Goal: Task Accomplishment & Management: Use online tool/utility

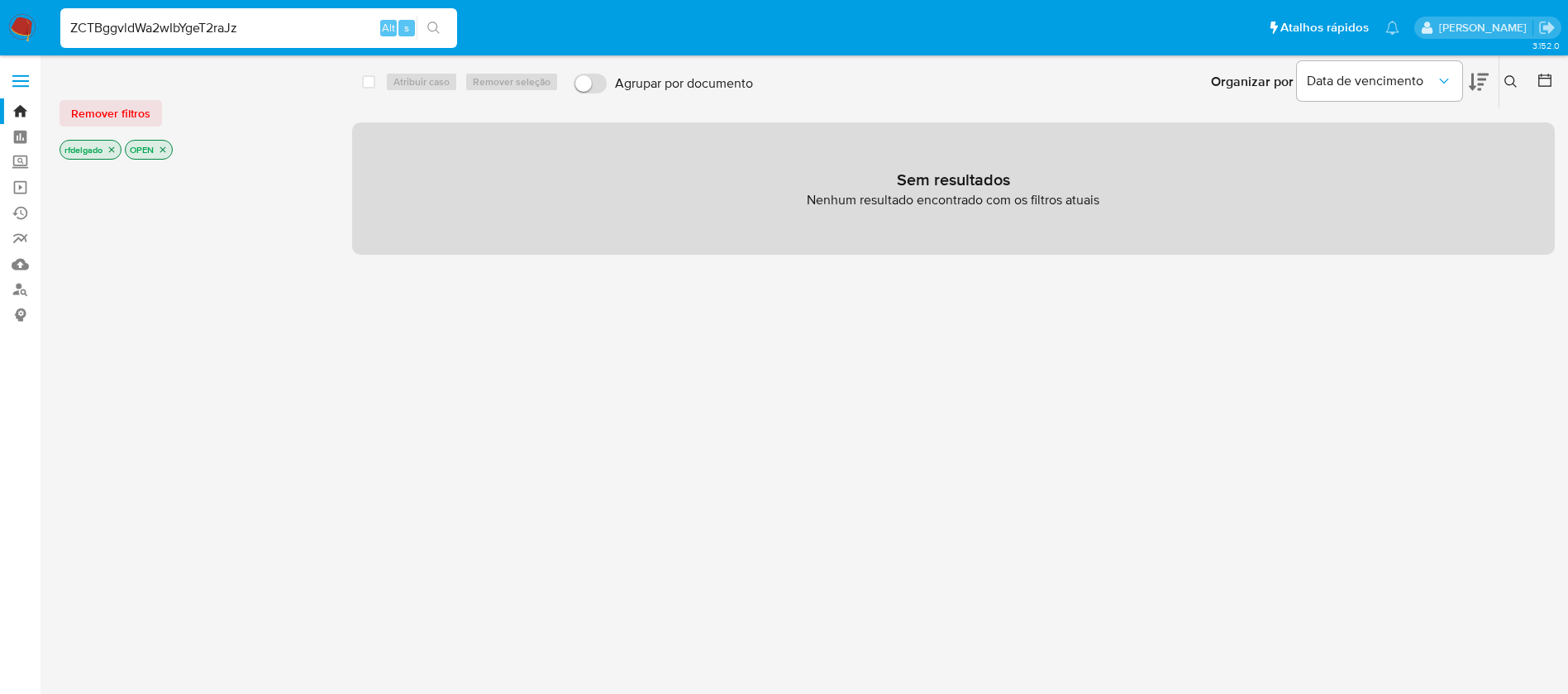
type input "ZCTBggvldWa2wIbYgeT2raJz"
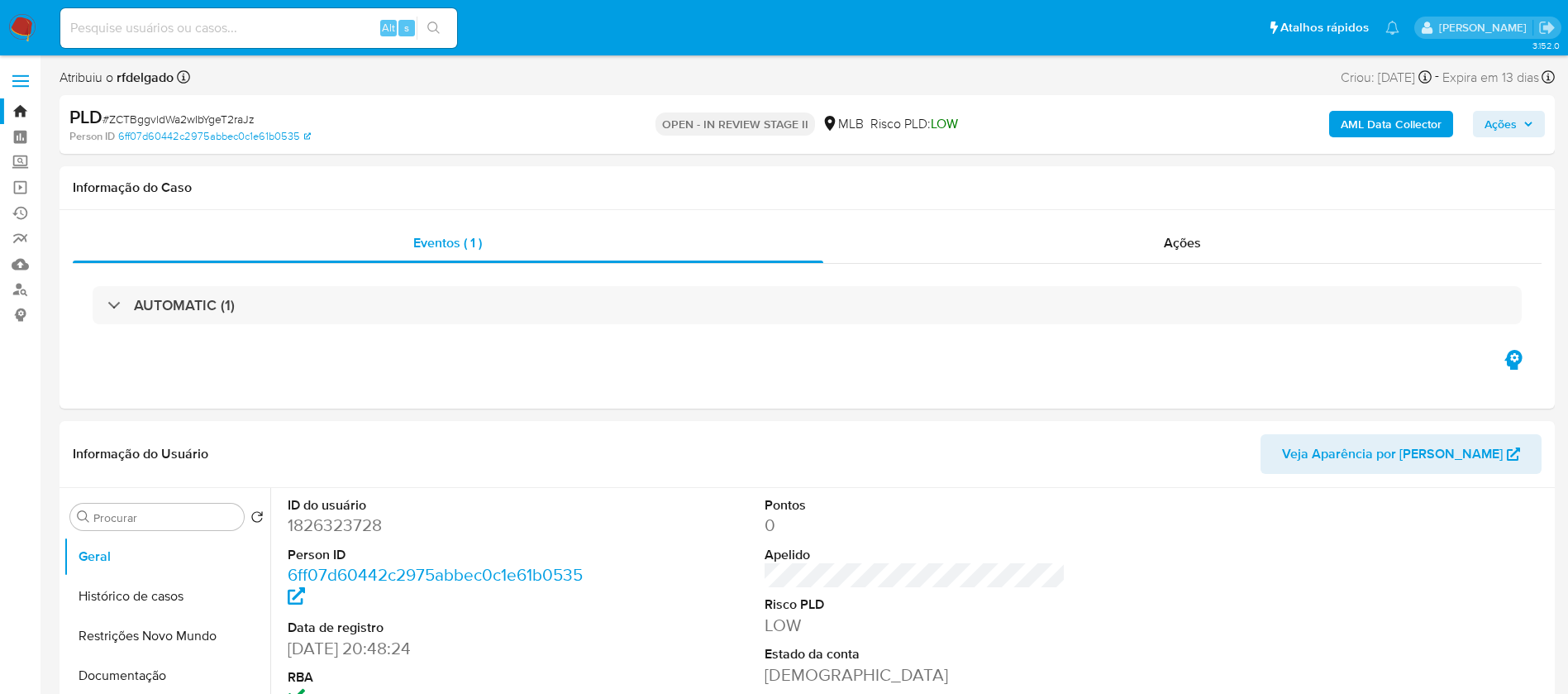
select select "10"
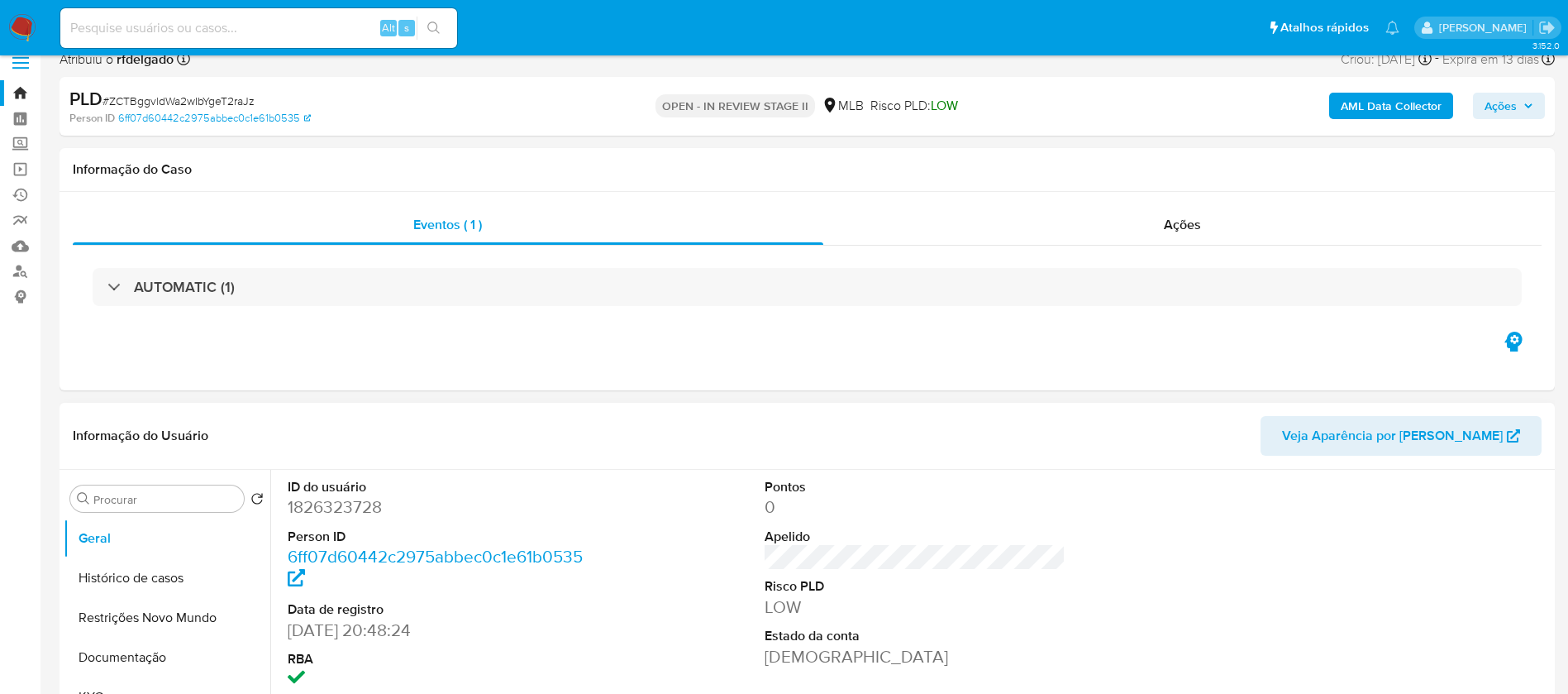
scroll to position [248, 0]
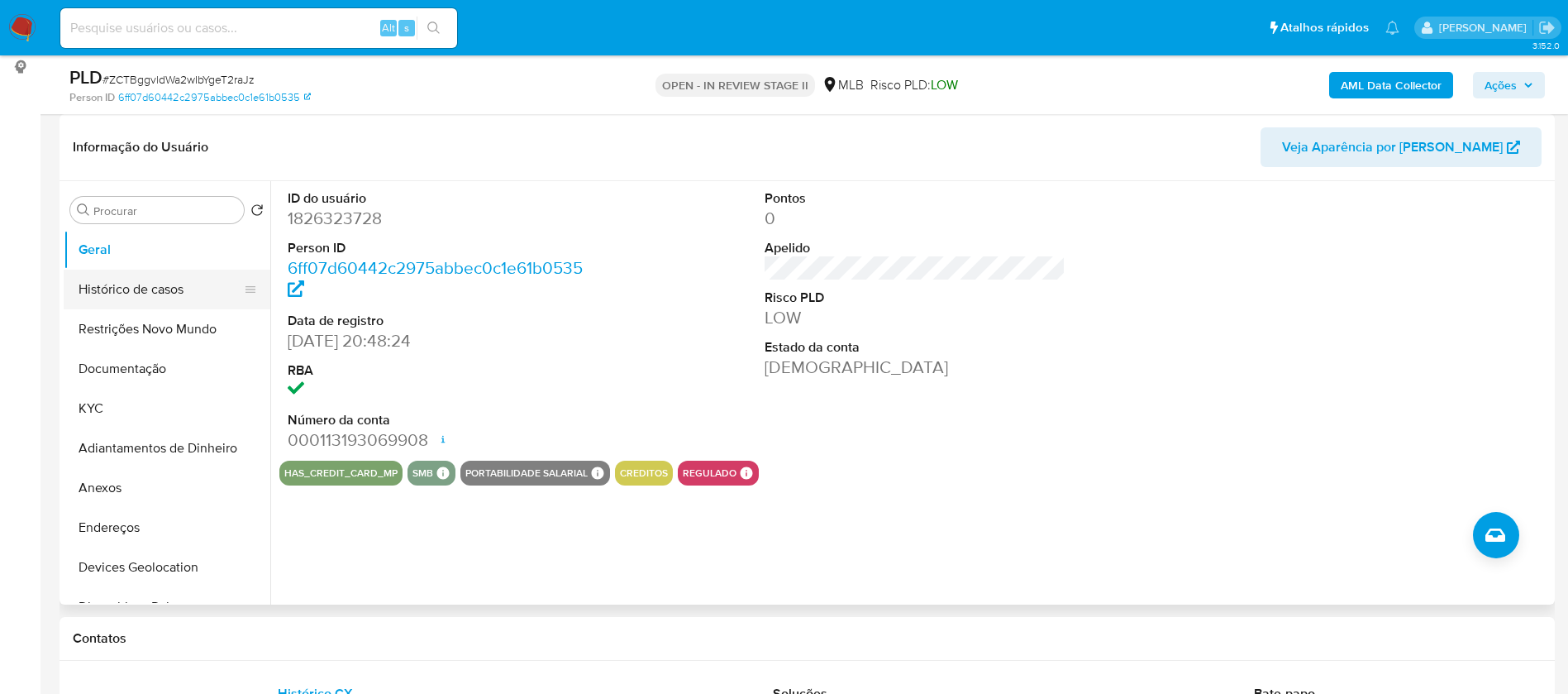
click at [114, 294] on button "Histórico de casos" at bounding box center [160, 289] width 194 height 40
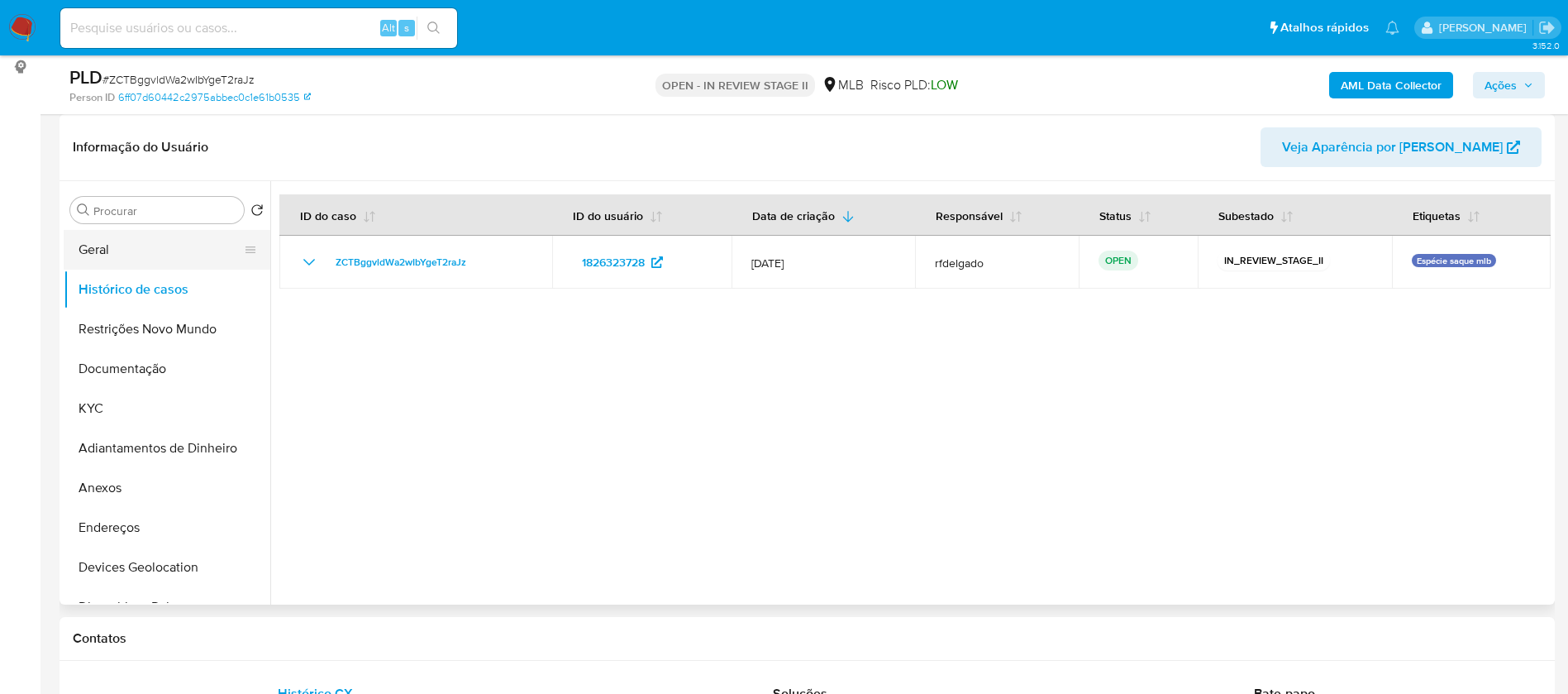
click at [180, 248] on button "Geral" at bounding box center [160, 250] width 194 height 40
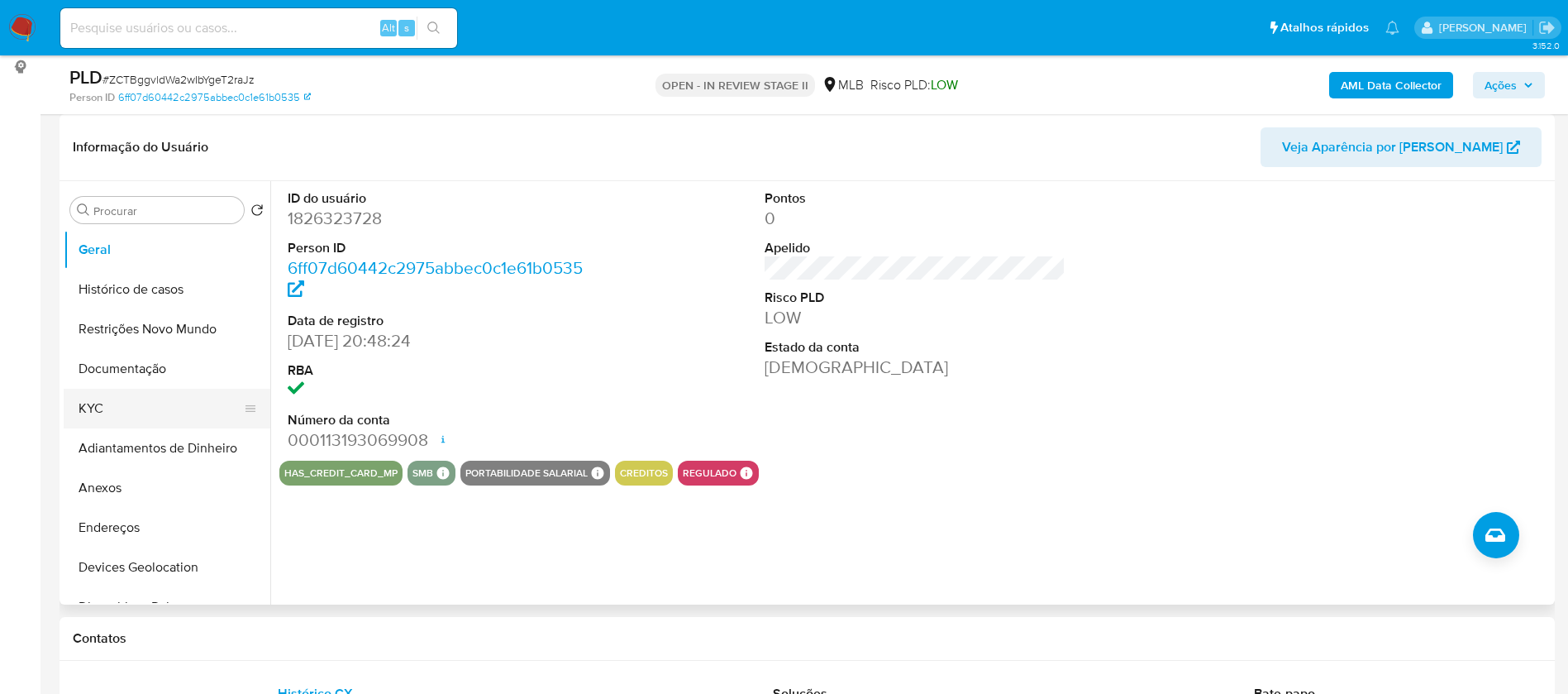
click at [117, 415] on button "KYC" at bounding box center [160, 408] width 194 height 40
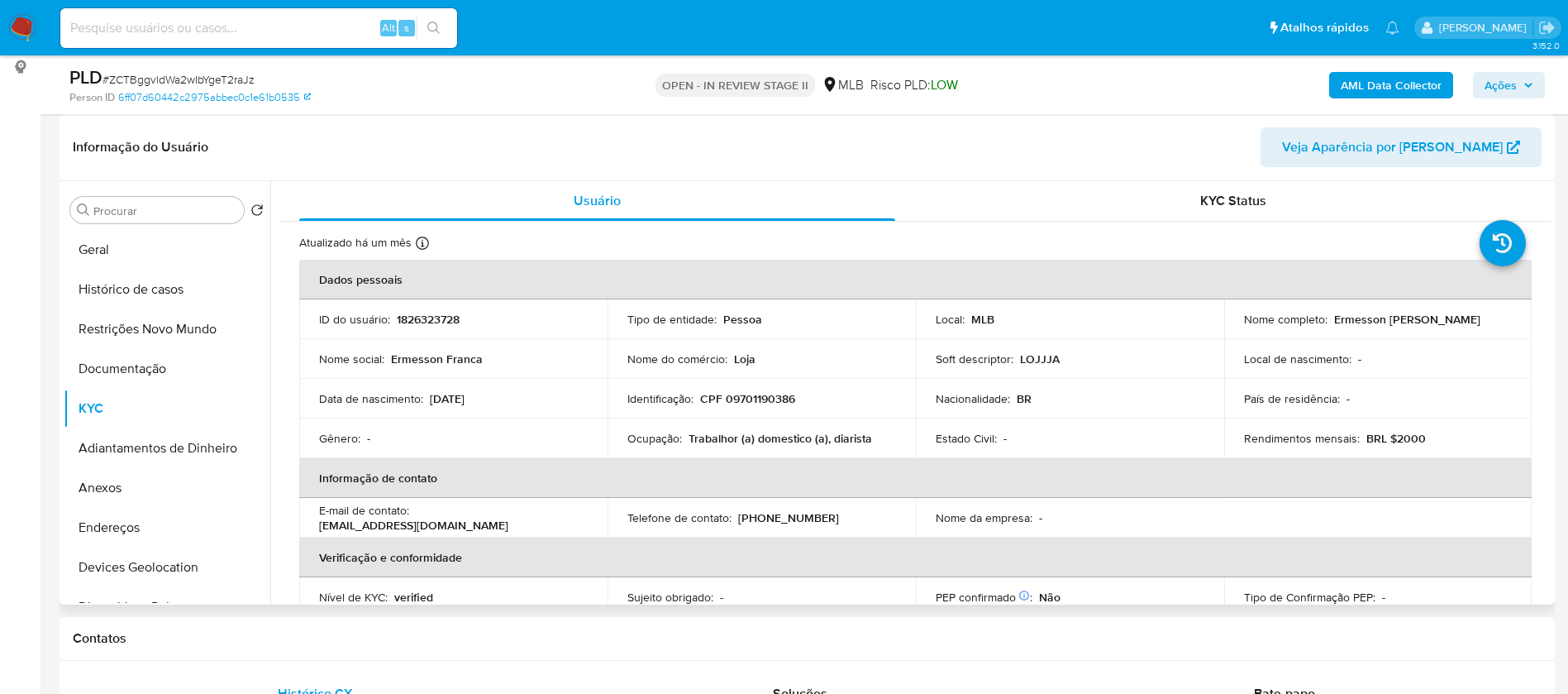
click at [838, 438] on p "Trabalhor (a) domestico (a), diarista" at bounding box center [780, 438] width 184 height 15
copy div "Ocupação : Trabalhor (a) domestico (a), diarista"
click at [1388, 87] on b "AML Data Collector" at bounding box center [1390, 85] width 101 height 26
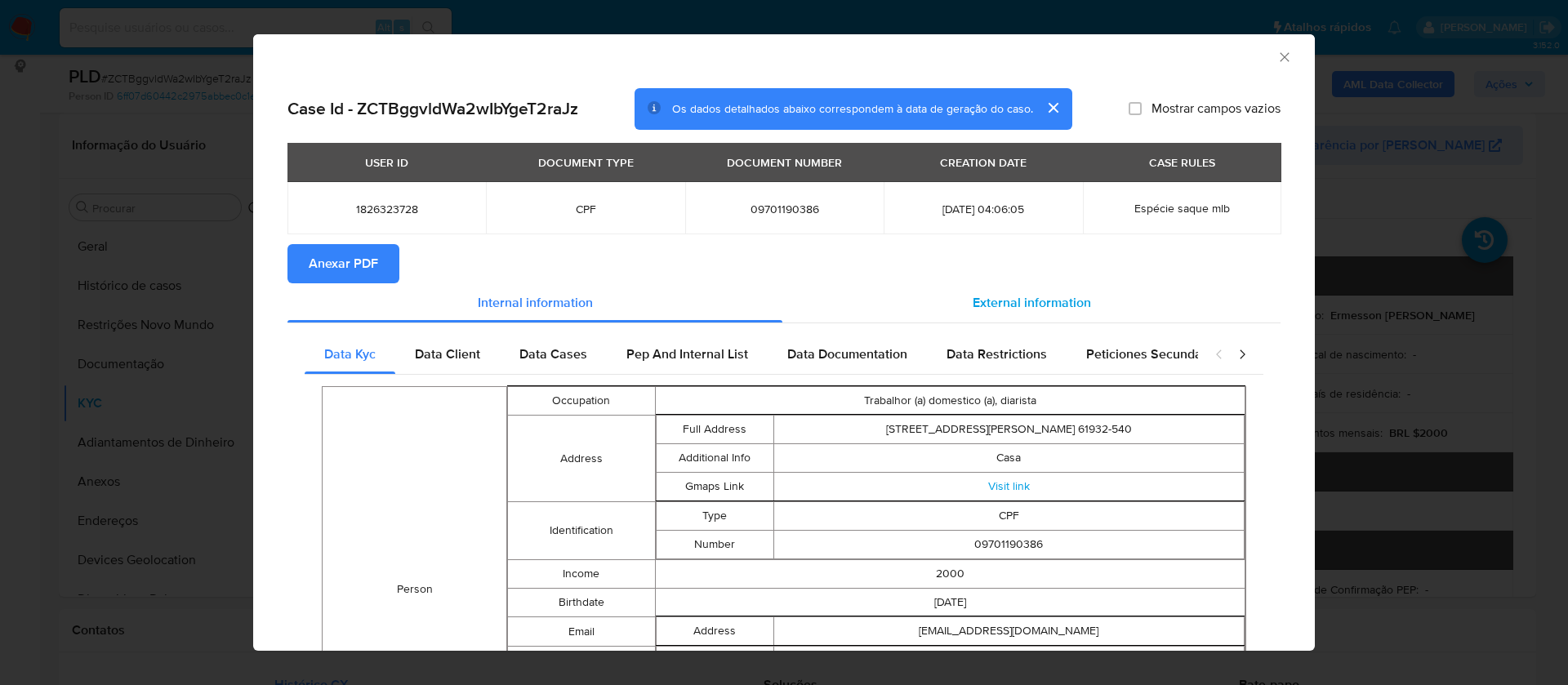
click at [1025, 288] on div "External information" at bounding box center [1031, 302] width 498 height 39
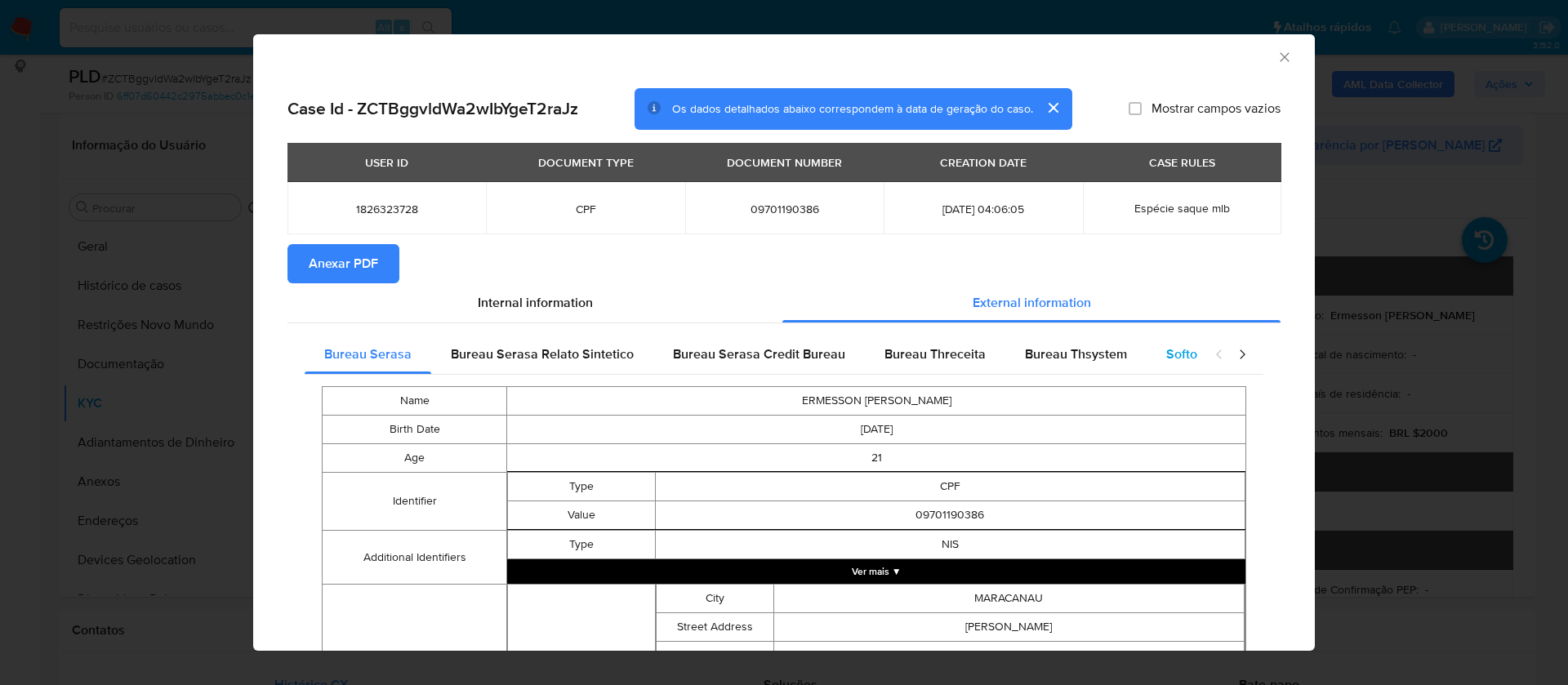
click at [1176, 348] on span "Softon" at bounding box center [1185, 353] width 38 height 18
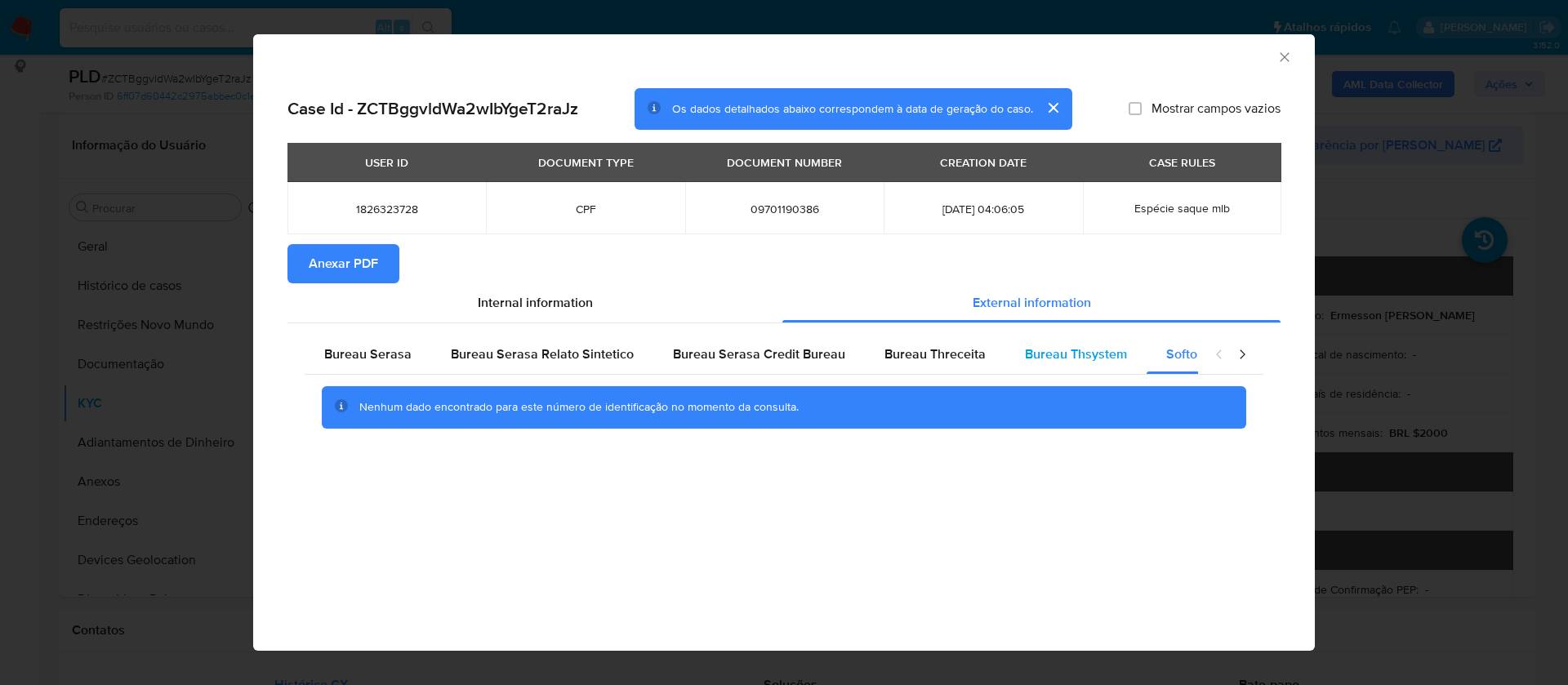
click at [1046, 342] on div "Bureau Thsystem" at bounding box center [1076, 354] width 141 height 39
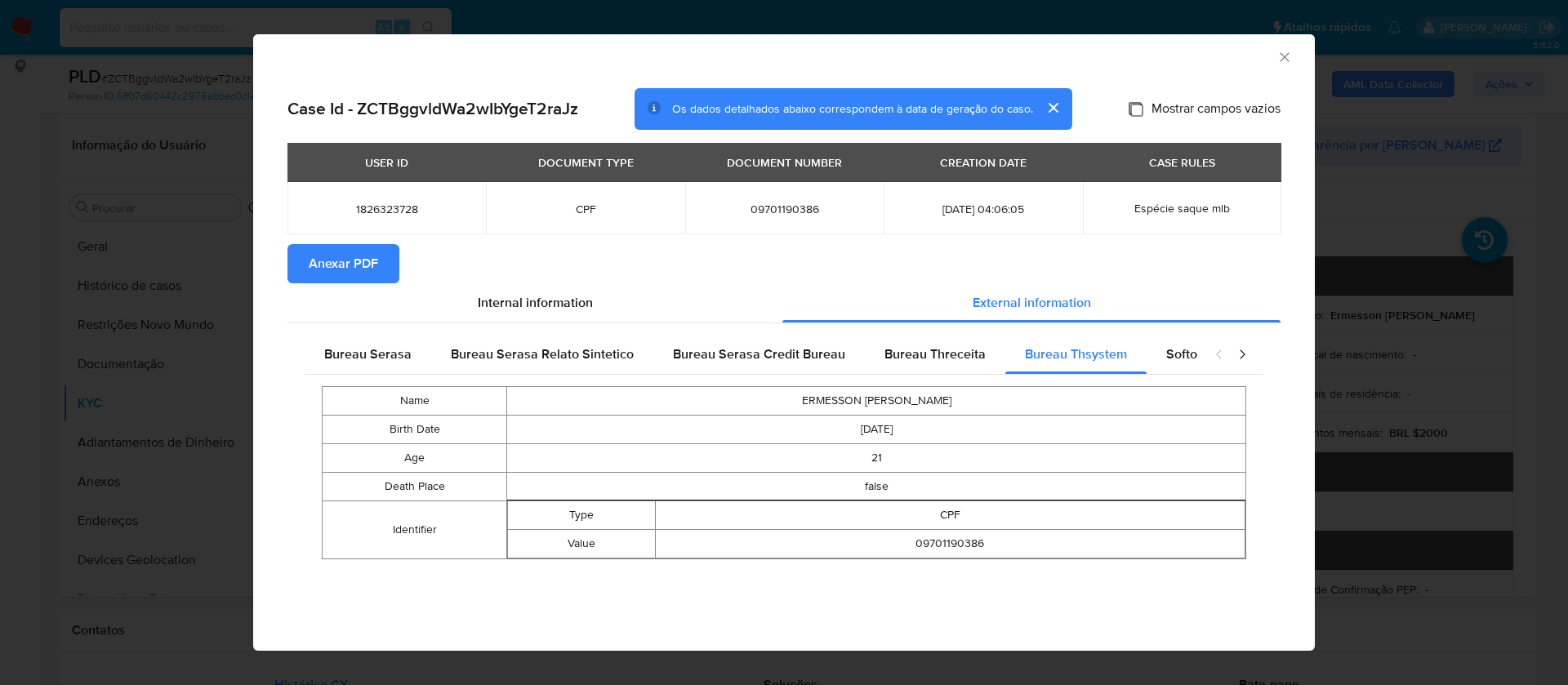
click at [1134, 102] on input "Mostrar campos vazios" at bounding box center [1135, 109] width 13 height 13
checkbox input "true"
click at [318, 267] on span "Anexar PDF" at bounding box center [343, 263] width 69 height 36
click at [1281, 53] on icon "Fechar a janela" at bounding box center [1285, 58] width 17 height 17
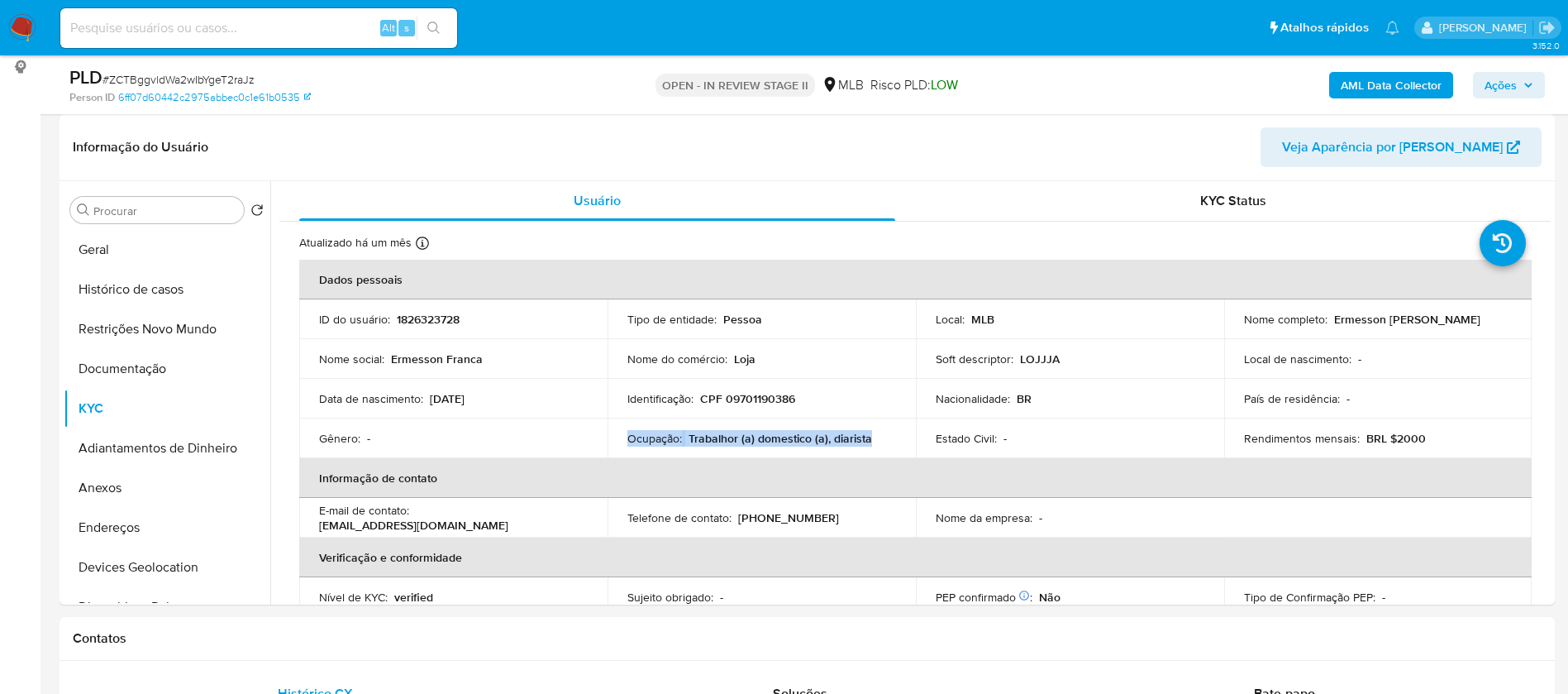
click at [1428, 82] on b "AML Data Collector" at bounding box center [1390, 85] width 101 height 26
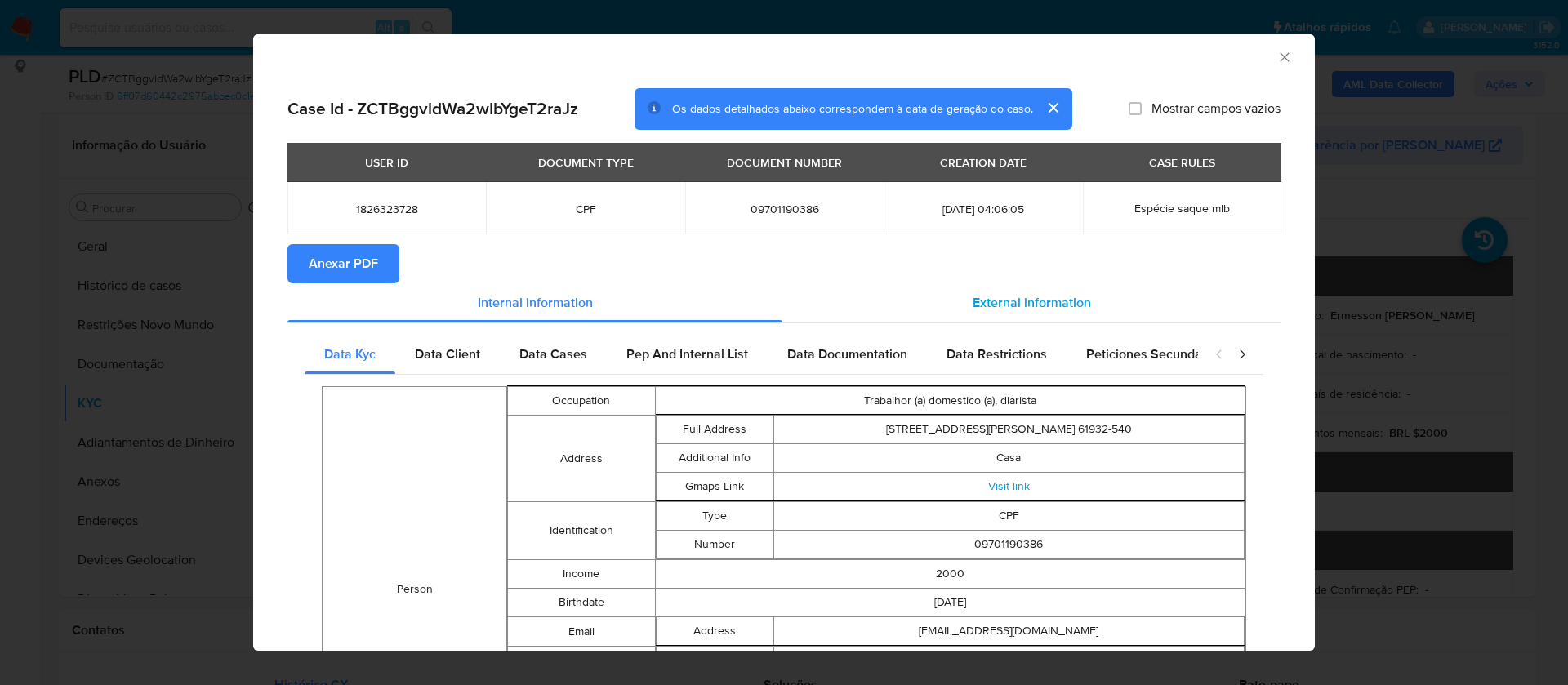
click at [1031, 300] on span "External information" at bounding box center [1032, 302] width 119 height 18
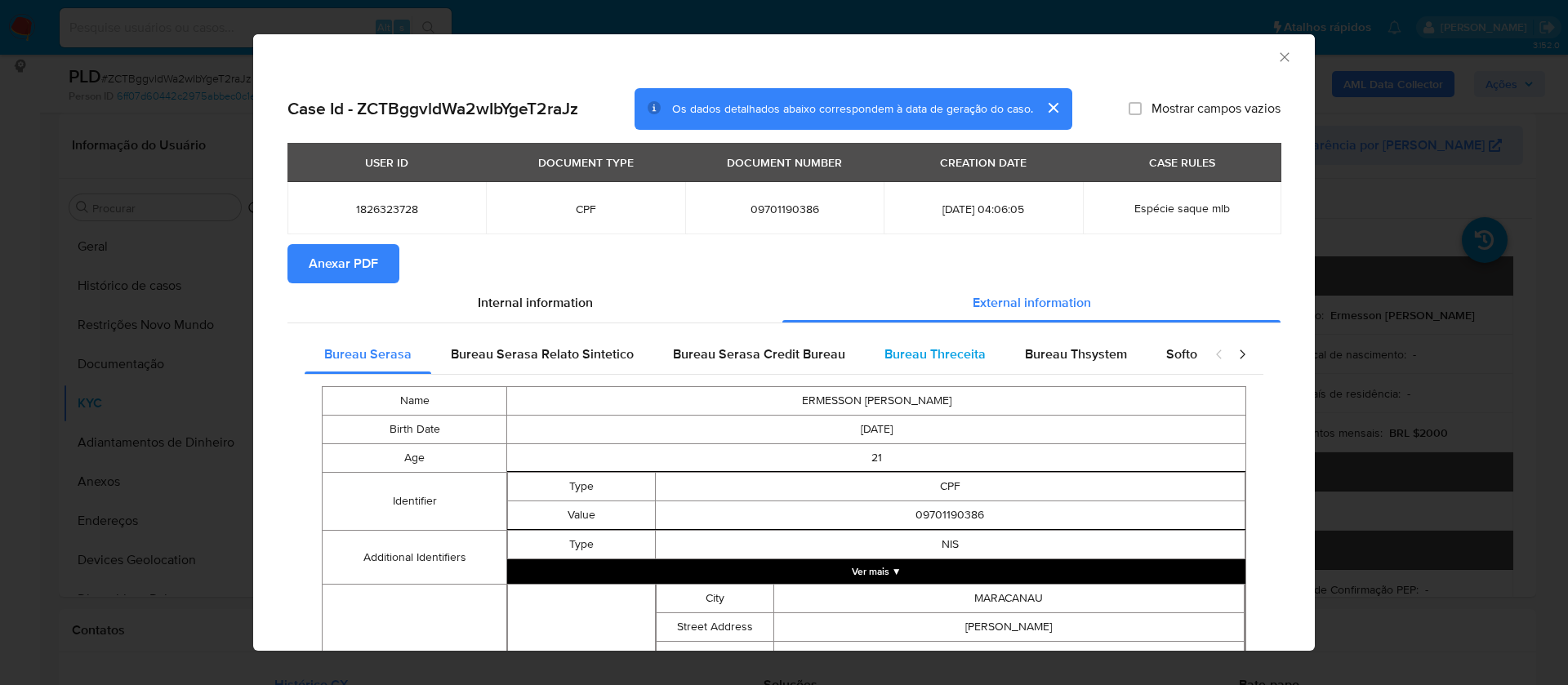
click at [942, 353] on span "Bureau Threceita" at bounding box center [934, 353] width 101 height 18
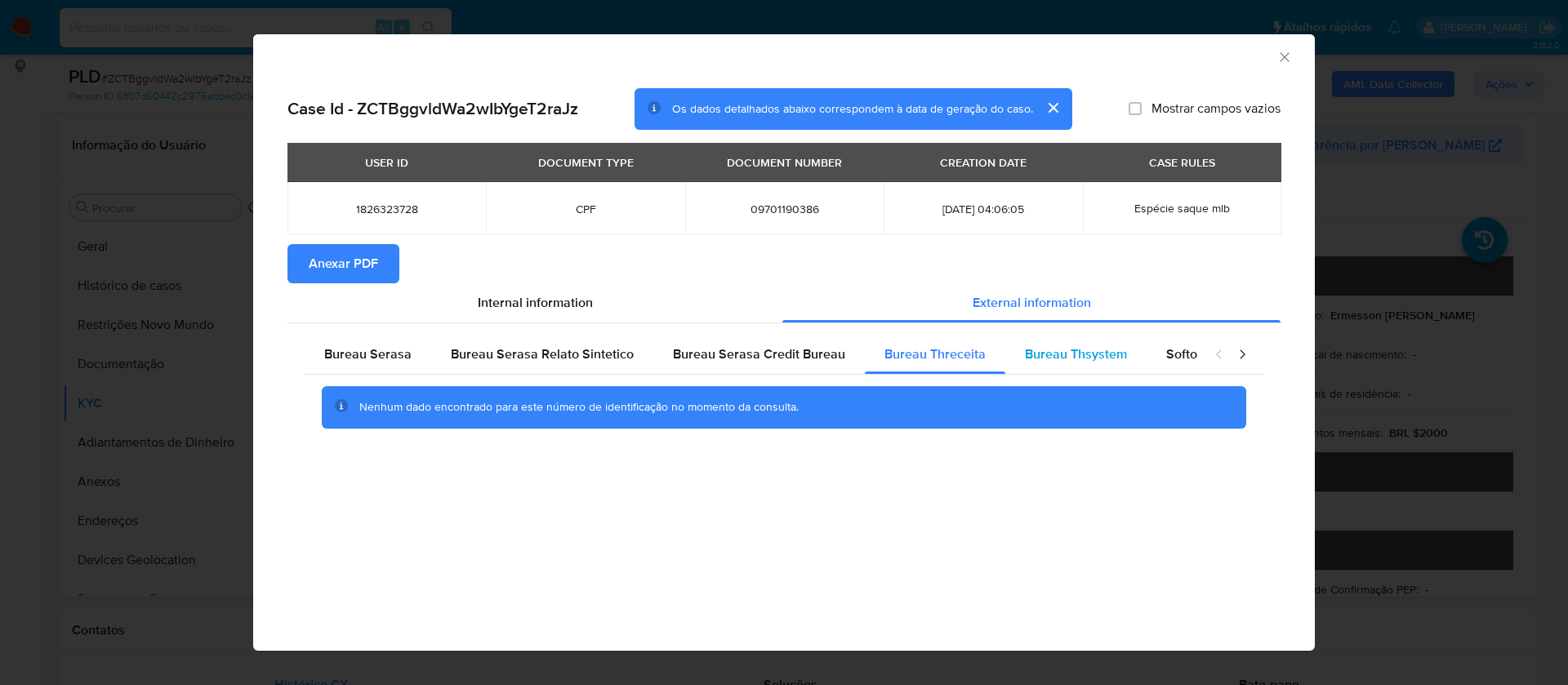
click at [1029, 341] on div "Bureau Thsystem" at bounding box center [1076, 354] width 141 height 39
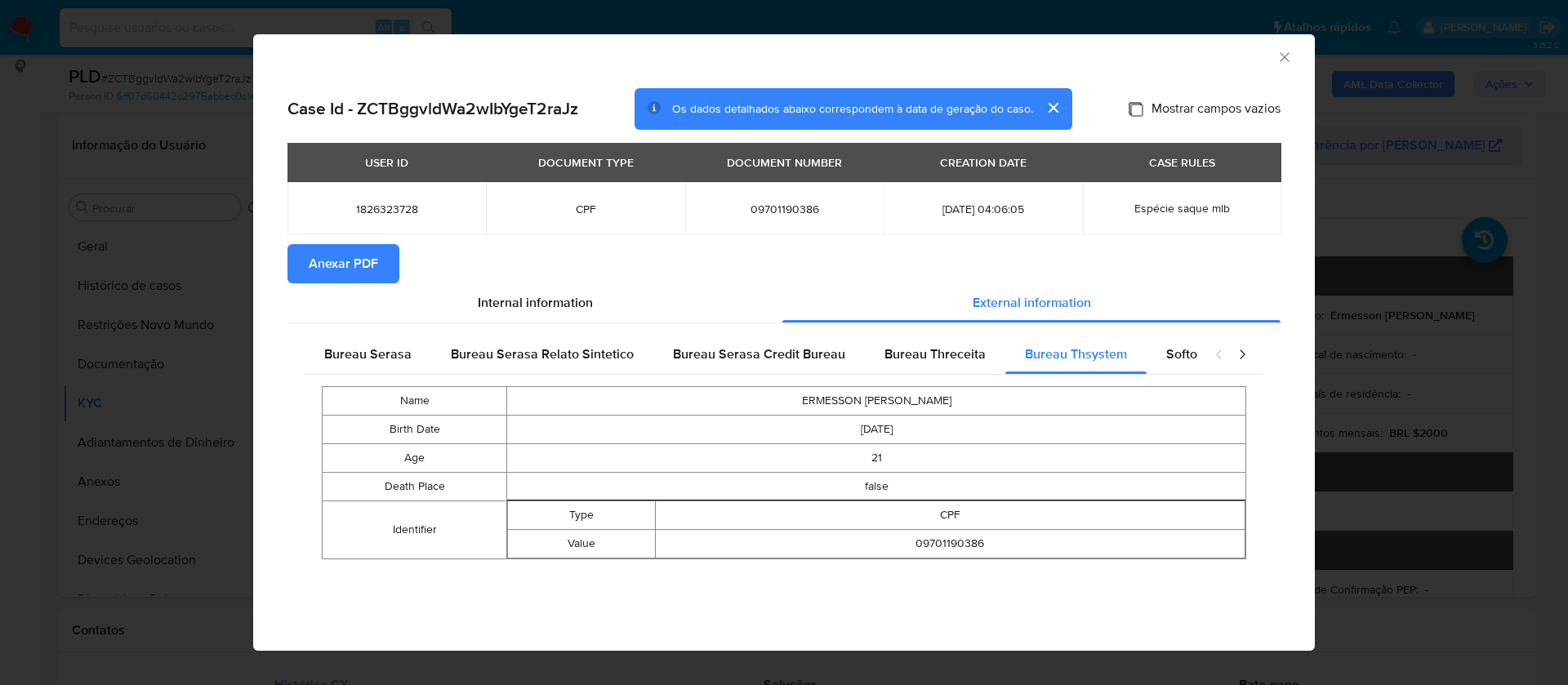
click at [1131, 109] on input "Mostrar campos vazios" at bounding box center [1135, 109] width 13 height 13
checkbox input "true"
click at [352, 260] on span "Anexar PDF" at bounding box center [343, 263] width 69 height 36
click at [1285, 62] on icon "Fechar a janela" at bounding box center [1285, 58] width 17 height 17
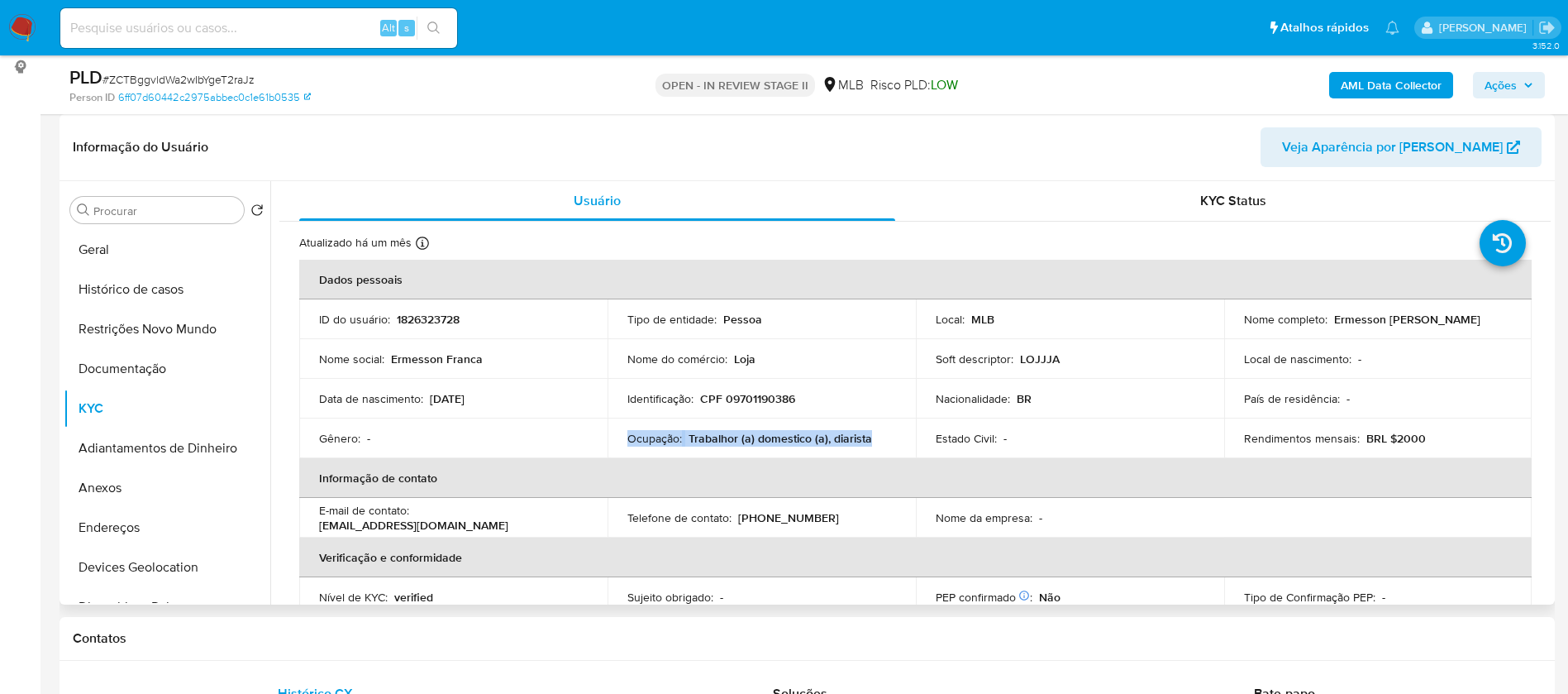
click at [1393, 325] on p "Ermesson Franca Lopes Rodrigues" at bounding box center [1406, 319] width 146 height 15
copy div "Nome completo : Ermesson Franca Lopes Rodrigues"
click at [1393, 326] on p "Ermesson Franca Lopes Rodrigues" at bounding box center [1406, 319] width 146 height 15
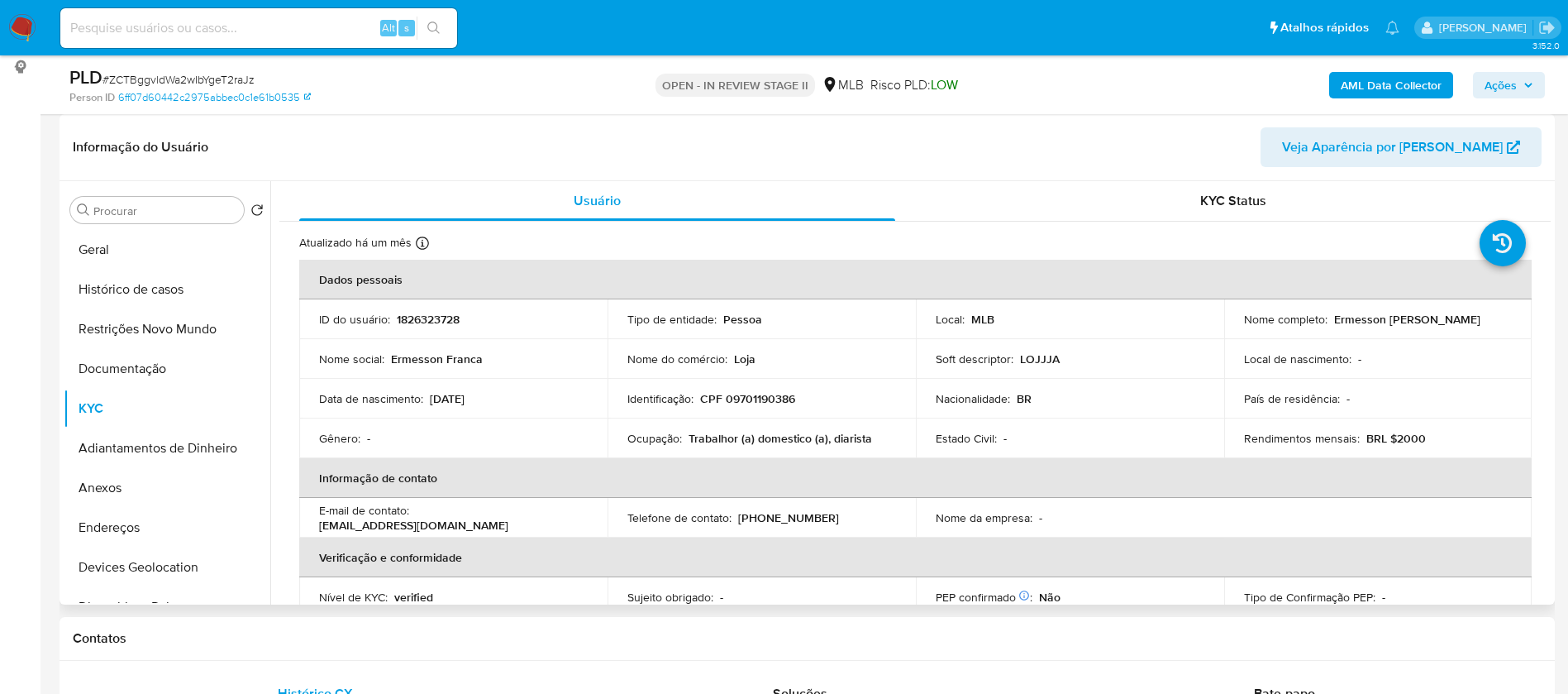
click at [1393, 326] on p "Ermesson Franca Lopes Rodrigues" at bounding box center [1406, 319] width 146 height 15
click at [1423, 323] on div "Nome completo : Ermesson Franca Lopes Rodrigues" at bounding box center [1379, 319] width 269 height 15
drag, startPoint x: 1423, startPoint y: 323, endPoint x: 1234, endPoint y: 326, distance: 189.0
click at [1234, 326] on td "Nome completo : Ermesson Franca Lopes Rodrigues" at bounding box center [1378, 319] width 308 height 40
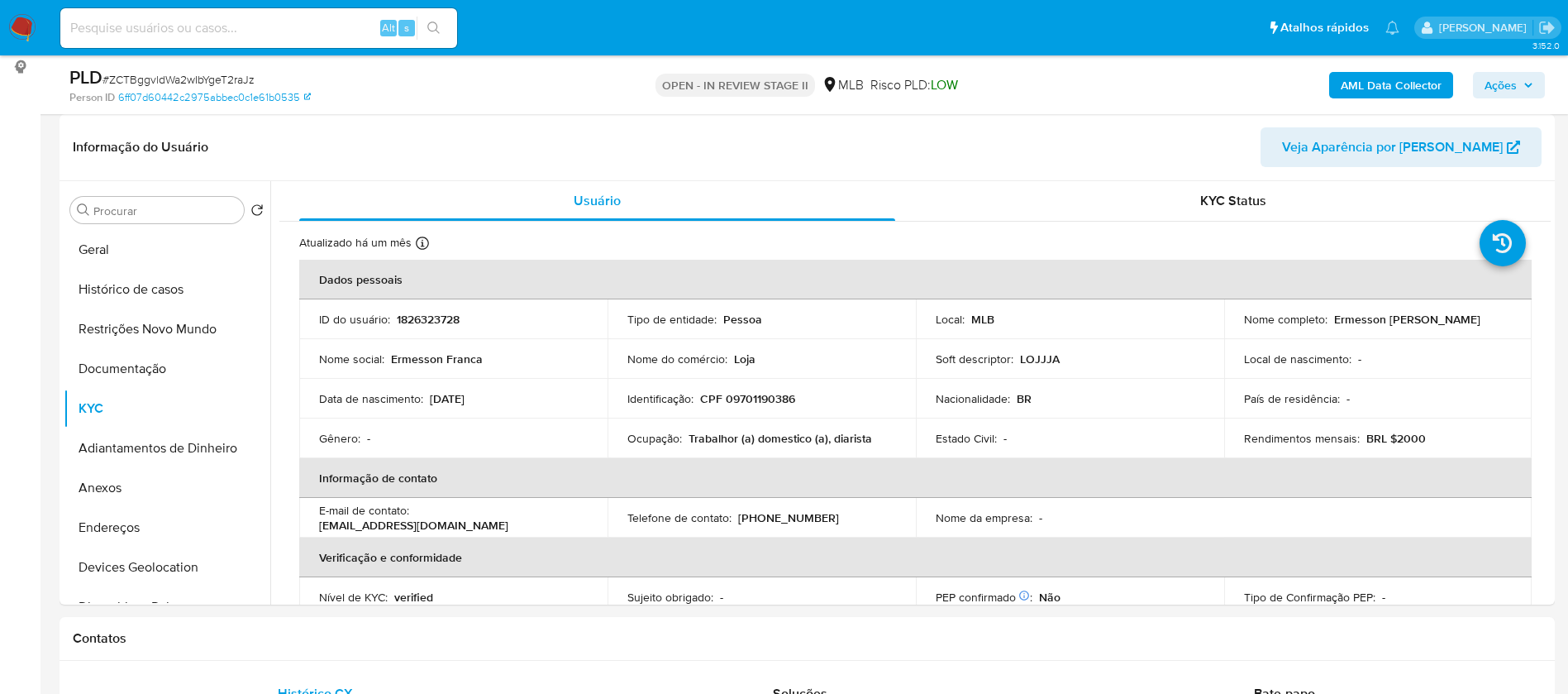
copy p "Ermesson Franca Lopes Rodrigues"
click at [438, 320] on p "1826323728" at bounding box center [428, 319] width 63 height 15
copy p "1826323728"
click at [158, 256] on button "Geral" at bounding box center [160, 250] width 194 height 40
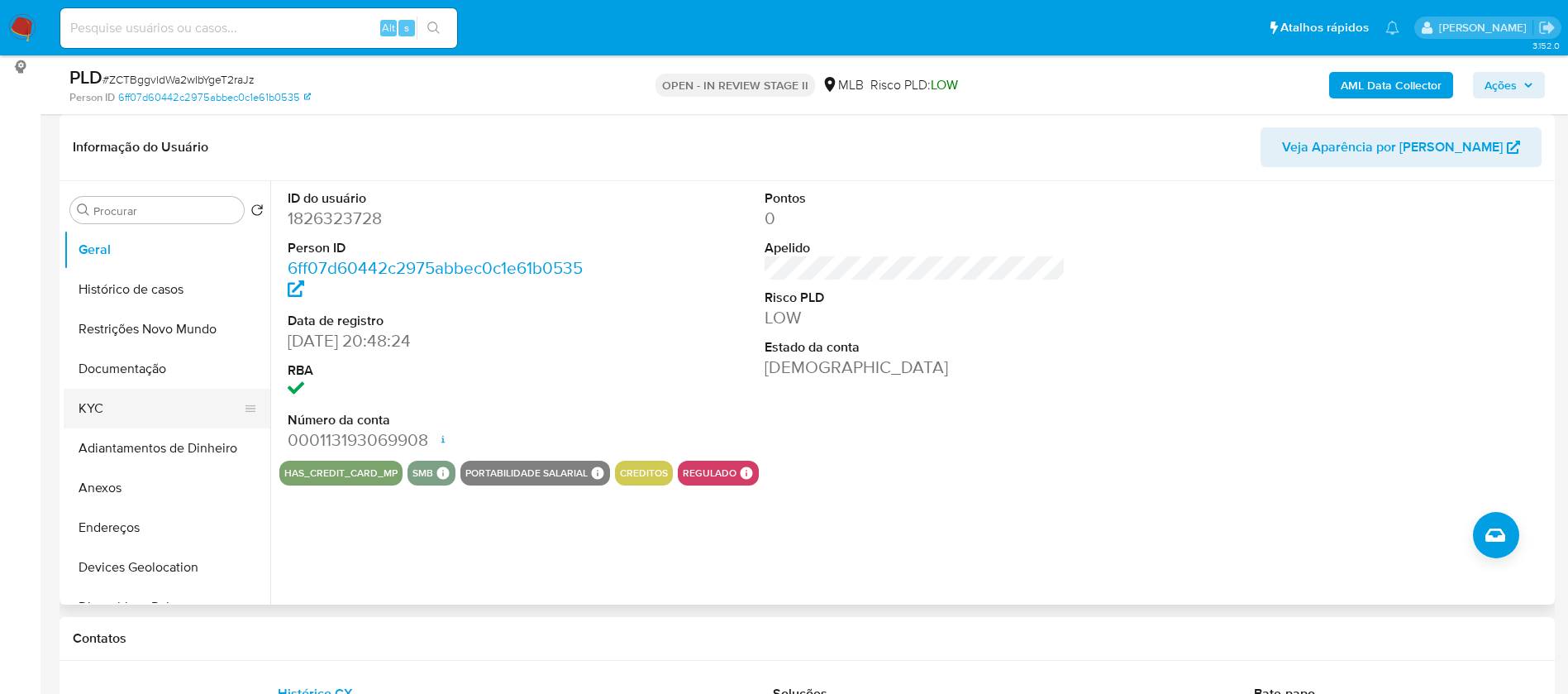
click at [167, 410] on button "KYC" at bounding box center [160, 408] width 194 height 40
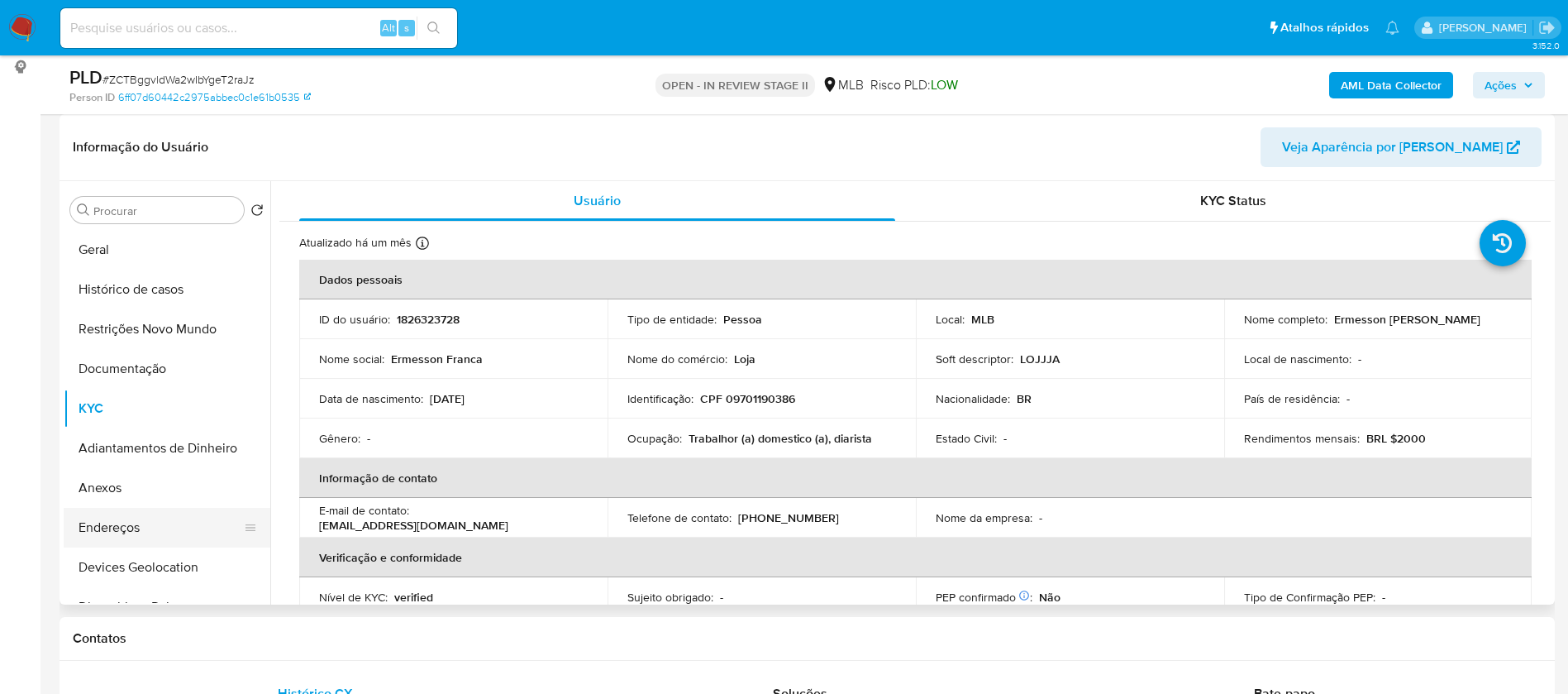
click at [166, 535] on button "Endereços" at bounding box center [160, 527] width 194 height 40
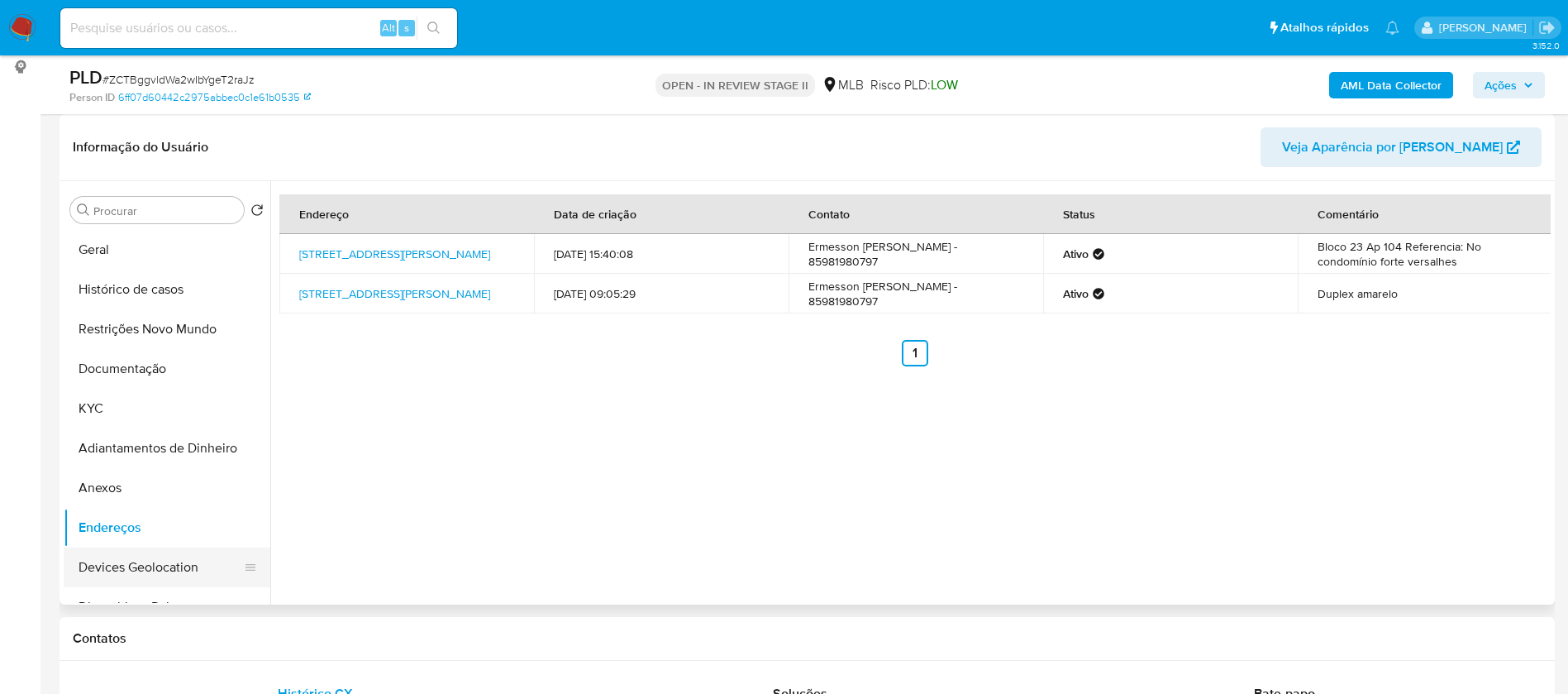
click at [151, 567] on button "Devices Geolocation" at bounding box center [160, 567] width 194 height 40
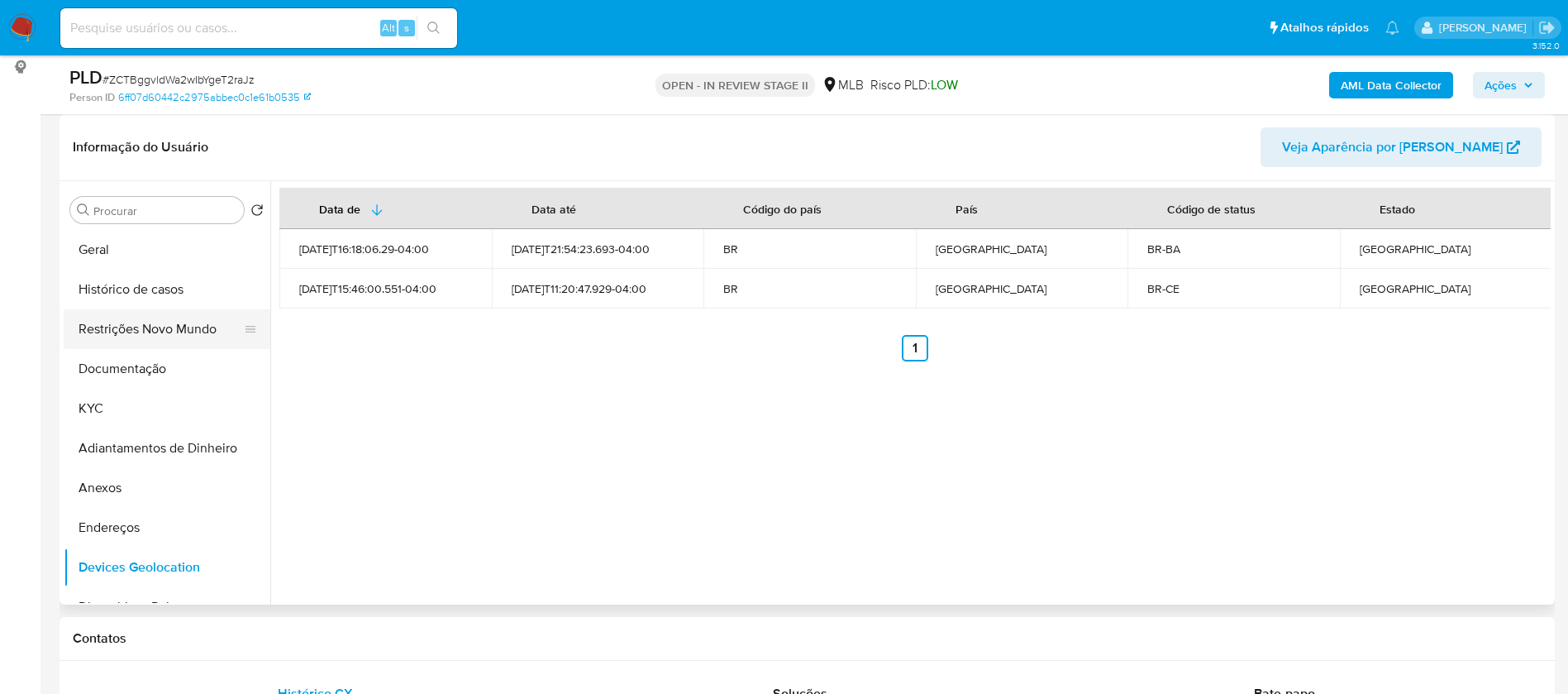
click at [183, 320] on button "Restrições Novo Mundo" at bounding box center [160, 328] width 194 height 40
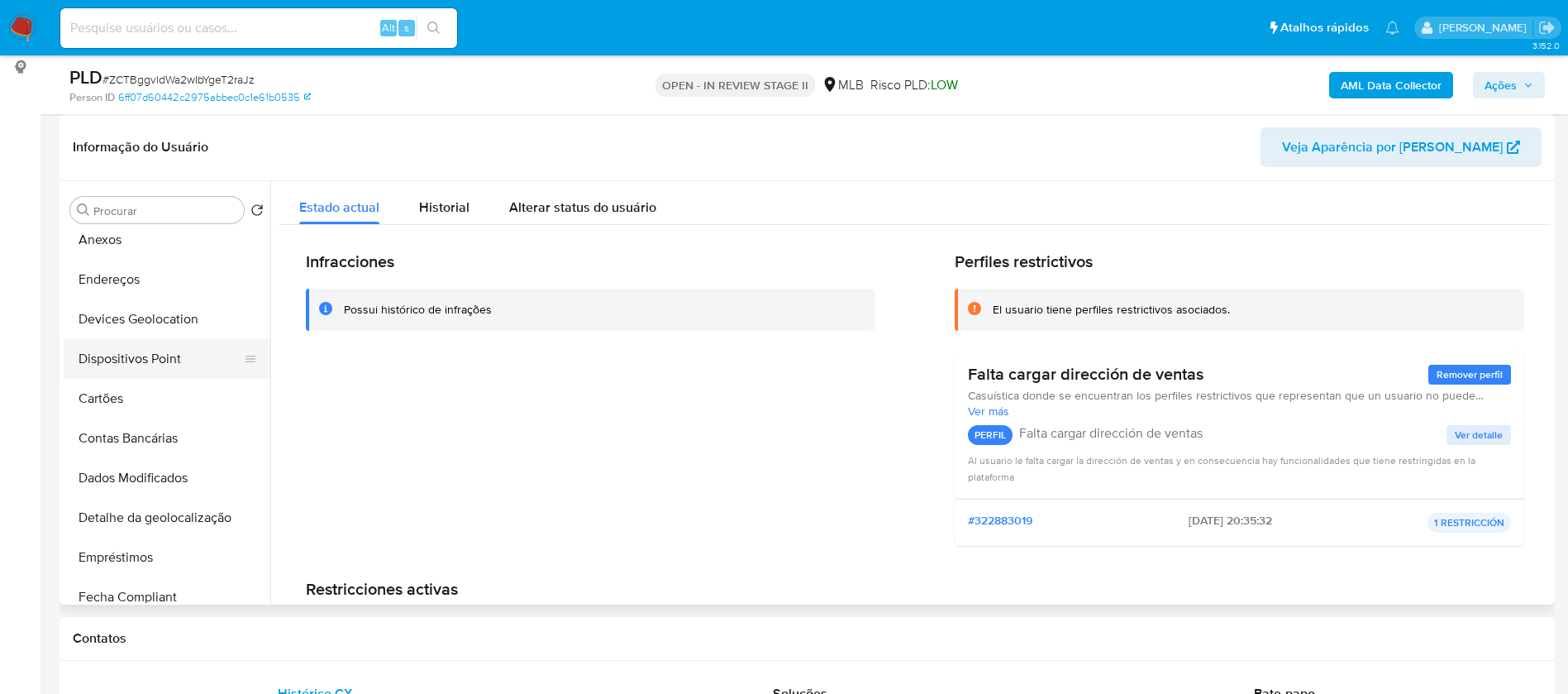
click at [185, 355] on button "Dispositivos Point" at bounding box center [160, 359] width 194 height 40
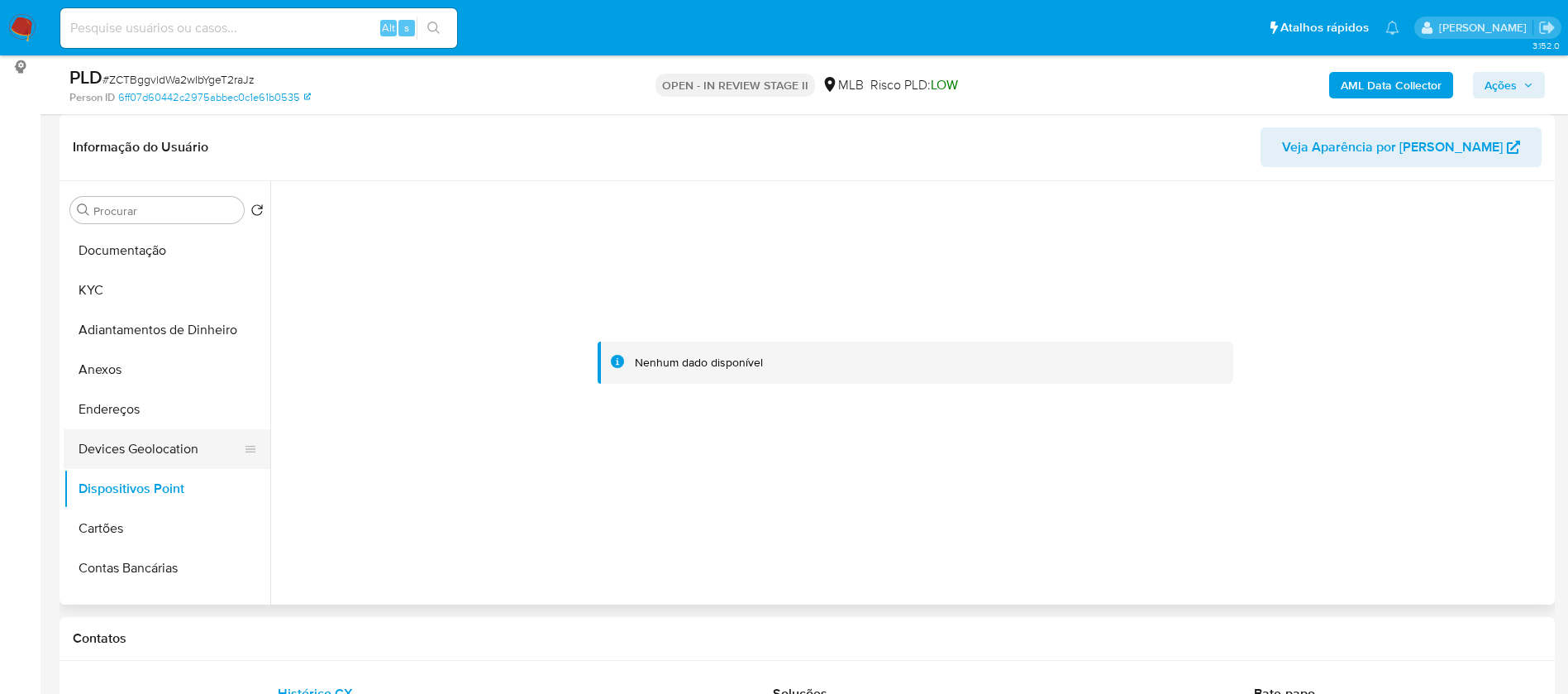
scroll to position [0, 0]
click at [147, 416] on button "KYC" at bounding box center [160, 408] width 194 height 40
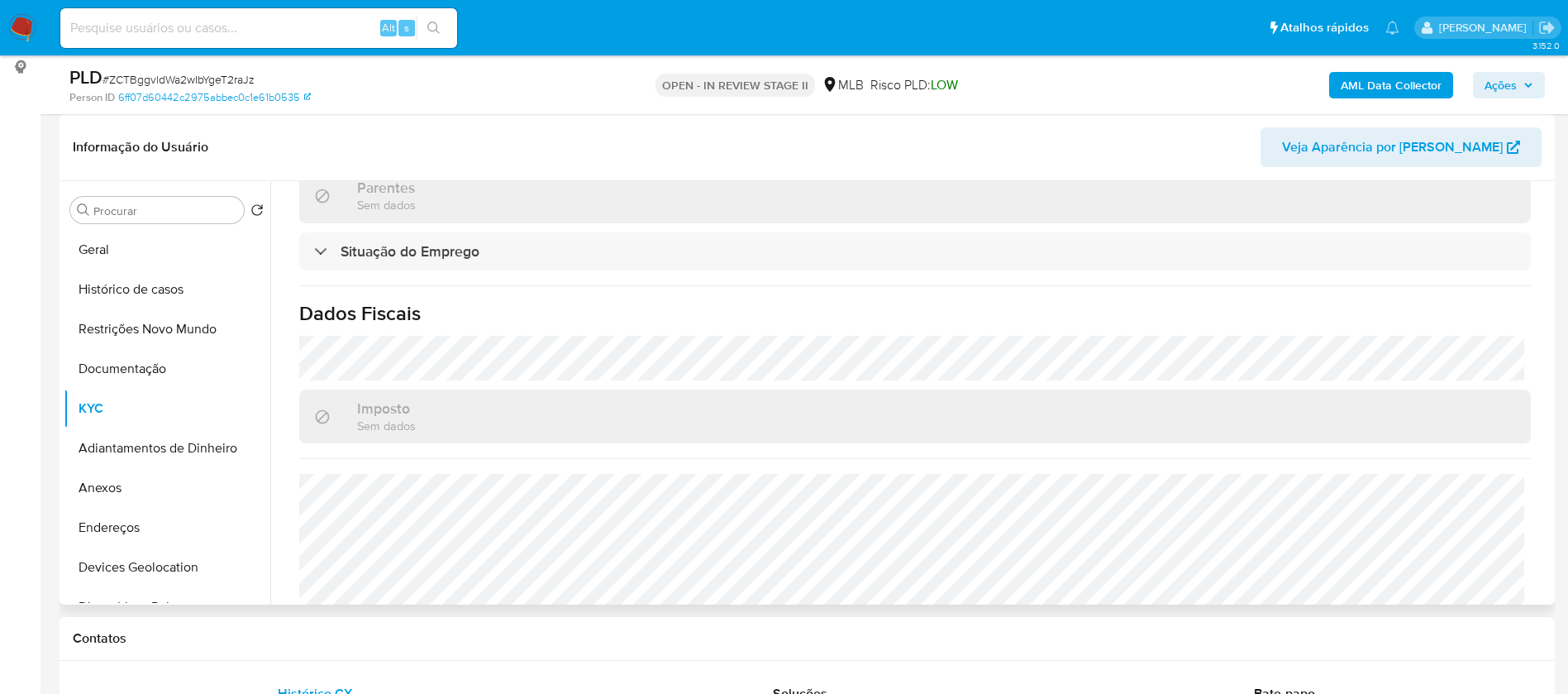
scroll to position [704, 0]
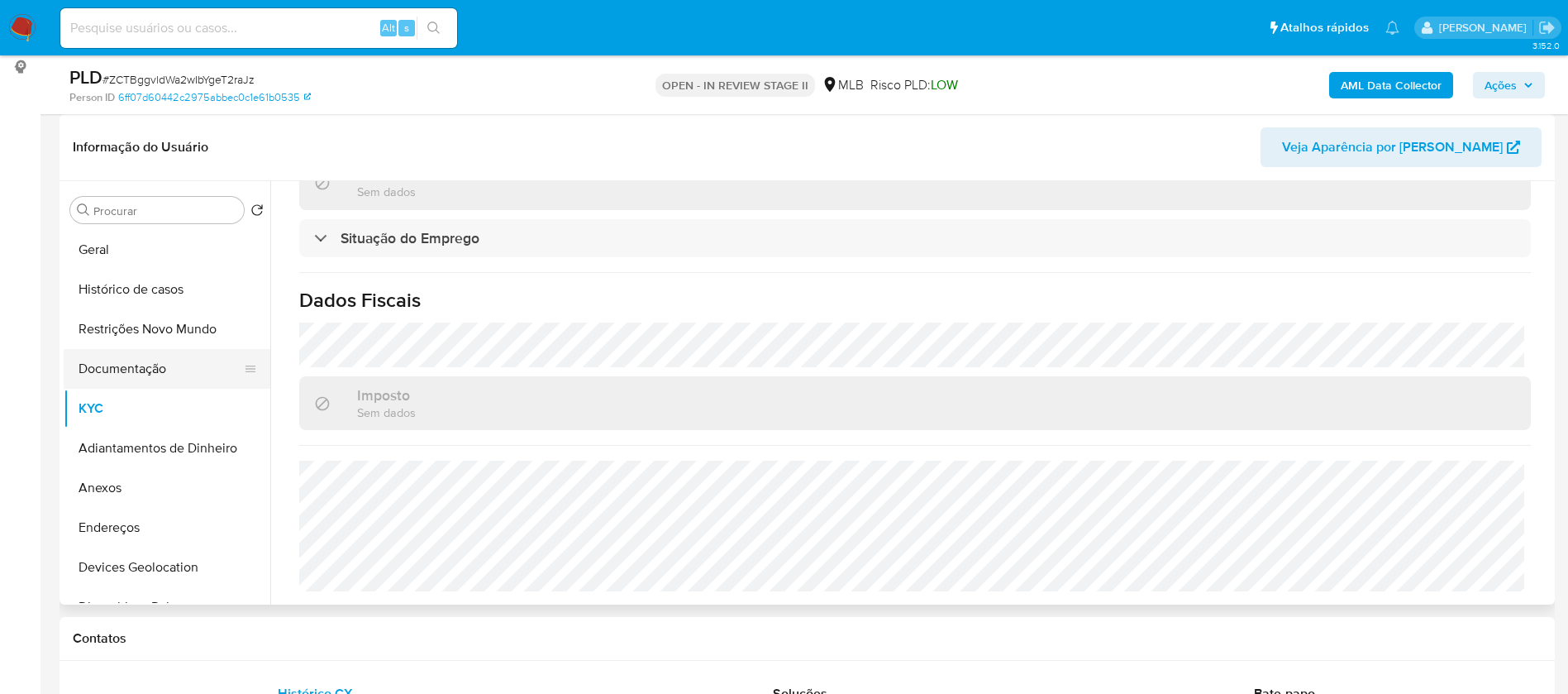
click at [114, 361] on button "Documentação" at bounding box center [160, 368] width 194 height 40
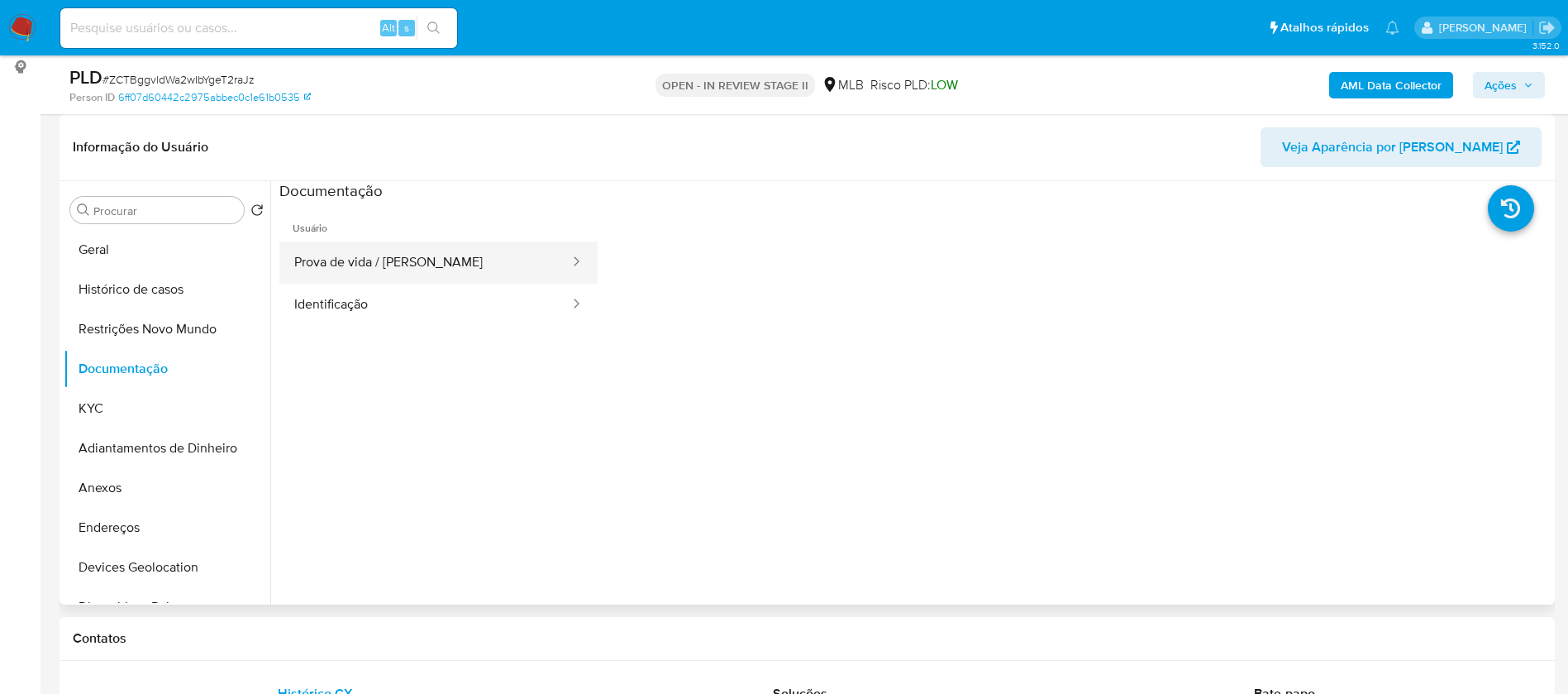
click at [375, 282] on button "Prova de vida / [PERSON_NAME]" at bounding box center [425, 262] width 292 height 42
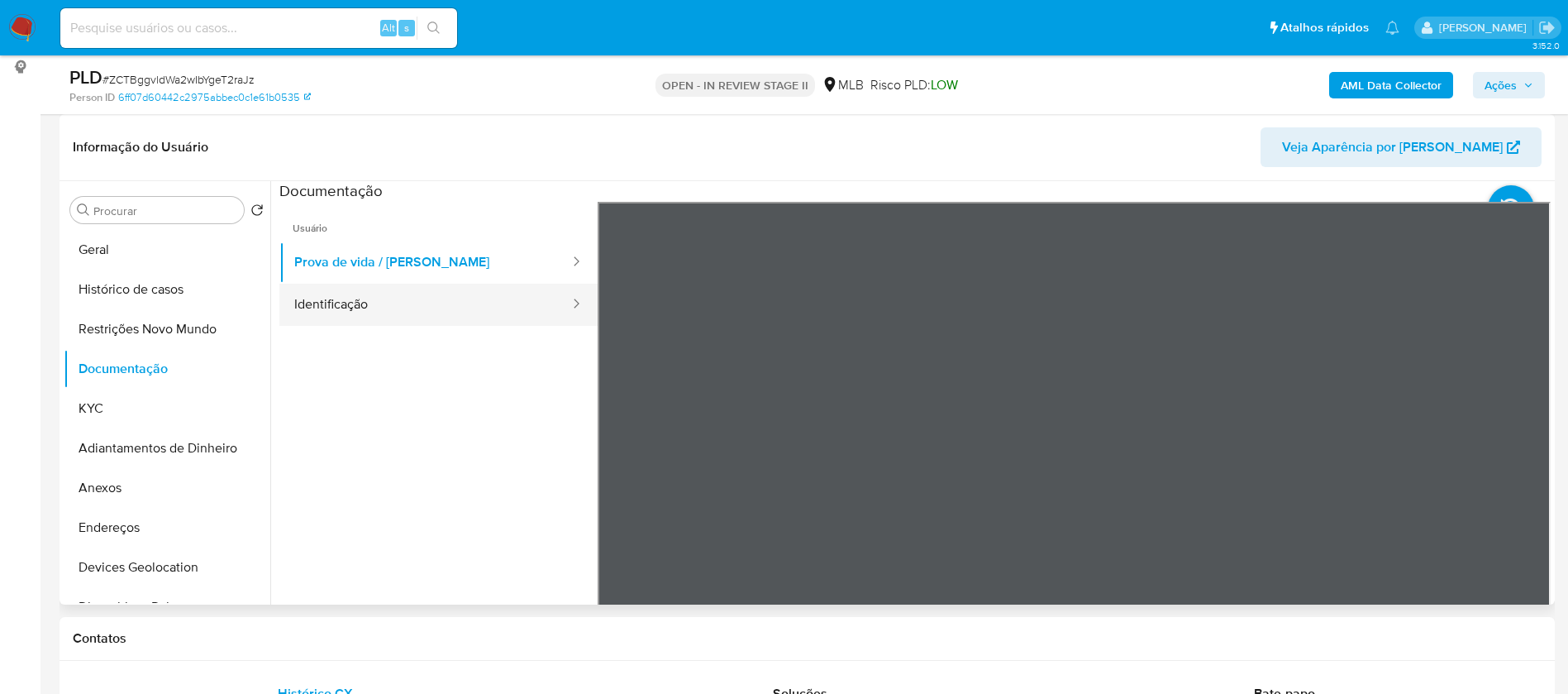
click at [411, 300] on button "Identificação" at bounding box center [425, 305] width 292 height 42
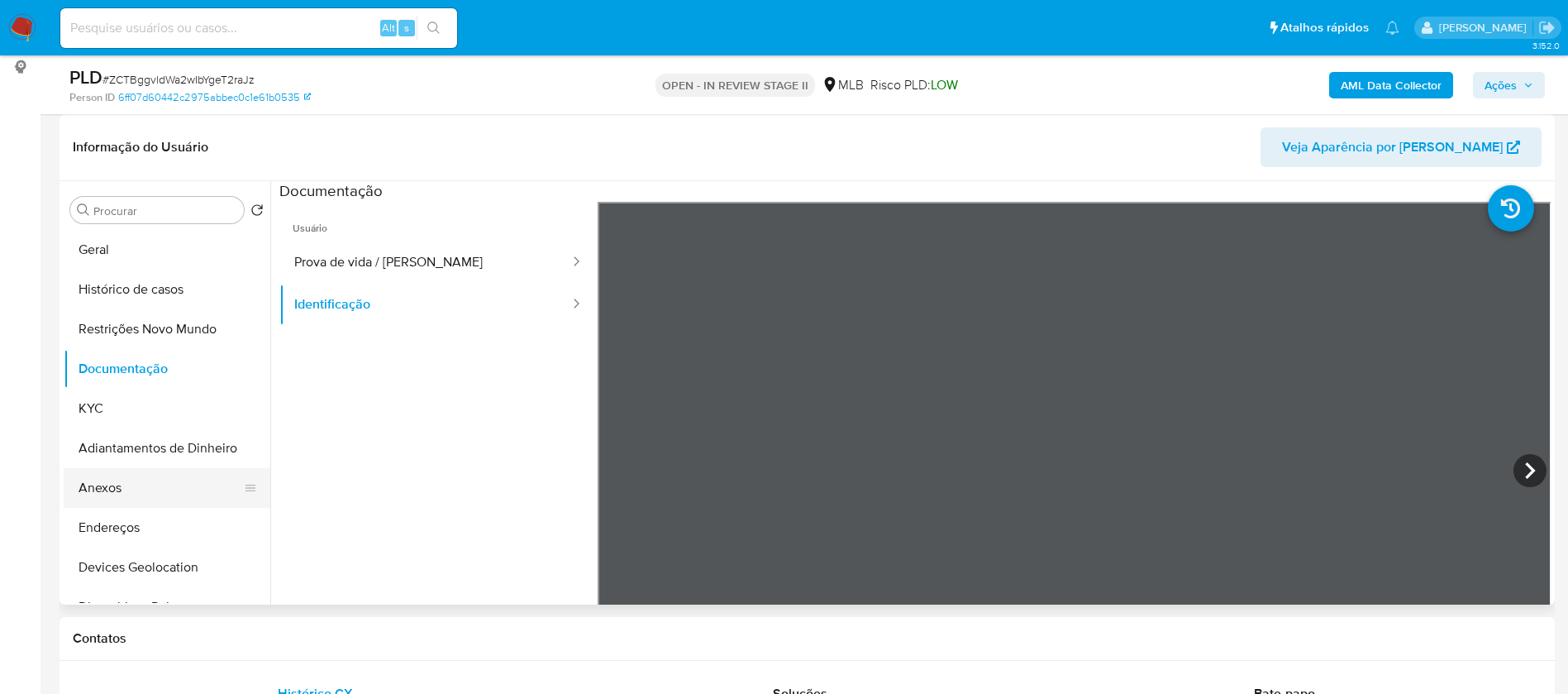
click at [144, 479] on button "Anexos" at bounding box center [160, 487] width 194 height 40
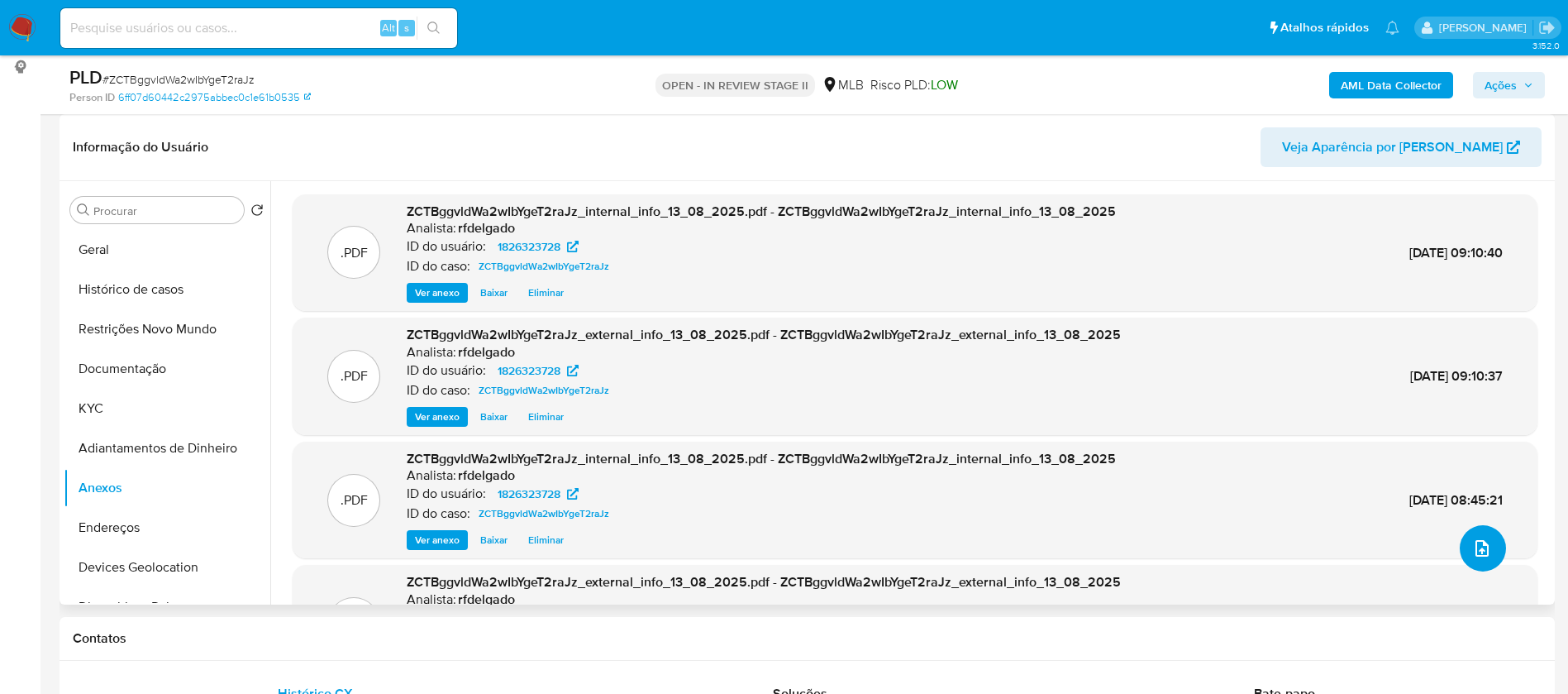
click at [1484, 548] on icon "upload-file" at bounding box center [1482, 548] width 14 height 17
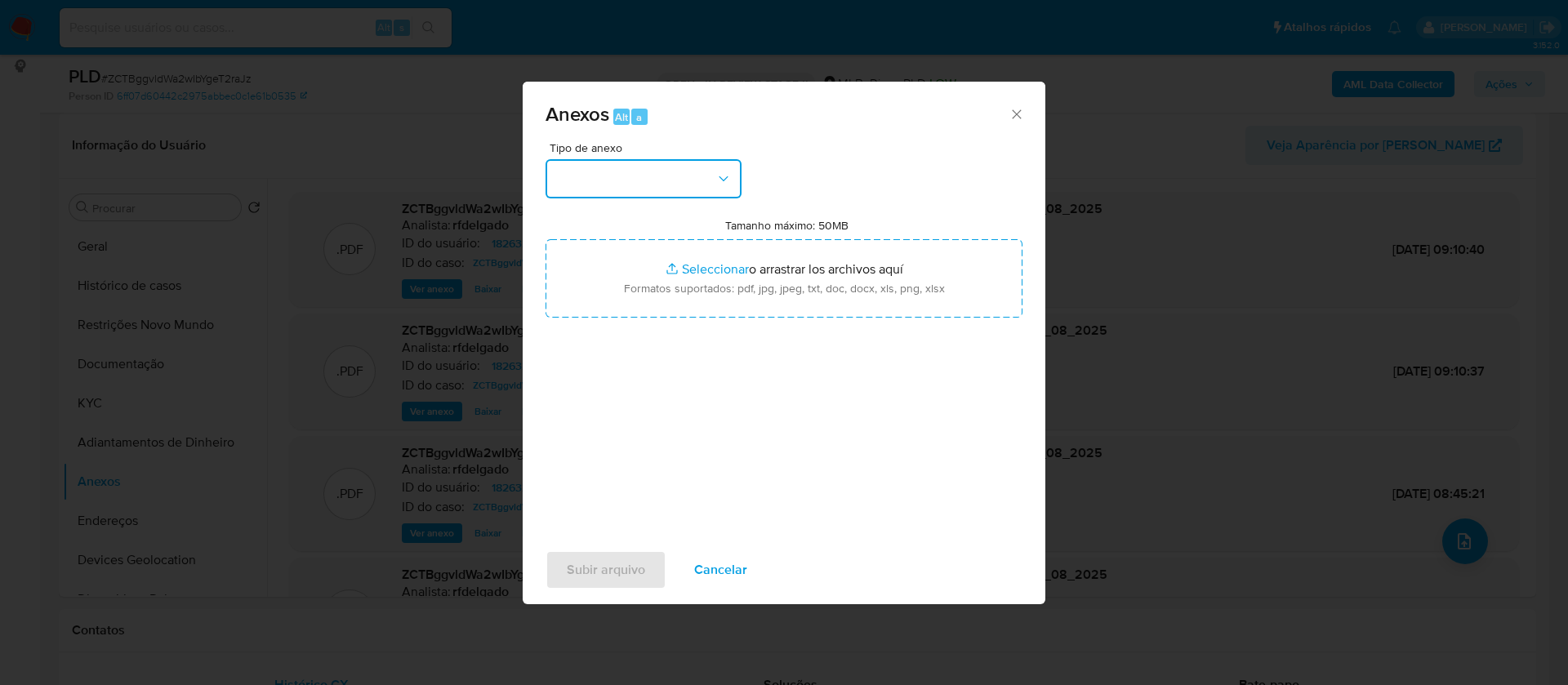
click at [681, 179] on button "button" at bounding box center [644, 179] width 196 height 39
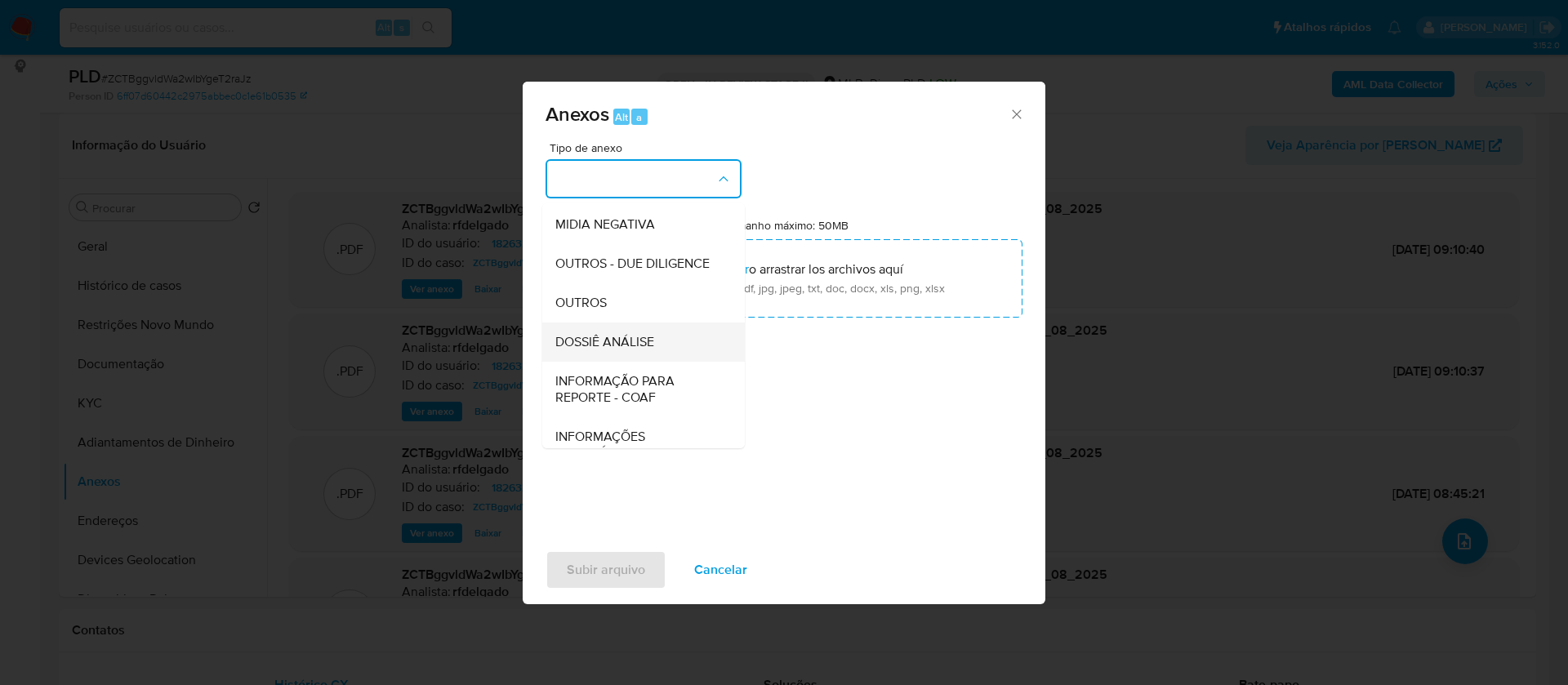
scroll to position [245, 0]
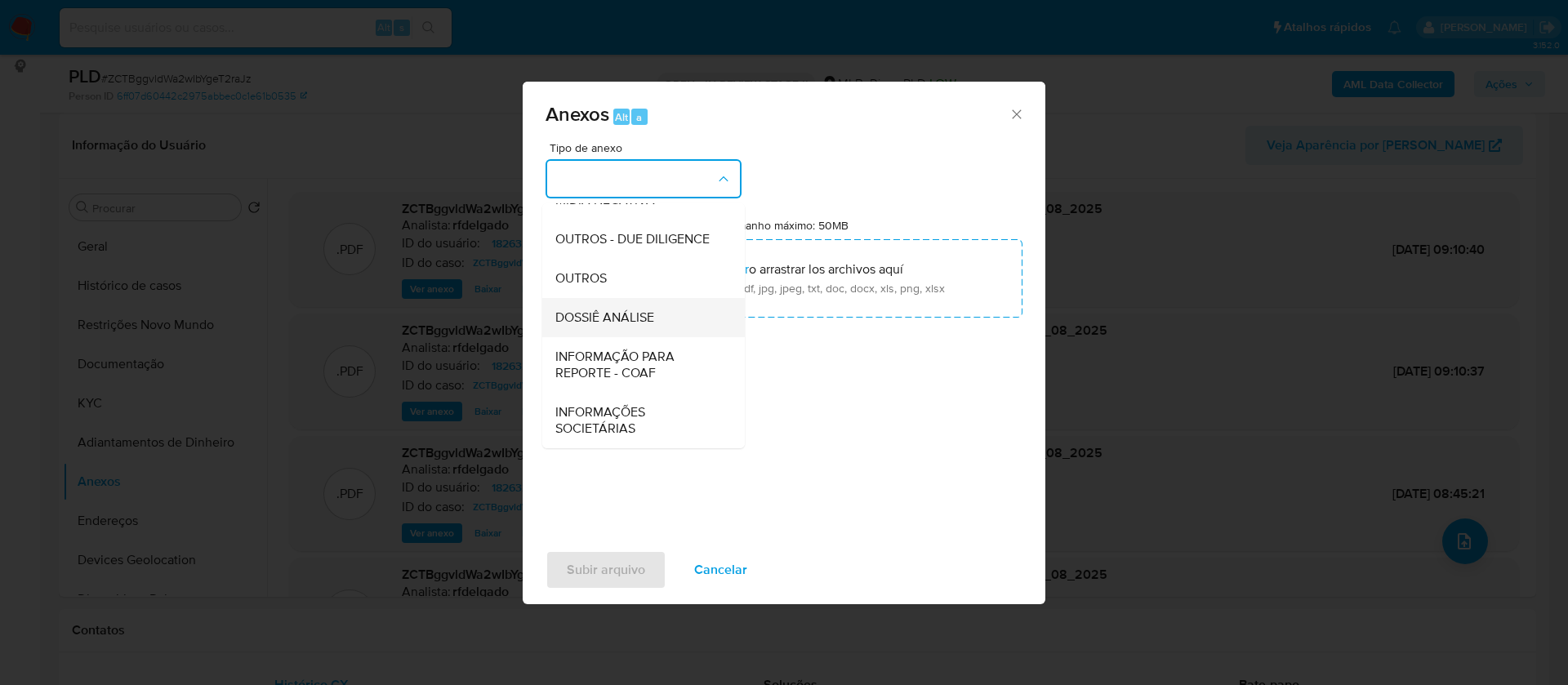
click at [658, 327] on div "DOSSIÊ ANÁLISE" at bounding box center [638, 317] width 166 height 39
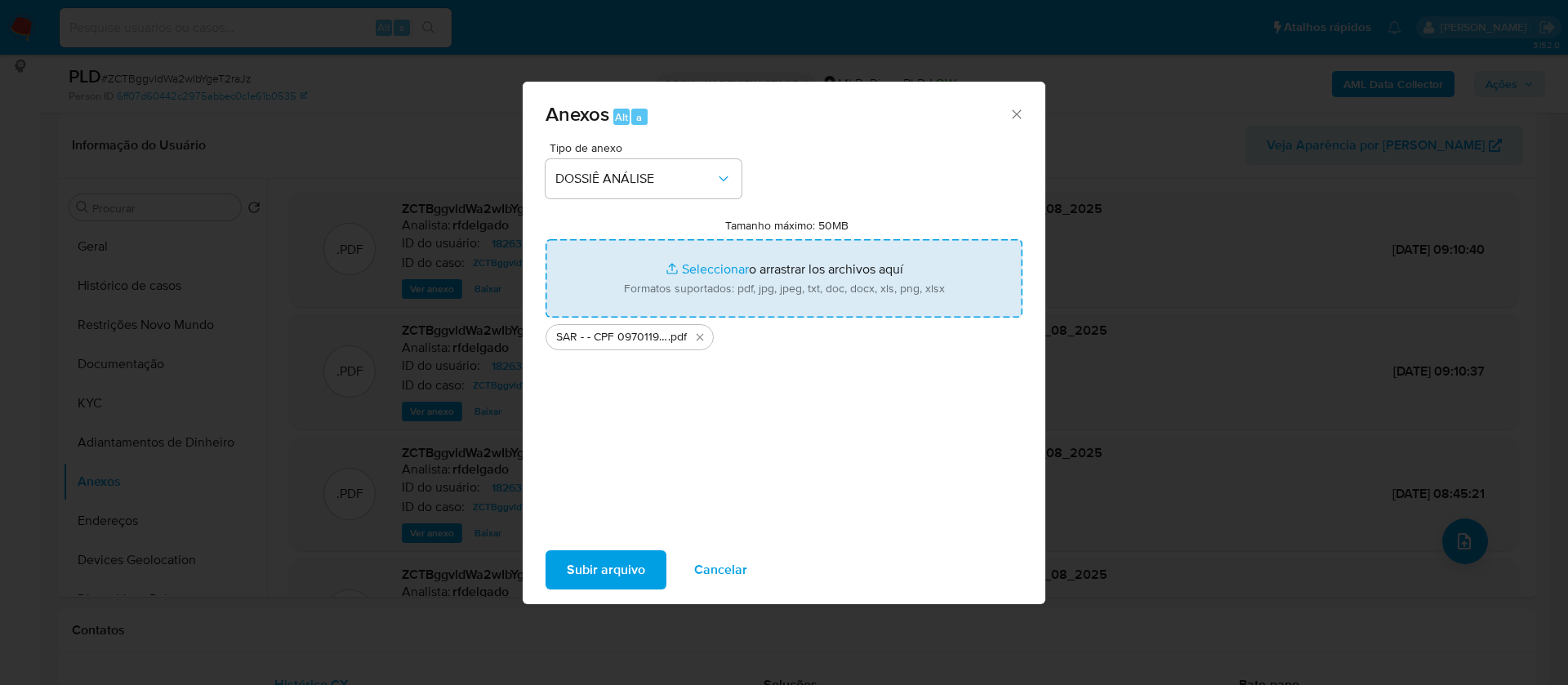
type input "C:\fakepath\Mulan 1826323728_2025_08_12_13_35_56.xlsx"
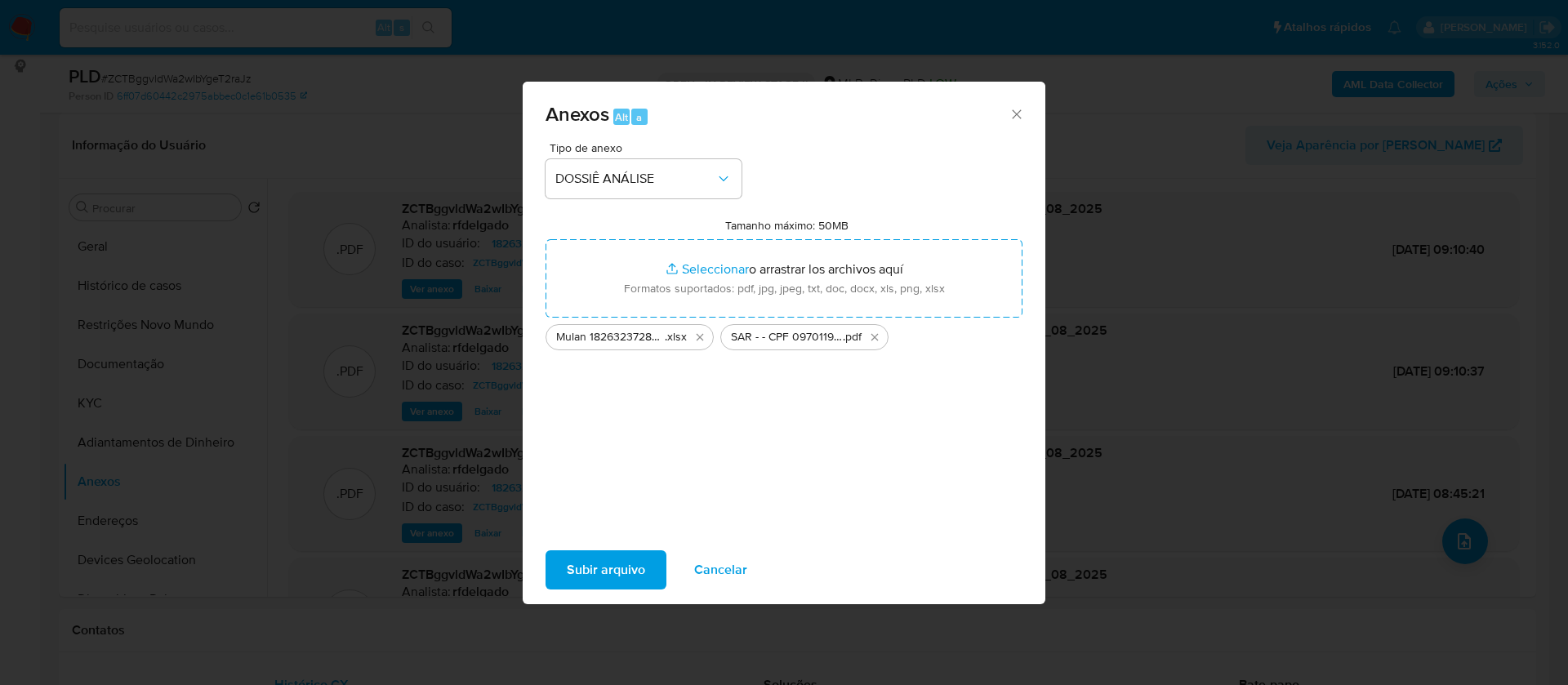
click at [619, 558] on span "Subir arquivo" at bounding box center [606, 570] width 79 height 36
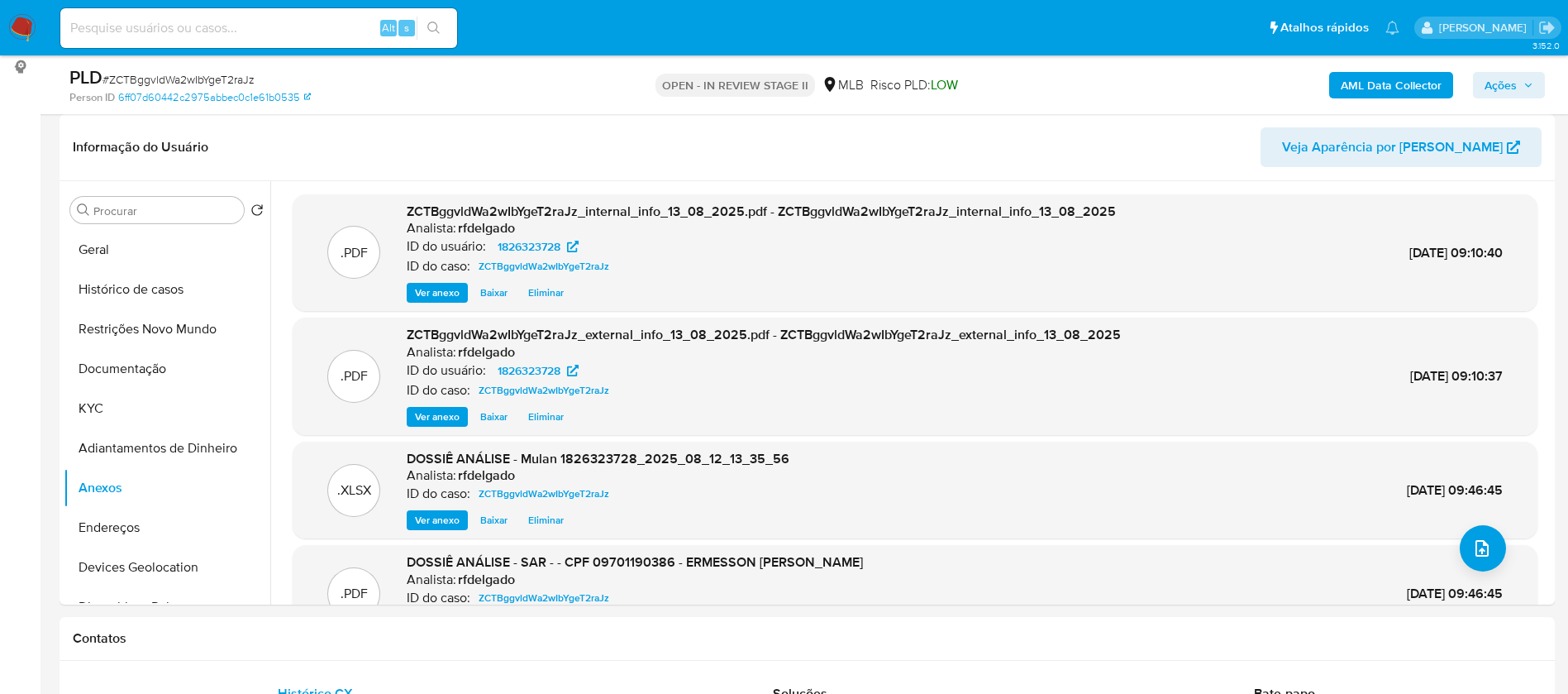
click at [127, 449] on button "Adiantamentos de Dinheiro" at bounding box center [160, 448] width 194 height 40
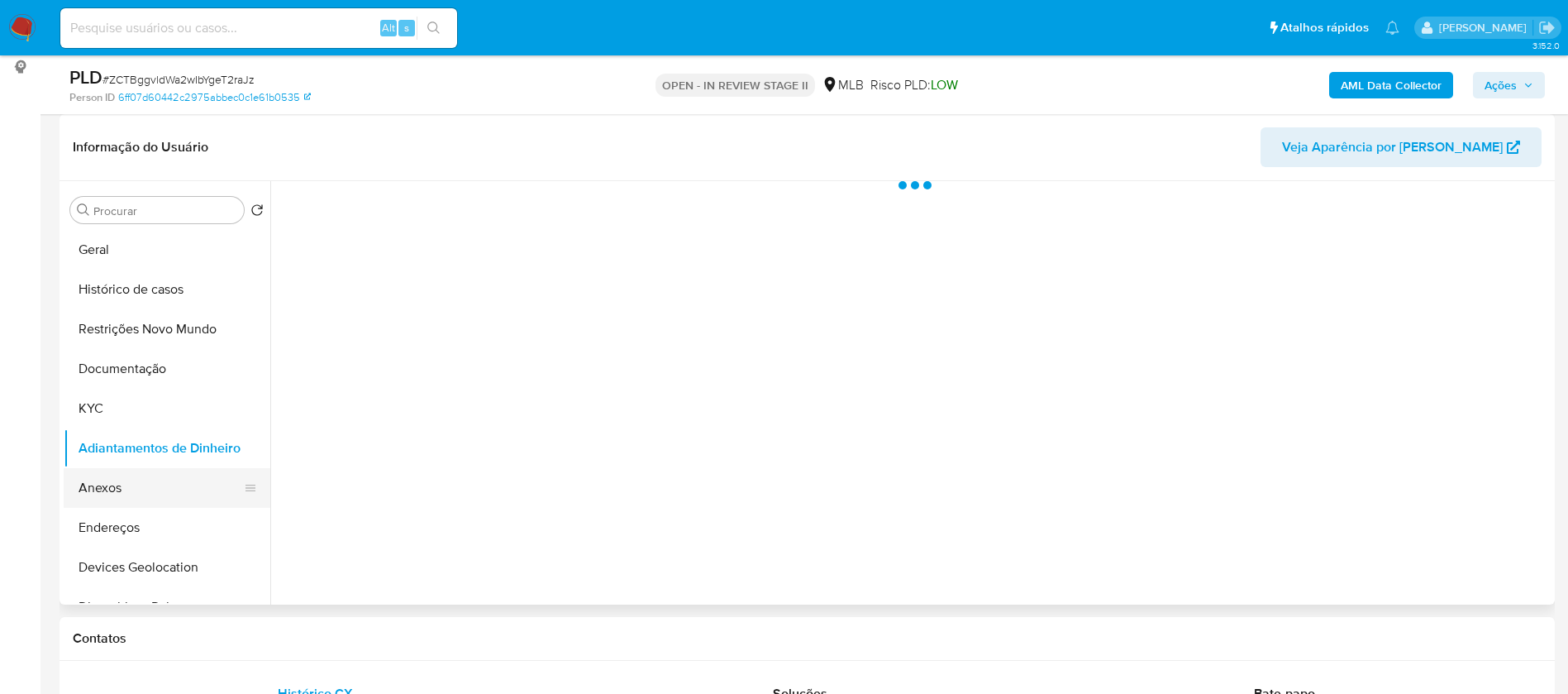
click at [129, 478] on button "Anexos" at bounding box center [160, 487] width 194 height 40
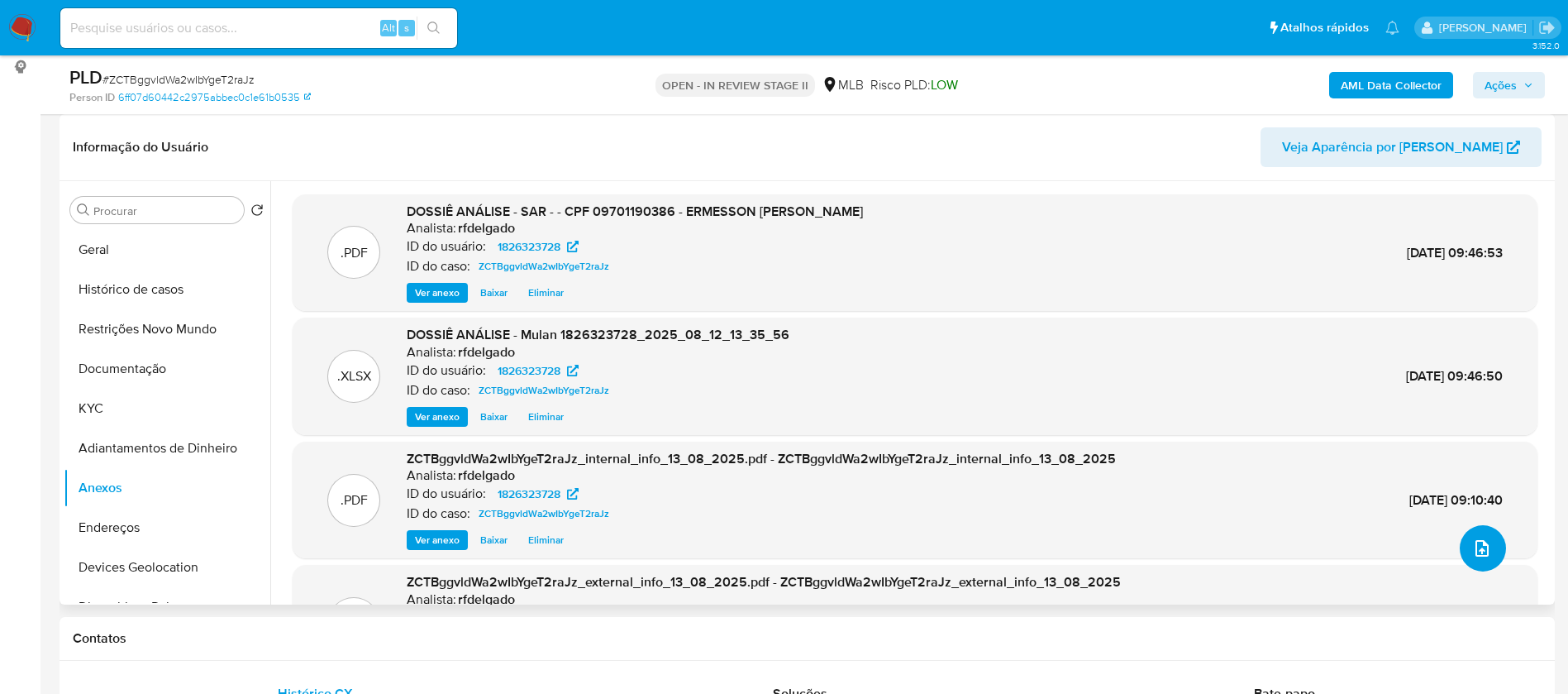
click at [1482, 550] on icon "upload-file" at bounding box center [1481, 548] width 19 height 19
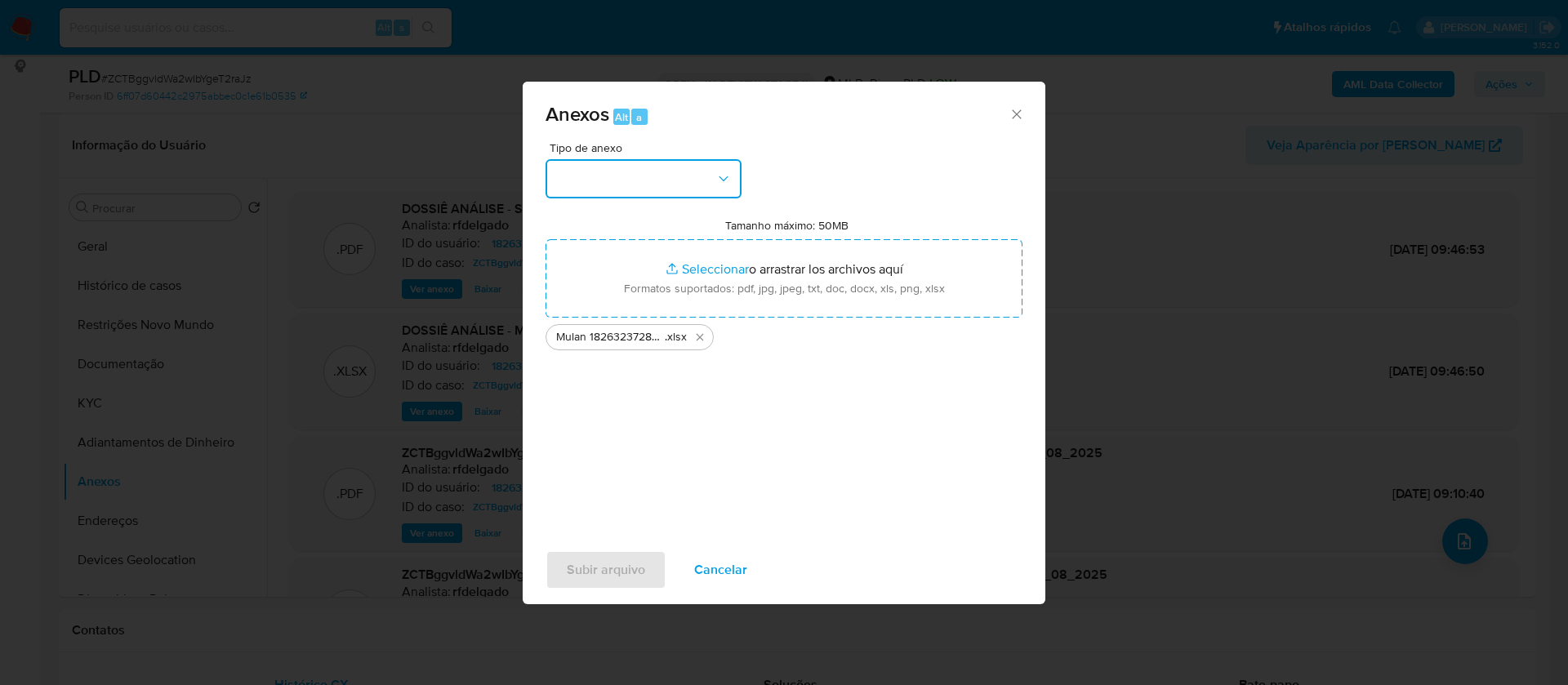
click at [650, 173] on button "button" at bounding box center [644, 179] width 196 height 39
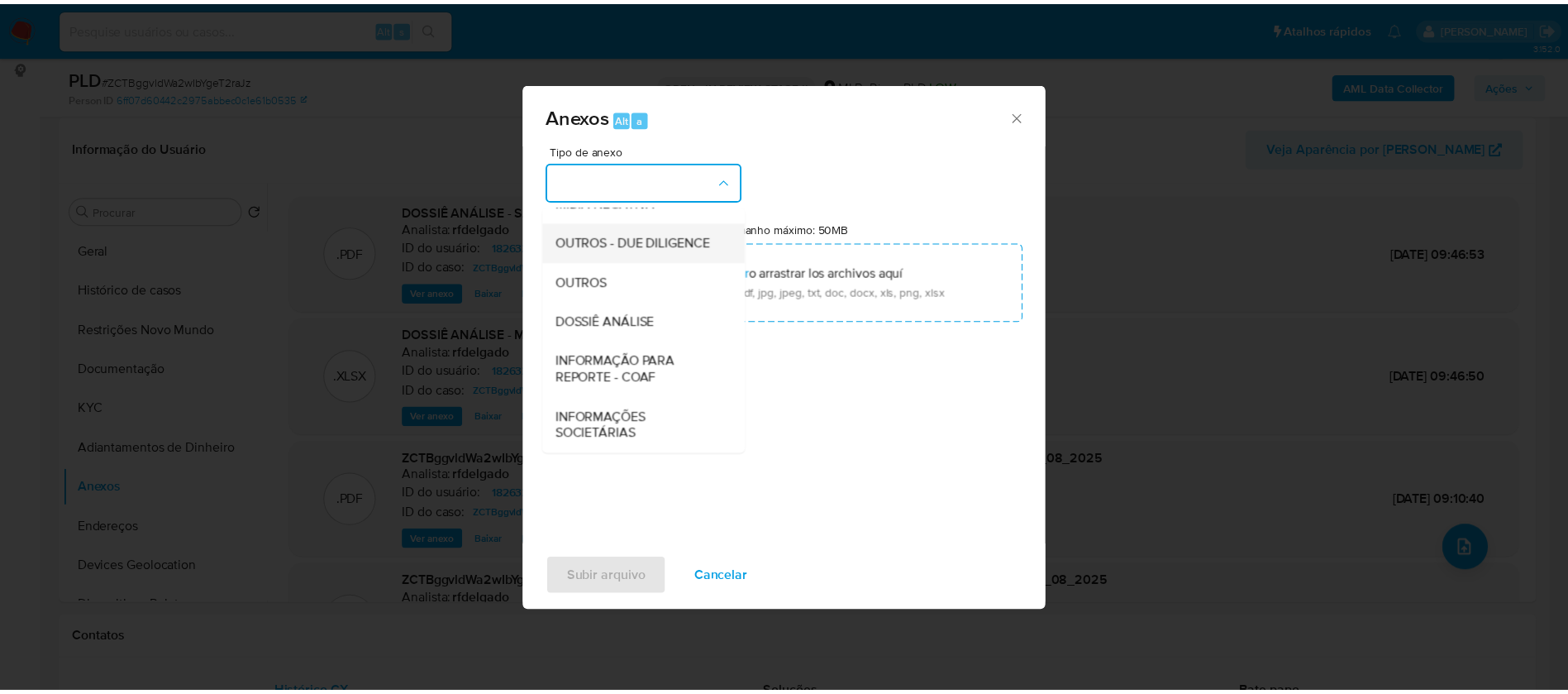
scroll to position [255, 0]
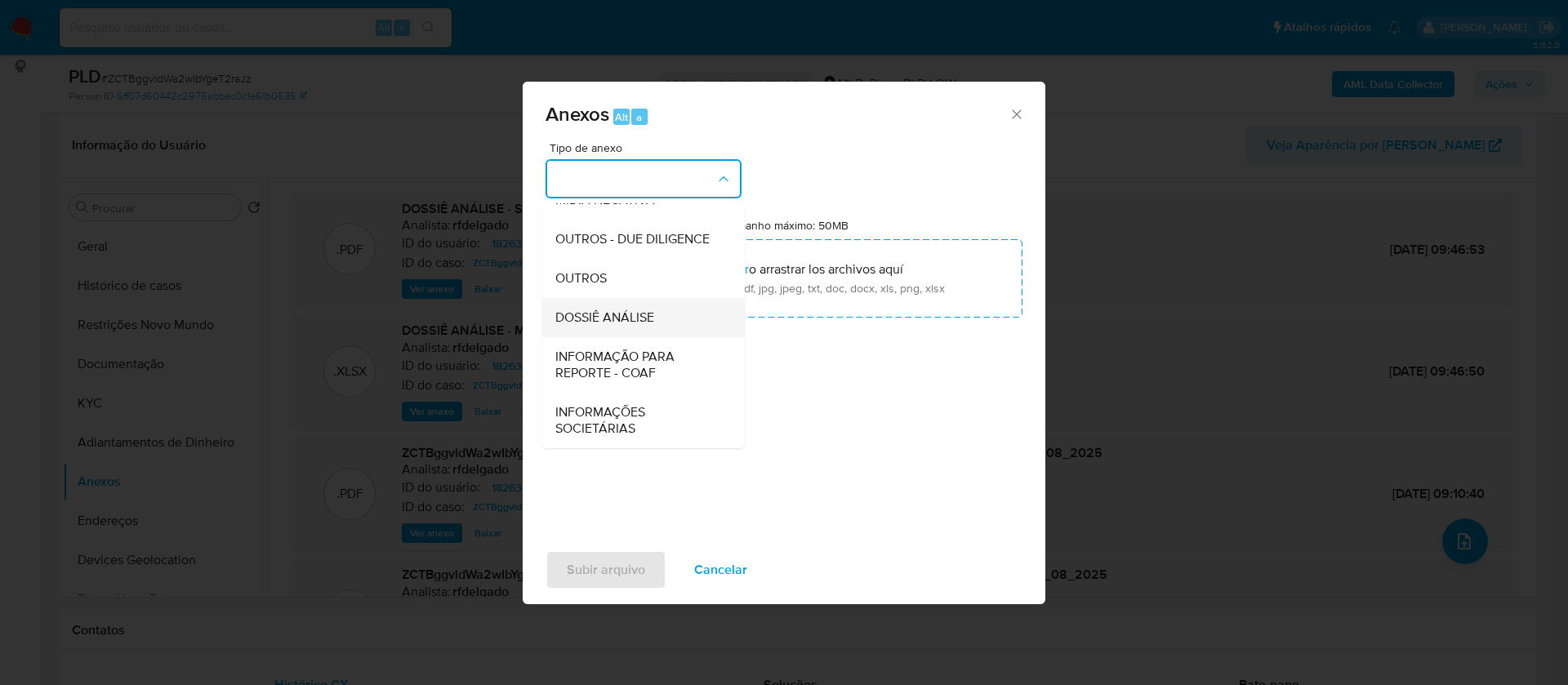
click at [657, 320] on div "DOSSIÊ ANÁLISE" at bounding box center [638, 317] width 166 height 39
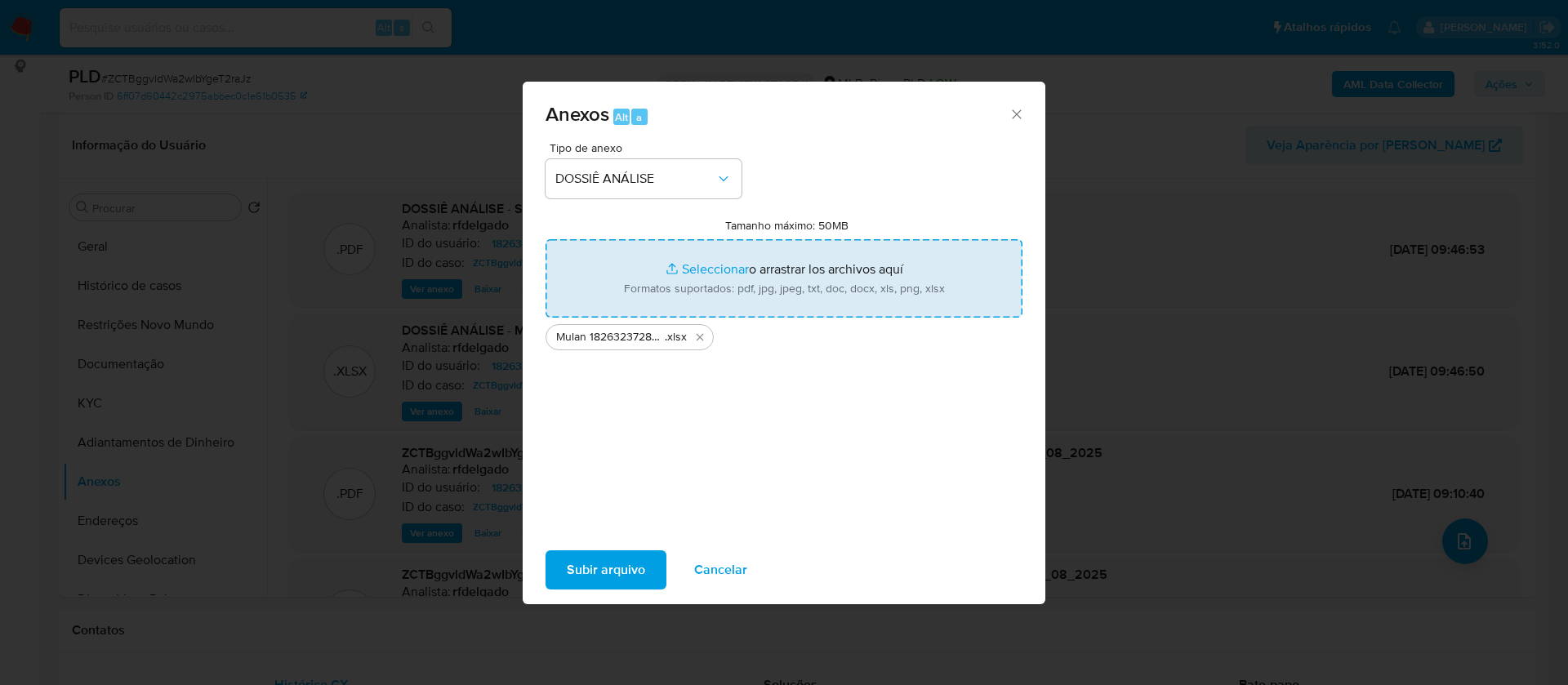
type input "C:\fakepath\SAR - - CPF 09701190386 - ERMESSON FRANCA LOPES RODRIGUES.pdf"
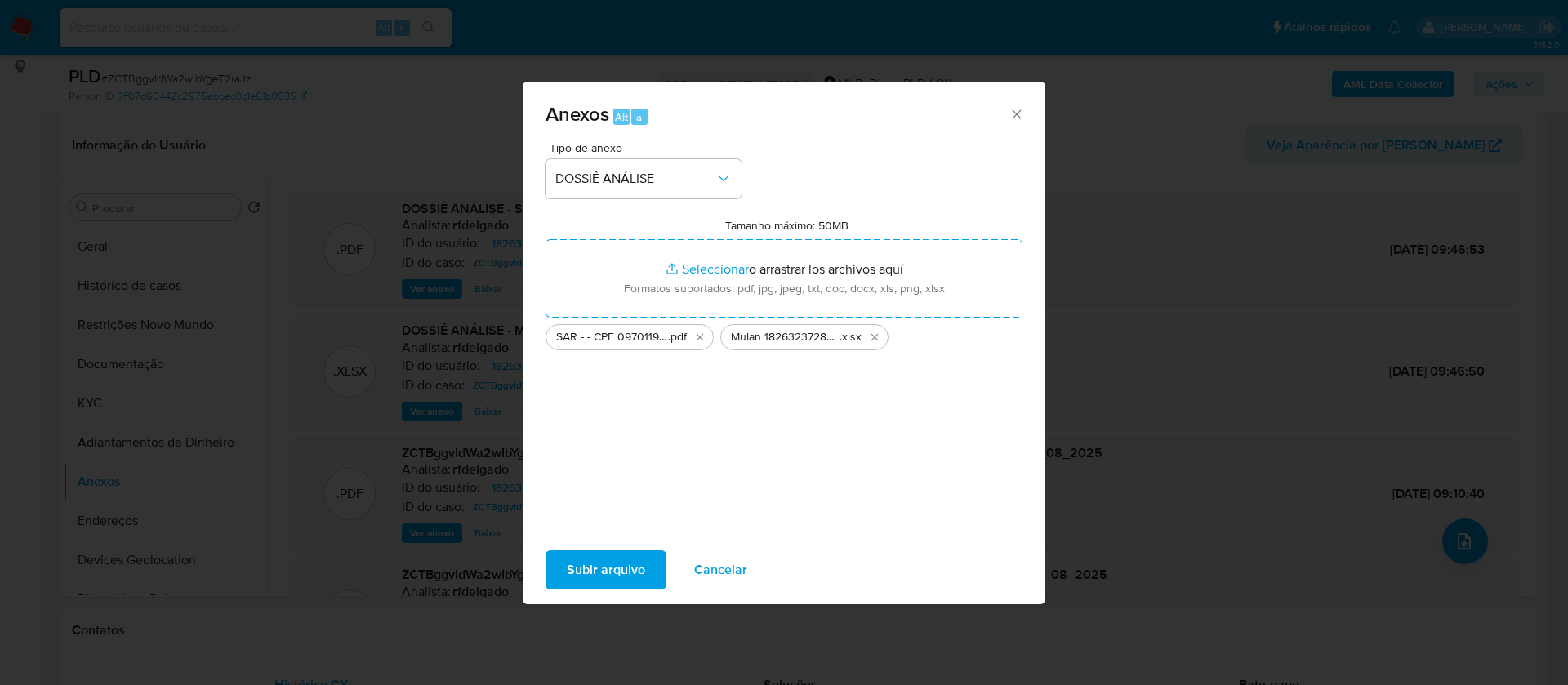
click at [622, 564] on span "Subir arquivo" at bounding box center [606, 570] width 79 height 36
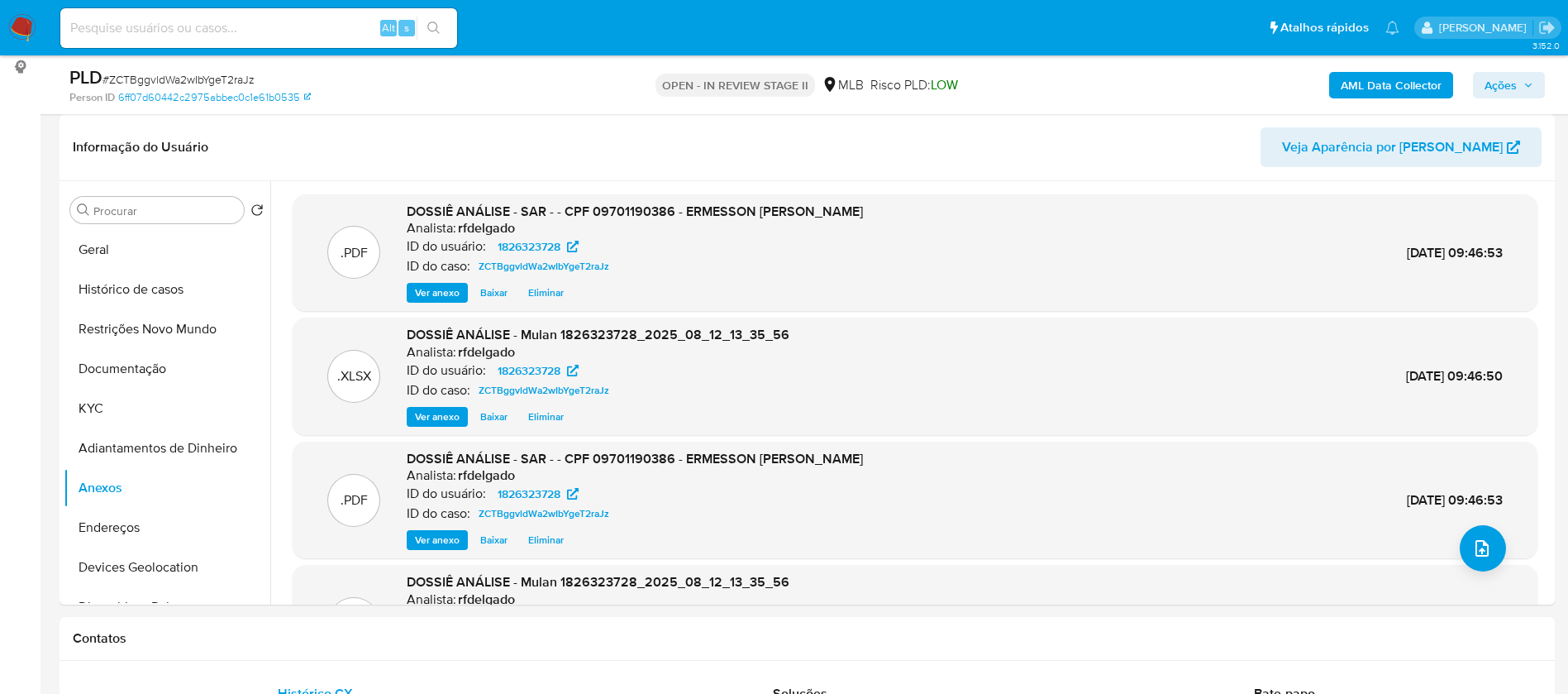
click at [1515, 89] on span "Ações" at bounding box center [1500, 85] width 32 height 26
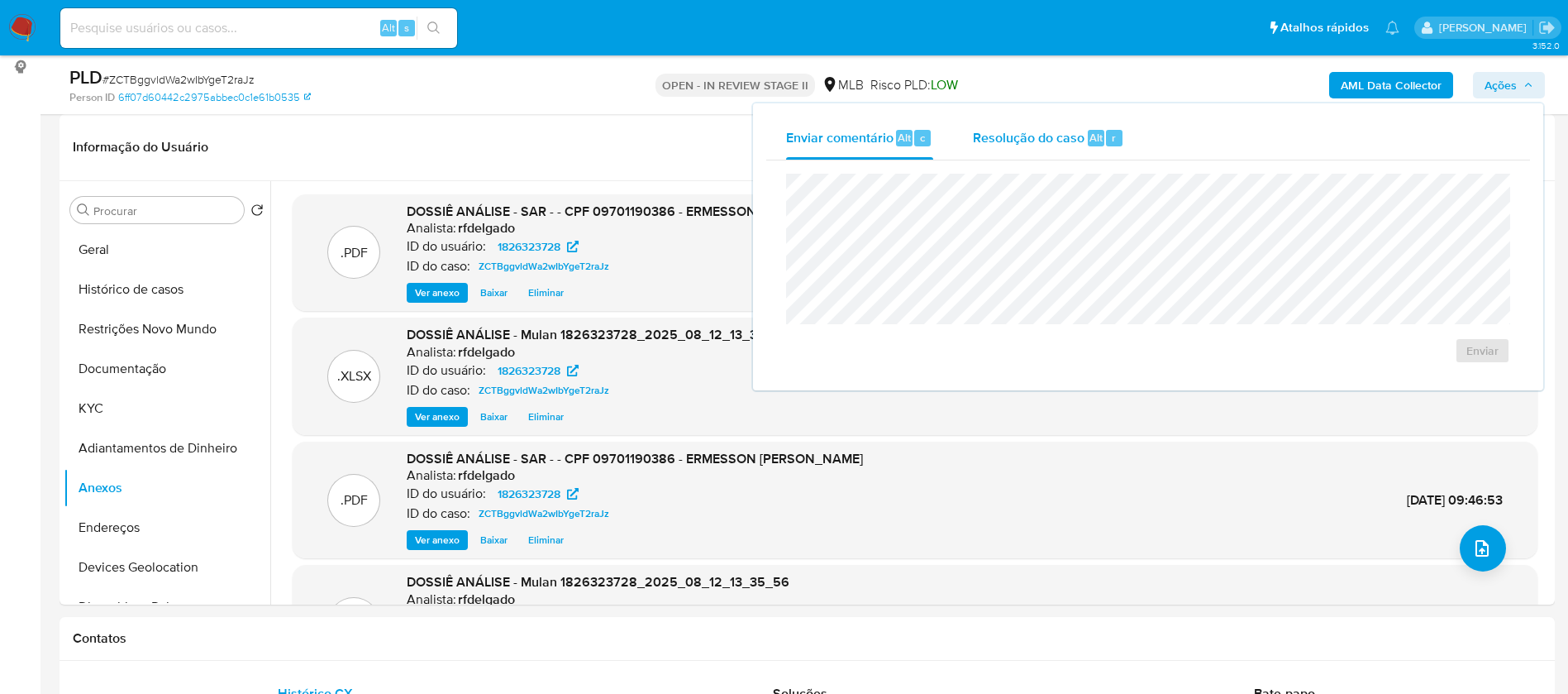
click at [1088, 127] on div "Resolução do caso Alt r" at bounding box center [1048, 138] width 151 height 43
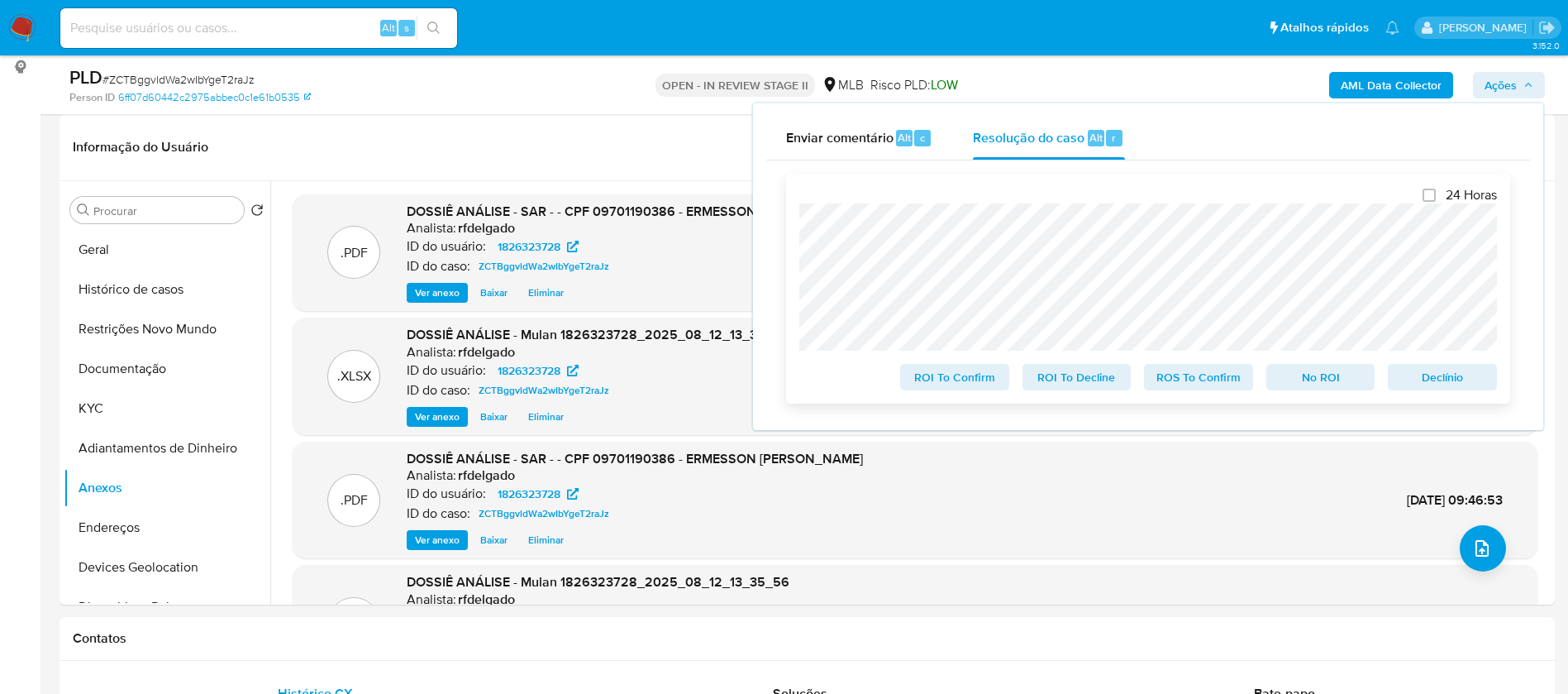
click at [1470, 383] on span "Declínio" at bounding box center [1442, 377] width 86 height 23
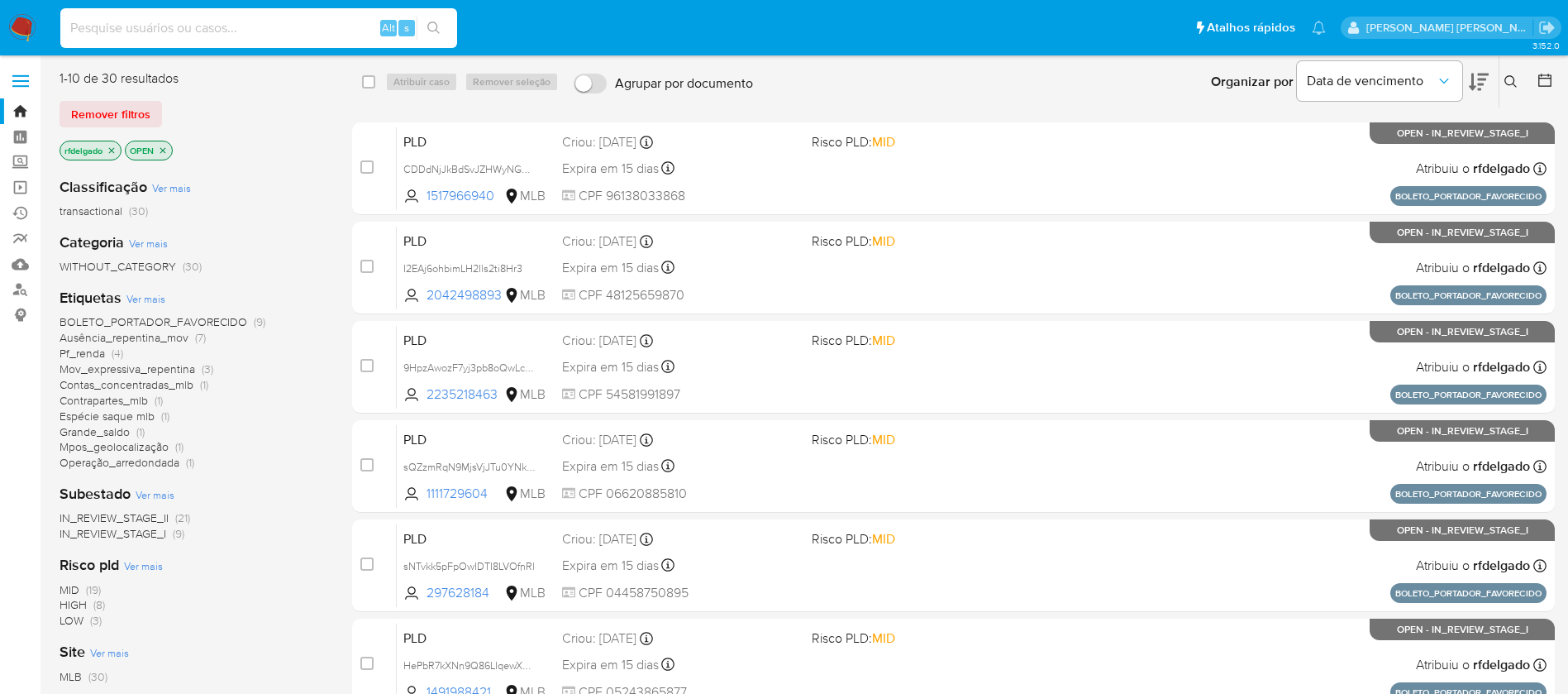
click at [288, 25] on input at bounding box center [258, 28] width 397 height 21
paste input "1913853691"
type input "1913853691"
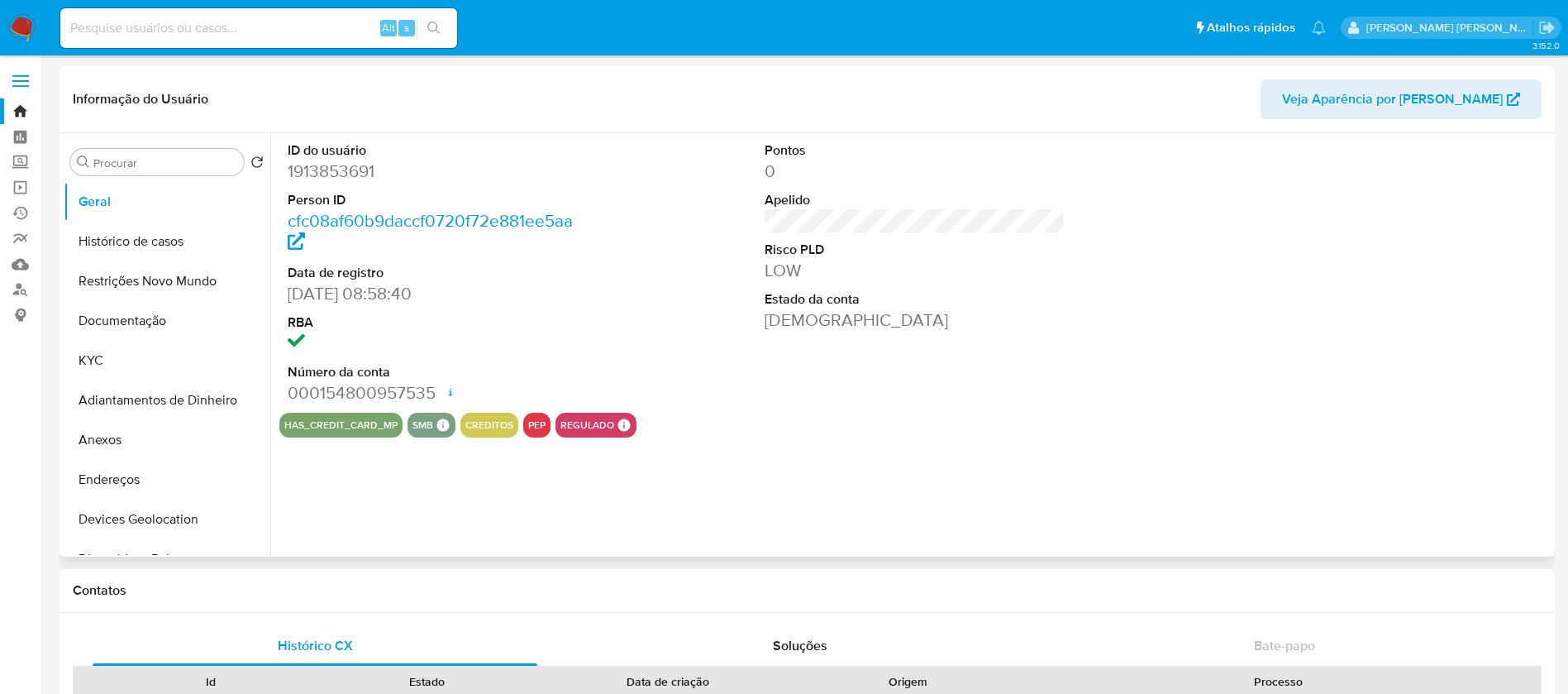
select select "10"
click at [98, 355] on button "KYC" at bounding box center [160, 361] width 194 height 40
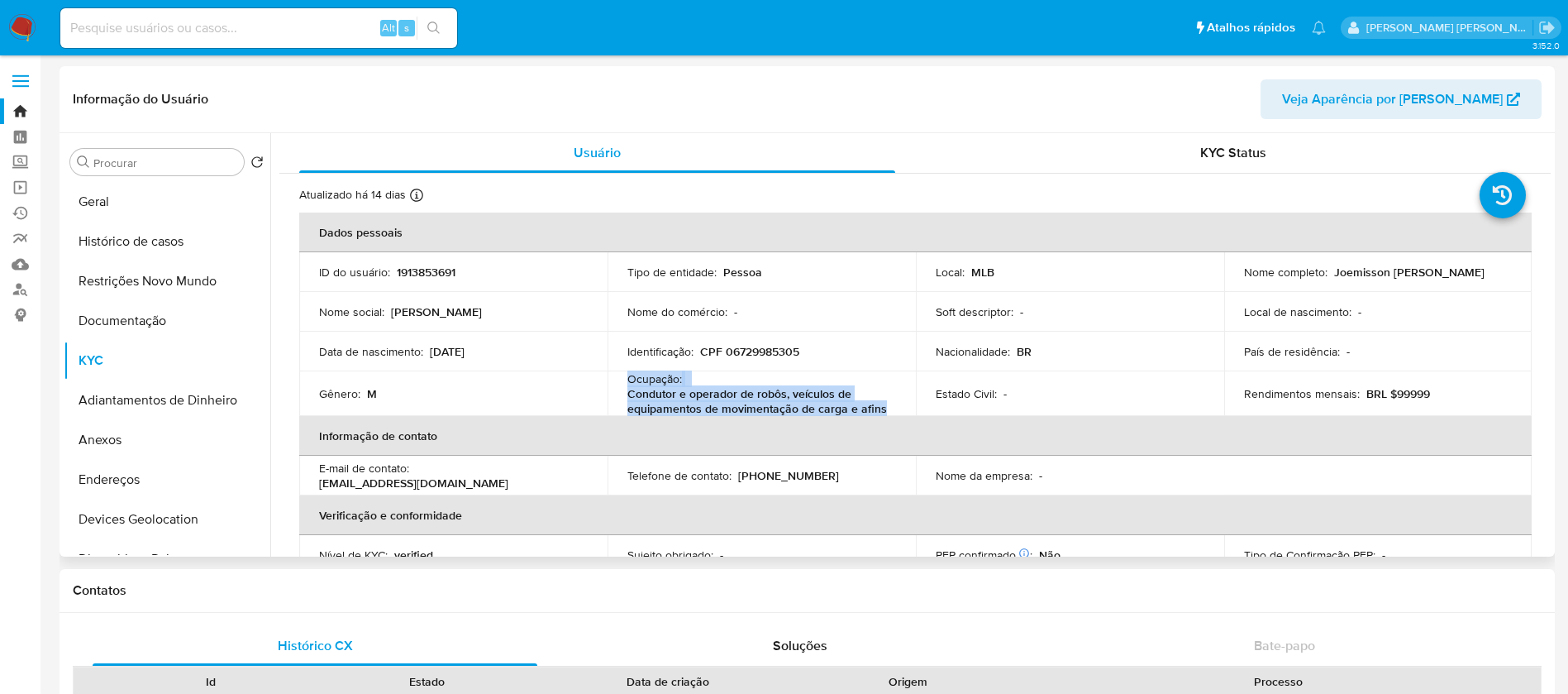
drag, startPoint x: 888, startPoint y: 404, endPoint x: 622, endPoint y: 377, distance: 267.4
click at [622, 377] on td "Ocupação : Condutor e operador de robôs, veículos de equipamentos de movimentaç…" at bounding box center [761, 394] width 308 height 45
copy div "Ocupação : Condutor e operador de robôs, veículos de equipamentos de movimentaç…"
click at [427, 274] on p "1913853691" at bounding box center [425, 273] width 58 height 15
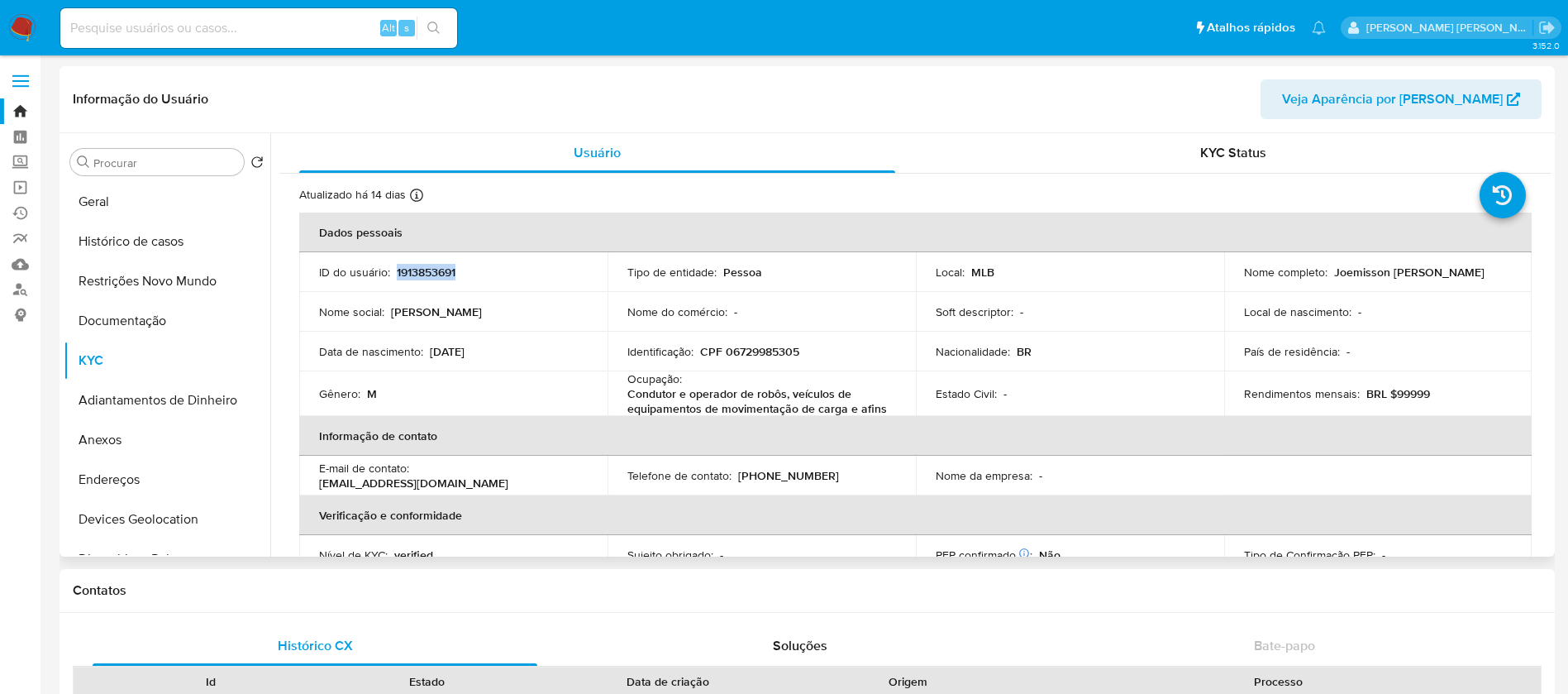
copy p "1913853691"
click at [180, 16] on div "Alt s" at bounding box center [258, 28] width 397 height 40
paste input "1592080588"
type input "1592080588"
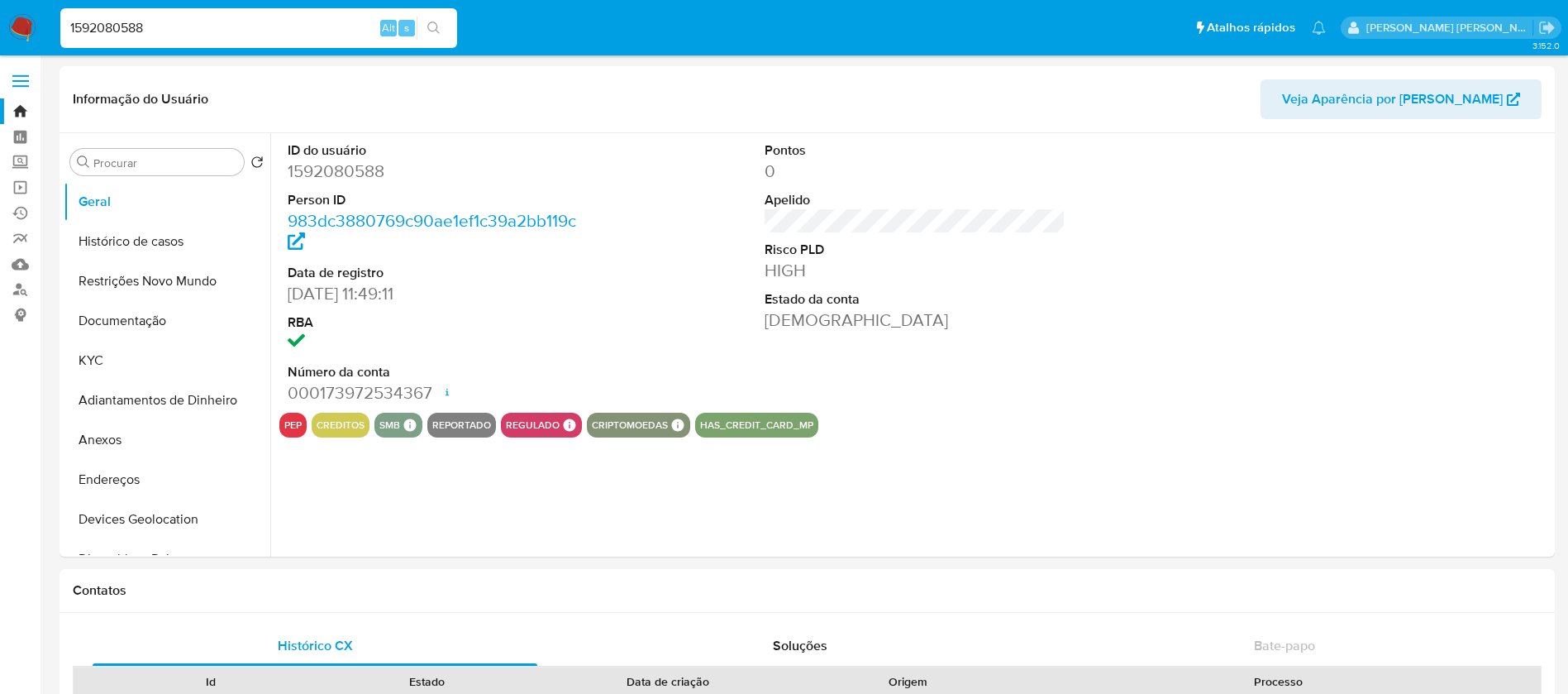
select select "10"
click at [112, 445] on button "Anexos" at bounding box center [160, 439] width 194 height 40
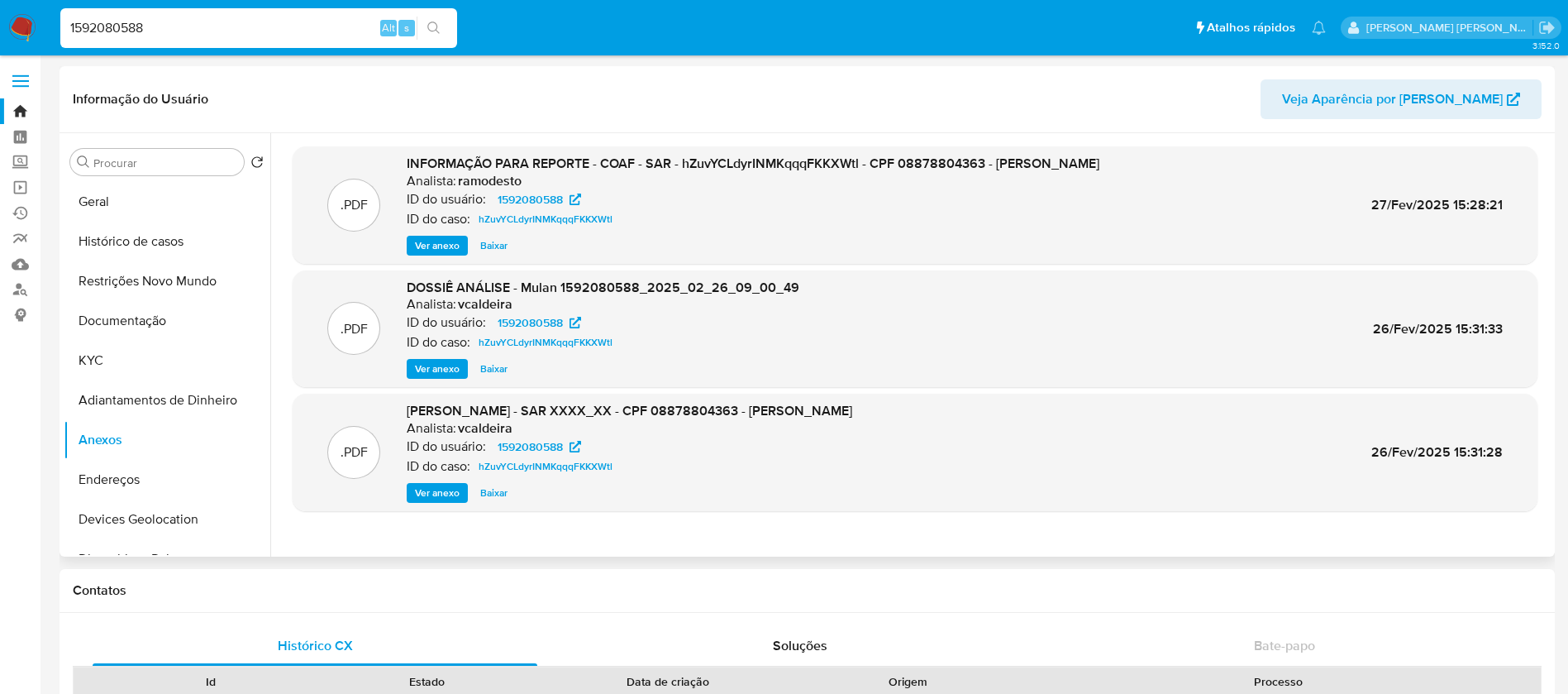
click at [423, 245] on span "Ver anexo" at bounding box center [437, 245] width 45 height 17
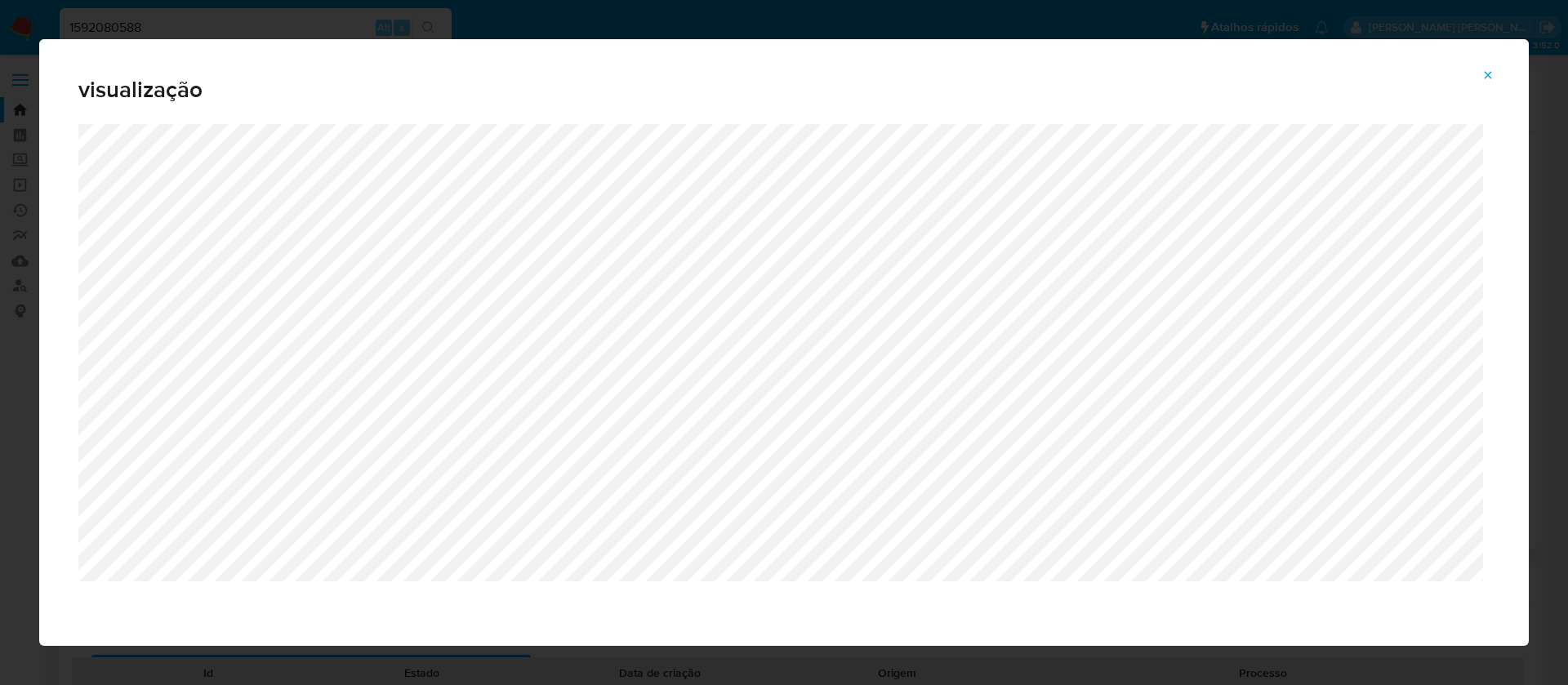
drag, startPoint x: 1484, startPoint y: 70, endPoint x: 1435, endPoint y: 77, distance: 49.5
click at [1484, 69] on icon "Attachment preview" at bounding box center [1488, 75] width 13 height 13
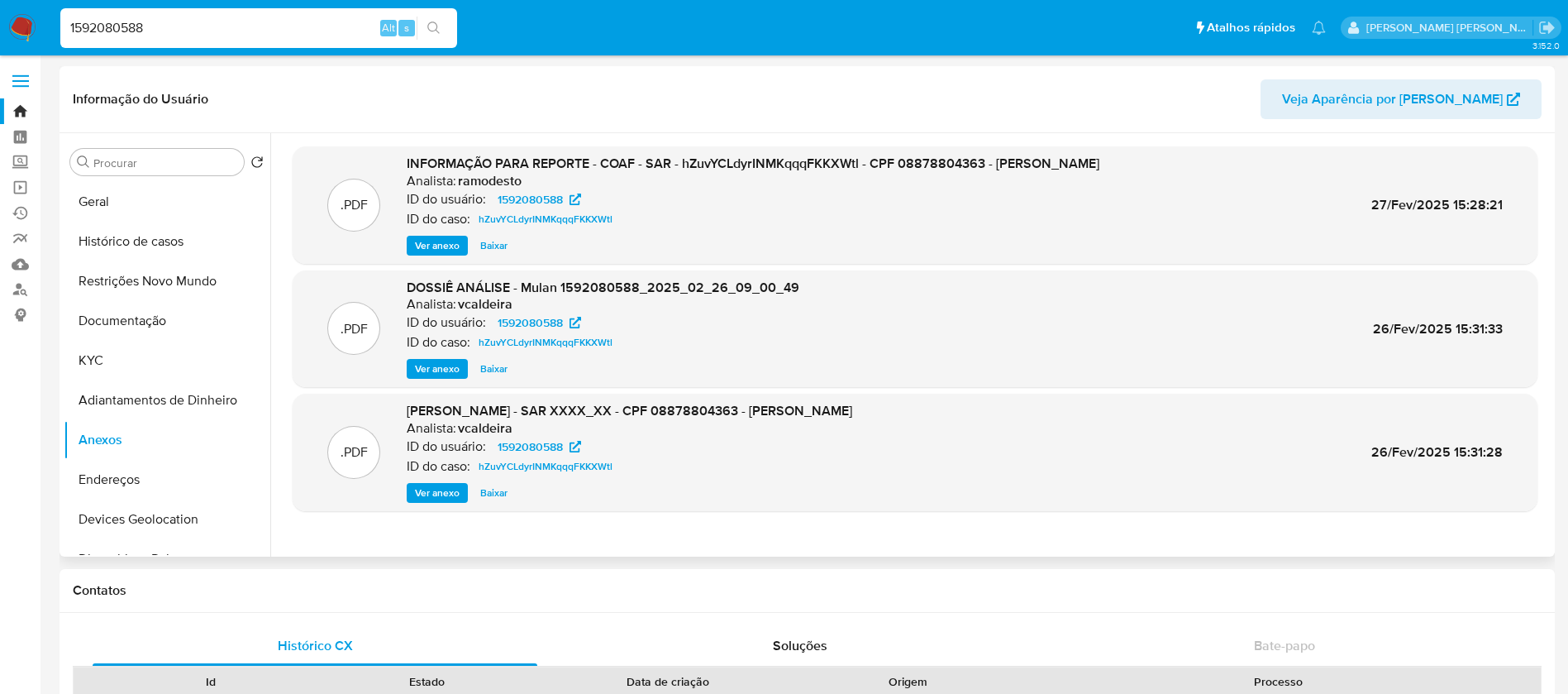
click at [332, 32] on input "1592080588" at bounding box center [258, 28] width 397 height 21
click at [333, 32] on input "1592080588" at bounding box center [258, 28] width 397 height 21
paste input "937761065"
type input "1937761065"
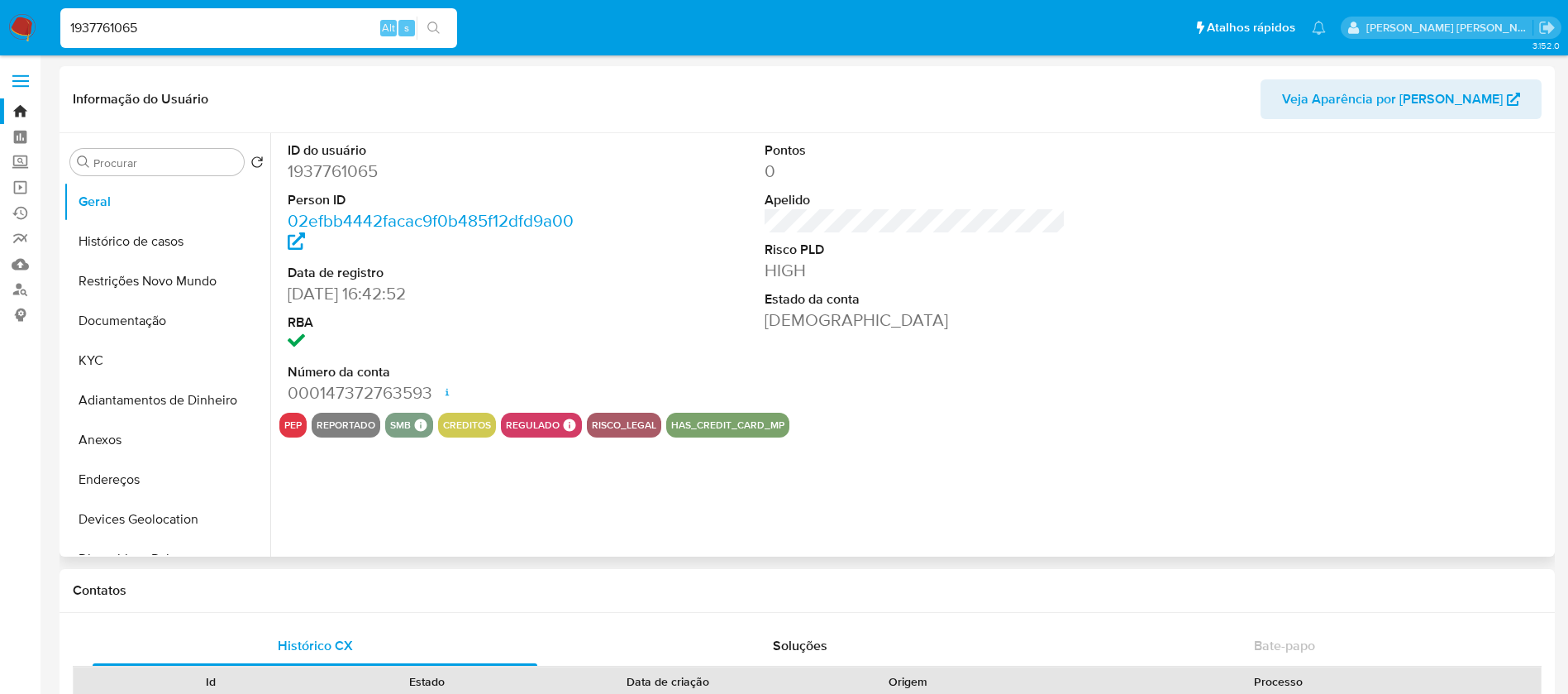
select select "10"
click at [171, 437] on button "Anexos" at bounding box center [160, 439] width 194 height 40
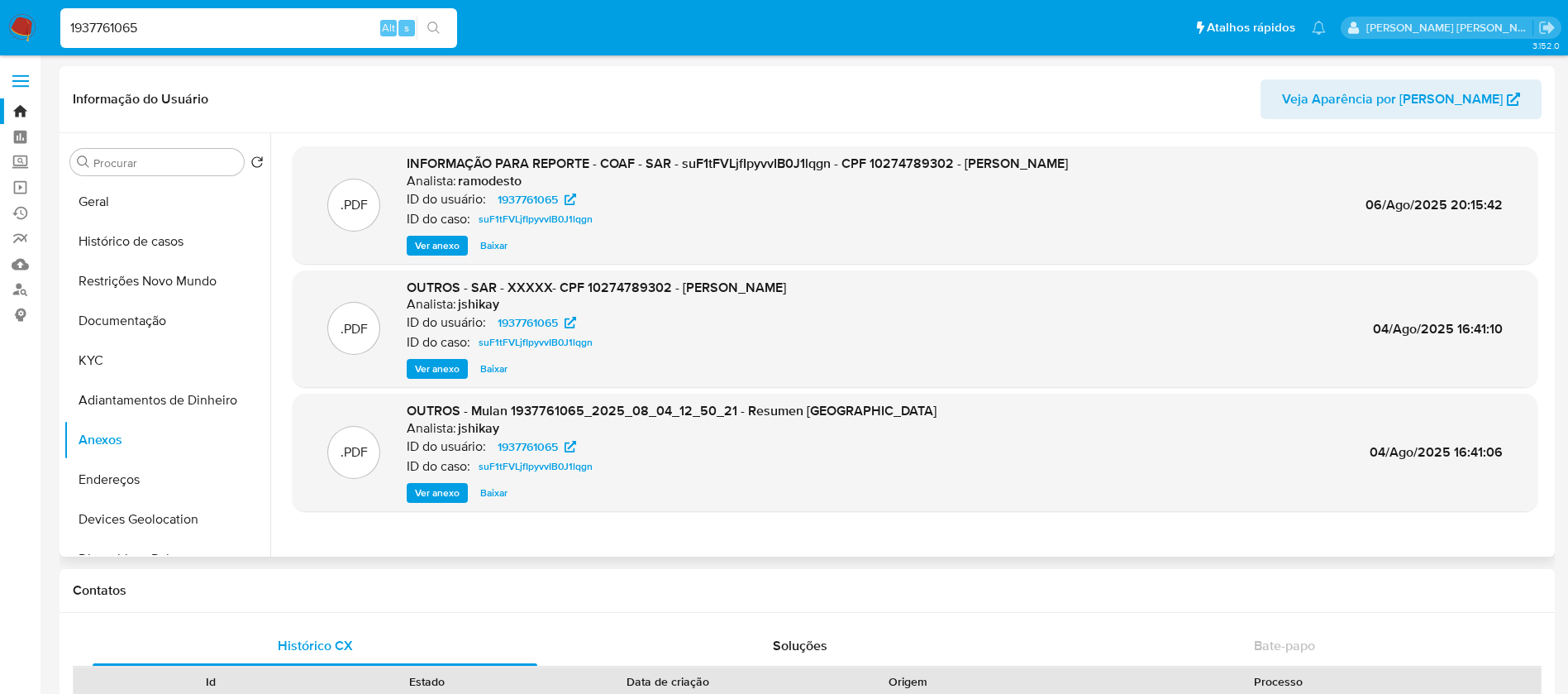
click at [440, 245] on span "Ver anexo" at bounding box center [437, 245] width 45 height 17
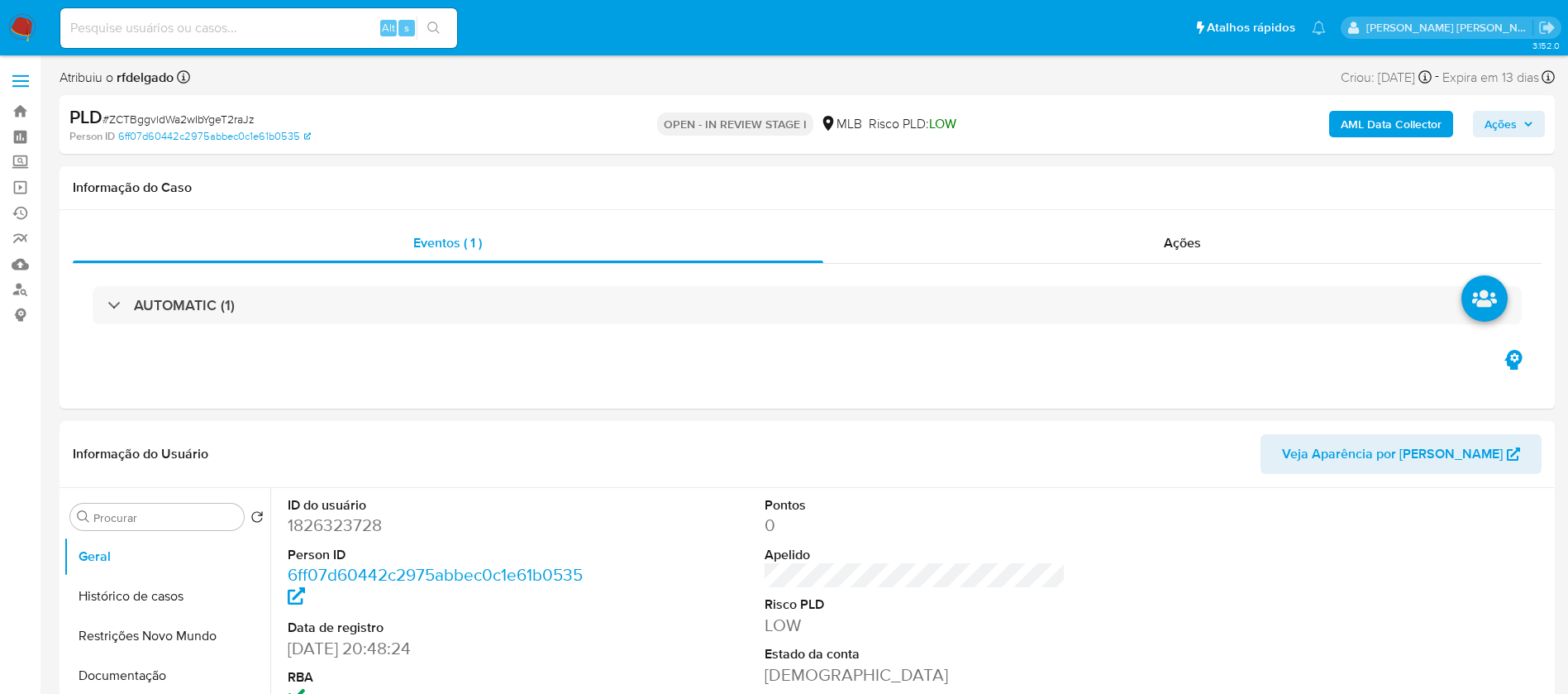
click at [1529, 111] on button "Ações" at bounding box center [1508, 124] width 72 height 26
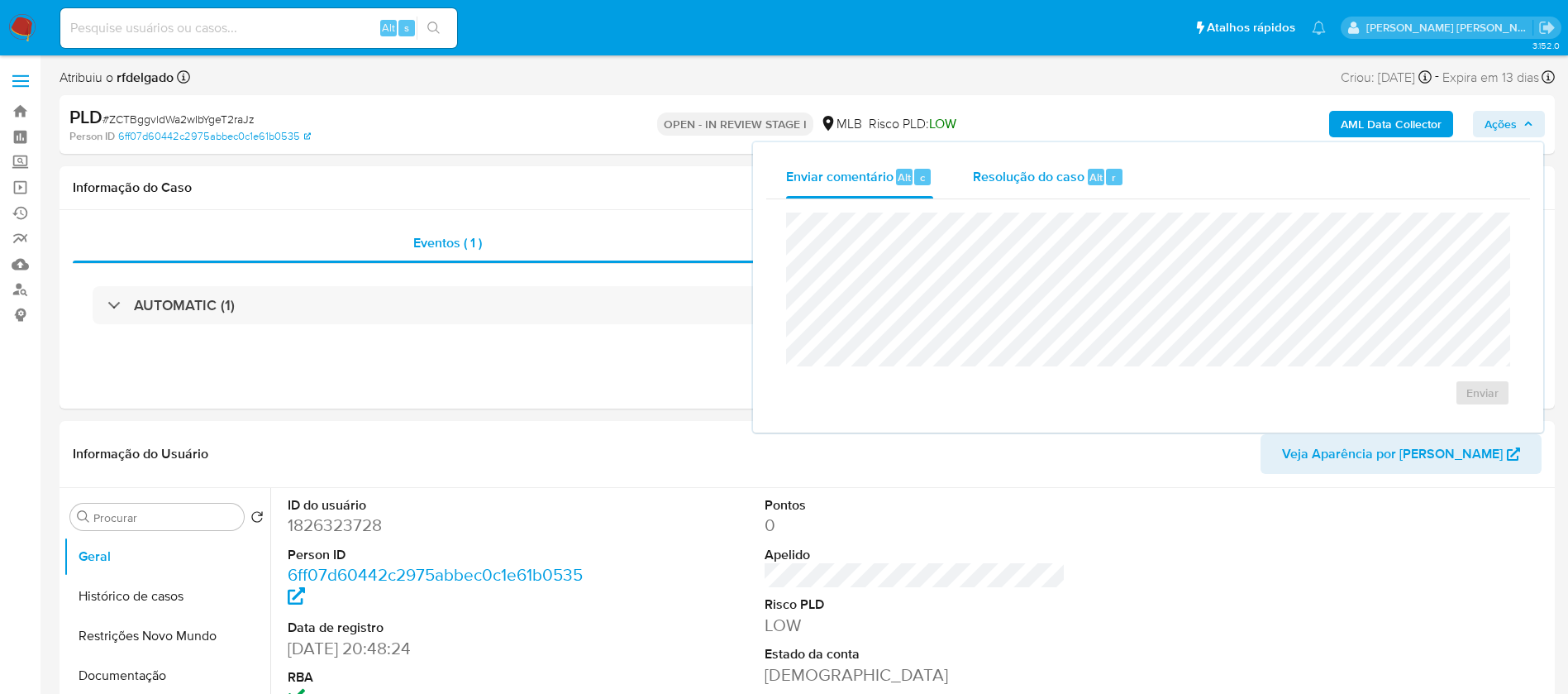
select select "10"
click at [1032, 168] on span "Resolução do caso" at bounding box center [1028, 176] width 112 height 19
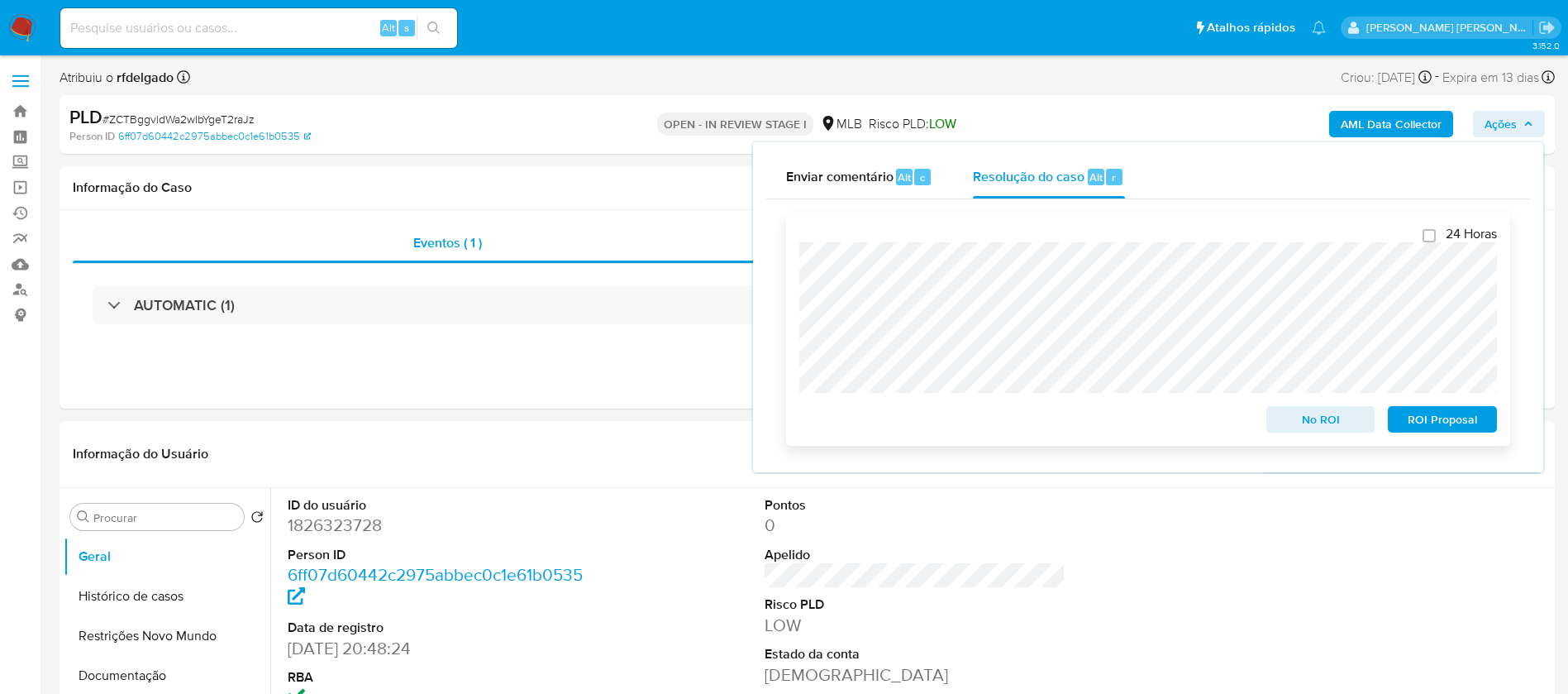
click at [1461, 418] on span "ROI Proposal" at bounding box center [1442, 419] width 86 height 23
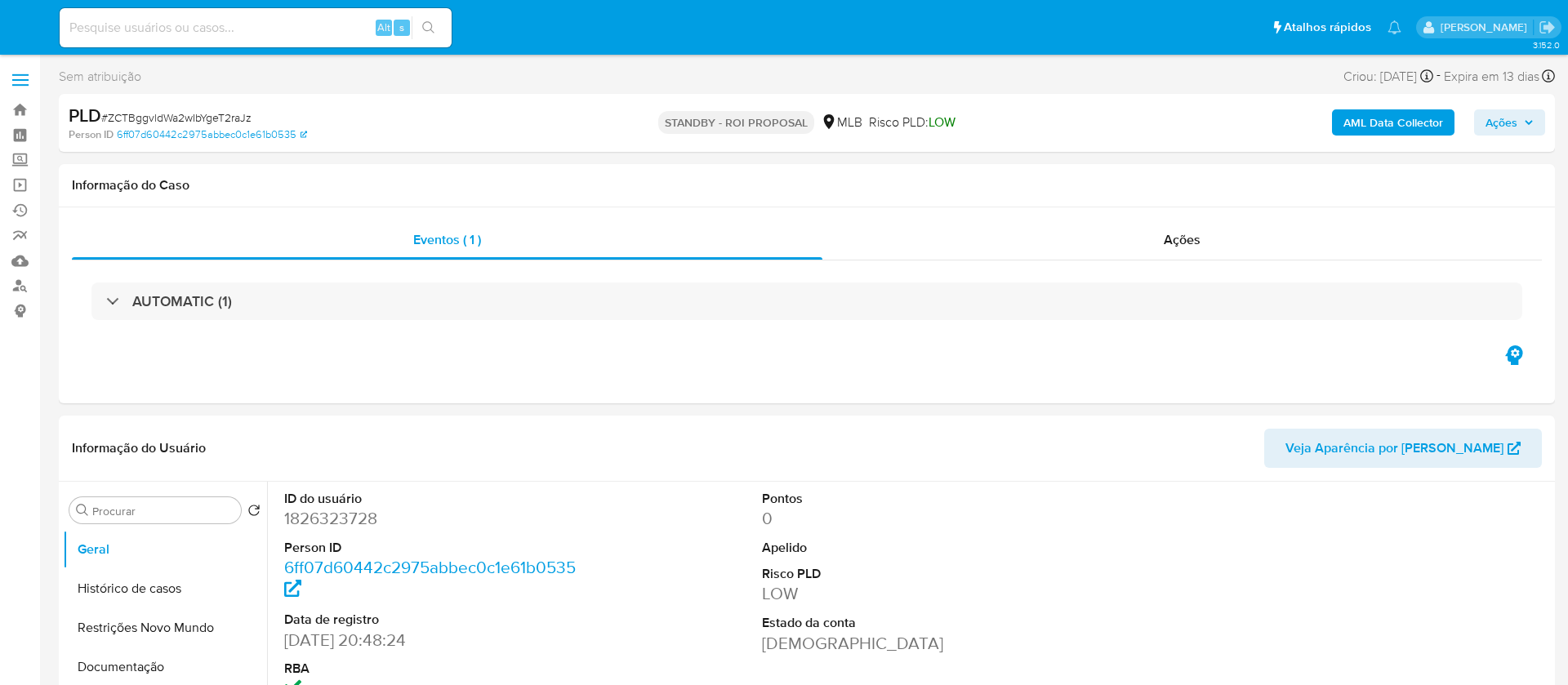
select select "10"
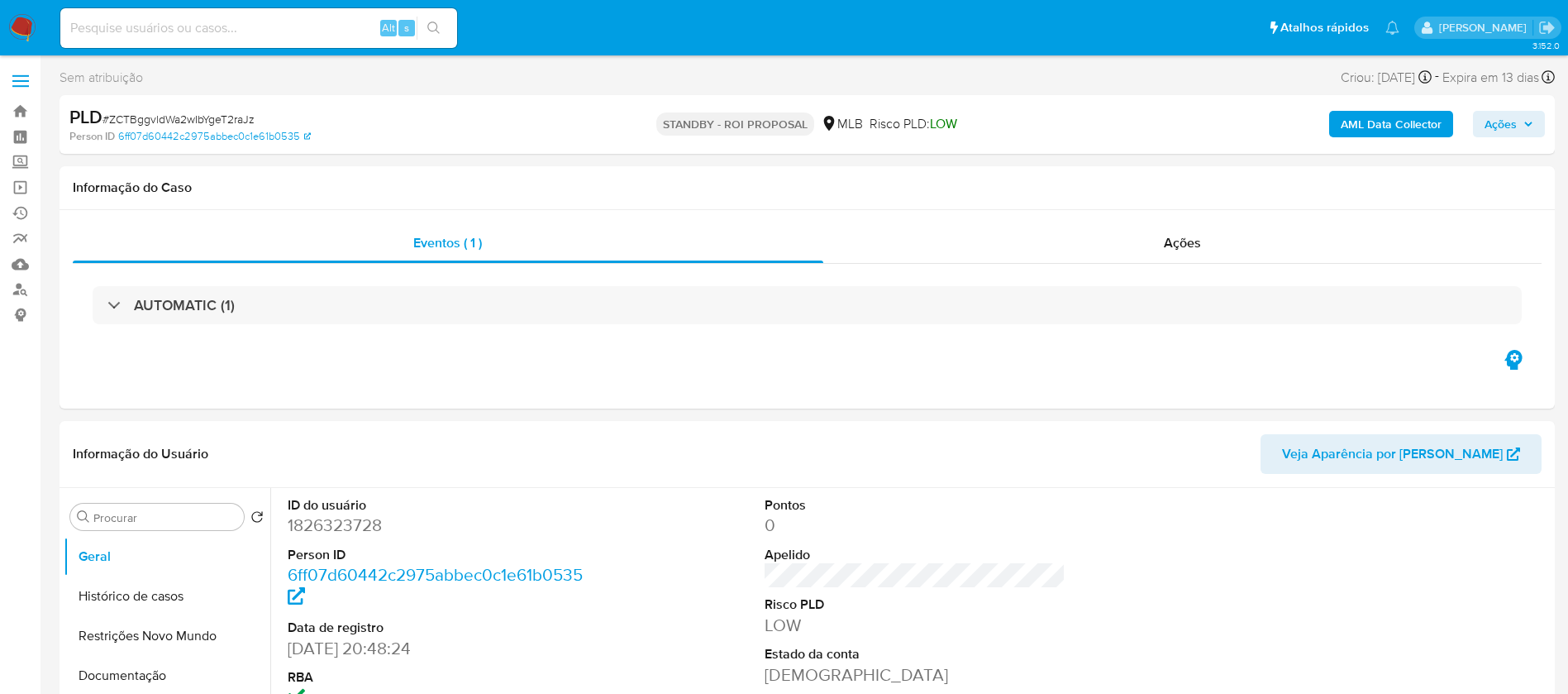
click at [334, 33] on input at bounding box center [258, 28] width 397 height 21
paste input "CDDdNjJkBdSvJZHWyNGYy1iA"
type input "CDDdNjJkBdSvJZHWyNGYy1iA"
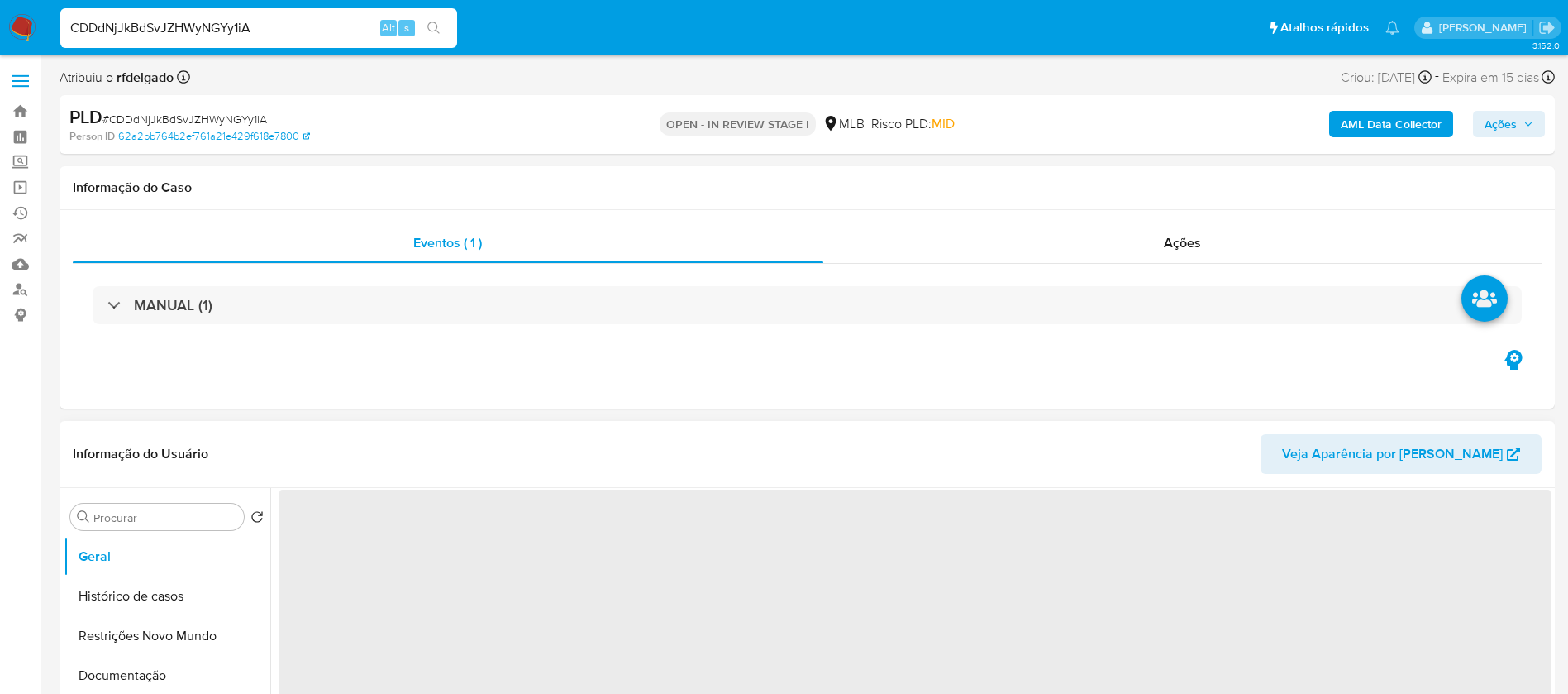
scroll to position [124, 0]
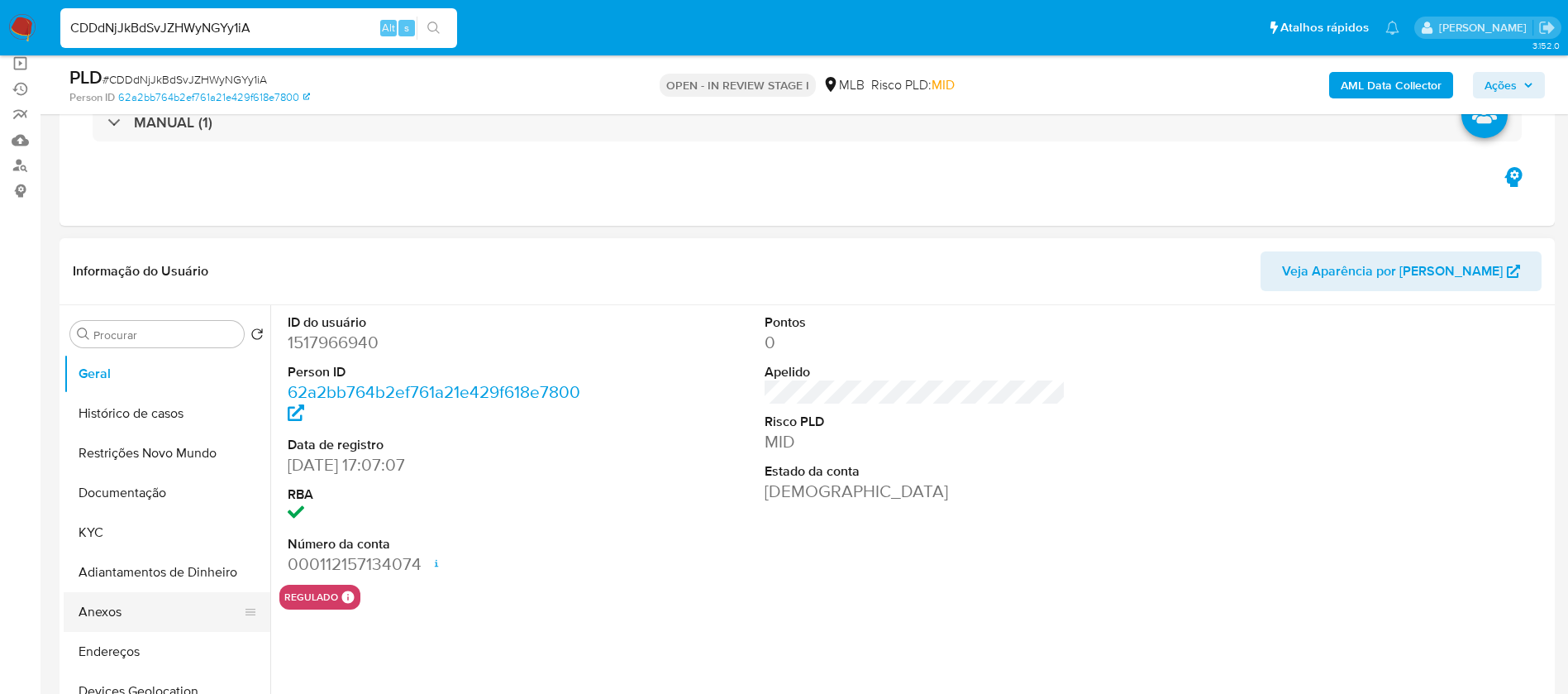
click at [85, 622] on button "Anexos" at bounding box center [160, 612] width 194 height 40
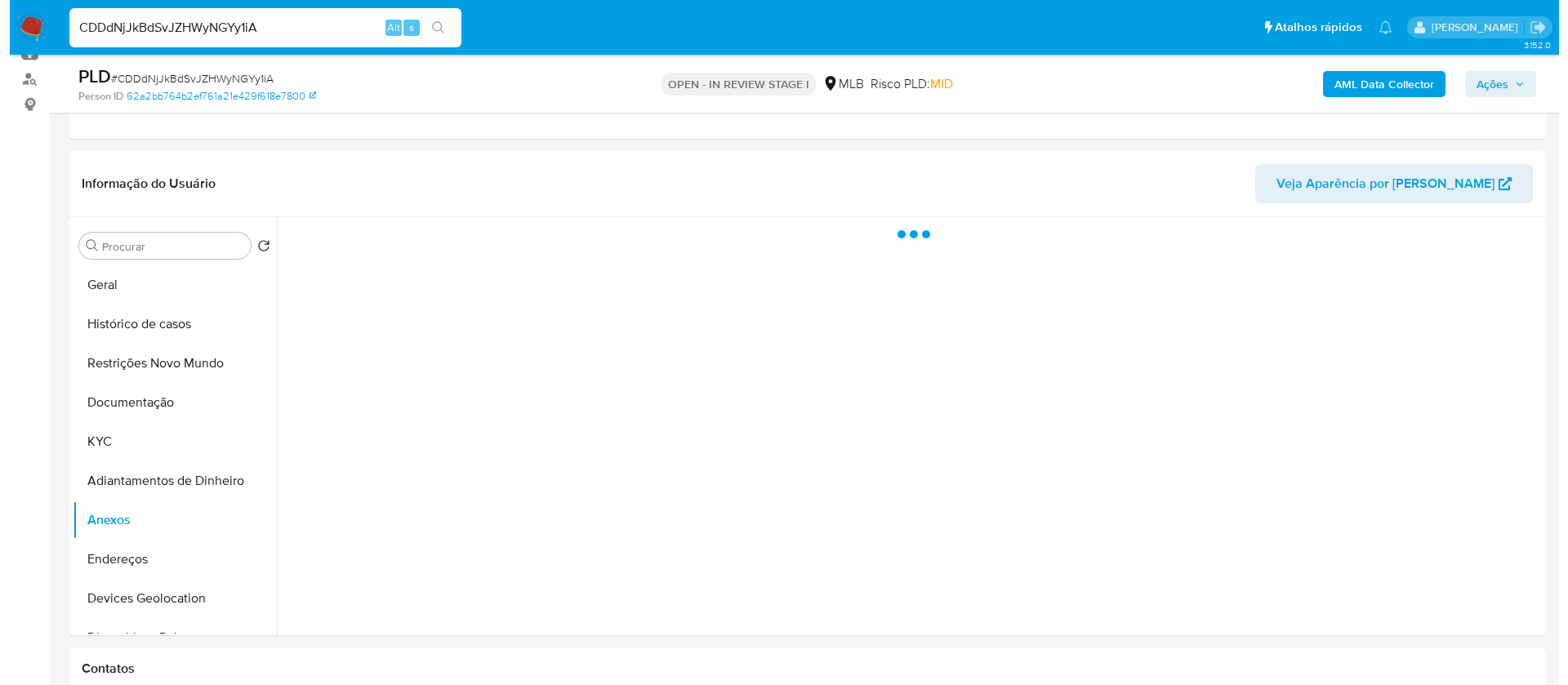
scroll to position [245, 0]
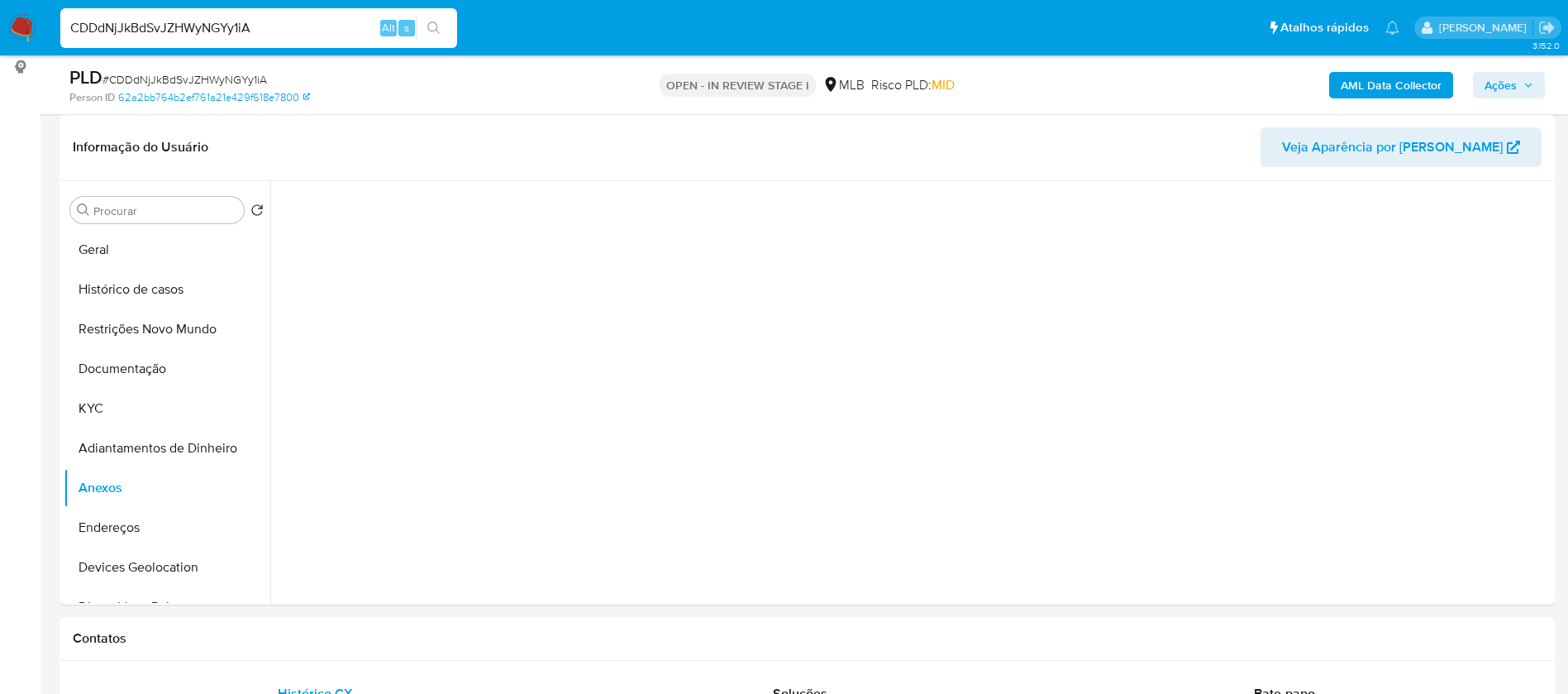
select select "10"
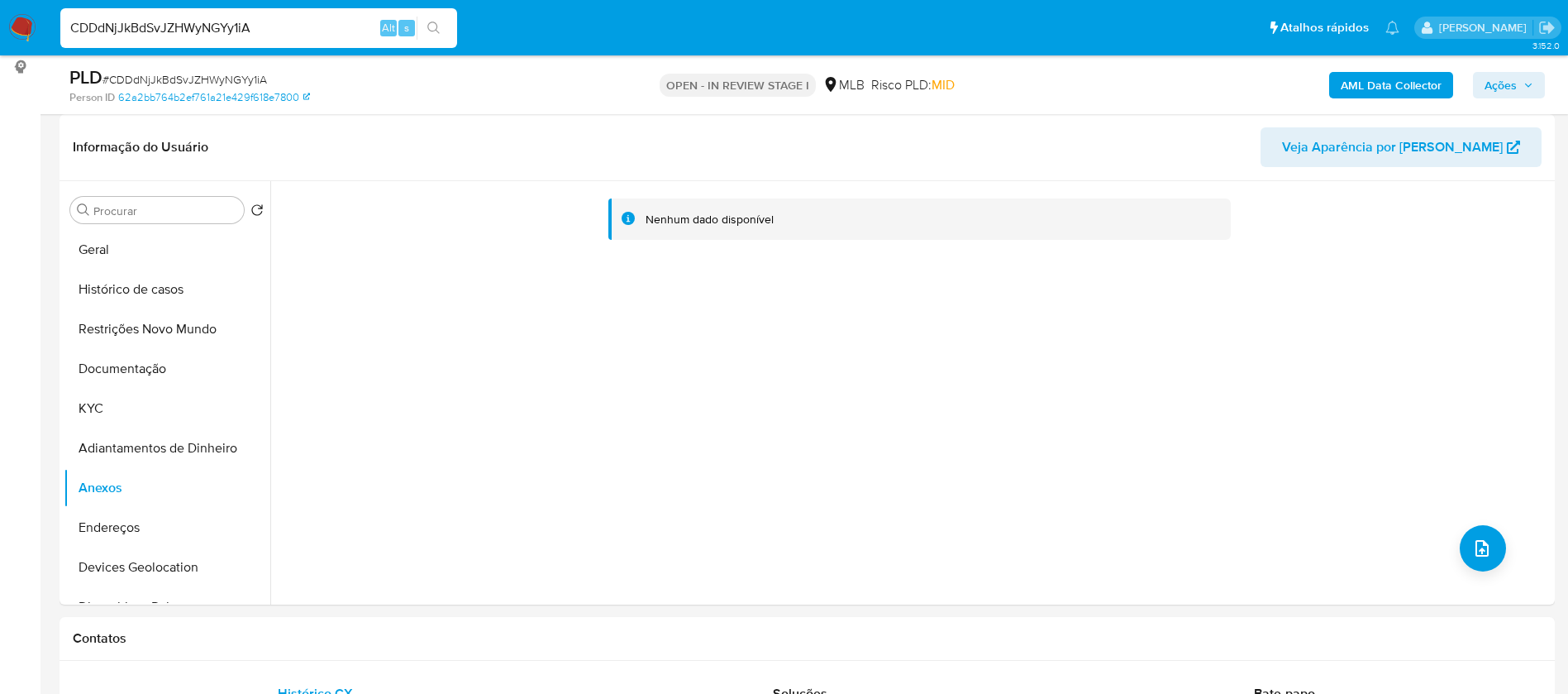
click at [1424, 85] on b "AML Data Collector" at bounding box center [1390, 85] width 101 height 26
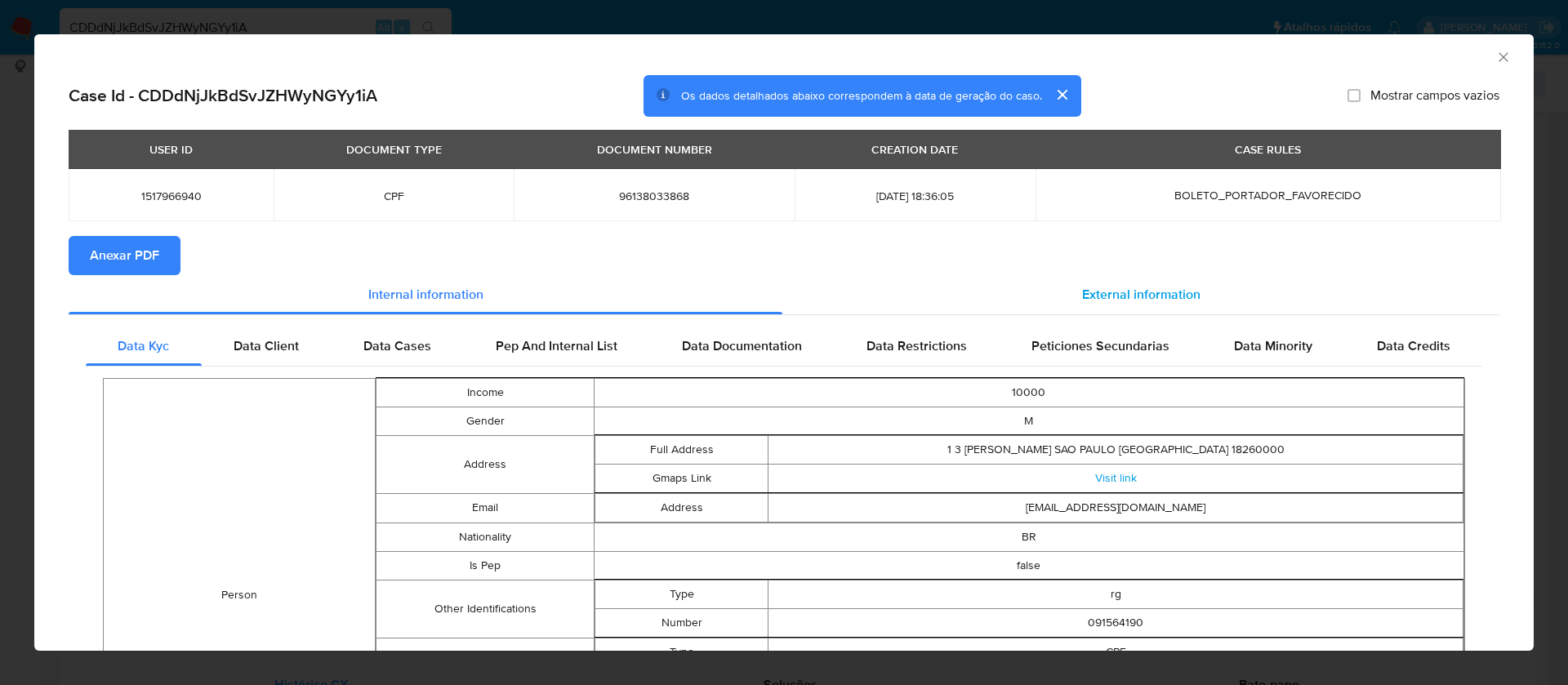
click at [1160, 297] on span "External information" at bounding box center [1142, 294] width 119 height 18
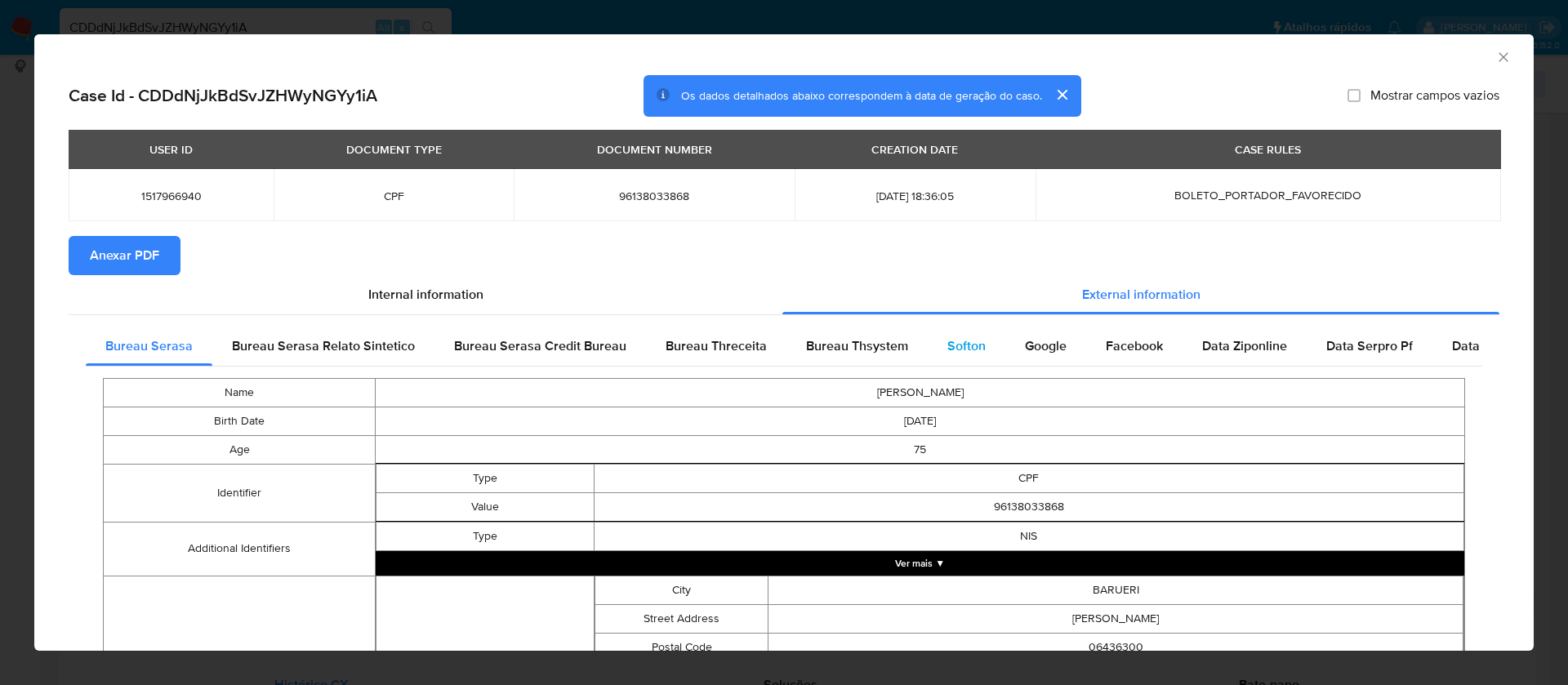
click at [953, 353] on span "Softon" at bounding box center [966, 346] width 38 height 18
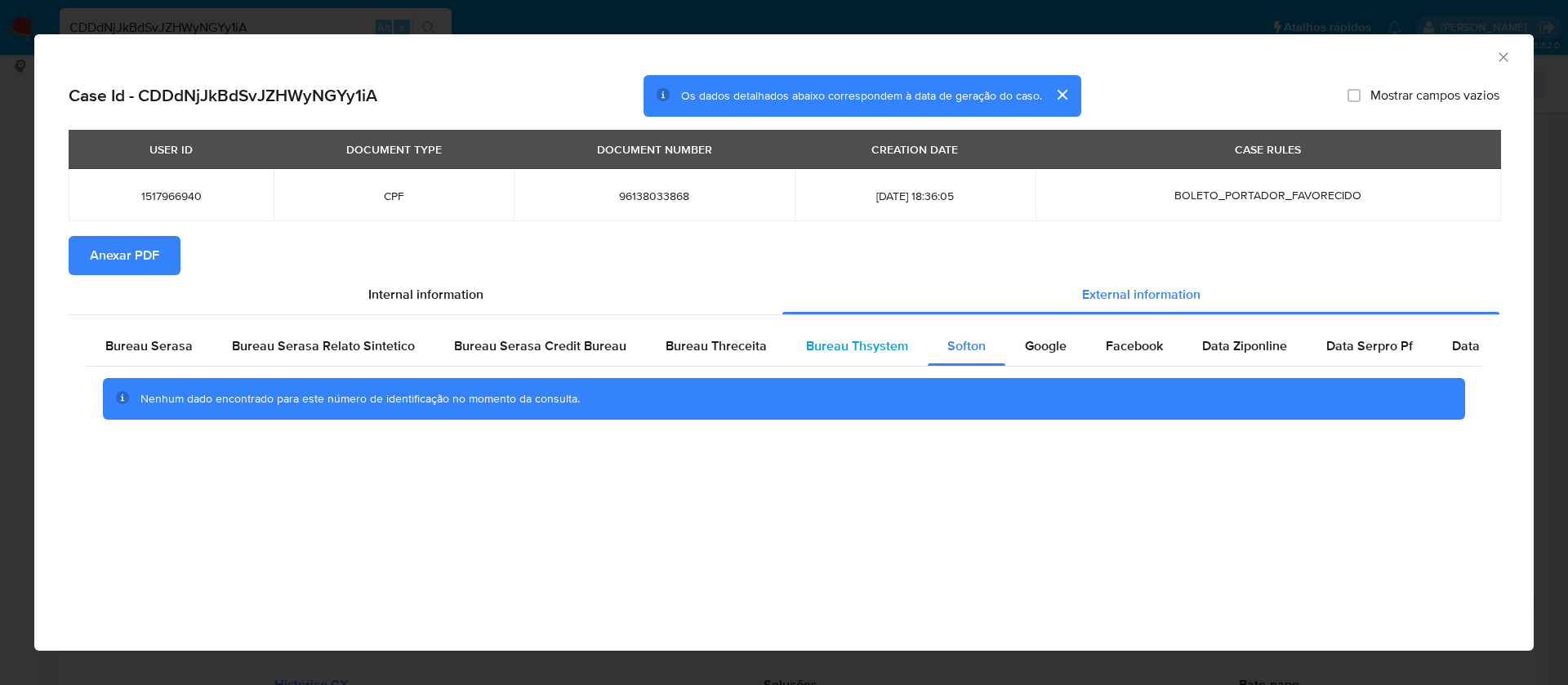
click at [825, 343] on span "Bureau Thsystem" at bounding box center [857, 346] width 102 height 18
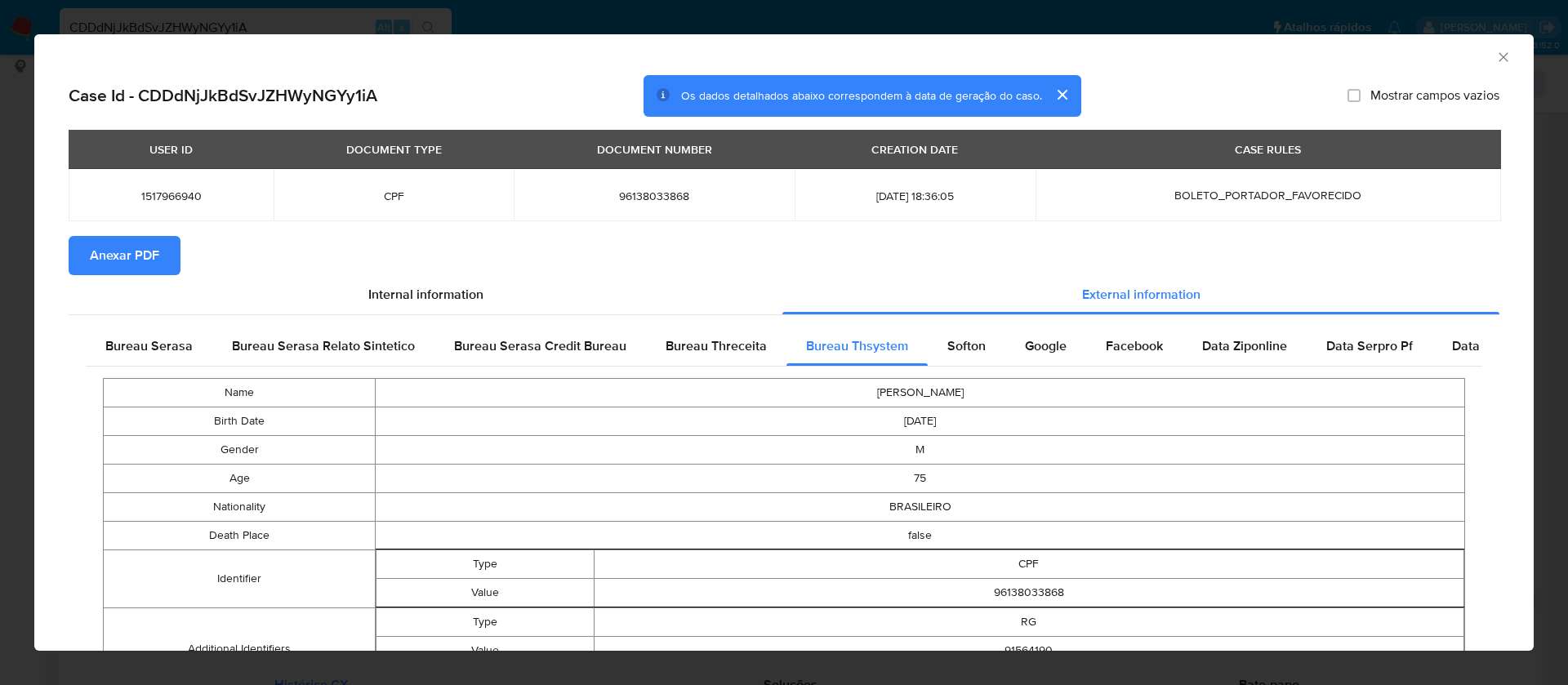
click at [1371, 91] on span "Mostrar campos vazios" at bounding box center [1435, 96] width 129 height 17
click at [1352, 91] on input "Mostrar campos vazios" at bounding box center [1354, 96] width 13 height 13
checkbox input "true"
click at [133, 262] on span "Anexar PDF" at bounding box center [124, 255] width 69 height 36
click at [1495, 62] on icon "Fechar a janela" at bounding box center [1504, 58] width 17 height 17
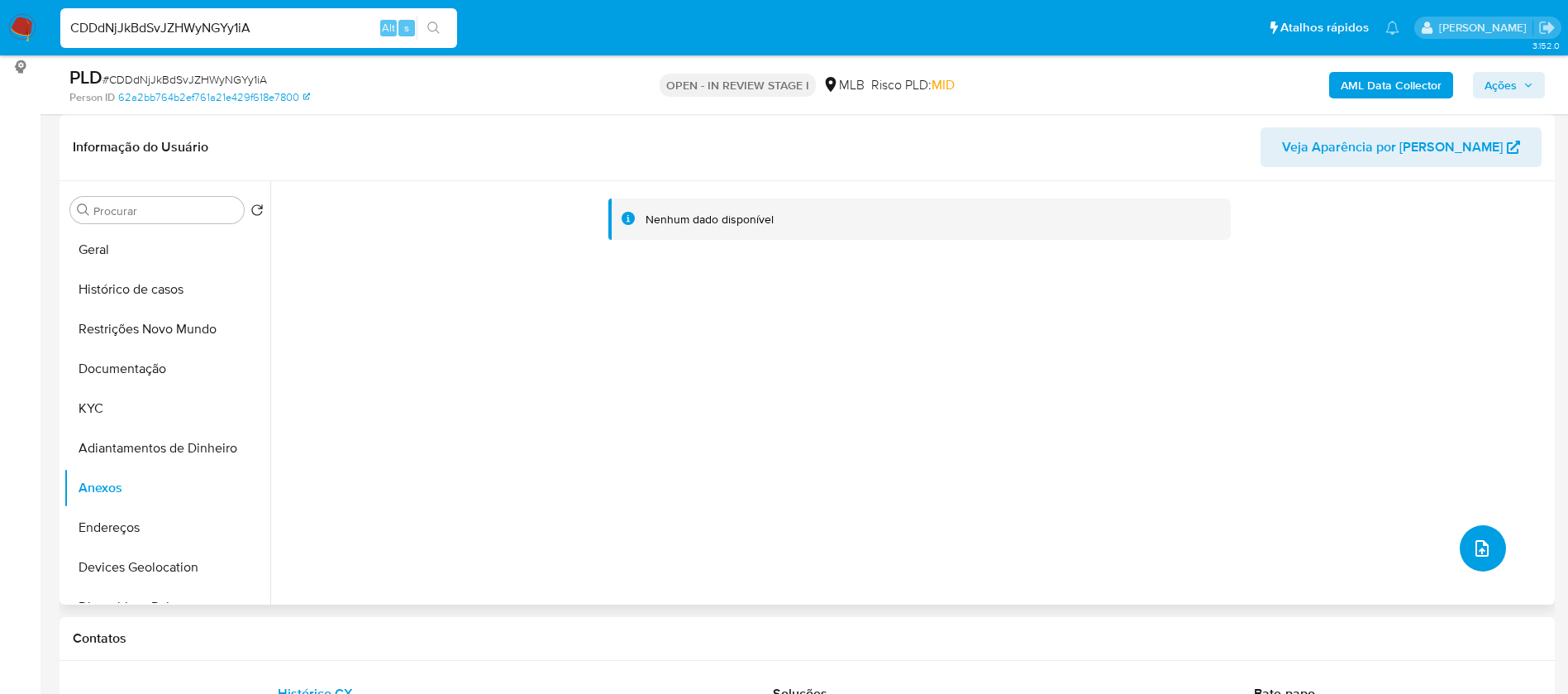
click at [1472, 548] on icon "upload-file" at bounding box center [1481, 548] width 19 height 19
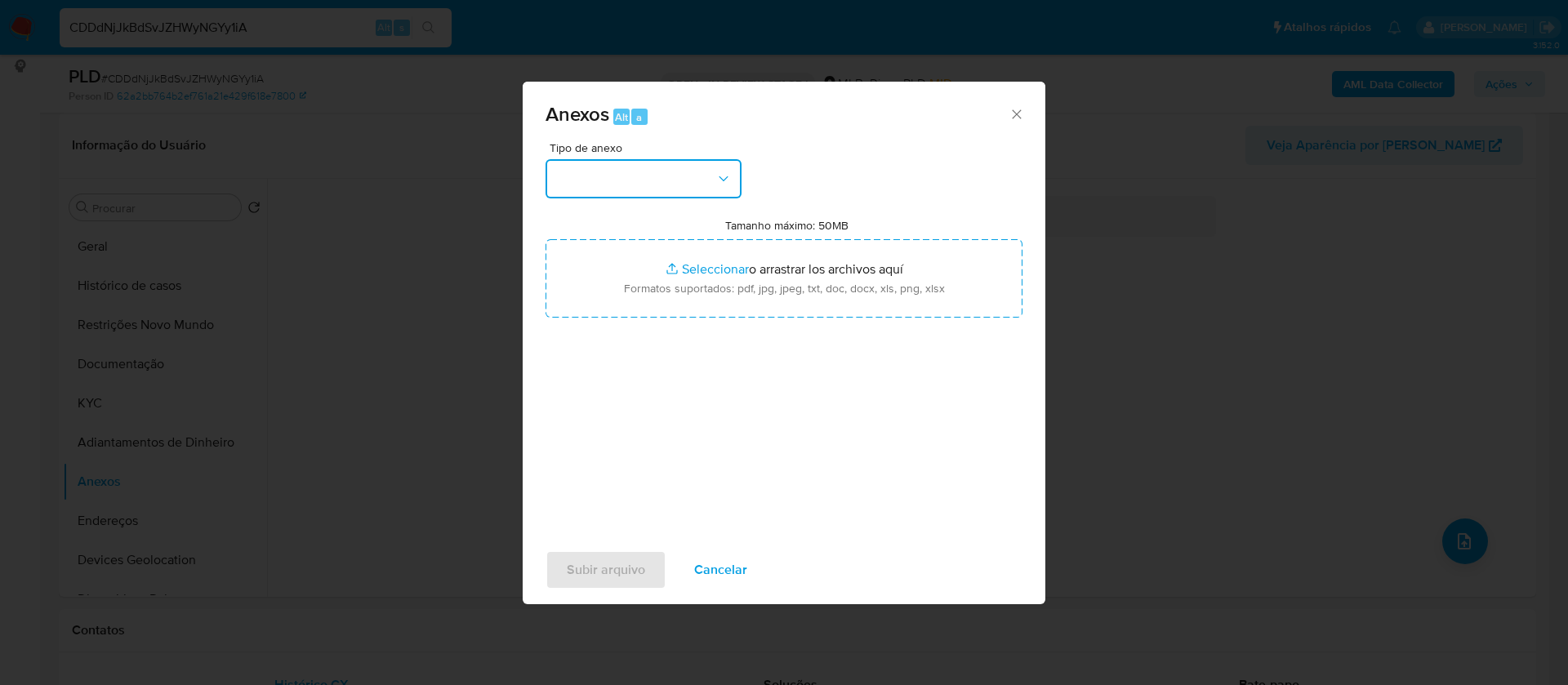
click at [662, 169] on button "button" at bounding box center [644, 179] width 196 height 39
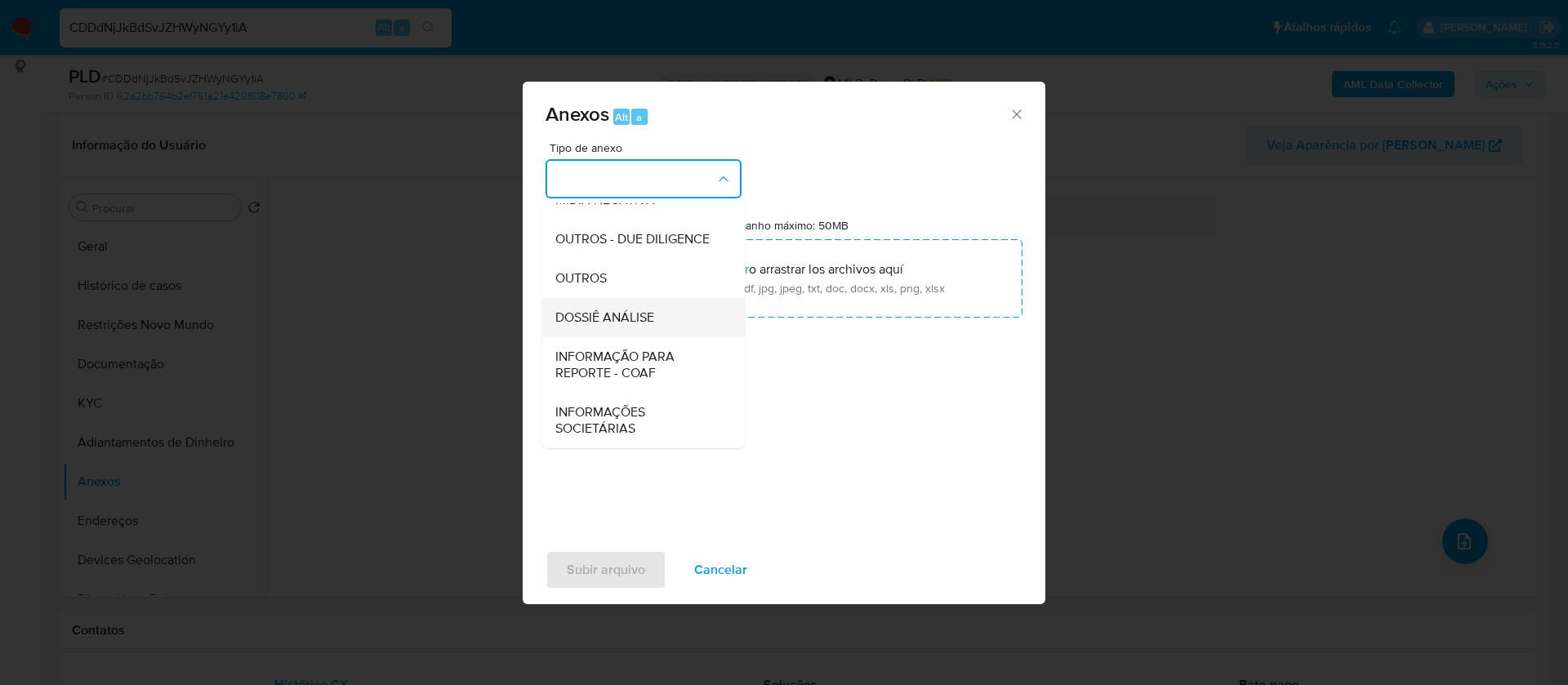
click at [664, 322] on div "DOSSIÊ ANÁLISE" at bounding box center [638, 317] width 166 height 39
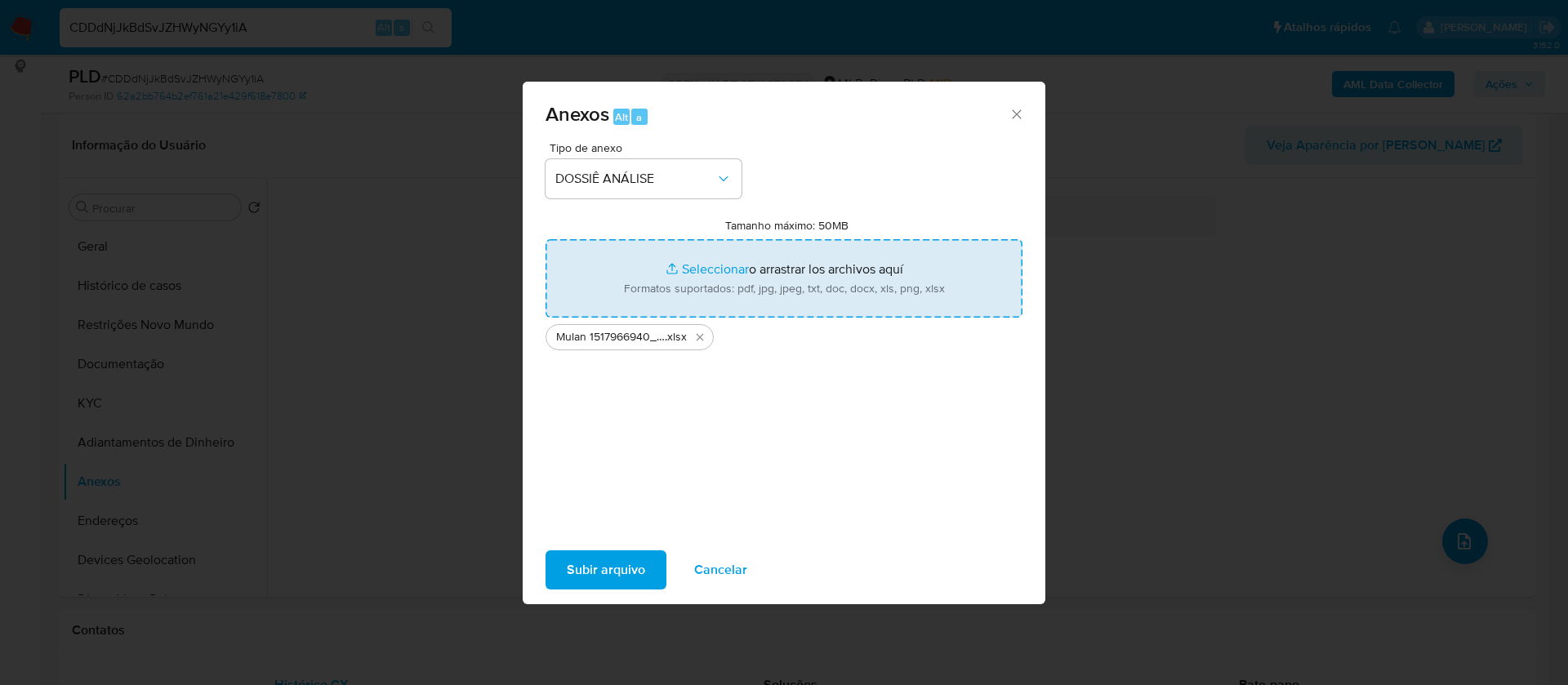
type input "C:\fakepath\SAR - - CPF 96138033868 - ALCINO MARQUES.pdf"
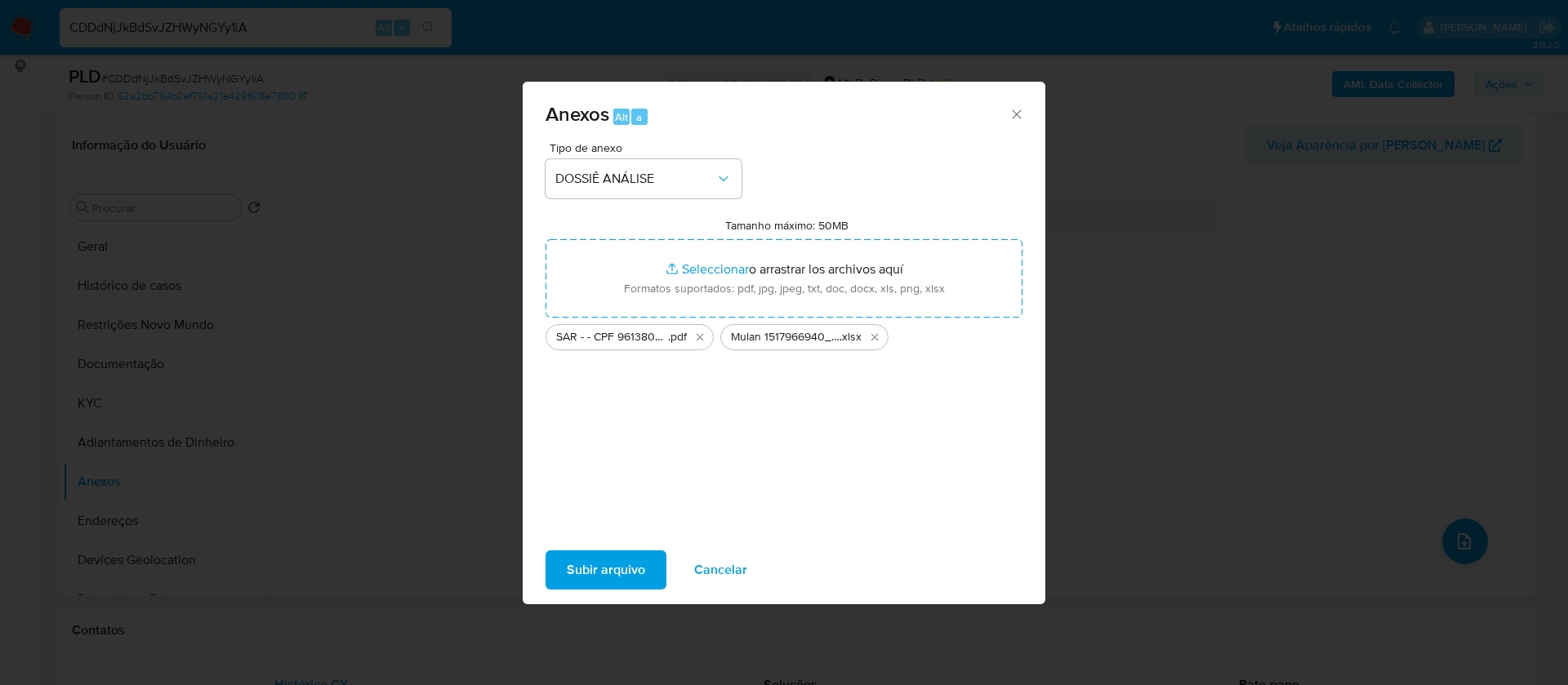
click at [619, 571] on span "Subir arquivo" at bounding box center [606, 570] width 79 height 36
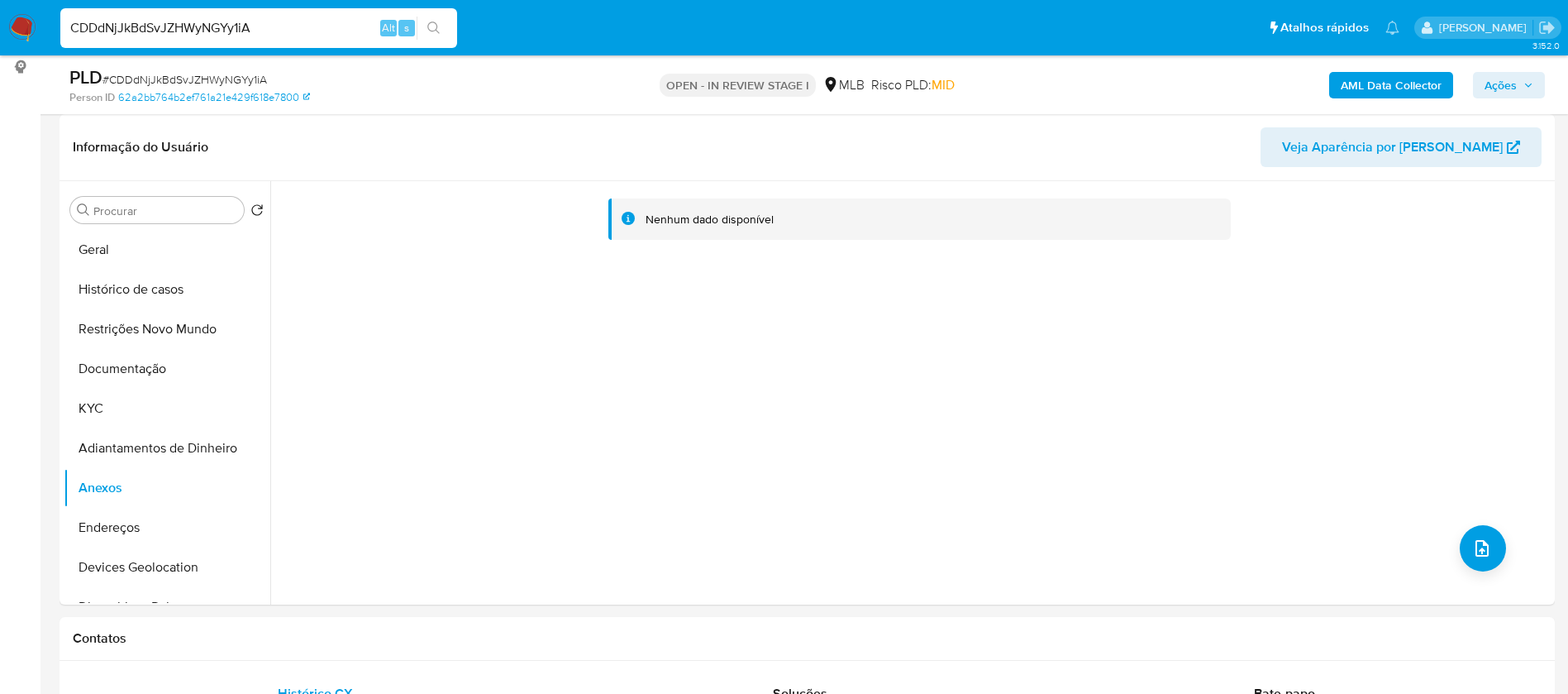
click at [1529, 81] on icon "button" at bounding box center [1528, 85] width 10 height 10
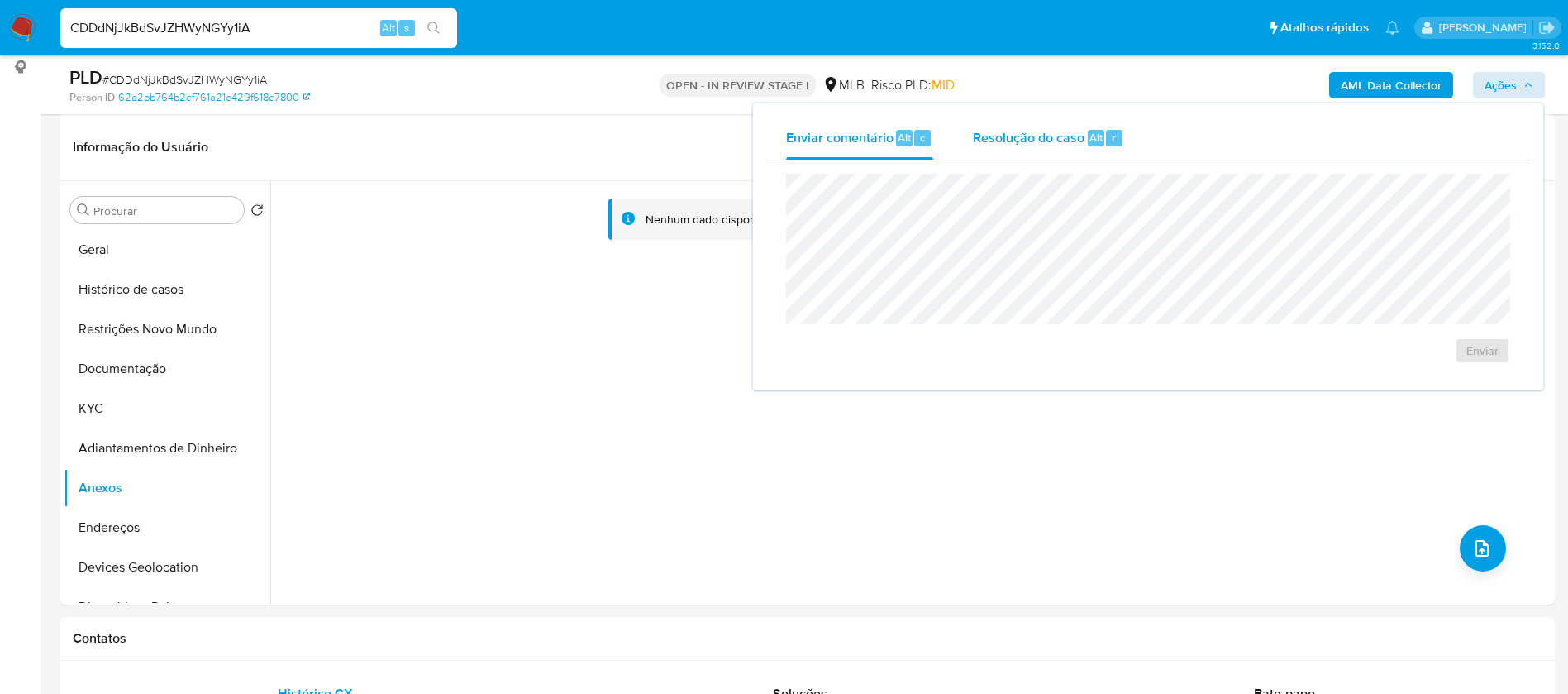
click at [1038, 135] on span "Resolução do caso" at bounding box center [1028, 136] width 112 height 19
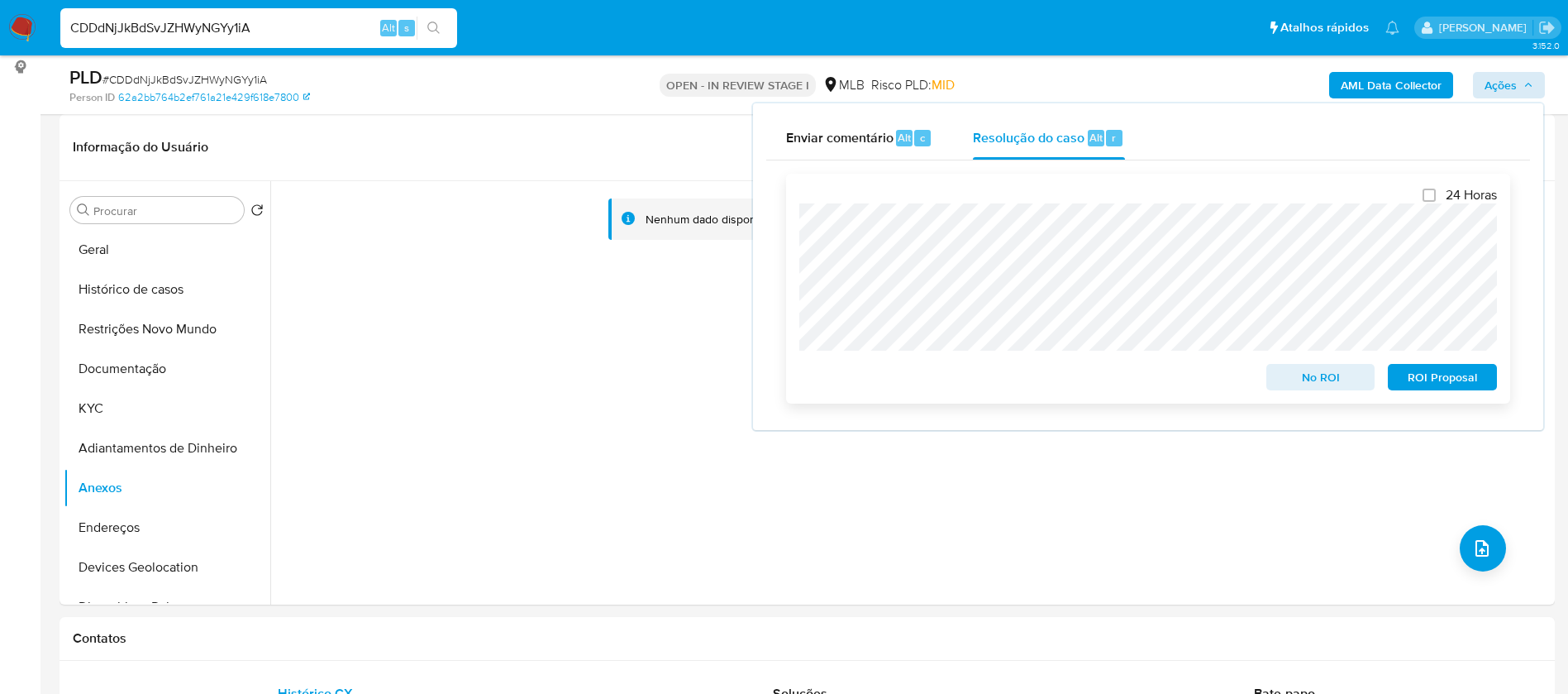
click at [1417, 372] on span "ROI Proposal" at bounding box center [1442, 377] width 86 height 23
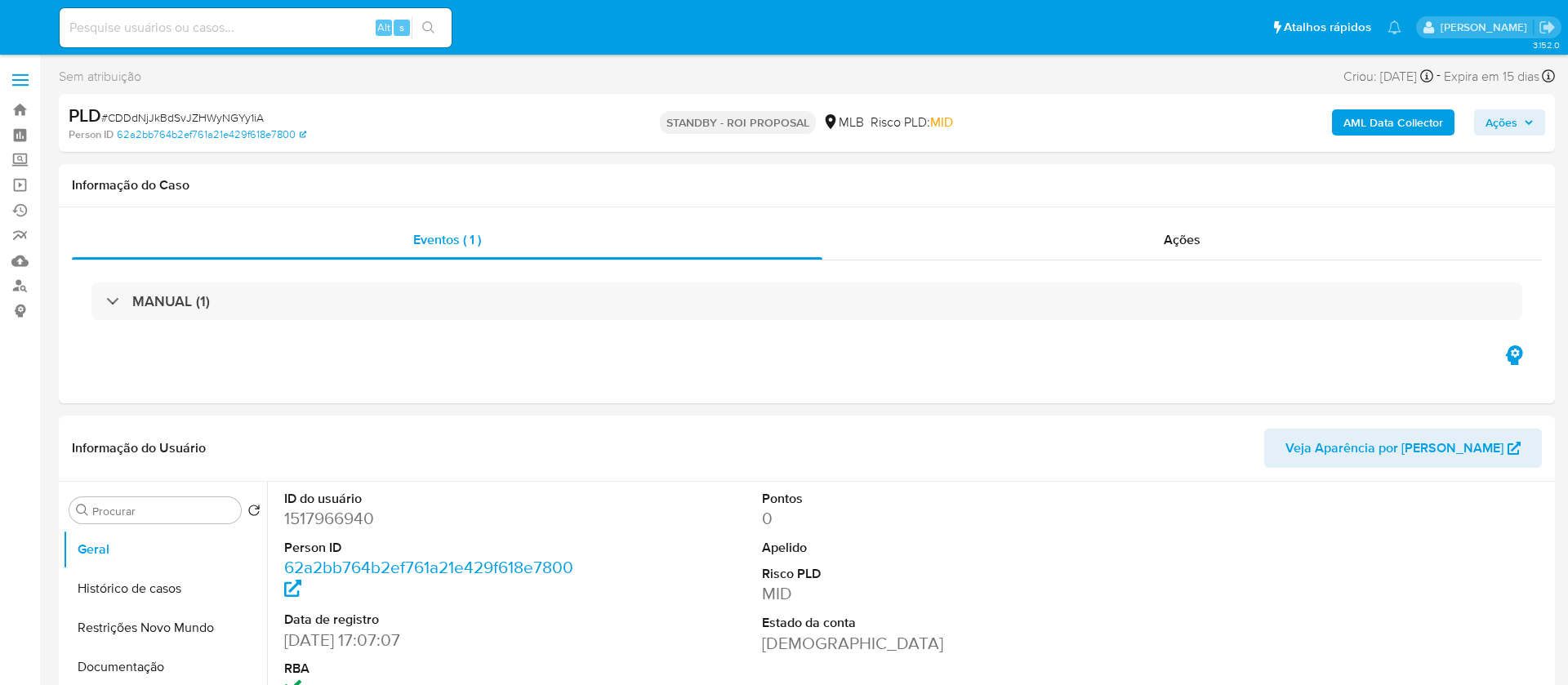
select select "10"
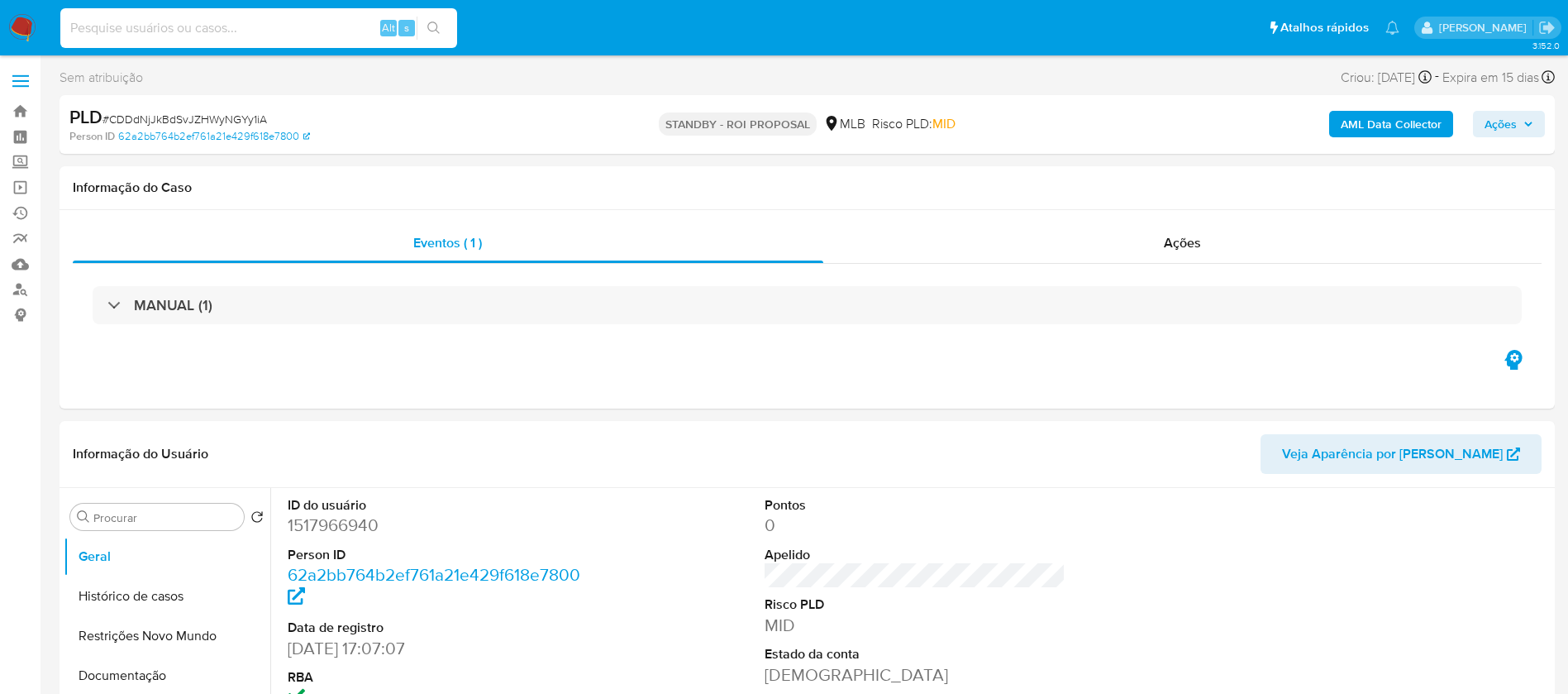
click at [321, 30] on input at bounding box center [258, 28] width 397 height 21
paste input "sQZzmRqN9MjsVjJTu0YNkIi4"
type input "sQZzmRqN9MjsVjJTu0YNkIi4"
select select "10"
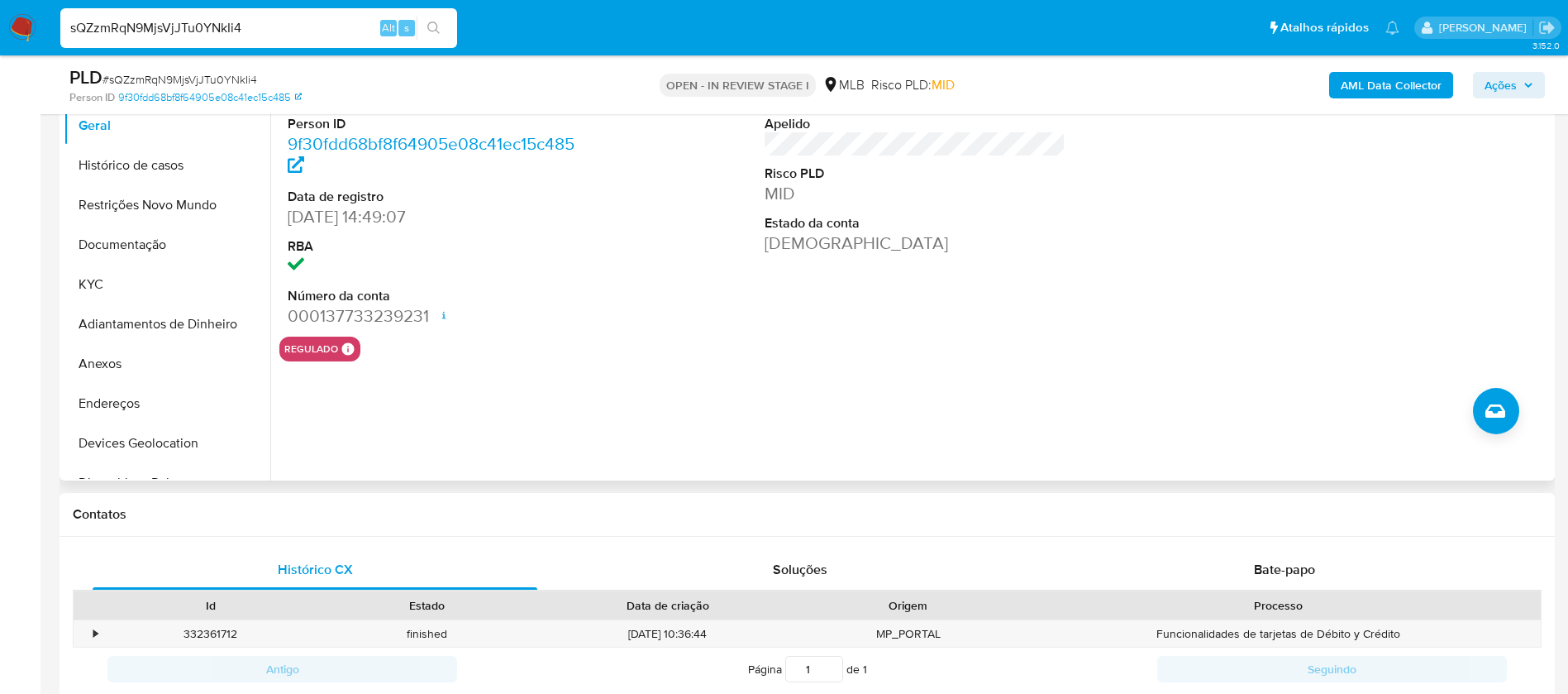
scroll to position [248, 0]
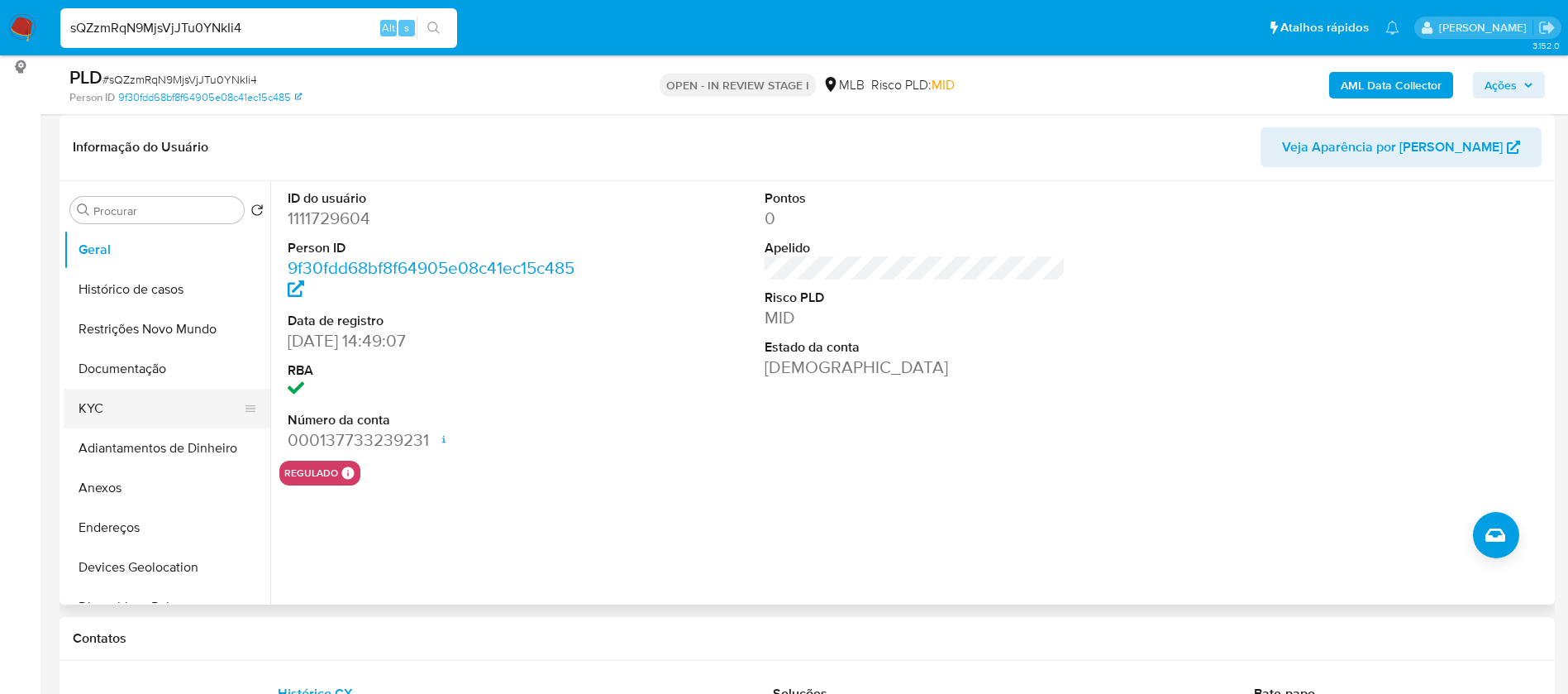
click at [102, 405] on button "KYC" at bounding box center [160, 408] width 194 height 40
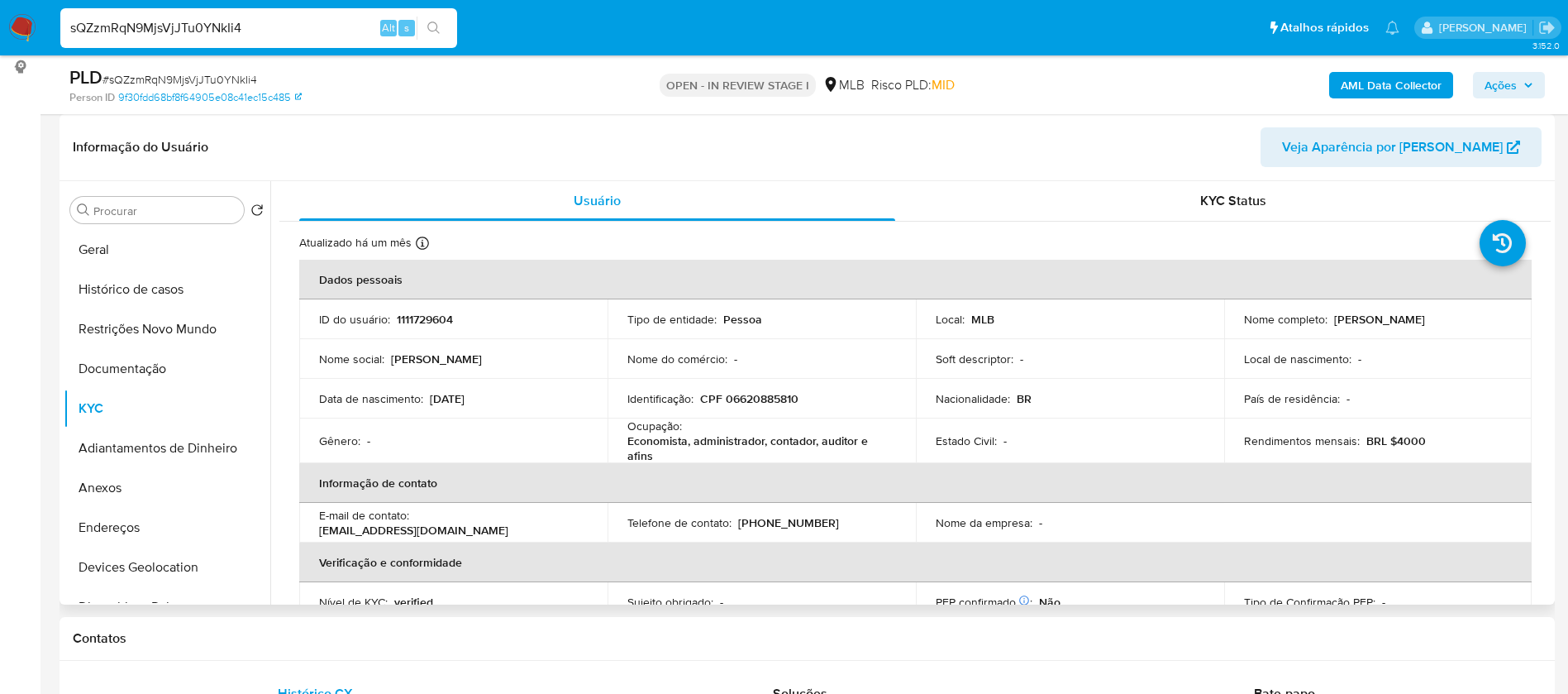
drag, startPoint x: 1447, startPoint y: 314, endPoint x: 1330, endPoint y: 317, distance: 117.0
click at [1330, 317] on div "Nome completo : Sueli Bastos Marques" at bounding box center [1379, 319] width 269 height 15
copy p "Sueli Bastos Marques"
click at [434, 322] on p "1111729604" at bounding box center [425, 319] width 56 height 15
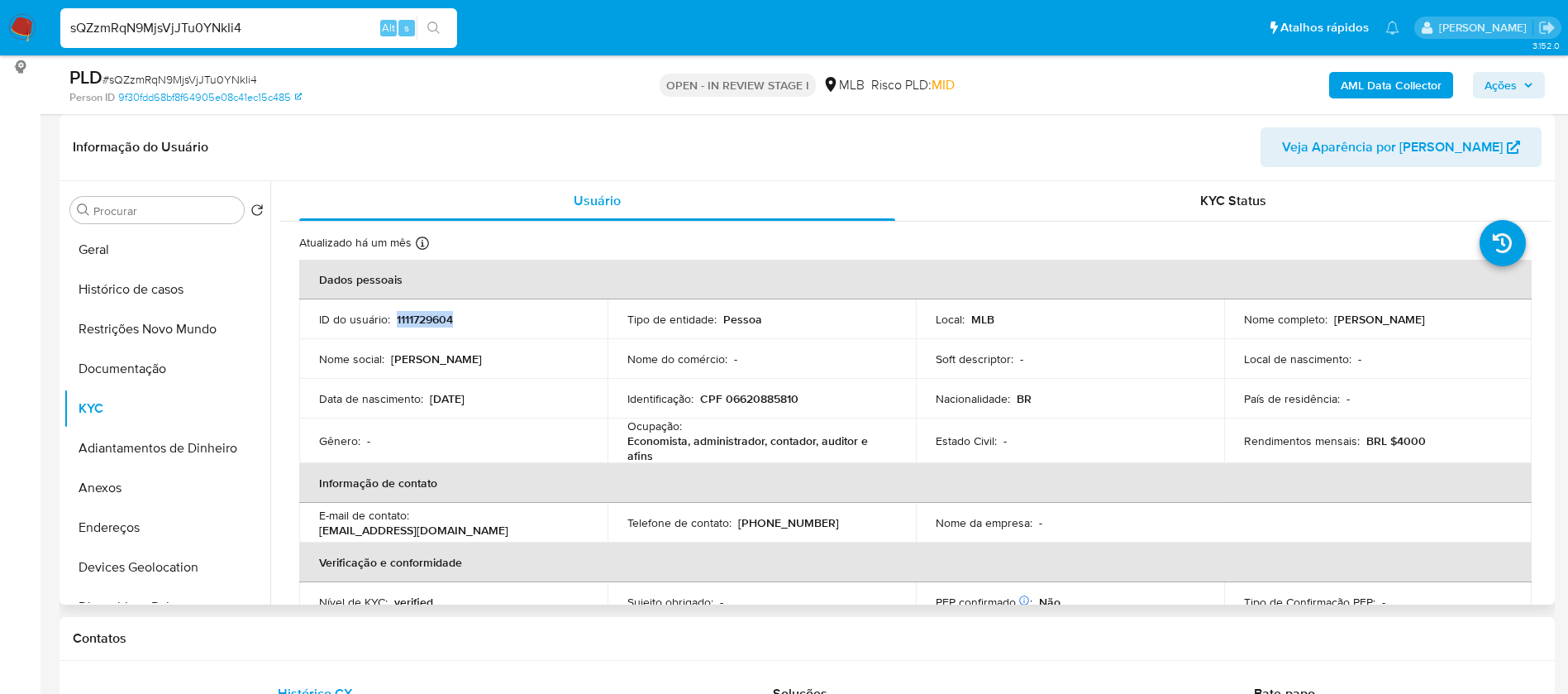
copy p "1111729604"
click at [166, 244] on button "Geral" at bounding box center [160, 250] width 194 height 40
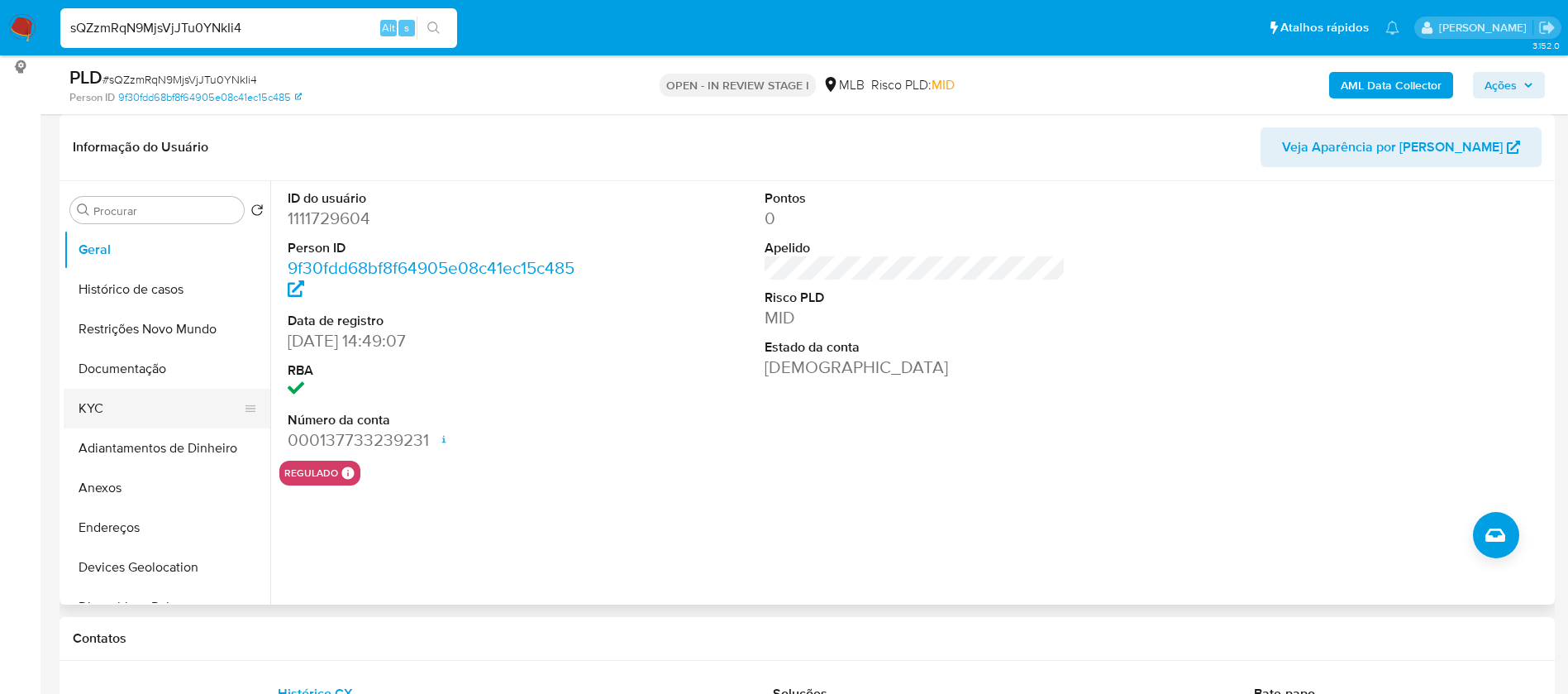
click at [156, 406] on button "KYC" at bounding box center [160, 408] width 194 height 40
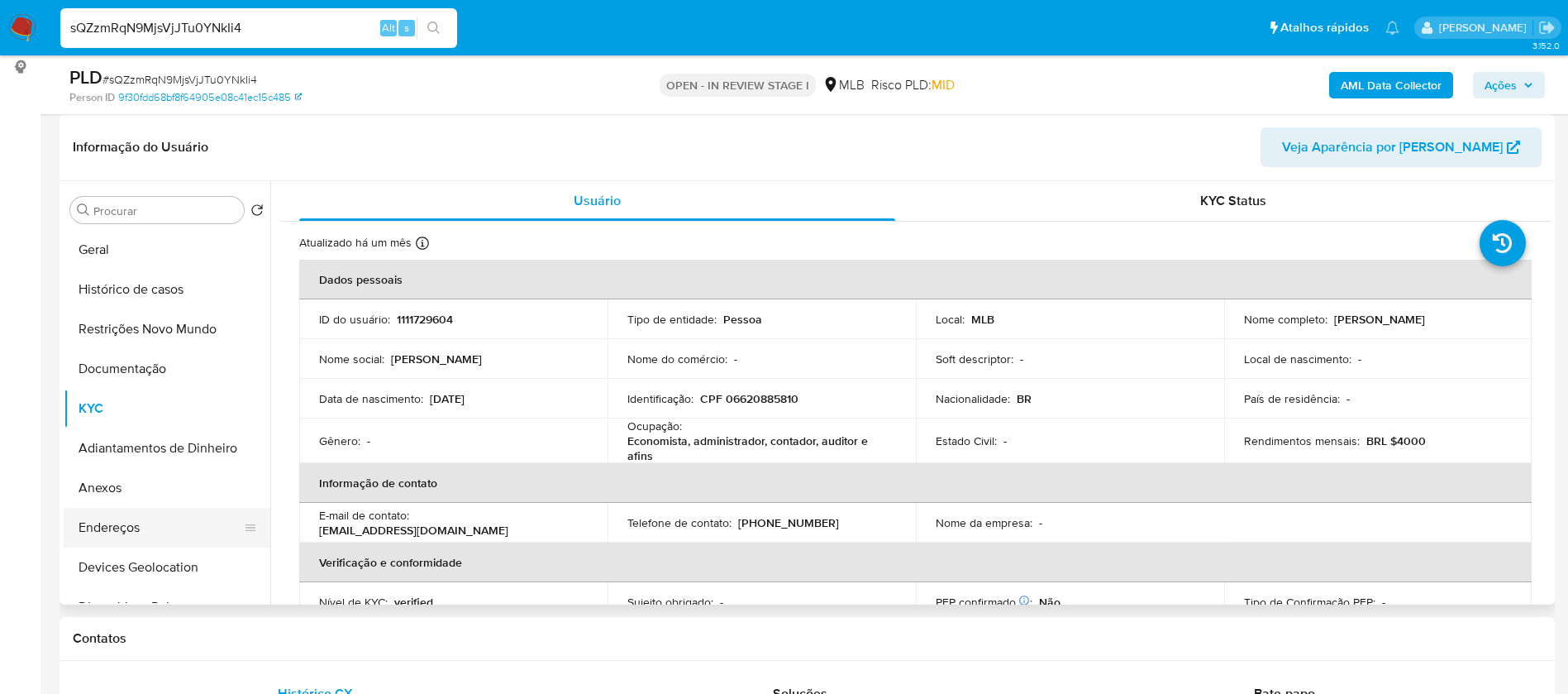
click at [178, 517] on button "Endereços" at bounding box center [160, 527] width 194 height 40
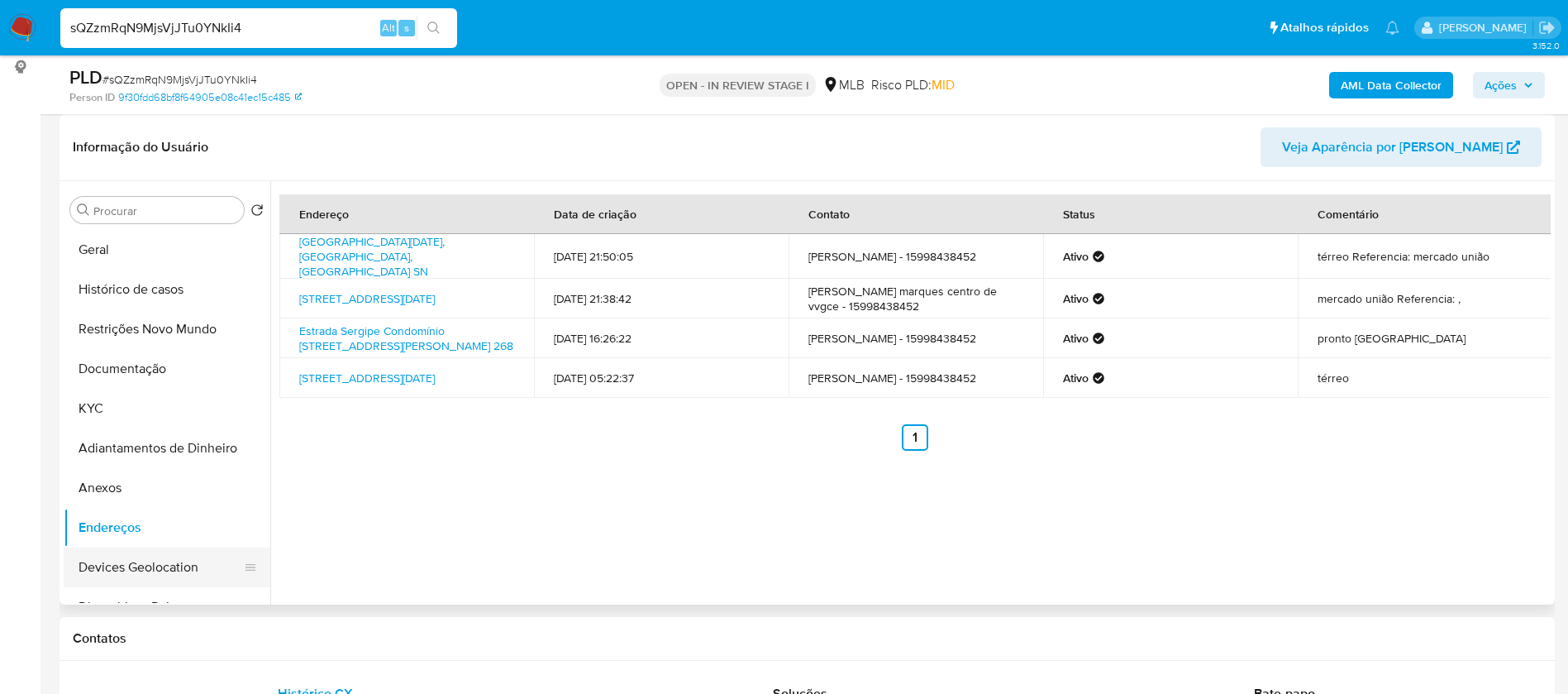
click at [160, 553] on button "Devices Geolocation" at bounding box center [160, 567] width 194 height 40
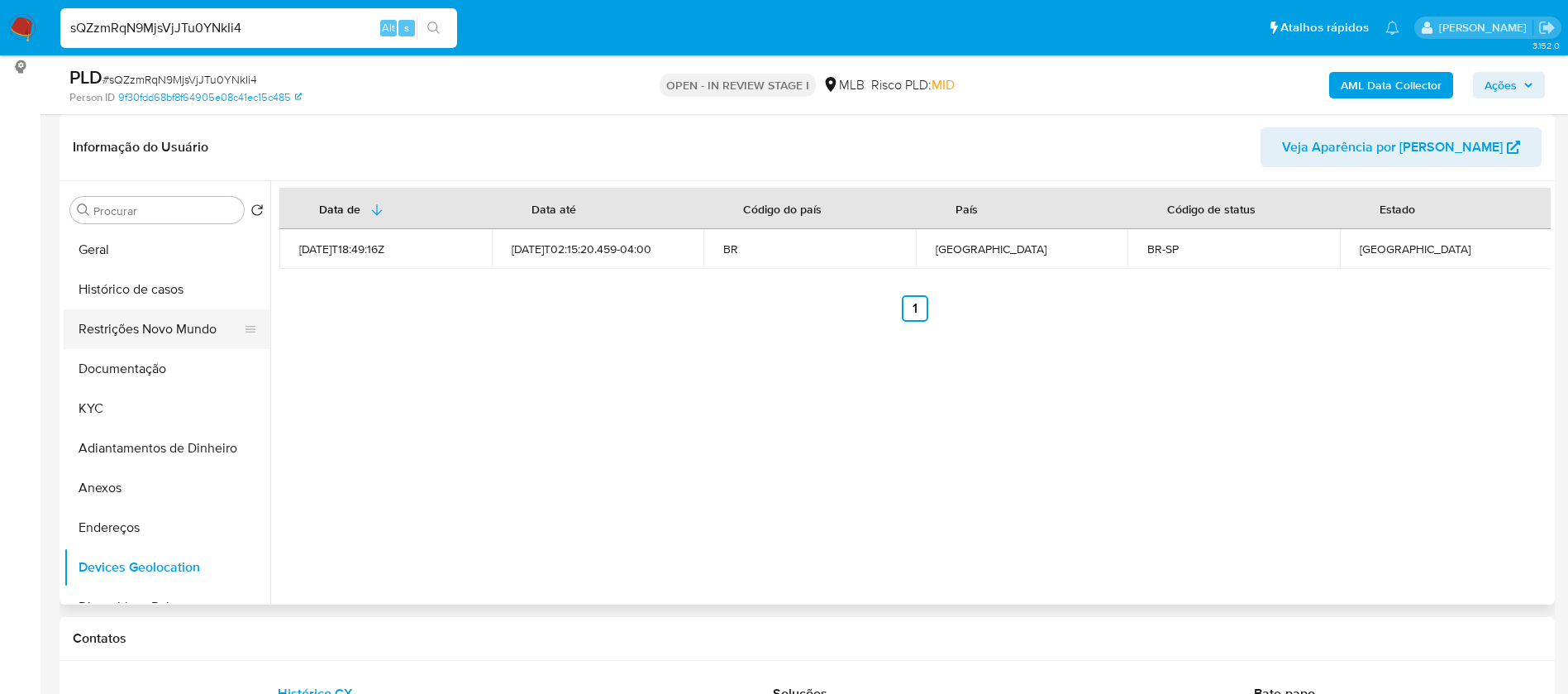
click at [107, 318] on button "Restrições Novo Mundo" at bounding box center [160, 328] width 194 height 40
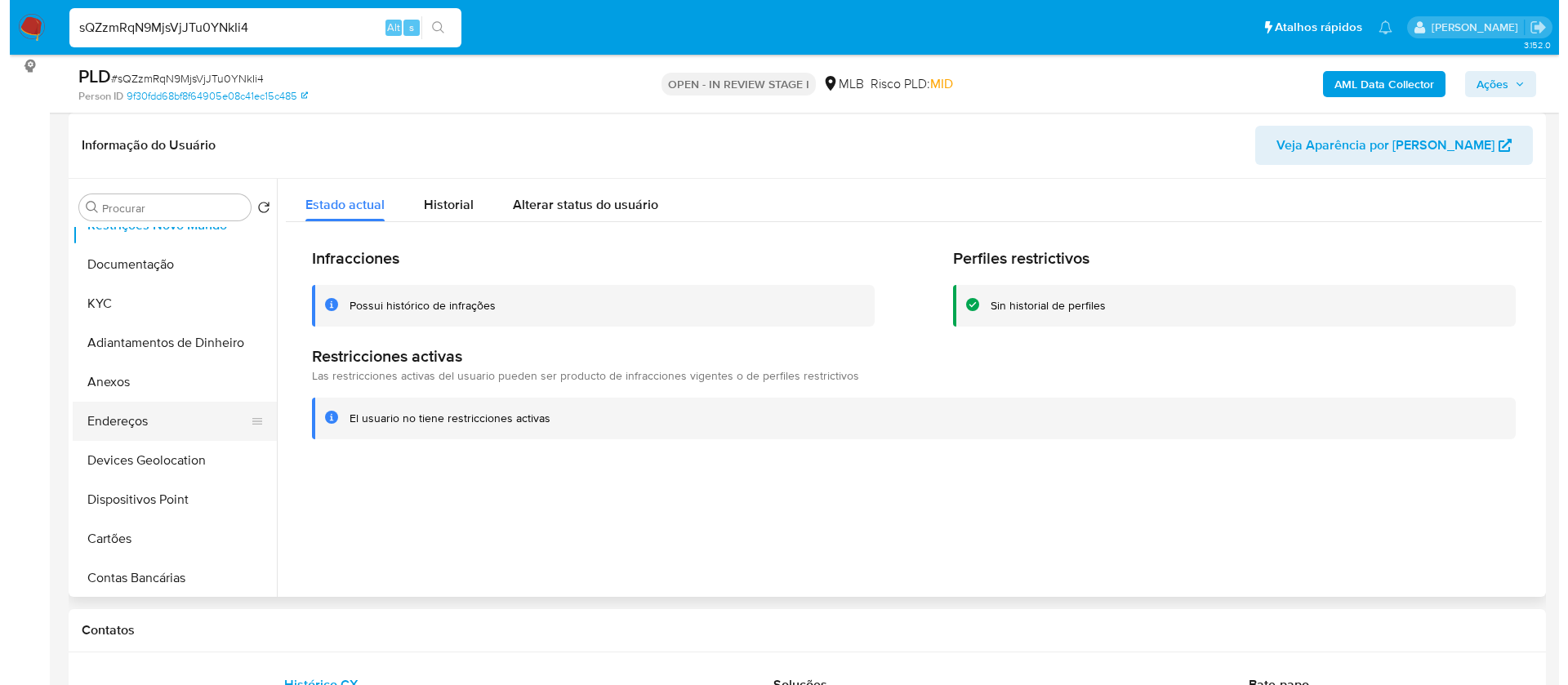
scroll to position [123, 0]
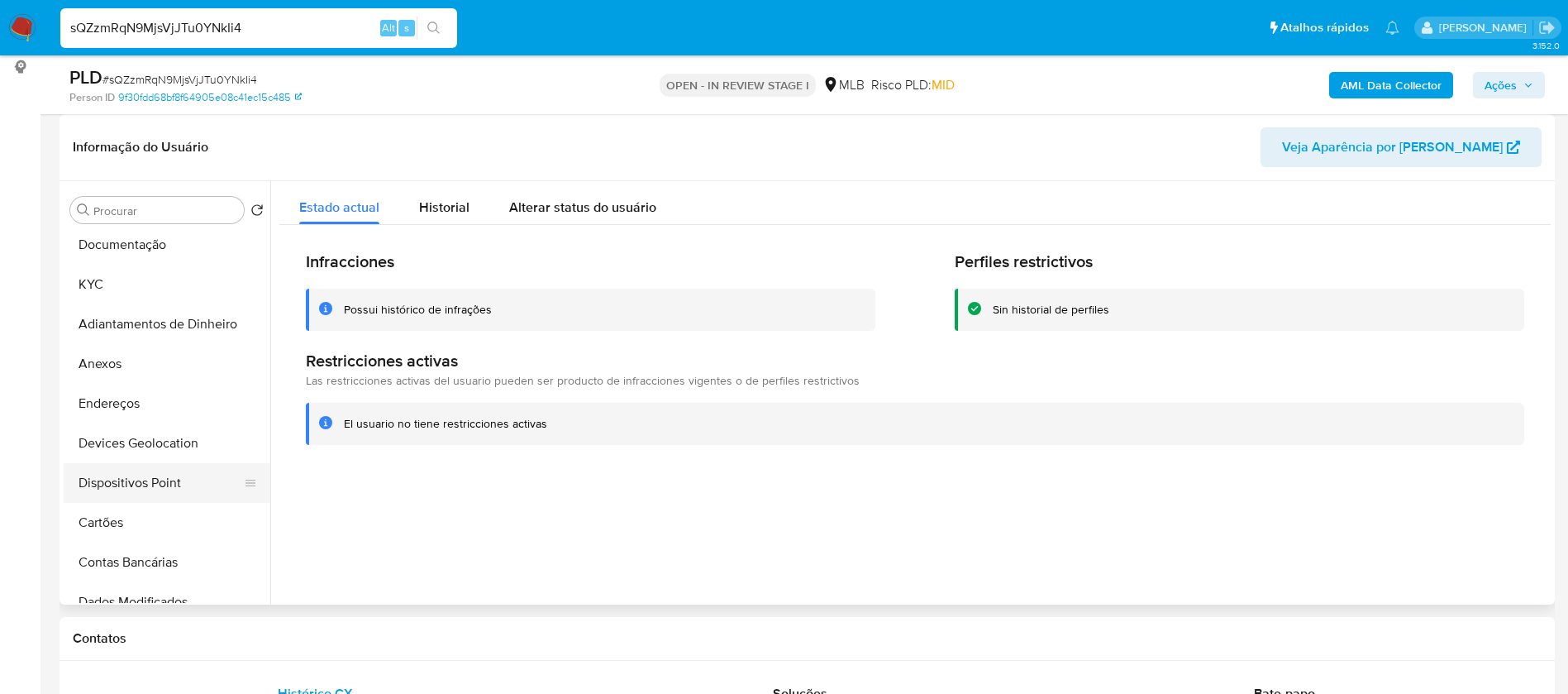
click at [168, 487] on button "Dispositivos Point" at bounding box center [160, 482] width 194 height 40
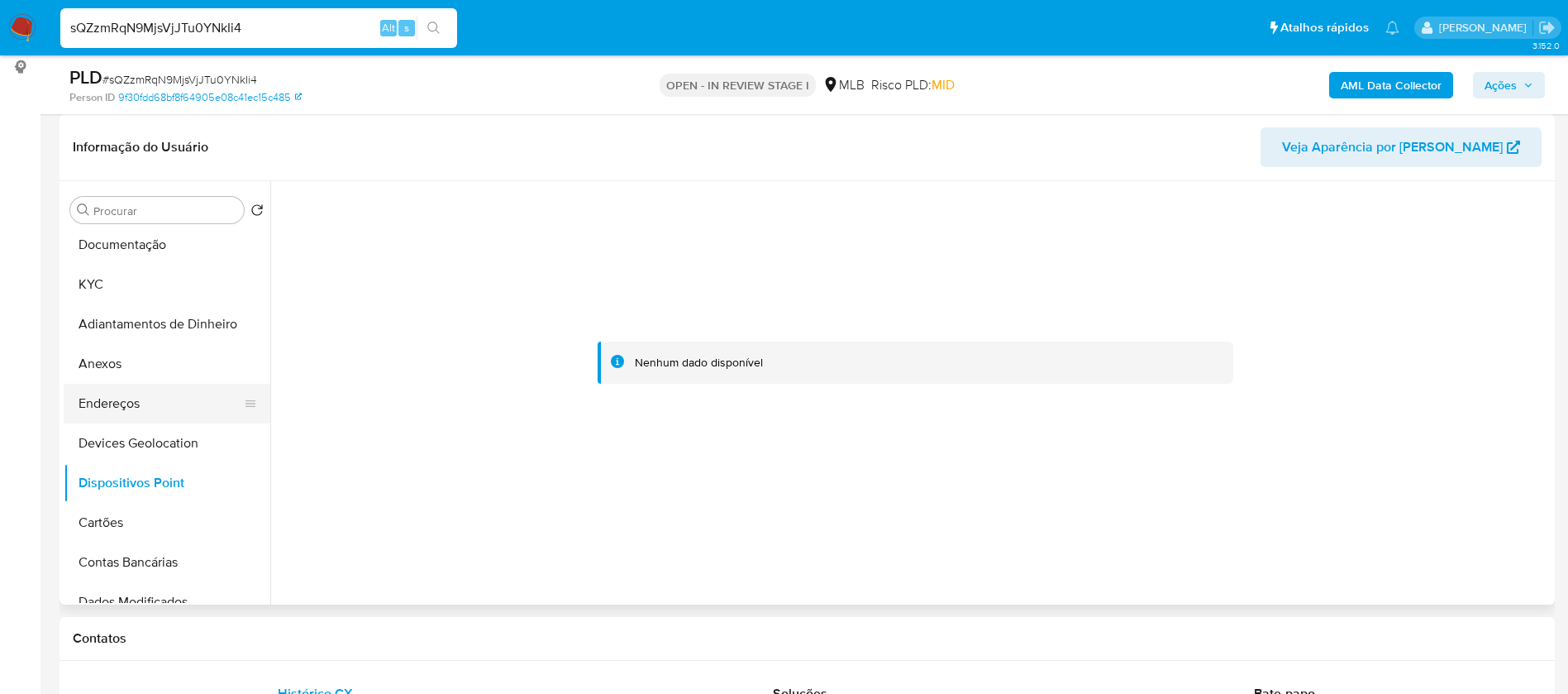
click at [152, 401] on button "Endereços" at bounding box center [160, 403] width 194 height 40
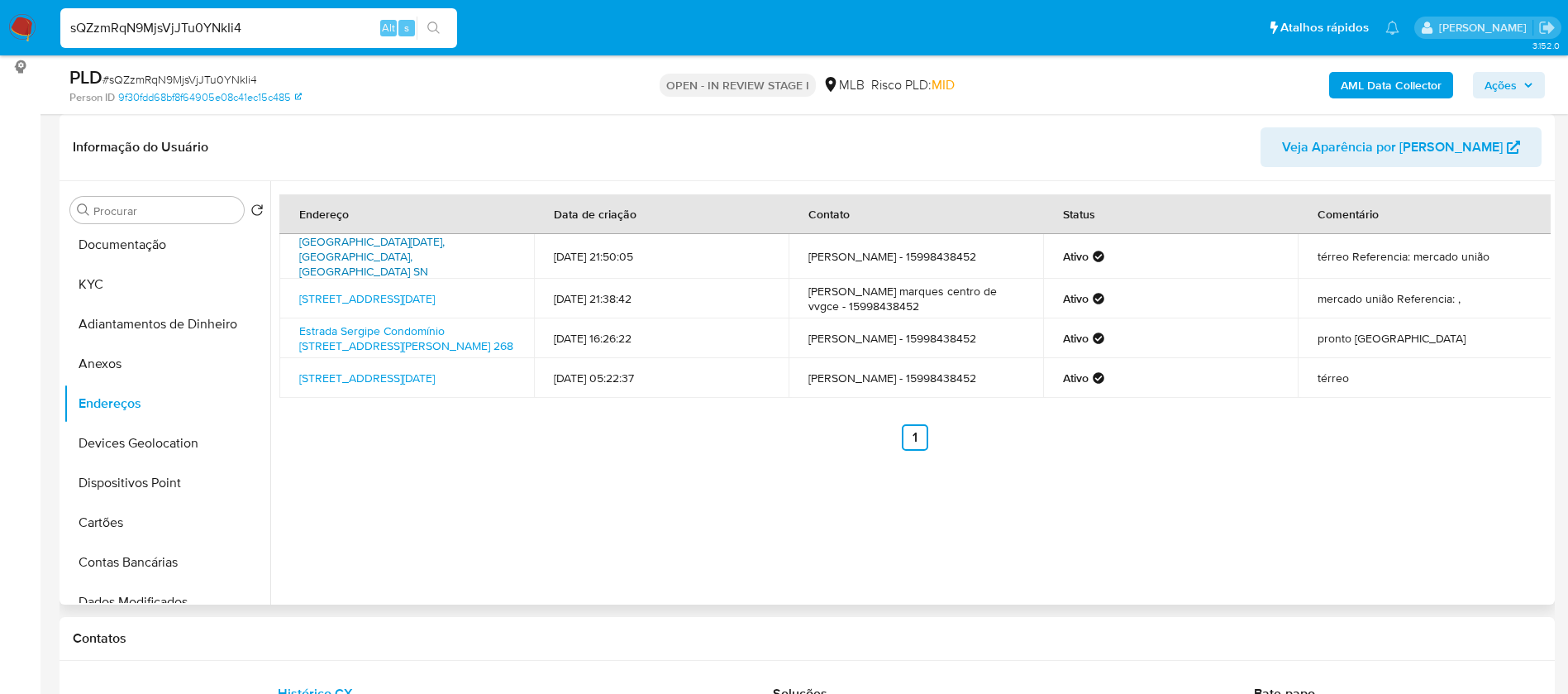
click at [445, 254] on link "Rua 27 Outubro Mercado União Sn, Torre De Pedra, São Paulo, 18265053, Brasil SN" at bounding box center [372, 256] width 145 height 47
click at [429, 328] on link "Estrada Sergipe Condomínio Jatobá 268, Cesário Lange, São Paulo, 18287050, Bras…" at bounding box center [406, 338] width 214 height 31
click at [151, 251] on button "Documentação" at bounding box center [160, 245] width 194 height 40
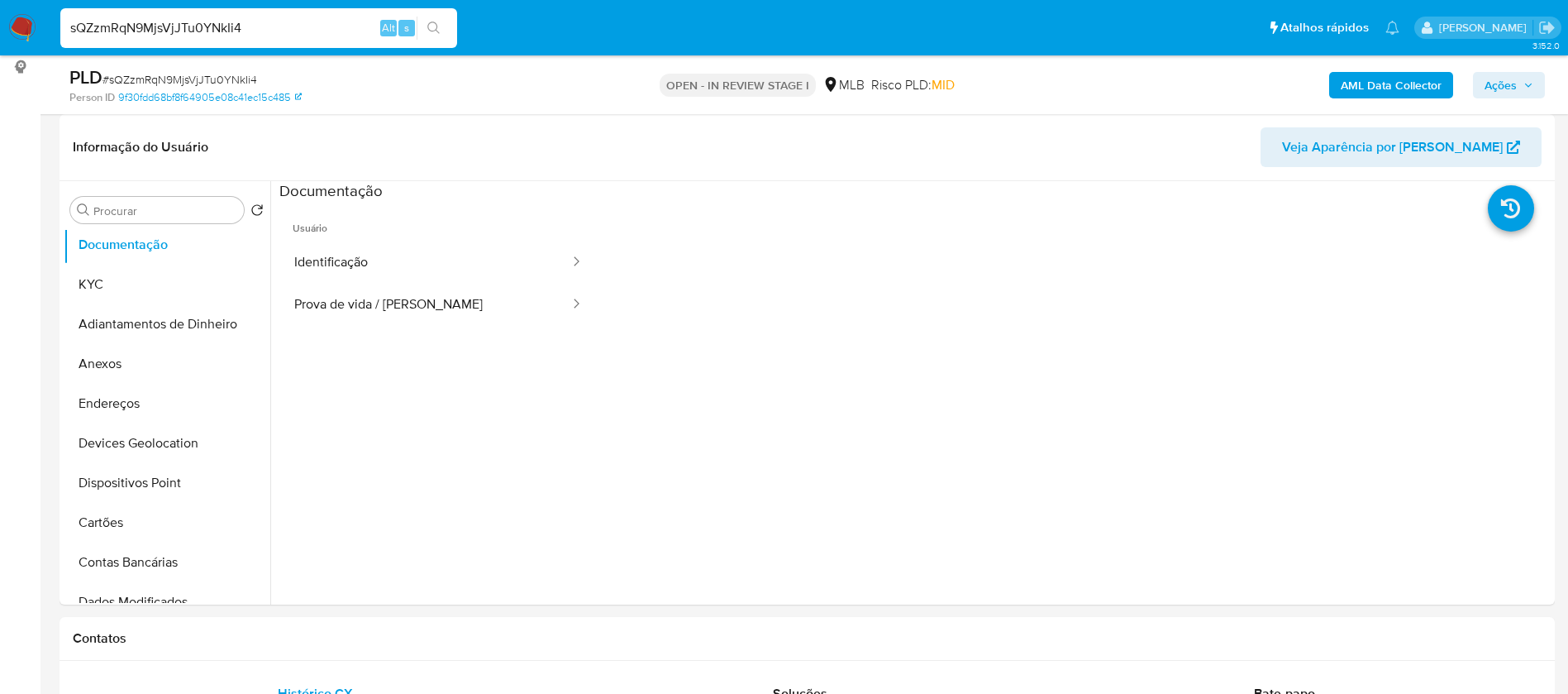
click at [1422, 76] on b "AML Data Collector" at bounding box center [1390, 85] width 101 height 26
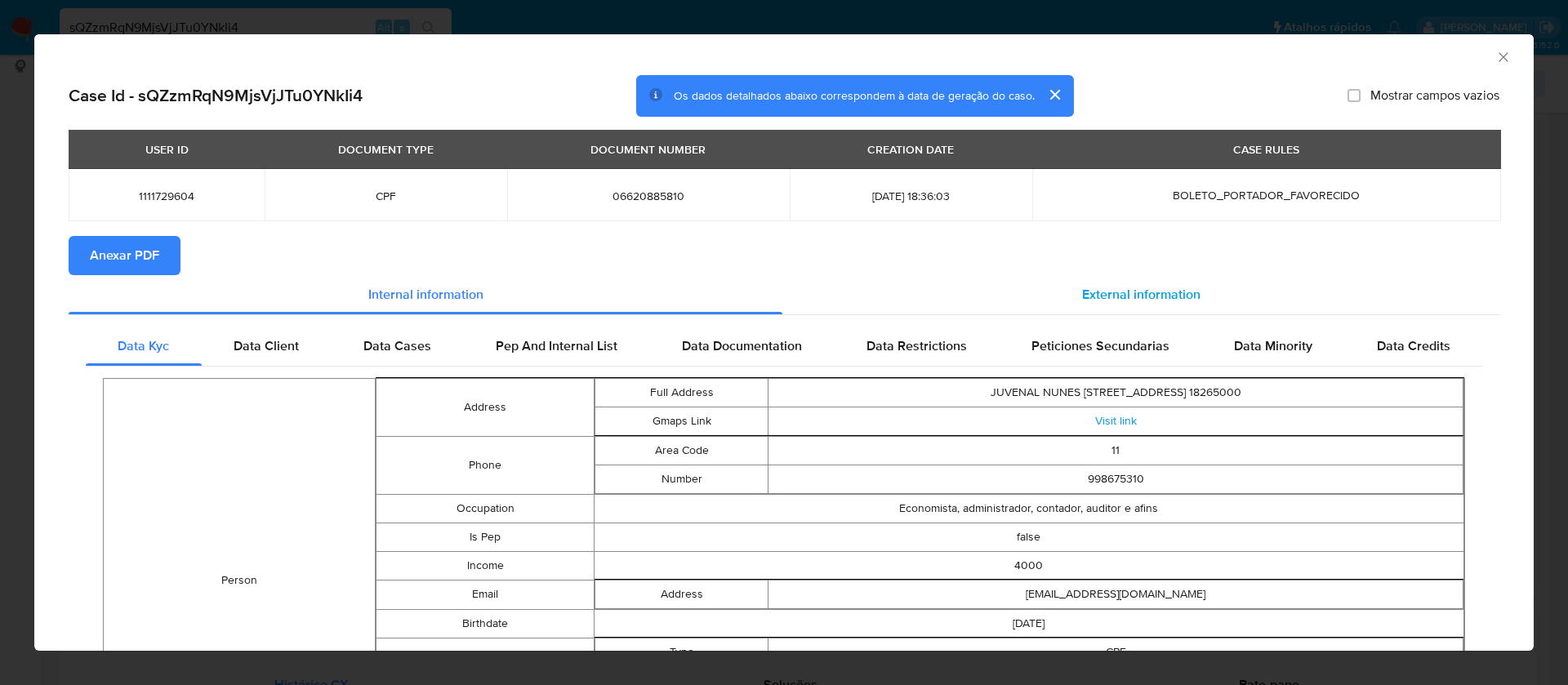
click at [1123, 291] on span "External information" at bounding box center [1142, 294] width 119 height 18
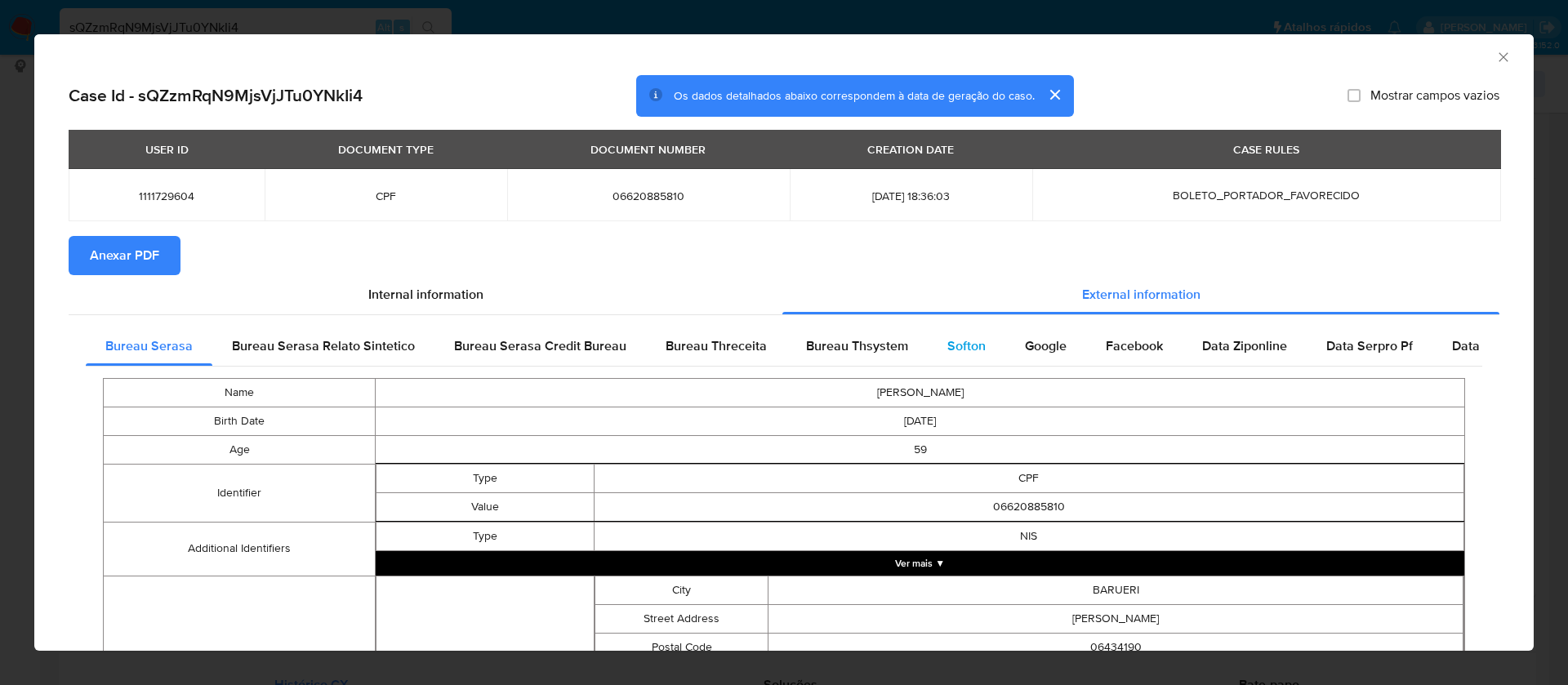
click at [936, 340] on div "Softon" at bounding box center [966, 346] width 78 height 39
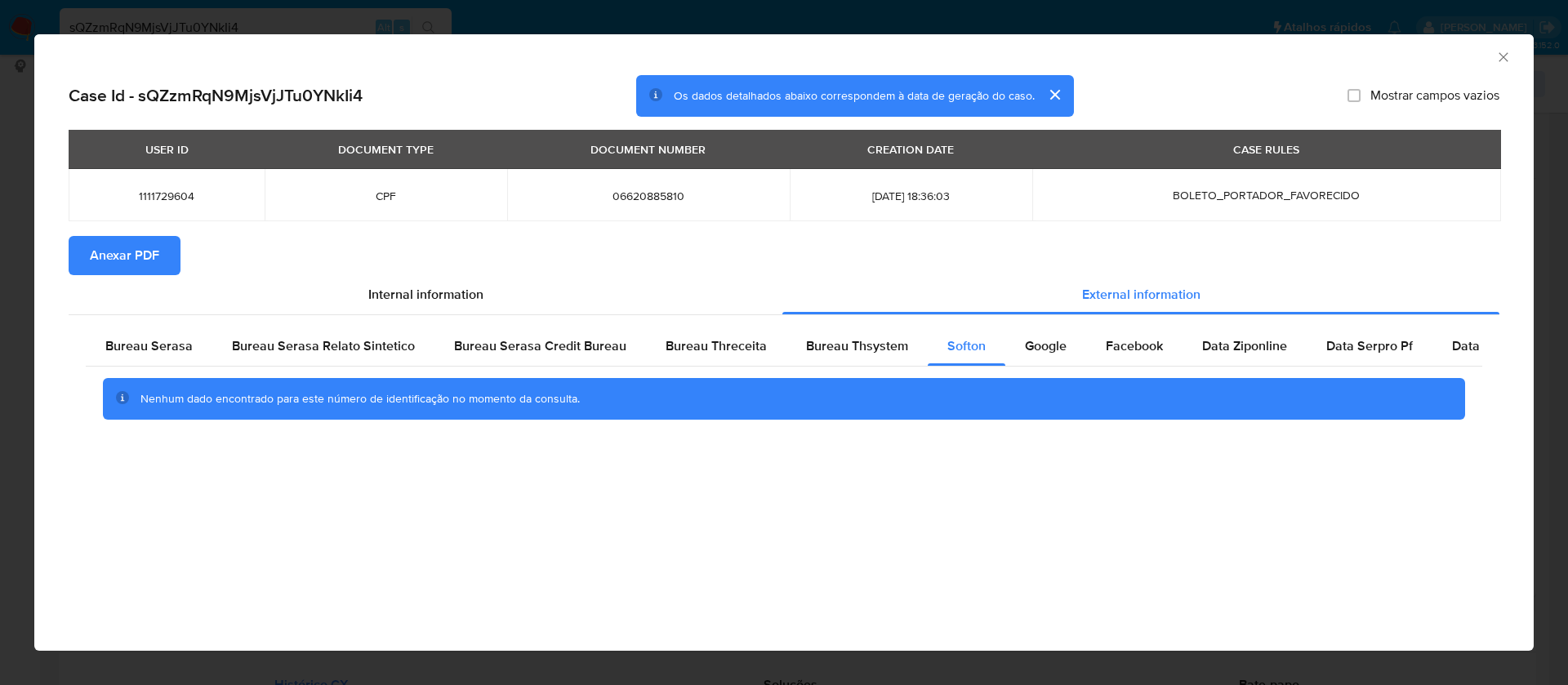
click at [1373, 89] on span "Mostrar campos vazios" at bounding box center [1435, 96] width 129 height 17
click at [1361, 89] on input "Mostrar campos vazios" at bounding box center [1354, 96] width 13 height 13
checkbox input "true"
click at [167, 246] on button "Anexar PDF" at bounding box center [125, 255] width 112 height 39
click at [1506, 53] on icon "Fechar a janela" at bounding box center [1504, 58] width 17 height 17
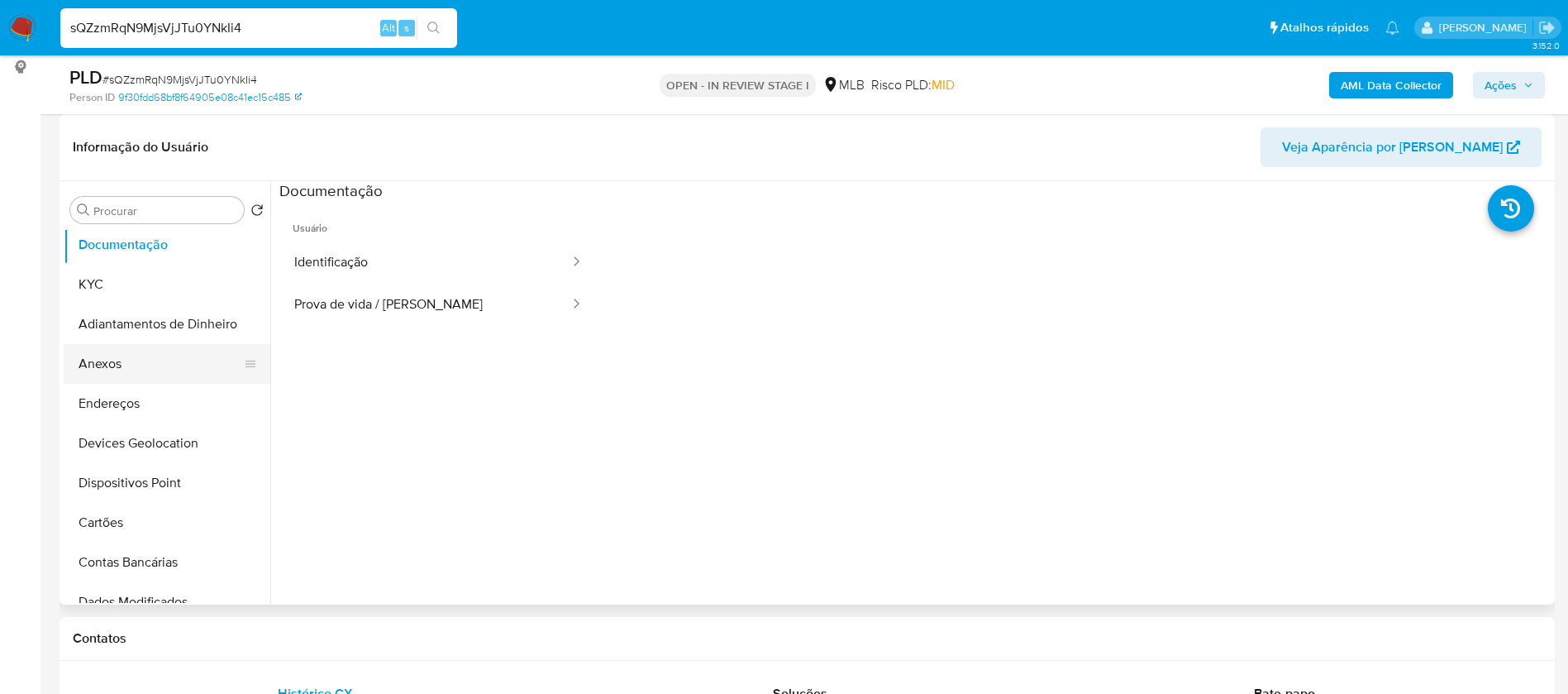
click at [149, 359] on button "Anexos" at bounding box center [160, 363] width 194 height 40
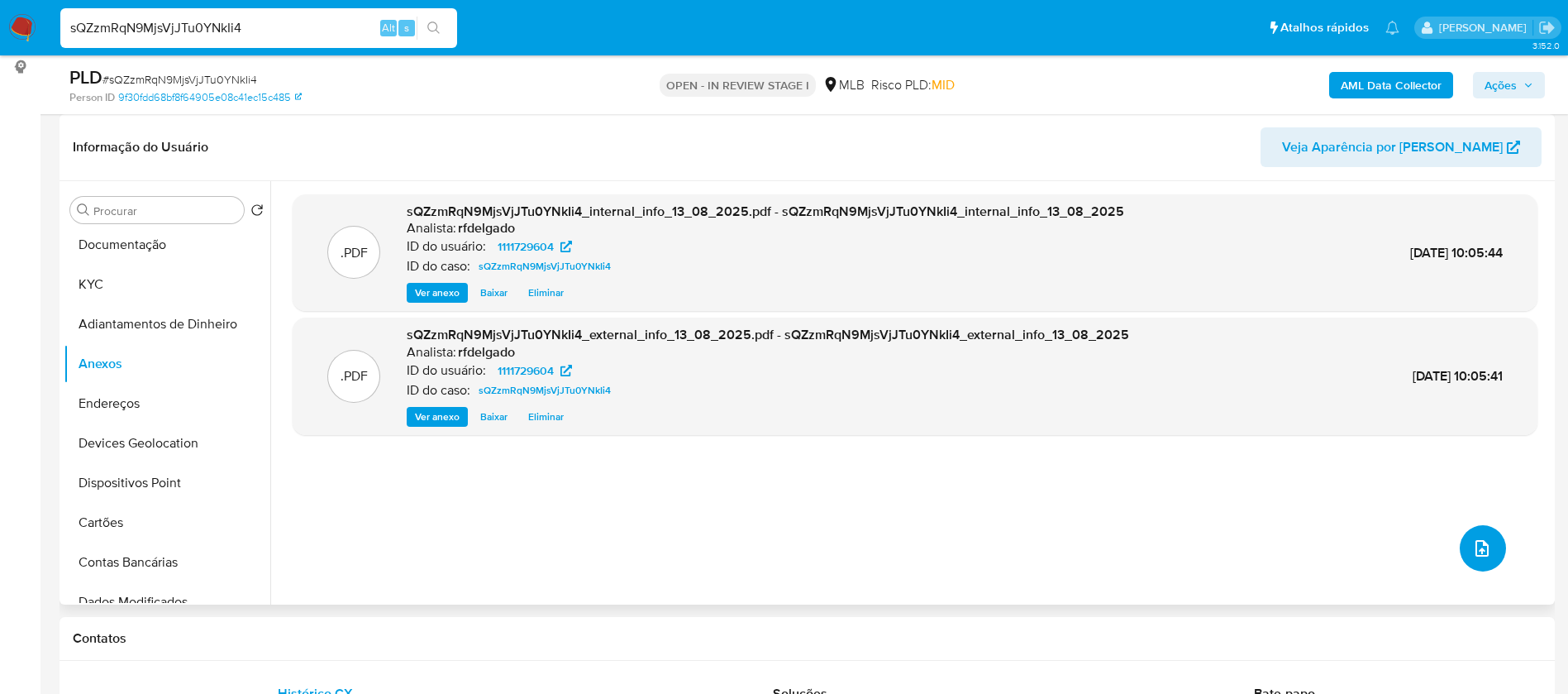
click at [1474, 543] on icon "upload-file" at bounding box center [1481, 548] width 19 height 19
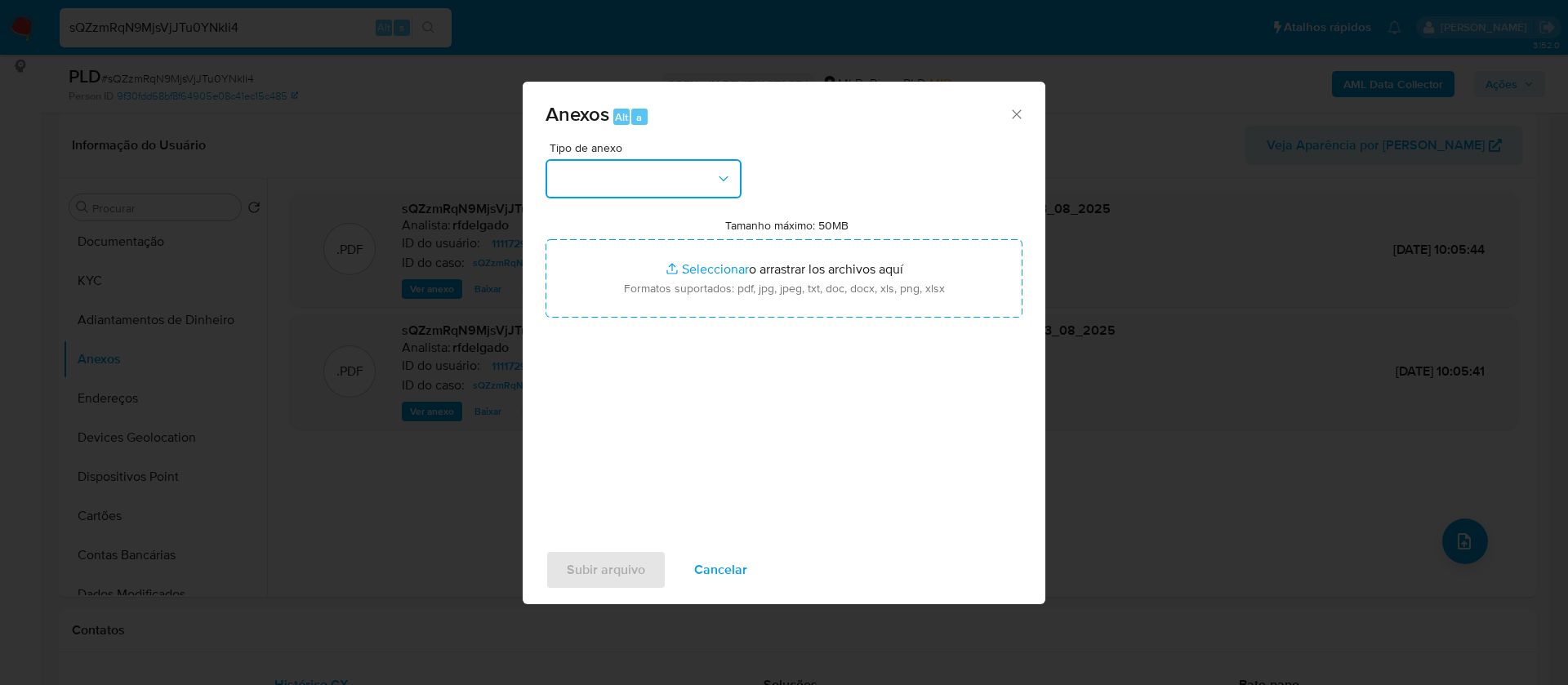
click at [634, 168] on button "button" at bounding box center [644, 179] width 196 height 39
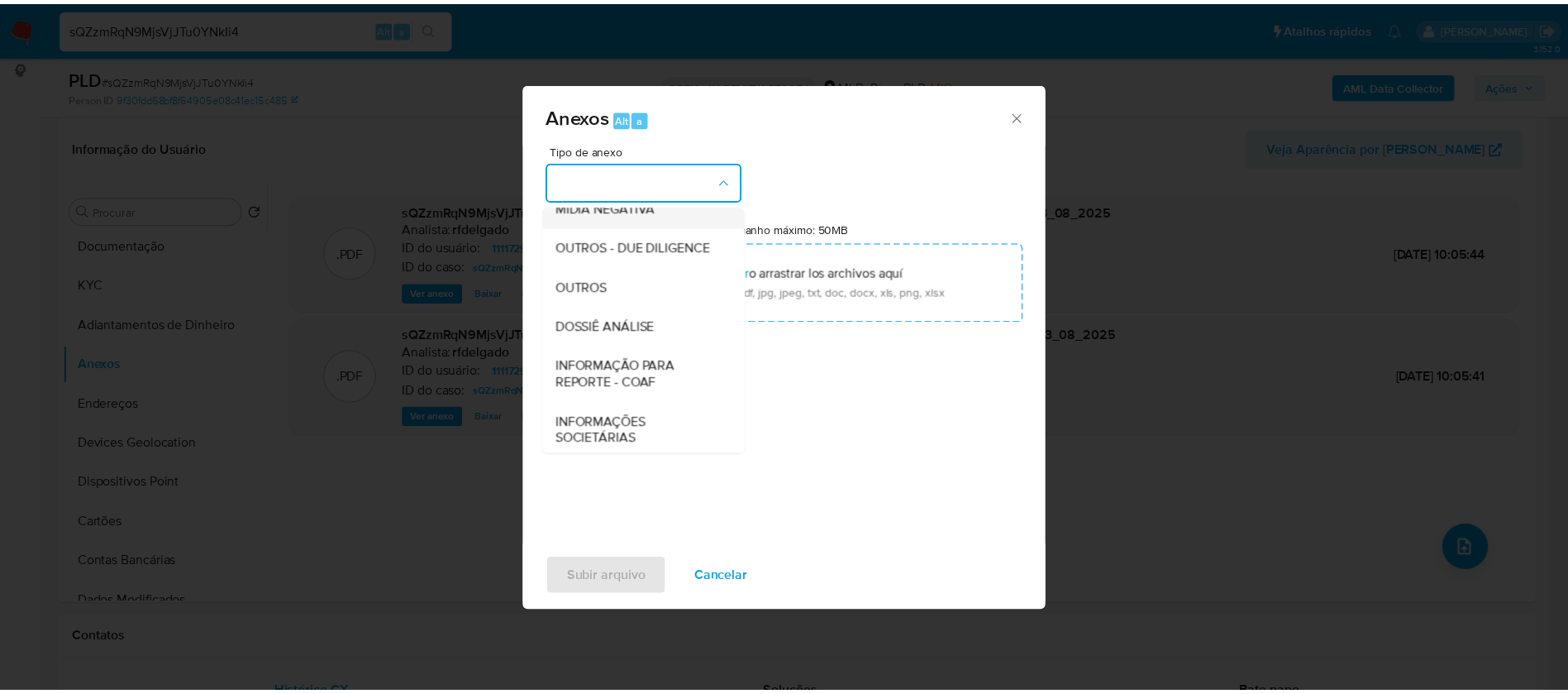
scroll to position [248, 0]
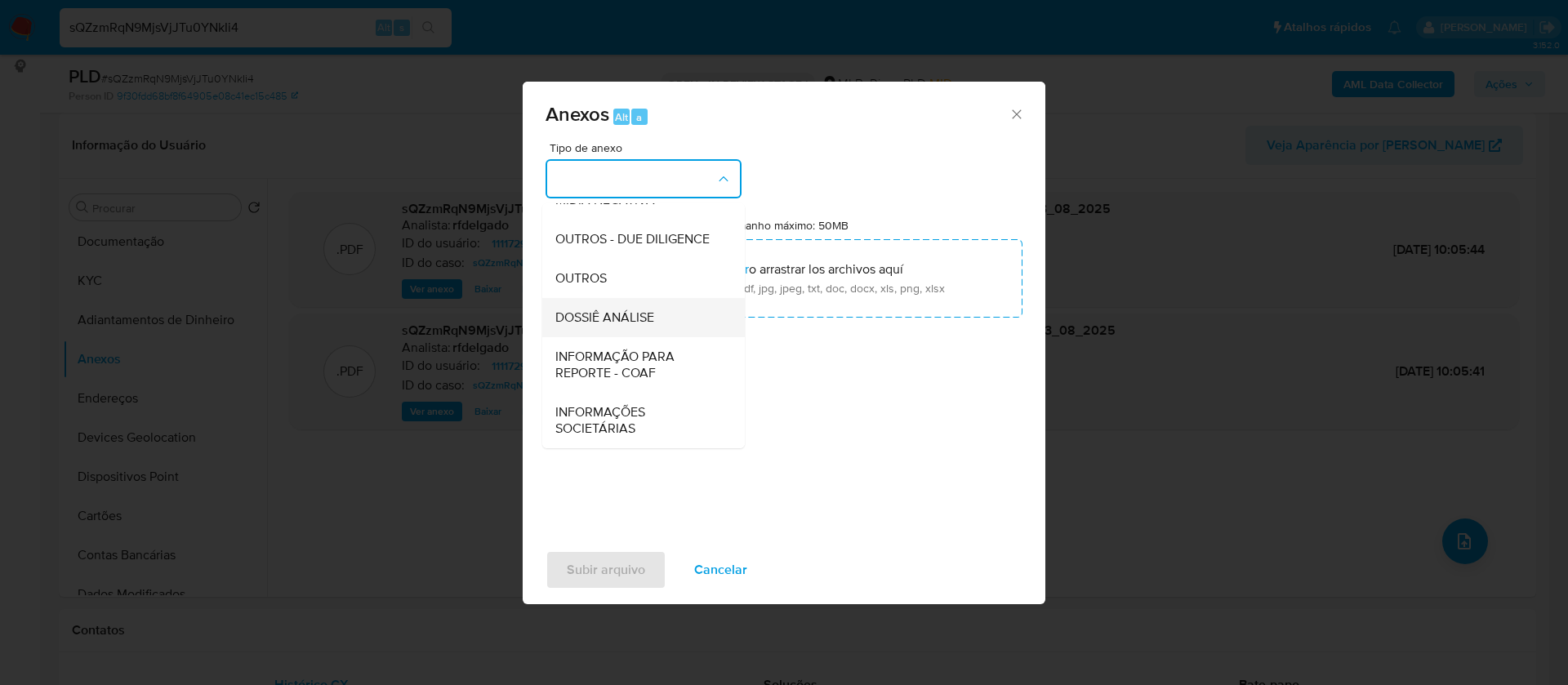
click at [656, 333] on div "DOSSIÊ ANÁLISE" at bounding box center [638, 317] width 166 height 39
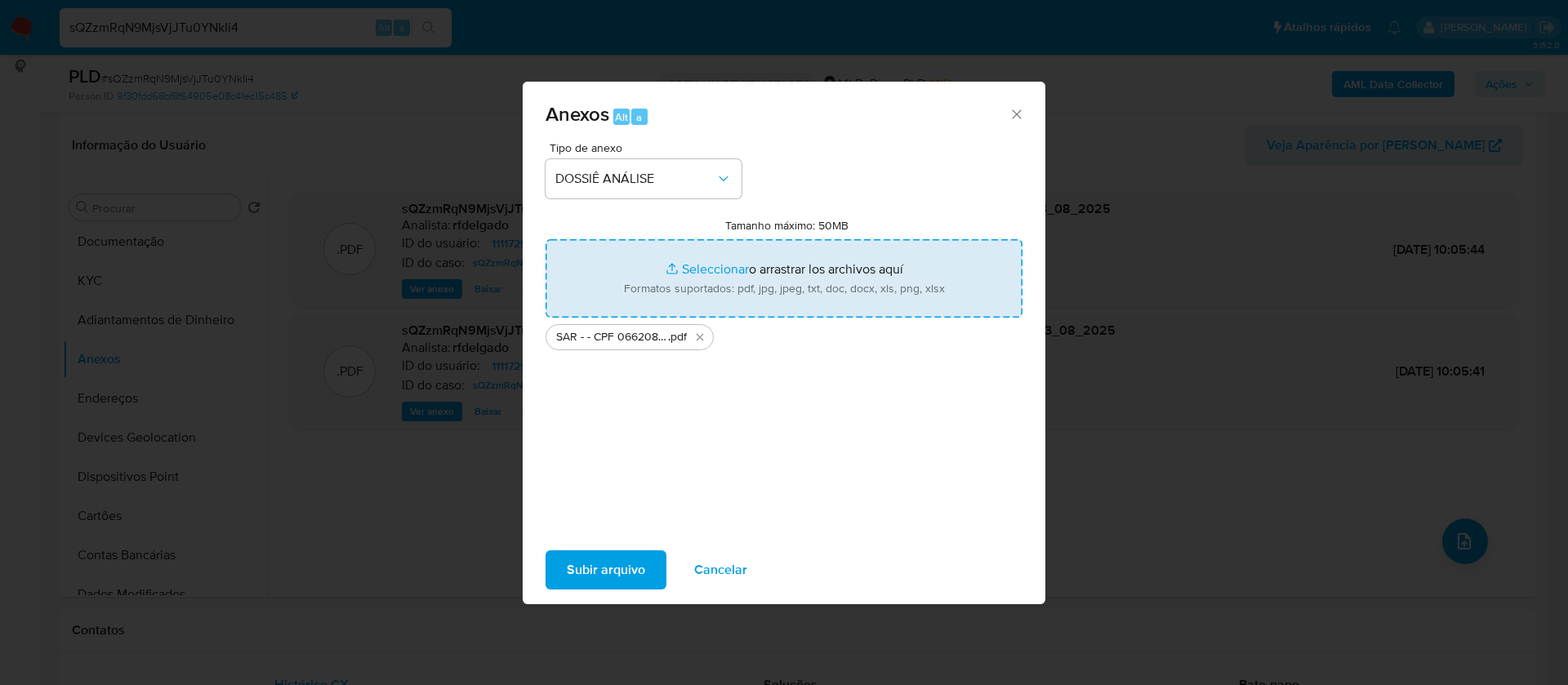
type input "C:\fakepath\Mulan 1111729604_2025_08_12_16_03_33.xlsx"
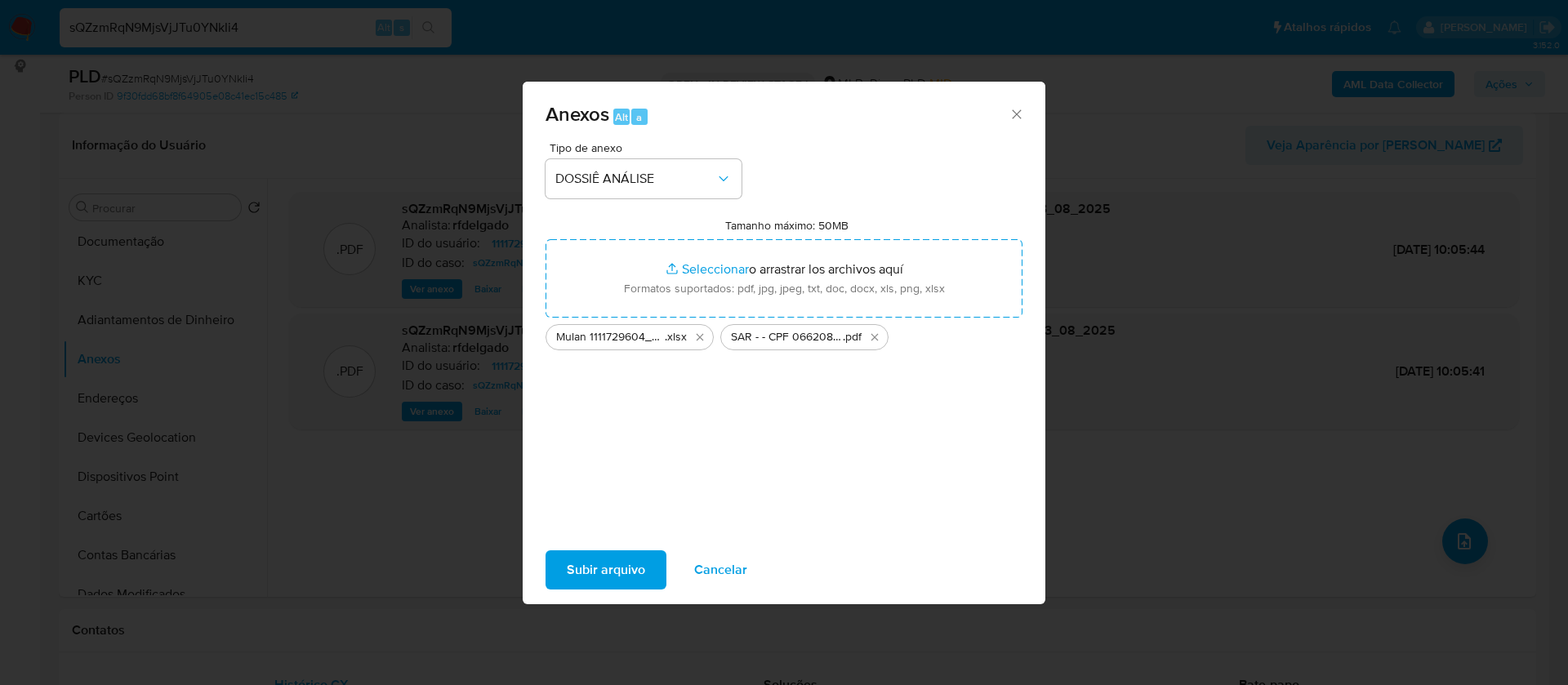
click at [632, 584] on span "Subir arquivo" at bounding box center [606, 570] width 79 height 36
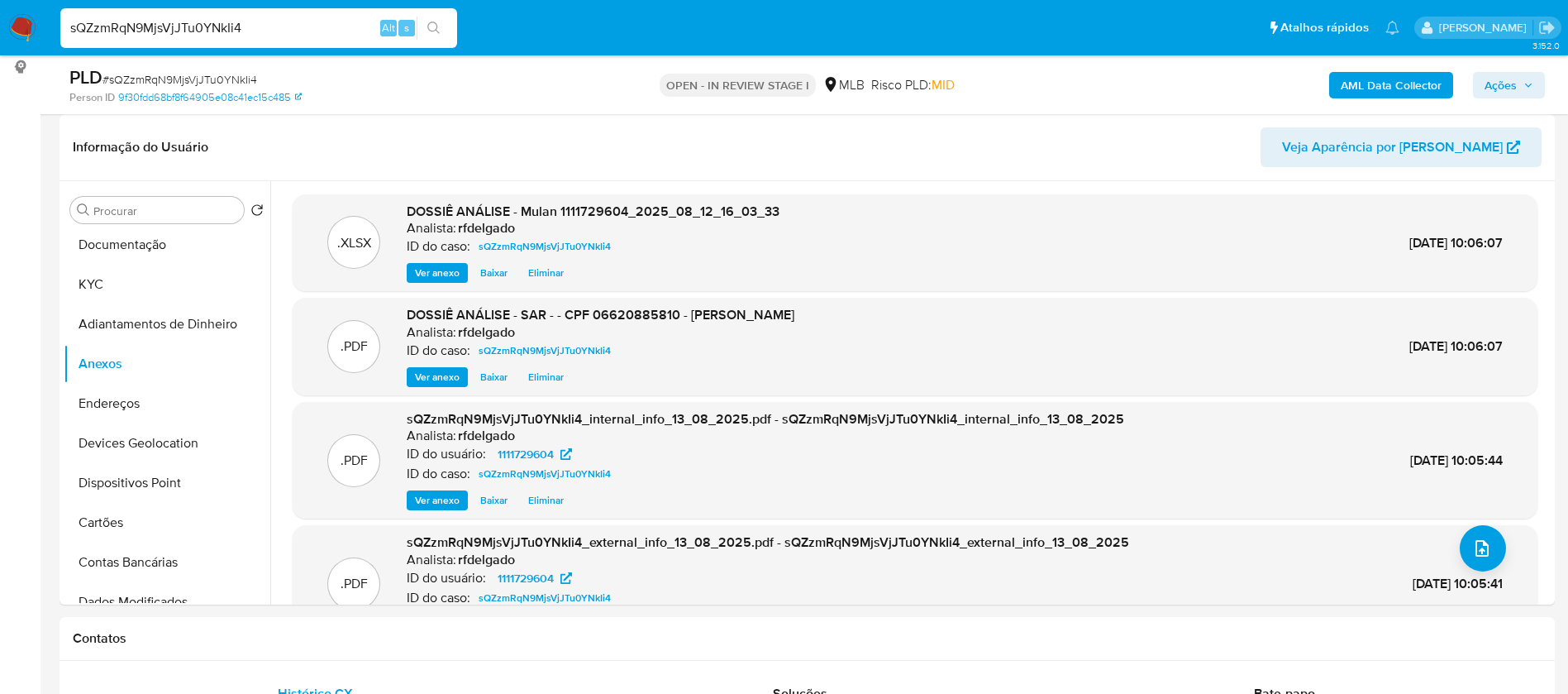
click at [1498, 95] on span "Ações" at bounding box center [1500, 85] width 32 height 26
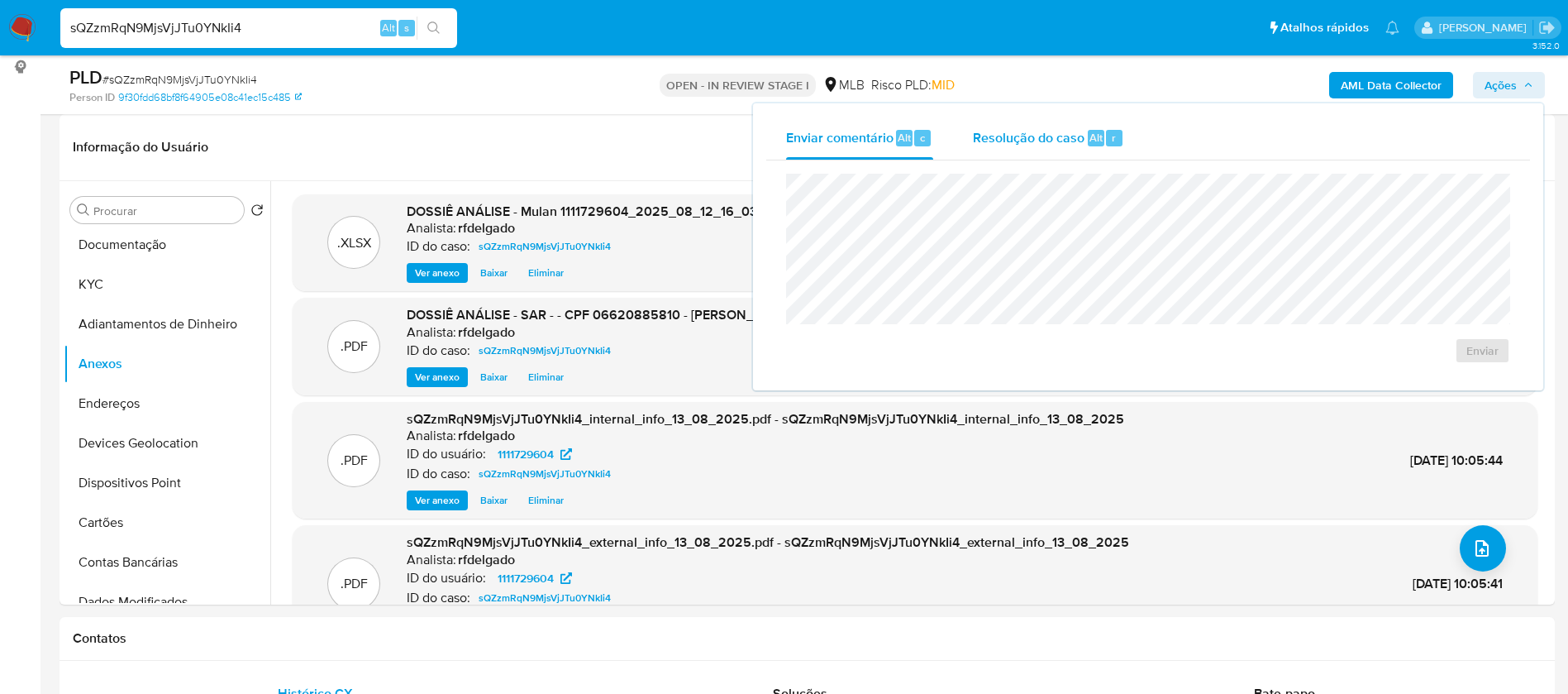
click at [1015, 135] on span "Resolução do caso" at bounding box center [1028, 136] width 112 height 19
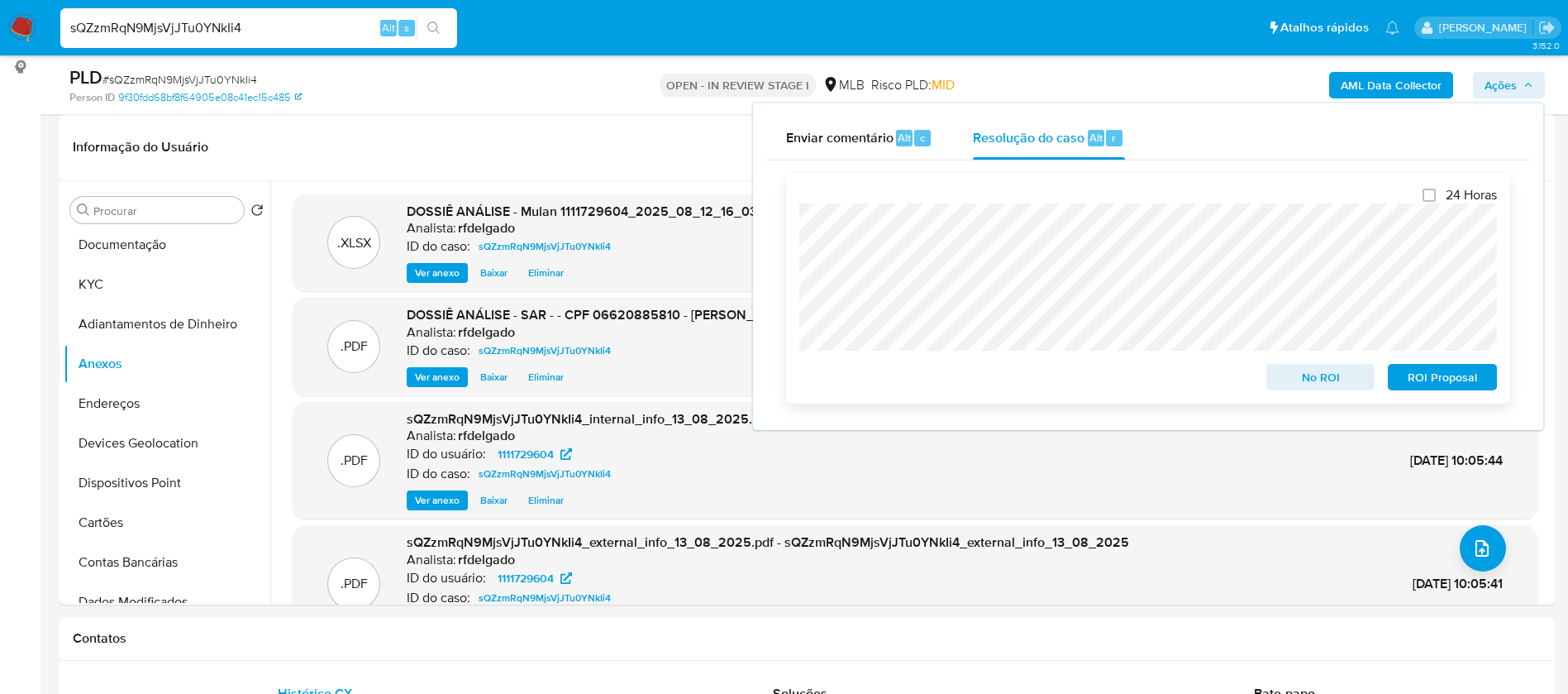
click at [1429, 383] on span "ROI Proposal" at bounding box center [1442, 377] width 86 height 23
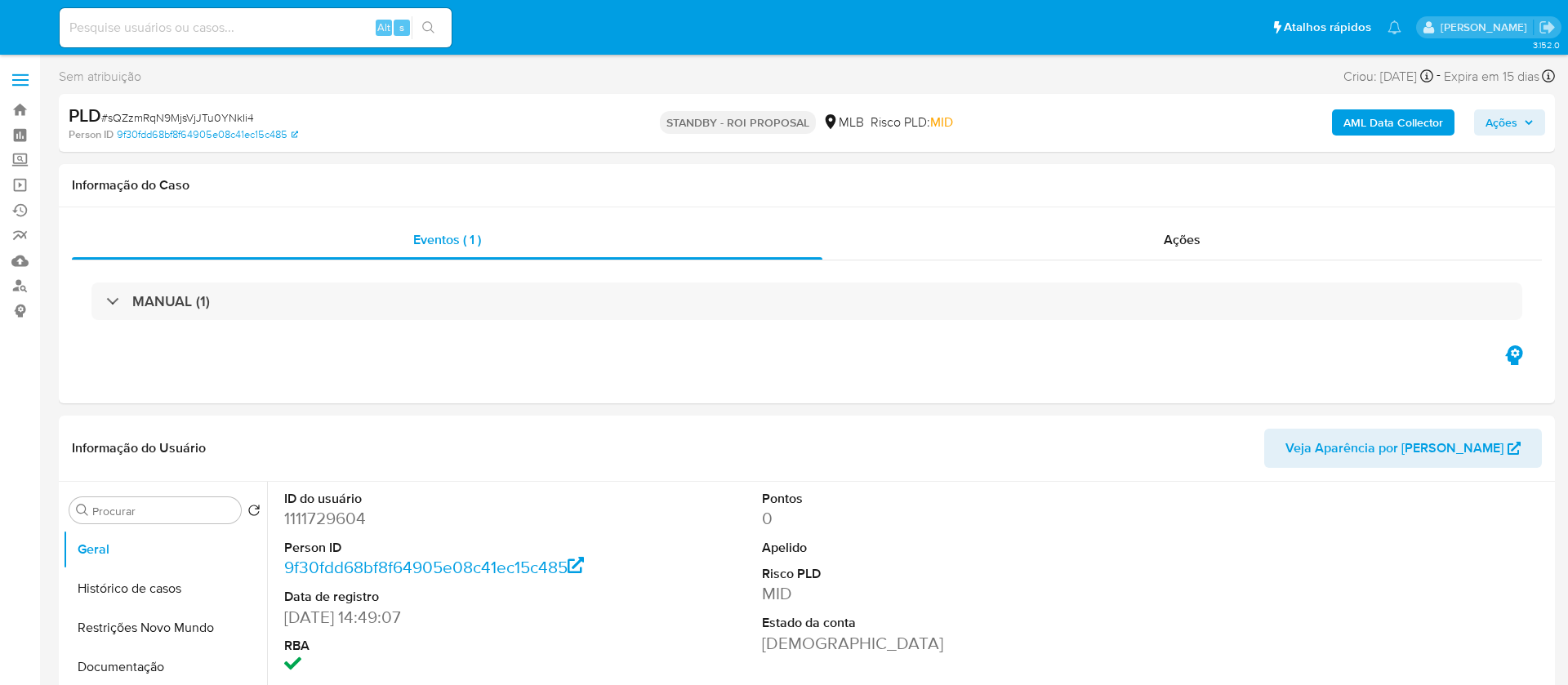
select select "10"
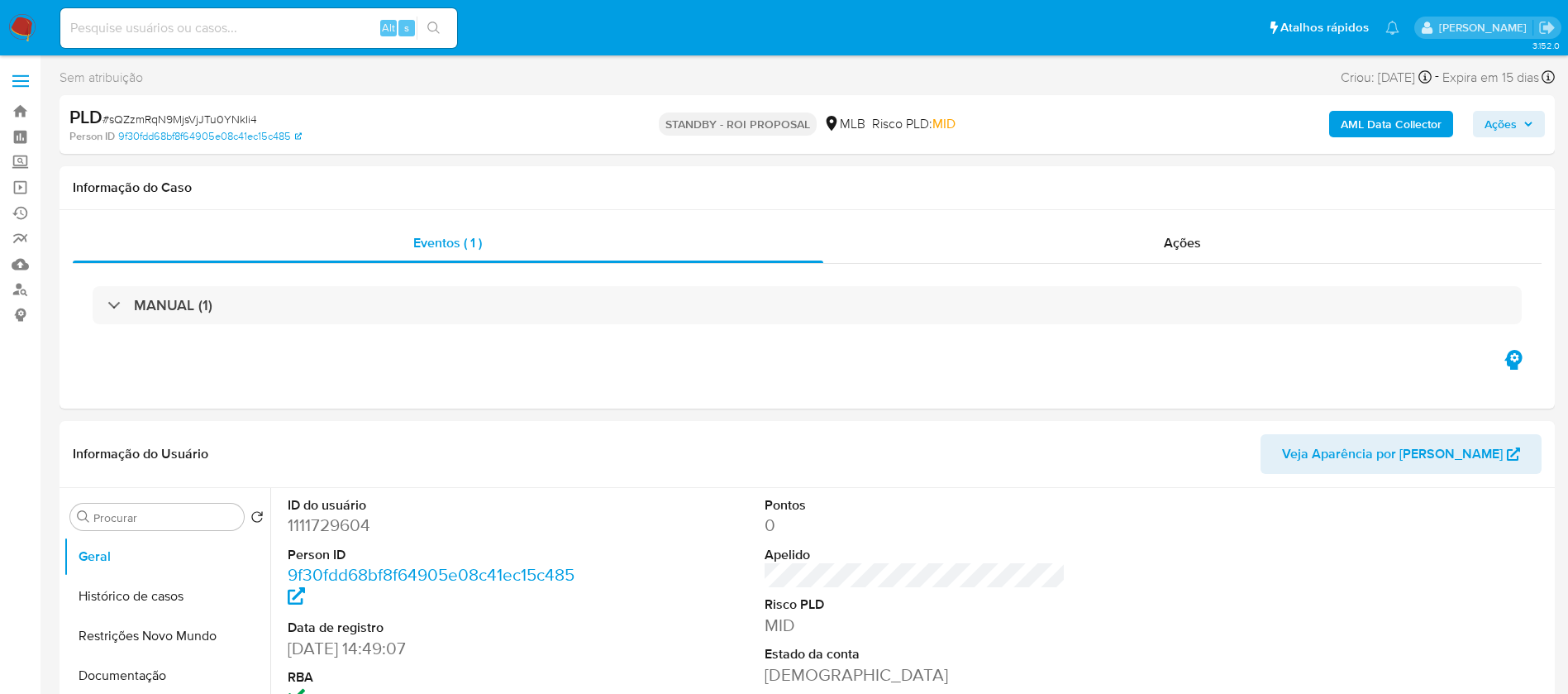
click at [266, 36] on input at bounding box center [258, 28] width 397 height 21
paste input "I2EAj6ohbimLH2Ils2ti8Hr3"
type input "I2EAj6ohbimLH2Ils2ti8Hr3"
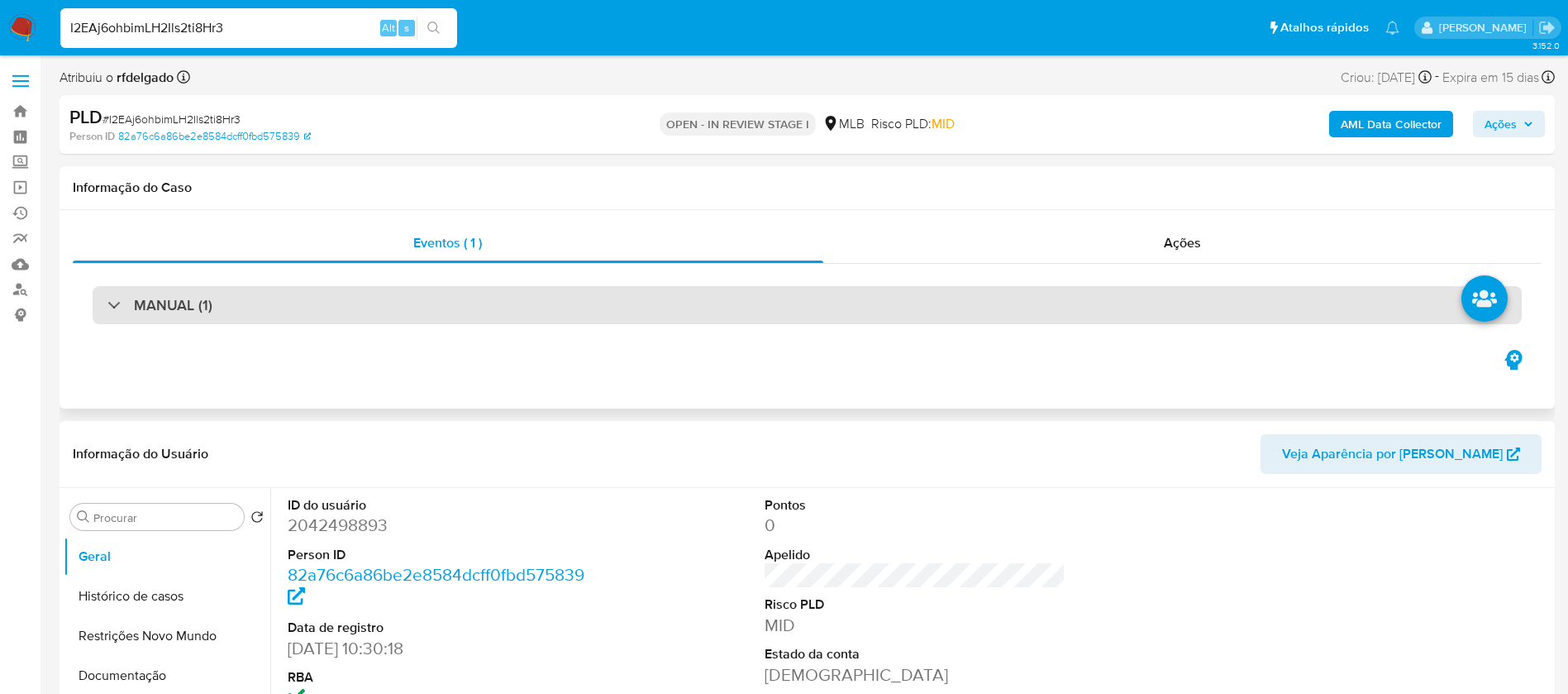
select select "10"
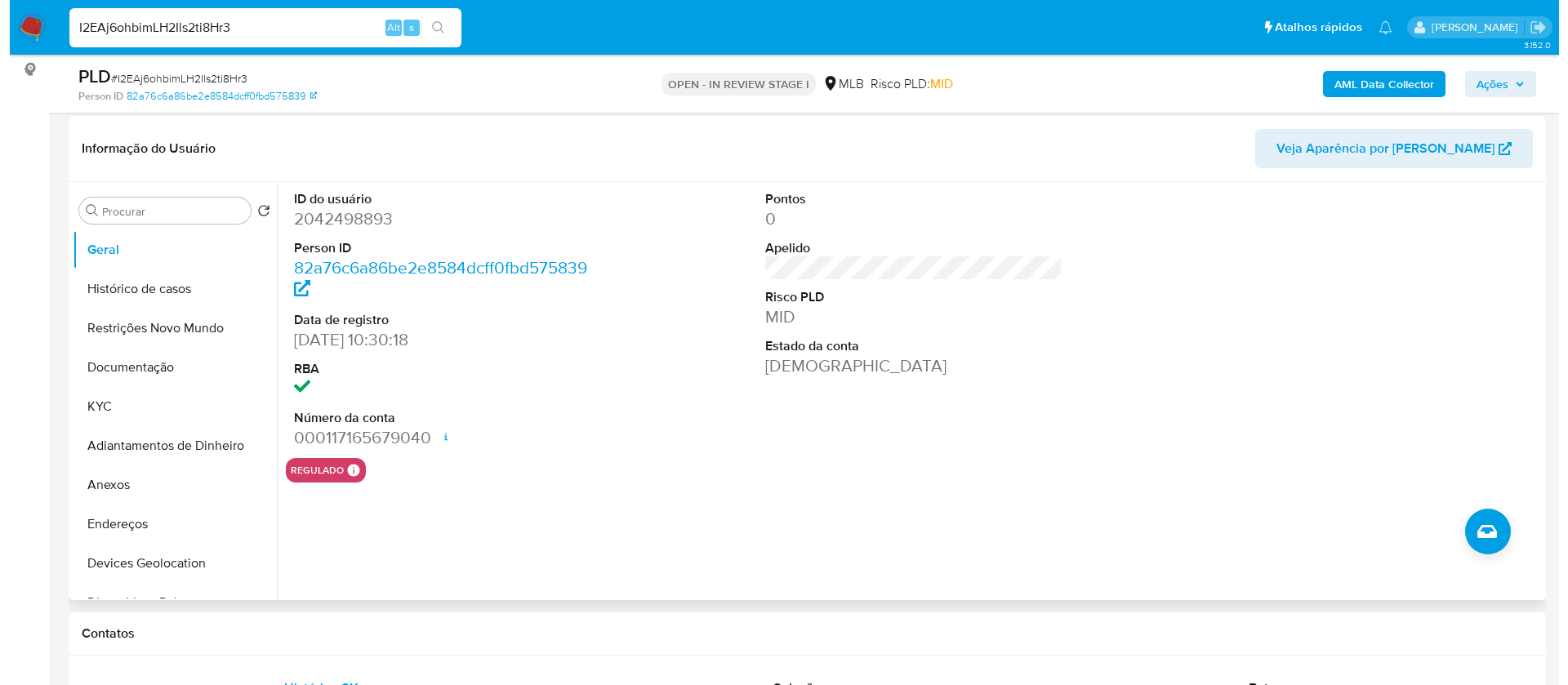
scroll to position [245, 0]
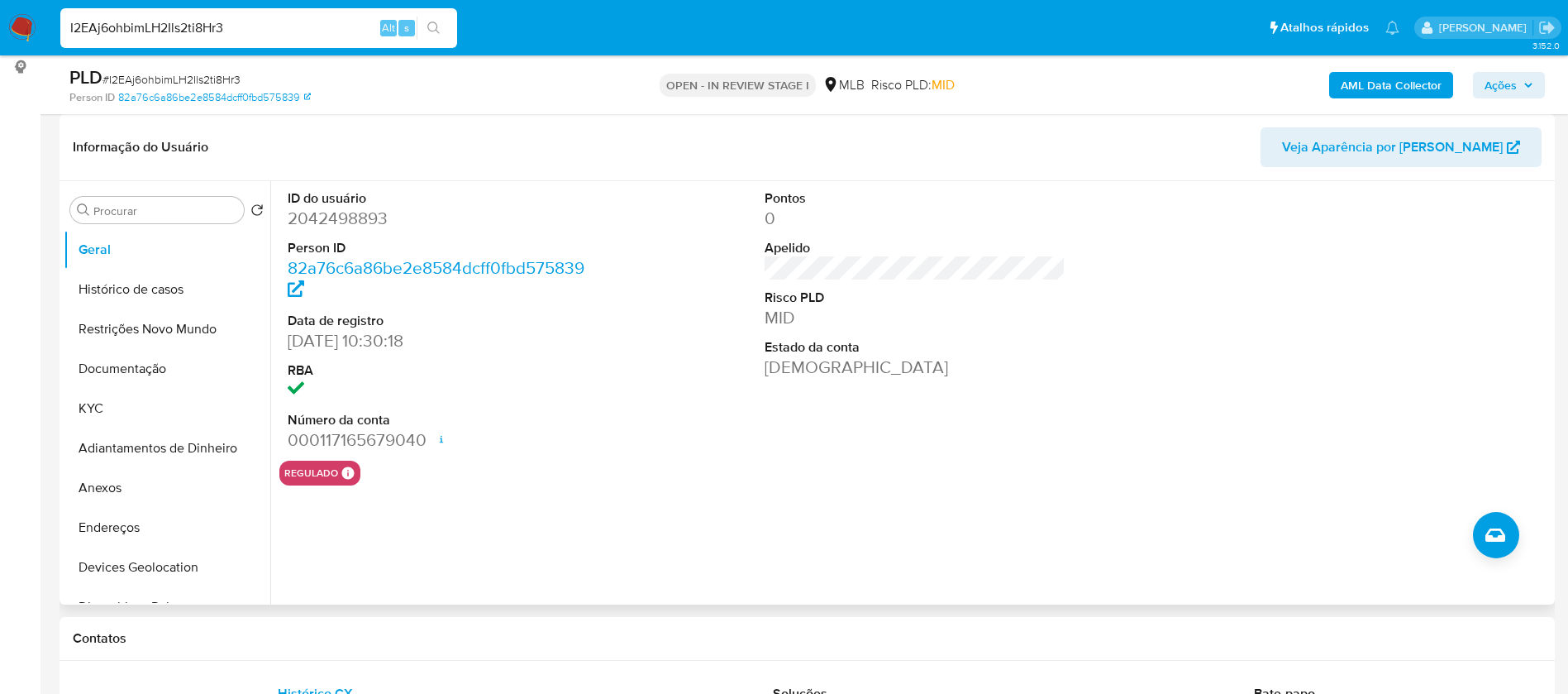
click at [356, 217] on dd "2042498893" at bounding box center [438, 218] width 302 height 23
copy dd "2042498893"
click at [123, 421] on button "KYC" at bounding box center [160, 408] width 194 height 40
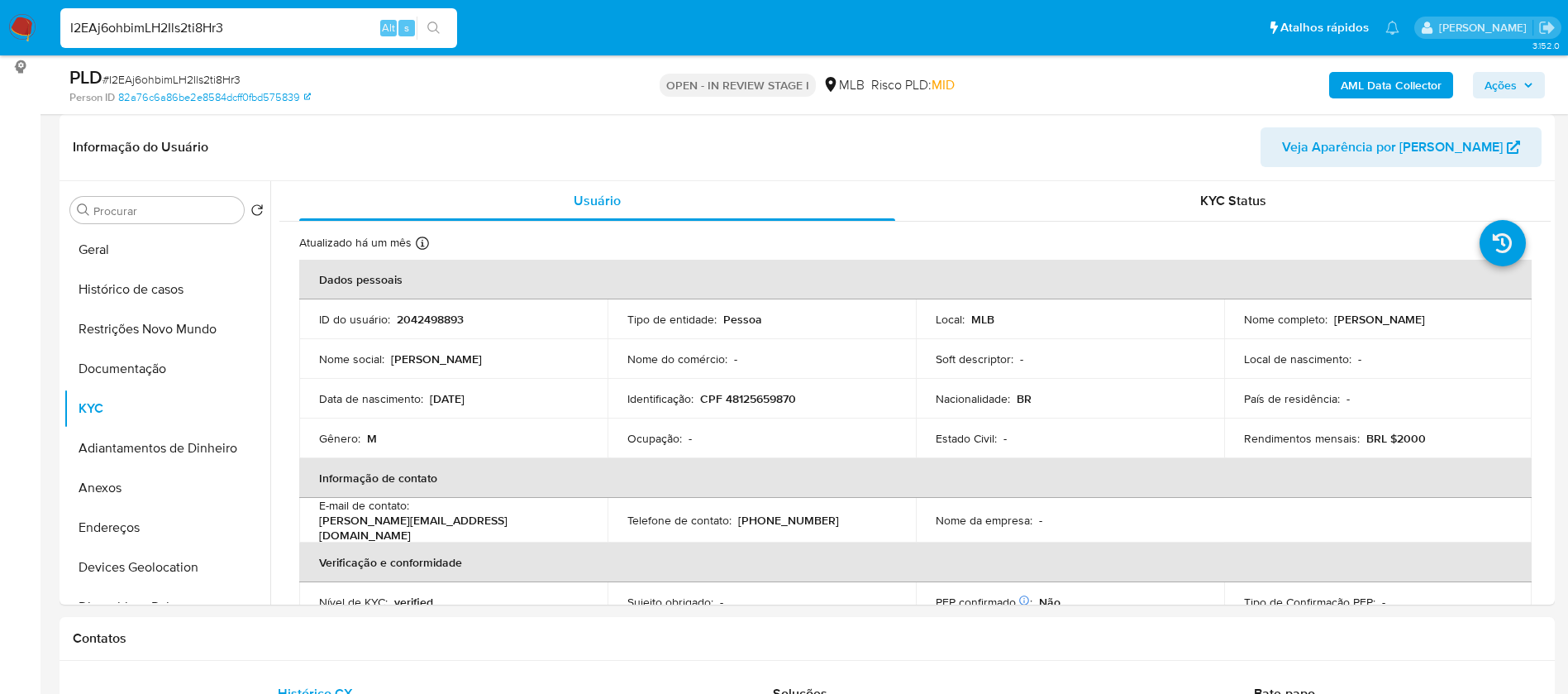
click at [1373, 84] on b "AML Data Collector" at bounding box center [1390, 85] width 101 height 26
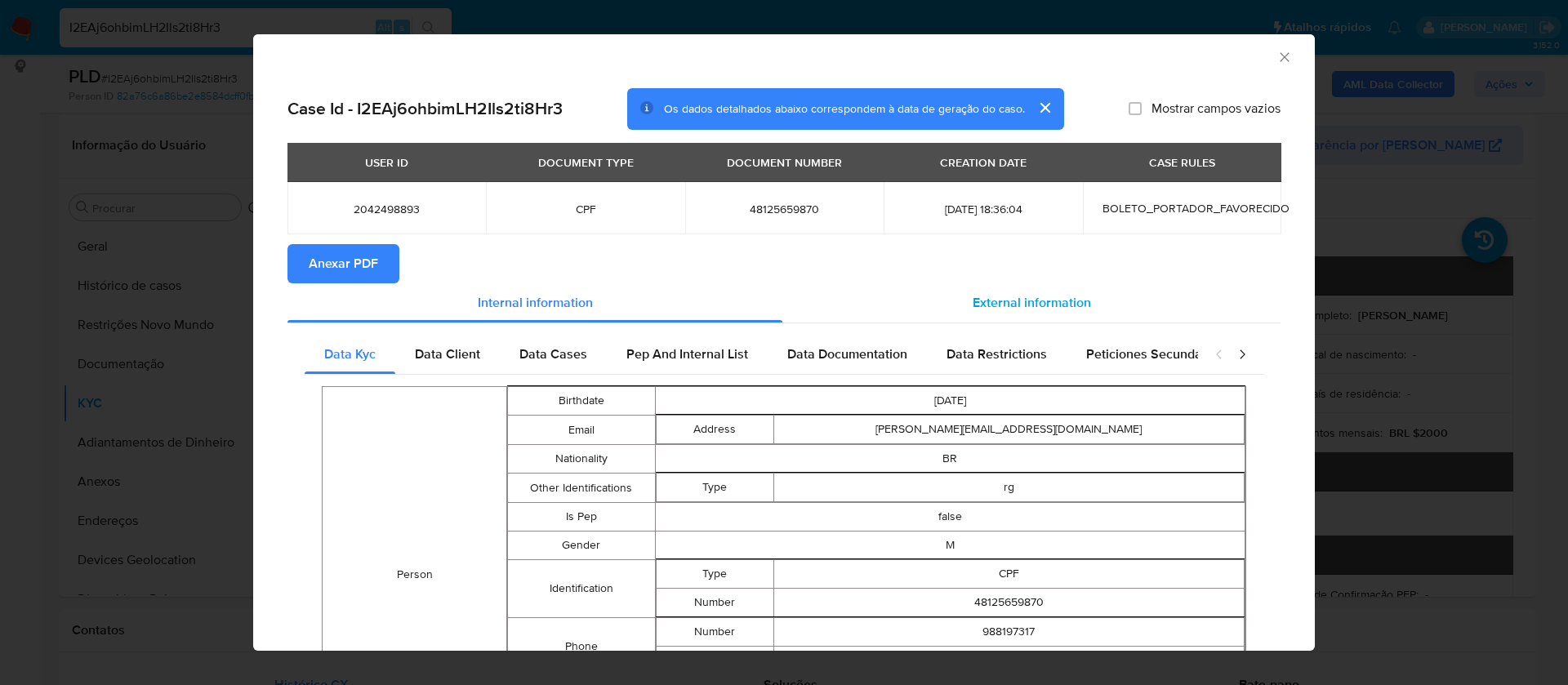
click at [991, 298] on span "External information" at bounding box center [1032, 302] width 119 height 18
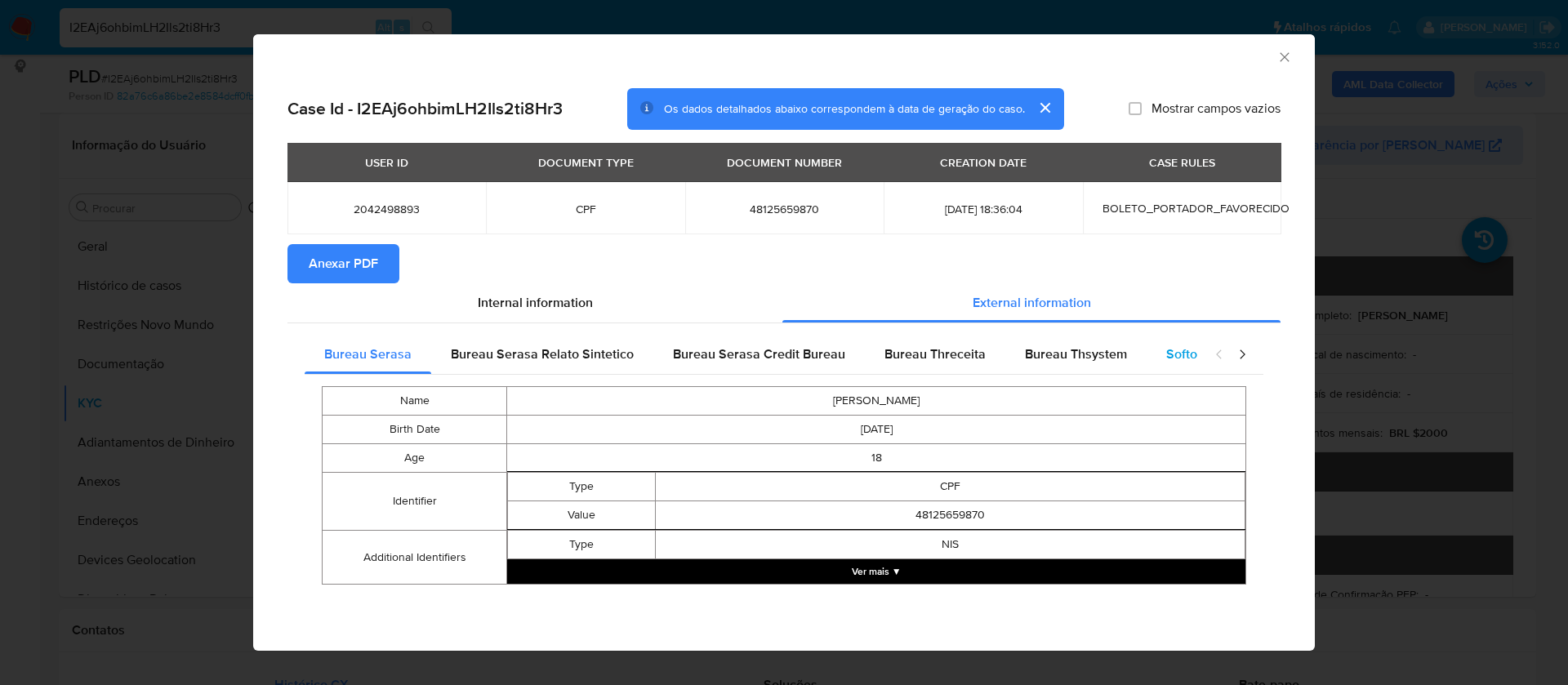
click at [1187, 351] on span "Softon" at bounding box center [1185, 353] width 38 height 18
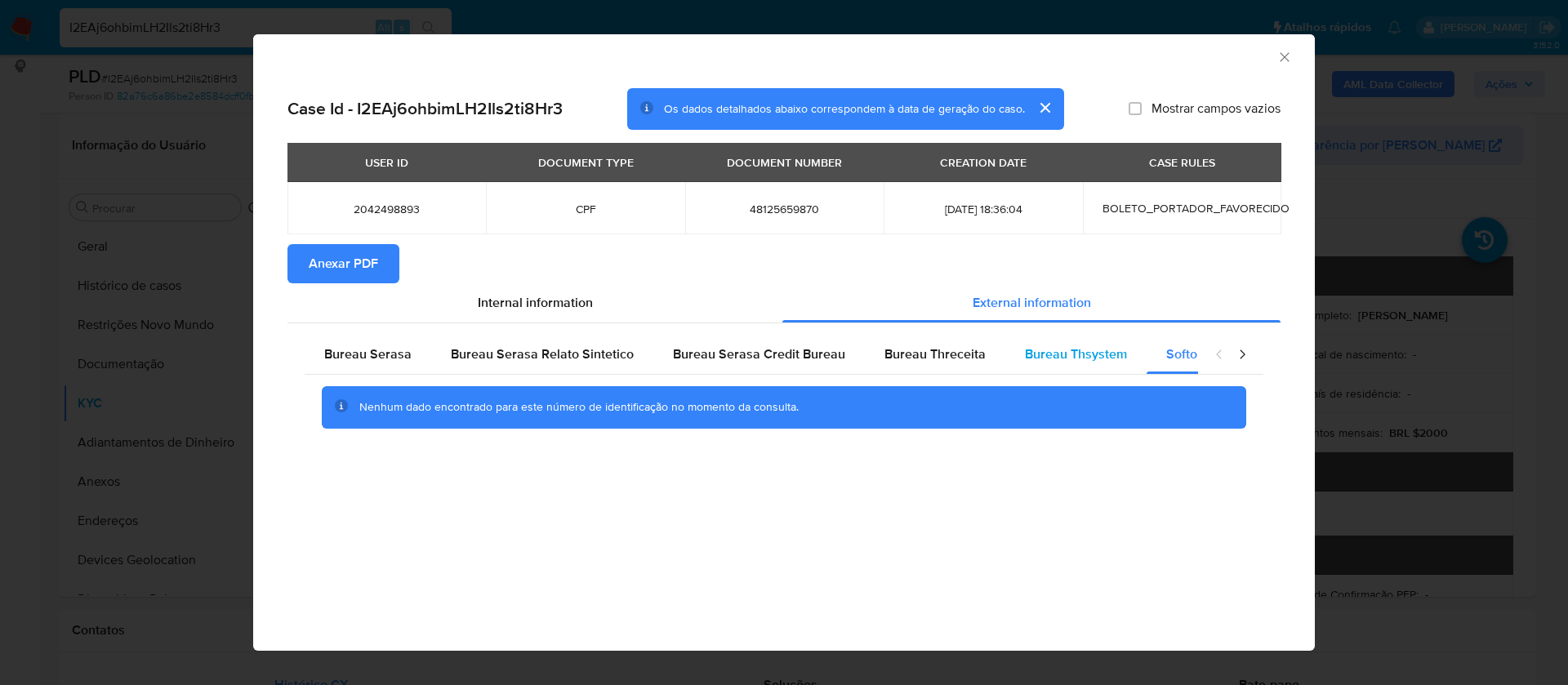
click at [1079, 354] on span "Bureau Thsystem" at bounding box center [1076, 353] width 102 height 18
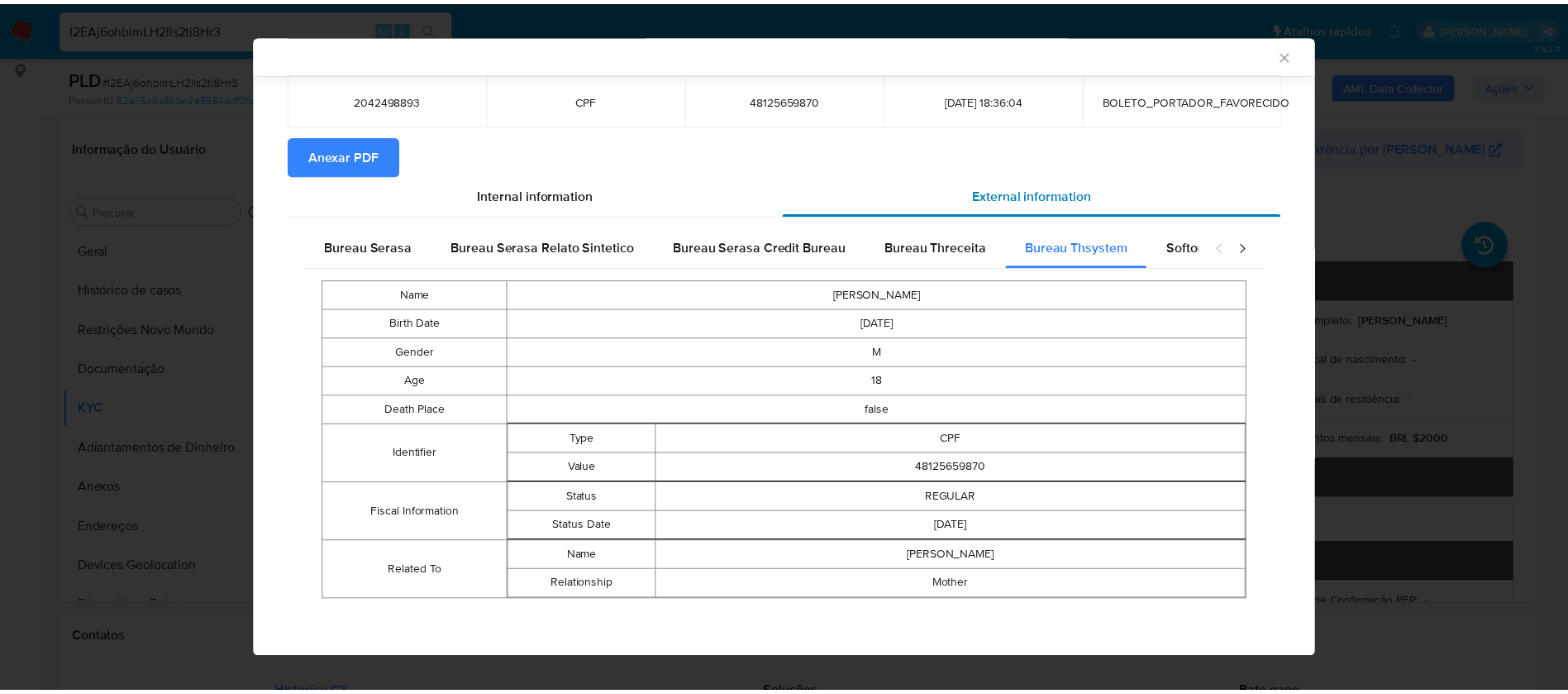
scroll to position [0, 0]
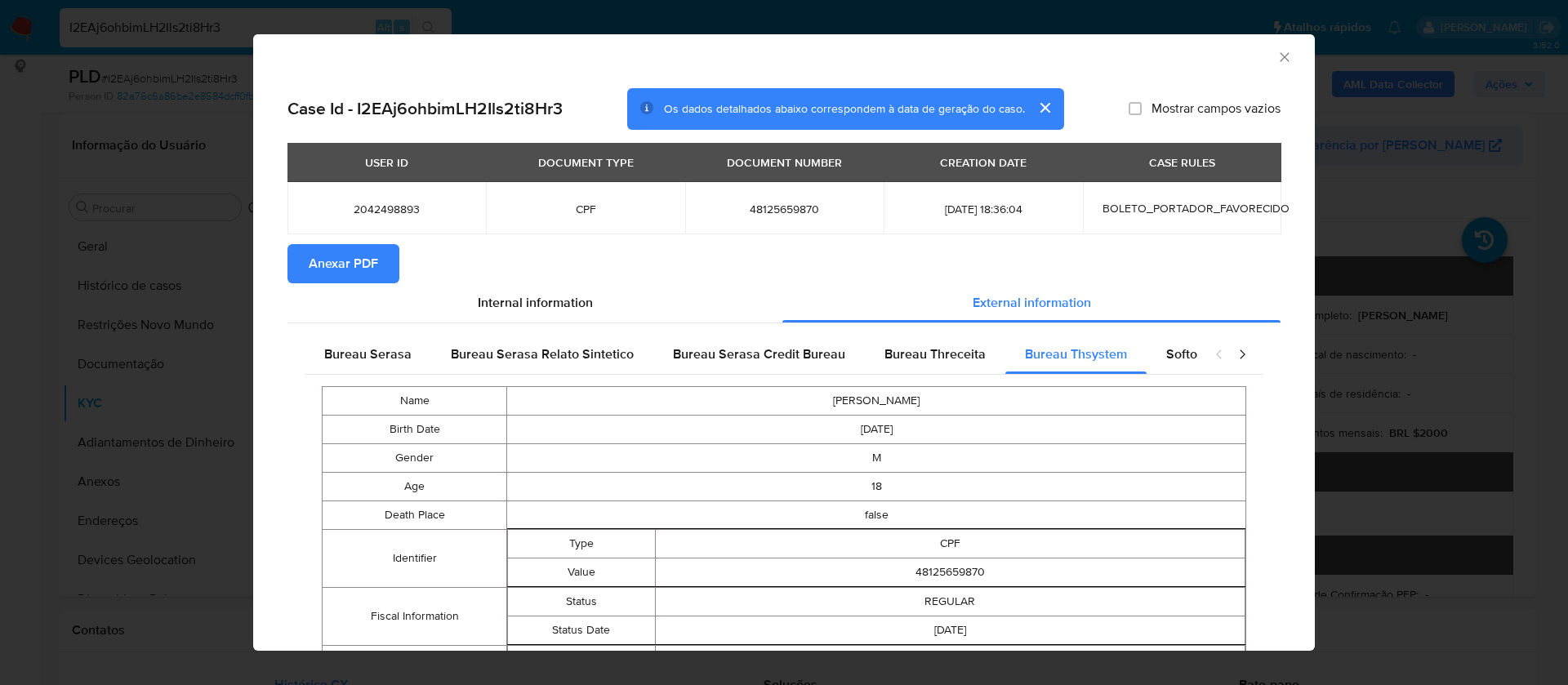
click at [1128, 109] on label "Mostrar campos vazios" at bounding box center [1204, 109] width 152 height 17
click at [1128, 109] on input "Mostrar campos vazios" at bounding box center [1135, 109] width 13 height 13
checkbox input "true"
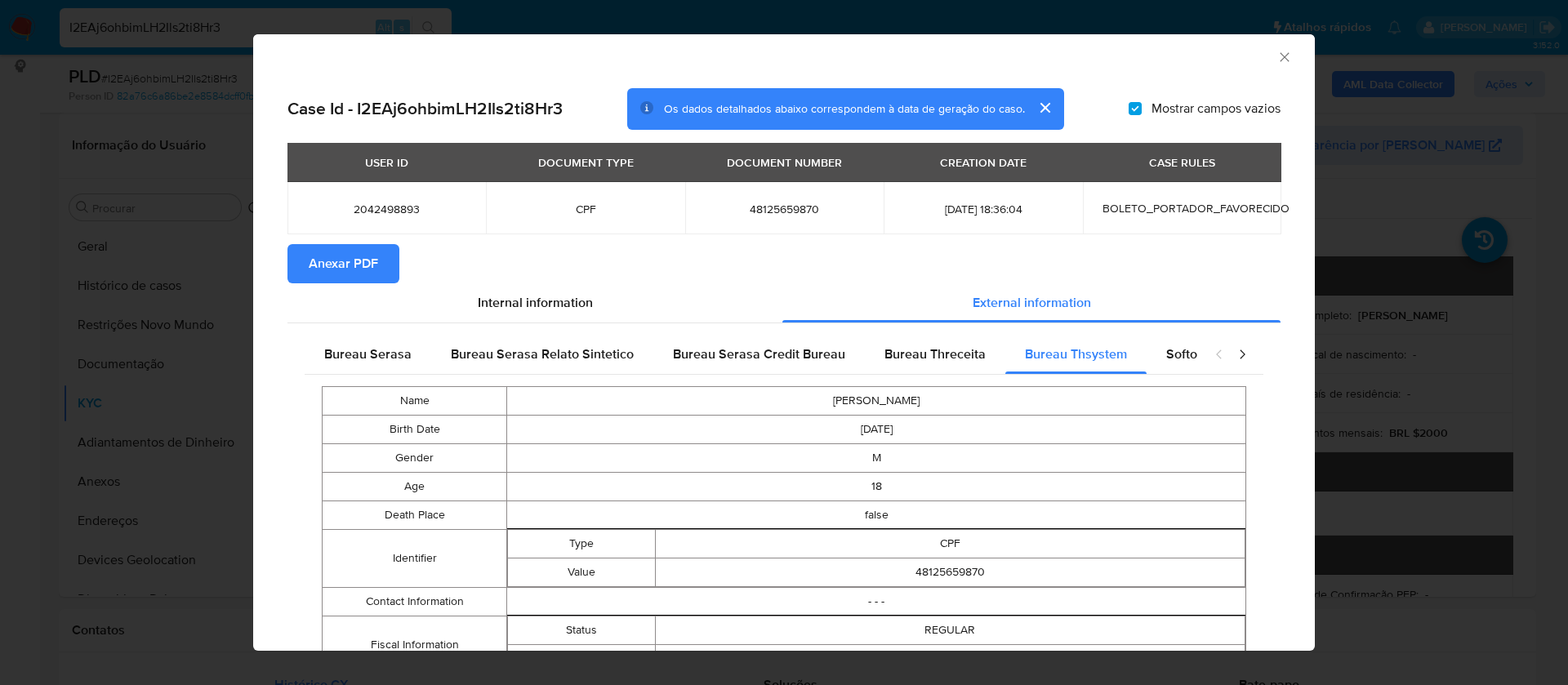
click at [364, 259] on span "Anexar PDF" at bounding box center [343, 263] width 69 height 36
click at [1276, 54] on icon "Fechar a janela" at bounding box center [1285, 58] width 17 height 17
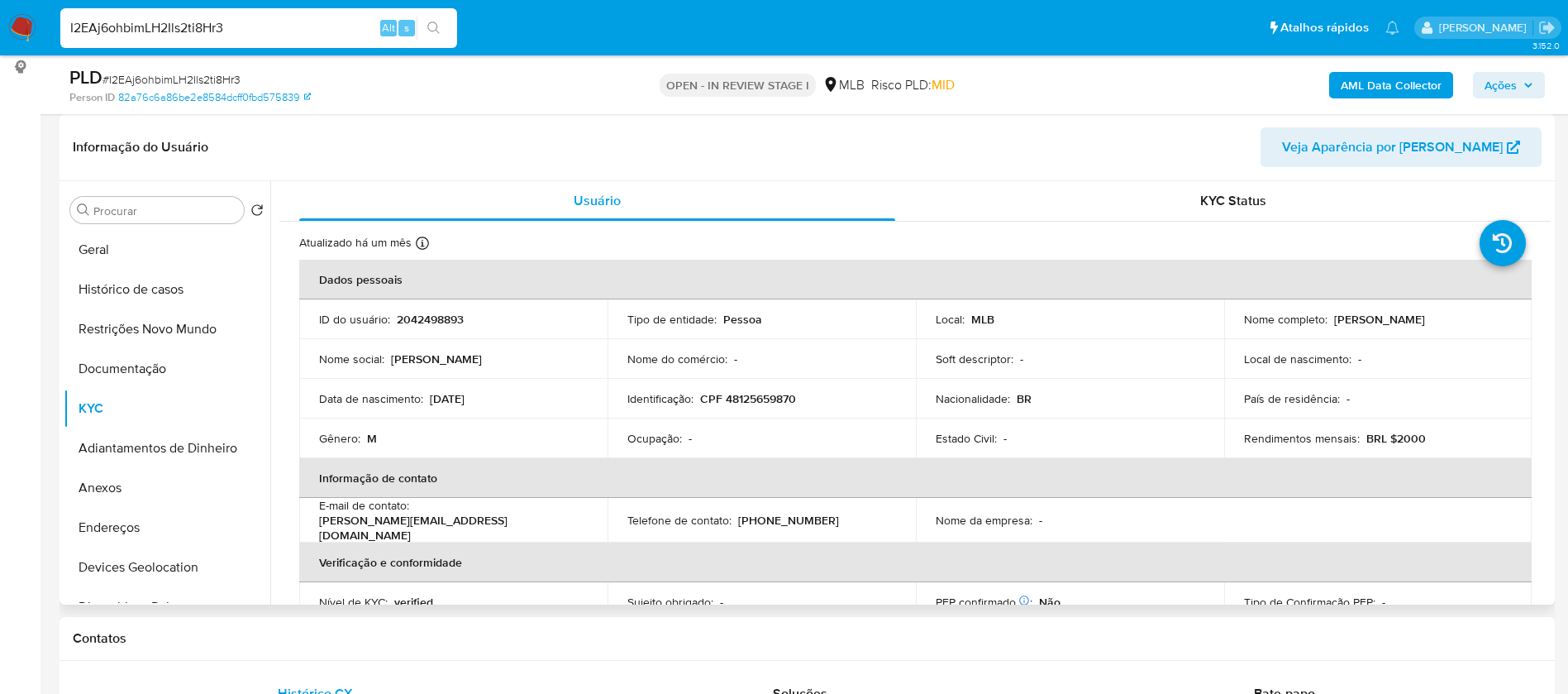
click at [1418, 312] on p "[PERSON_NAME]" at bounding box center [1379, 319] width 90 height 15
click at [1497, 322] on div "Nome completo : Julio Cesar de Oliveira Coelho" at bounding box center [1379, 319] width 269 height 15
drag, startPoint x: 1489, startPoint y: 312, endPoint x: 1330, endPoint y: 317, distance: 159.1
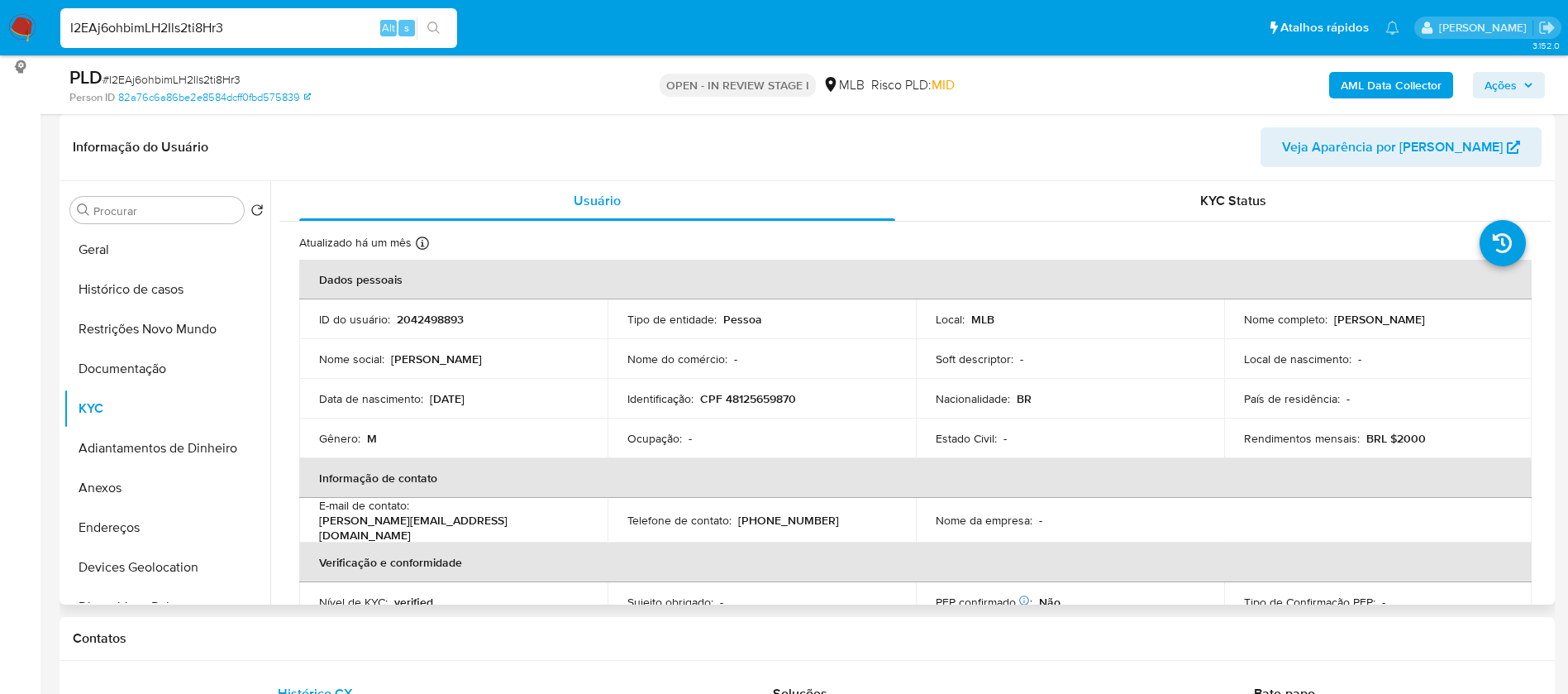
click at [1330, 317] on div "Nome completo : Julio Cesar de Oliveira Coelho" at bounding box center [1379, 319] width 269 height 15
copy p "[PERSON_NAME]"
click at [752, 399] on p "CPF 48125659870" at bounding box center [748, 399] width 96 height 15
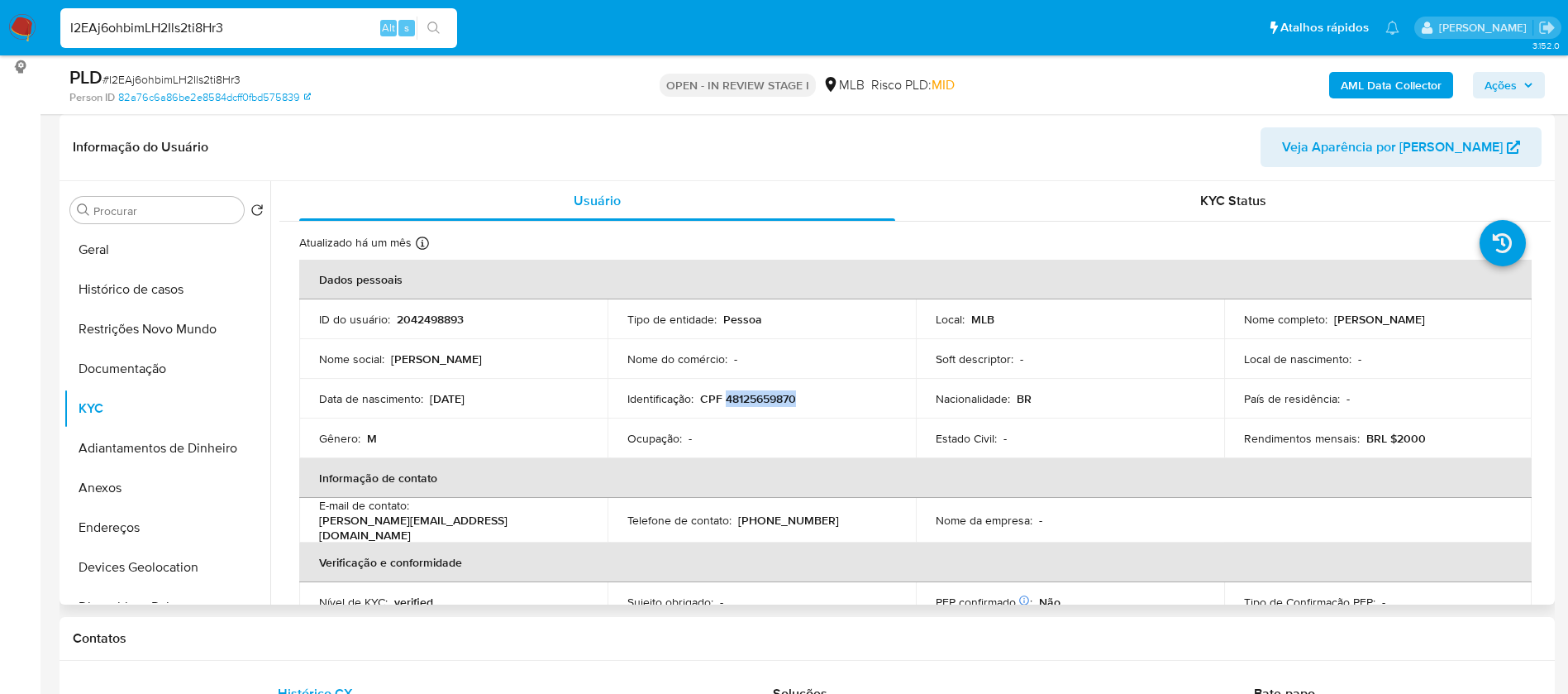
copy p "48125659870"
click at [437, 314] on p "2042498893" at bounding box center [430, 319] width 67 height 15
copy p "2042498893"
click at [141, 245] on button "Geral" at bounding box center [160, 250] width 194 height 40
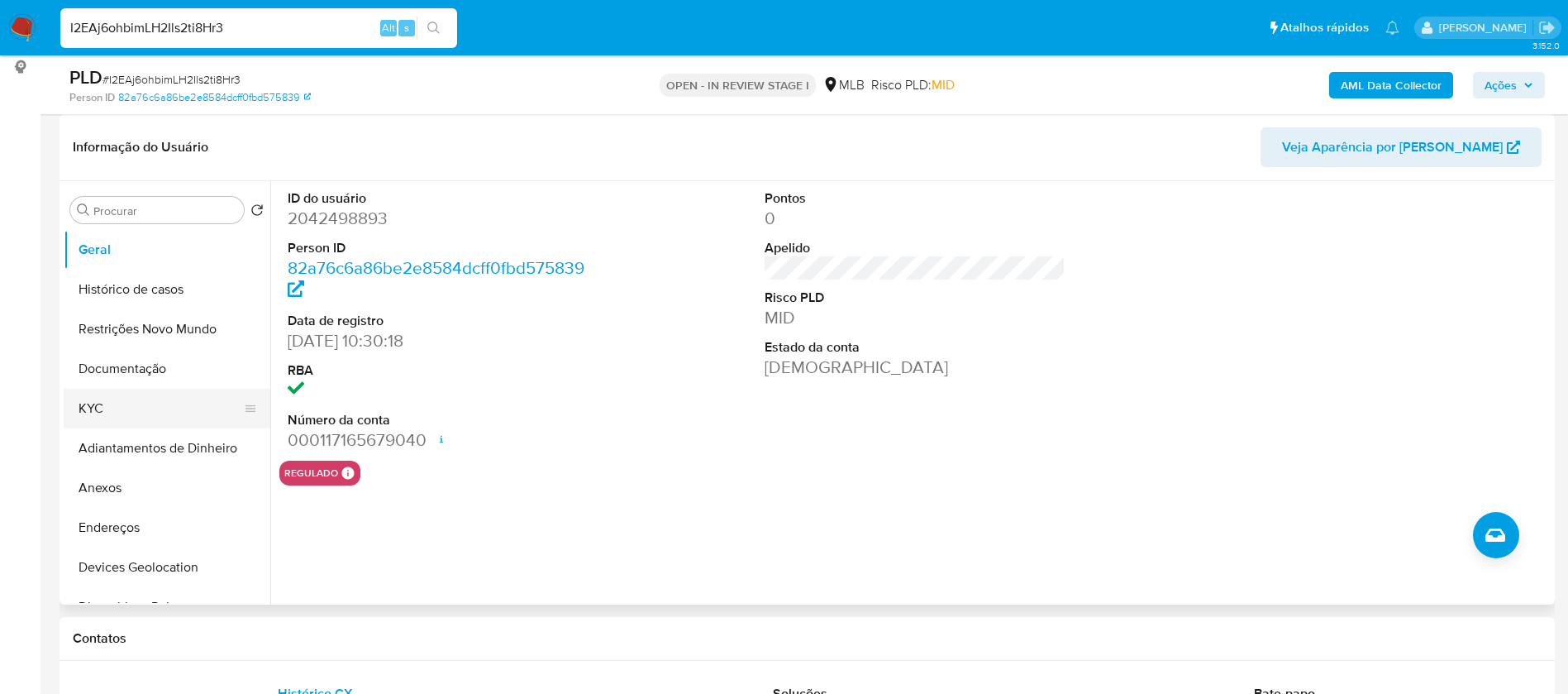
click at [143, 391] on button "KYC" at bounding box center [160, 408] width 194 height 40
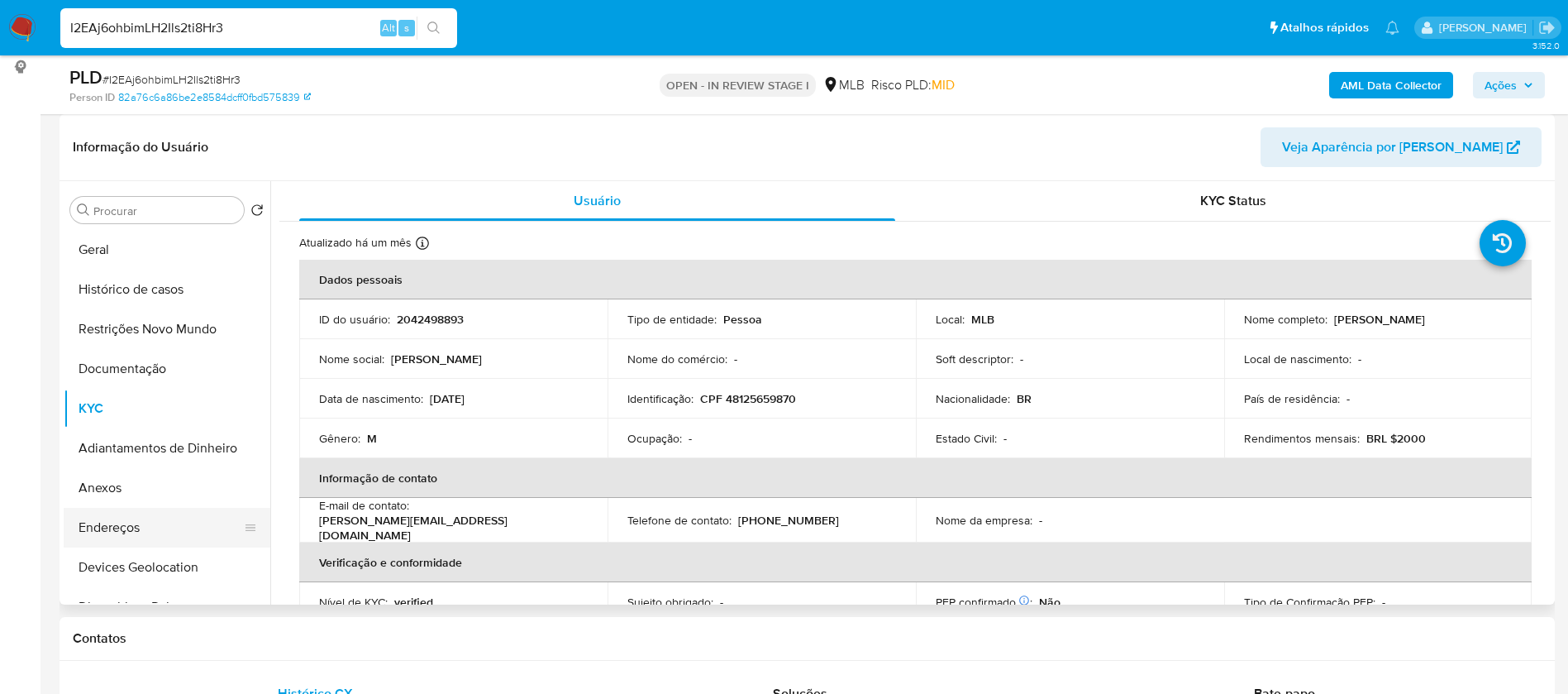
click at [136, 534] on button "Endereços" at bounding box center [160, 527] width 194 height 40
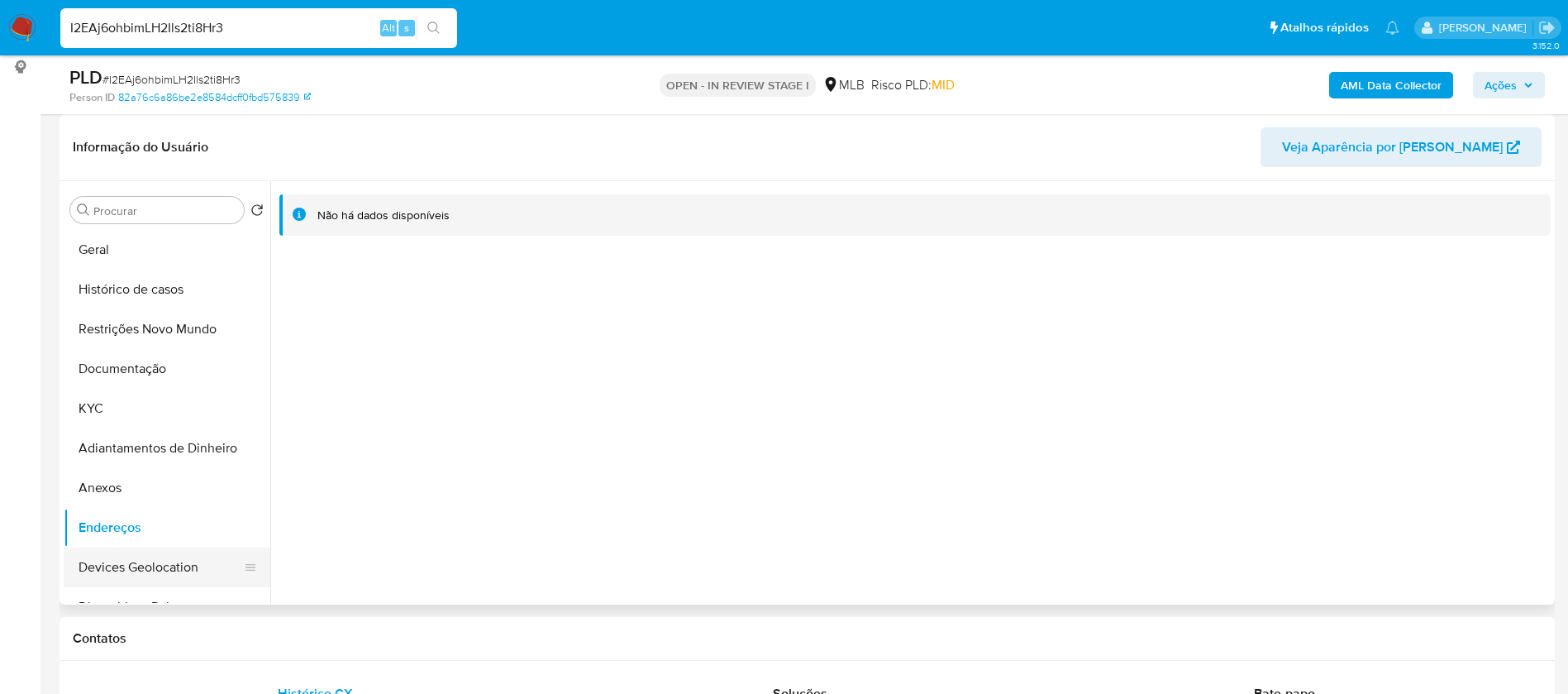
click at [161, 561] on button "Devices Geolocation" at bounding box center [160, 567] width 194 height 40
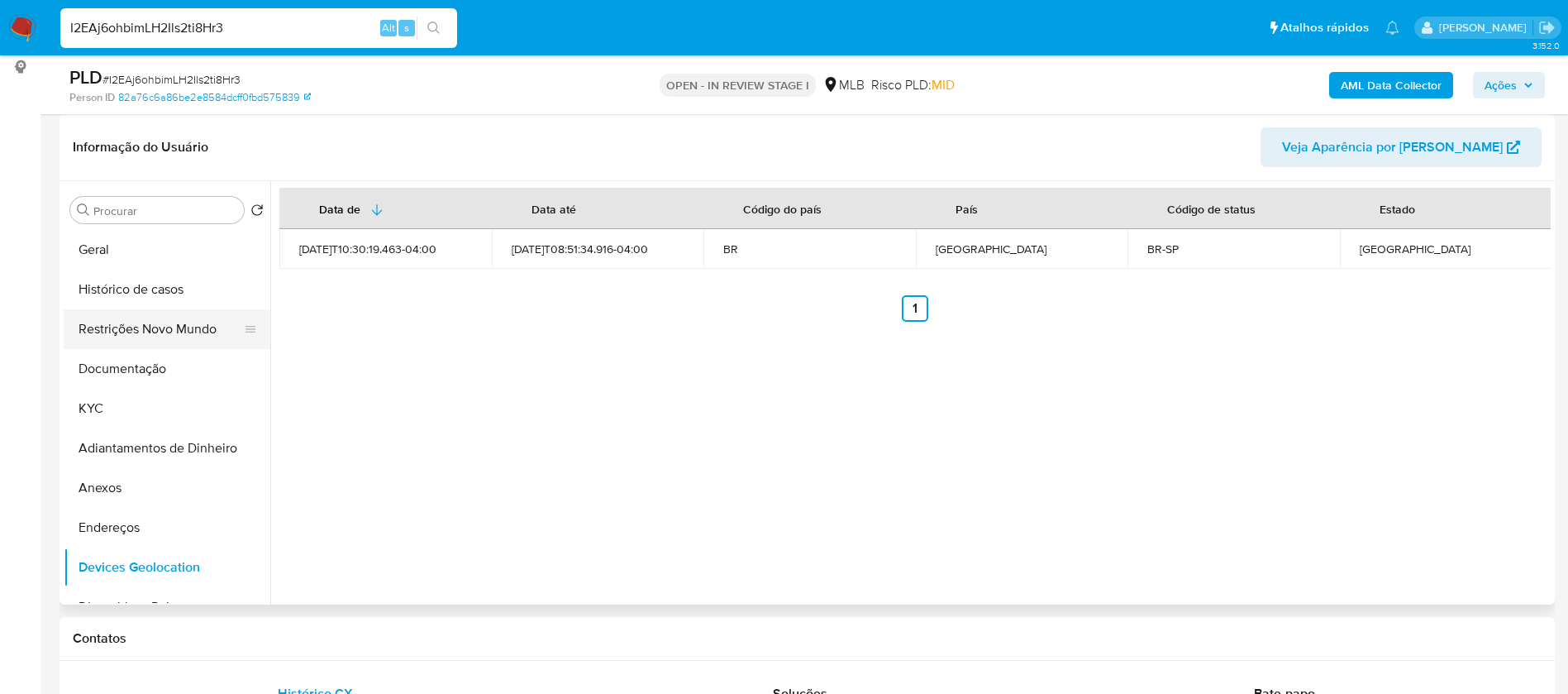
click at [160, 329] on button "Restrições Novo Mundo" at bounding box center [160, 328] width 194 height 40
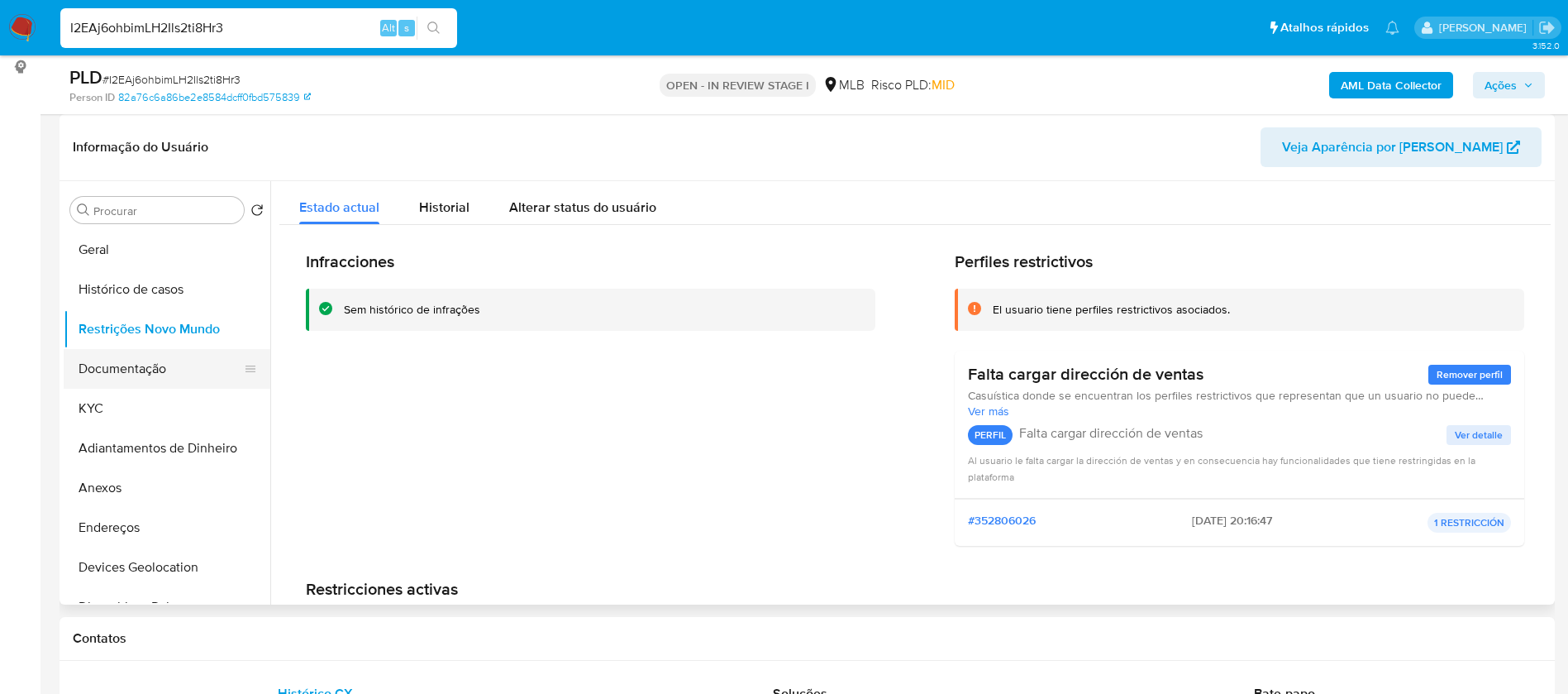
scroll to position [124, 0]
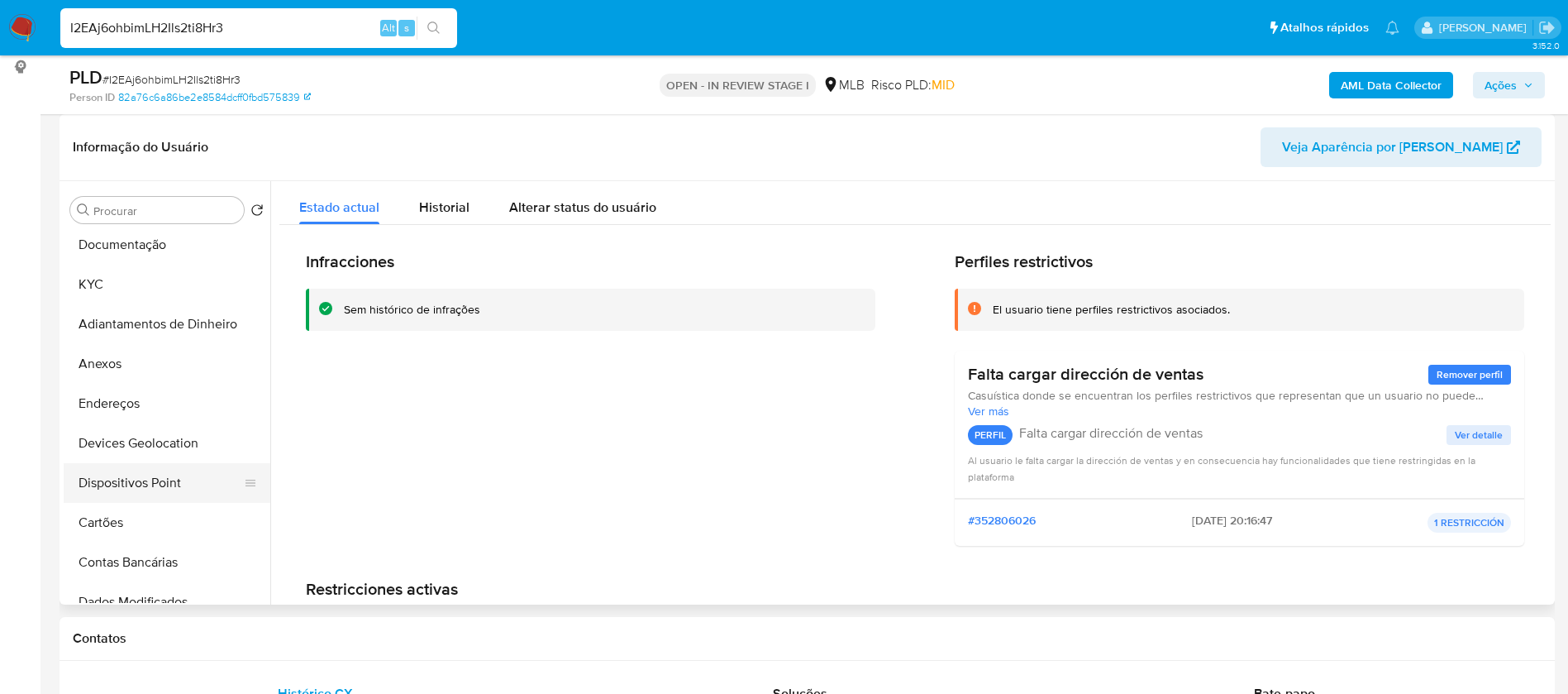
click at [184, 487] on button "Dispositivos Point" at bounding box center [160, 482] width 194 height 40
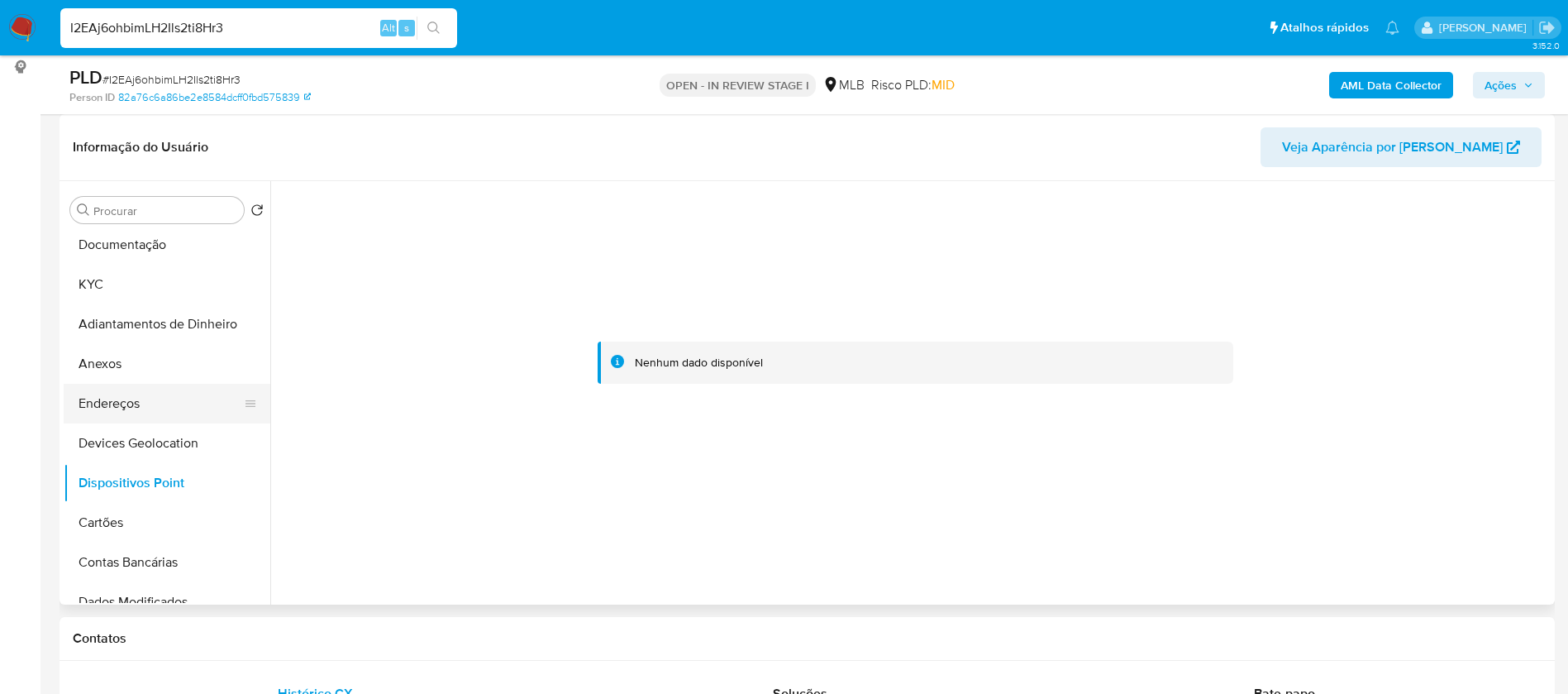
click at [162, 404] on button "Endereços" at bounding box center [160, 403] width 194 height 40
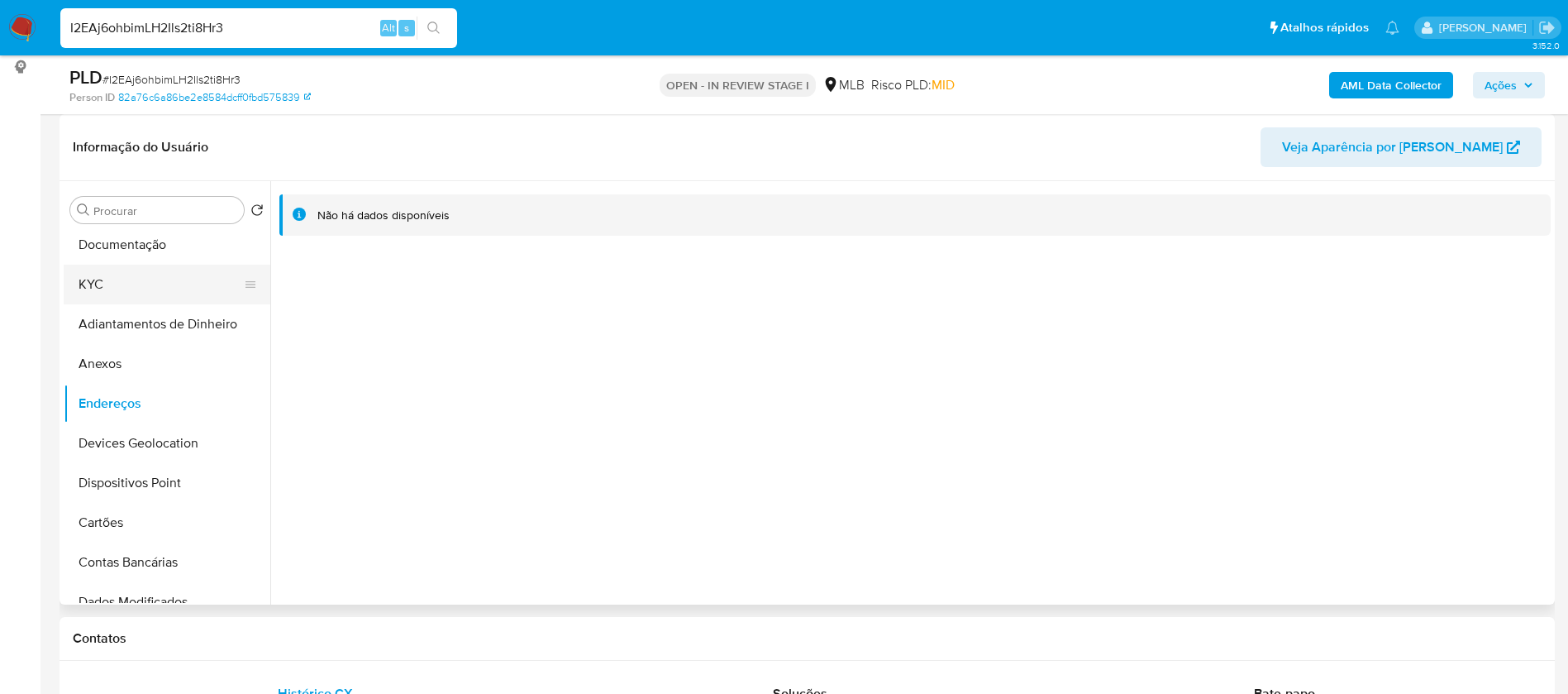
click at [118, 282] on button "KYC" at bounding box center [160, 284] width 194 height 40
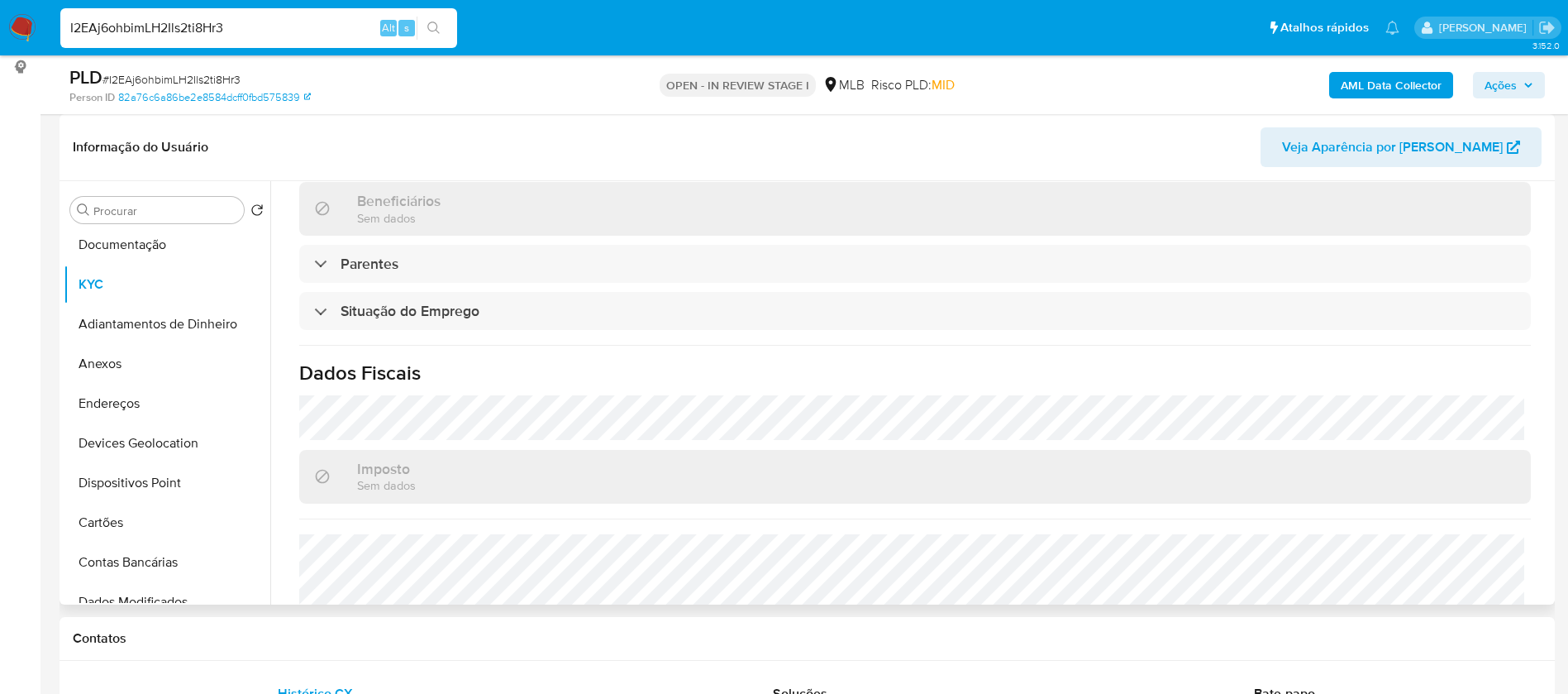
scroll to position [689, 0]
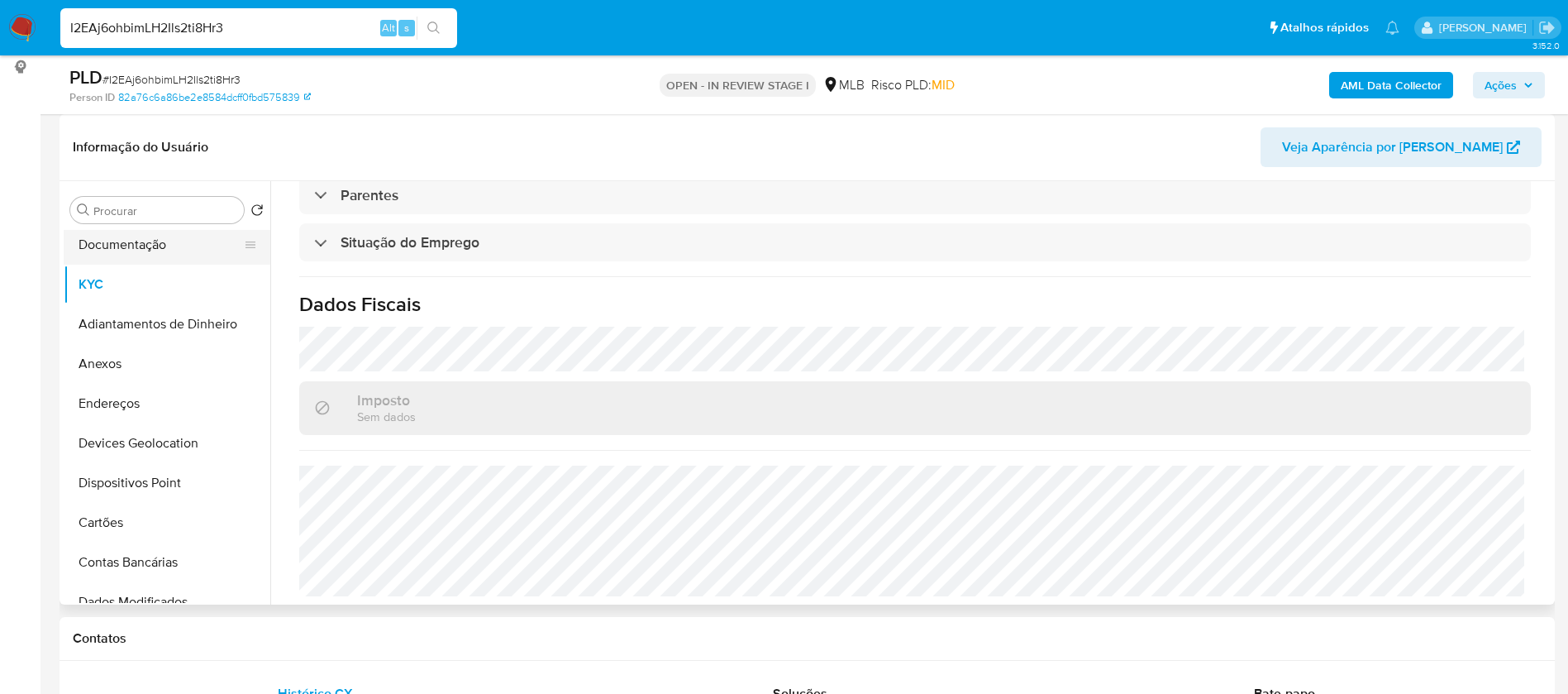
click at [129, 242] on button "Documentação" at bounding box center [160, 245] width 194 height 40
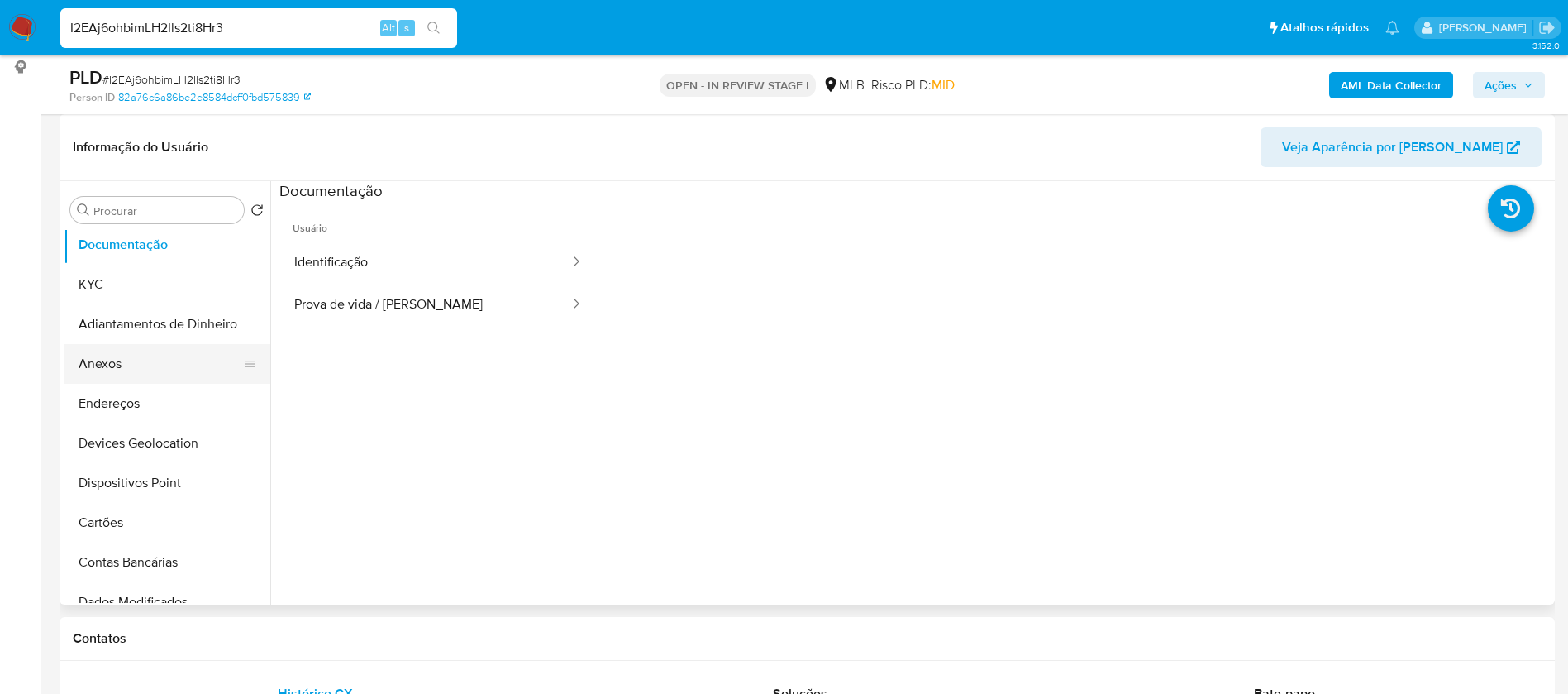
click at [140, 362] on button "Anexos" at bounding box center [160, 363] width 194 height 40
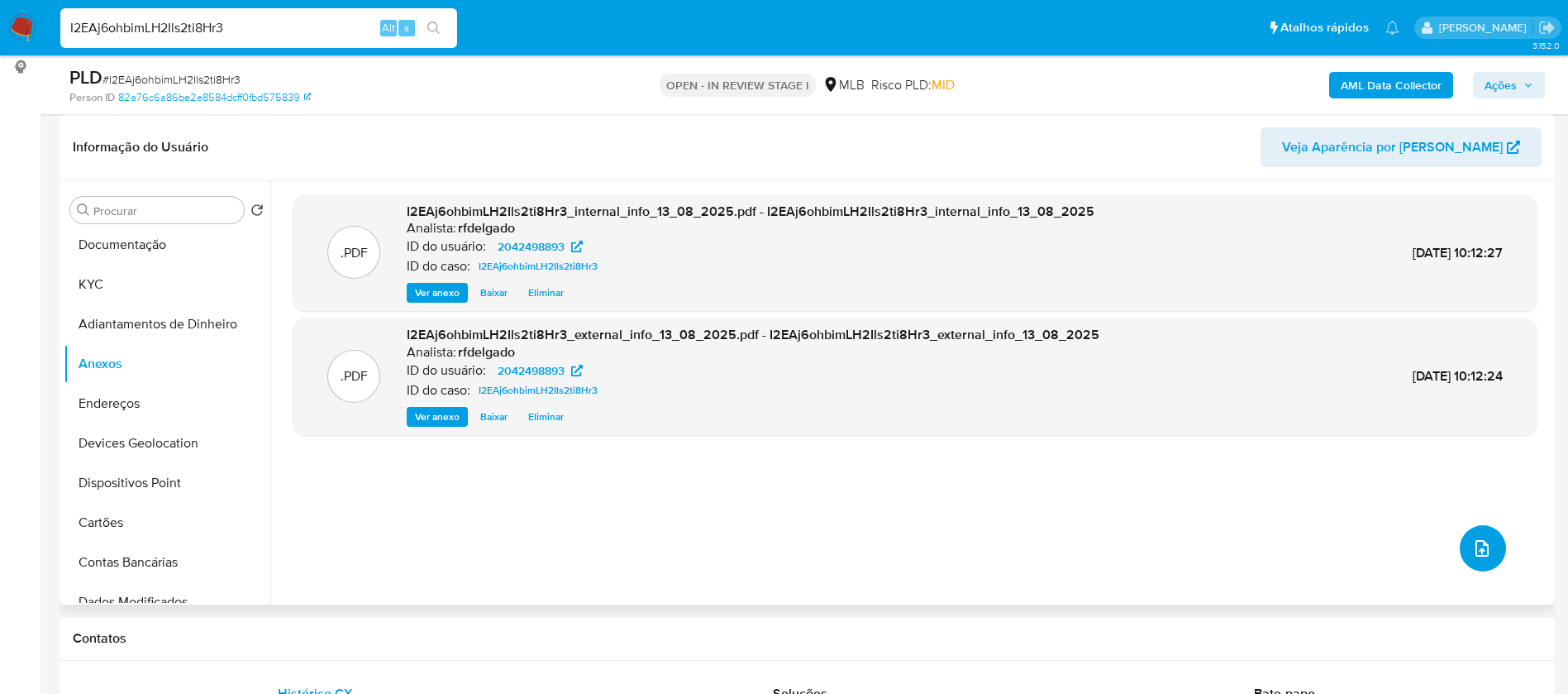
click at [1472, 539] on icon "upload-file" at bounding box center [1481, 548] width 19 height 19
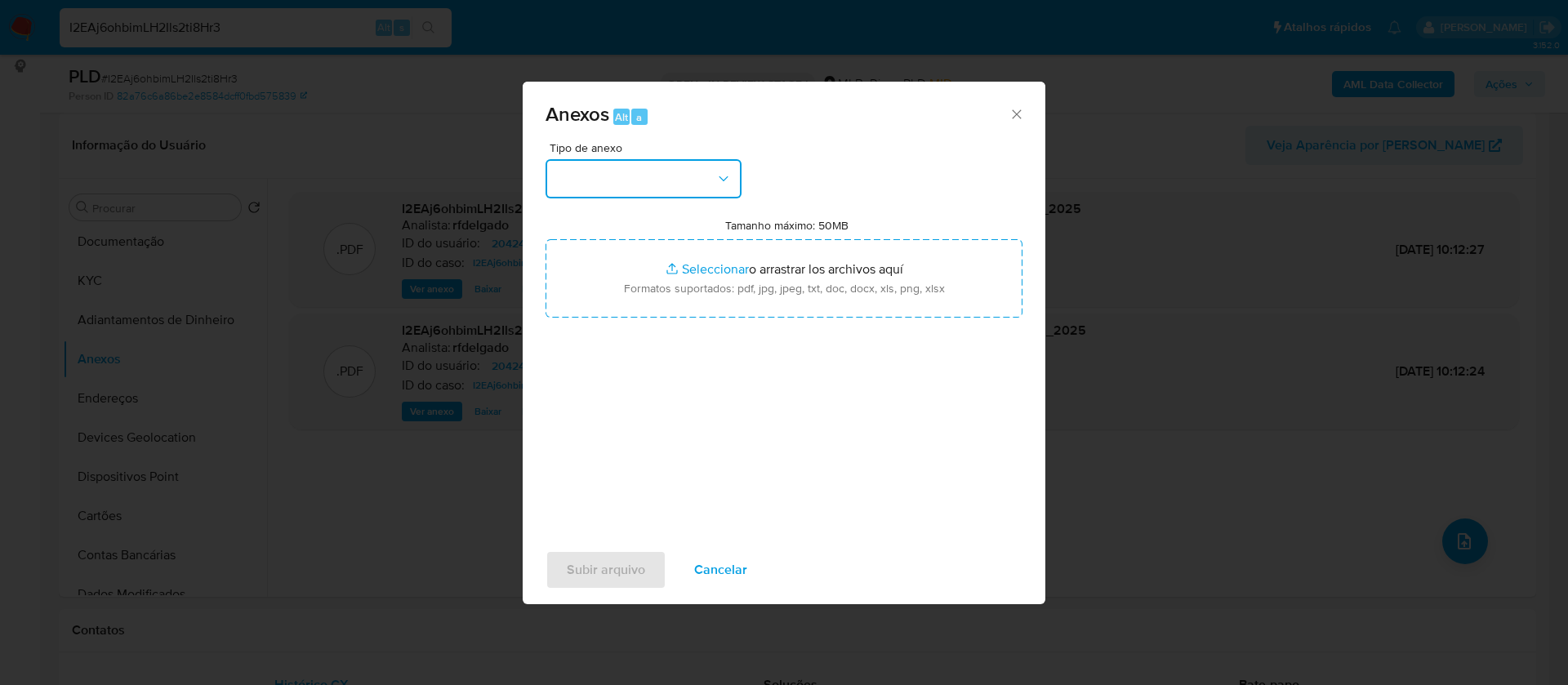
click at [705, 172] on button "button" at bounding box center [644, 179] width 196 height 39
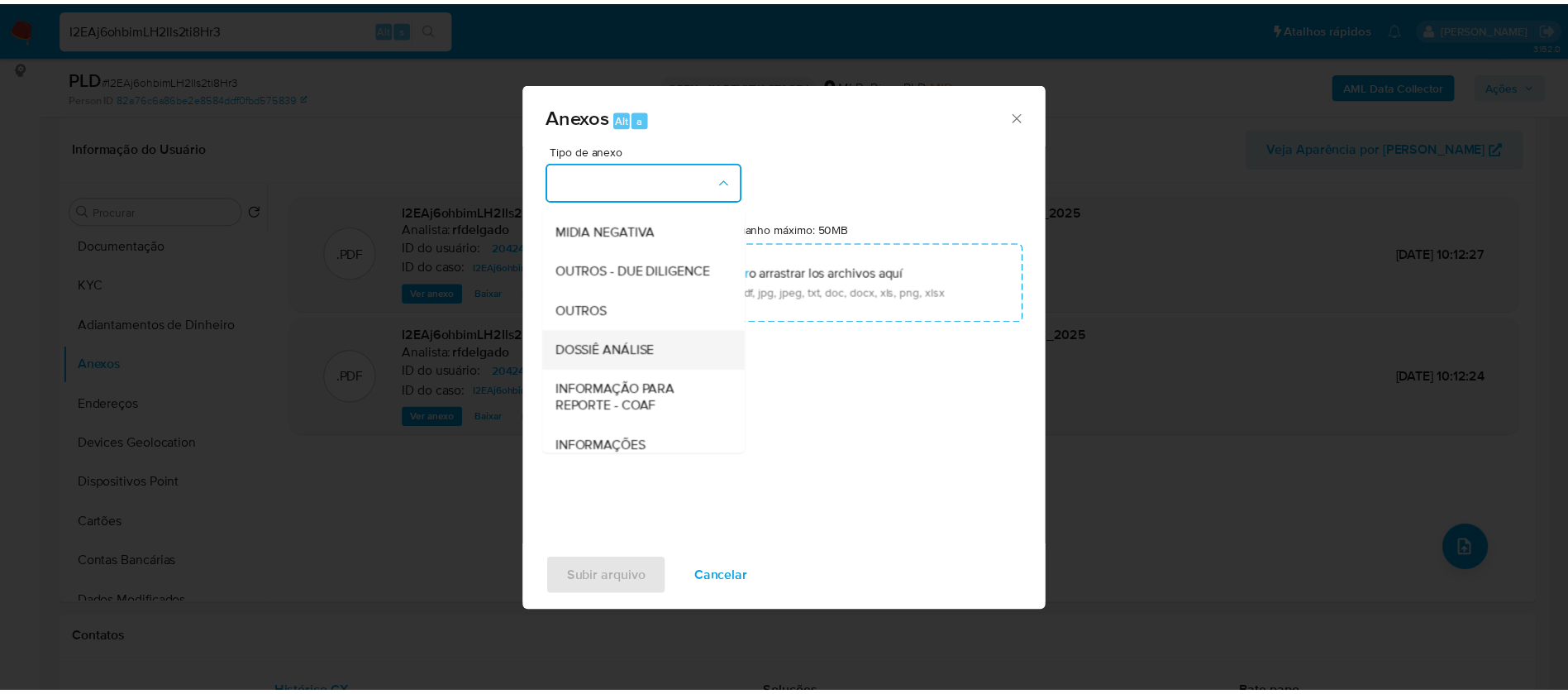
scroll to position [248, 0]
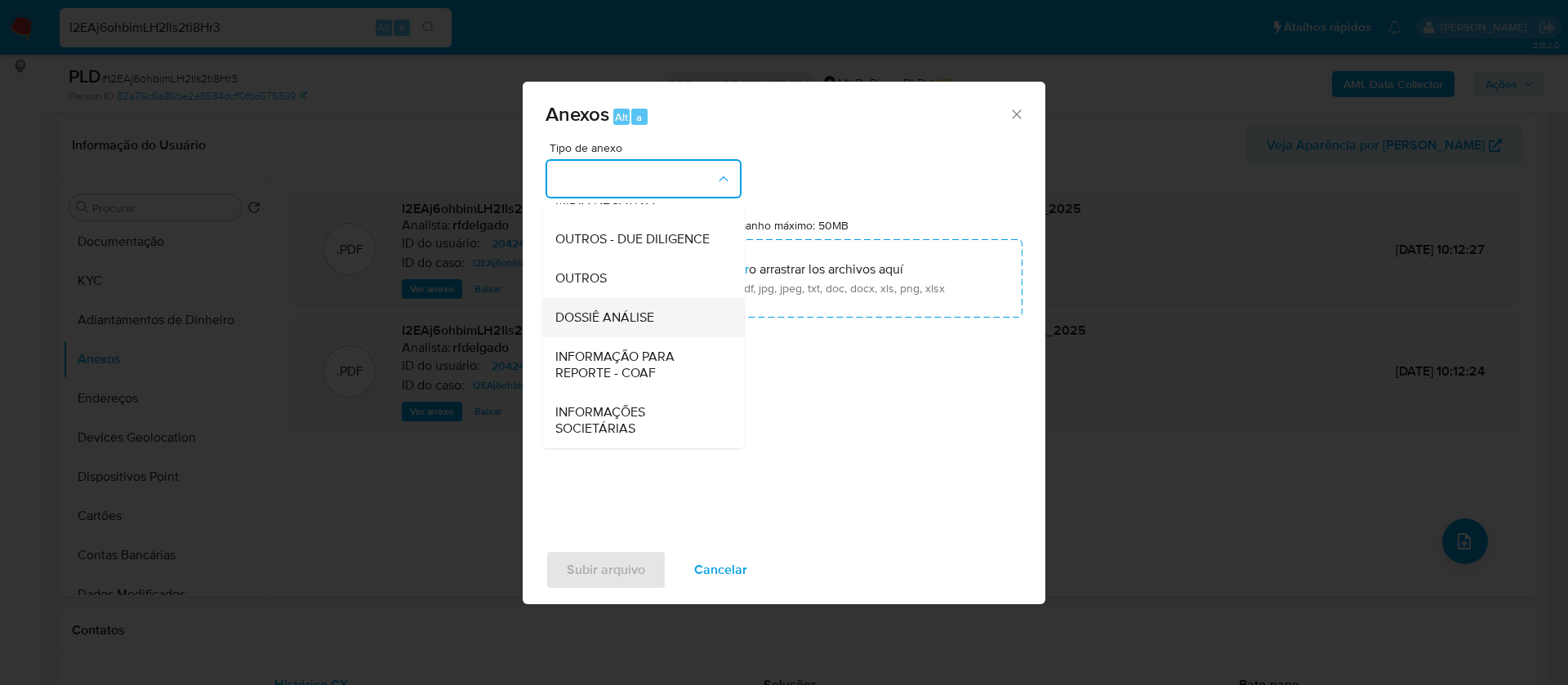
click at [669, 337] on div "DOSSIÊ ANÁLISE" at bounding box center [638, 317] width 166 height 39
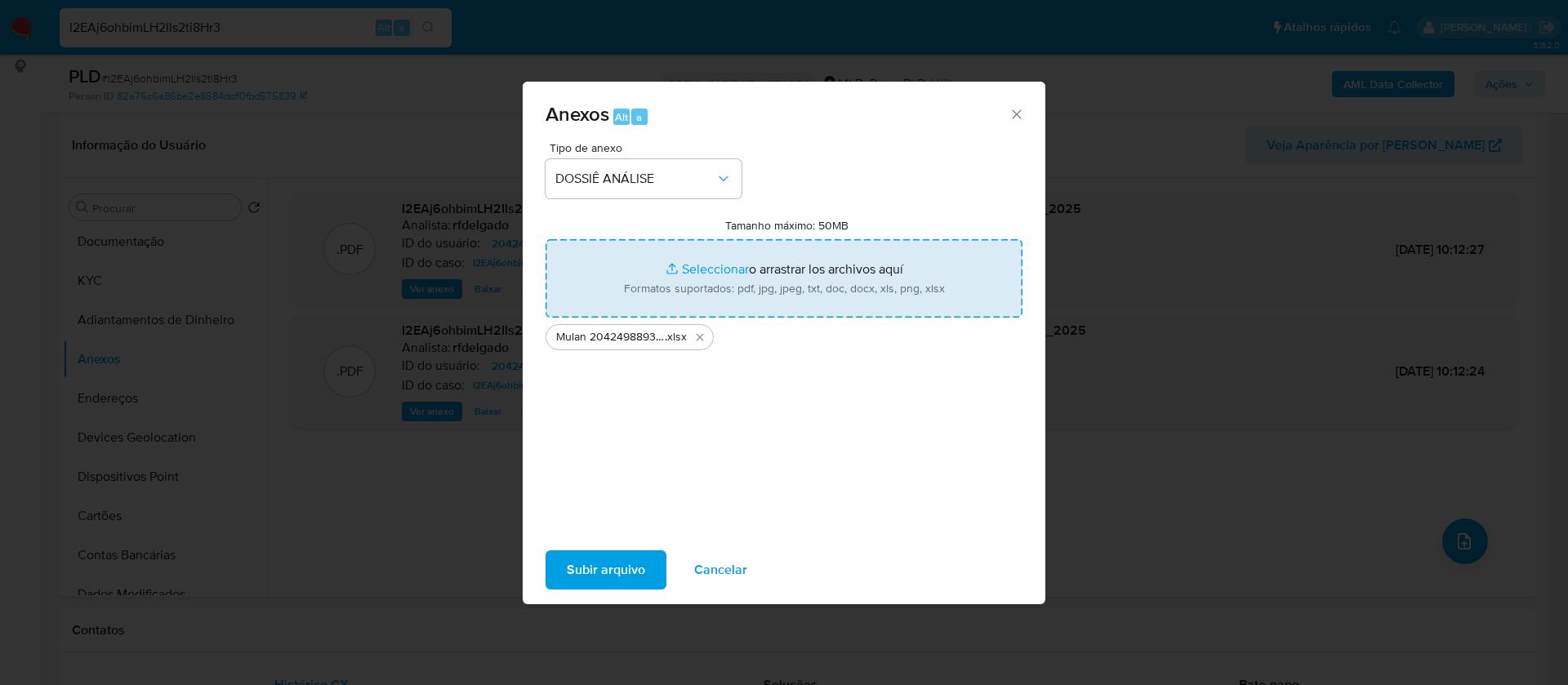
type input "C:\fakepath\SAR - - CPF 48125659870 - JULIO CESAR DE OLIVEIRA COELHO.pdf"
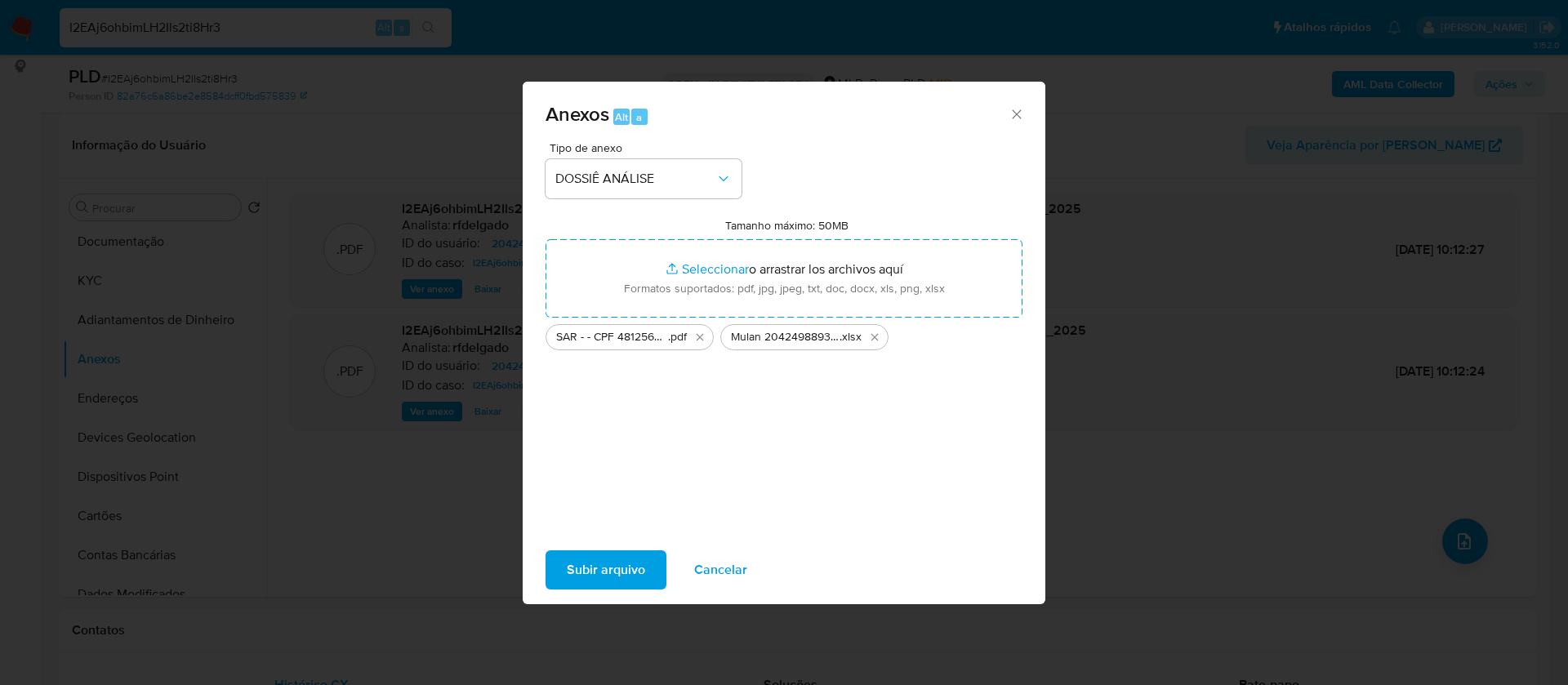
click at [627, 574] on span "Subir arquivo" at bounding box center [606, 570] width 79 height 36
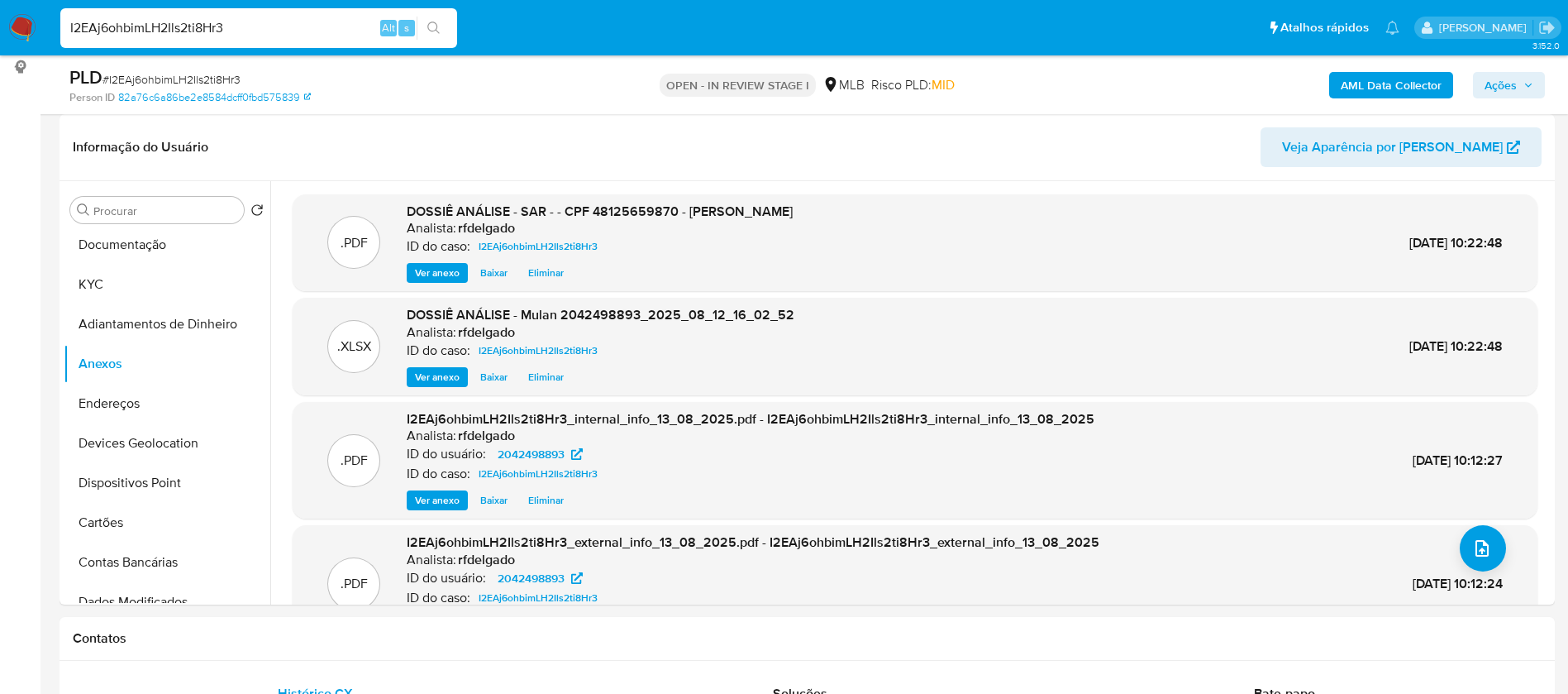
click at [1513, 88] on span "Ações" at bounding box center [1500, 85] width 32 height 26
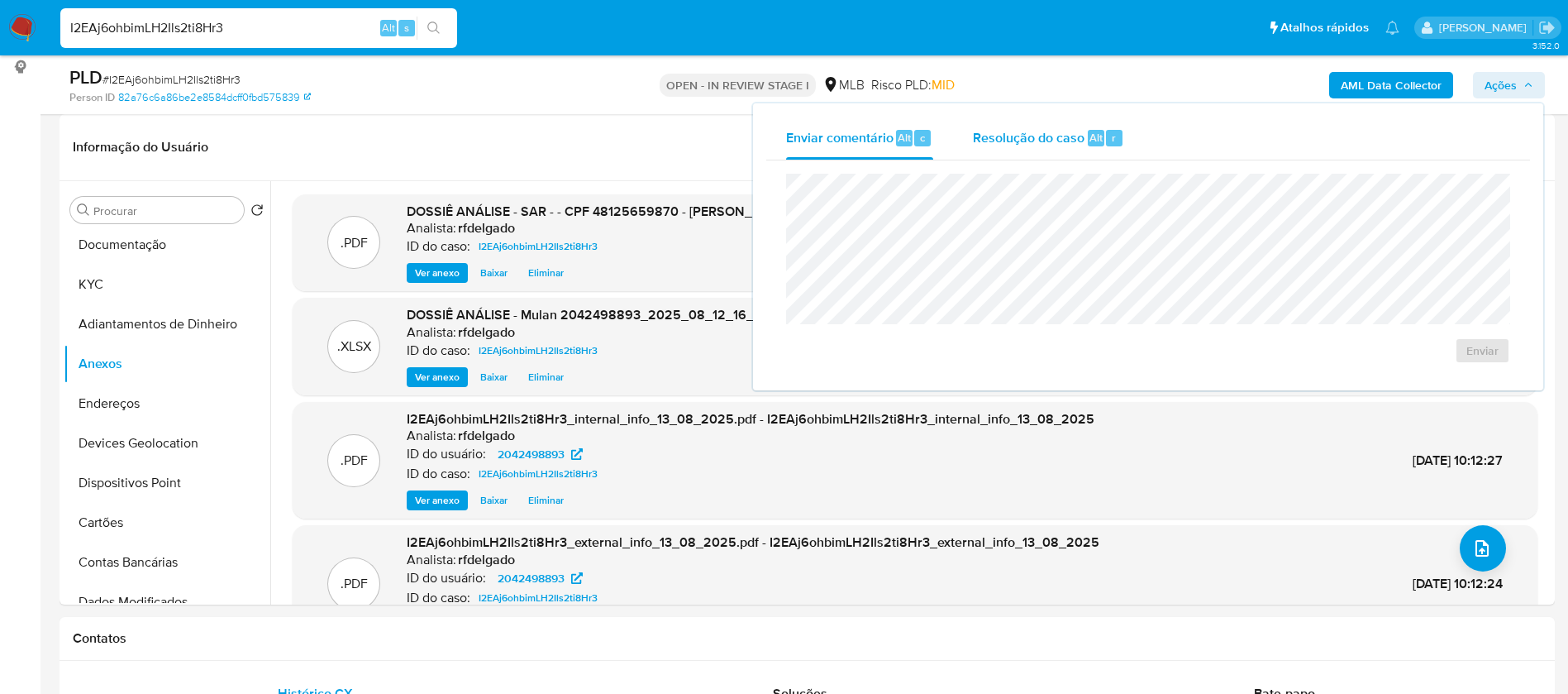
click at [1057, 130] on span "Resolução do caso" at bounding box center [1028, 136] width 112 height 19
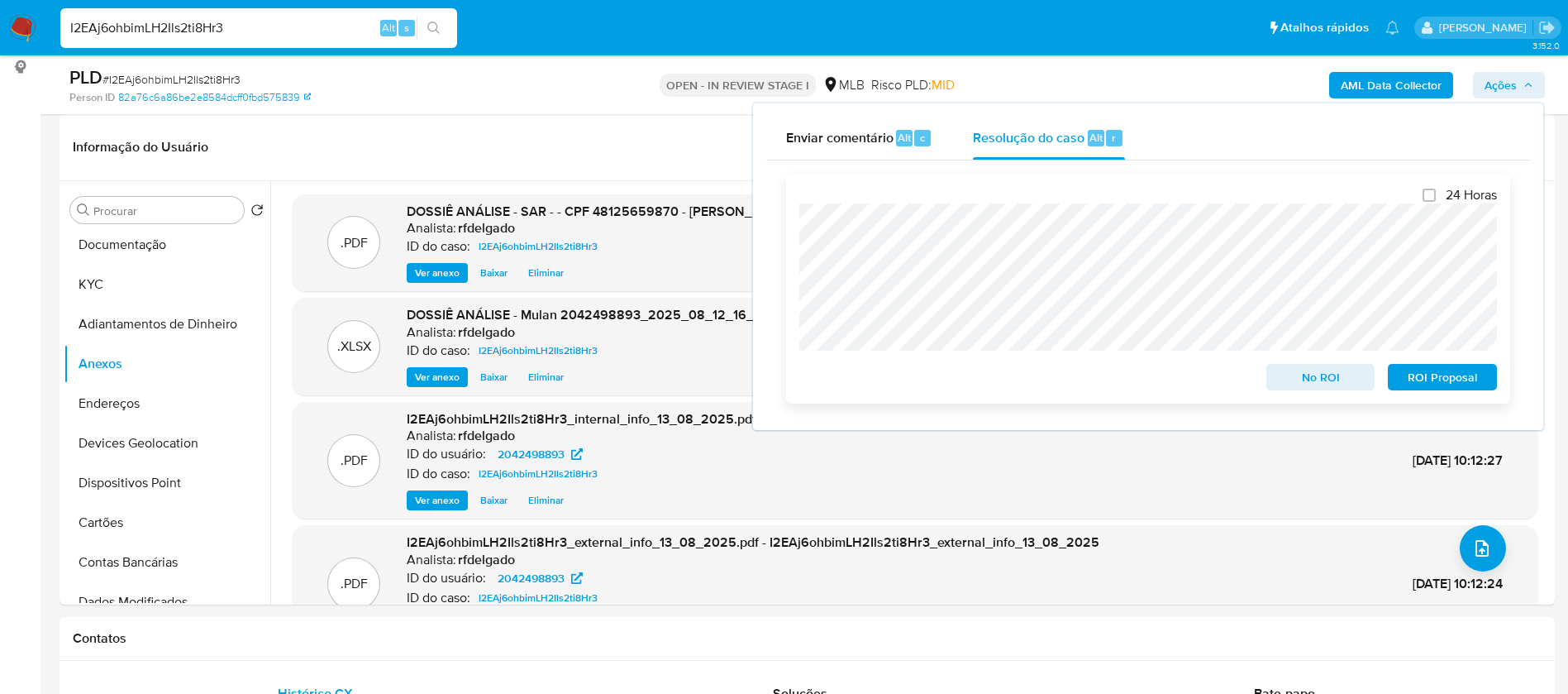
click at [1409, 385] on span "ROI Proposal" at bounding box center [1442, 377] width 86 height 23
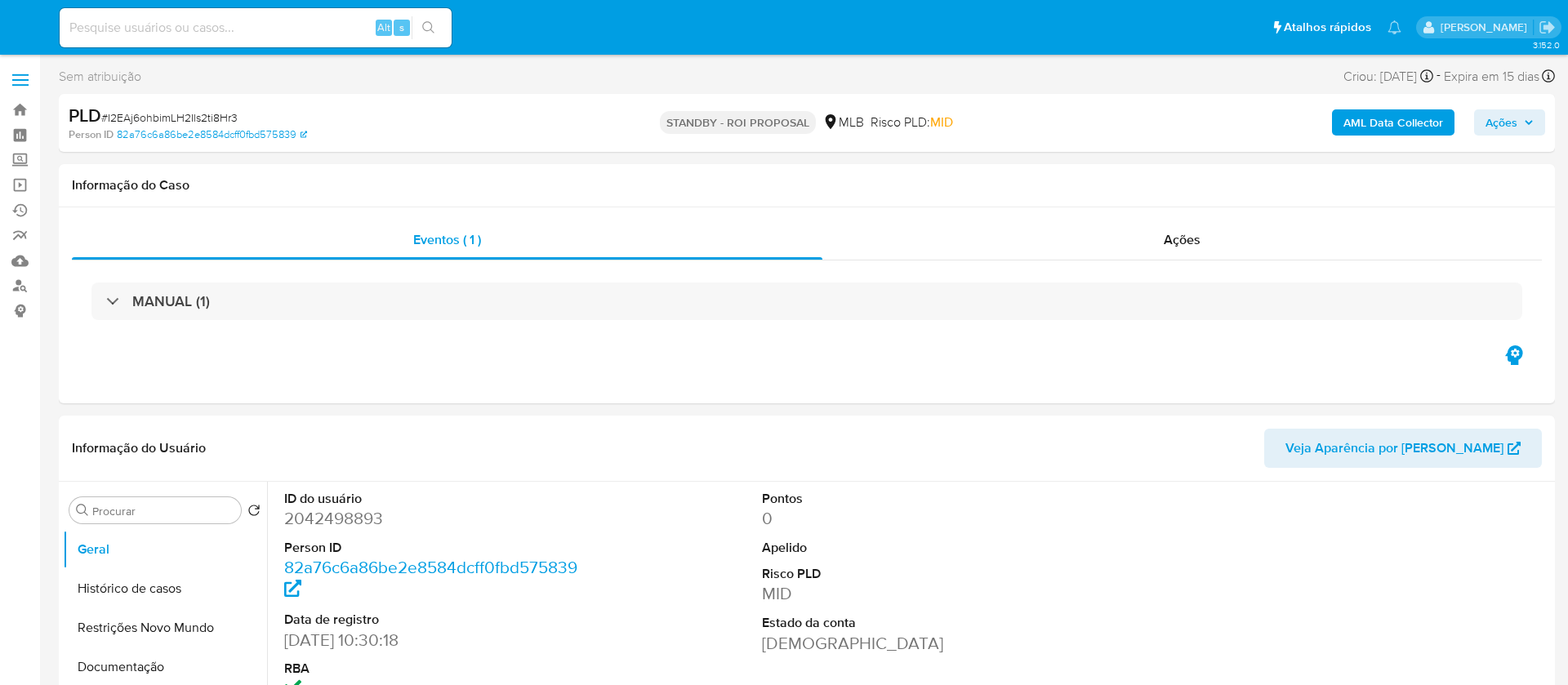
select select "10"
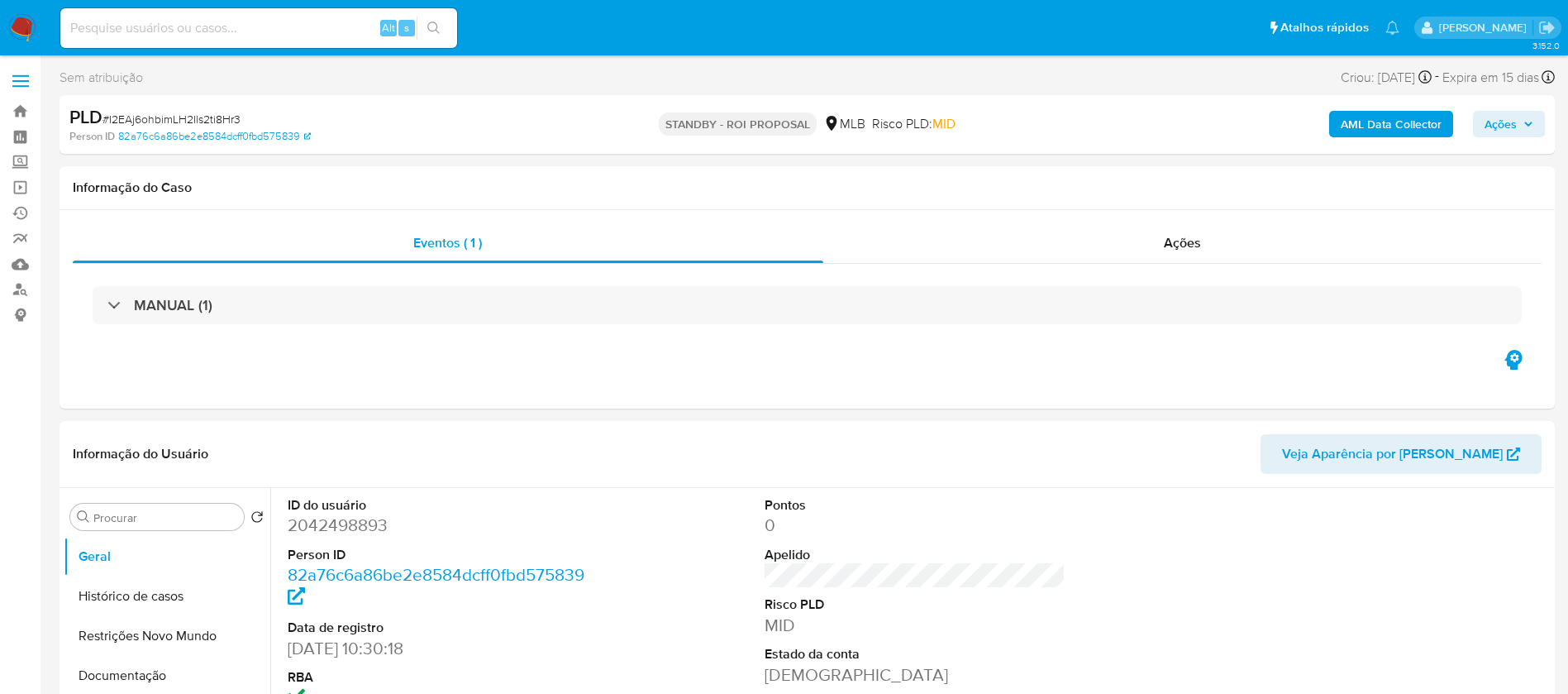
click at [320, 32] on input at bounding box center [258, 28] width 397 height 21
paste input "sNTvkk5pFpOwIDTI8LVOfnRl"
type input "sNTvkk5pFpOwIDTI8LVOfnRl"
click at [433, 29] on icon "search-icon" at bounding box center [434, 28] width 14 height 14
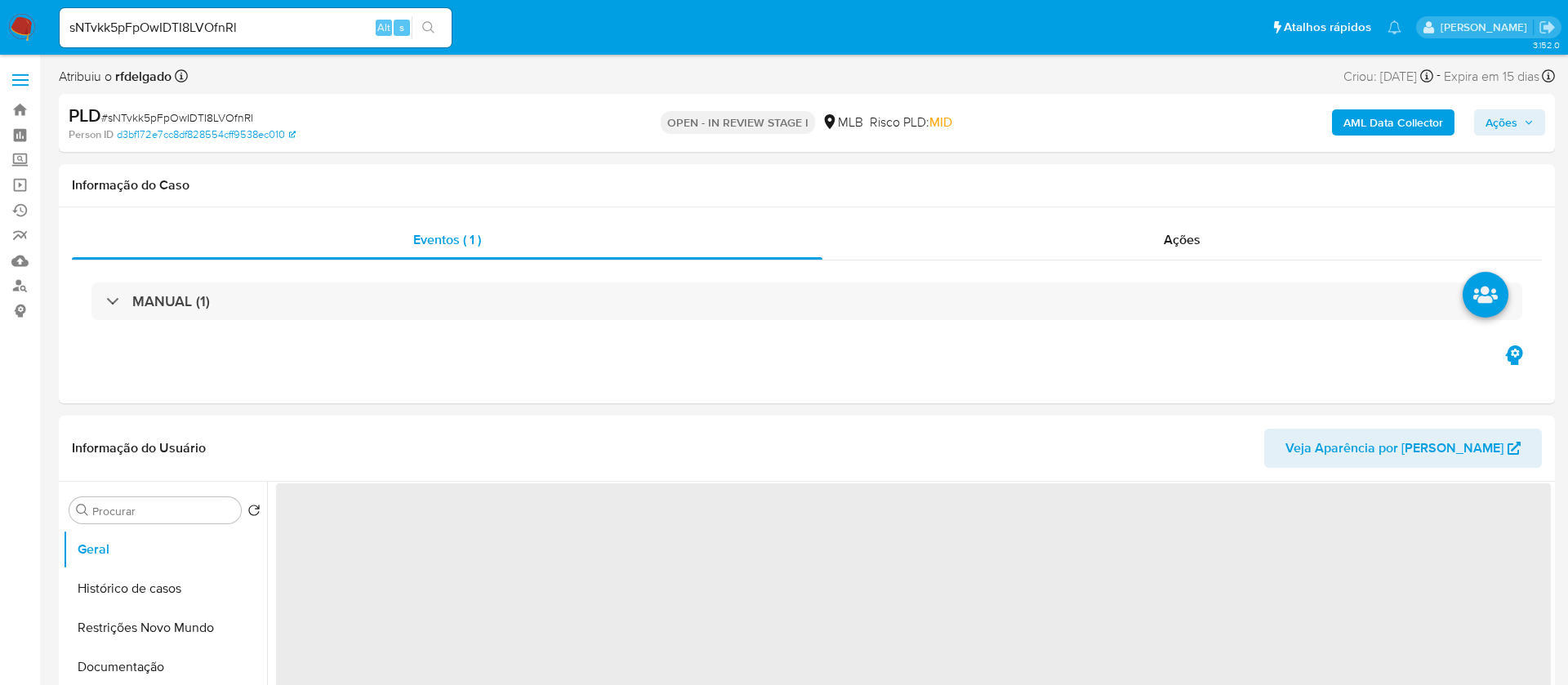
select select "10"
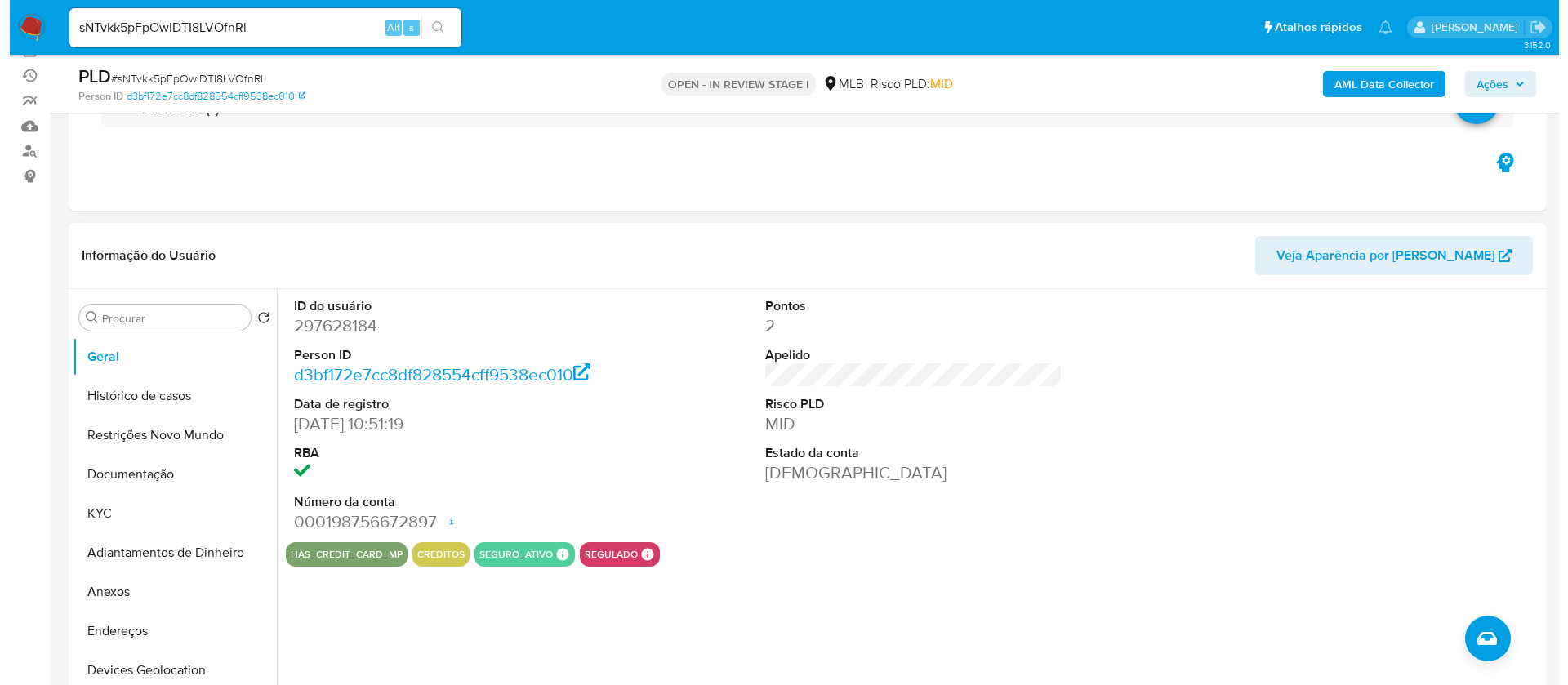
scroll to position [245, 0]
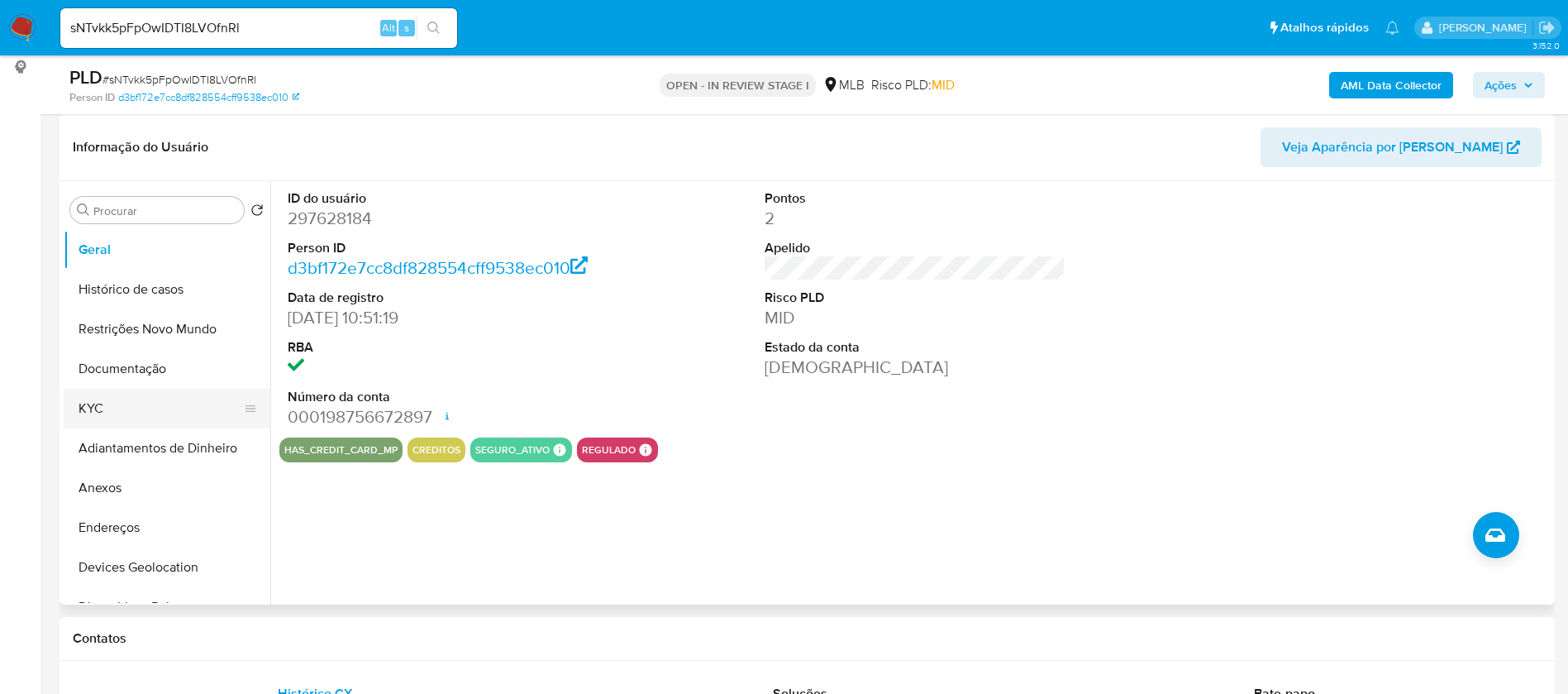
click at [162, 399] on button "KYC" at bounding box center [160, 408] width 194 height 40
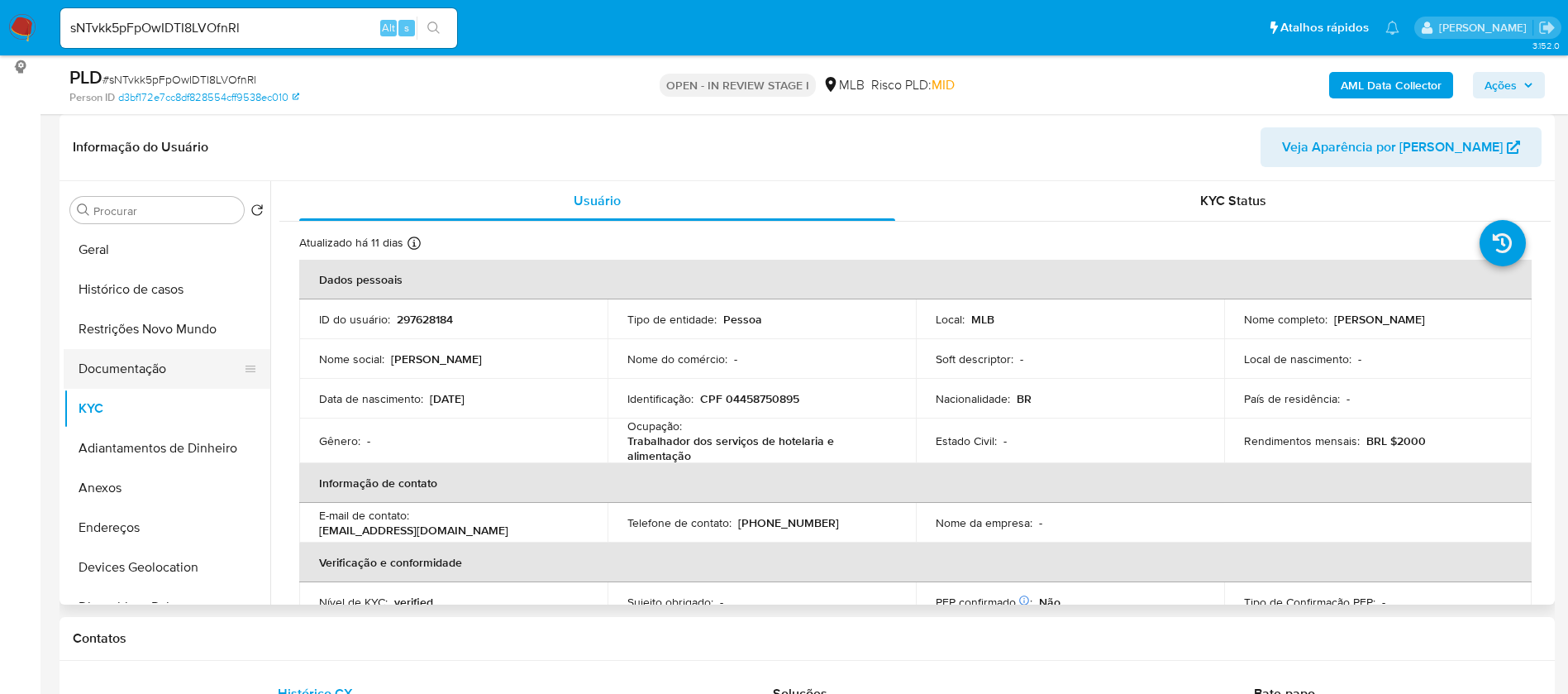
click at [170, 352] on button "Documentação" at bounding box center [160, 368] width 194 height 40
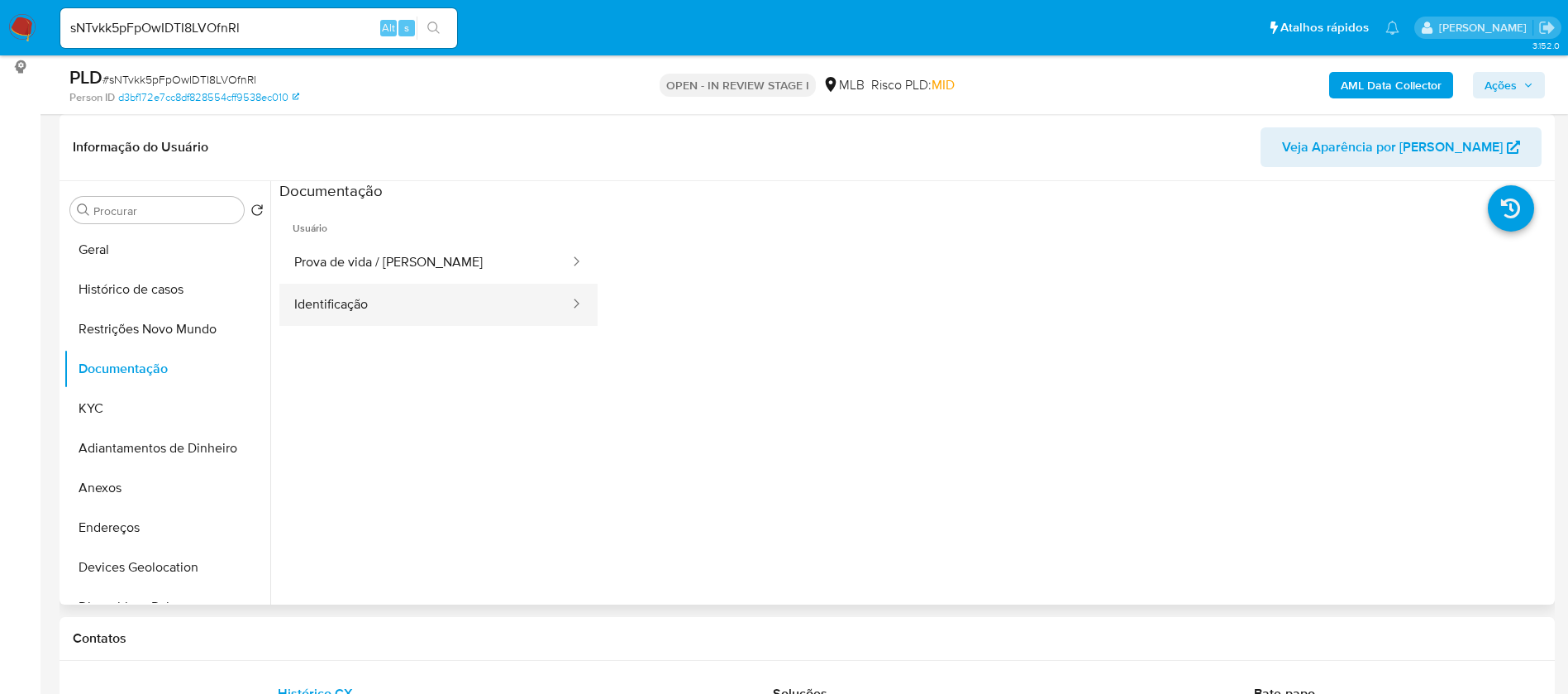
click at [412, 315] on button "Identificação" at bounding box center [425, 305] width 292 height 42
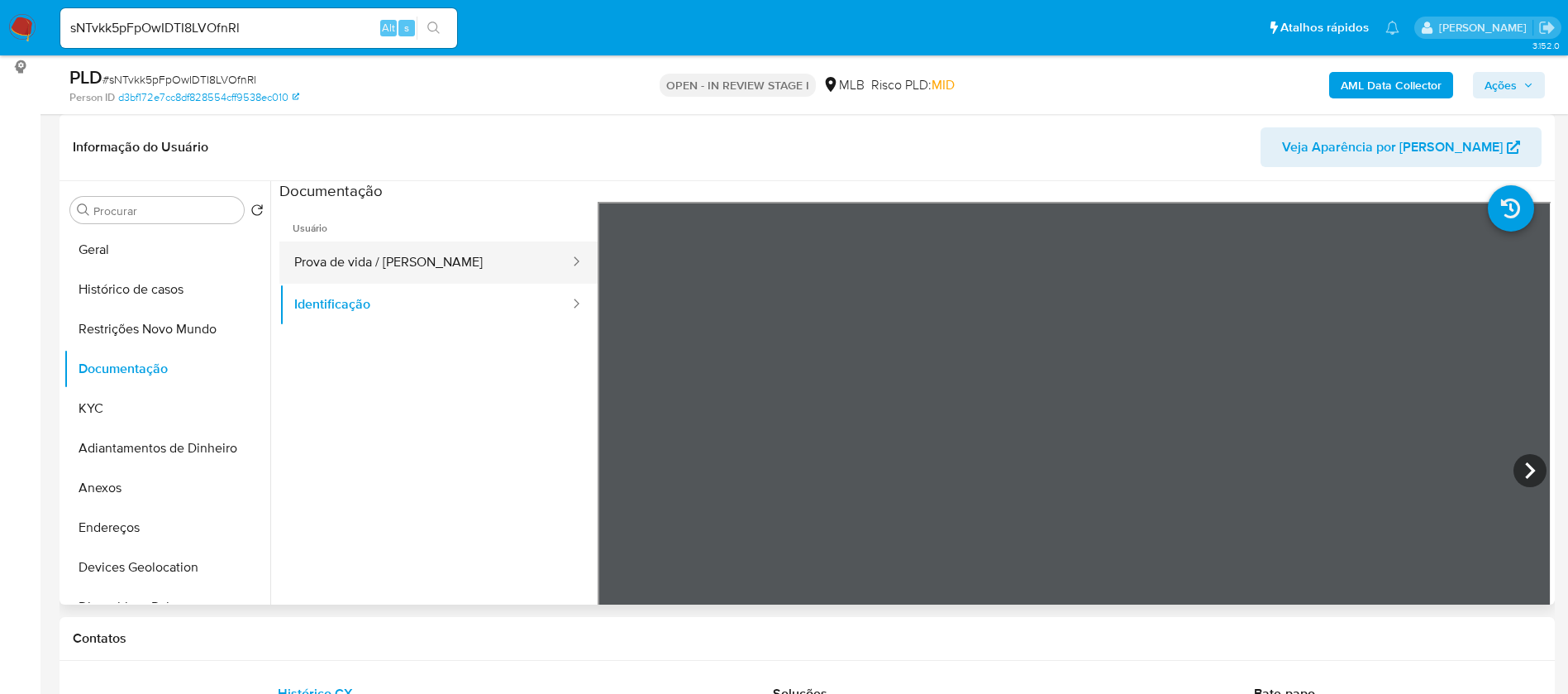
click at [438, 247] on button "Prova de vida / [PERSON_NAME]" at bounding box center [425, 262] width 292 height 42
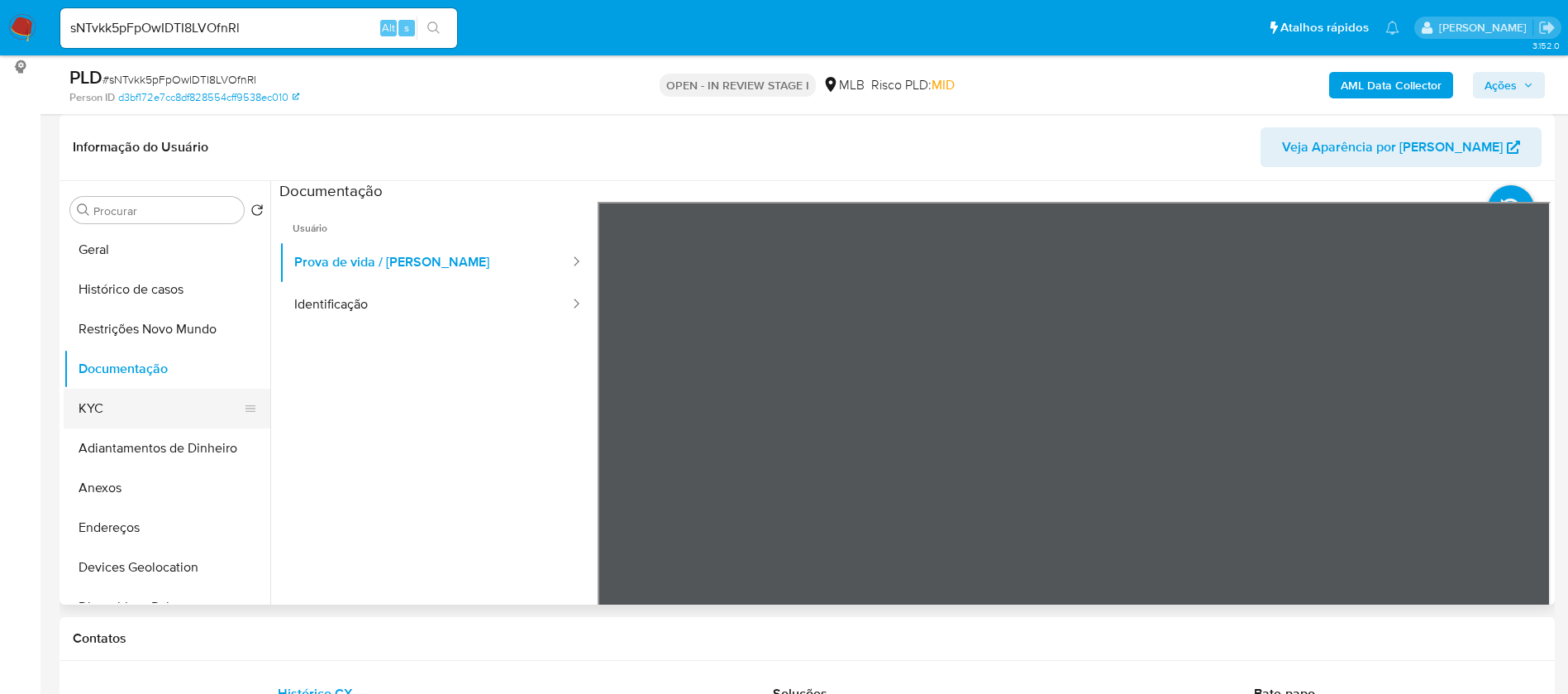
click at [123, 416] on button "KYC" at bounding box center [160, 408] width 194 height 40
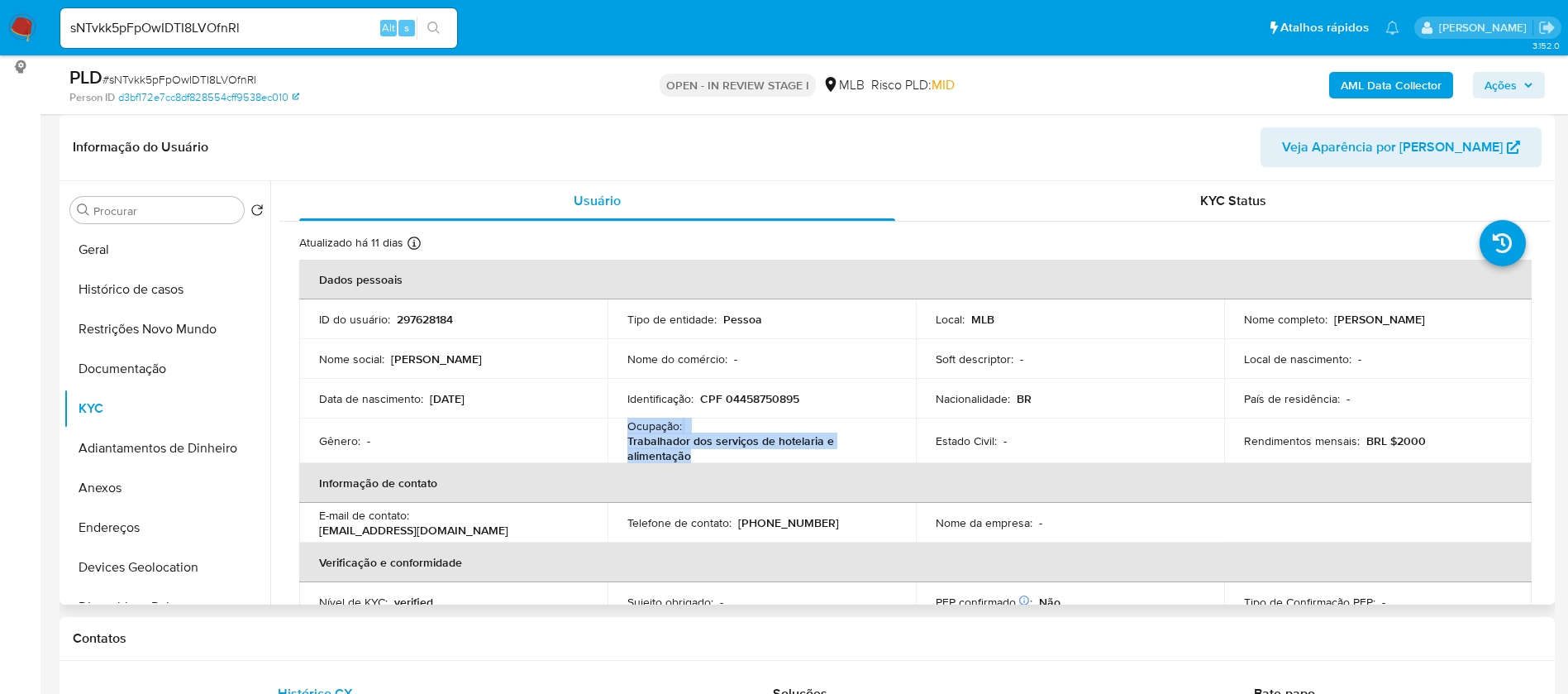
drag, startPoint x: 692, startPoint y: 453, endPoint x: 626, endPoint y: 430, distance: 69.9
click at [628, 430] on div "Ocupação : Trabalhador dos serviços de hotelaria e alimentação" at bounding box center [762, 440] width 269 height 45
copy div "Ocupação : Trabalhador dos serviços de hotelaria e alimentação"
click at [1346, 74] on b "AML Data Collector" at bounding box center [1390, 85] width 101 height 26
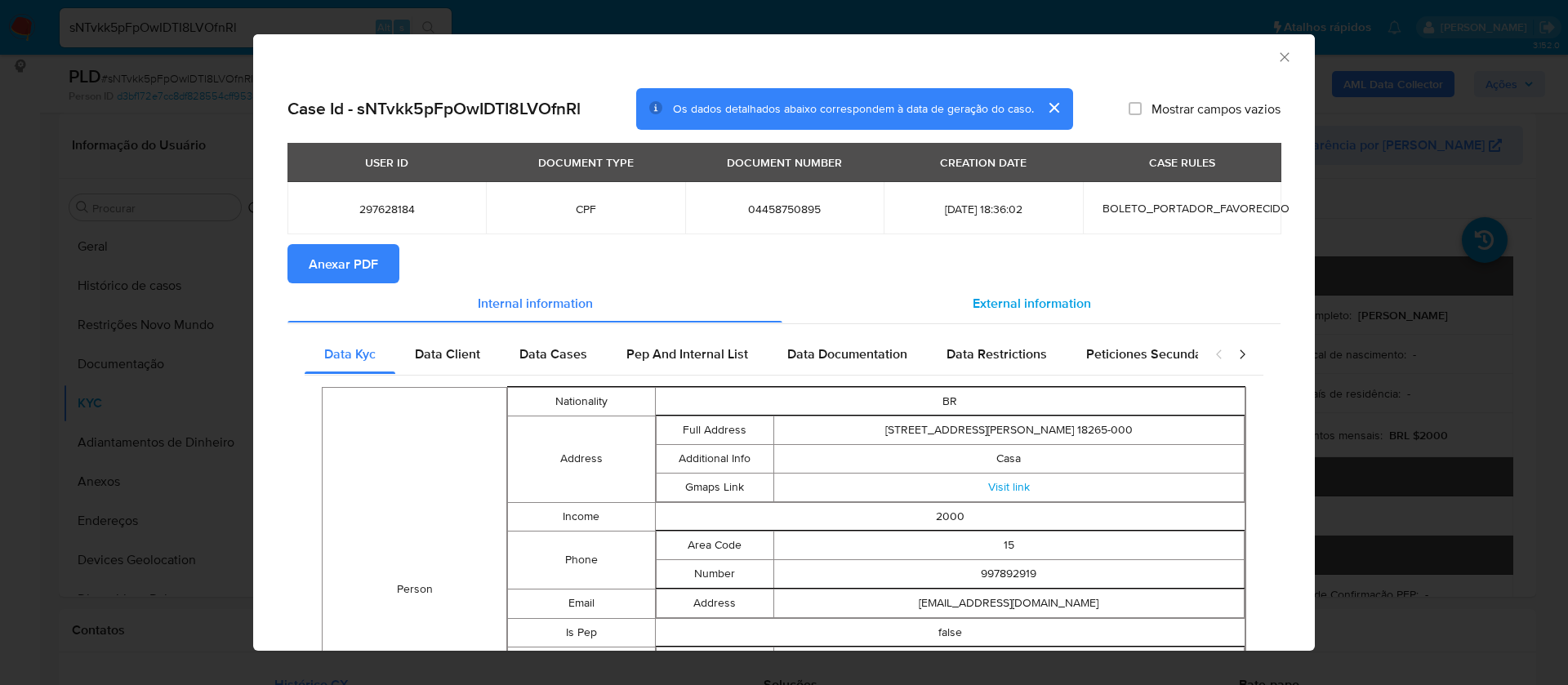
click at [994, 287] on div "External information" at bounding box center [1031, 302] width 498 height 39
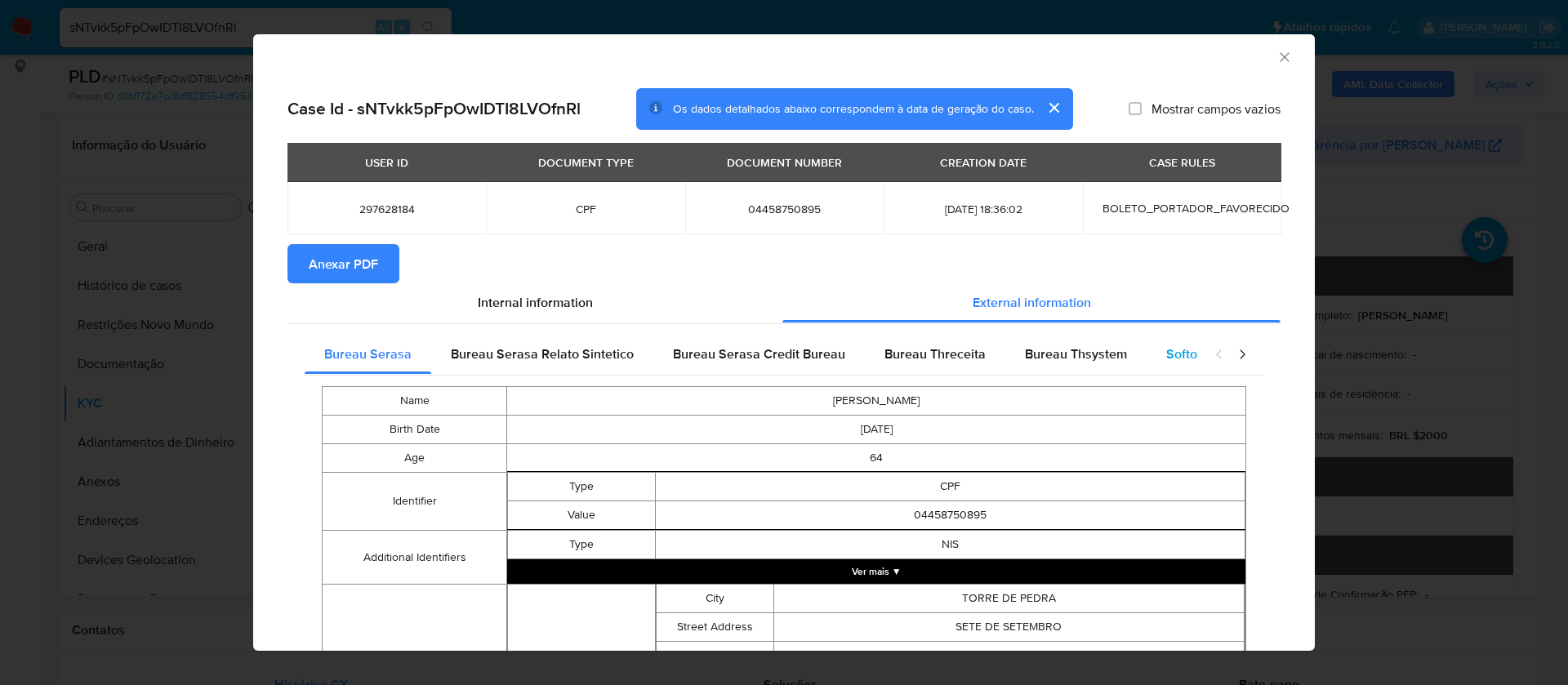
click at [1166, 349] on span "Softon" at bounding box center [1185, 353] width 38 height 18
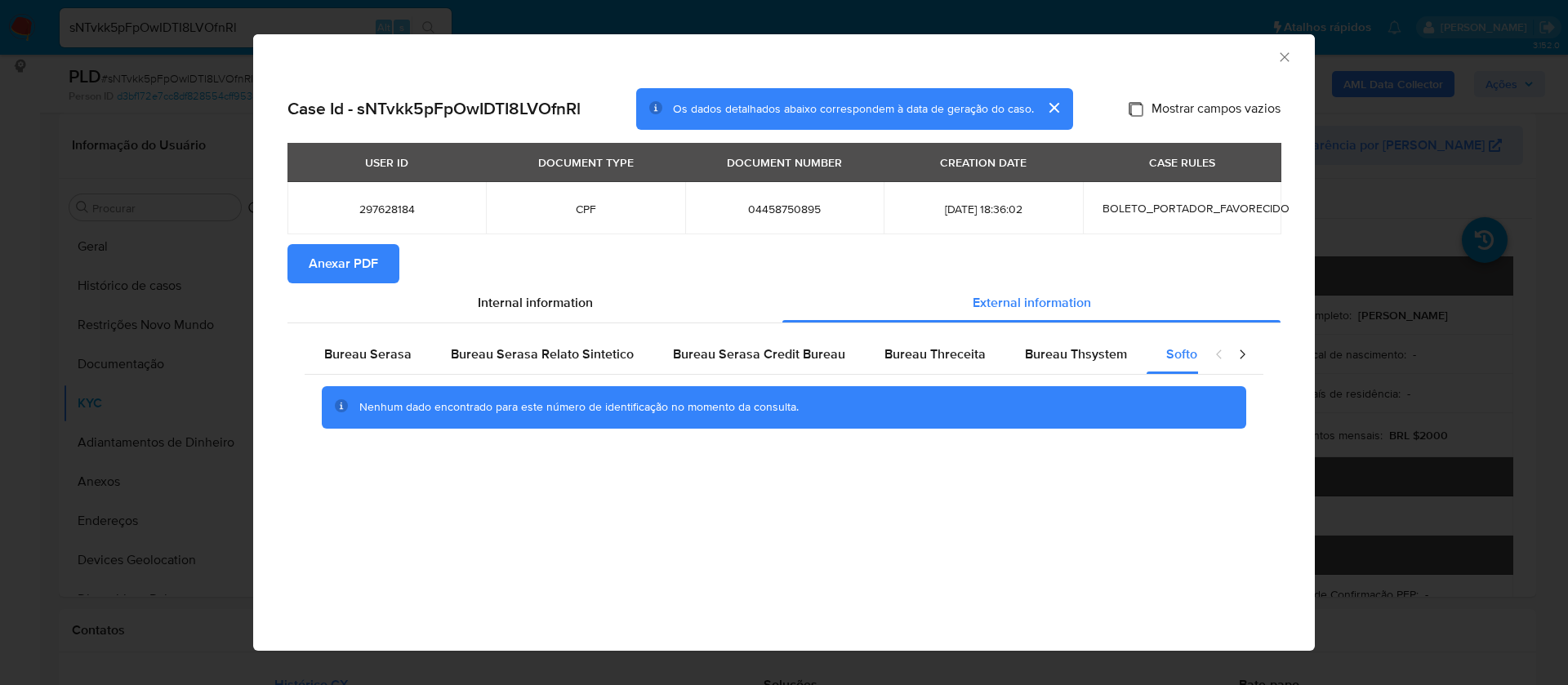
click at [1132, 106] on input "Mostrar campos vazios" at bounding box center [1135, 109] width 13 height 13
checkbox input "true"
click at [341, 260] on span "Anexar PDF" at bounding box center [343, 263] width 69 height 36
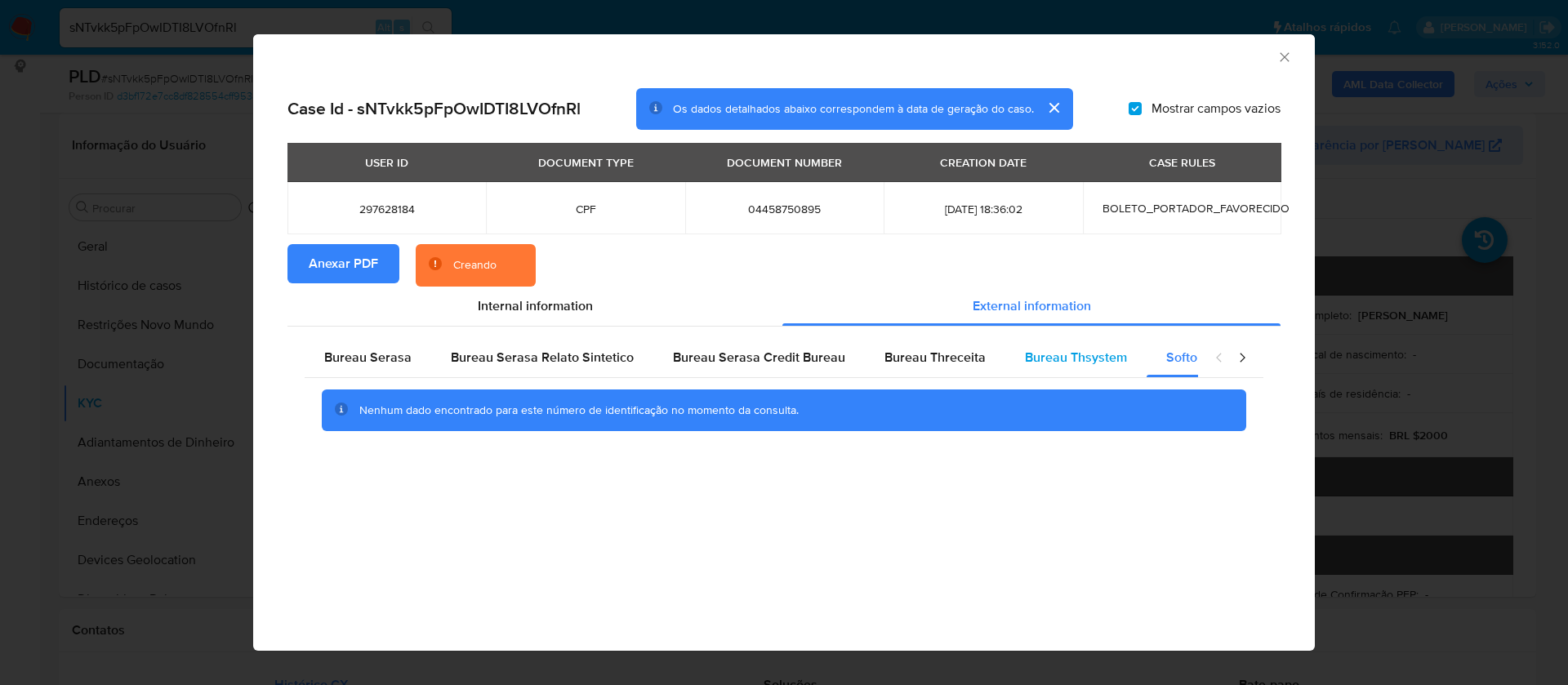
click at [1037, 348] on span "Bureau Thsystem" at bounding box center [1076, 357] width 102 height 18
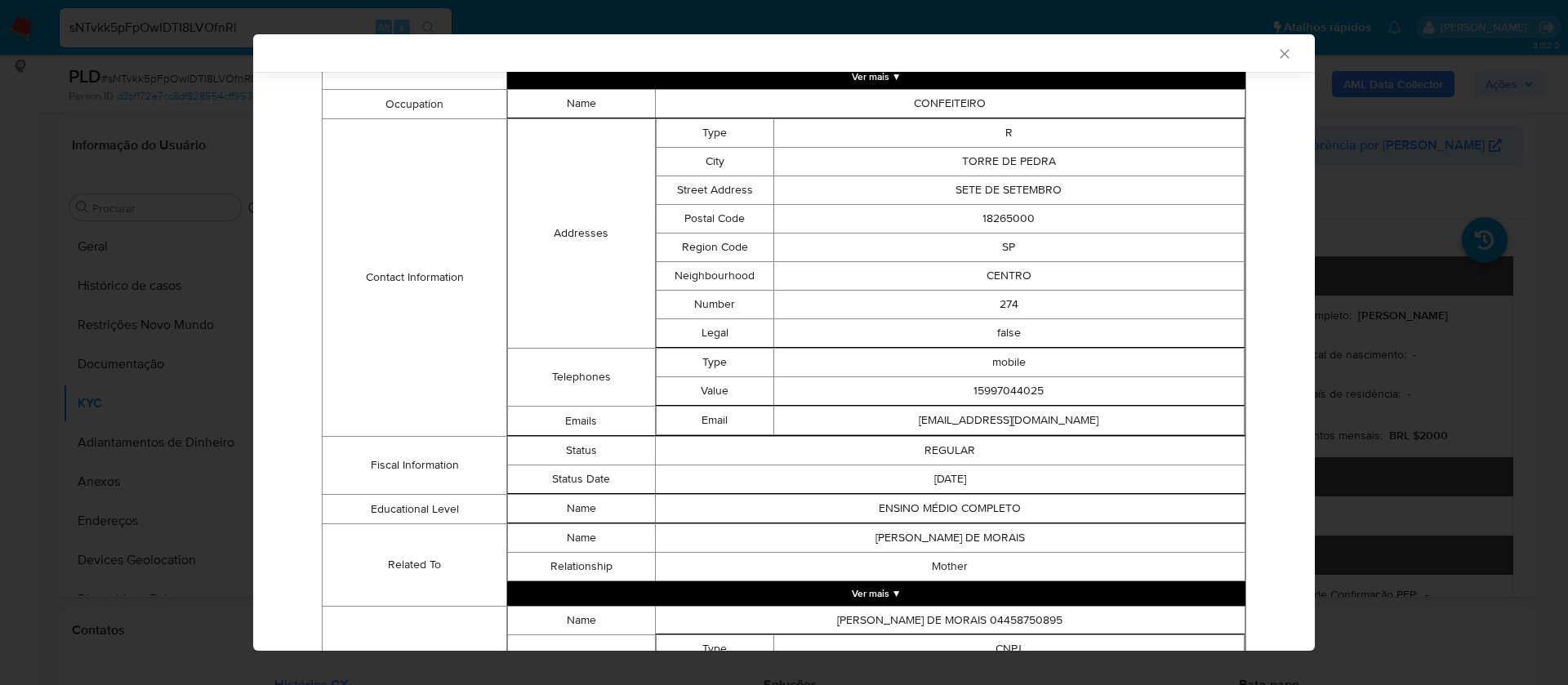
scroll to position [797, 0]
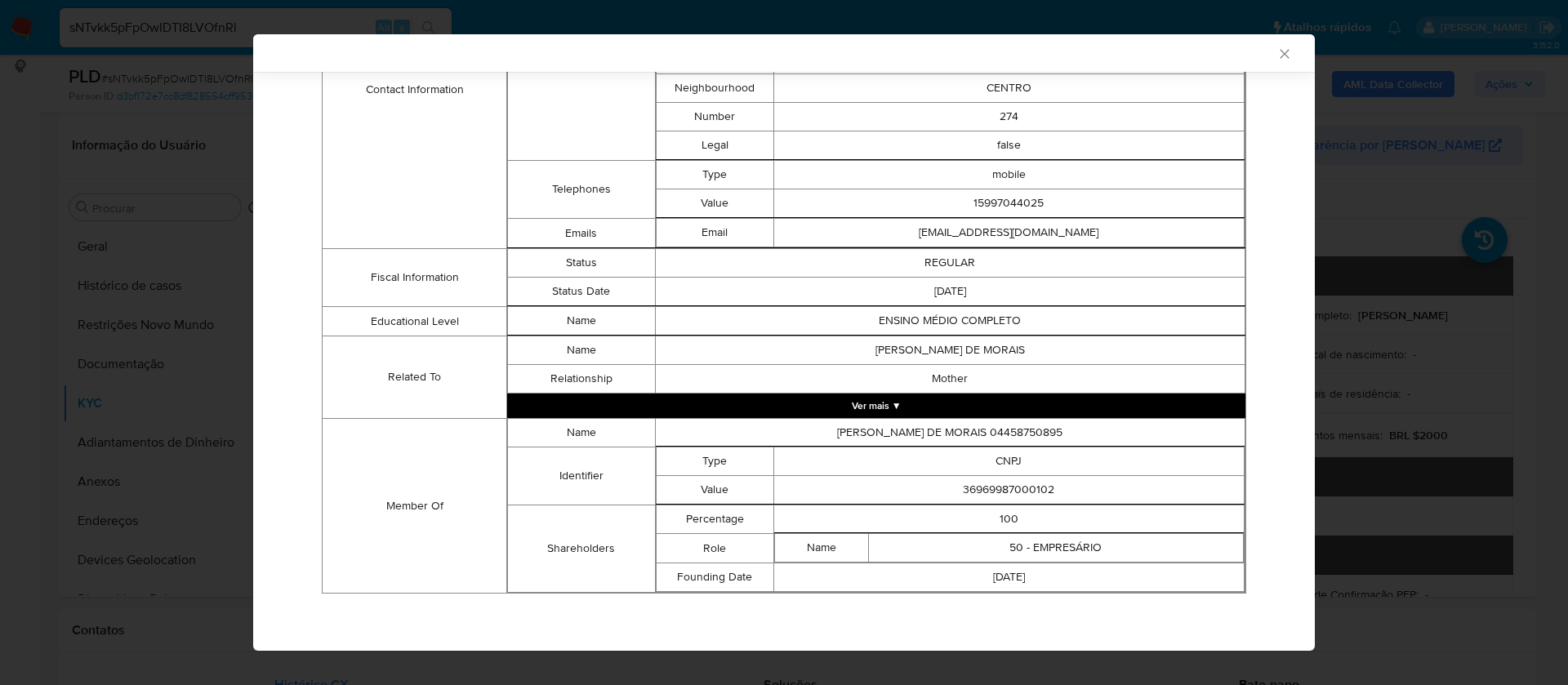
click at [1019, 484] on td "36969987000102" at bounding box center [1008, 490] width 471 height 28
click at [1019, 483] on td "36969987000102" at bounding box center [1008, 490] width 471 height 28
copy td "36969987000102"
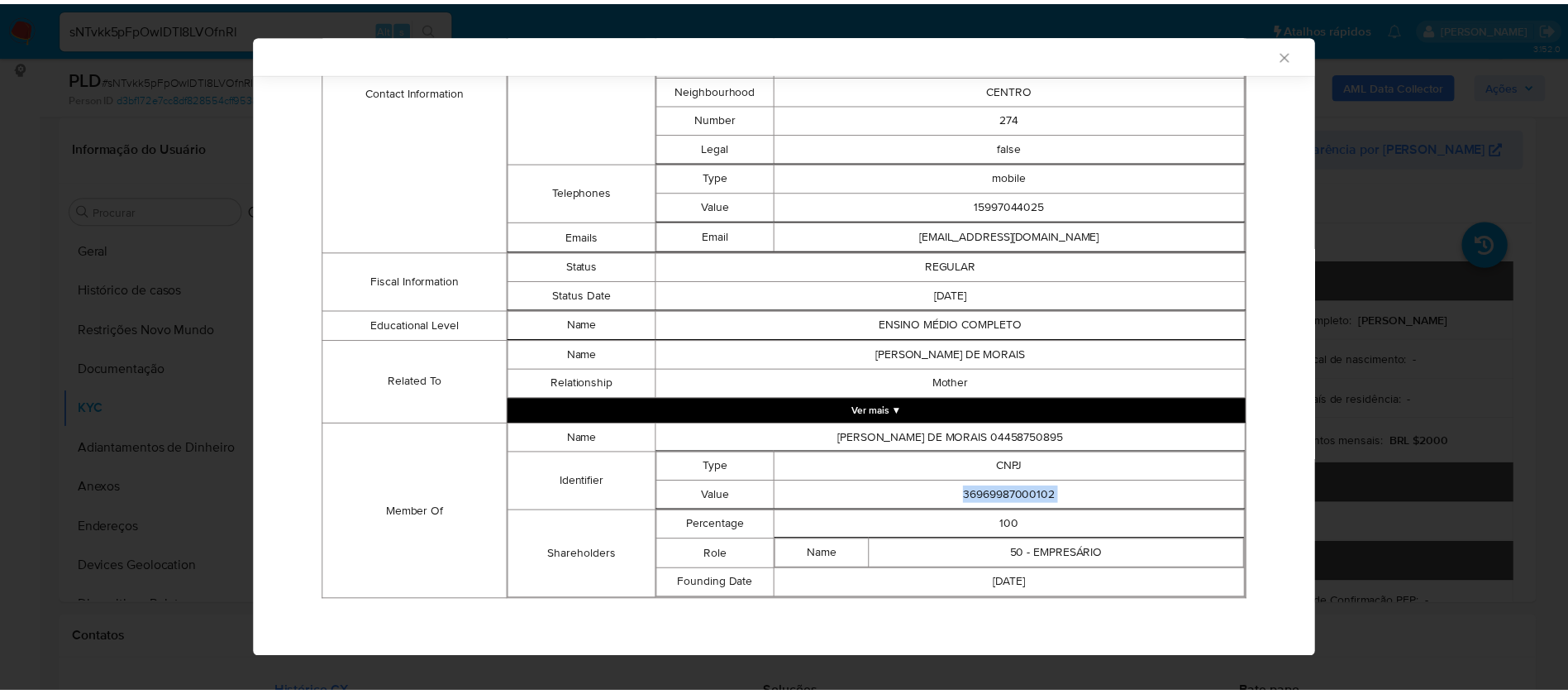
scroll to position [804, 0]
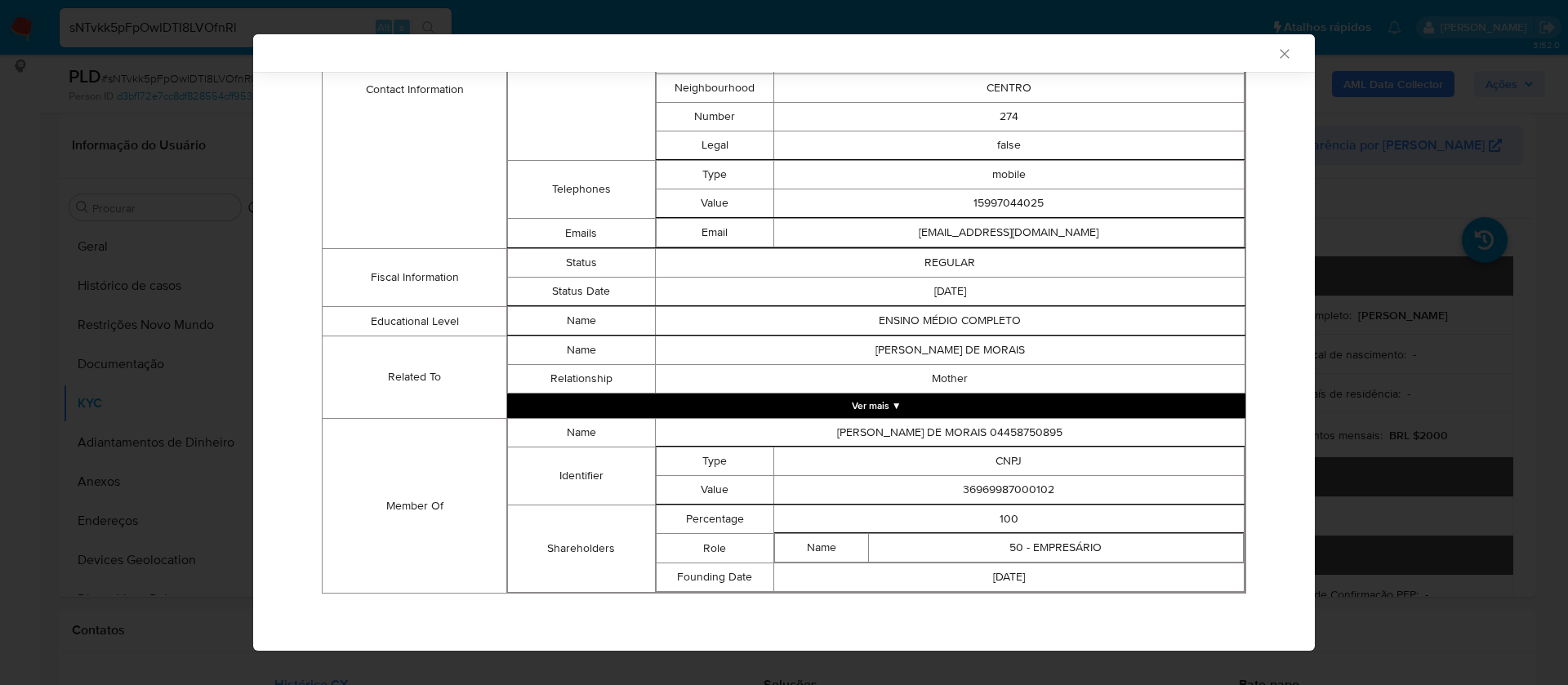
click at [994, 436] on td "[PERSON_NAME] DE MORAIS 04458750895" at bounding box center [949, 433] width 589 height 28
click at [994, 435] on td "[PERSON_NAME] DE MORAIS 04458750895" at bounding box center [949, 433] width 589 height 28
copy td "[PERSON_NAME] DE MORAIS 04458750895"
click at [987, 494] on td "36969987000102" at bounding box center [1008, 490] width 471 height 28
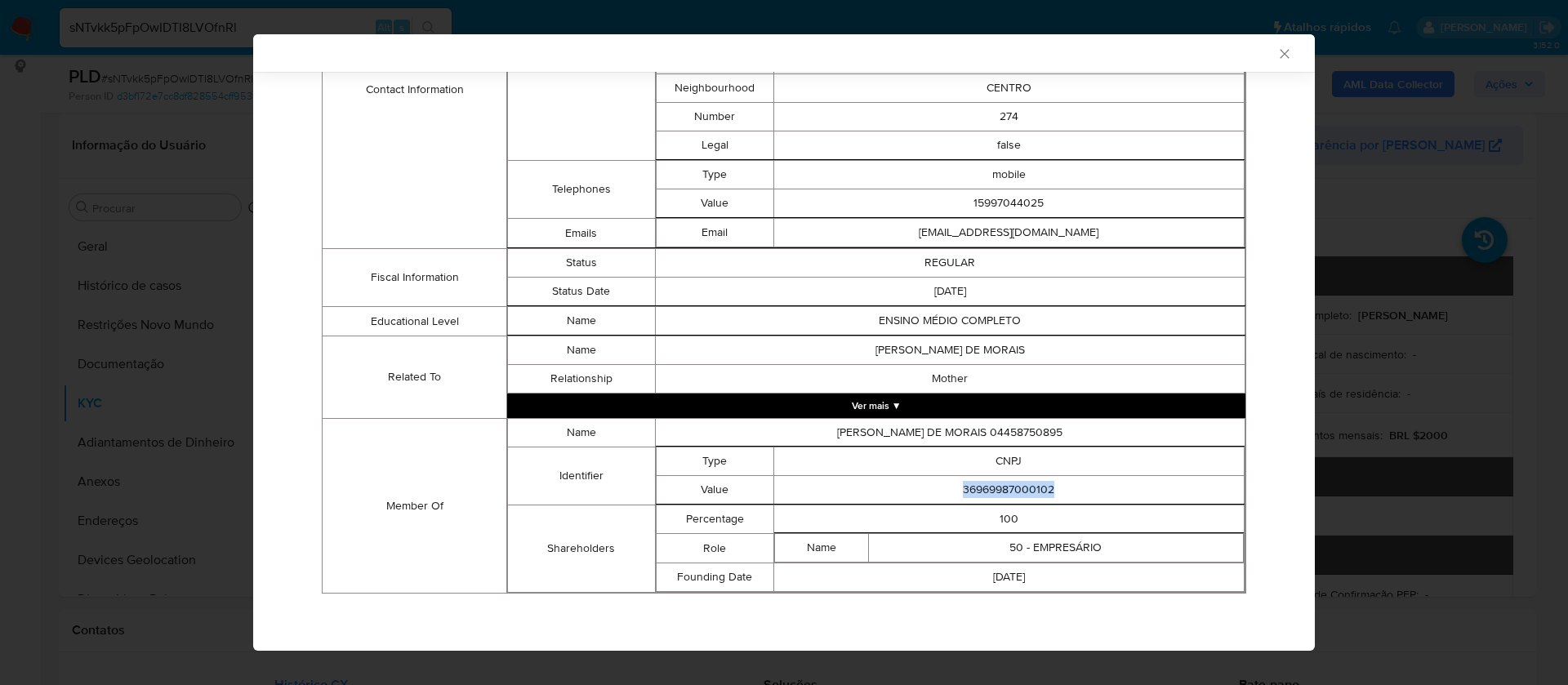
click at [987, 493] on td "36969987000102" at bounding box center [1008, 490] width 471 height 28
copy td "36969987000102"
click at [1276, 53] on icon "Fechar a janela" at bounding box center [1285, 54] width 17 height 17
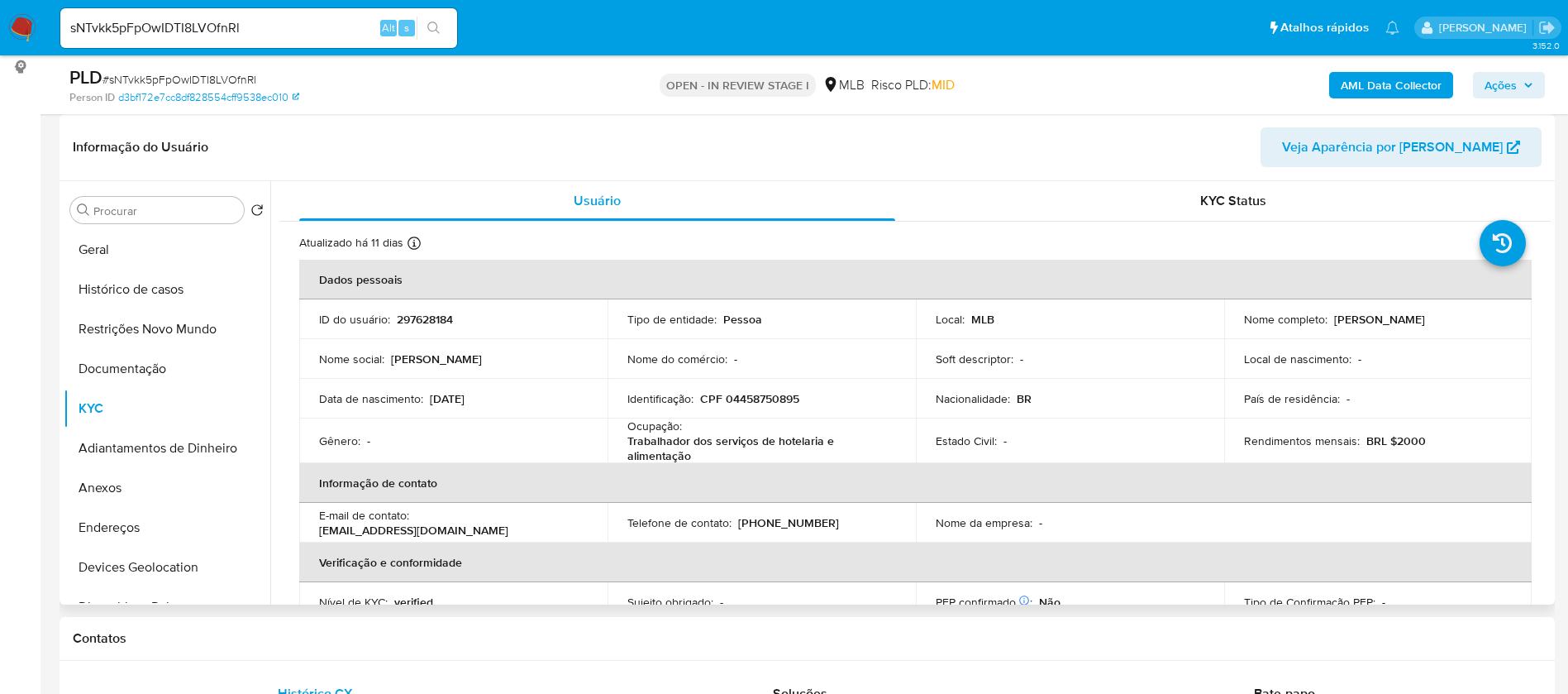
drag, startPoint x: 1415, startPoint y: 314, endPoint x: 1330, endPoint y: 319, distance: 85.1
click at [1330, 319] on div "Nome completo : [PERSON_NAME]" at bounding box center [1379, 319] width 269 height 15
copy p "[PERSON_NAME]"
click at [754, 394] on p "CPF 04458750895" at bounding box center [749, 399] width 99 height 15
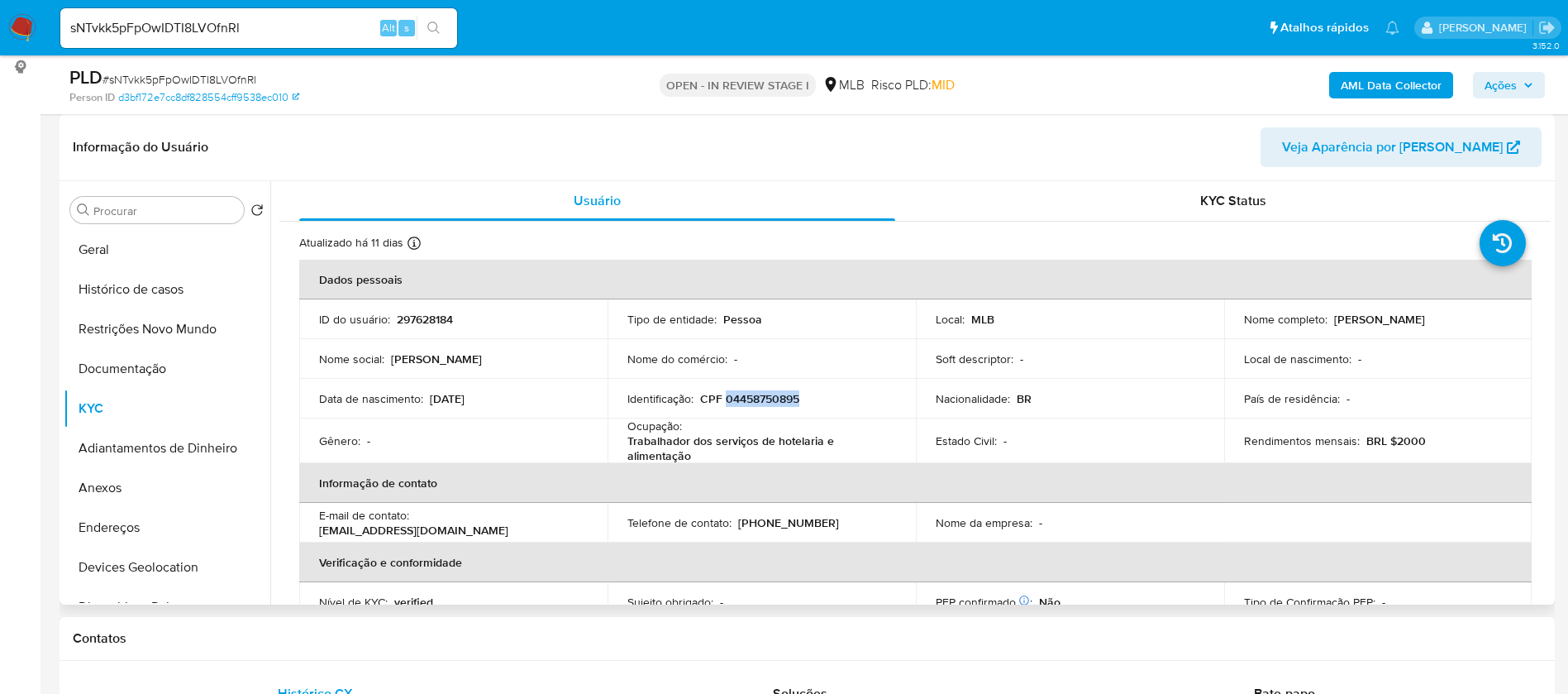
click at [754, 394] on p "CPF 04458750895" at bounding box center [749, 399] width 99 height 15
copy p "04458750895"
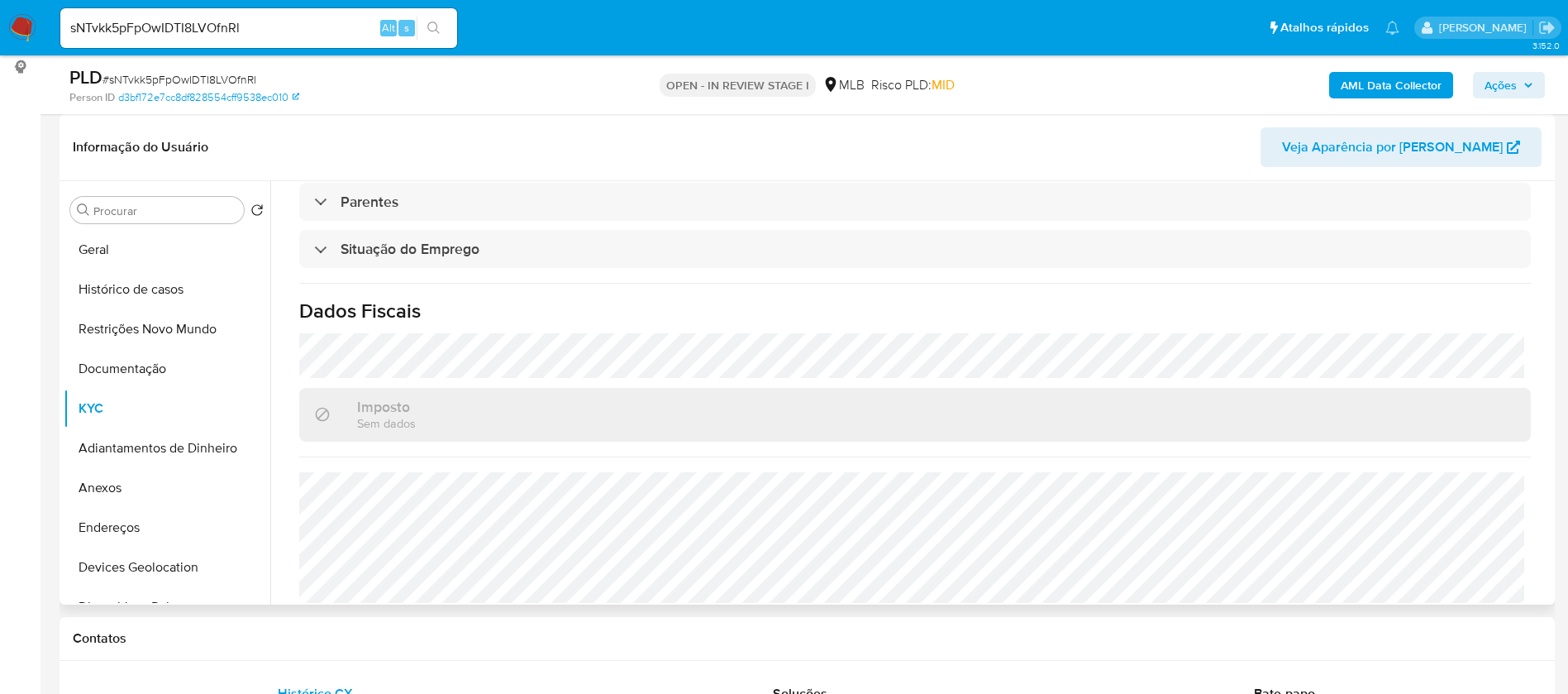
scroll to position [694, 0]
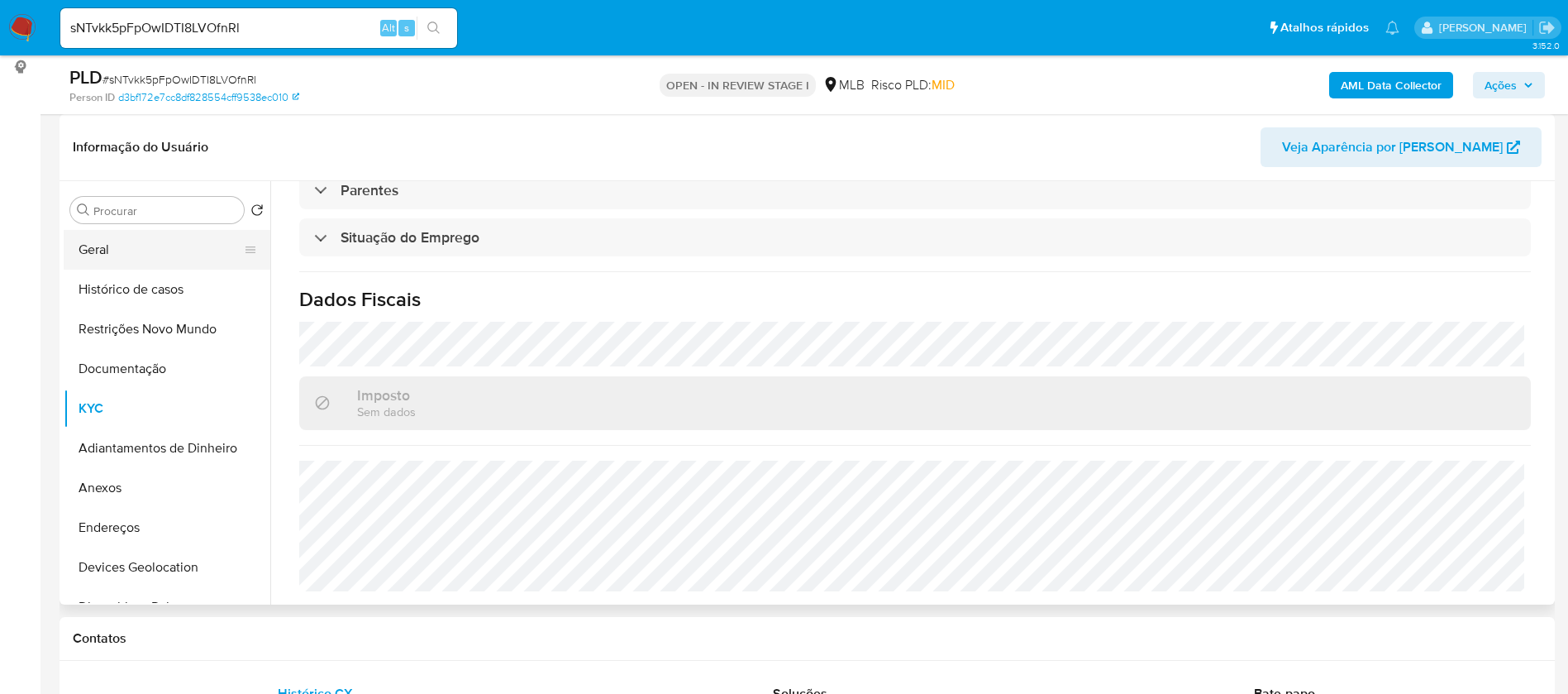
click at [111, 245] on button "Geral" at bounding box center [160, 250] width 194 height 40
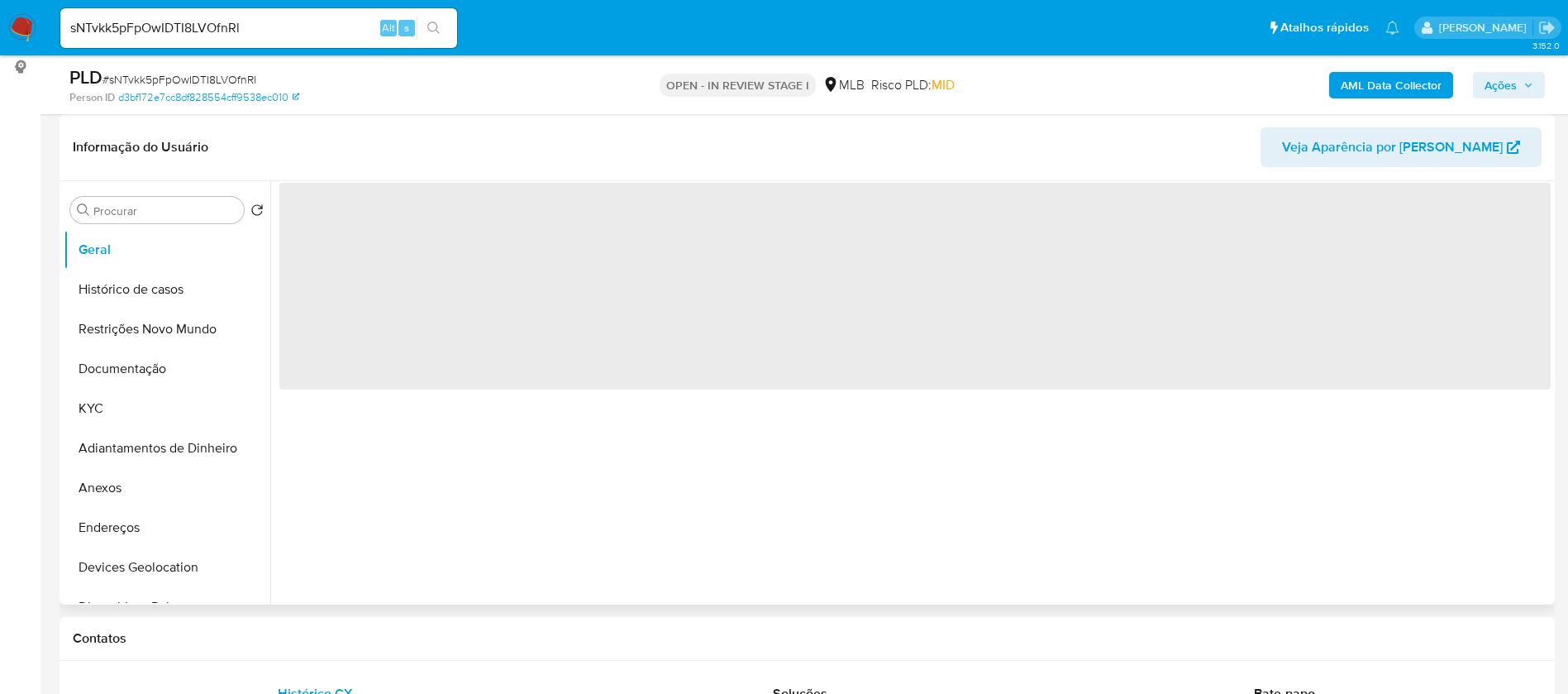
scroll to position [0, 0]
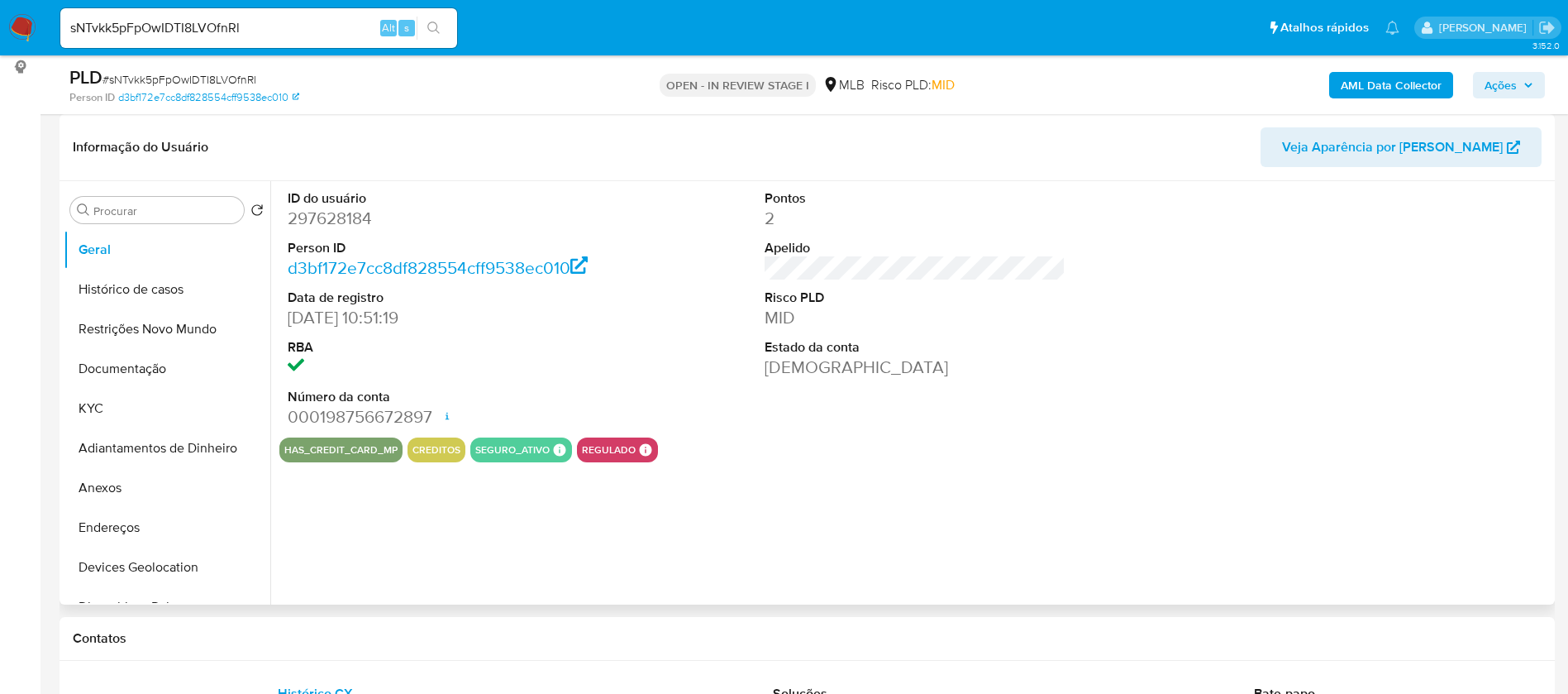
click at [342, 220] on dd "297628184" at bounding box center [438, 218] width 302 height 23
copy dd "297628184"
click at [1094, 543] on div "ID do usuário 297628184 Person ID d3bf172e7cc8df828554cff9538ec010 Data de regi…" at bounding box center [911, 393] width 1280 height 423
click at [134, 419] on button "KYC" at bounding box center [160, 408] width 194 height 40
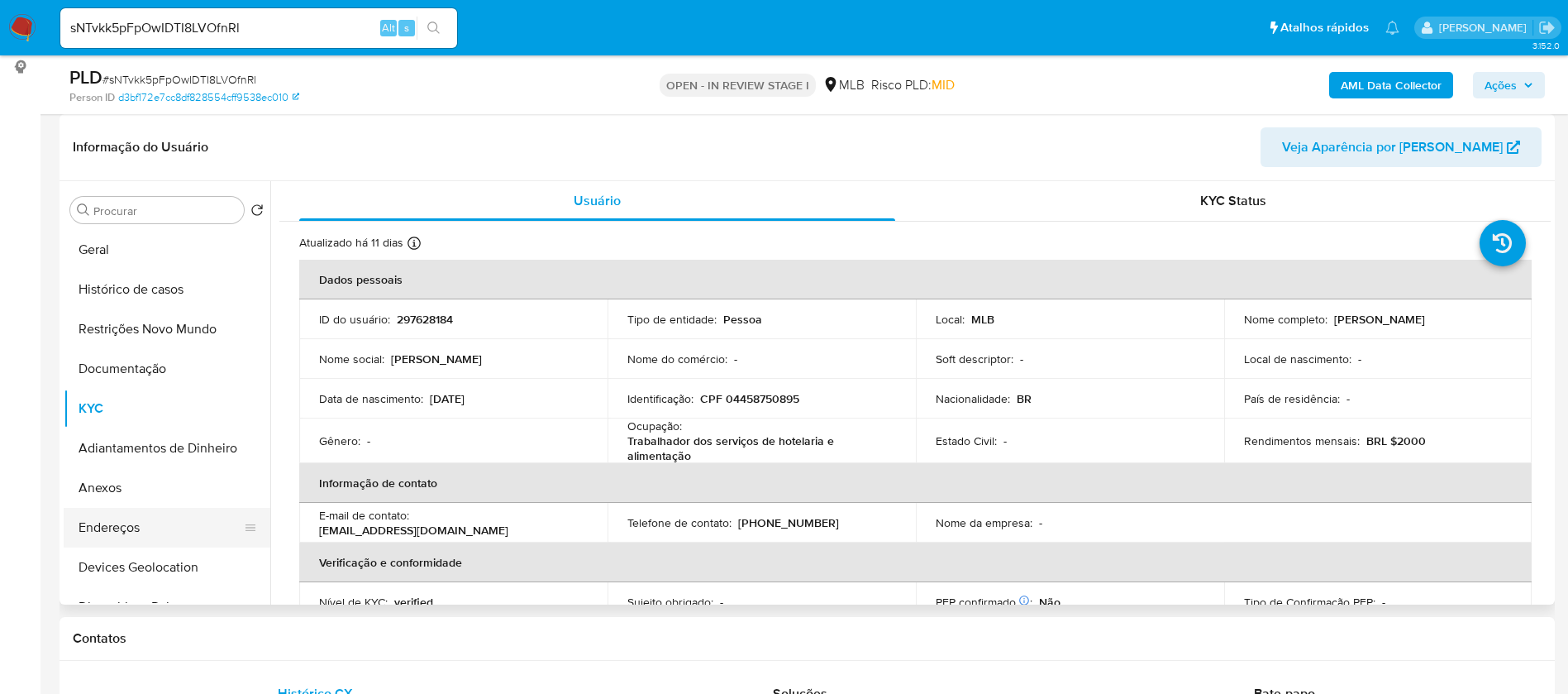
click at [126, 518] on button "Endereços" at bounding box center [160, 527] width 194 height 40
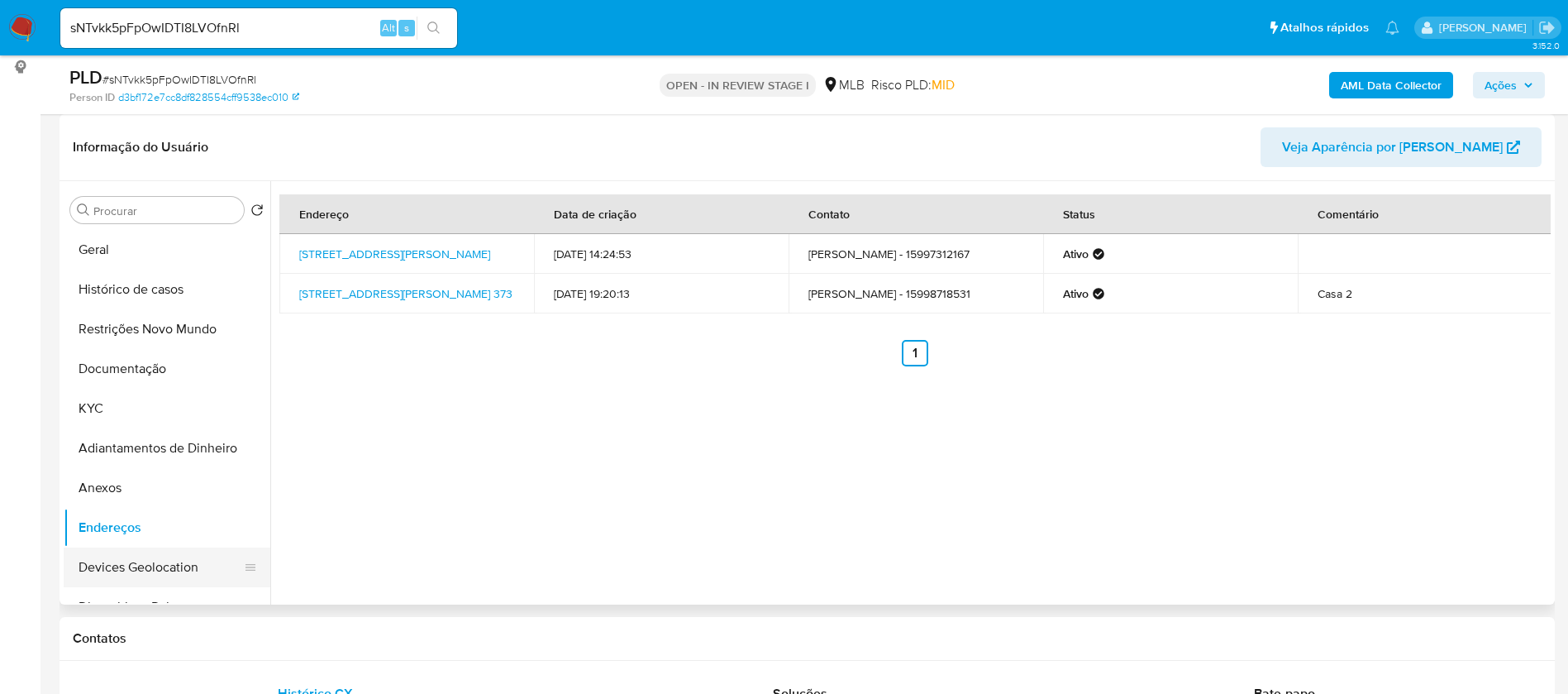
click at [103, 555] on button "Devices Geolocation" at bounding box center [160, 567] width 194 height 40
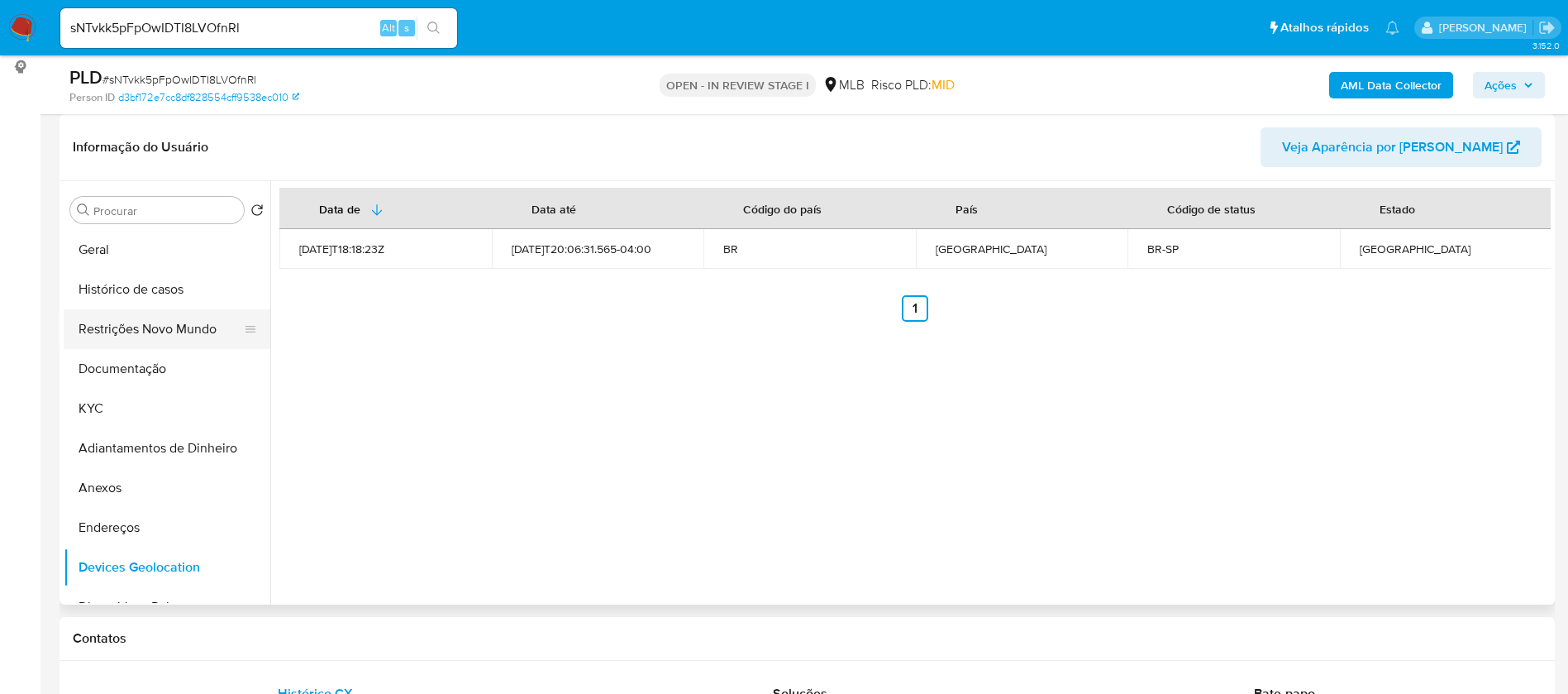
click at [162, 347] on button "Restrições Novo Mundo" at bounding box center [160, 328] width 194 height 40
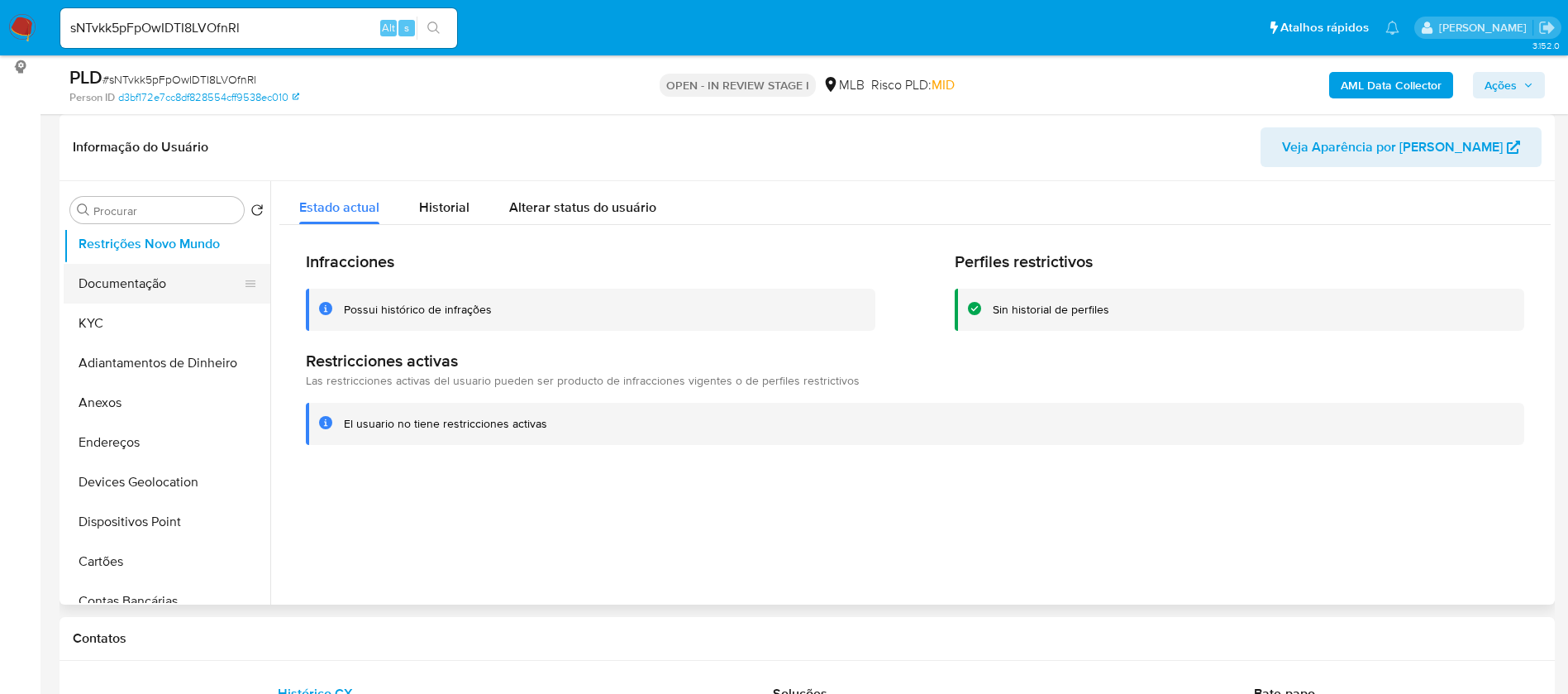
scroll to position [124, 0]
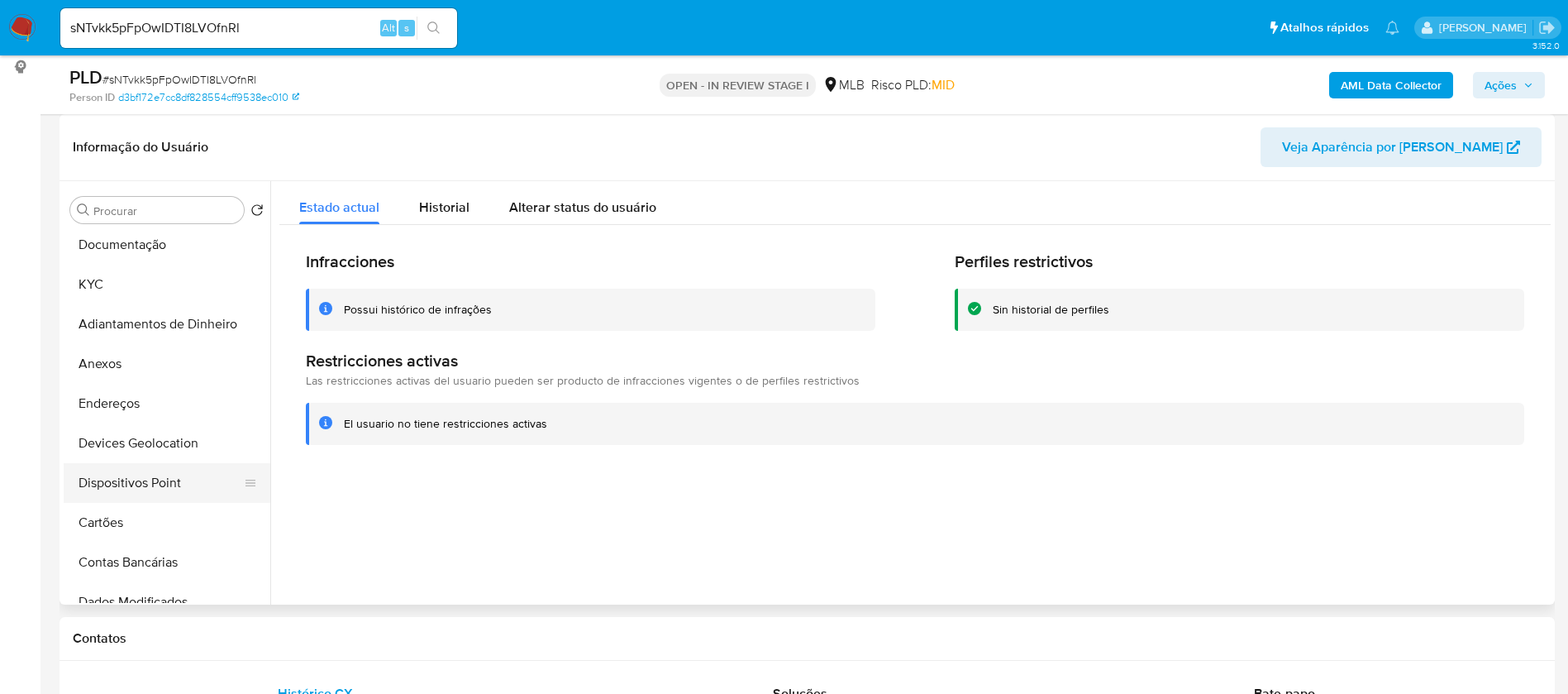
click at [160, 487] on button "Dispositivos Point" at bounding box center [160, 482] width 194 height 40
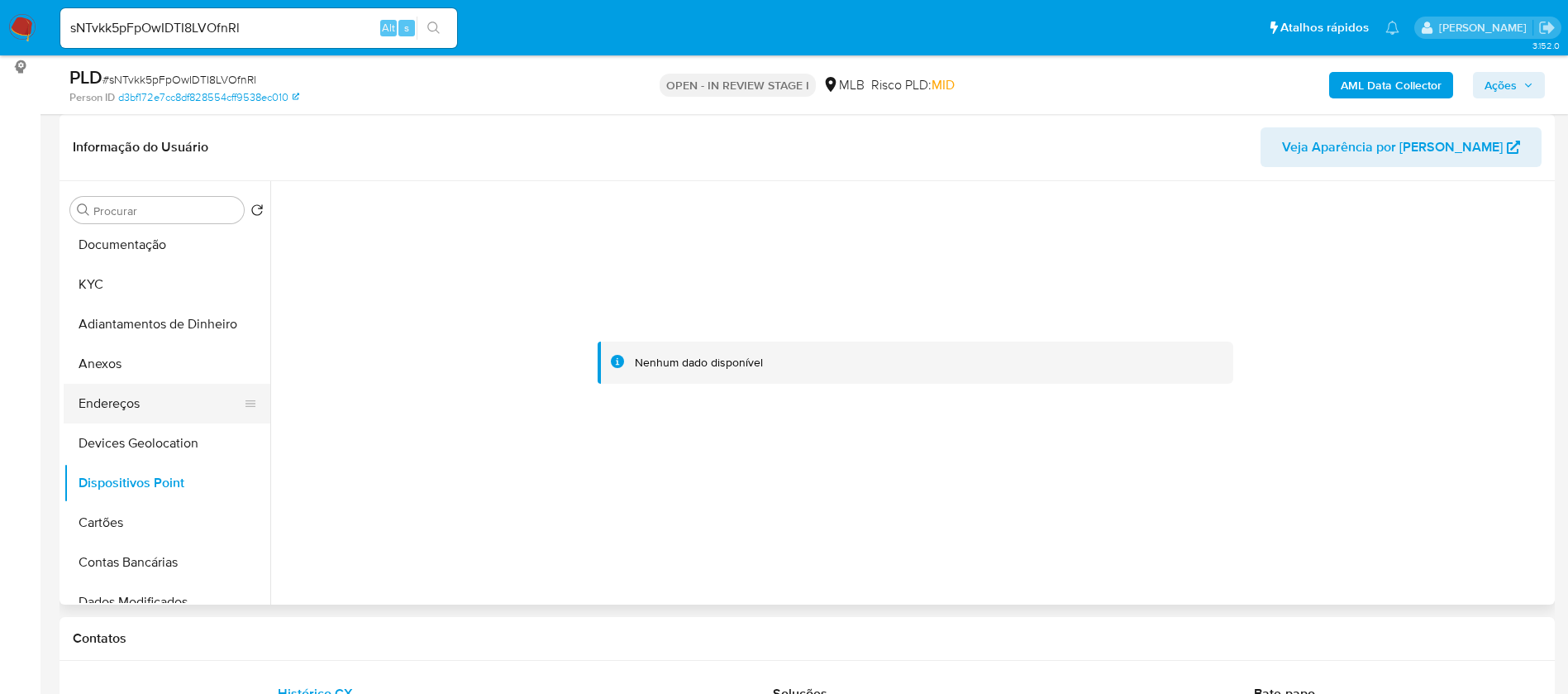
click at [137, 399] on button "Endereços" at bounding box center [160, 403] width 194 height 40
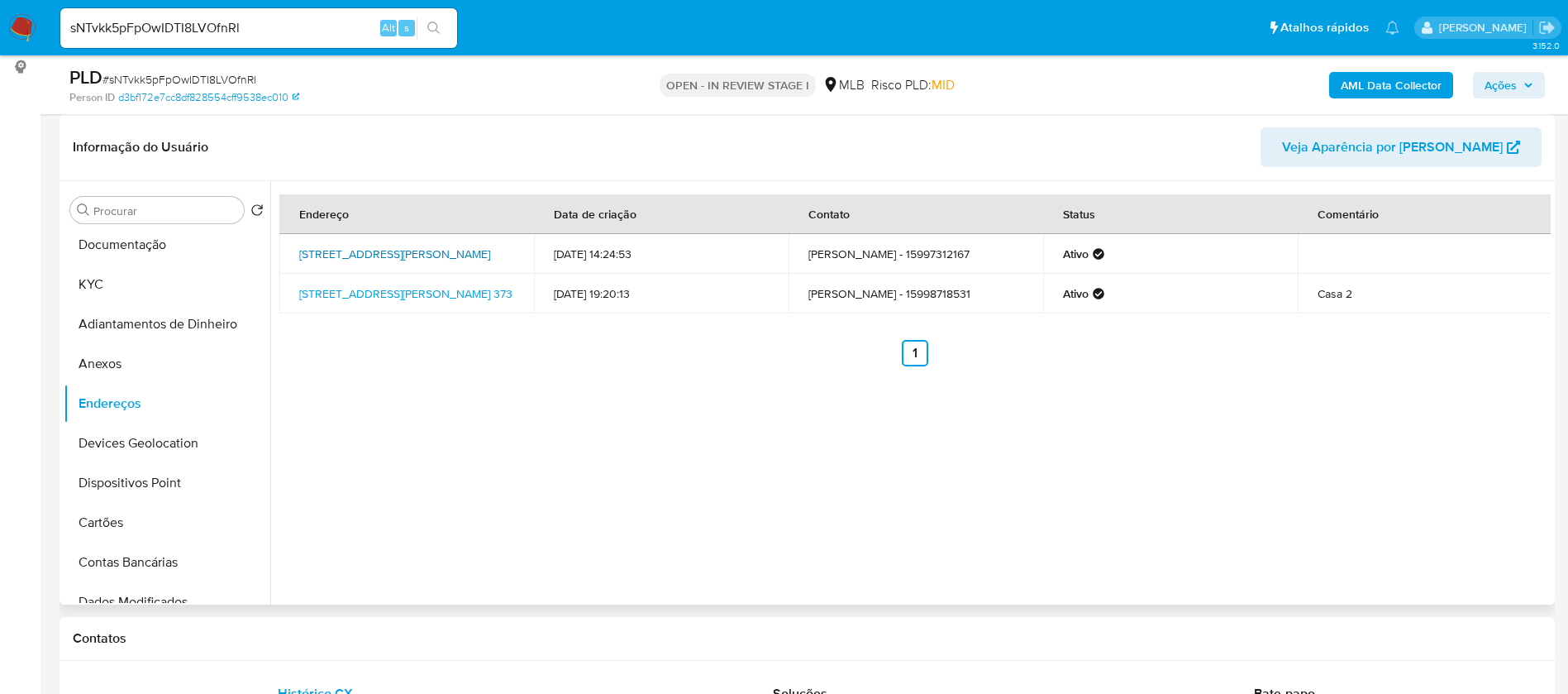
click at [432, 255] on link "[STREET_ADDRESS][PERSON_NAME]" at bounding box center [395, 254] width 191 height 17
click at [142, 290] on button "KYC" at bounding box center [160, 284] width 194 height 40
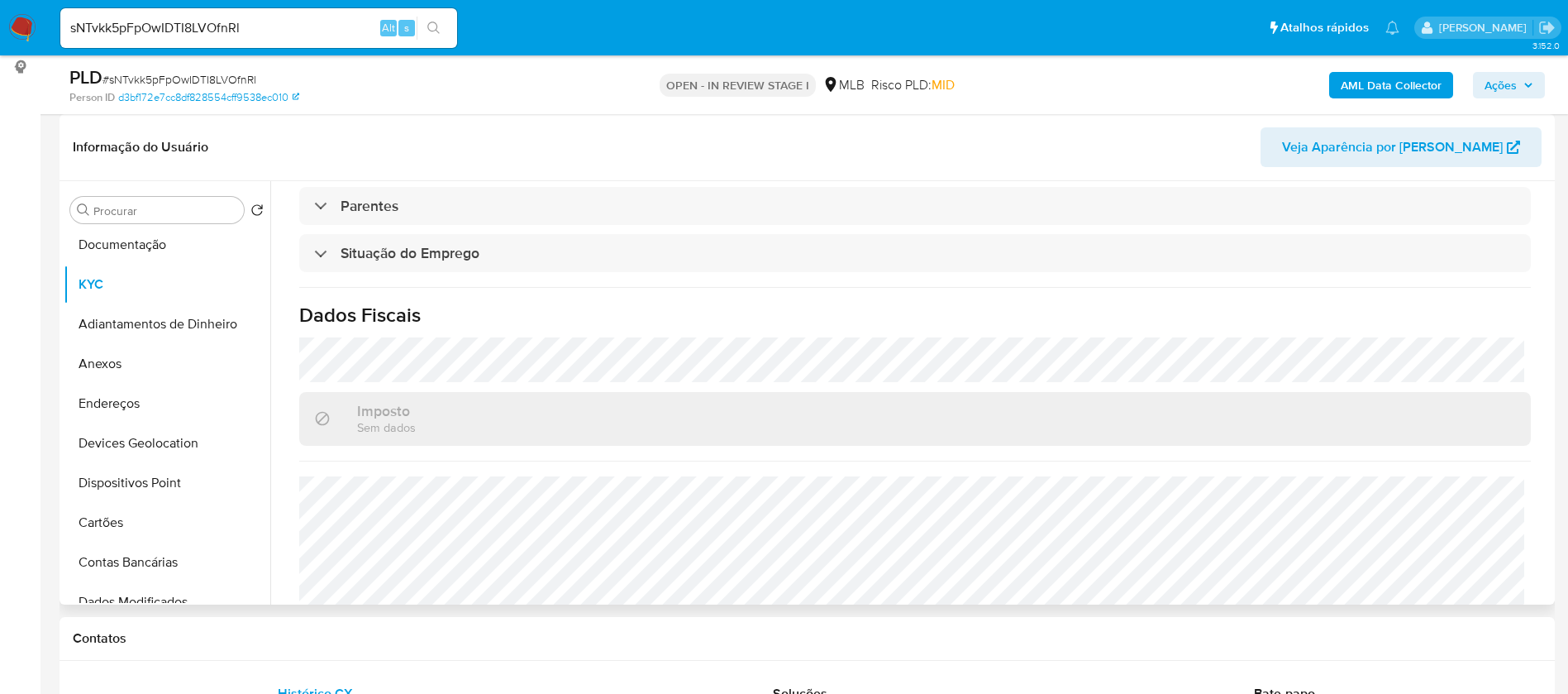
scroll to position [694, 0]
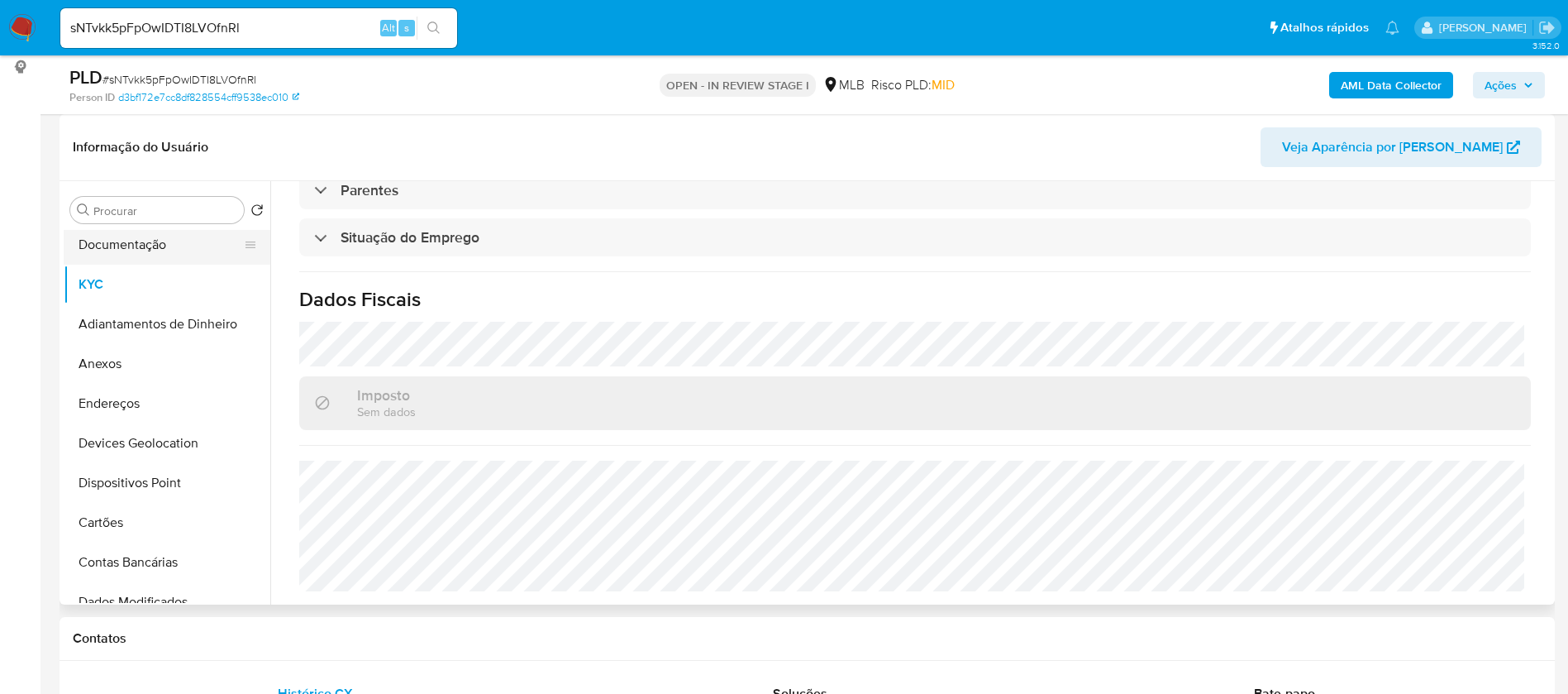
click at [176, 240] on button "Documentação" at bounding box center [160, 245] width 194 height 40
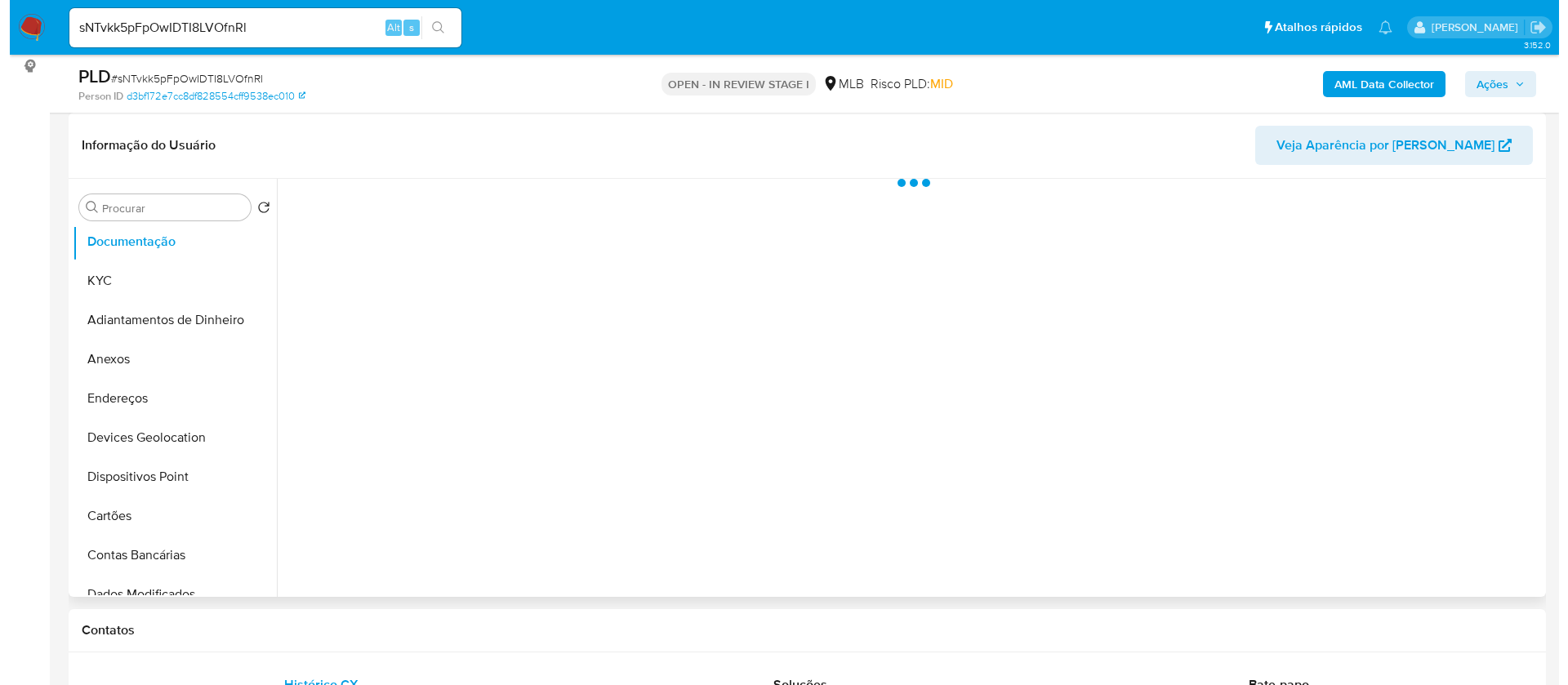
scroll to position [0, 0]
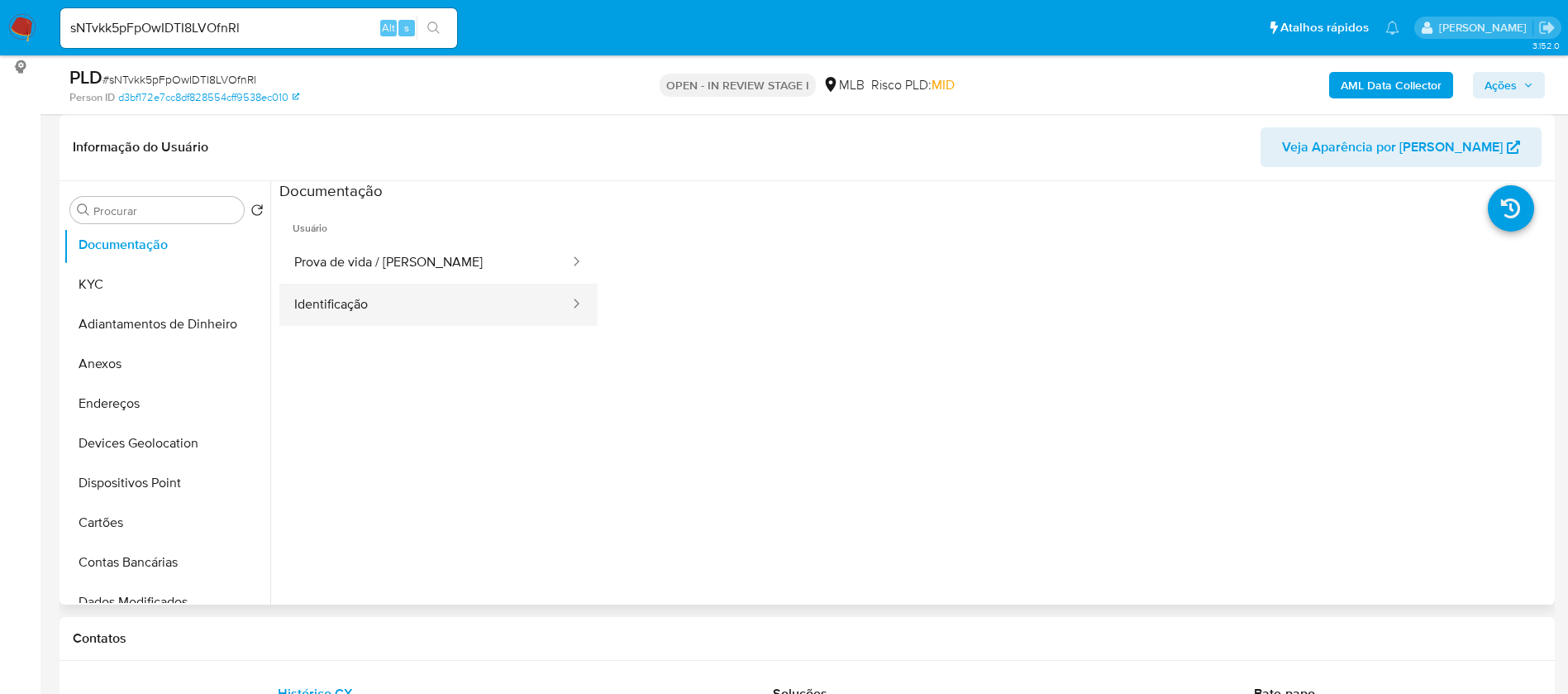
click at [361, 301] on button "Identificação" at bounding box center [425, 305] width 292 height 42
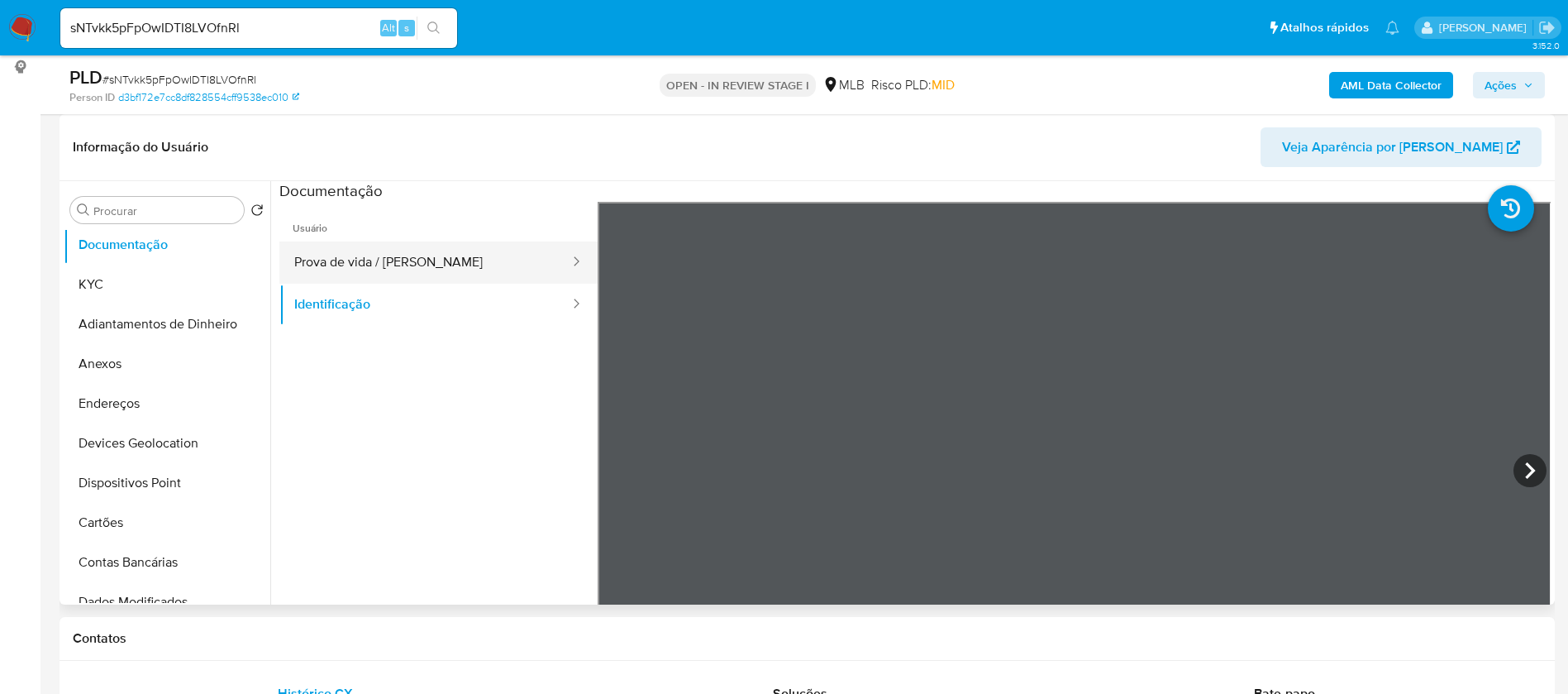
click at [405, 259] on button "Prova de vida / [PERSON_NAME]" at bounding box center [425, 262] width 292 height 42
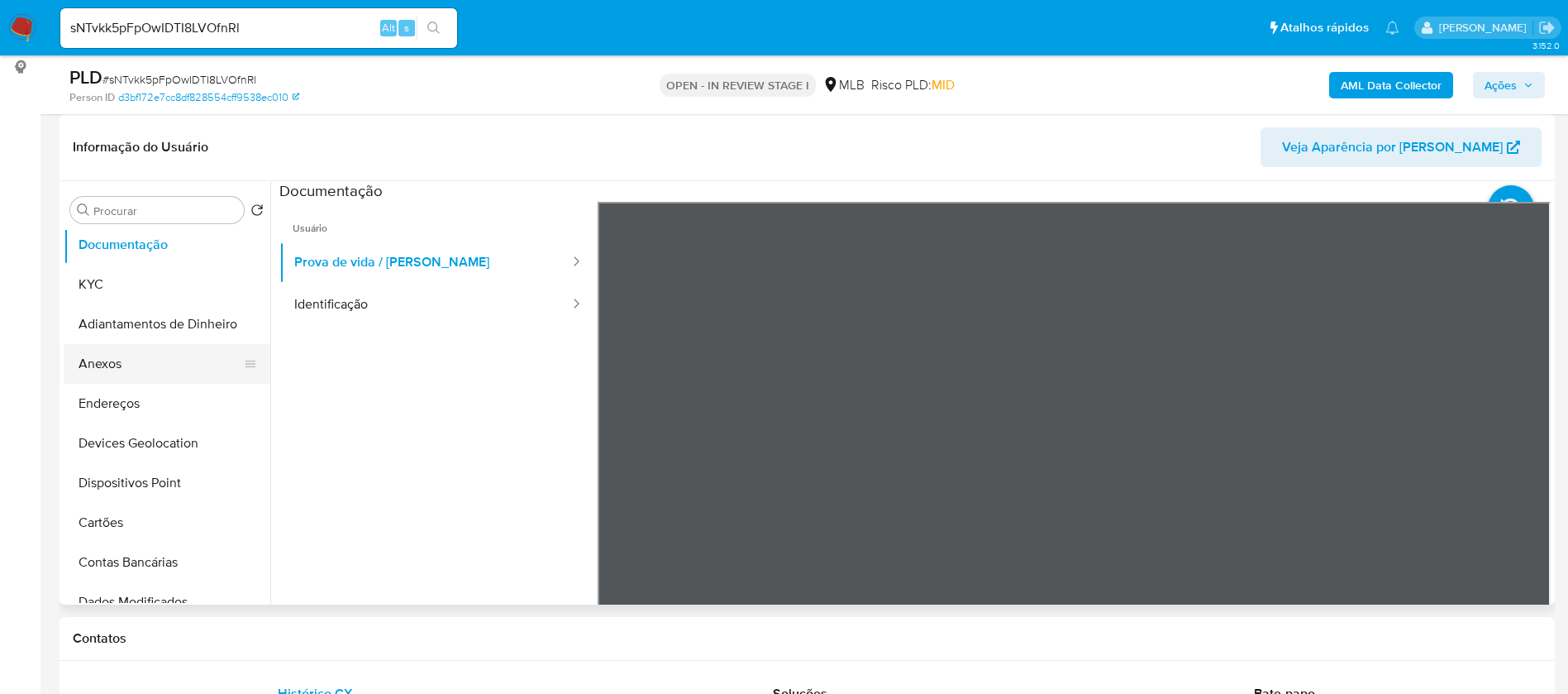
click at [132, 365] on button "Anexos" at bounding box center [160, 363] width 194 height 40
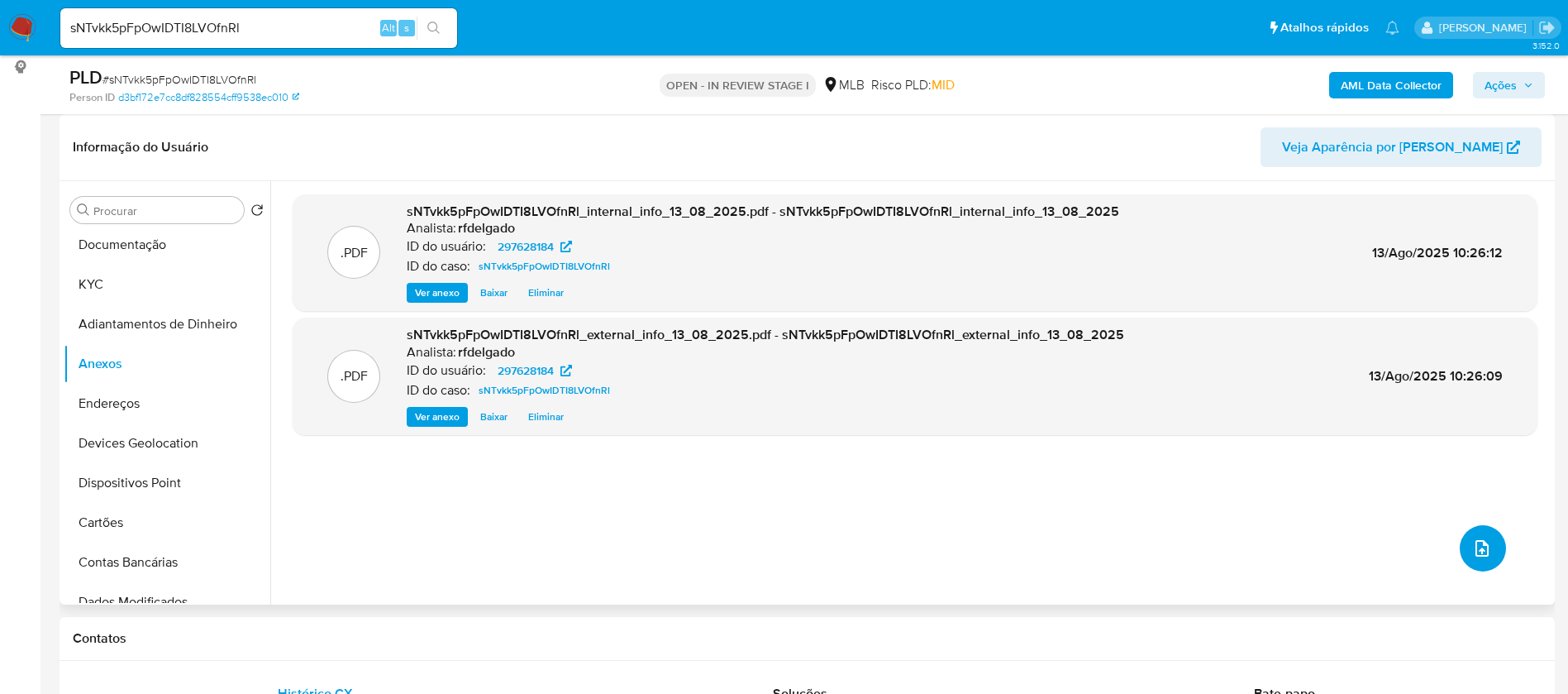
click at [1467, 532] on button "upload-file" at bounding box center [1483, 548] width 47 height 47
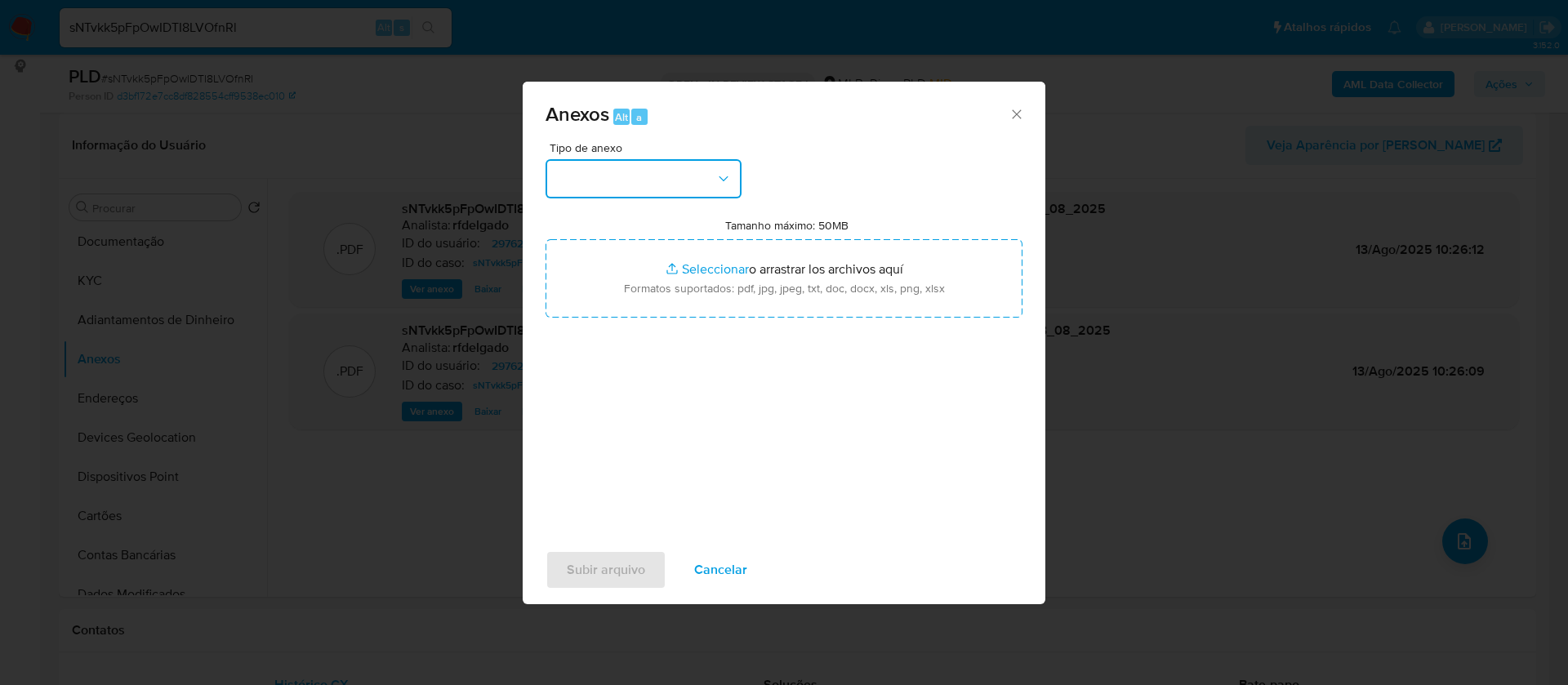
click at [694, 169] on button "button" at bounding box center [644, 179] width 196 height 39
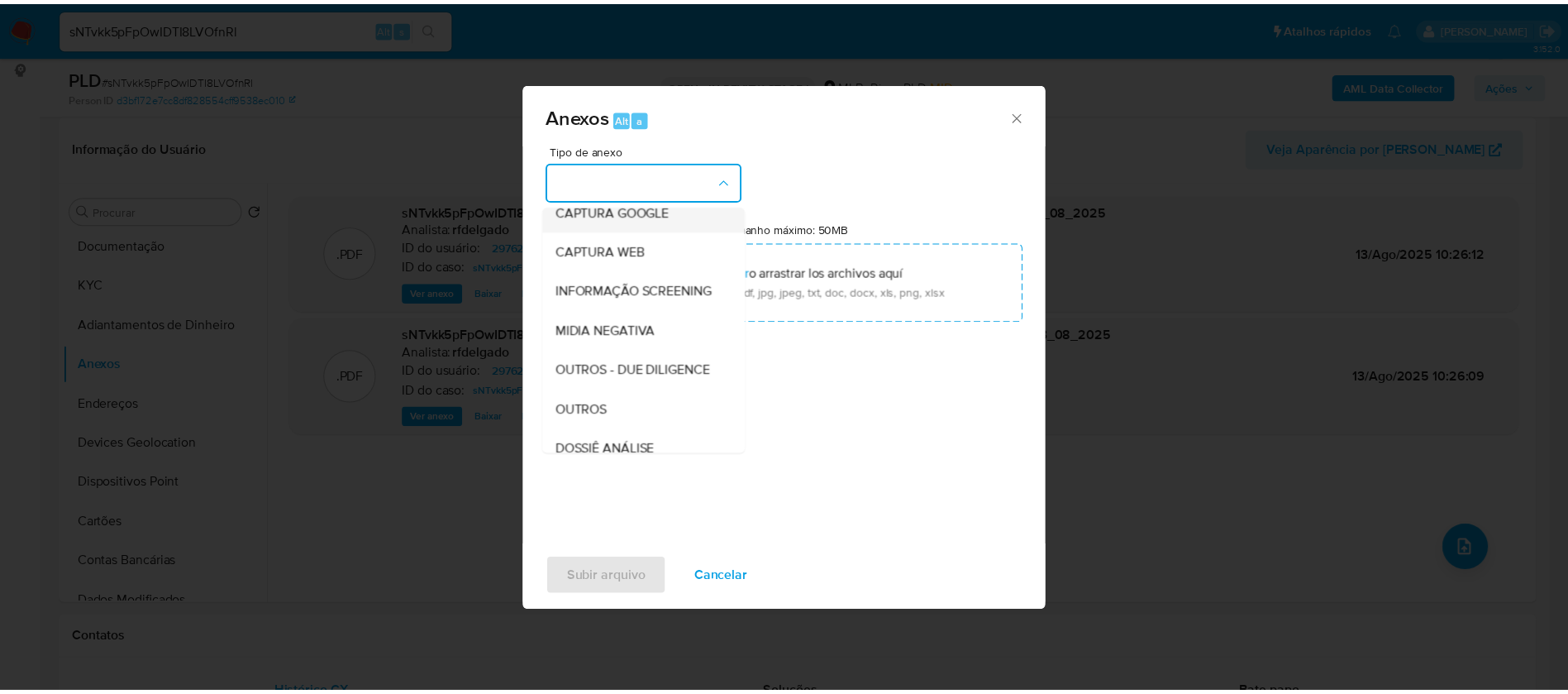
scroll to position [248, 0]
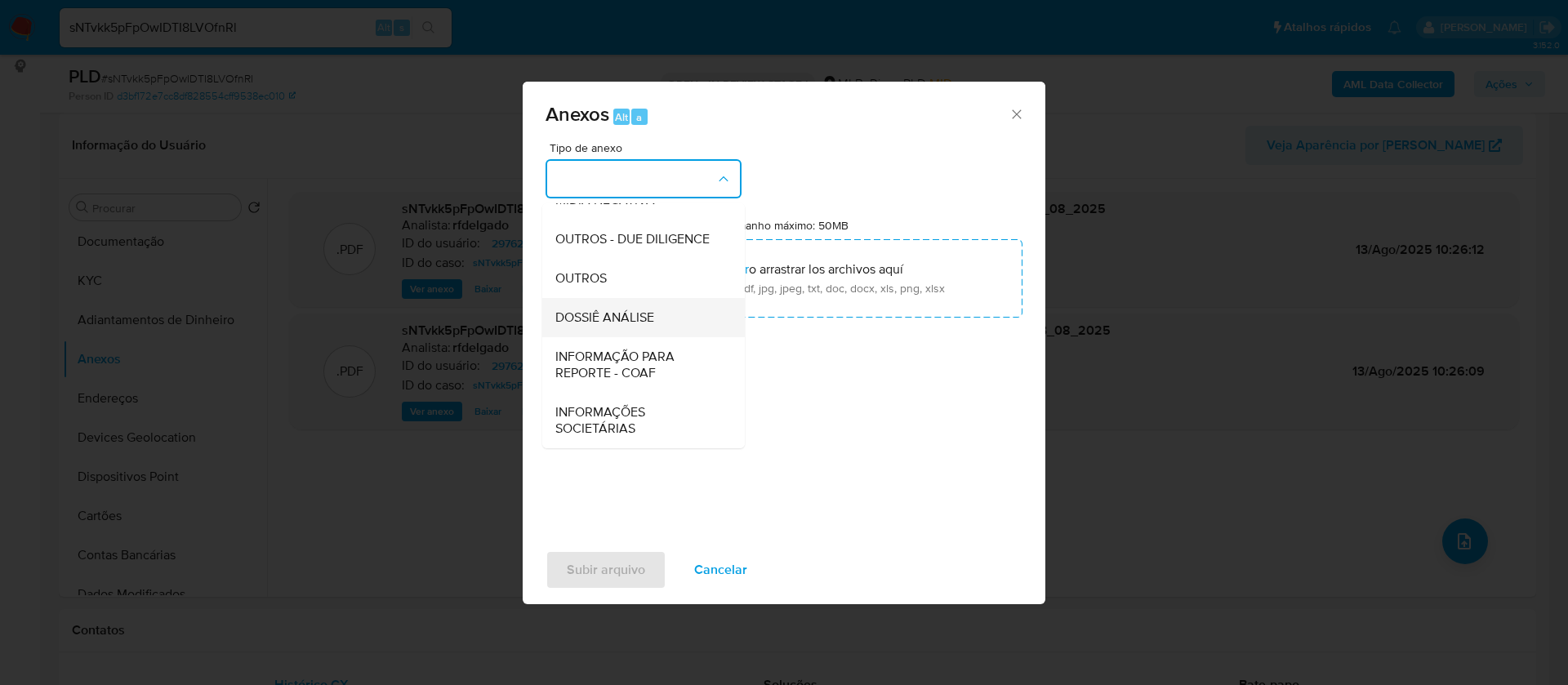
click at [630, 322] on span "DOSSIÊ ANÁLISE" at bounding box center [604, 317] width 99 height 17
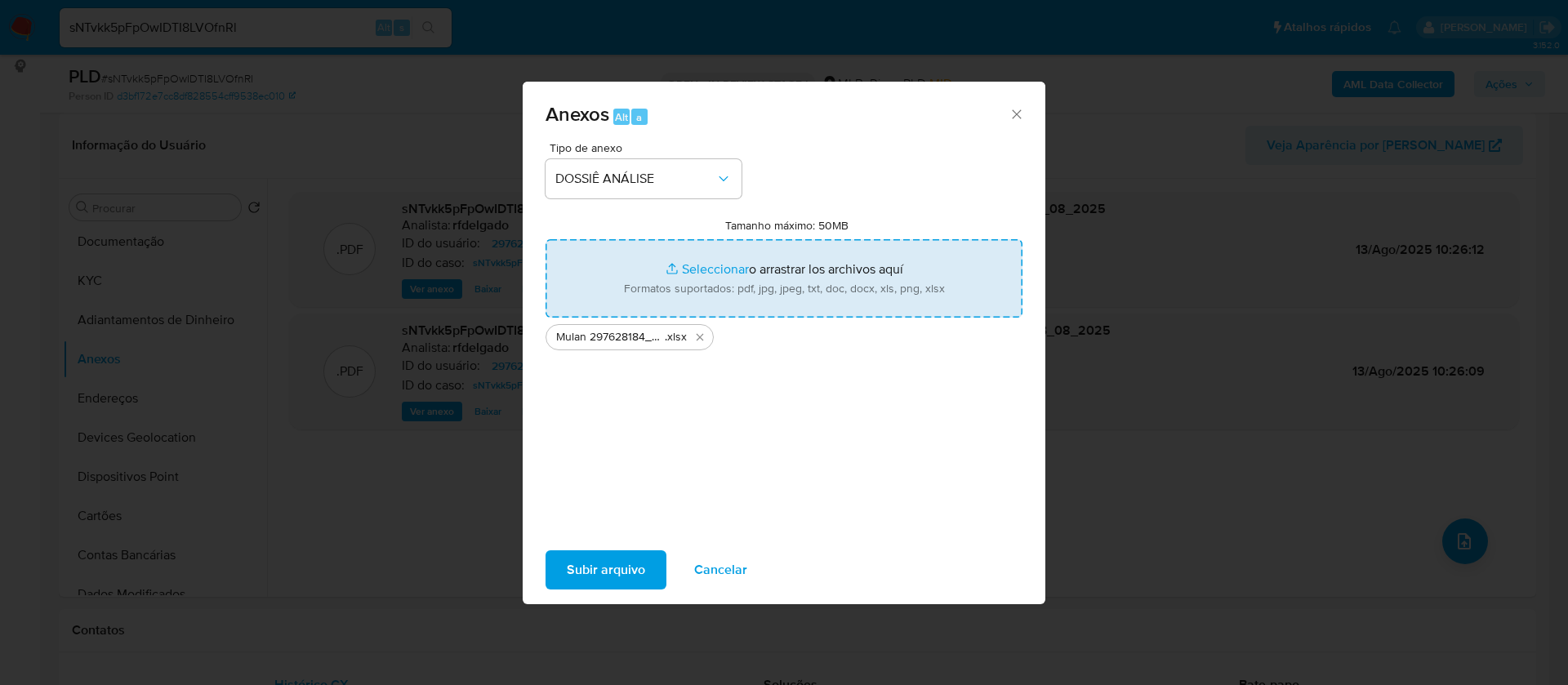
type input "C:\fakepath\SAR - - CPF 04458750895 - [PERSON_NAME].pdf"
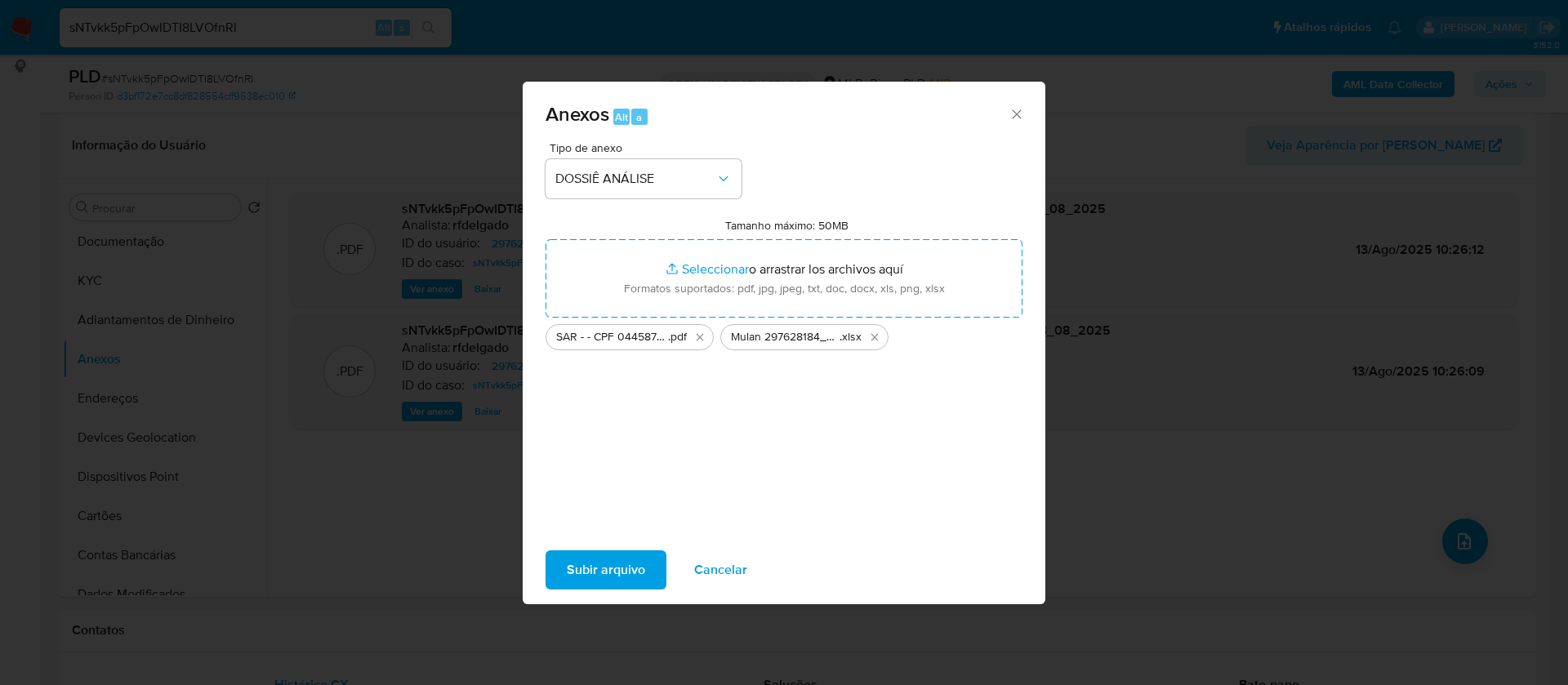
click at [605, 559] on span "Subir arquivo" at bounding box center [606, 570] width 79 height 36
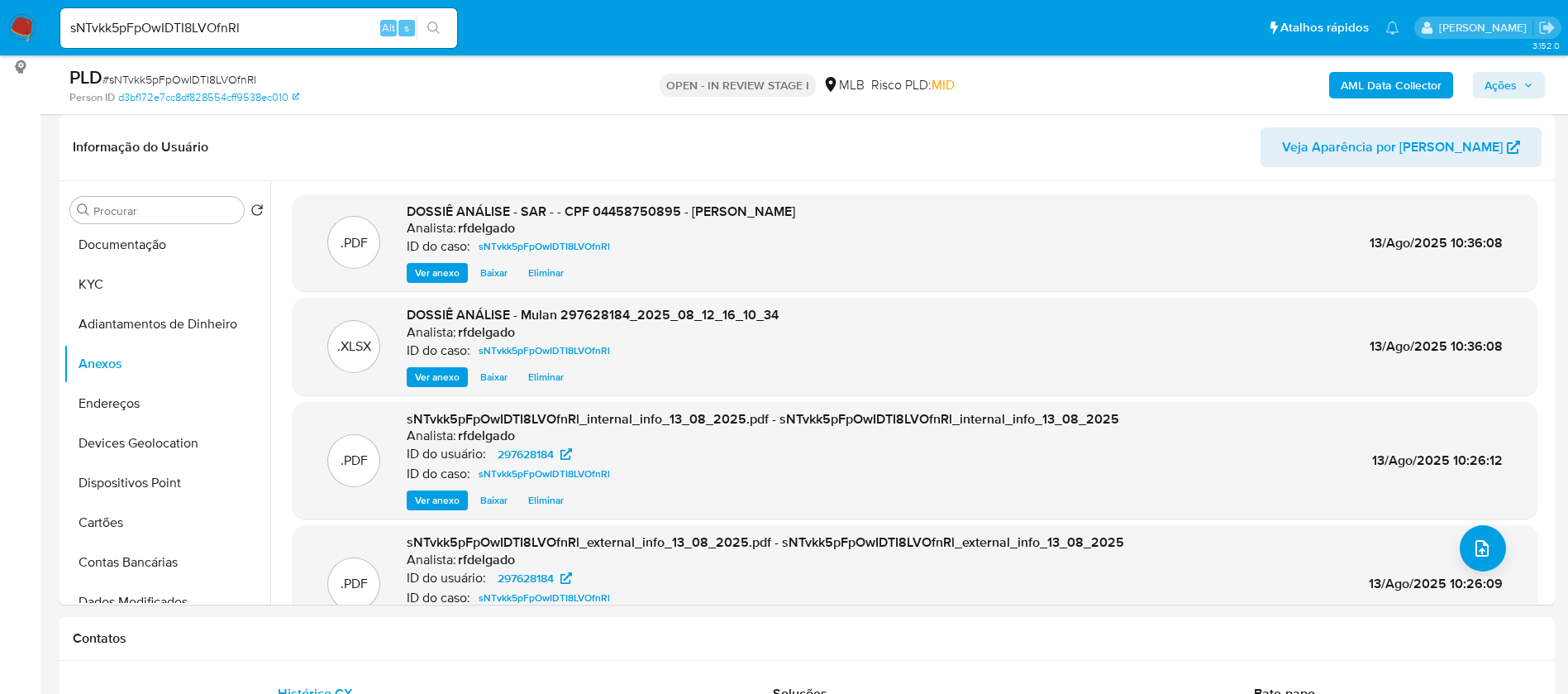
click at [1509, 88] on span "Ações" at bounding box center [1500, 85] width 32 height 26
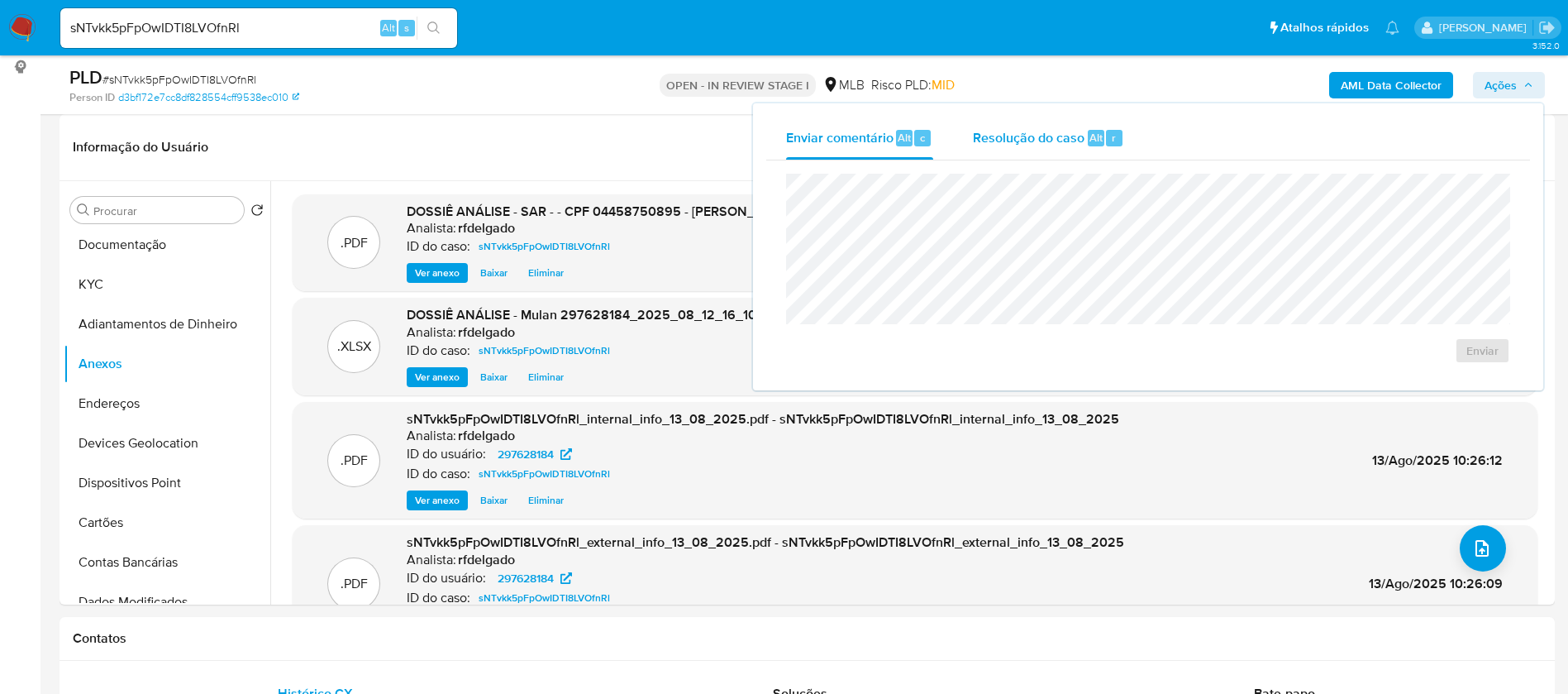
click at [1073, 142] on span "Resolução do caso" at bounding box center [1028, 136] width 112 height 19
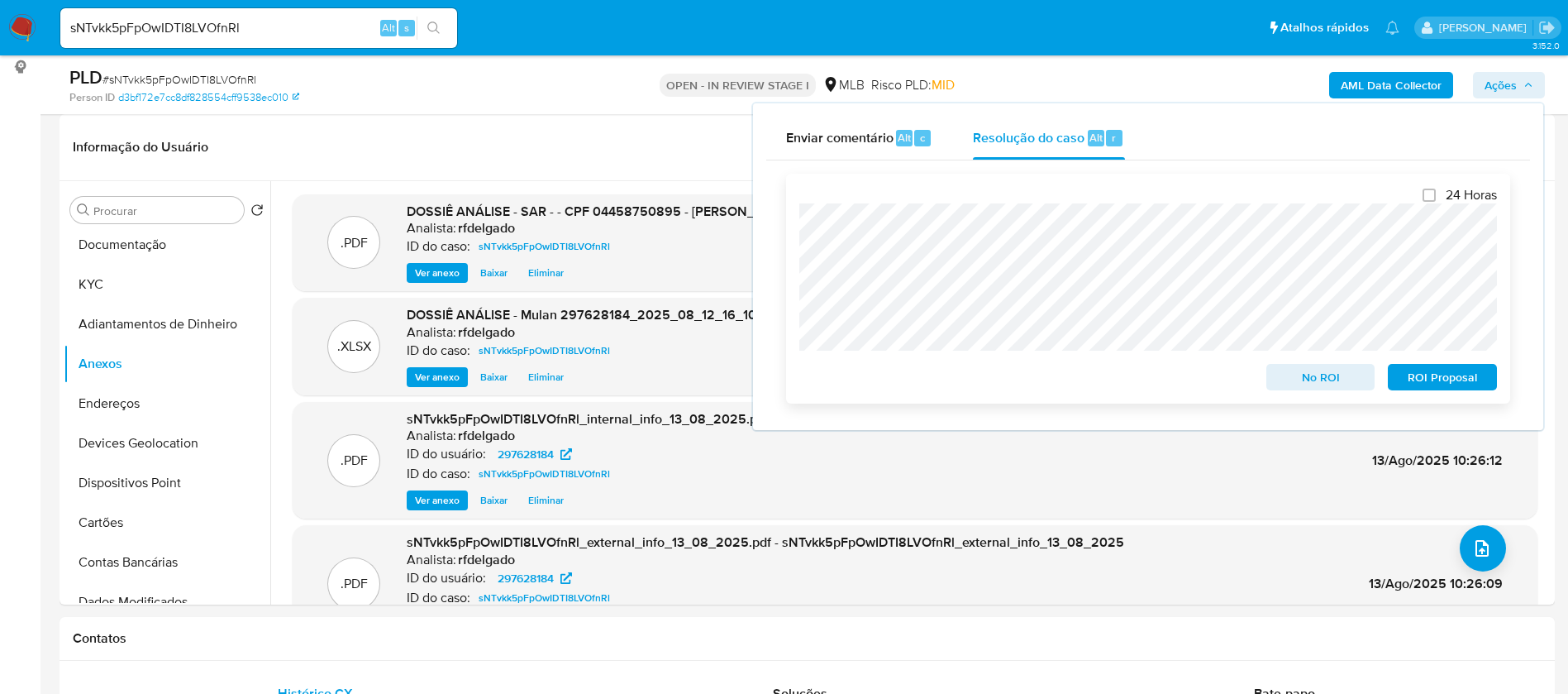
click at [1433, 383] on span "ROI Proposal" at bounding box center [1442, 377] width 86 height 23
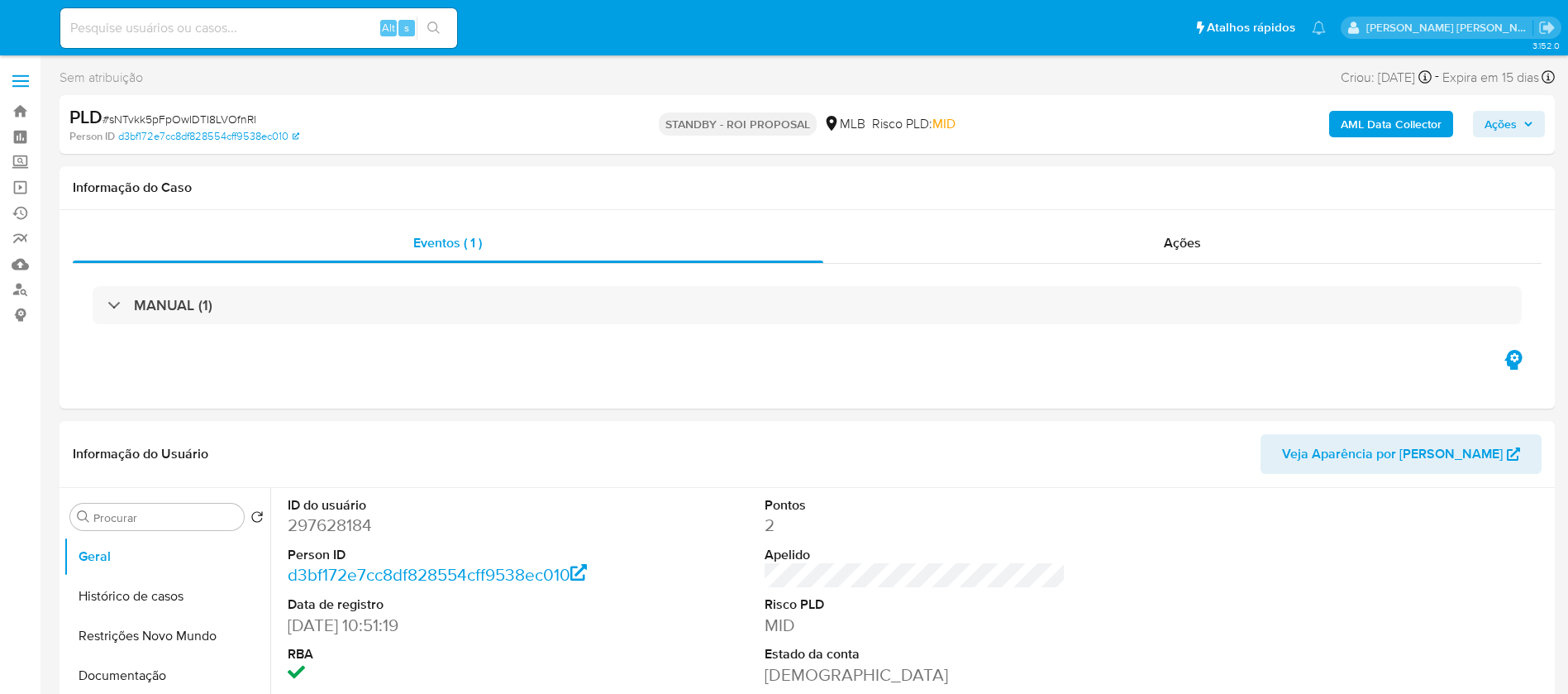
select select "10"
click at [274, 28] on input at bounding box center [258, 28] width 397 height 21
paste input "9HpzAwozF7yj3pb8oQwLcdve"
type input "9HpzAwozF7yj3pb8oQwLcdve"
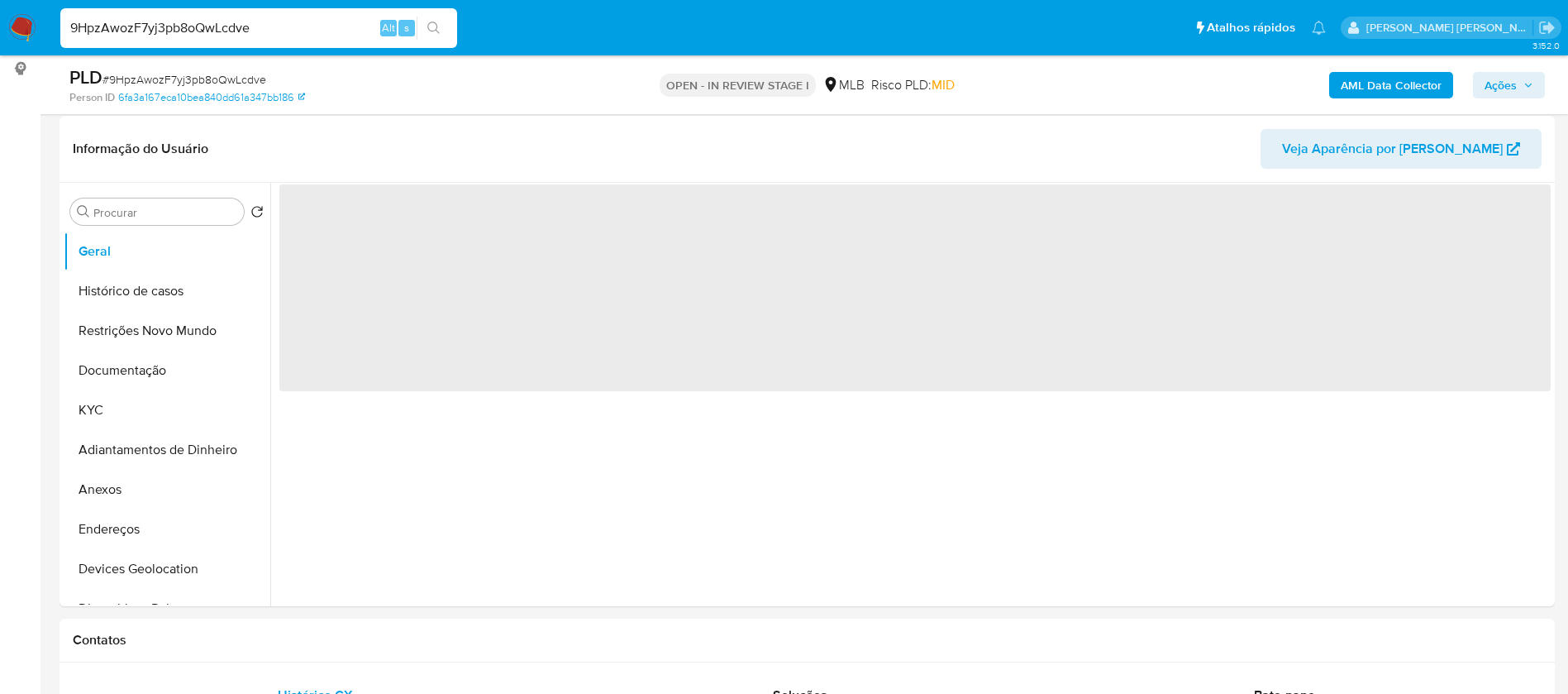
scroll to position [248, 0]
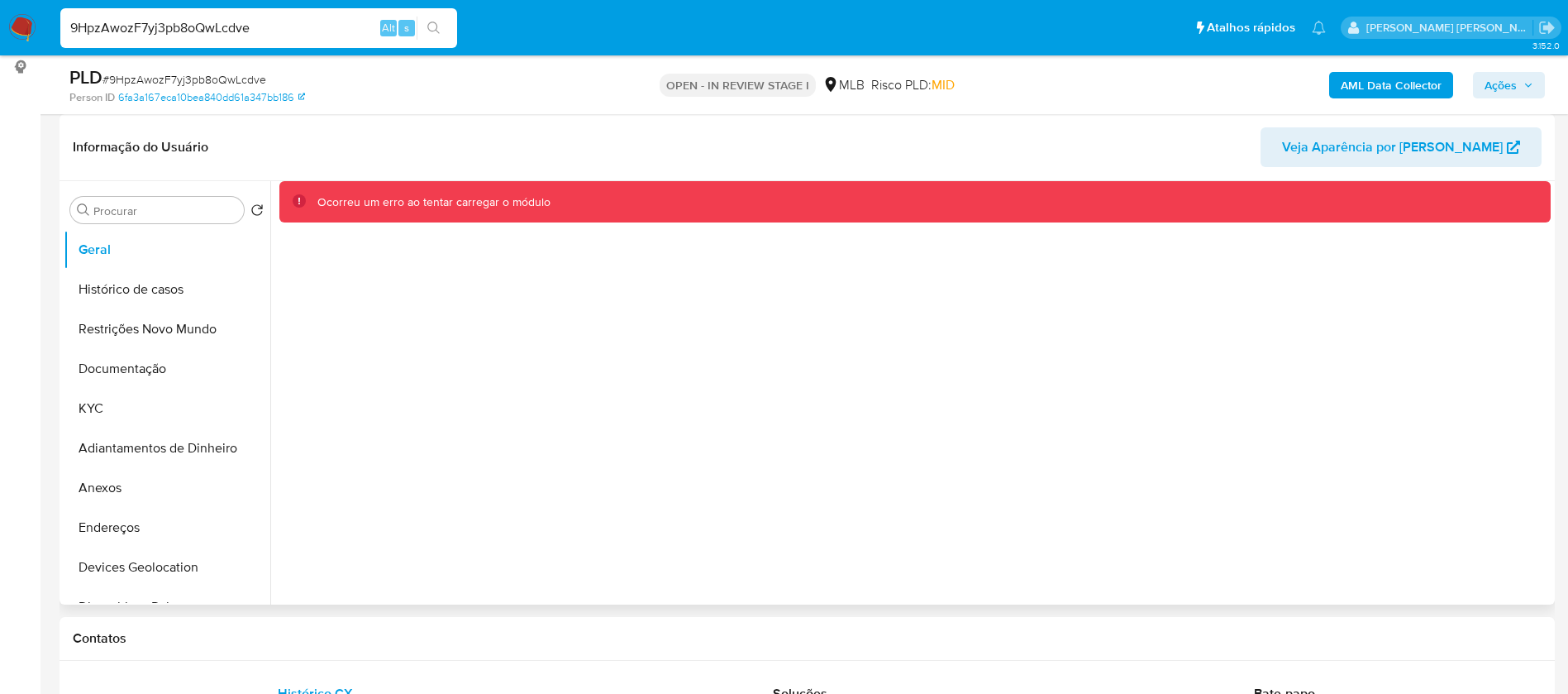
select select "10"
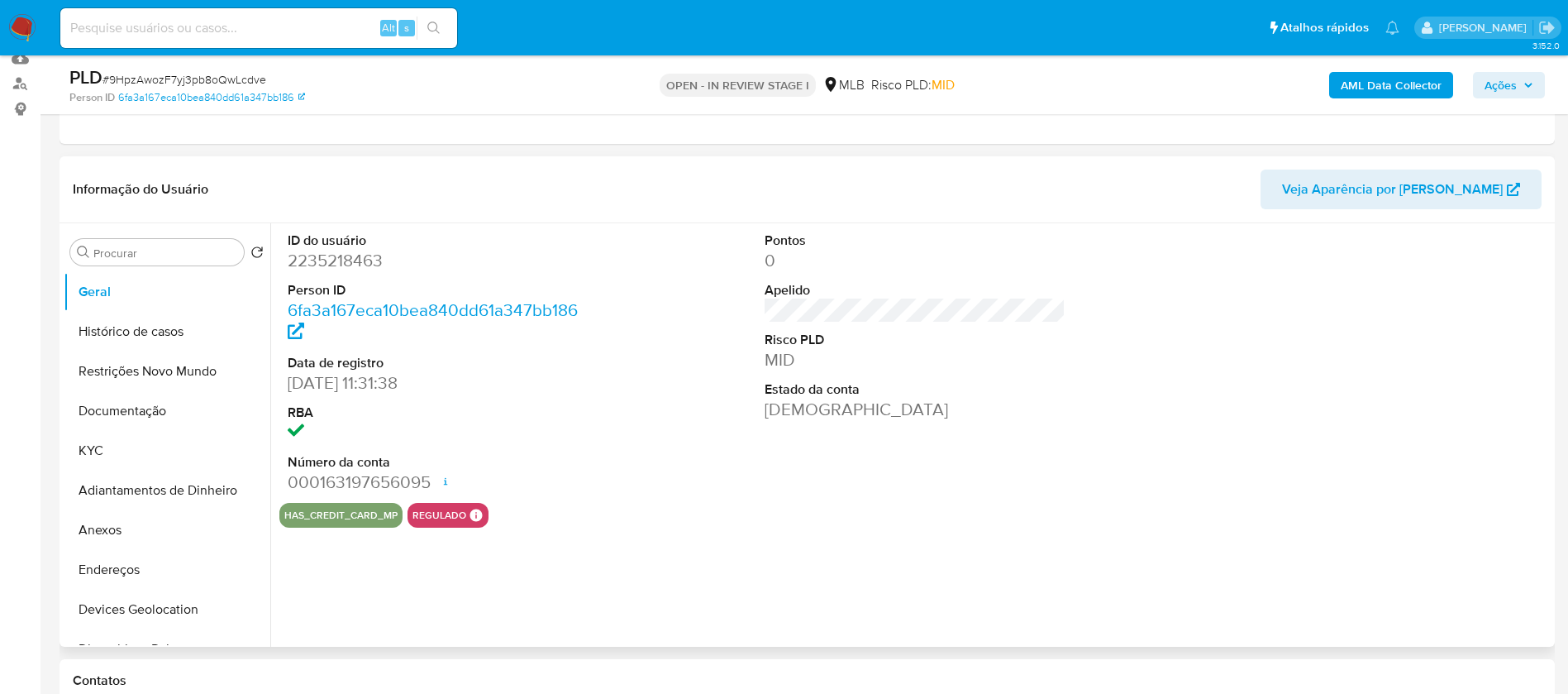
scroll to position [248, 0]
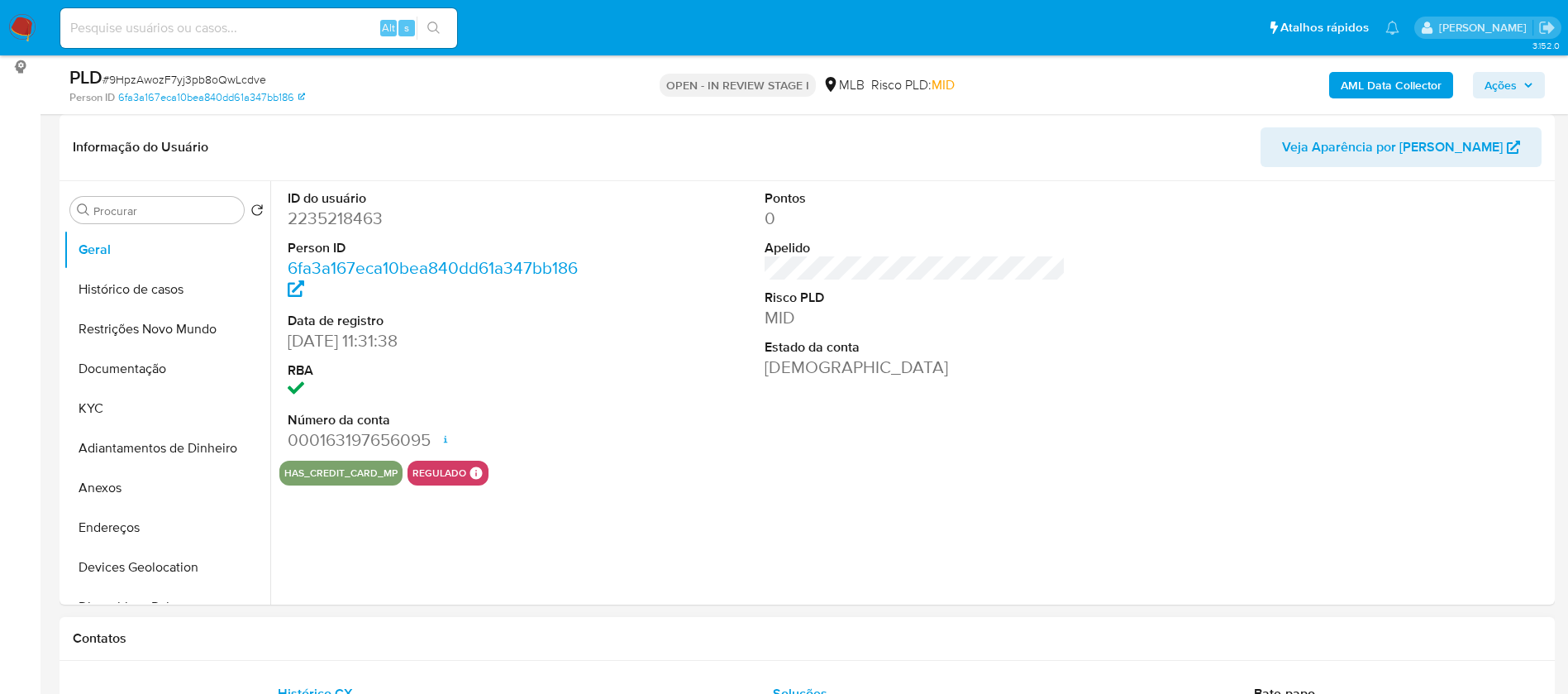
select select "10"
click at [114, 400] on button "KYC" at bounding box center [160, 408] width 194 height 40
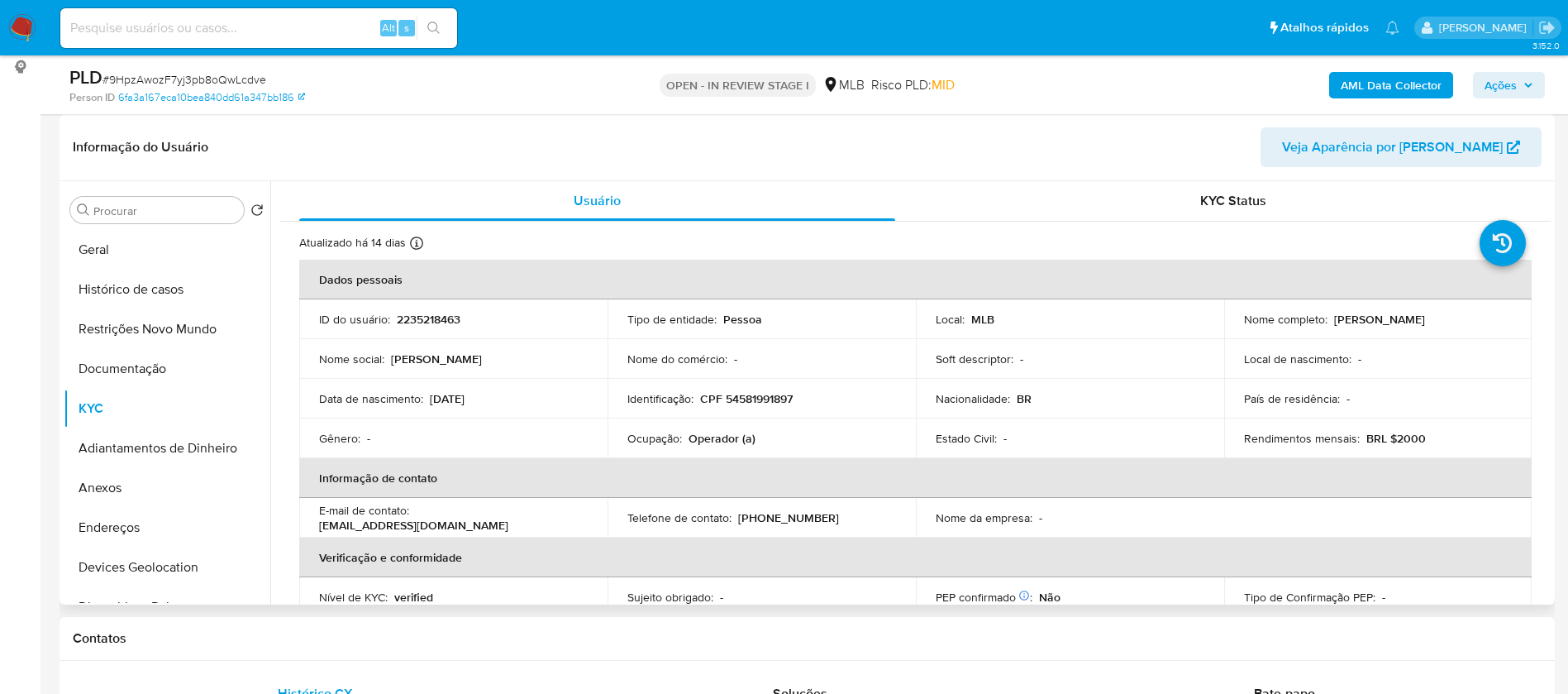
click at [426, 319] on p "2235218463" at bounding box center [428, 319] width 63 height 15
copy p "2235218463"
drag, startPoint x: 760, startPoint y: 438, endPoint x: 629, endPoint y: 436, distance: 131.0
click at [629, 436] on div "Ocupação : Operador (a)" at bounding box center [762, 438] width 269 height 15
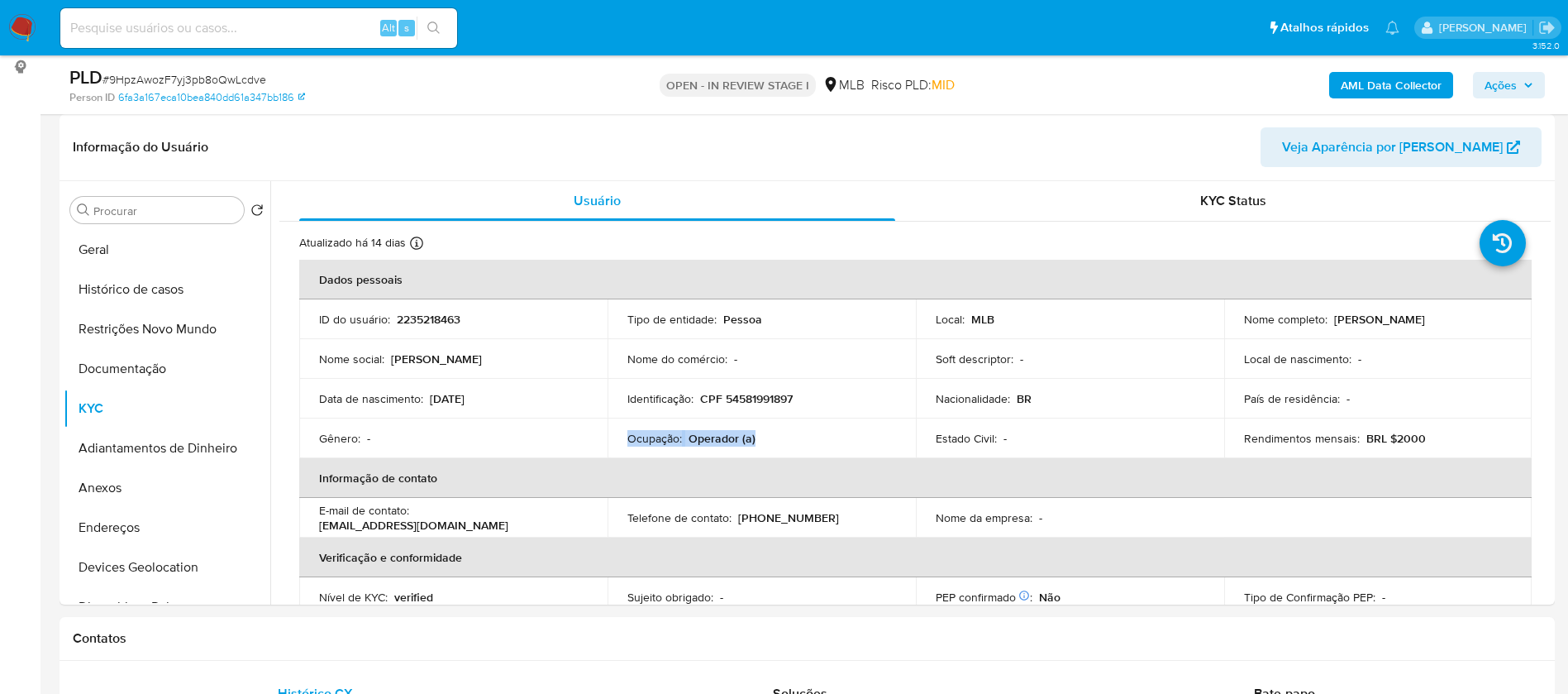
copy div "Ocupação : Operador (a)"
click at [144, 487] on button "Anexos" at bounding box center [160, 487] width 194 height 40
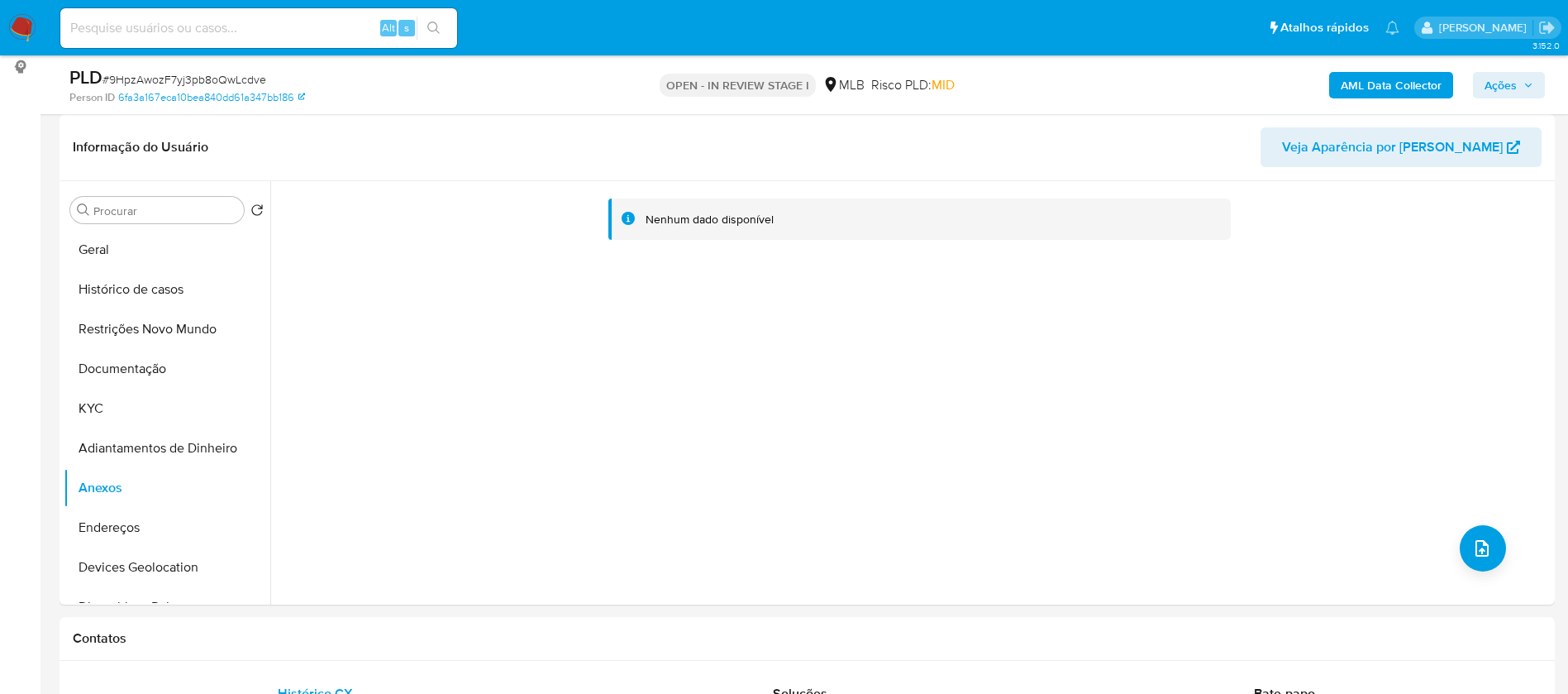
click at [1408, 80] on b "AML Data Collector" at bounding box center [1390, 85] width 101 height 26
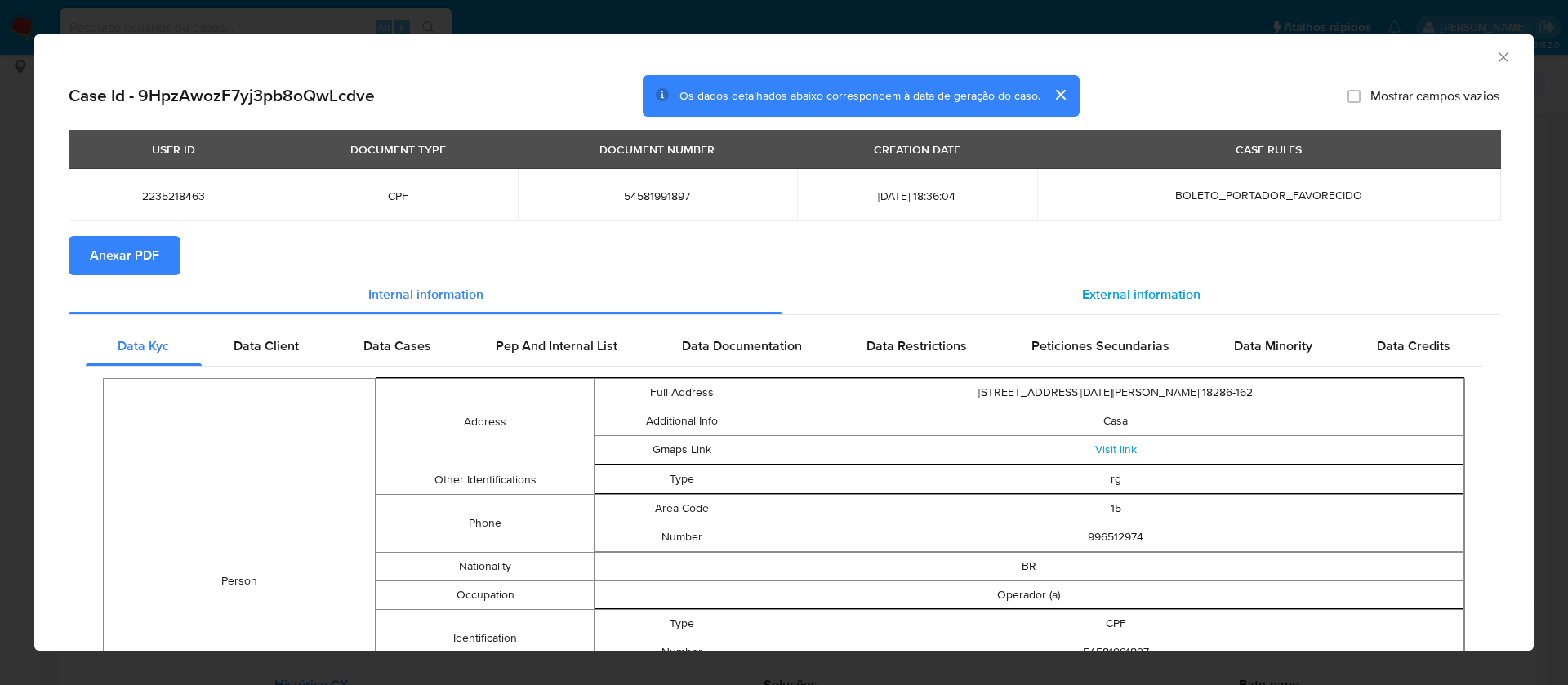
click at [1171, 293] on span "External information" at bounding box center [1142, 294] width 119 height 18
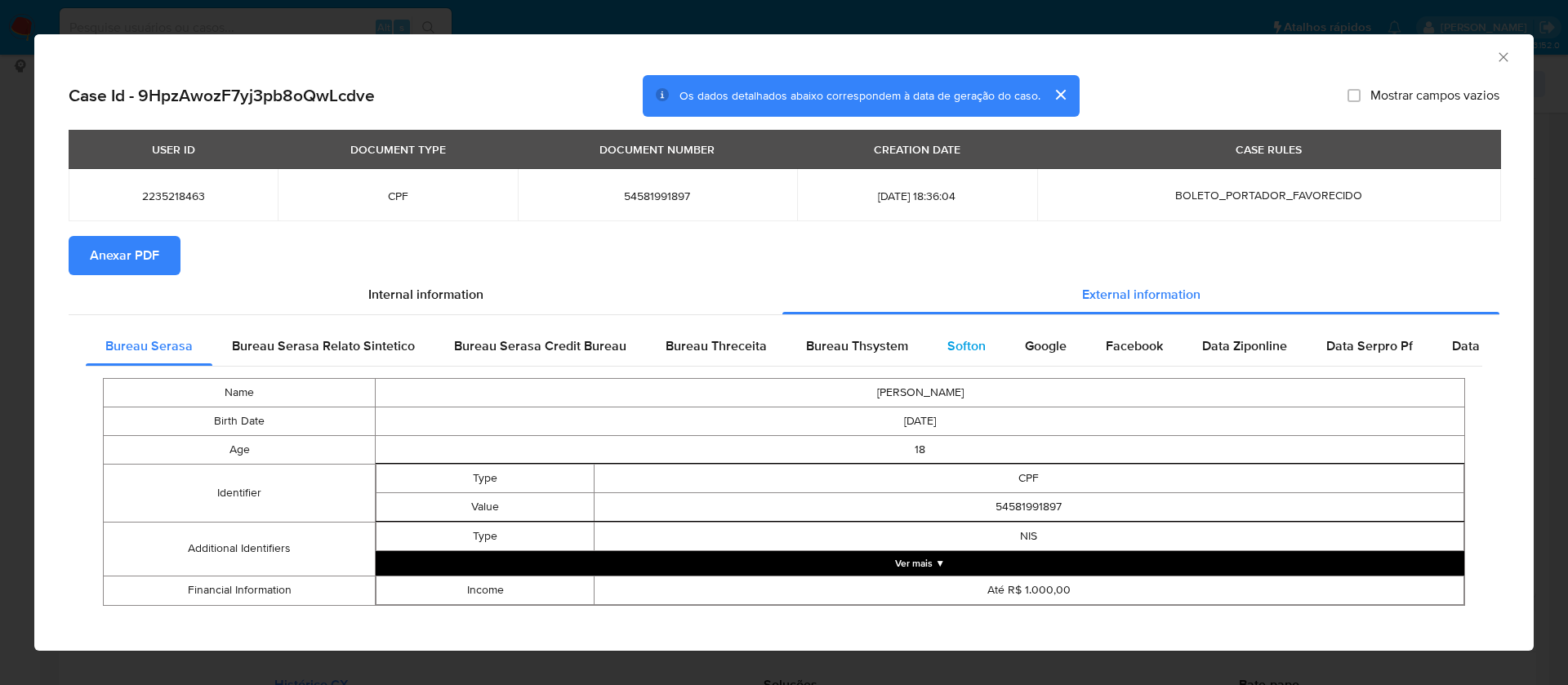
click at [969, 327] on div "Softon" at bounding box center [966, 346] width 78 height 39
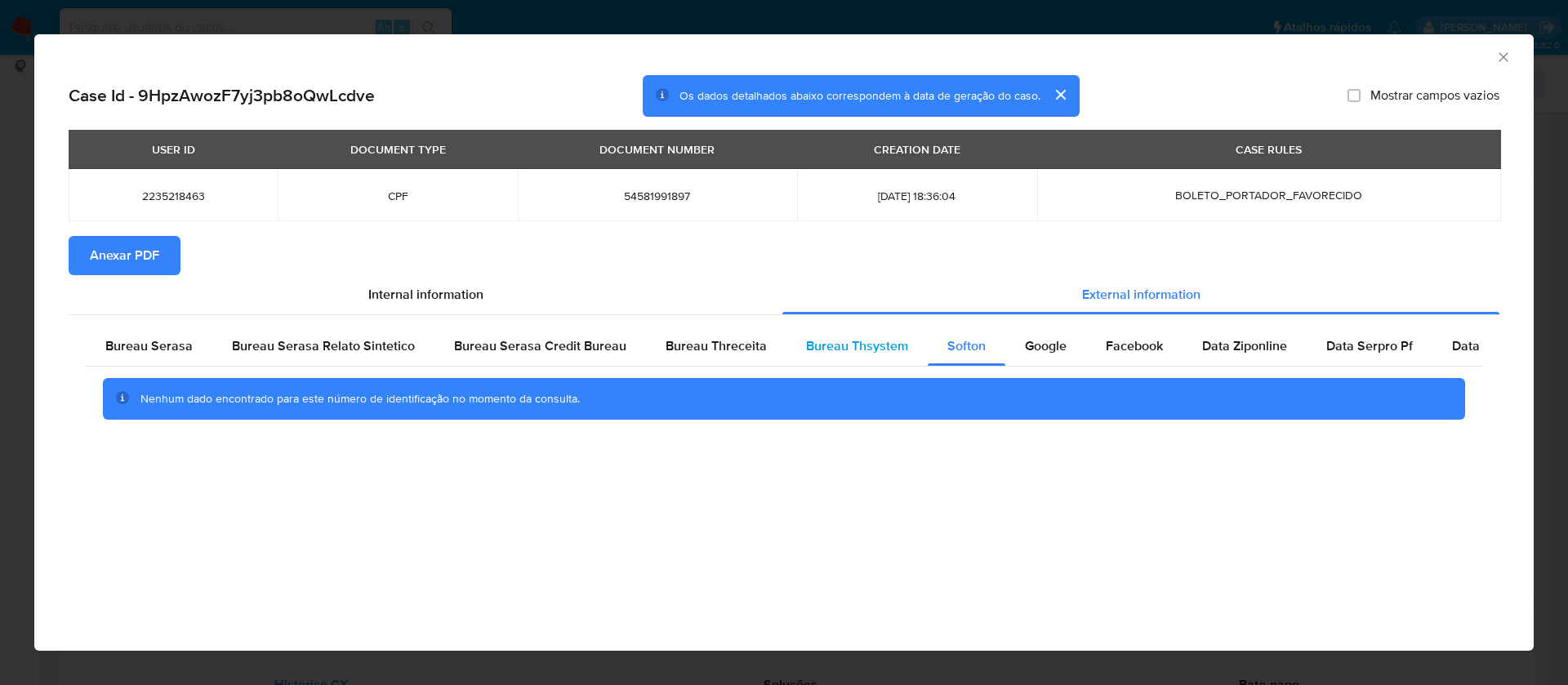
click at [869, 342] on span "Bureau Thsystem" at bounding box center [857, 346] width 102 height 18
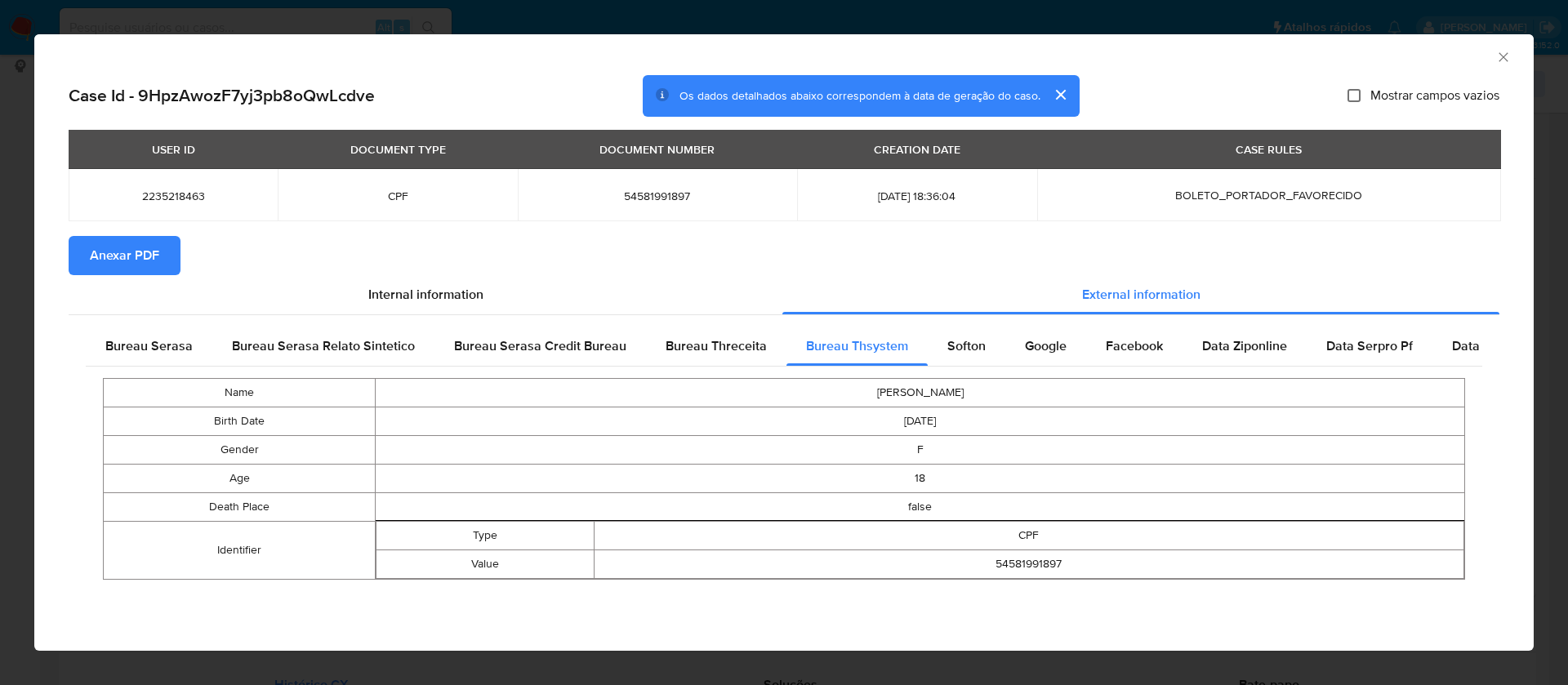
click at [1352, 95] on input "Mostrar campos vazios" at bounding box center [1354, 96] width 13 height 13
checkbox input "true"
click at [110, 251] on span "Anexar PDF" at bounding box center [124, 255] width 69 height 36
click at [1495, 55] on icon "Fechar a janela" at bounding box center [1504, 58] width 17 height 17
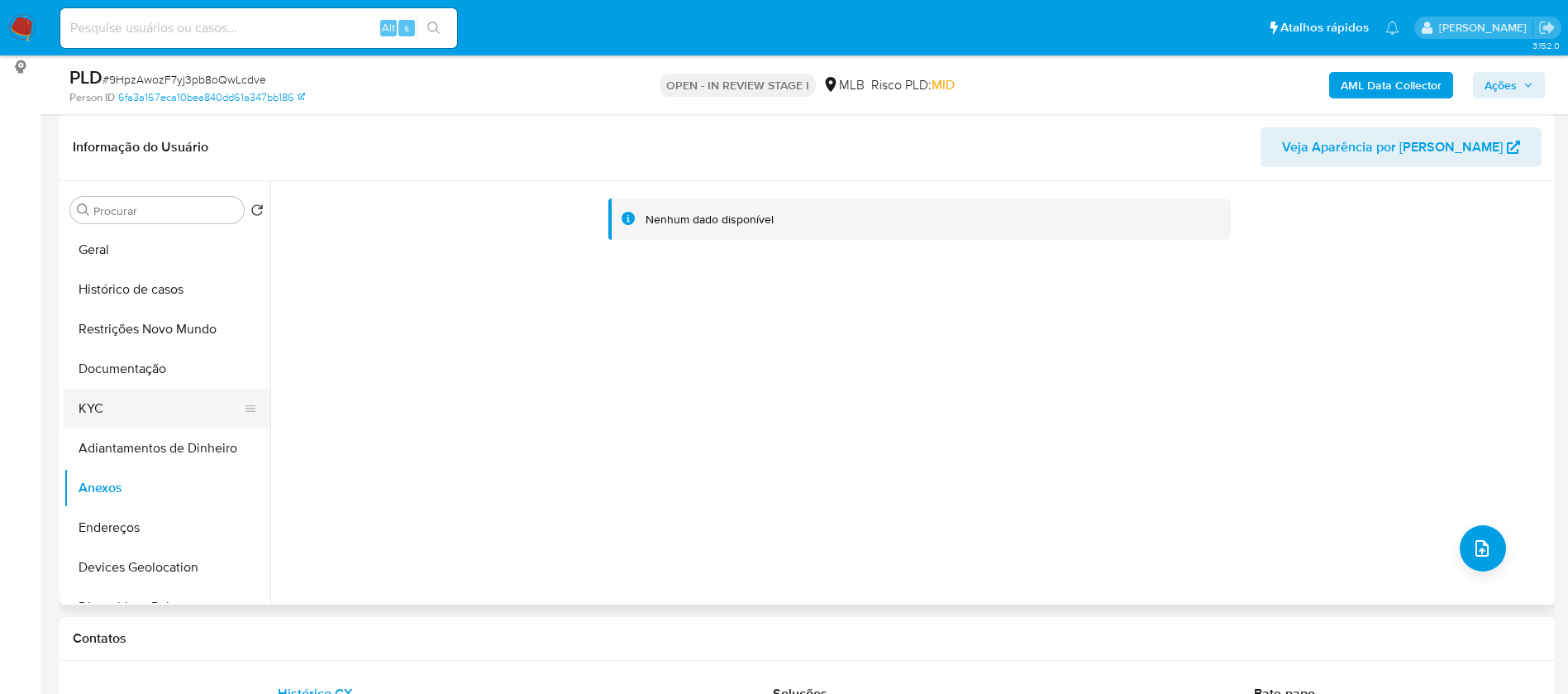
click at [120, 418] on button "KYC" at bounding box center [160, 408] width 194 height 40
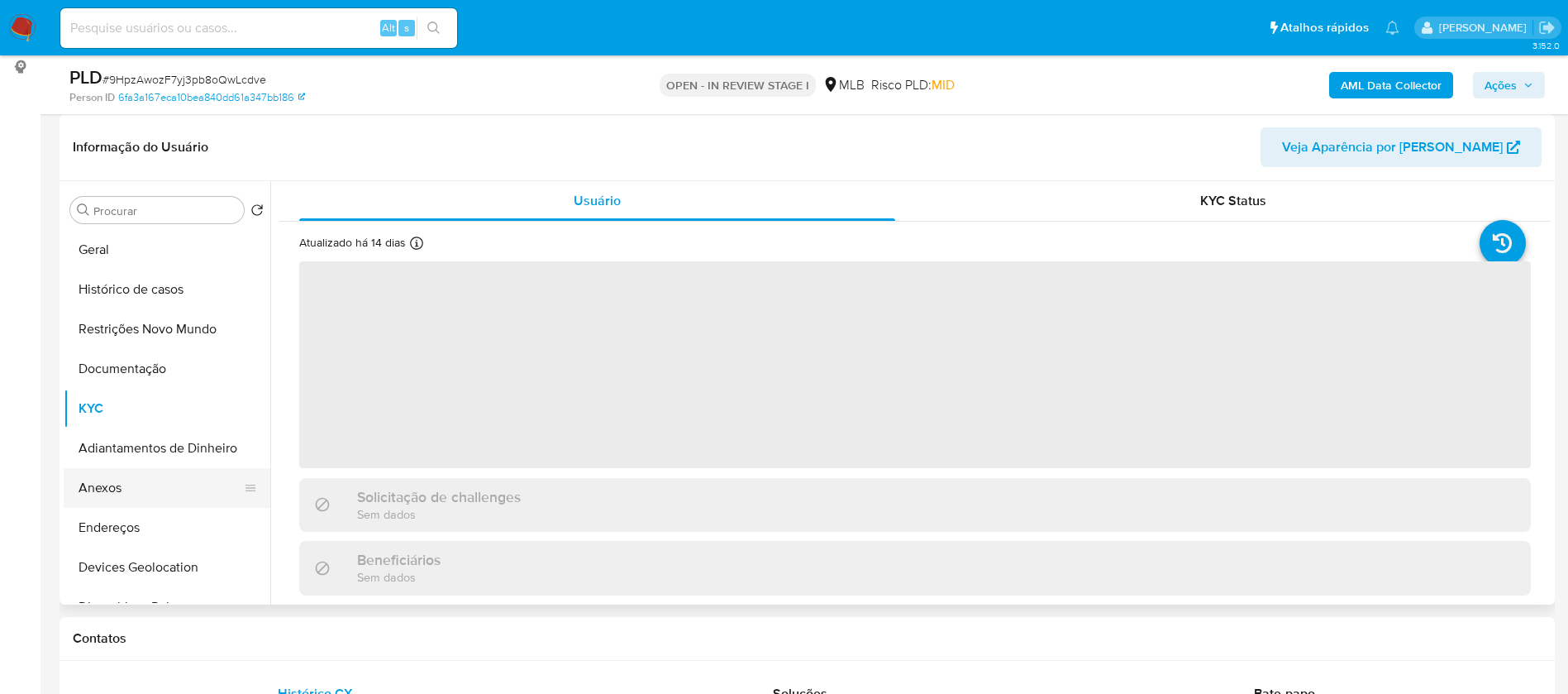
click at [129, 484] on button "Anexos" at bounding box center [160, 487] width 194 height 40
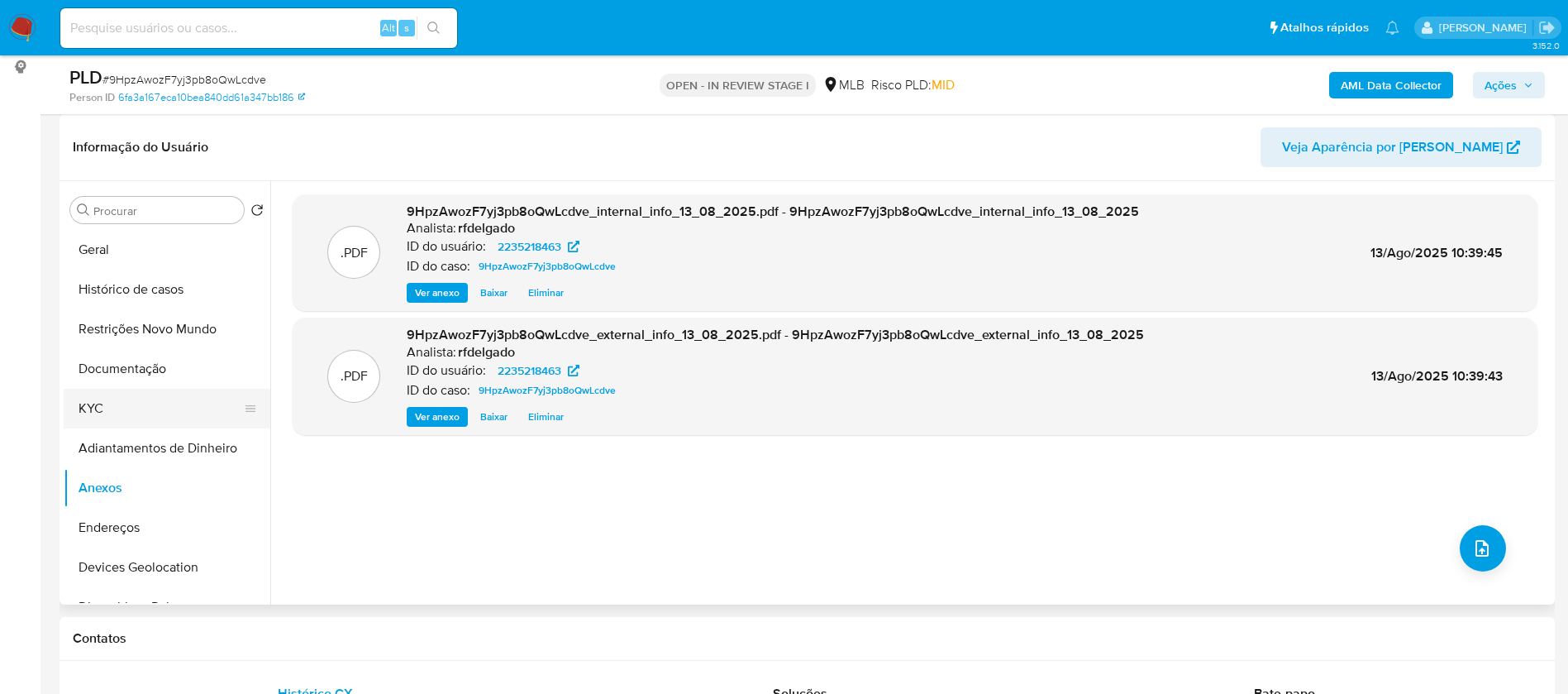
click at [114, 409] on button "KYC" at bounding box center [160, 408] width 194 height 40
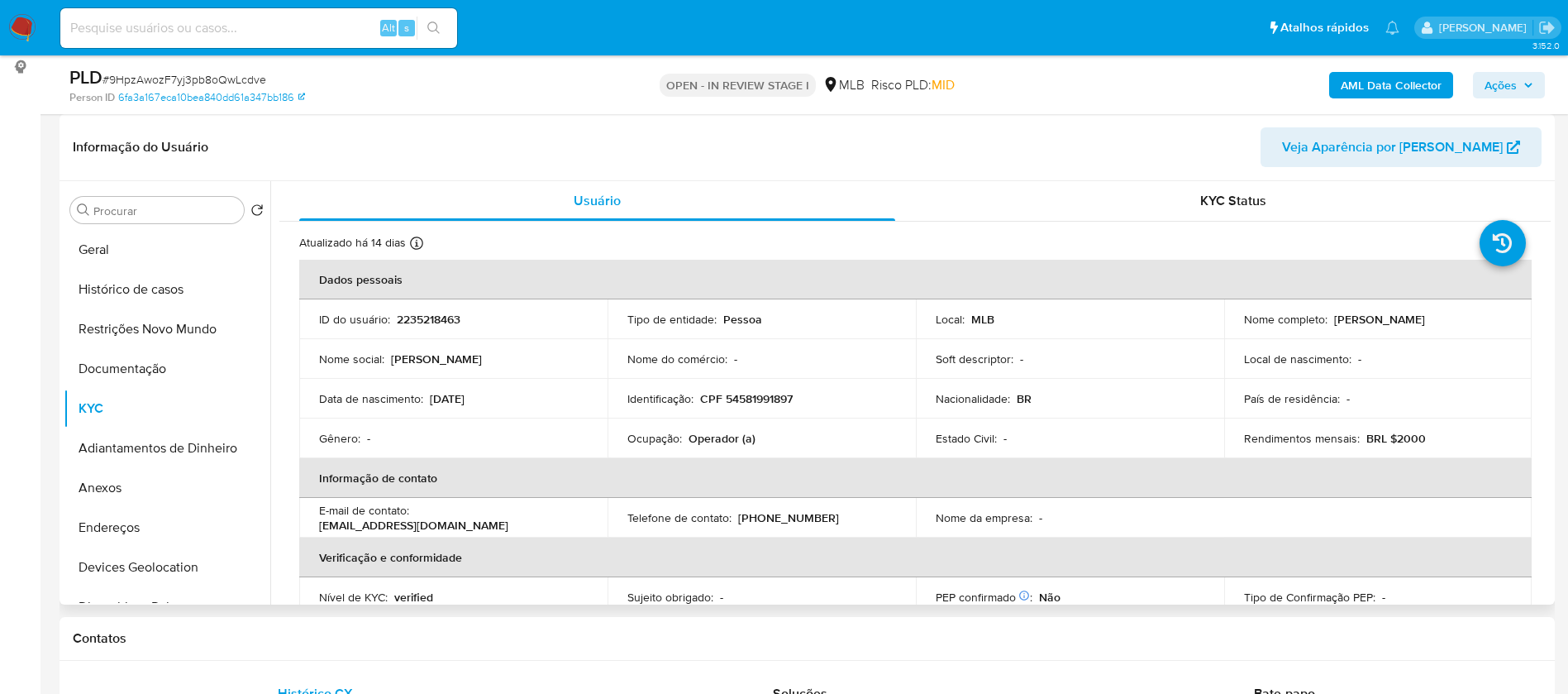
drag, startPoint x: 1417, startPoint y: 315, endPoint x: 1329, endPoint y: 317, distance: 88.0
click at [1329, 317] on div "Nome completo : [PERSON_NAME]" at bounding box center [1379, 319] width 269 height 15
copy p "[PERSON_NAME]"
click at [759, 404] on p "CPF 54581991897" at bounding box center [746, 399] width 92 height 15
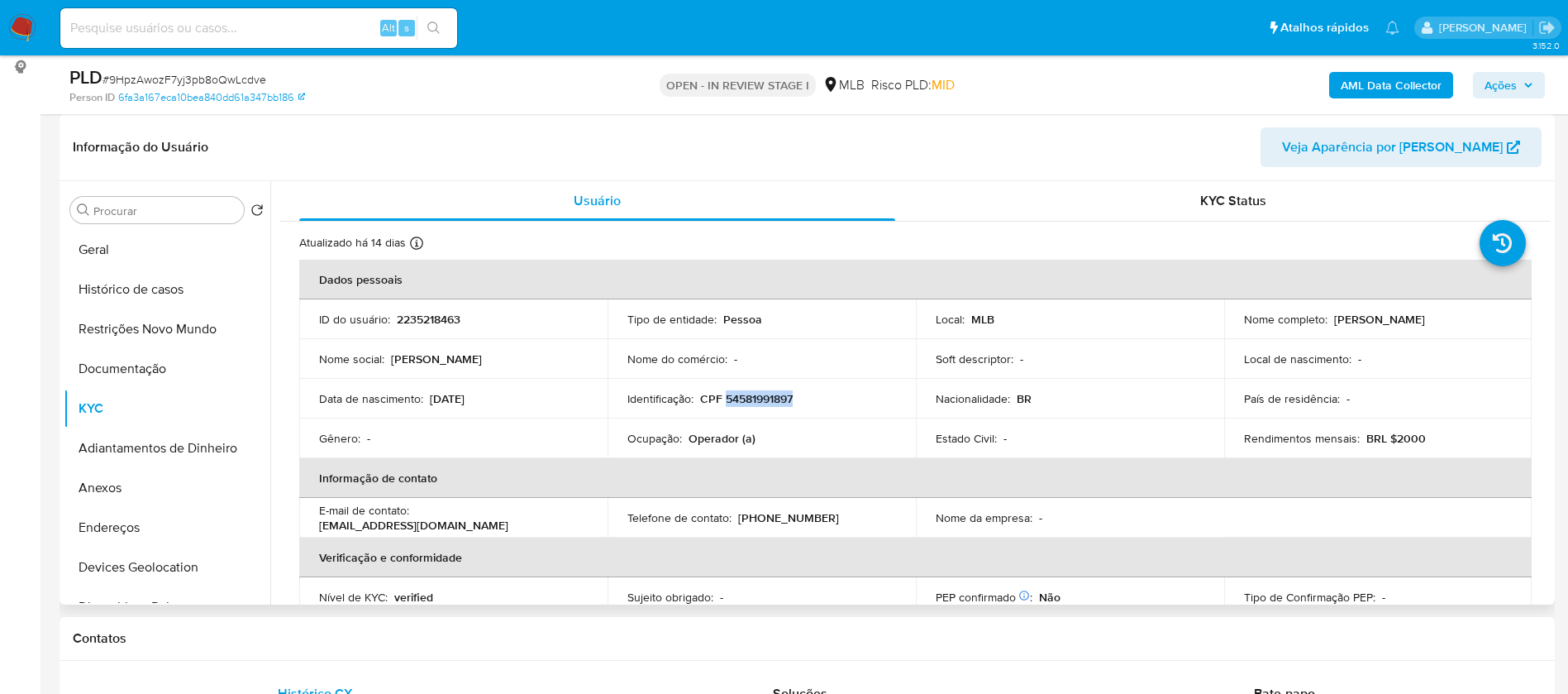
copy p "54581991897"
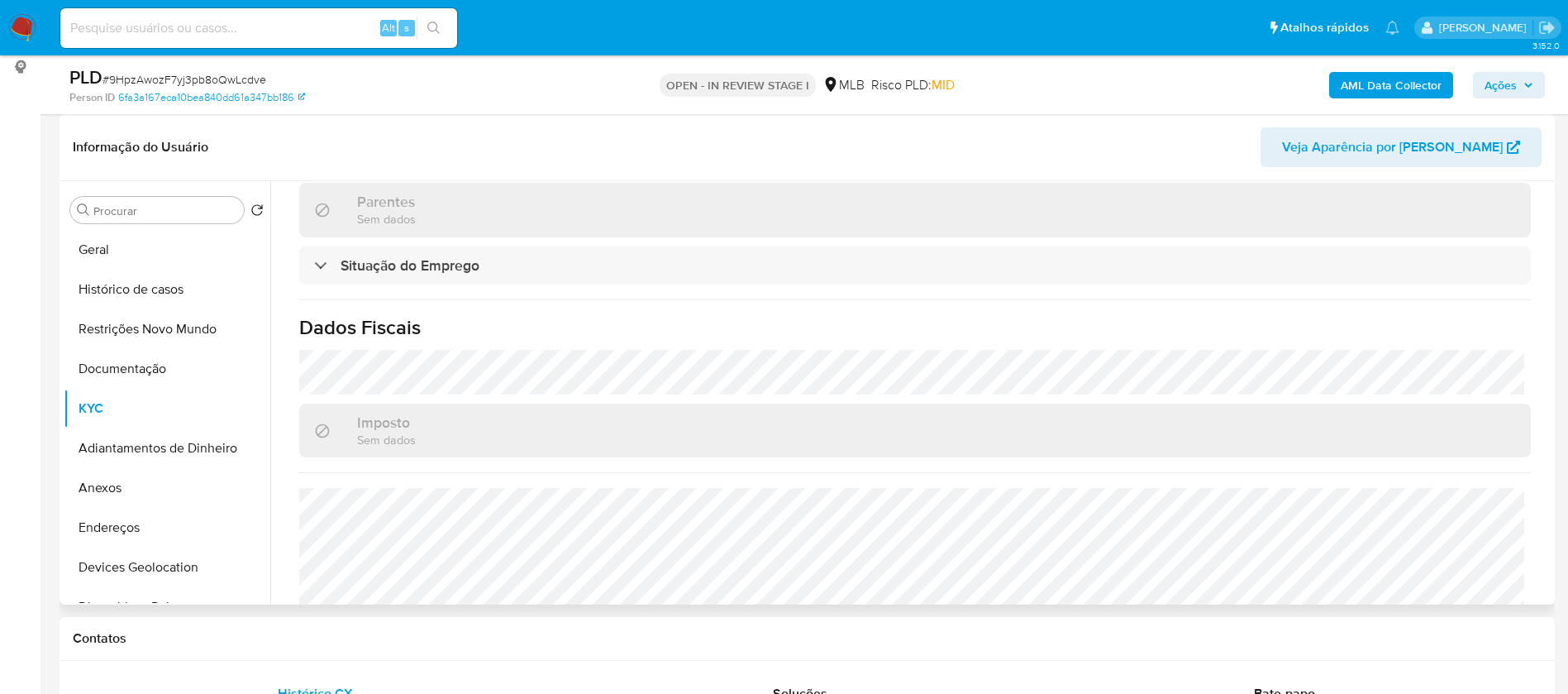
scroll to position [704, 0]
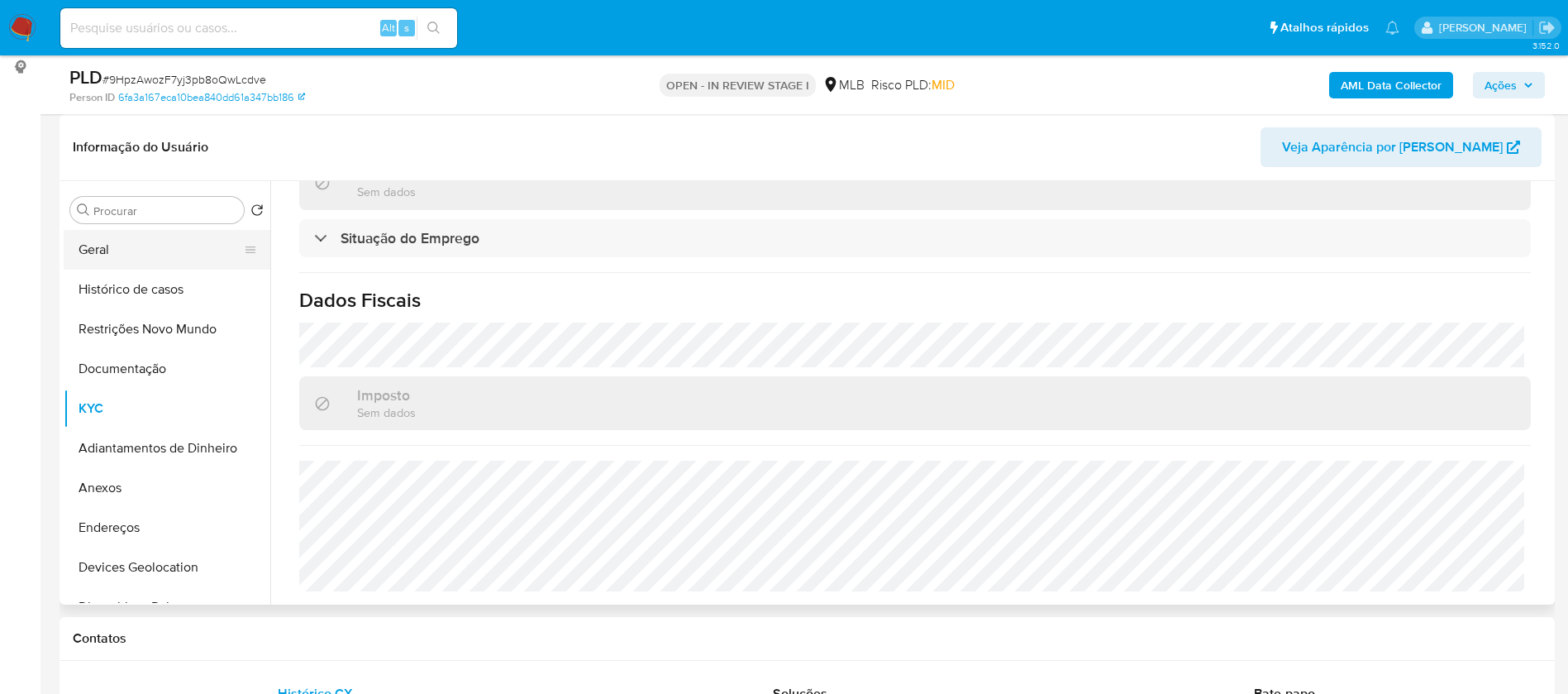
click at [165, 251] on button "Geral" at bounding box center [160, 250] width 194 height 40
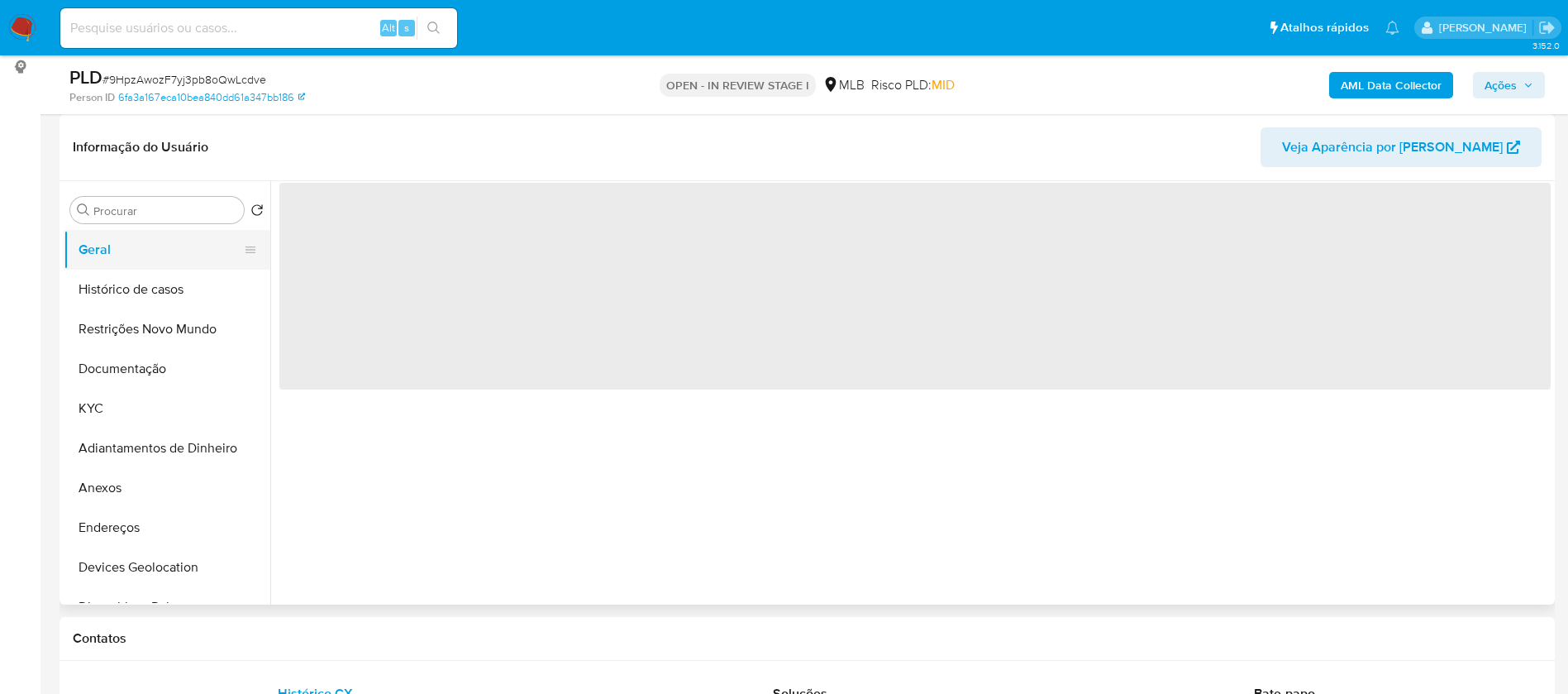
scroll to position [0, 0]
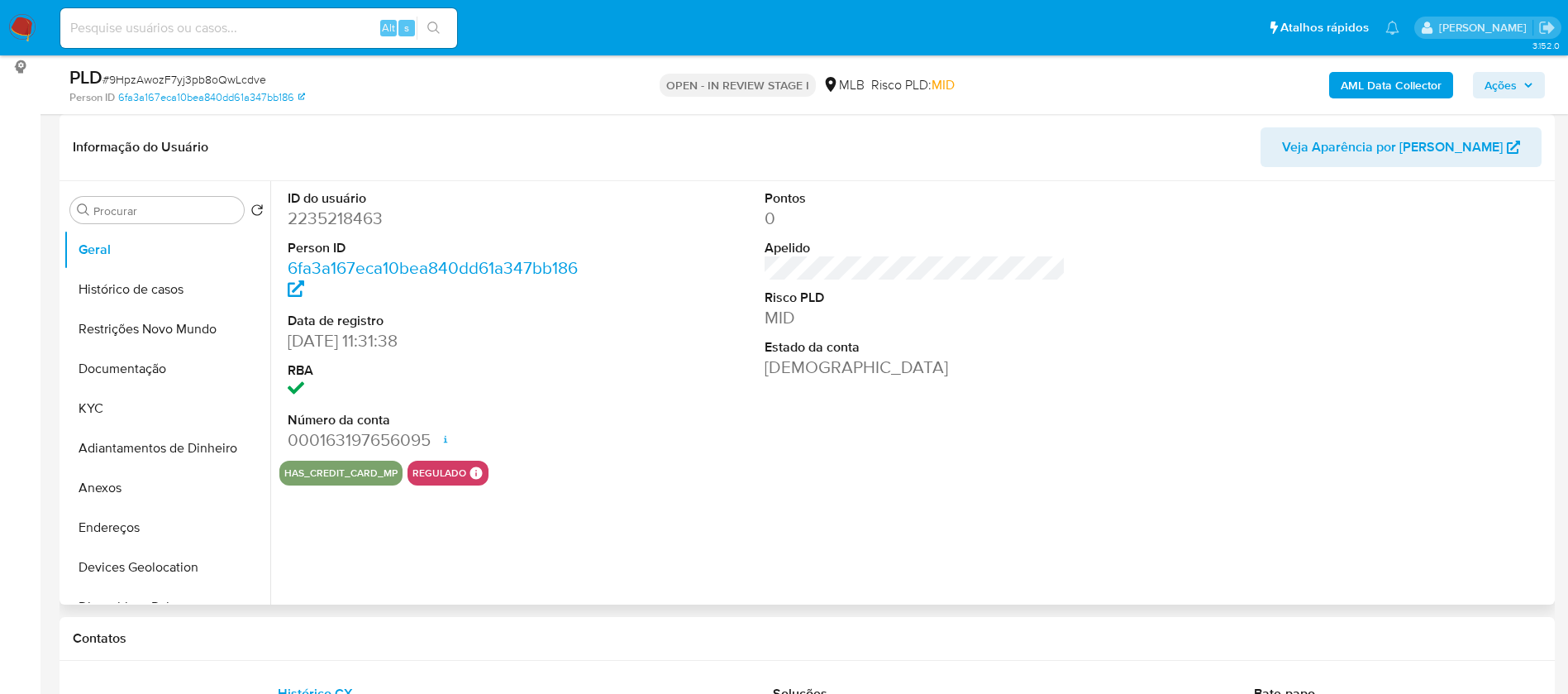
click at [353, 218] on dd "2235218463" at bounding box center [438, 218] width 302 height 23
copy dd "2235218463"
click at [901, 562] on div "ID do usuário 2235218463 Person ID 6fa3a167eca10bea840dd61a347bb186 Data de reg…" at bounding box center [911, 393] width 1280 height 423
click at [106, 420] on button "KYC" at bounding box center [160, 408] width 194 height 40
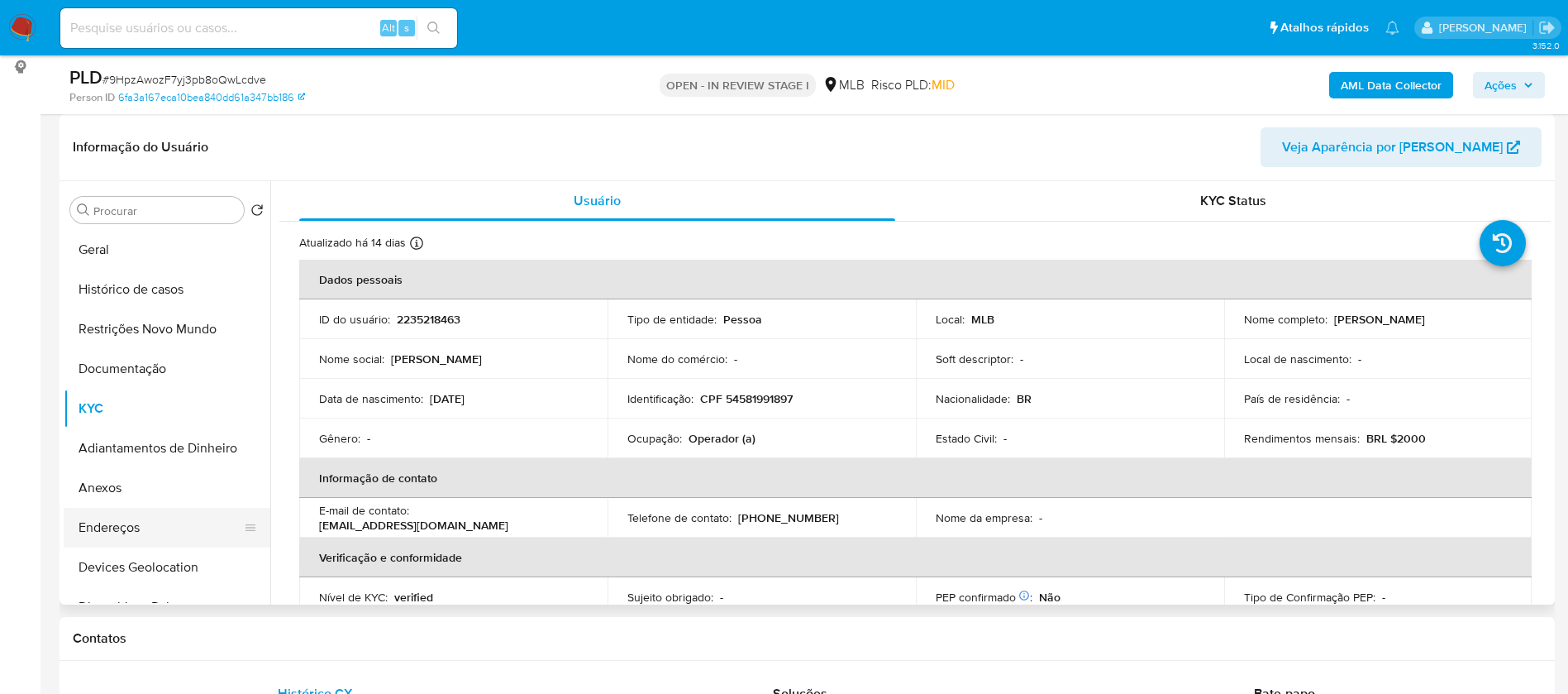
click at [137, 530] on button "Endereços" at bounding box center [160, 527] width 194 height 40
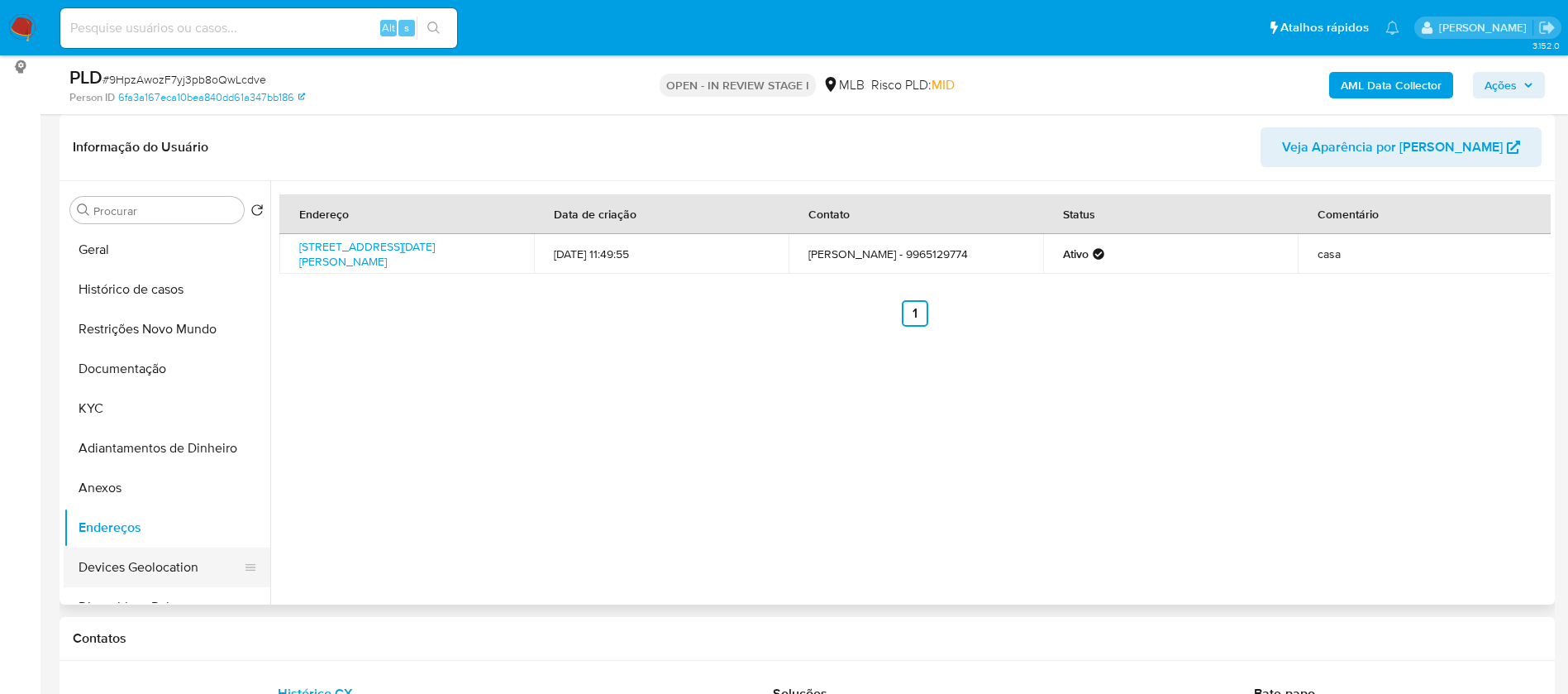
click at [143, 568] on button "Devices Geolocation" at bounding box center [160, 567] width 194 height 40
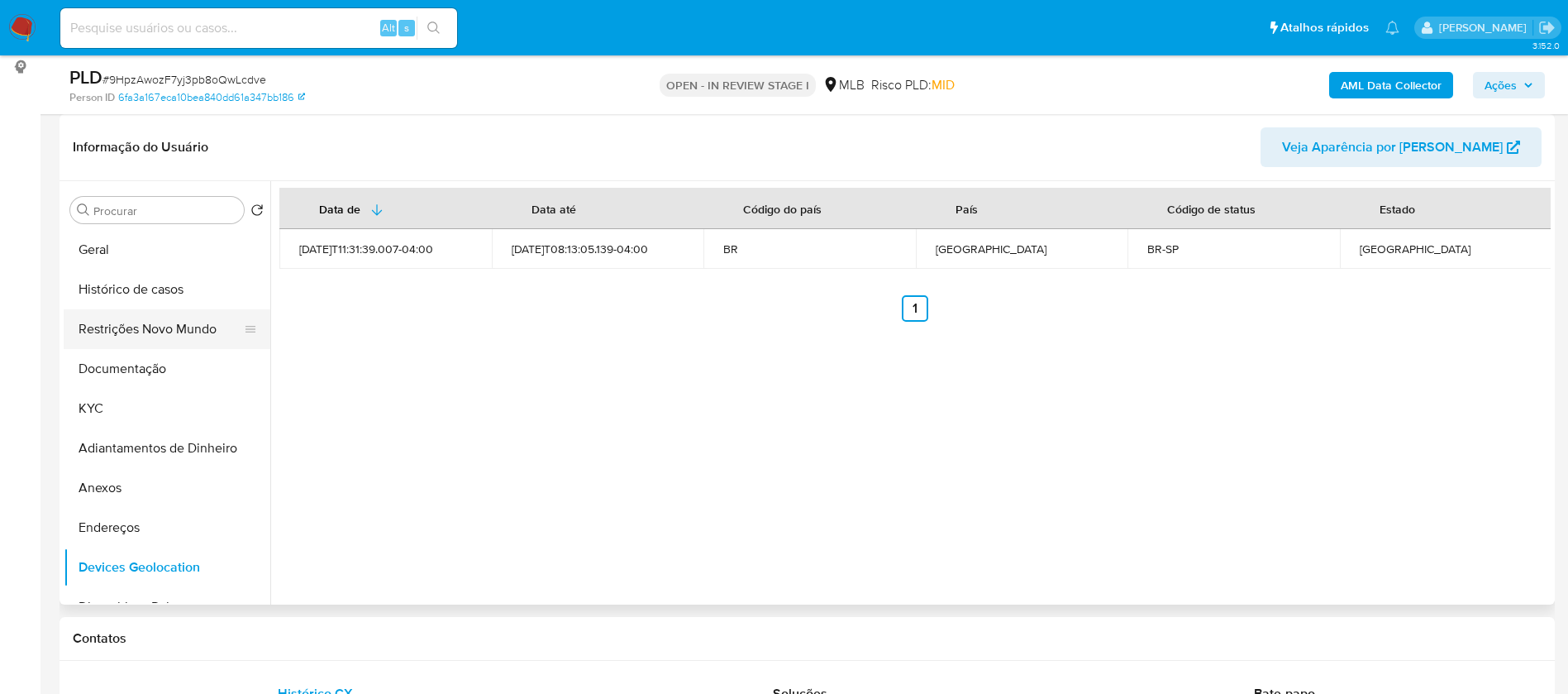
click at [169, 324] on button "Restrições Novo Mundo" at bounding box center [160, 328] width 194 height 40
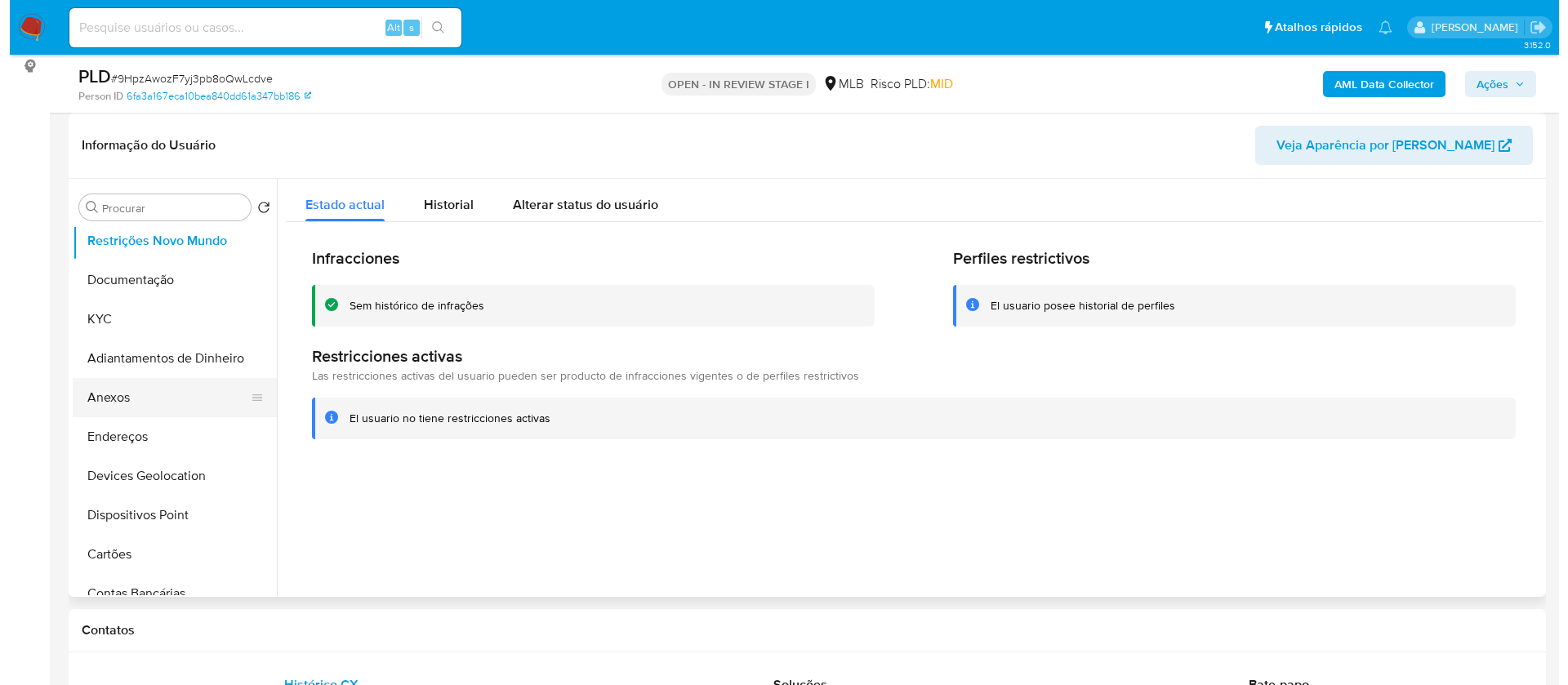
scroll to position [123, 0]
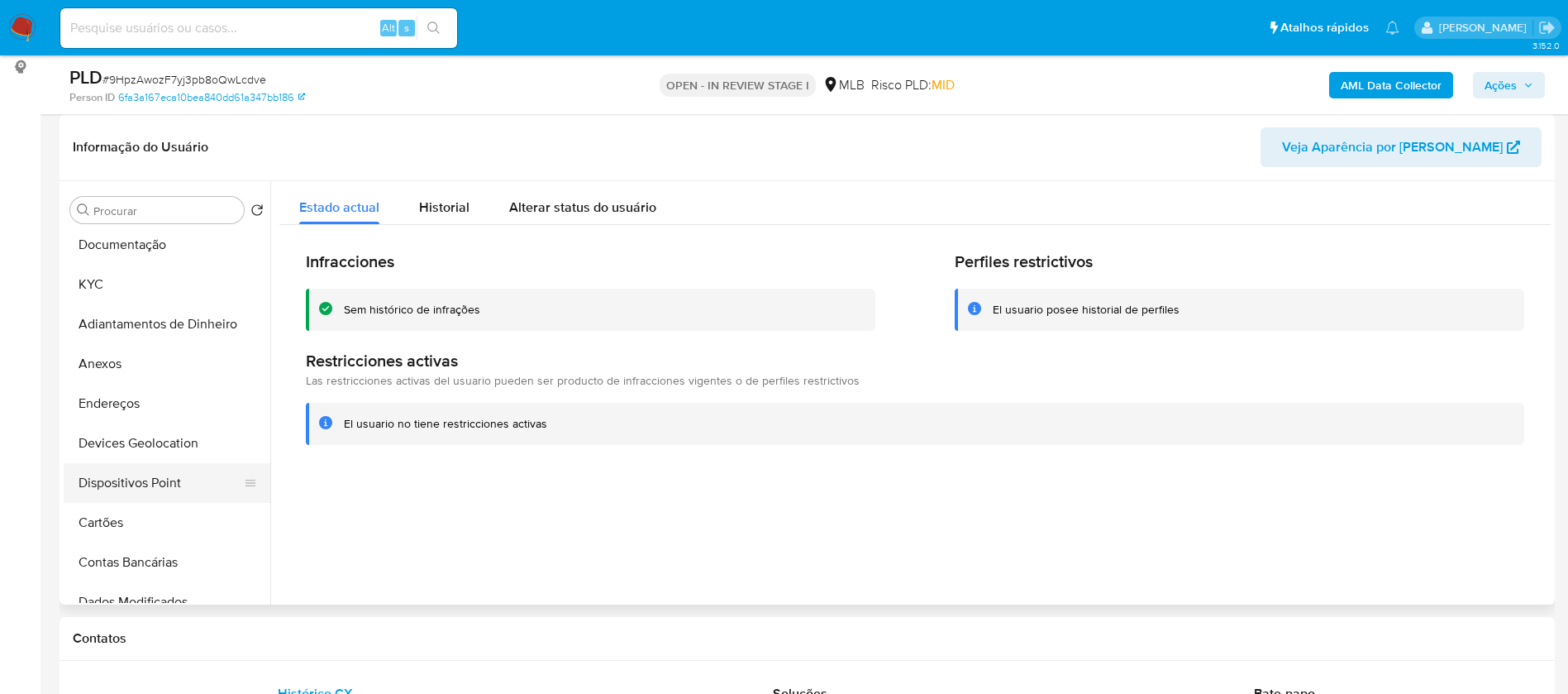
click at [181, 468] on button "Dispositivos Point" at bounding box center [160, 482] width 194 height 40
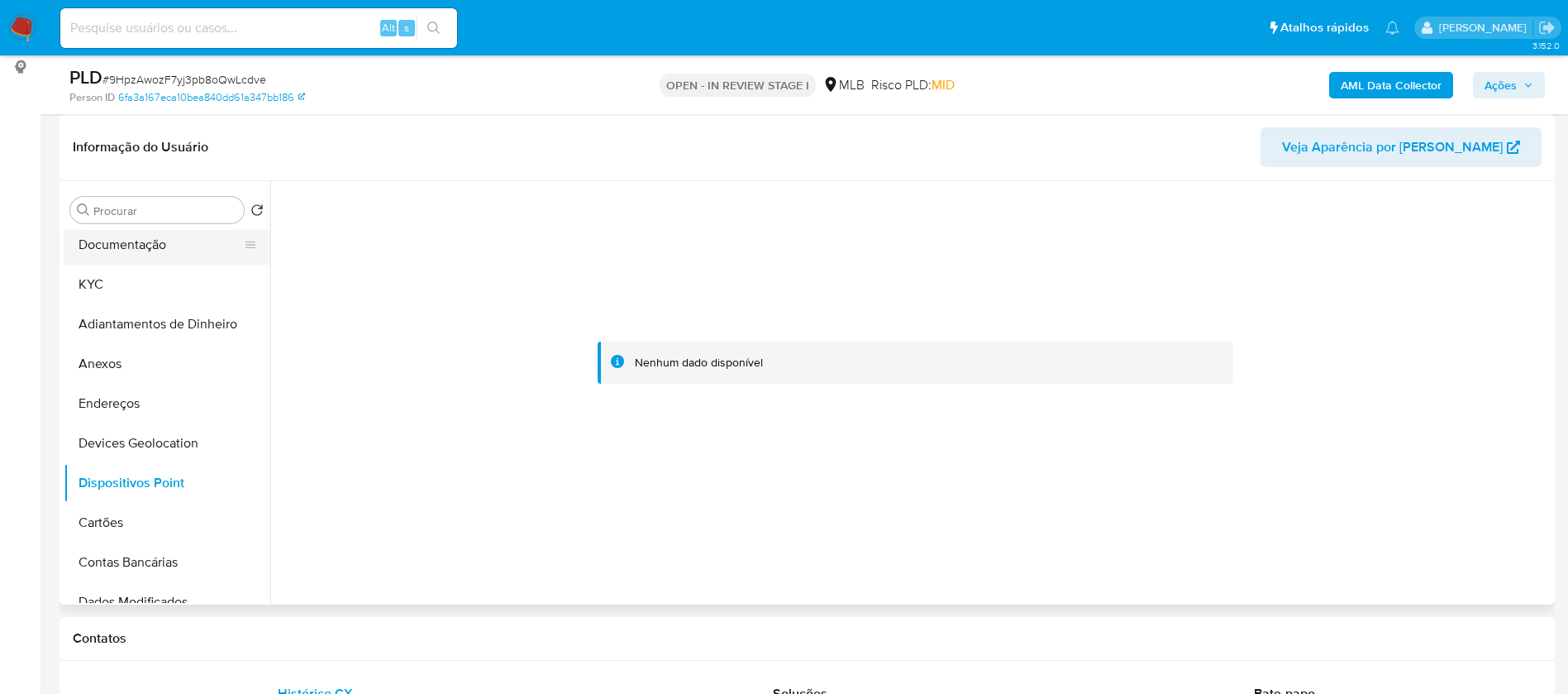
click at [173, 248] on button "Documentação" at bounding box center [160, 245] width 194 height 40
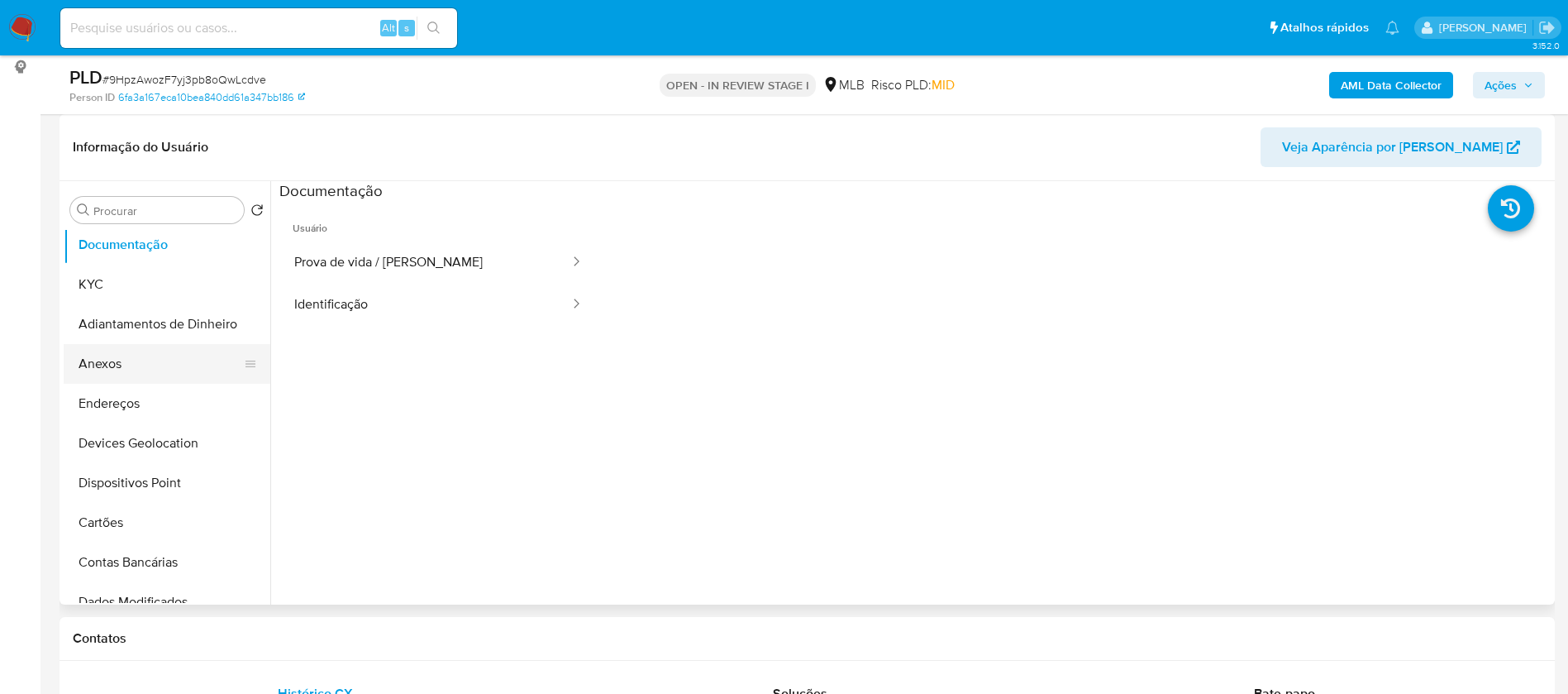
click at [135, 355] on button "Anexos" at bounding box center [160, 363] width 194 height 40
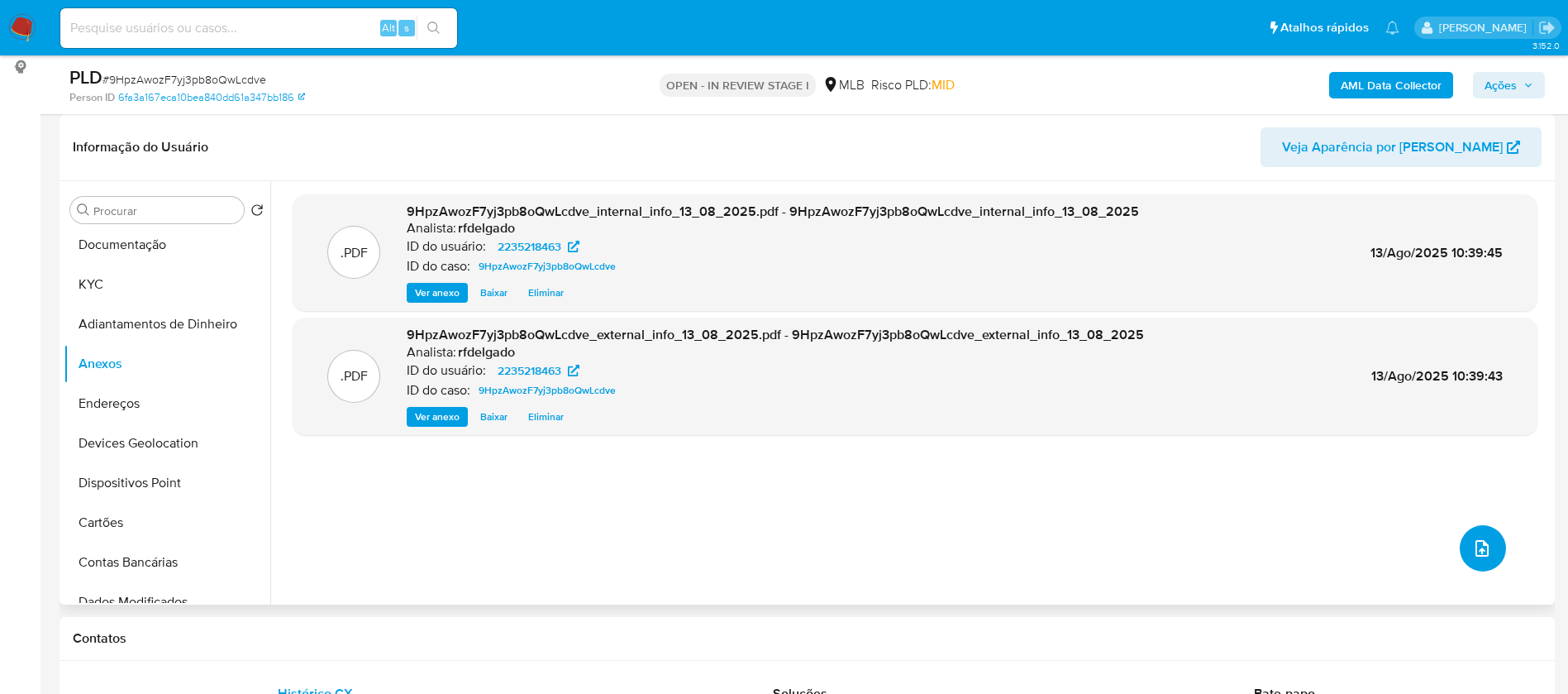
click at [1472, 552] on icon "upload-file" at bounding box center [1481, 548] width 19 height 19
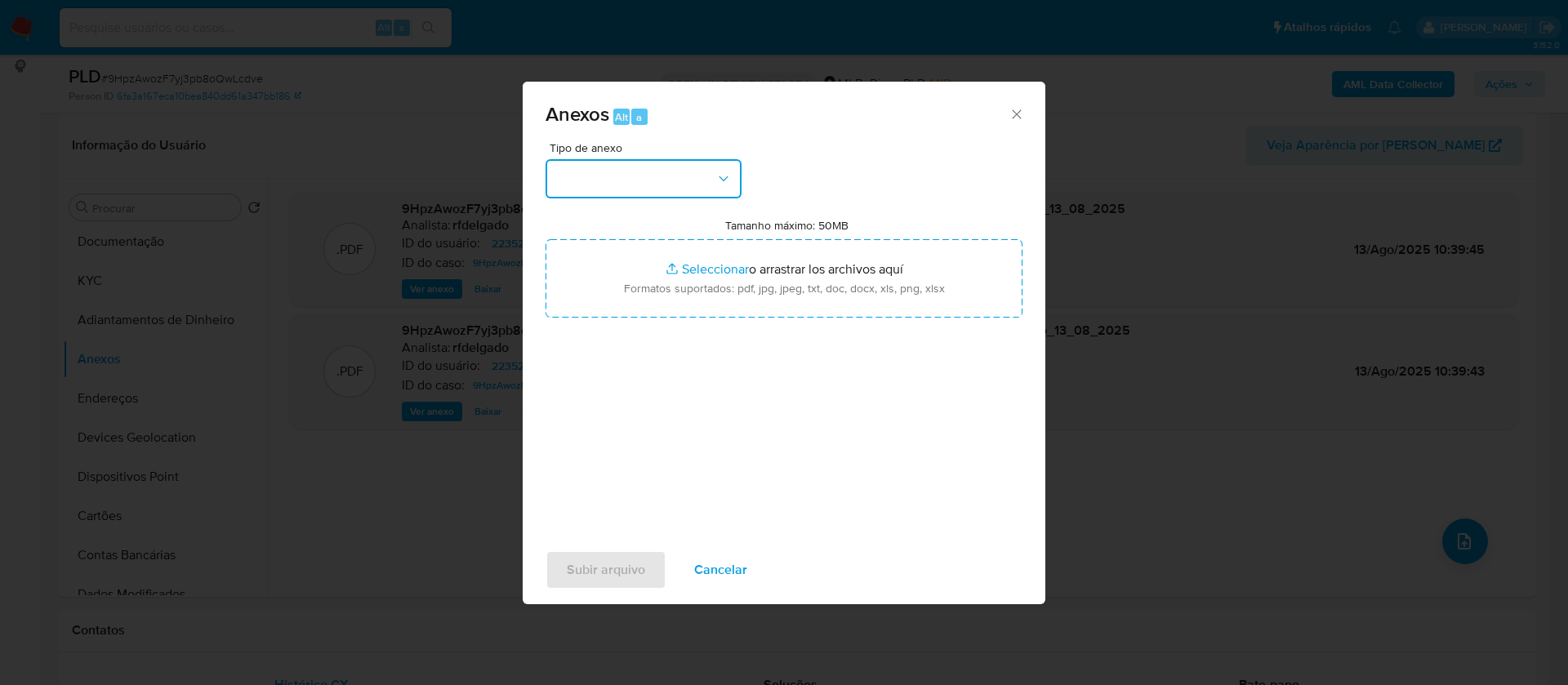
click at [701, 174] on button "button" at bounding box center [644, 179] width 196 height 39
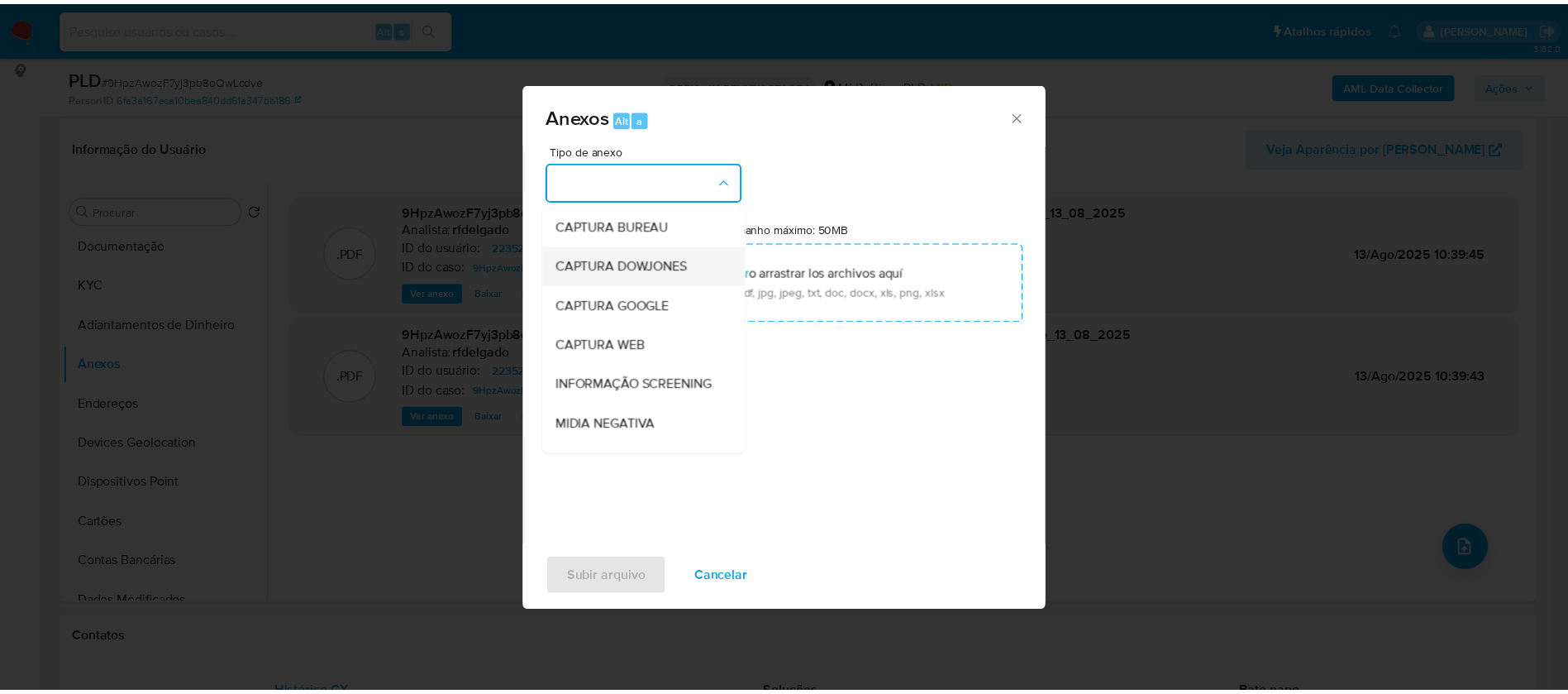
scroll to position [248, 0]
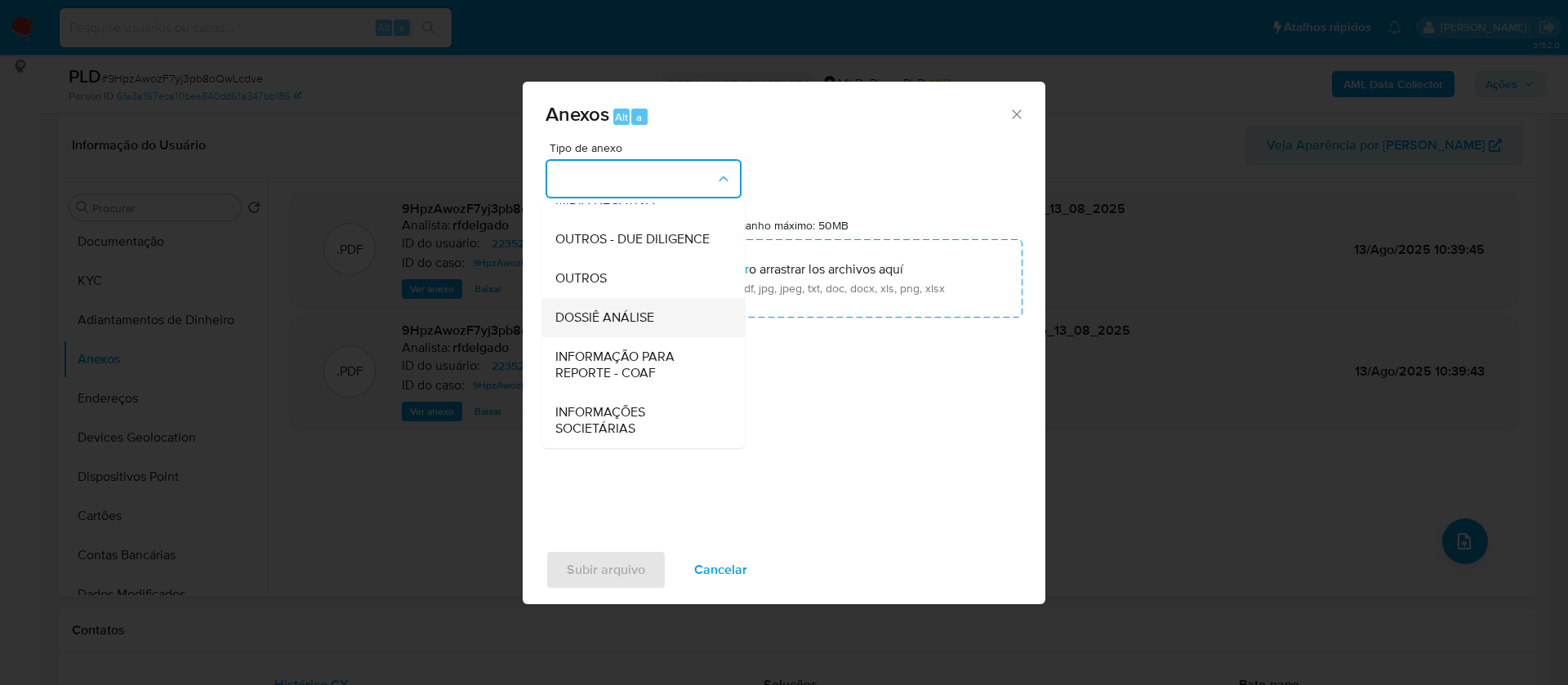
click at [659, 328] on div "DOSSIÊ ANÁLISE" at bounding box center [638, 317] width 166 height 39
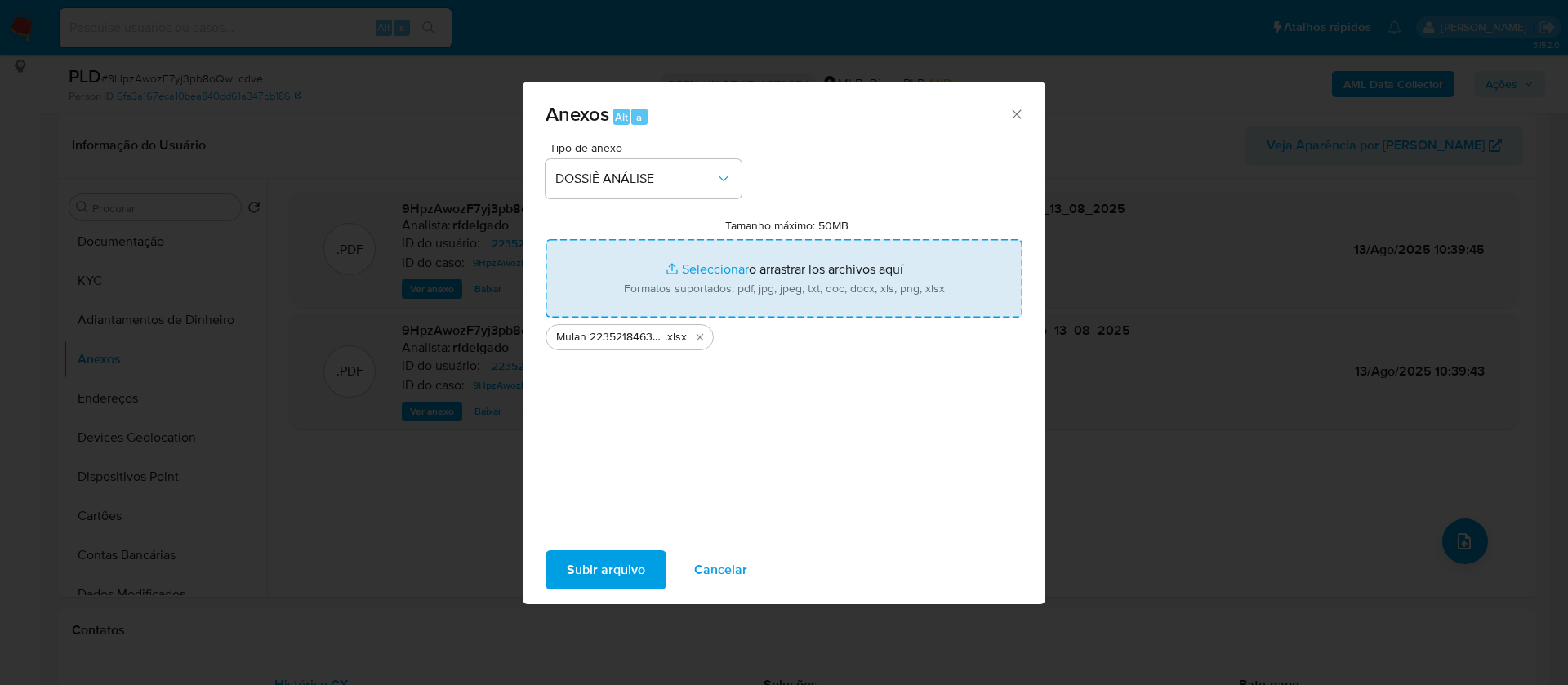
type input "C:\fakepath\SAR - - CPF 04458750895 - [PERSON_NAME].pdf"
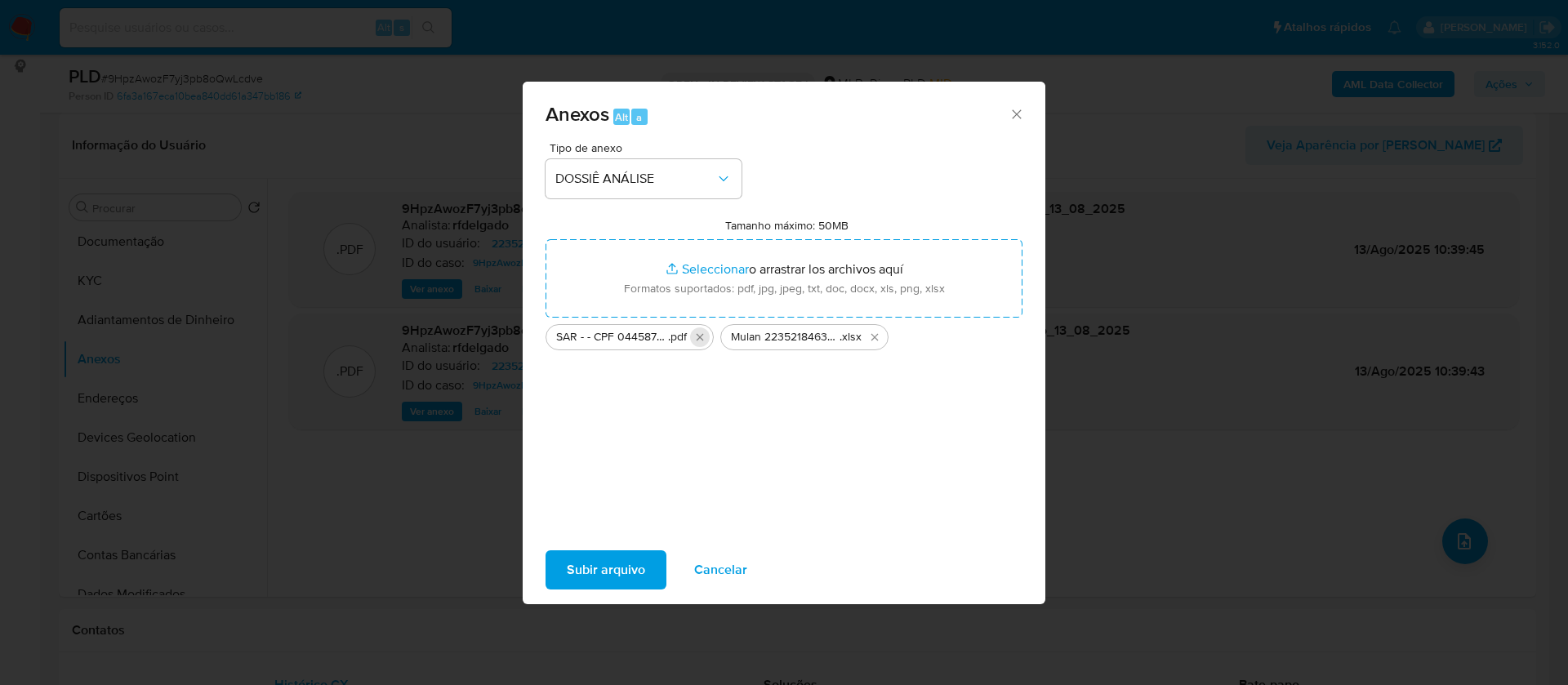
click at [701, 332] on icon "Eliminar SAR - - CPF 04458750895 - MARIA LEITE DE MORAIS.pdf" at bounding box center [700, 337] width 13 height 13
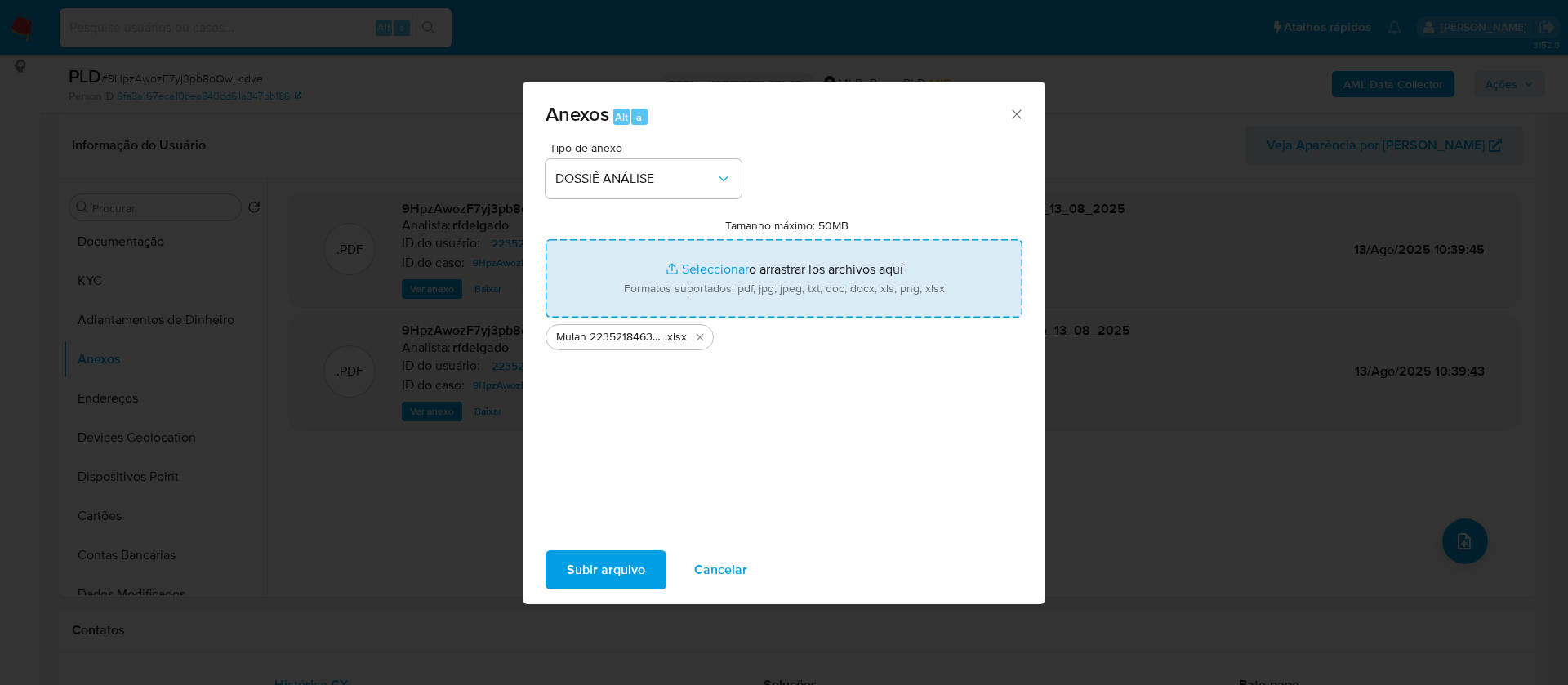
type input "C:\fakepath\SAR - - CPF 54581991897 - [PERSON_NAME].pdf"
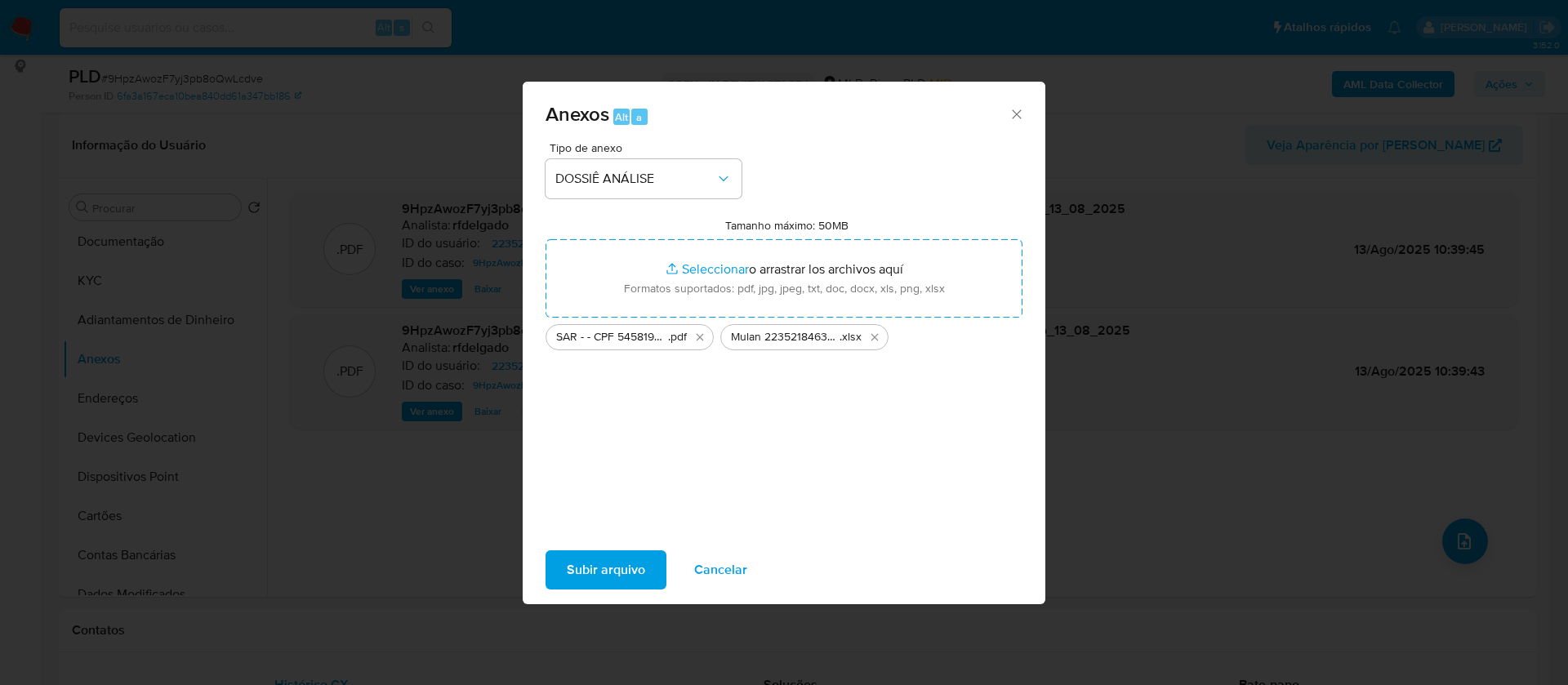
click at [624, 567] on span "Subir arquivo" at bounding box center [606, 570] width 79 height 36
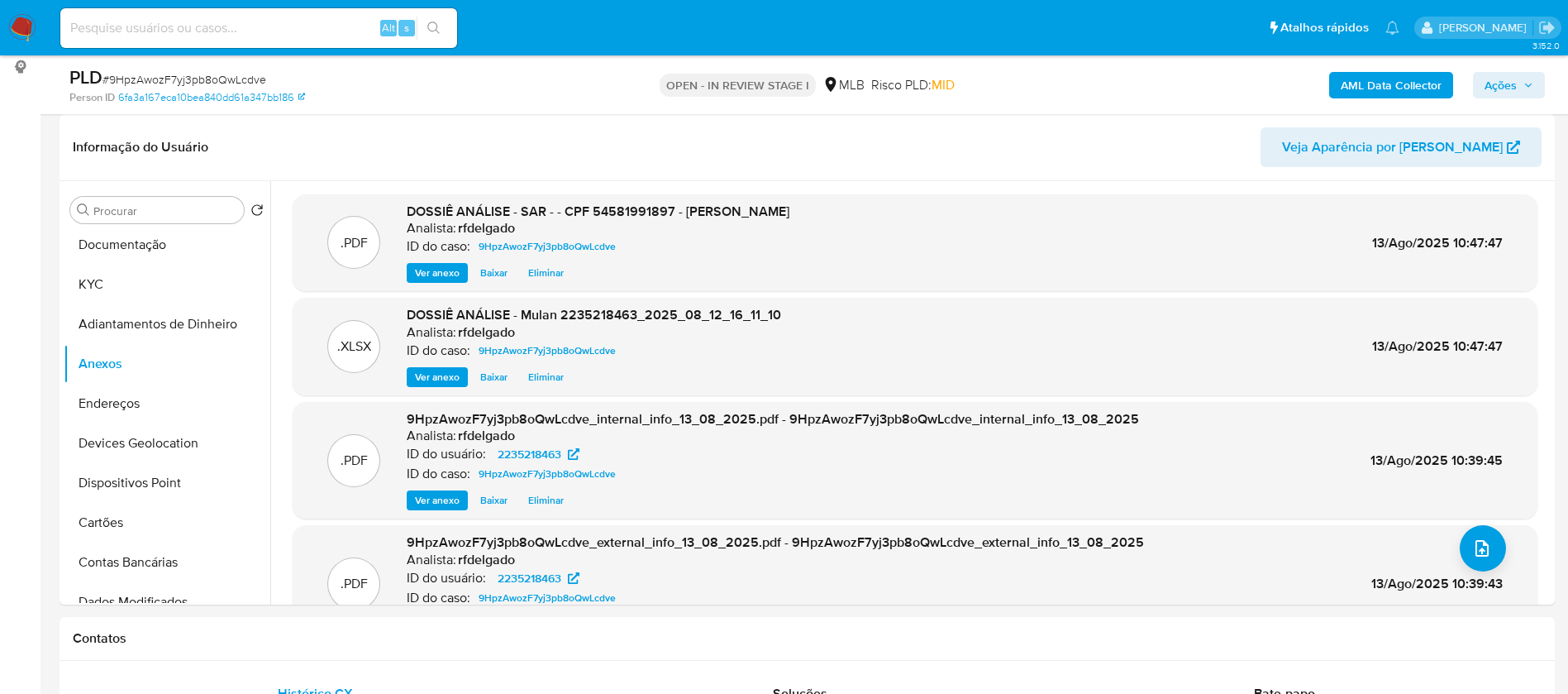
drag, startPoint x: 1506, startPoint y: 89, endPoint x: 1498, endPoint y: 91, distance: 8.2
click at [1506, 88] on span "Ações" at bounding box center [1500, 85] width 32 height 26
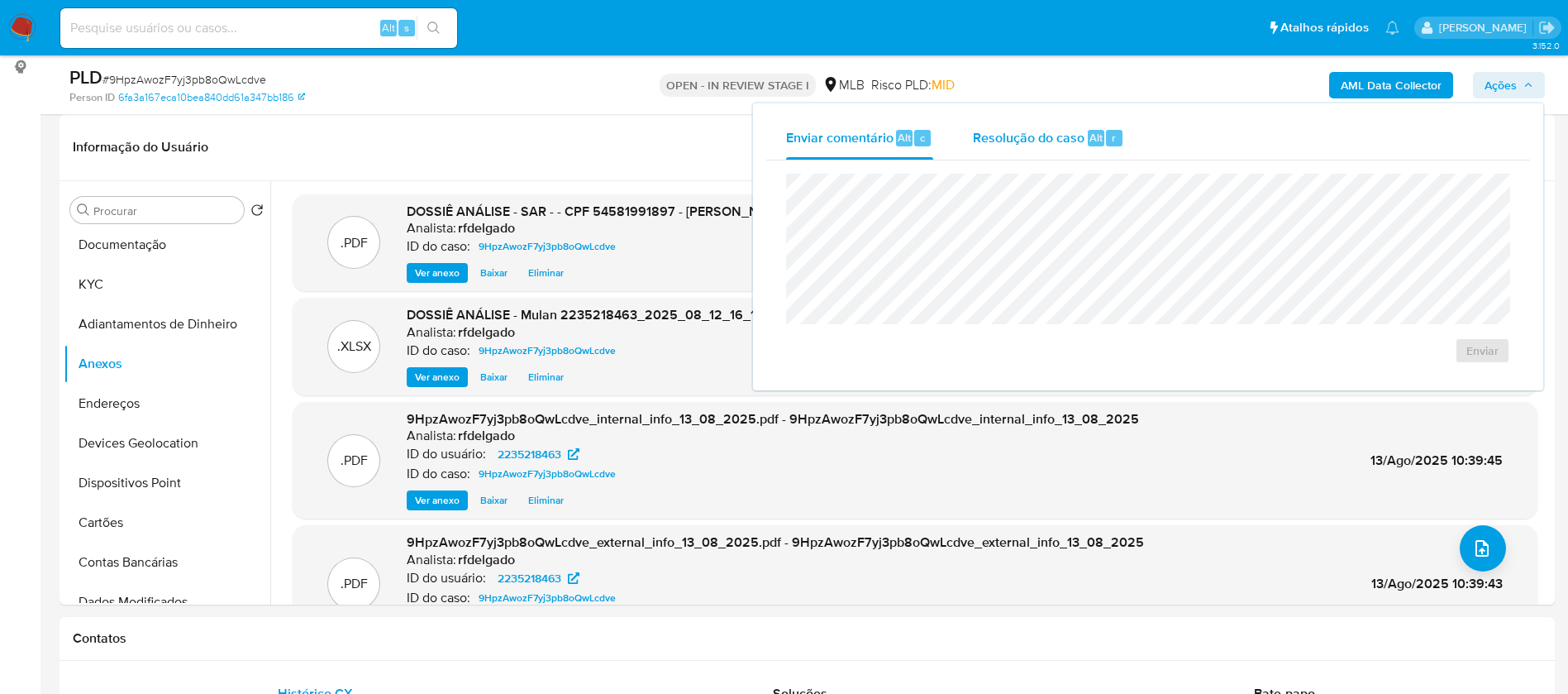
click at [1048, 128] on span "Resolução do caso" at bounding box center [1028, 136] width 112 height 19
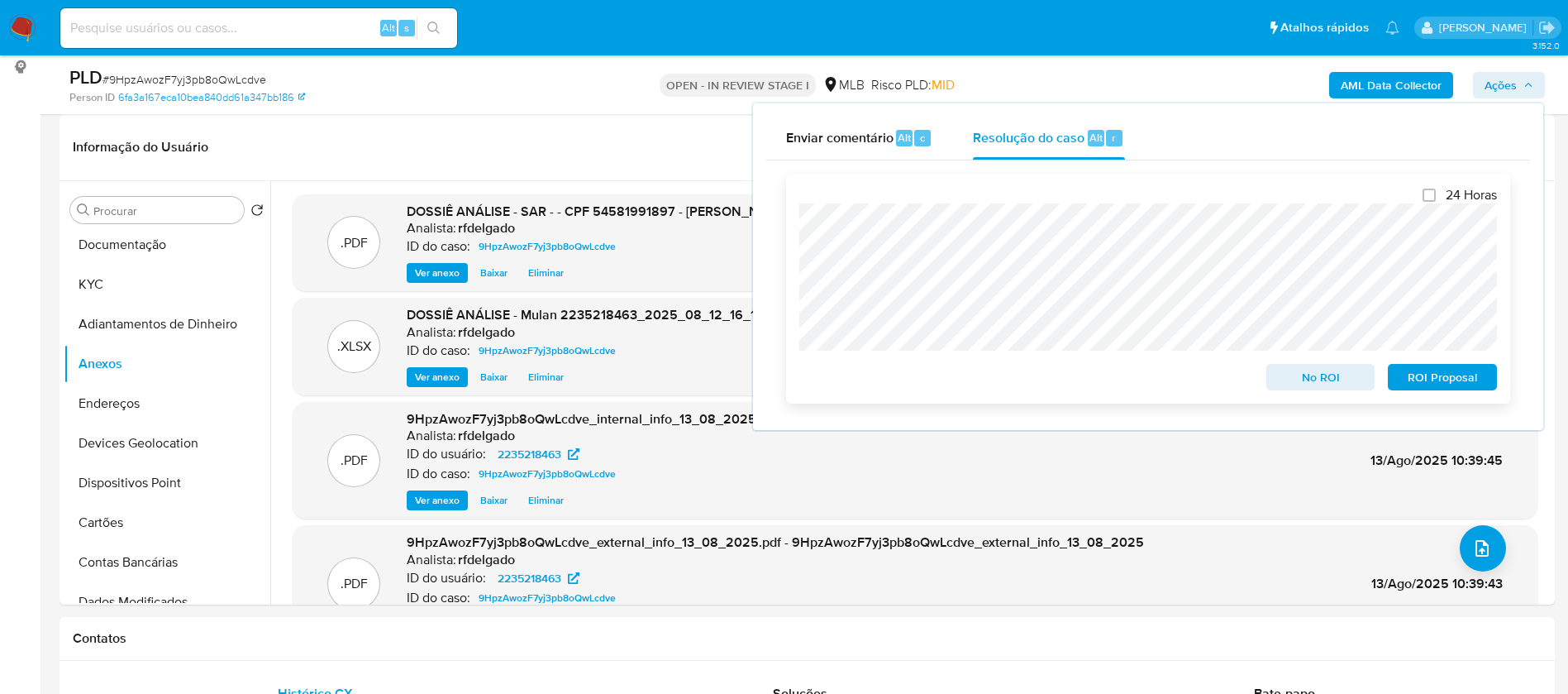
click at [1418, 385] on span "ROI Proposal" at bounding box center [1442, 377] width 86 height 23
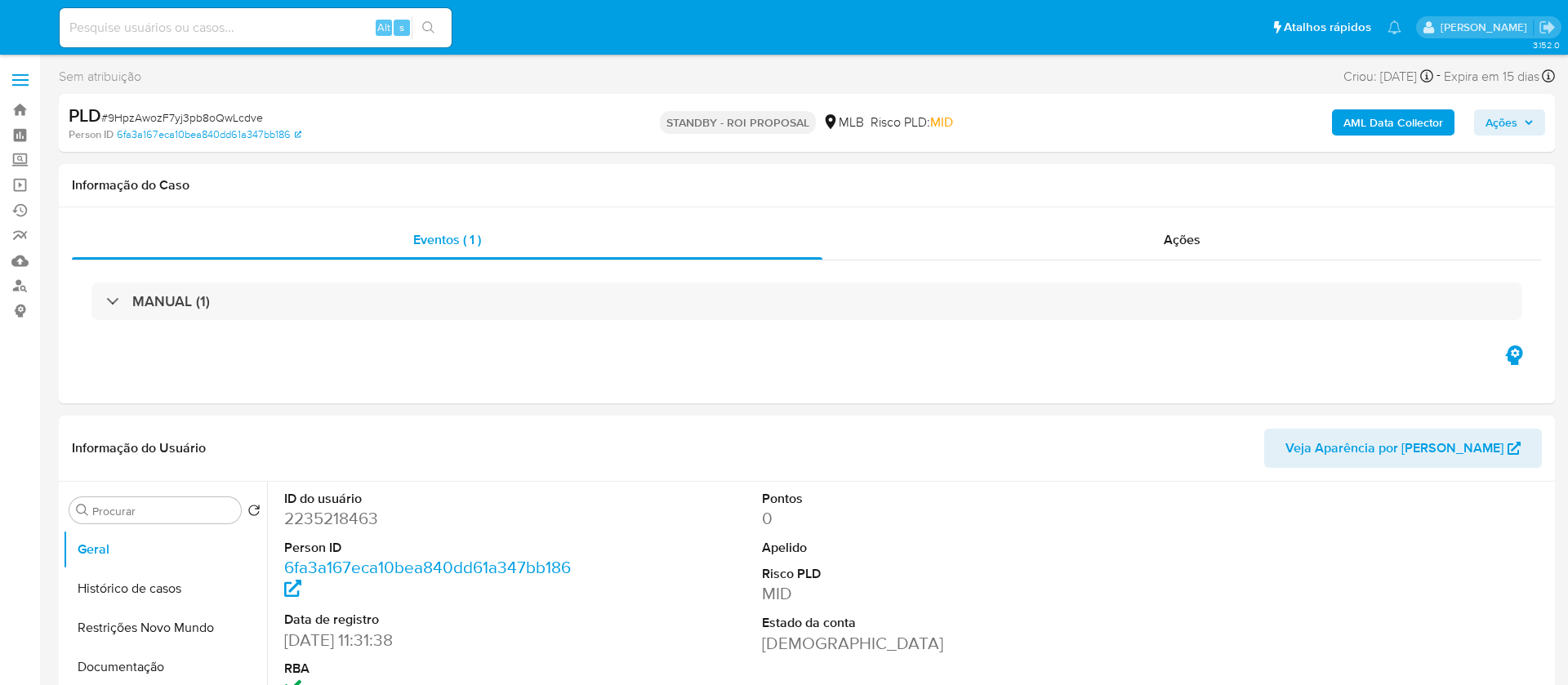
select select "10"
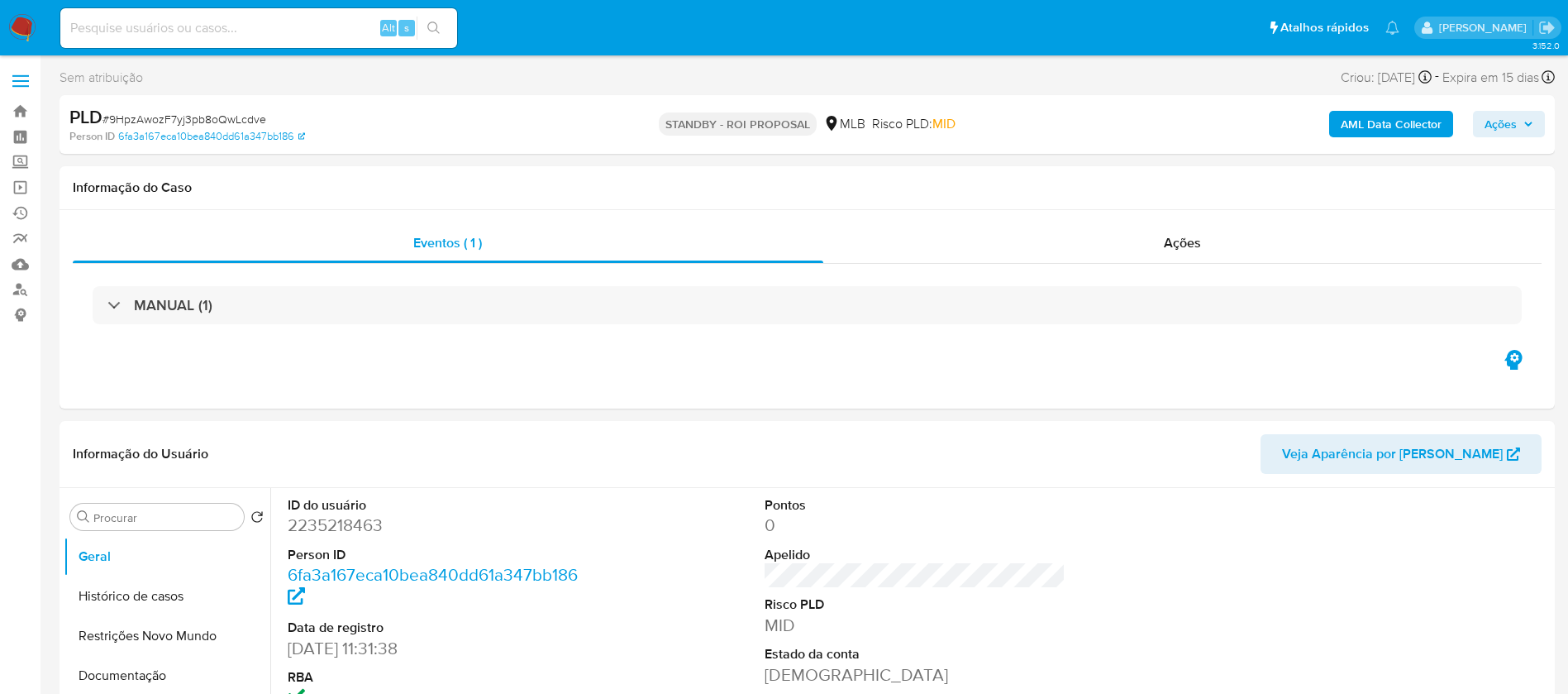
click at [343, 32] on input at bounding box center [258, 28] width 397 height 21
paste input "HePbR7kXNn9Q86LIqewXMMdX"
type input "HePbR7kXNn9Q86LIqewXMMdX"
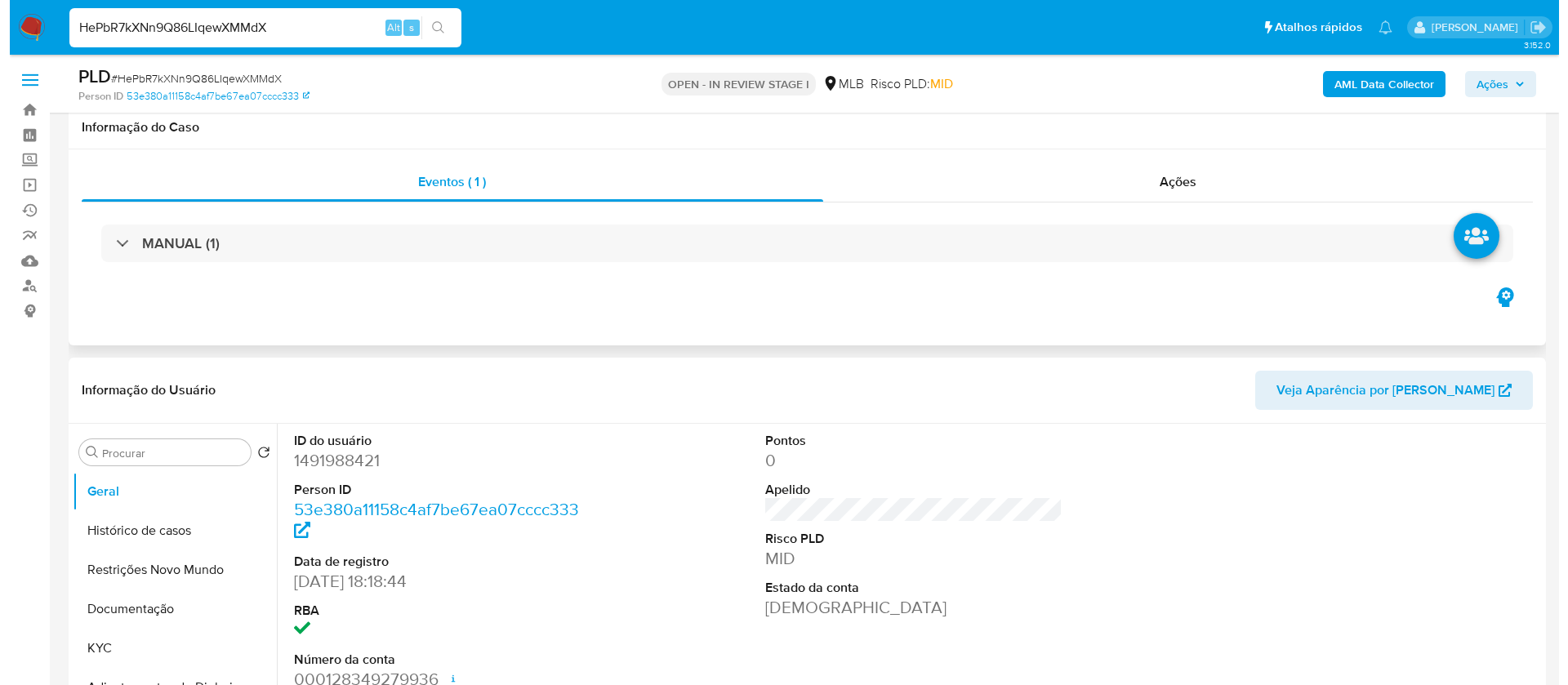
scroll to position [245, 0]
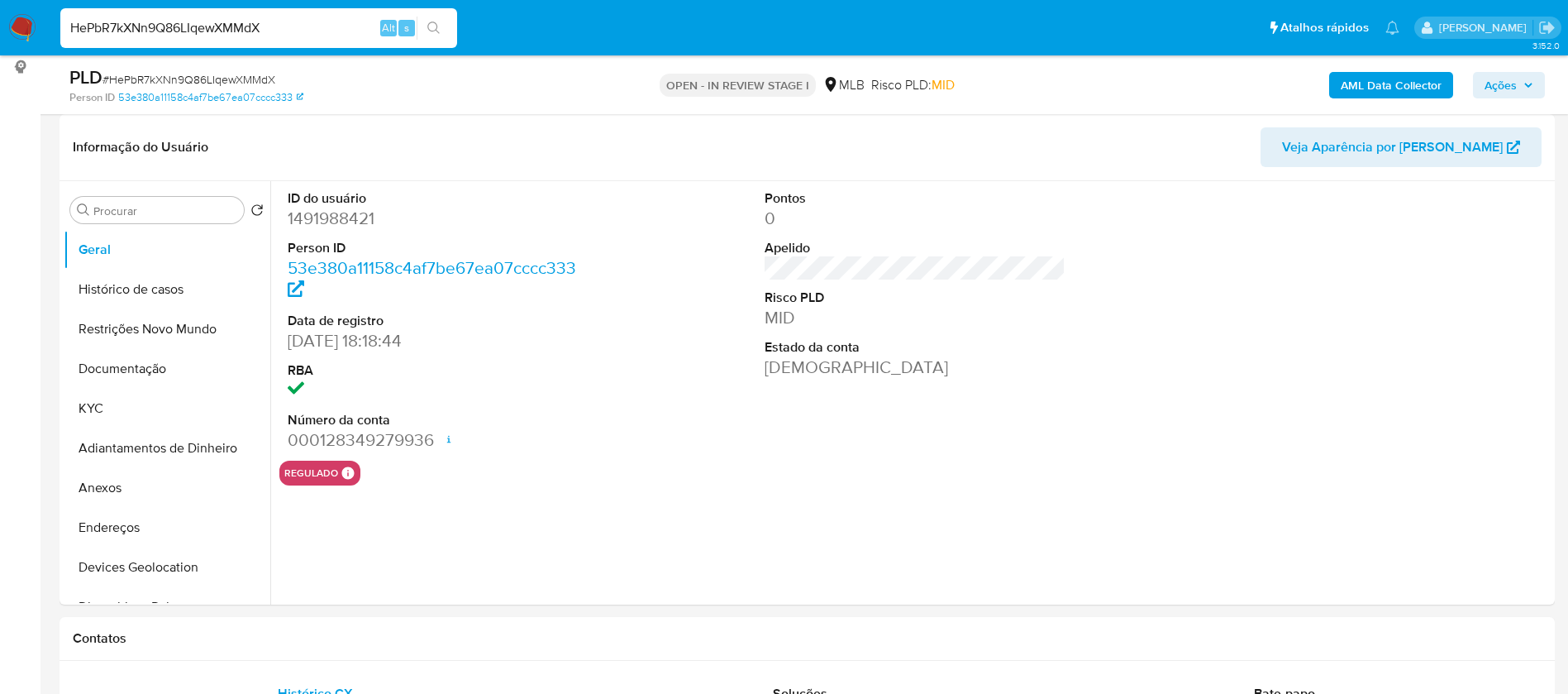
select select "10"
click at [362, 216] on dd "1491988421" at bounding box center [438, 218] width 302 height 23
copy dd "1491988421"
click at [166, 389] on button "KYC" at bounding box center [160, 408] width 194 height 40
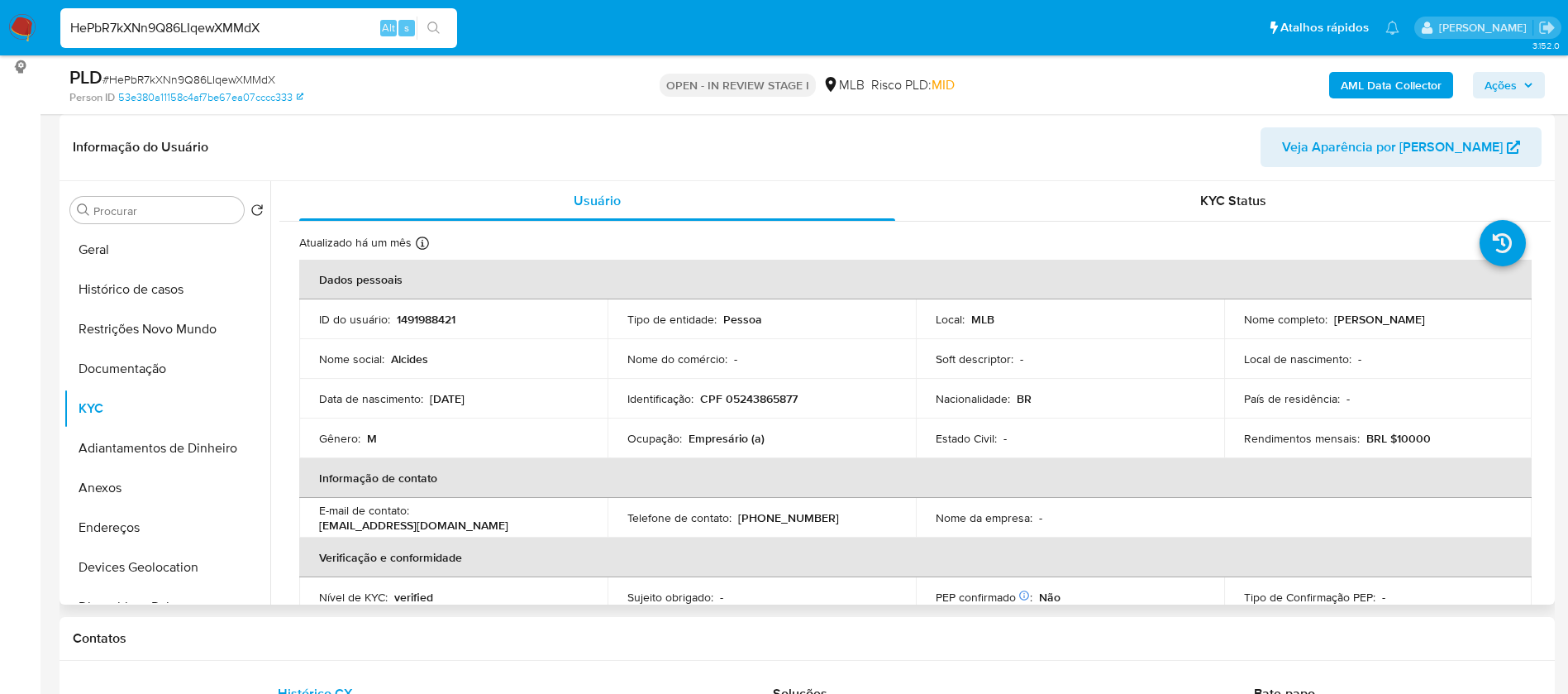
click at [740, 439] on p "Empresário (a)" at bounding box center [726, 438] width 76 height 15
copy div "Ocupação : Empresário (a)"
click at [126, 380] on button "Documentação" at bounding box center [160, 368] width 194 height 40
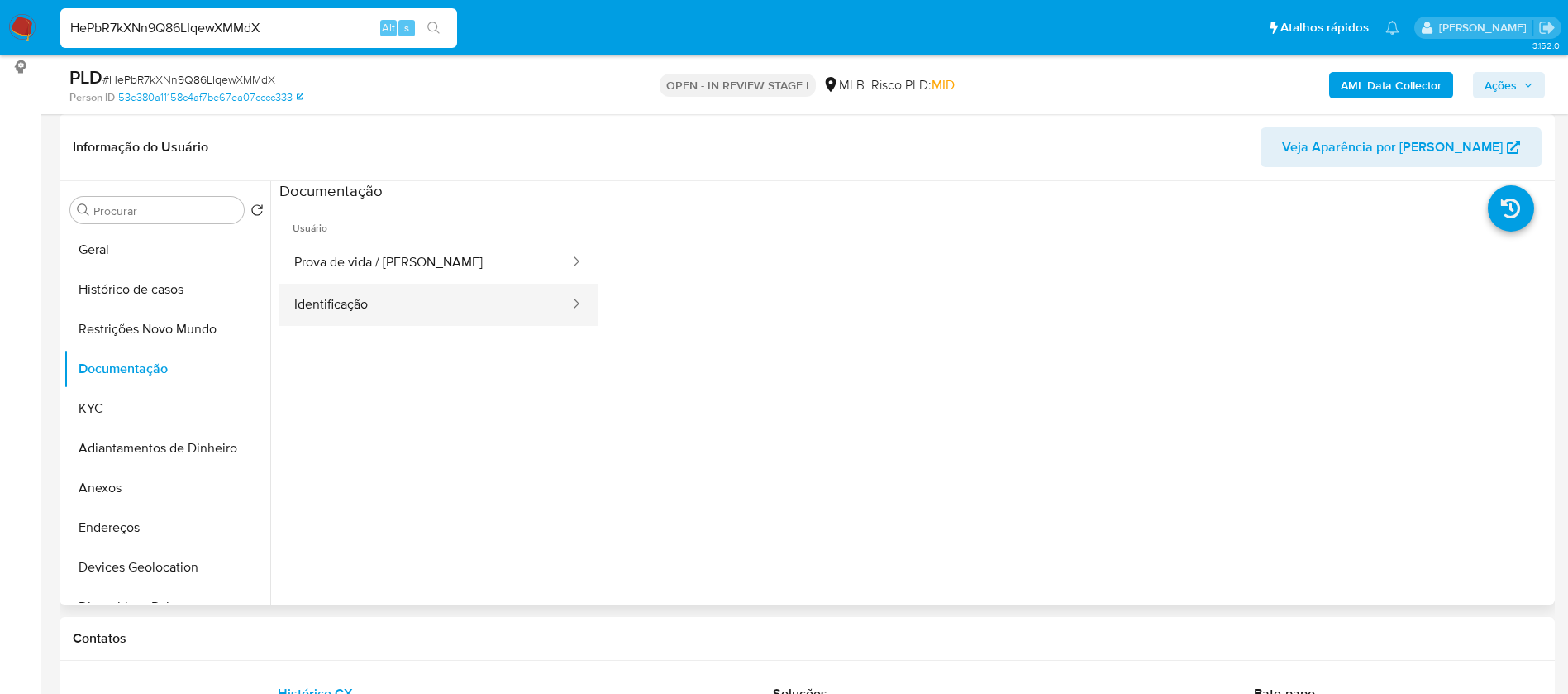
click at [408, 310] on button "Identificação" at bounding box center [425, 305] width 292 height 42
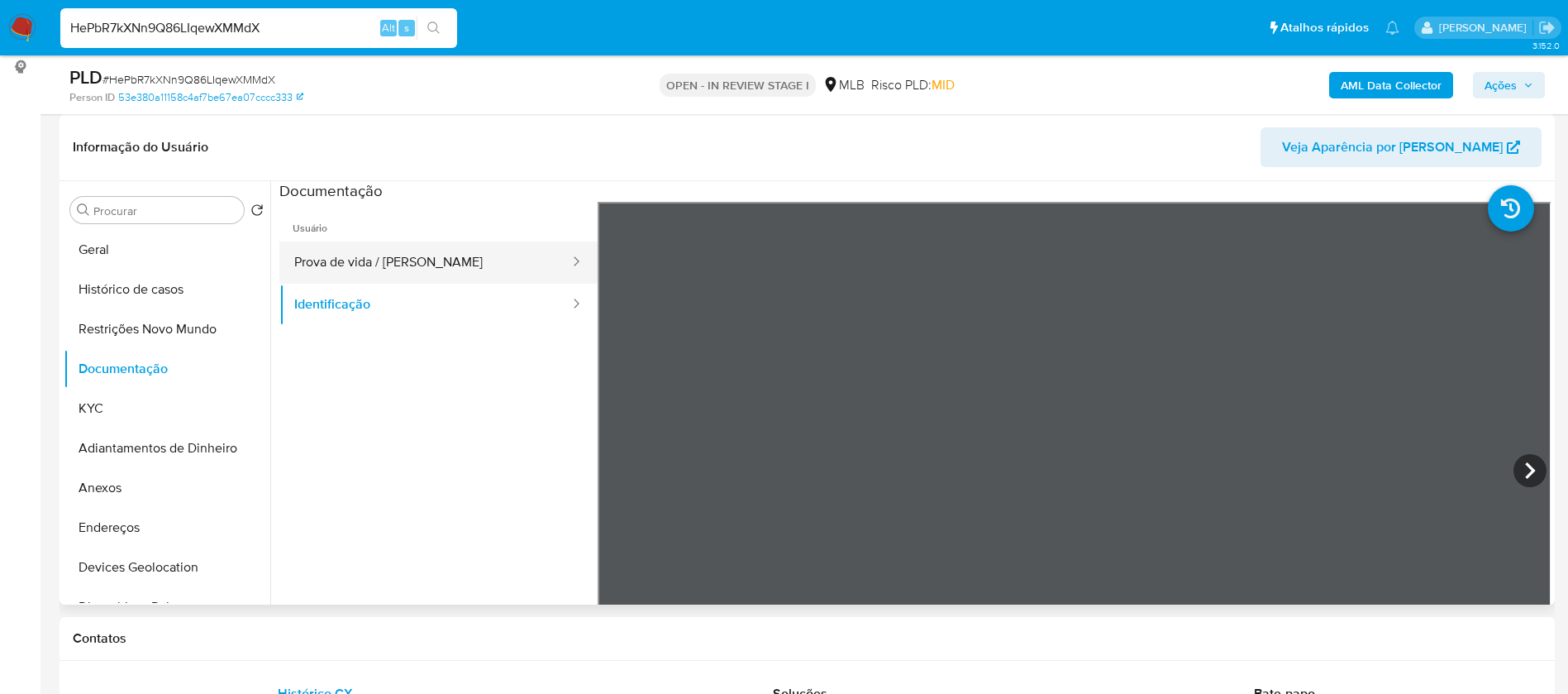
click at [435, 262] on button "Prova de vida / [PERSON_NAME]" at bounding box center [425, 262] width 292 height 42
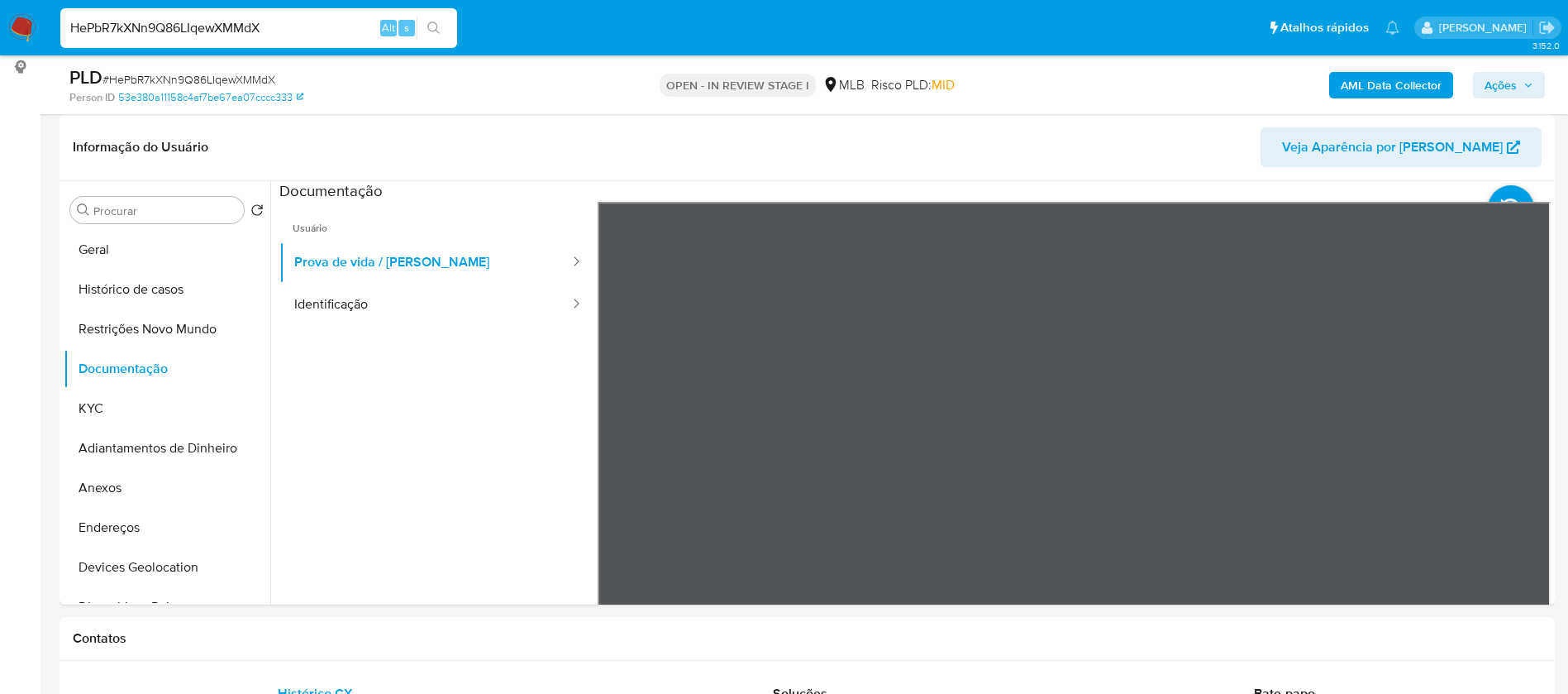
click at [1375, 76] on b "AML Data Collector" at bounding box center [1390, 85] width 101 height 26
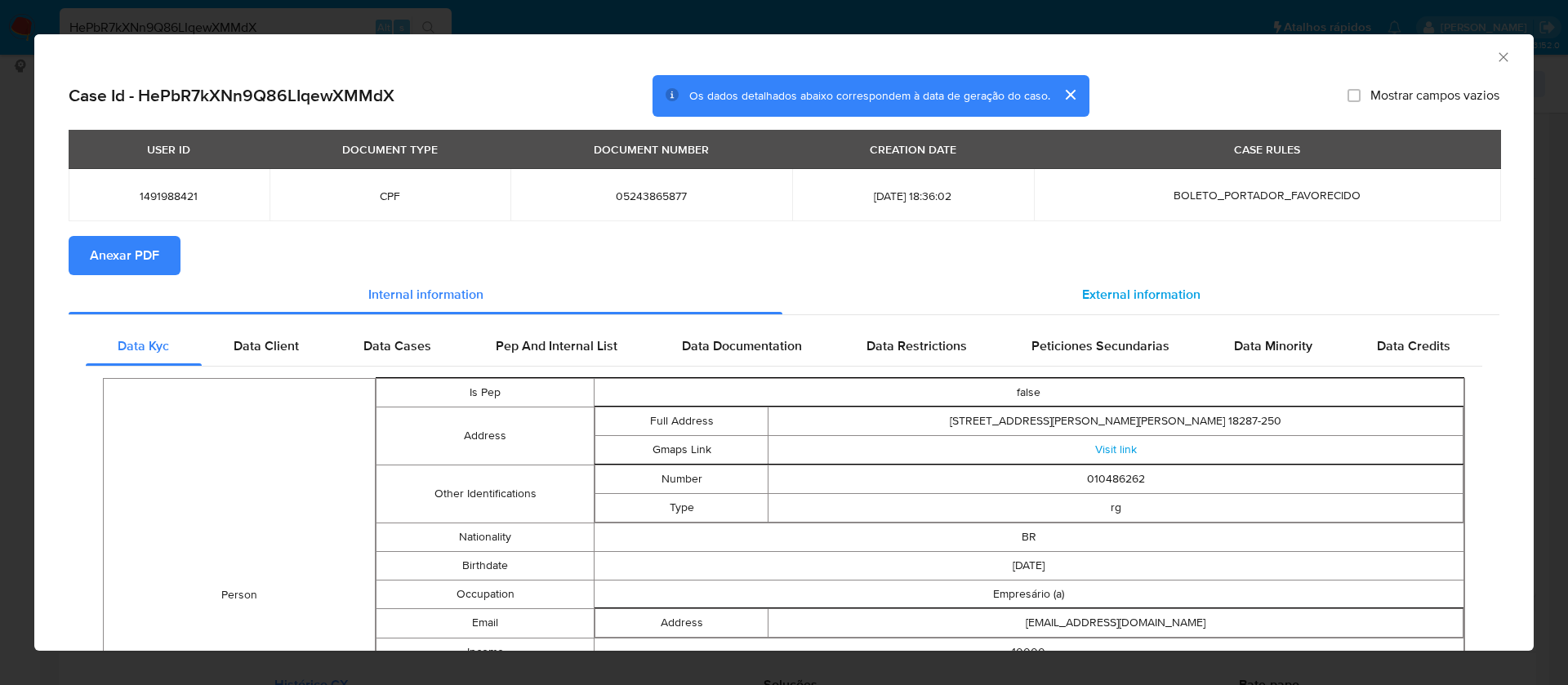
click at [1082, 287] on span "External information" at bounding box center [1142, 294] width 119 height 18
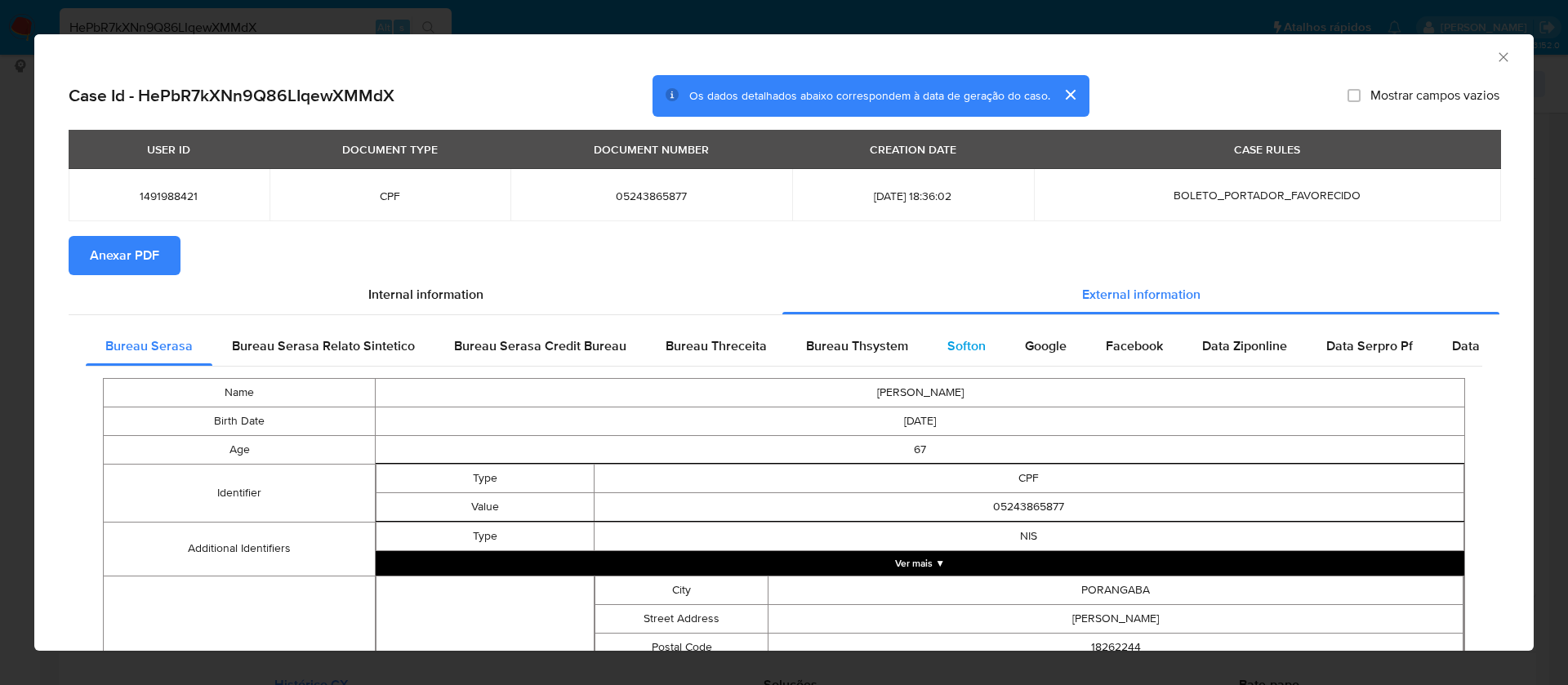
click at [932, 341] on div "Softon" at bounding box center [966, 346] width 78 height 39
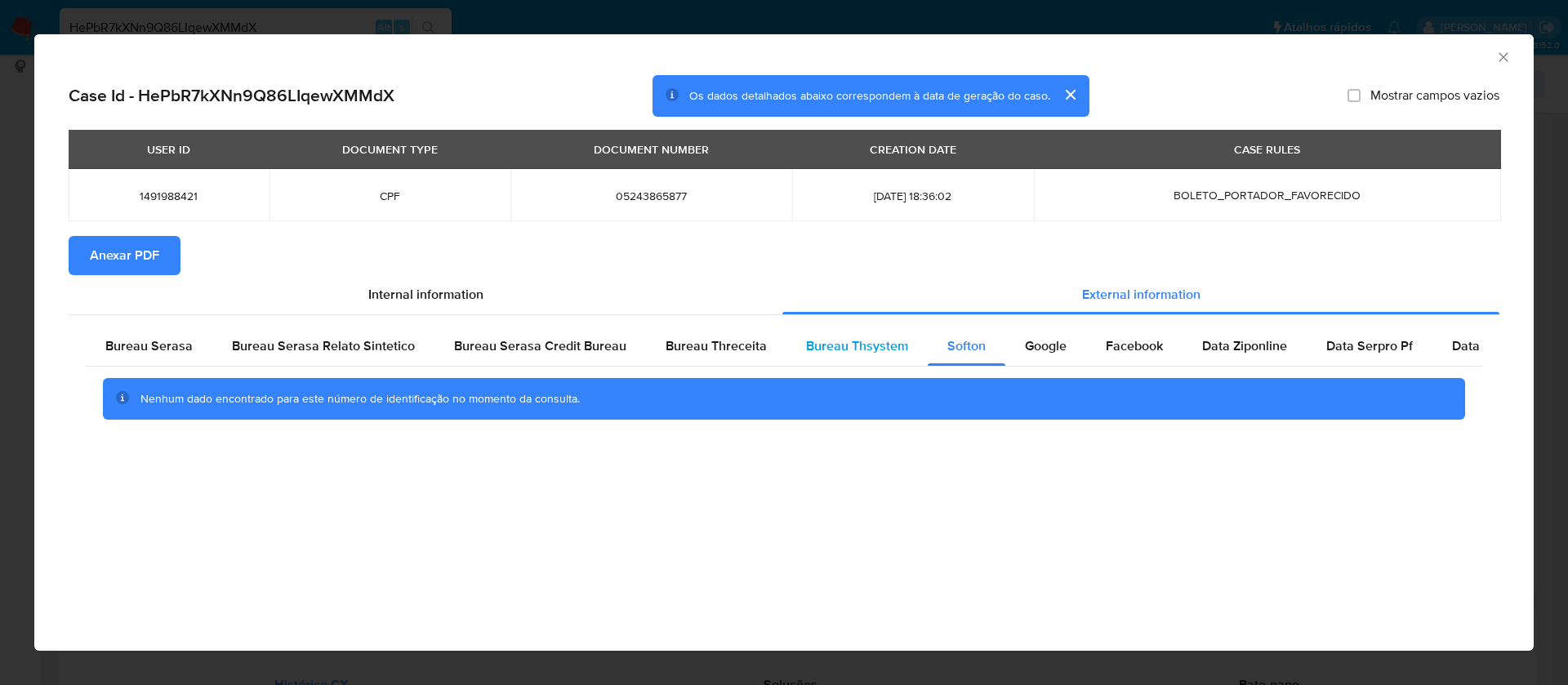
click at [838, 347] on span "Bureau Thsystem" at bounding box center [857, 346] width 102 height 18
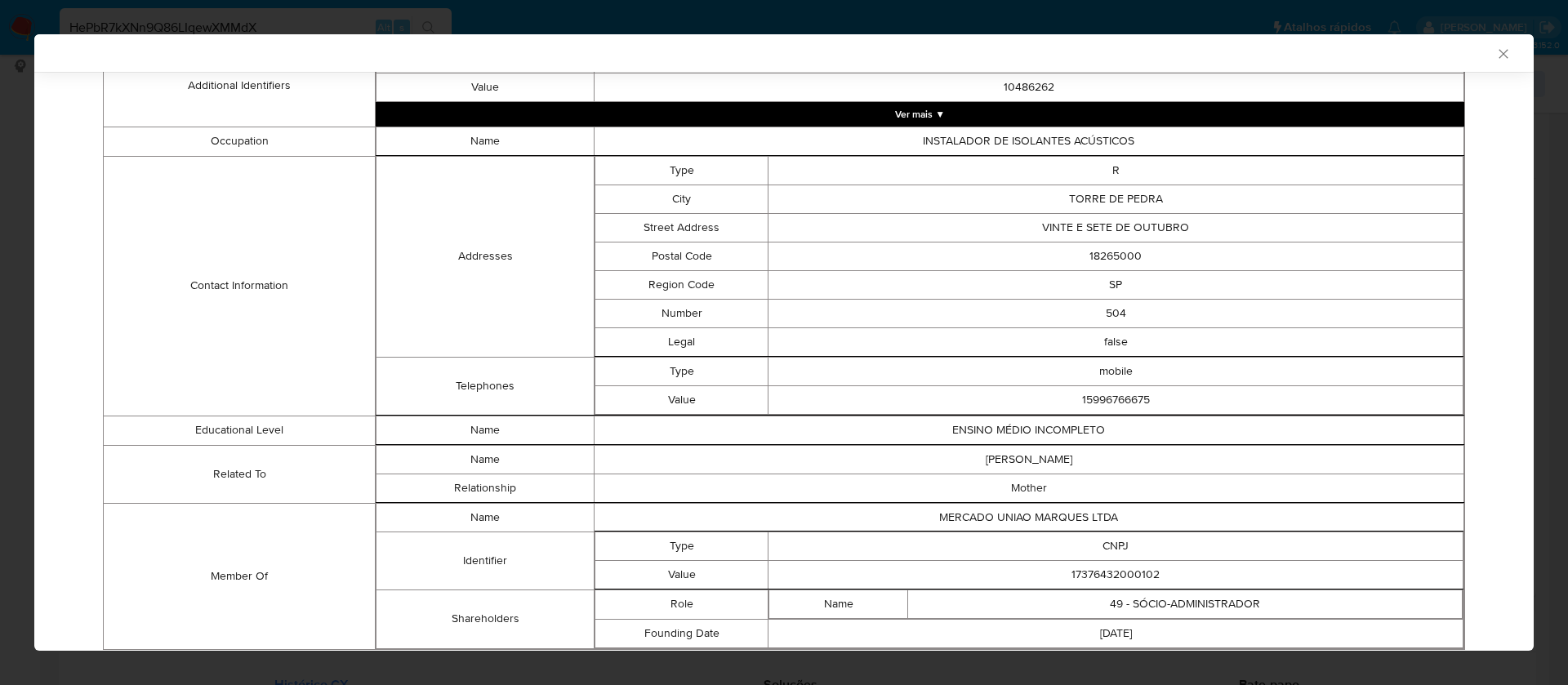
scroll to position [616, 0]
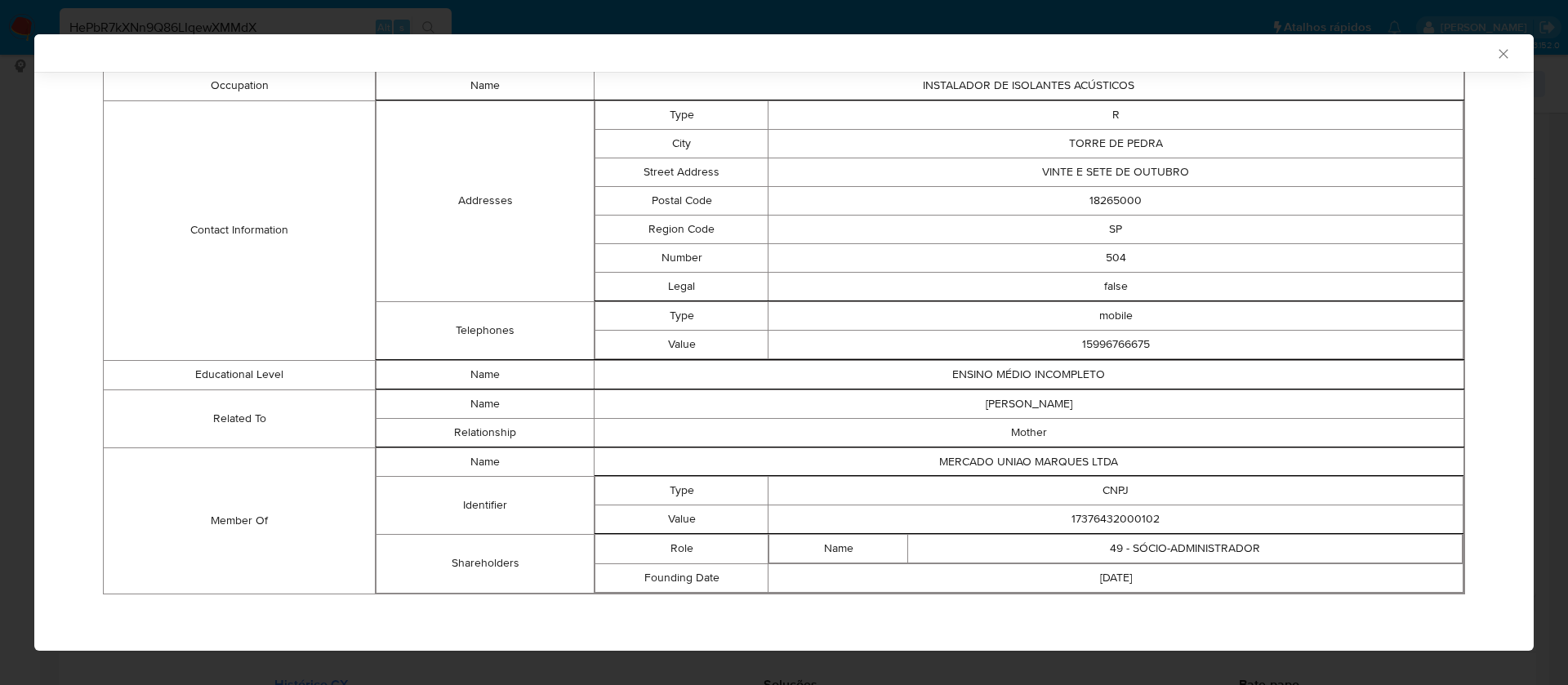
click at [1115, 517] on td "17376432000102" at bounding box center [1116, 519] width 695 height 28
copy td "17376432000102"
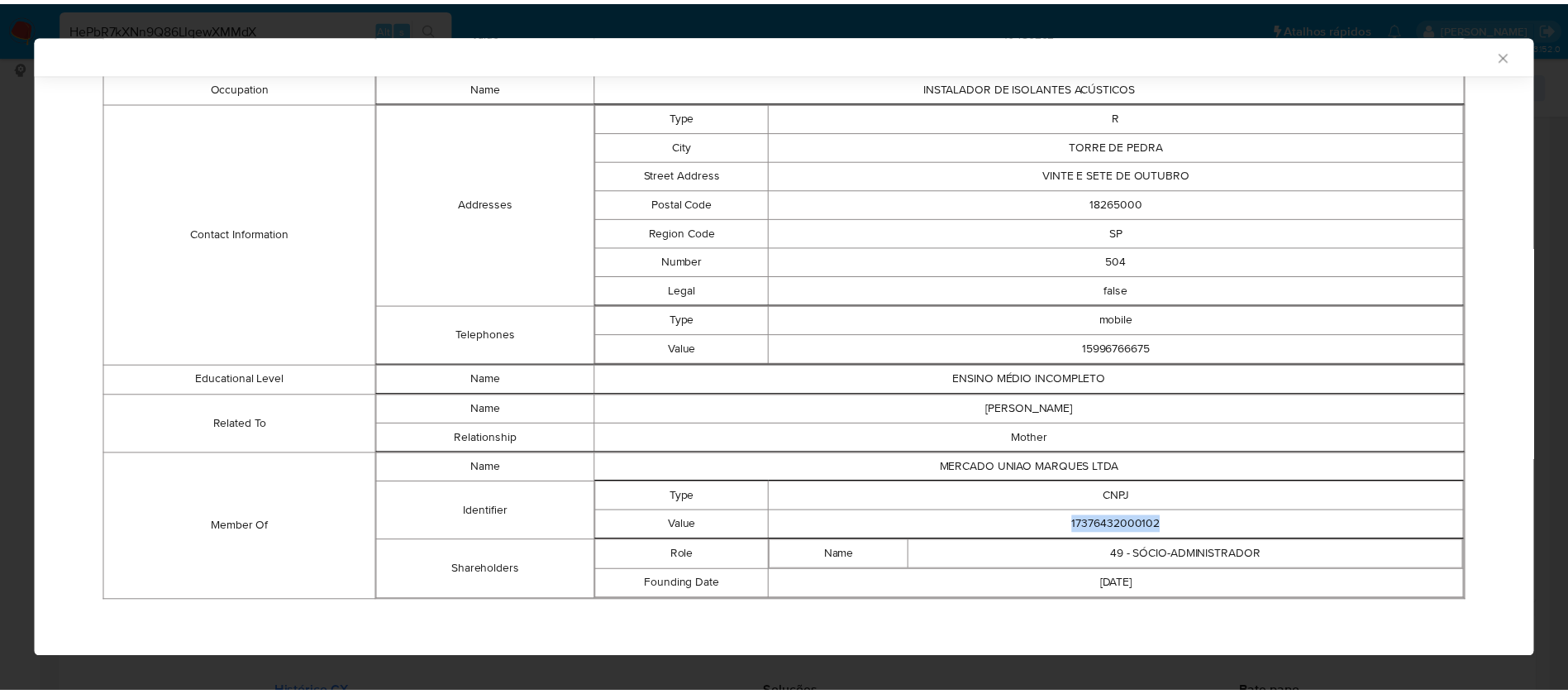
scroll to position [0, 0]
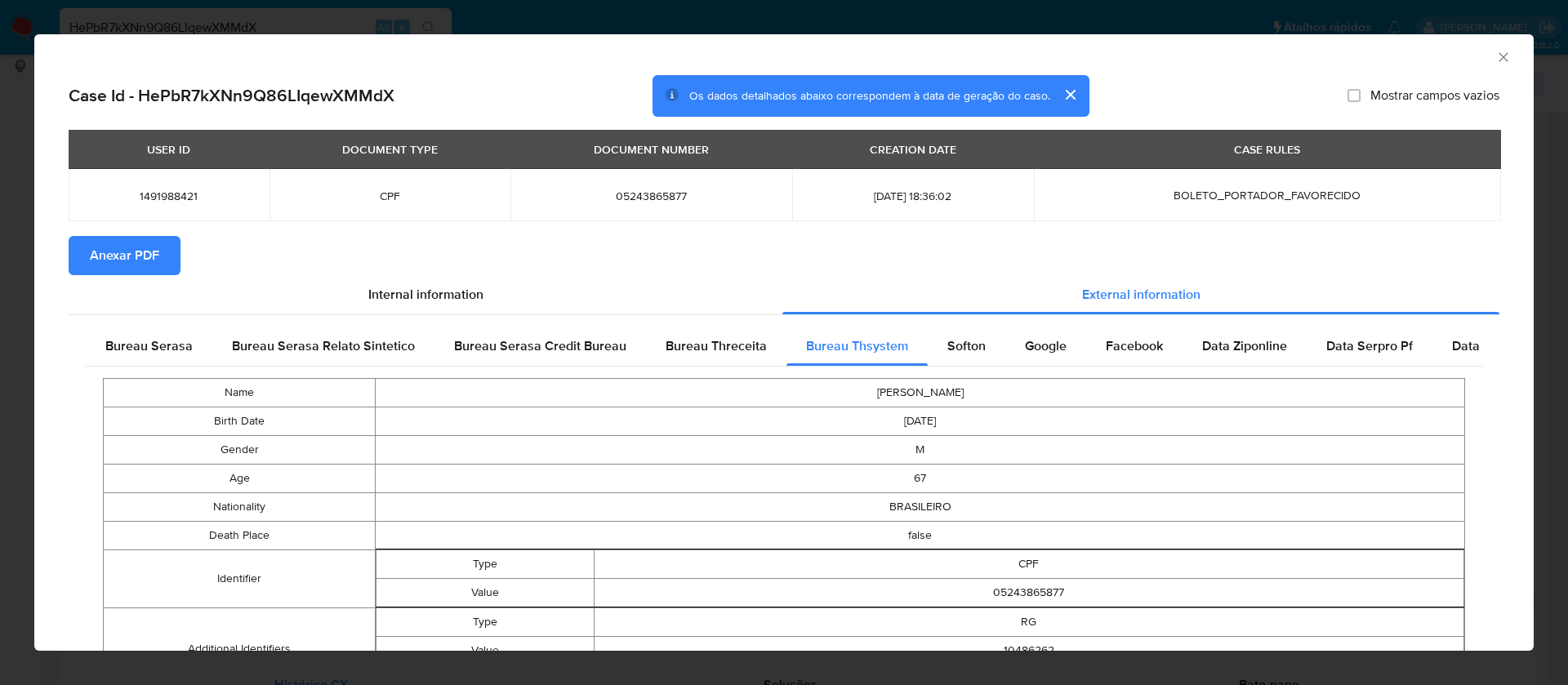
click at [1422, 96] on span "Mostrar campos vazios" at bounding box center [1435, 96] width 129 height 17
click at [1361, 96] on input "Mostrar campos vazios" at bounding box center [1354, 96] width 13 height 13
checkbox input "true"
click at [97, 261] on span "Anexar PDF" at bounding box center [124, 255] width 69 height 36
click at [1495, 53] on icon "Fechar a janela" at bounding box center [1504, 58] width 17 height 17
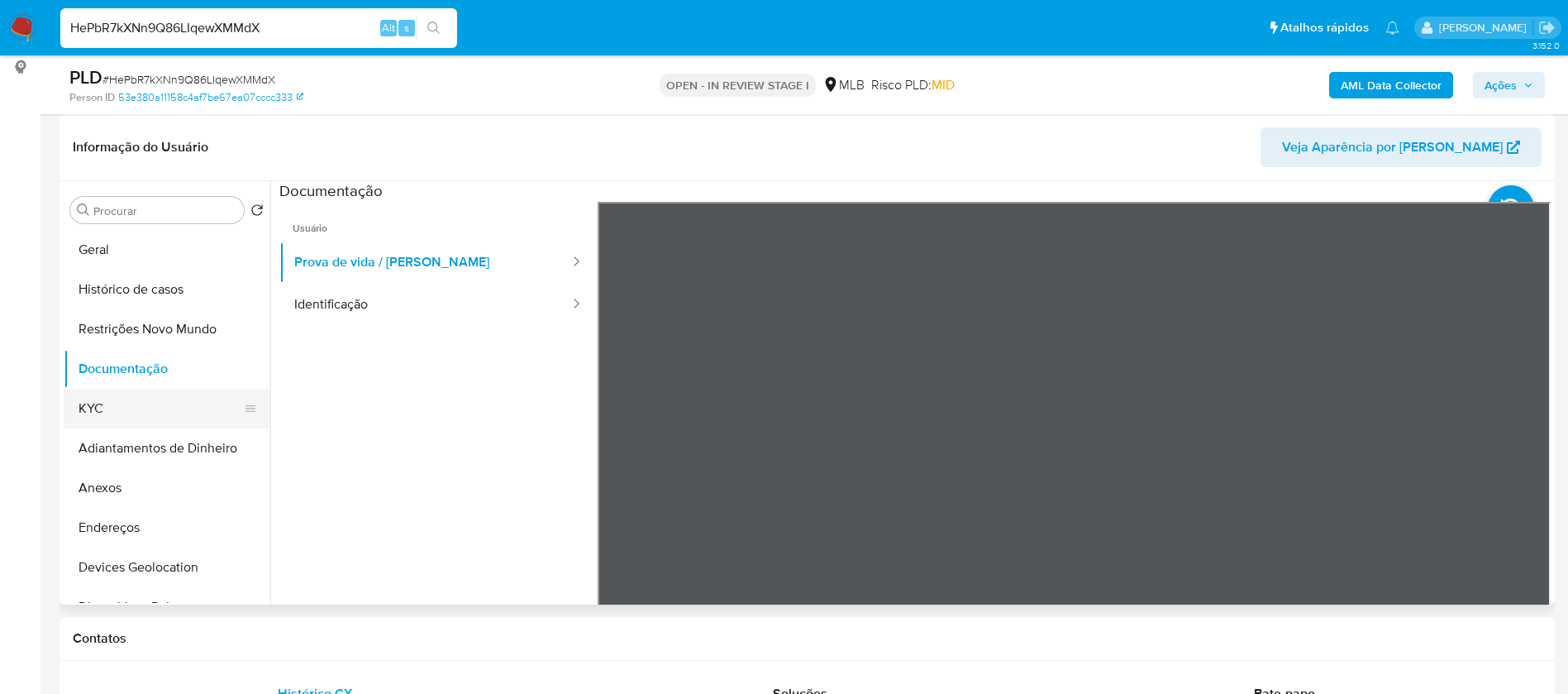
drag, startPoint x: 72, startPoint y: 404, endPoint x: 180, endPoint y: 392, distance: 108.7
click at [75, 403] on button "KYC" at bounding box center [160, 408] width 194 height 40
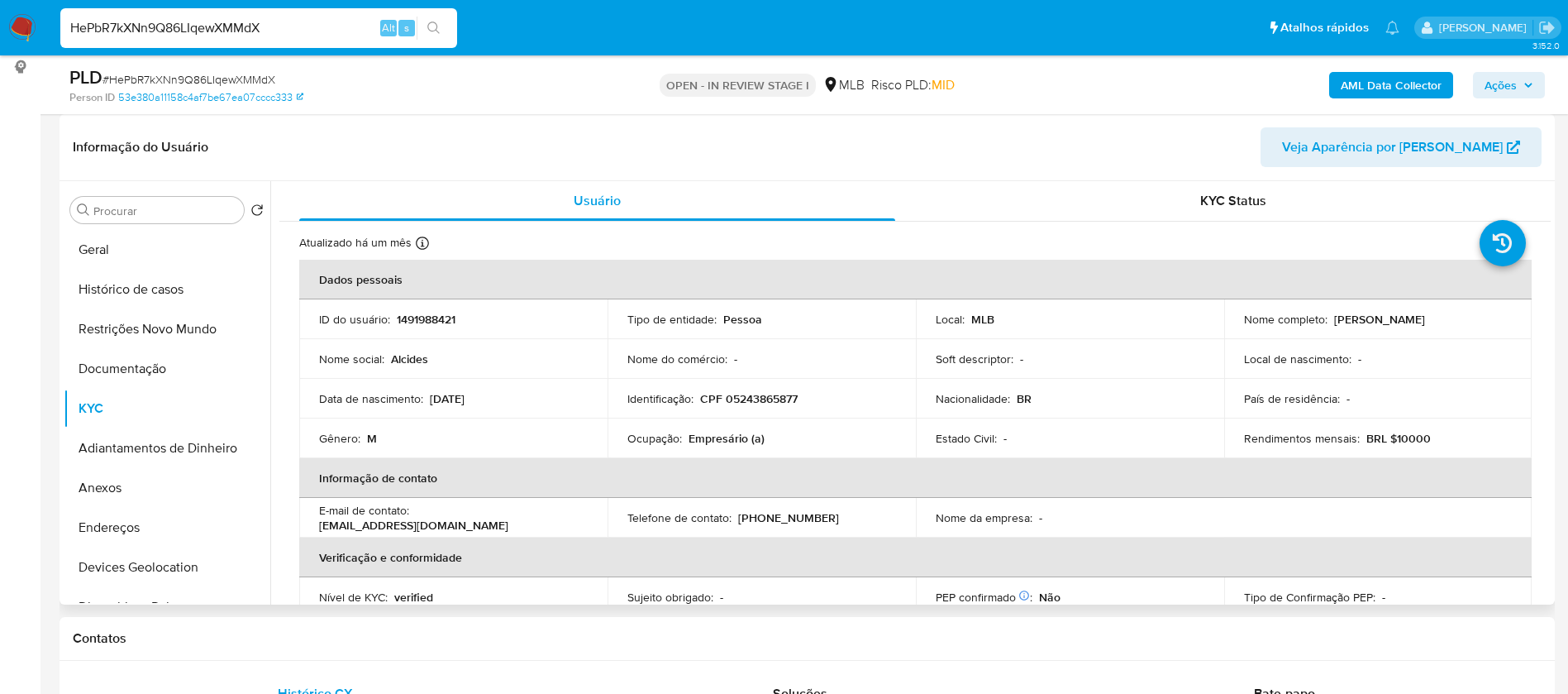
drag, startPoint x: 1418, startPoint y: 319, endPoint x: 1329, endPoint y: 322, distance: 89.1
click at [1329, 322] on div "Nome completo : Alcides Marques" at bounding box center [1379, 319] width 269 height 15
copy p "[PERSON_NAME]"
click at [744, 398] on p "CPF 05243865877" at bounding box center [748, 399] width 97 height 15
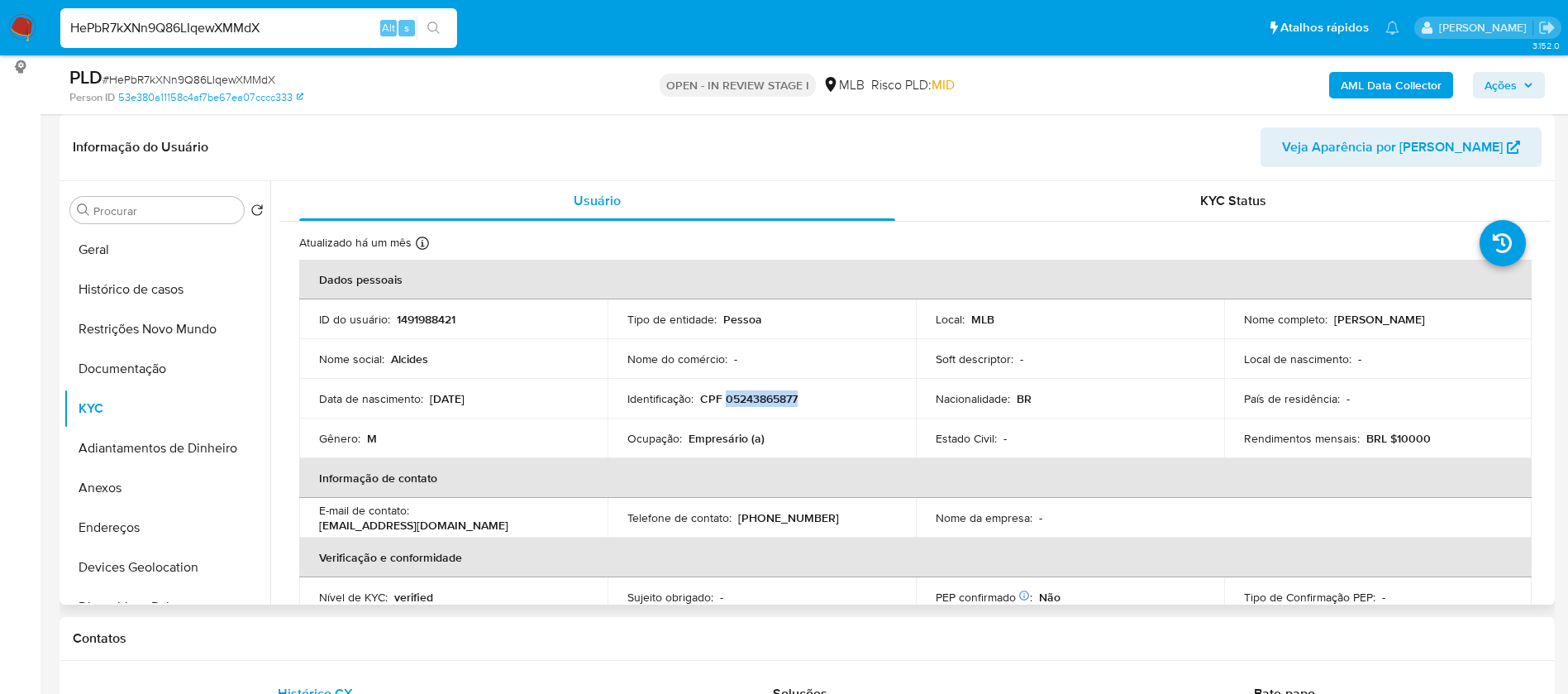
click at [744, 398] on p "CPF 05243865877" at bounding box center [748, 399] width 97 height 15
copy p "05243865877"
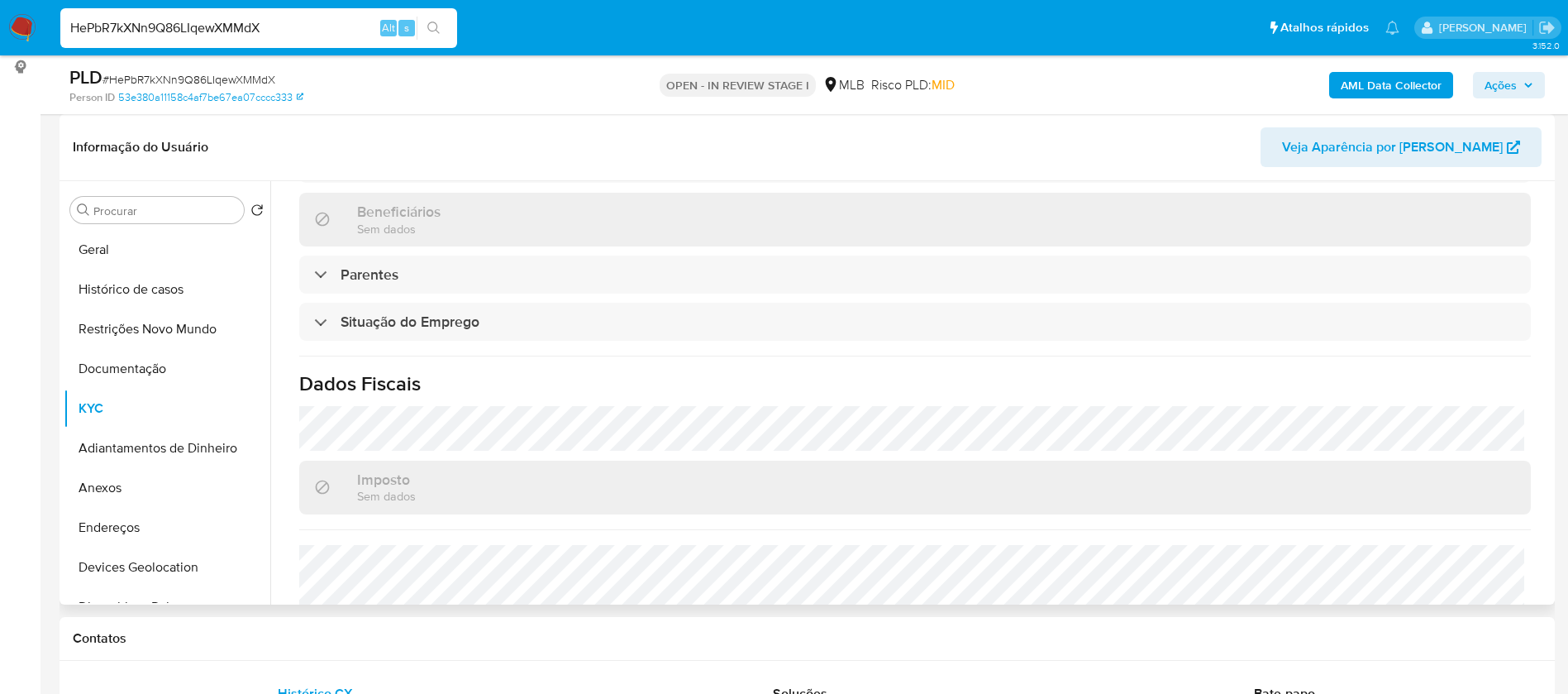
scroll to position [689, 0]
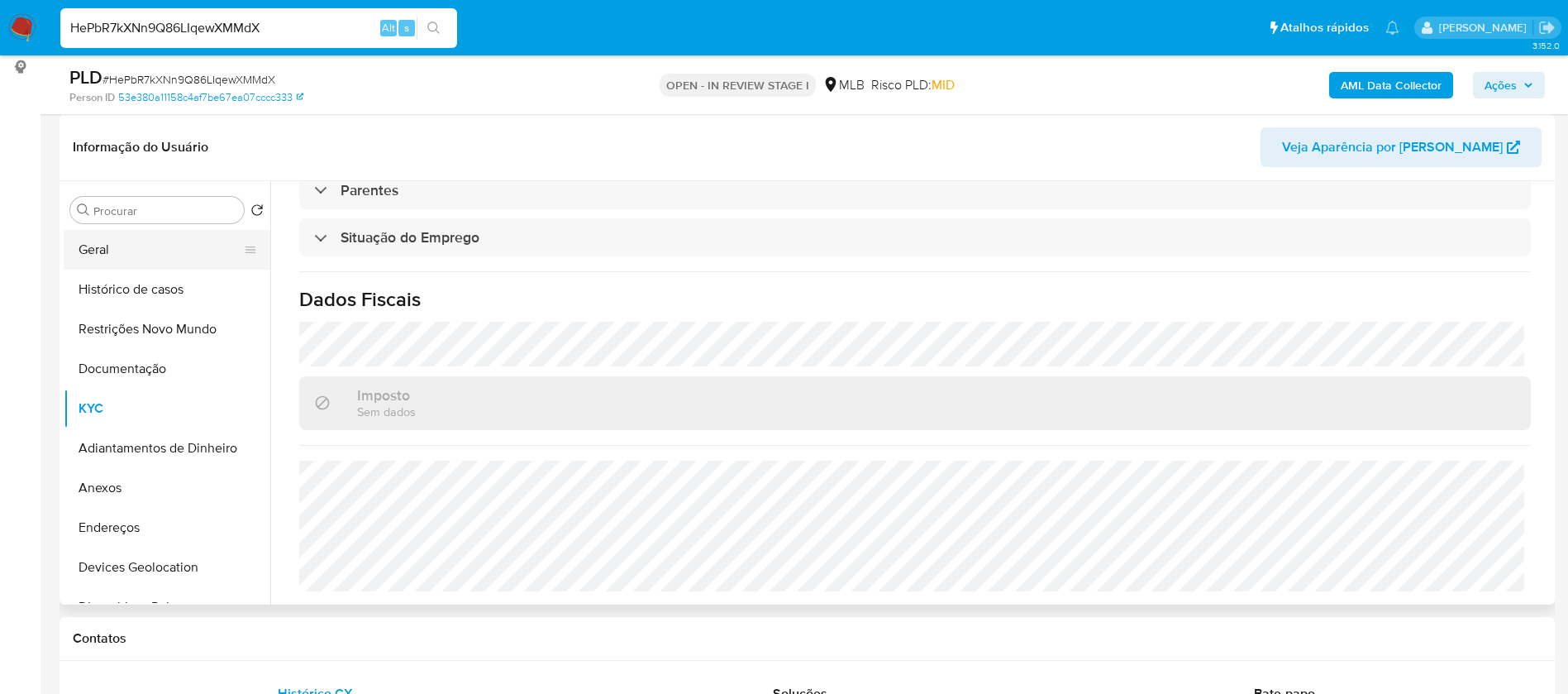
click at [153, 243] on button "Geral" at bounding box center [160, 250] width 194 height 40
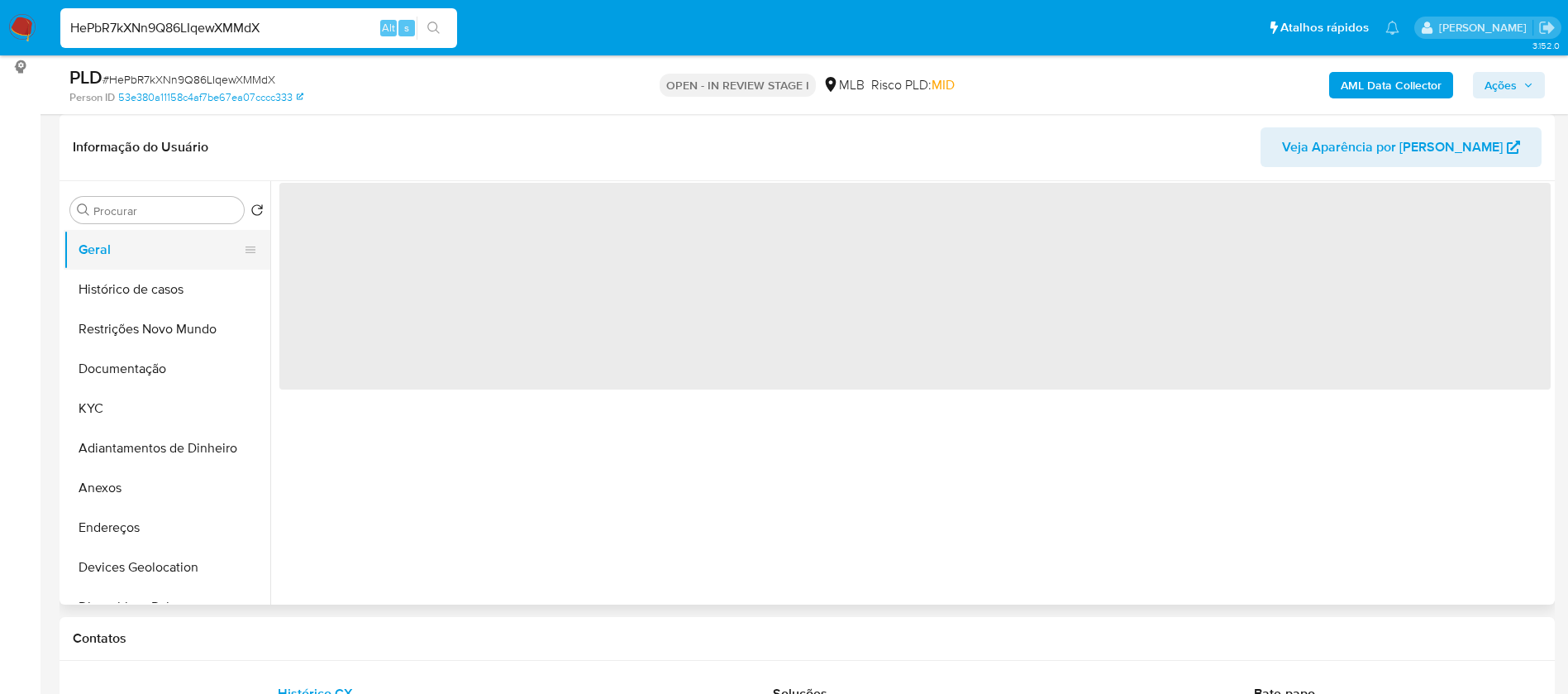
scroll to position [0, 0]
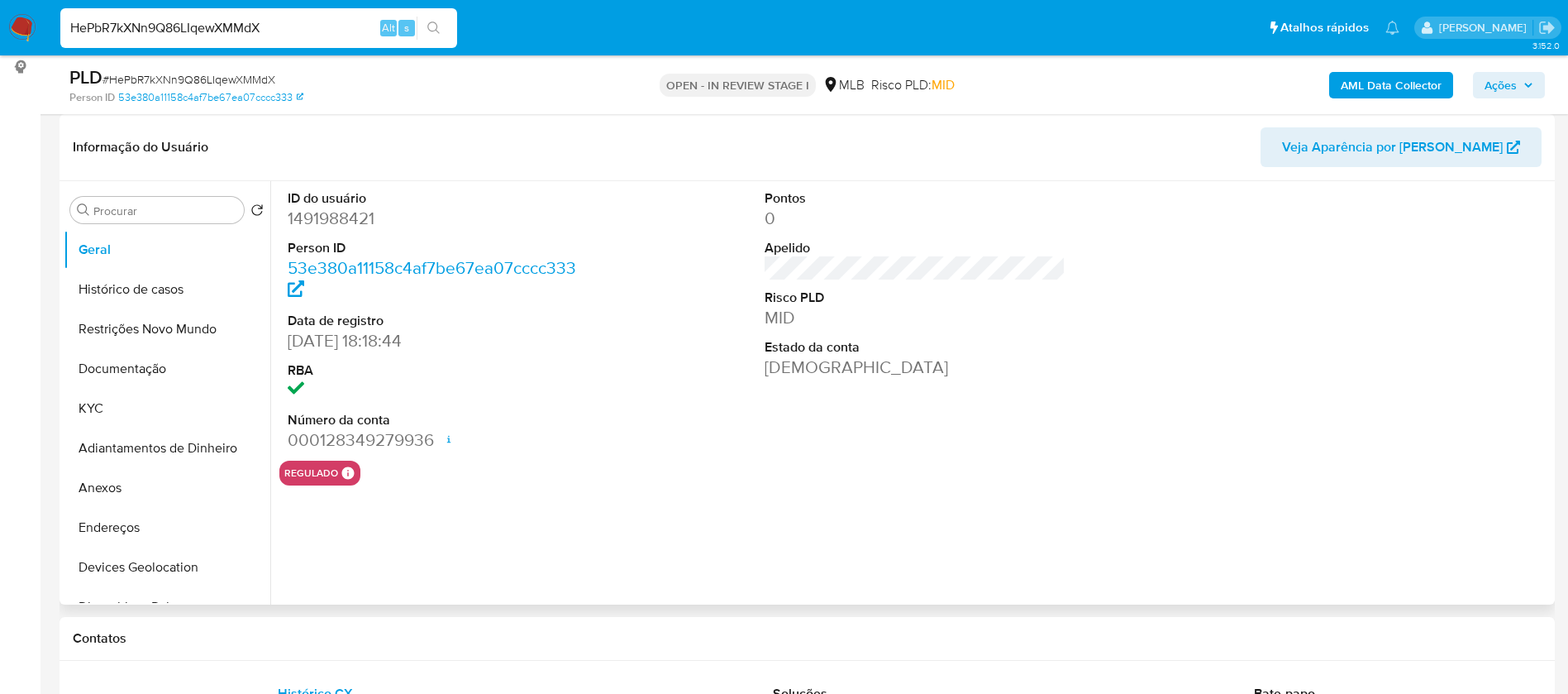
click at [335, 222] on dd "1491988421" at bounding box center [438, 218] width 302 height 23
click at [337, 222] on dd "1491988421" at bounding box center [438, 218] width 302 height 23
copy dd "1491988421"
click at [765, 430] on div "Pontos 0 Apelido Risco PLD MID Estado da conta Ativa" at bounding box center [915, 321] width 318 height 279
click at [128, 410] on button "KYC" at bounding box center [160, 408] width 194 height 40
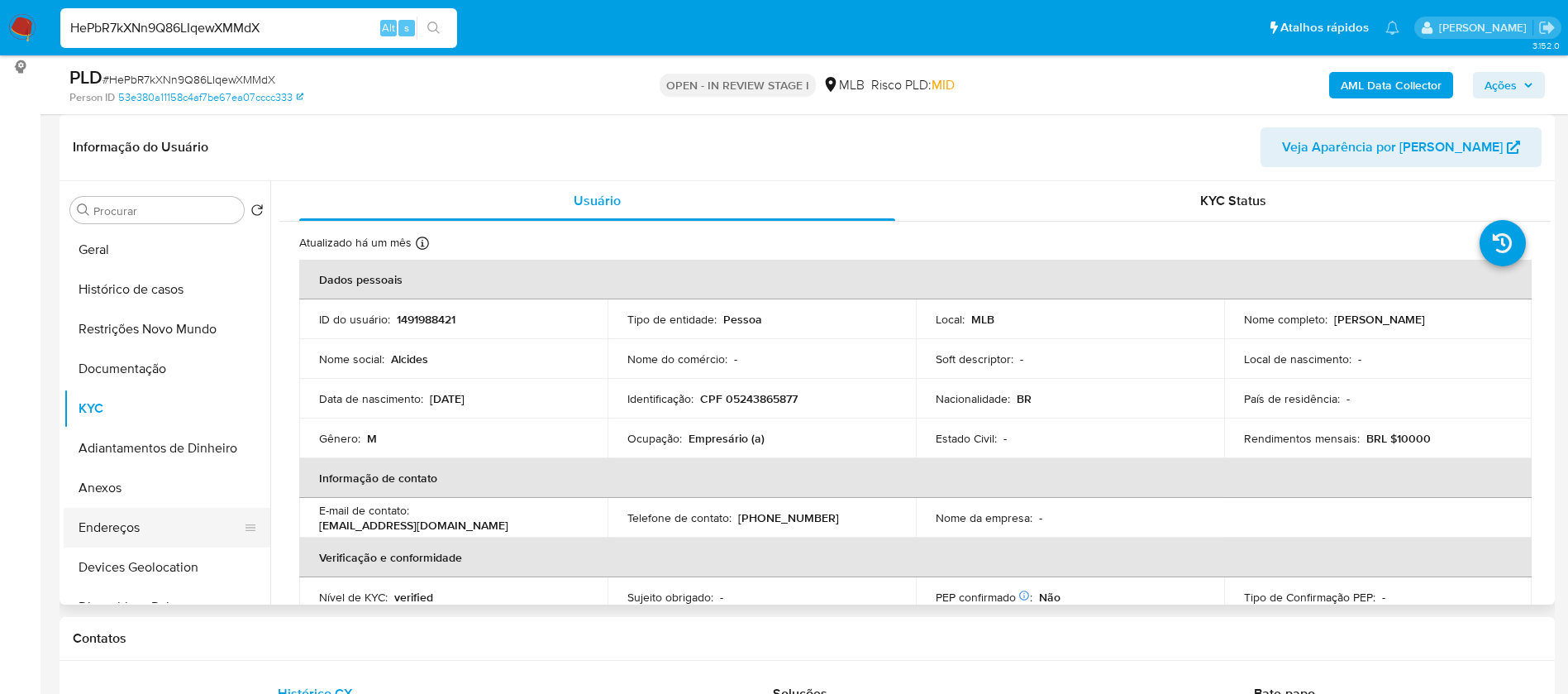
click at [153, 518] on button "Endereços" at bounding box center [160, 527] width 194 height 40
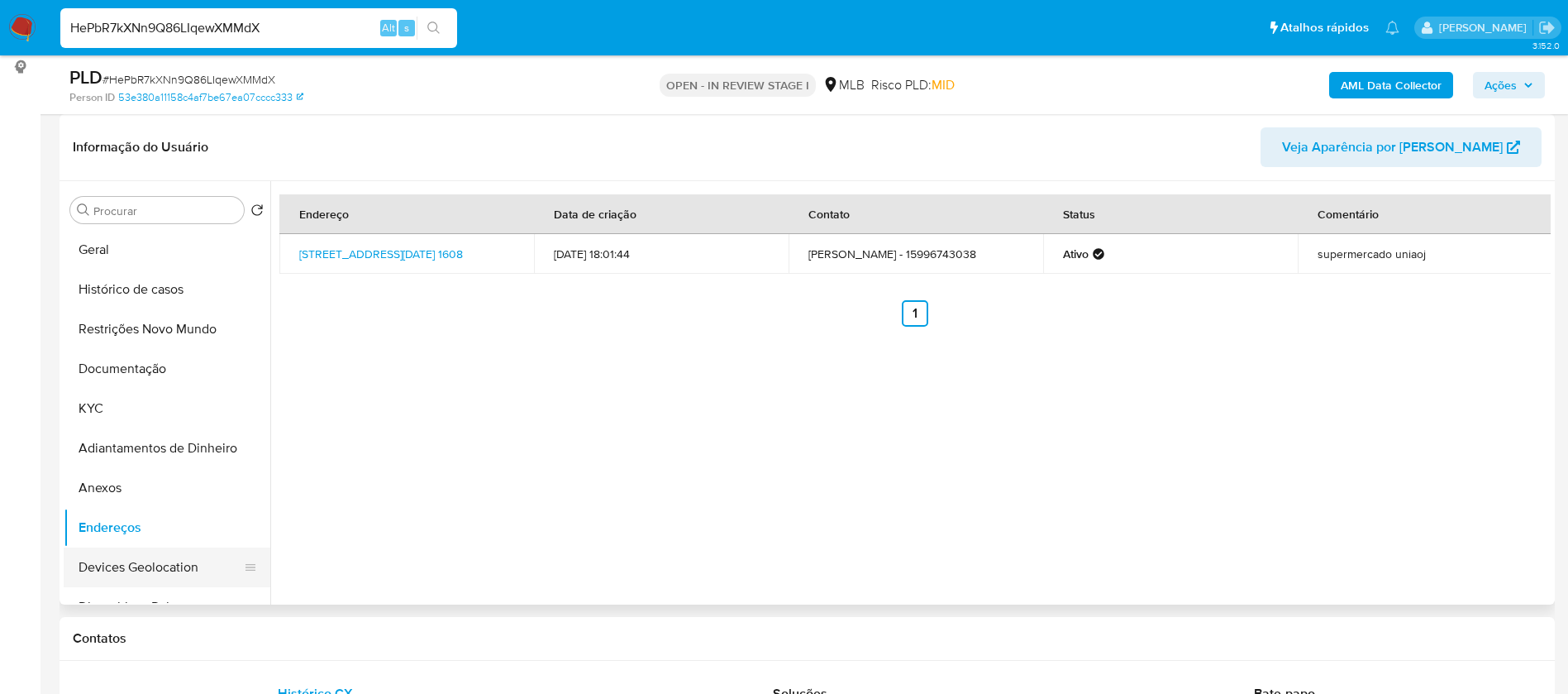
click at [153, 563] on button "Devices Geolocation" at bounding box center [160, 567] width 194 height 40
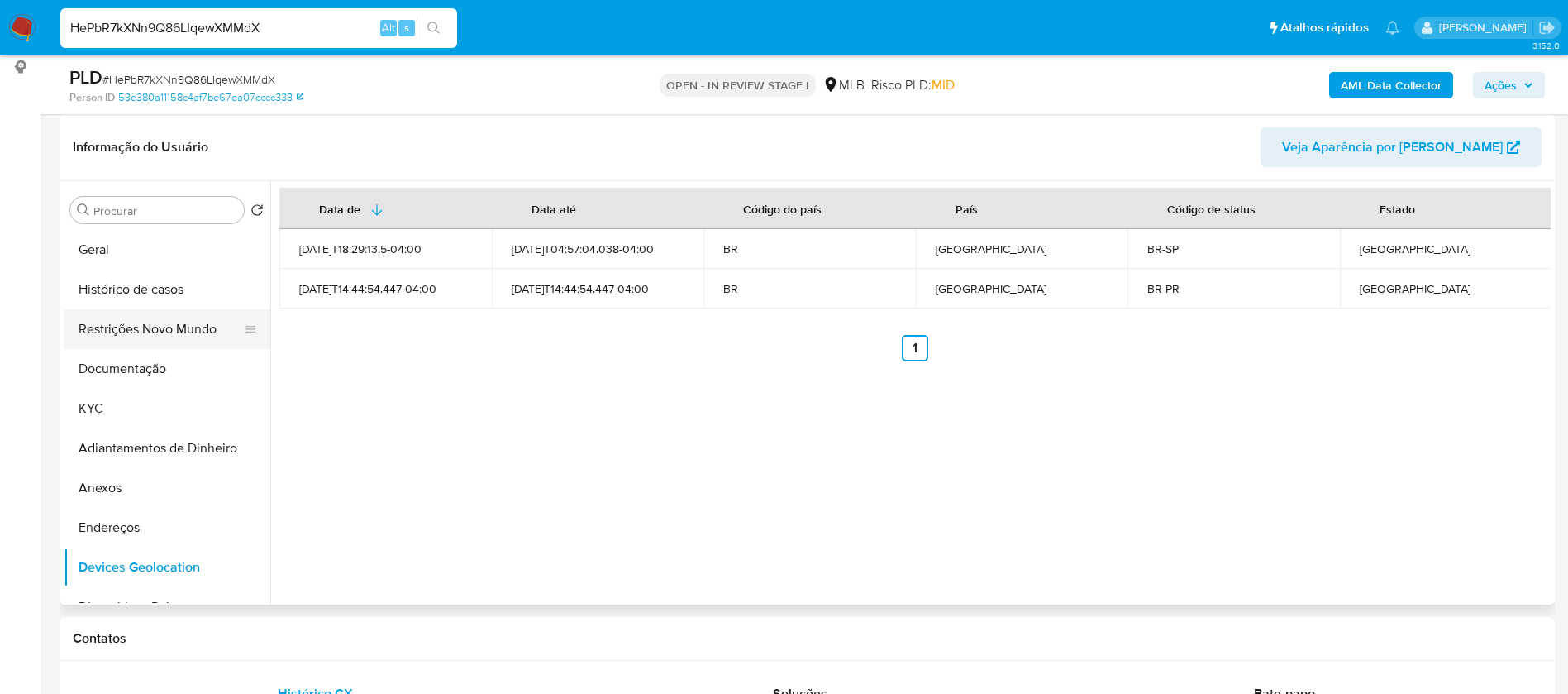
click at [200, 326] on button "Restrições Novo Mundo" at bounding box center [160, 328] width 194 height 40
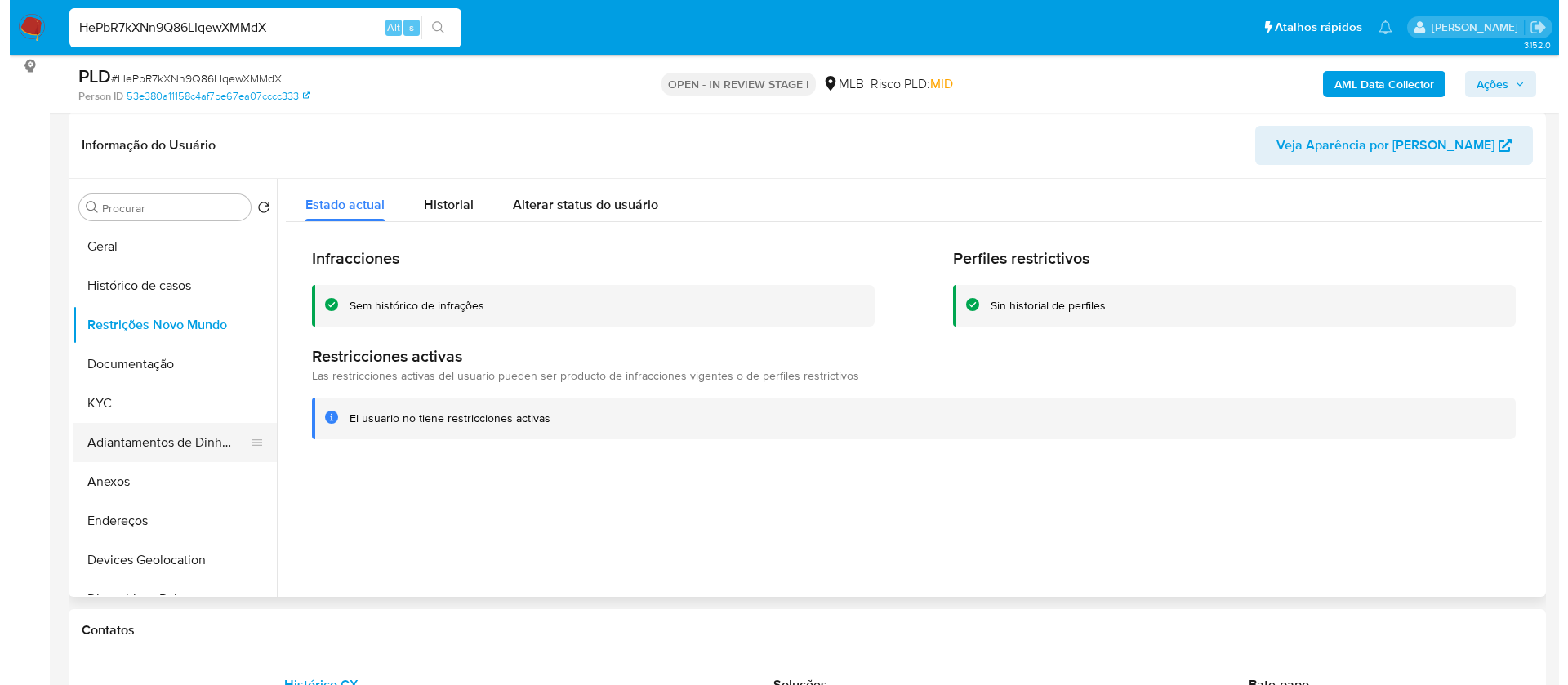
scroll to position [123, 0]
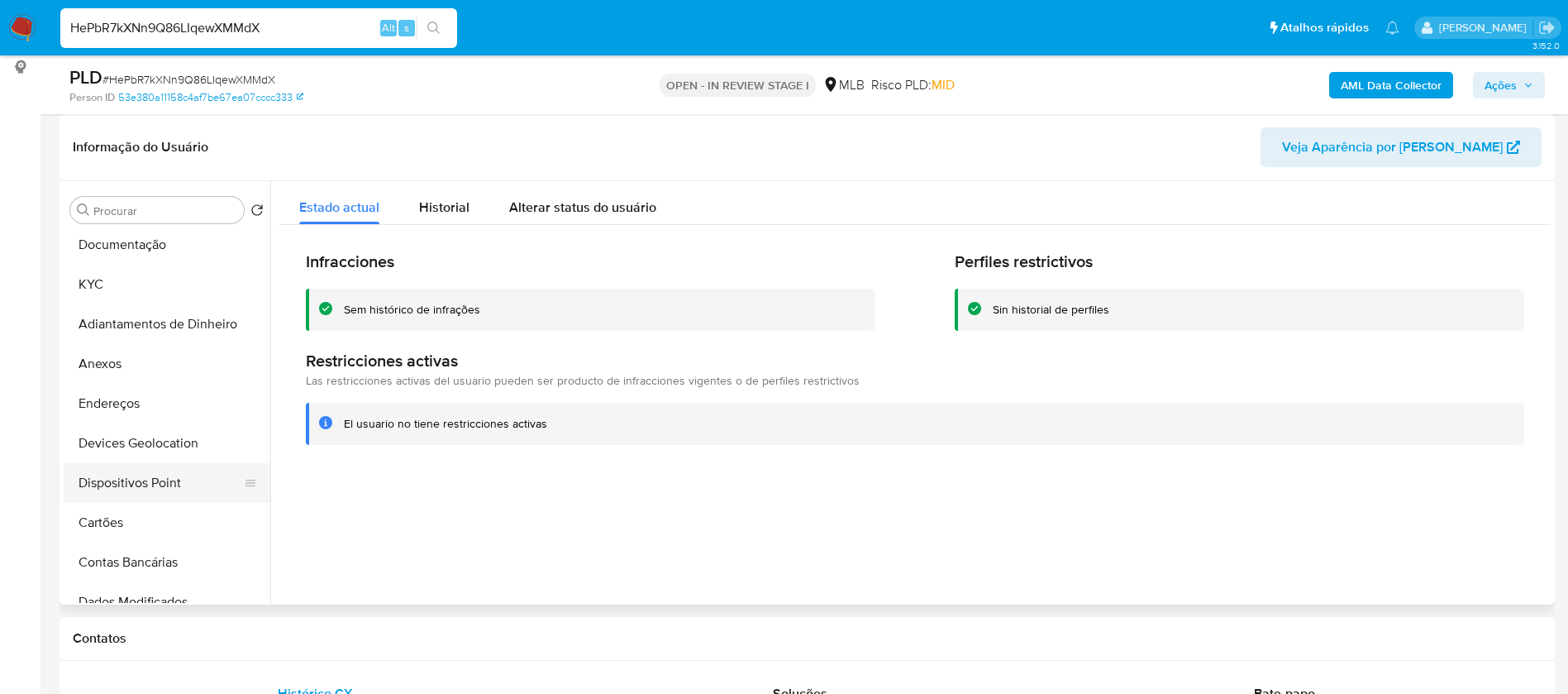
click at [165, 471] on button "Dispositivos Point" at bounding box center [160, 482] width 194 height 40
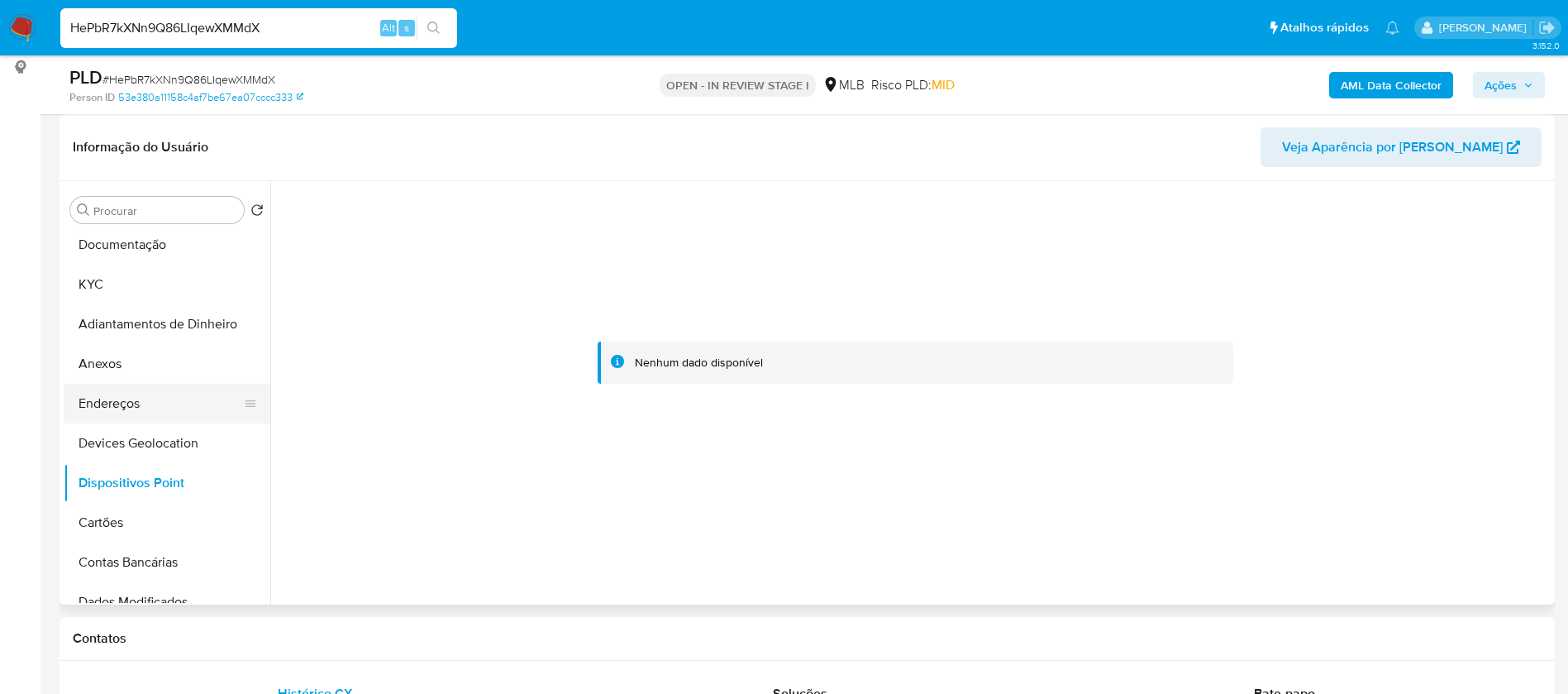
click at [134, 414] on button "Endereços" at bounding box center [160, 403] width 194 height 40
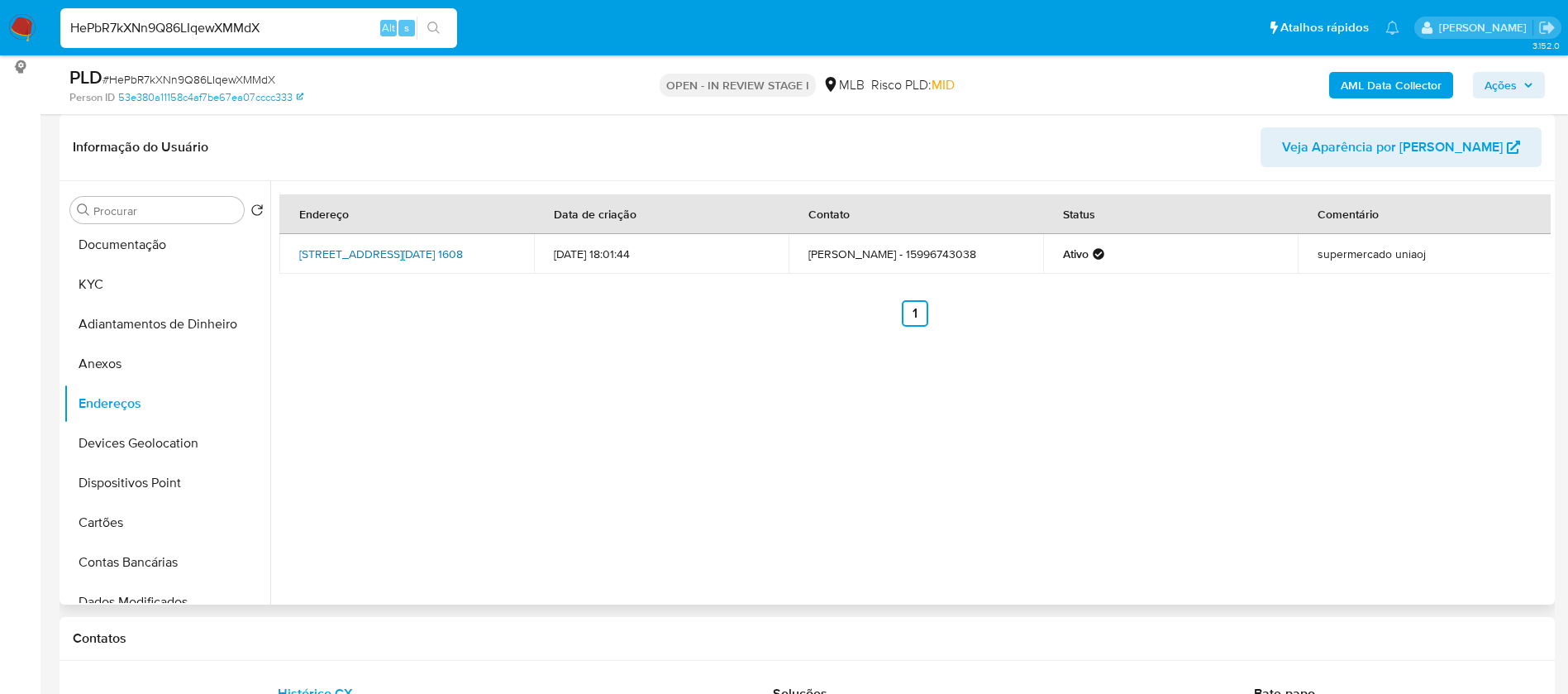
click at [439, 245] on link "Avenida 3 De Maio 1608, Cesário Lange, São Paulo, 18286144, Brasil 1608" at bounding box center [381, 254] width 163 height 17
click at [114, 252] on button "Documentação" at bounding box center [160, 245] width 194 height 40
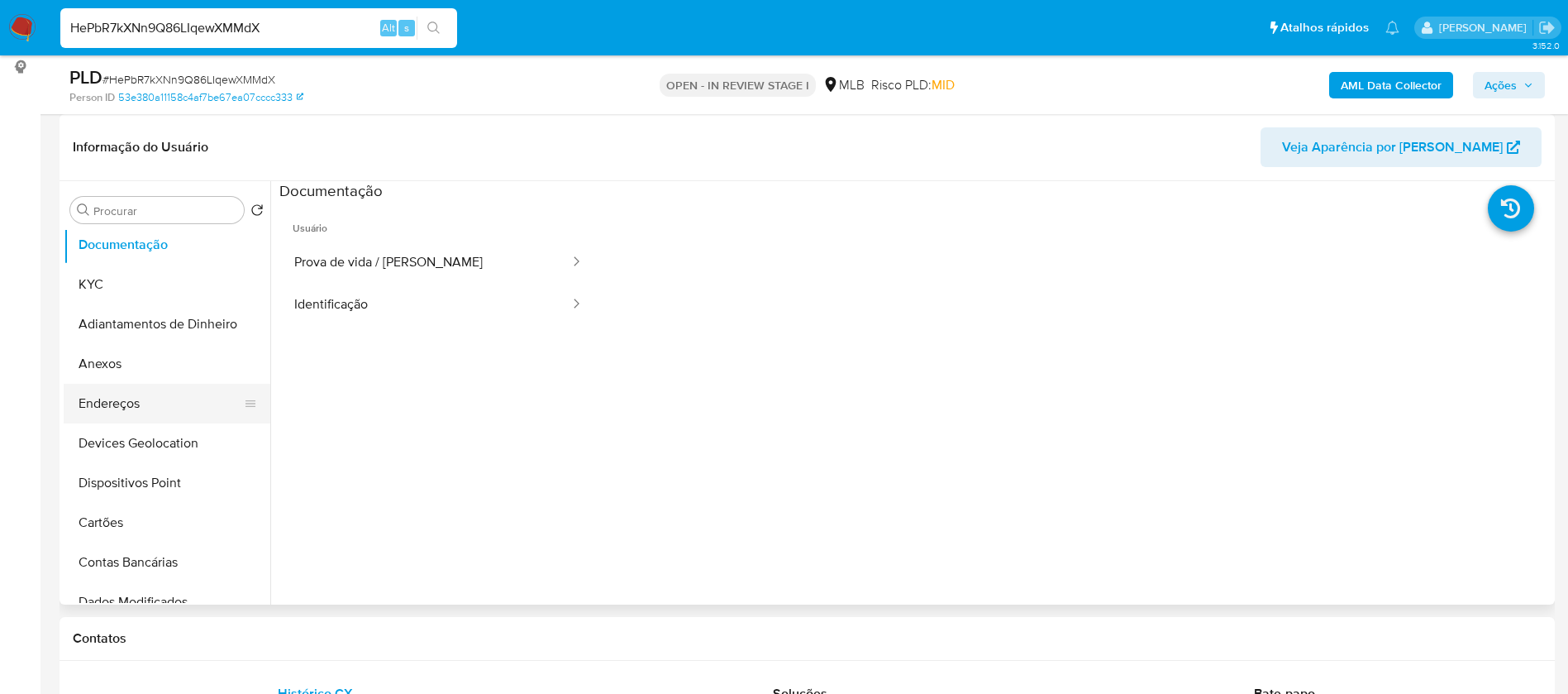
click at [130, 403] on button "Endereços" at bounding box center [160, 403] width 194 height 40
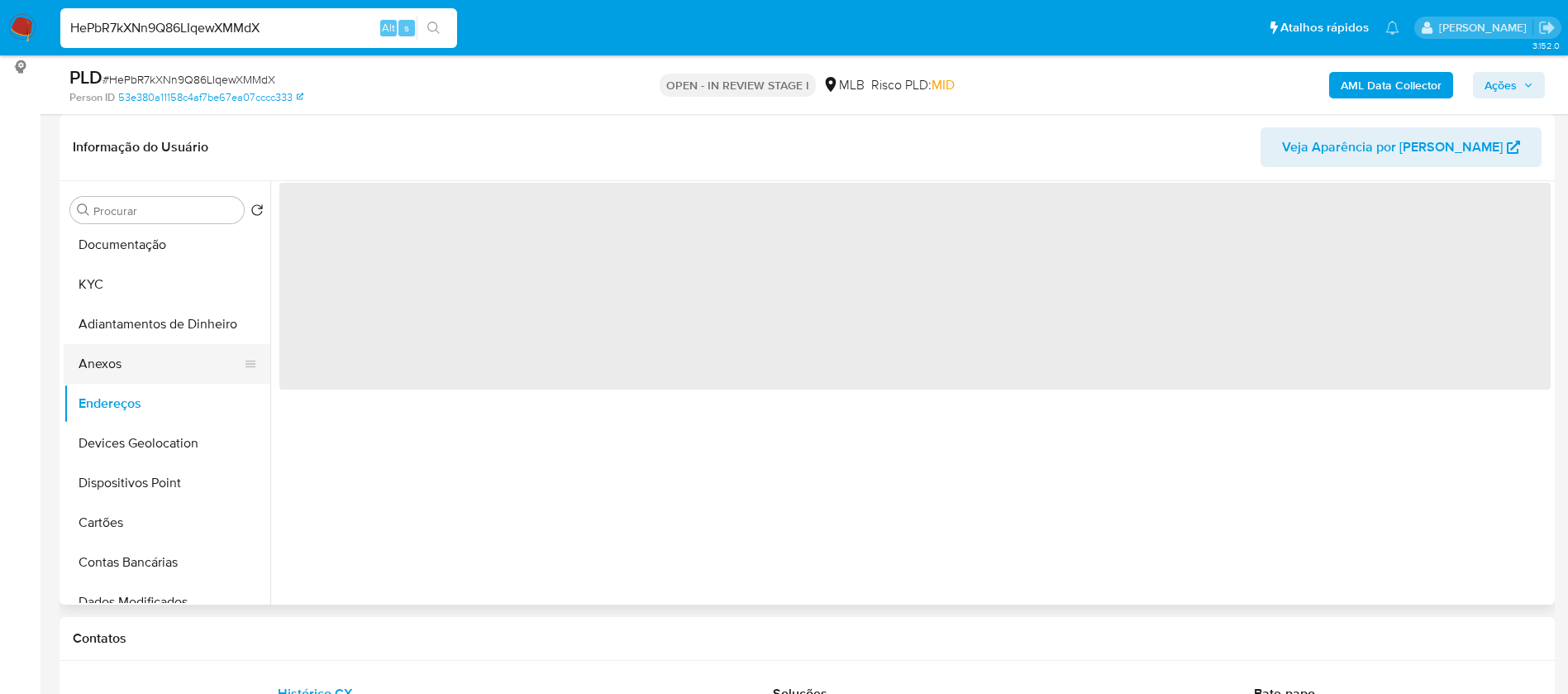
click at [134, 358] on button "Anexos" at bounding box center [160, 363] width 194 height 40
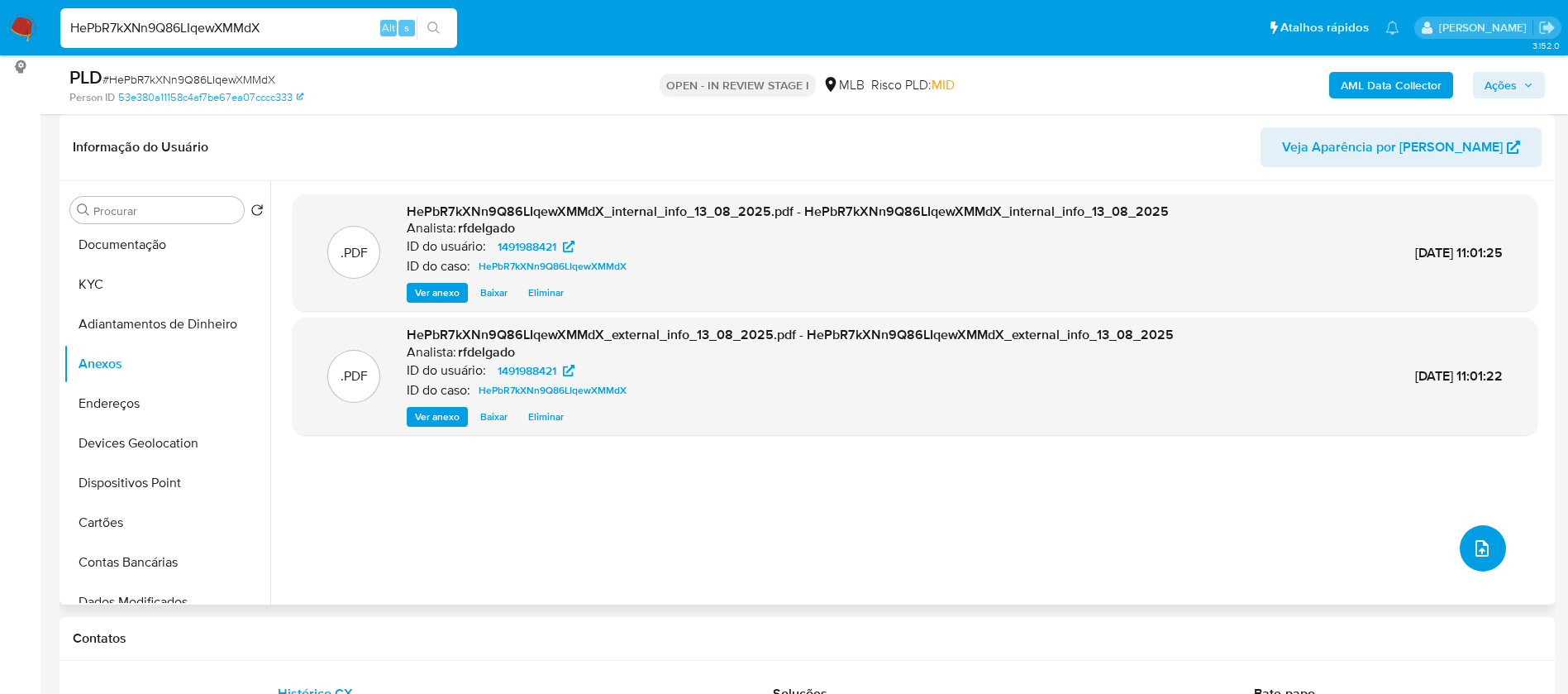
click at [1472, 547] on icon "upload-file" at bounding box center [1481, 548] width 19 height 19
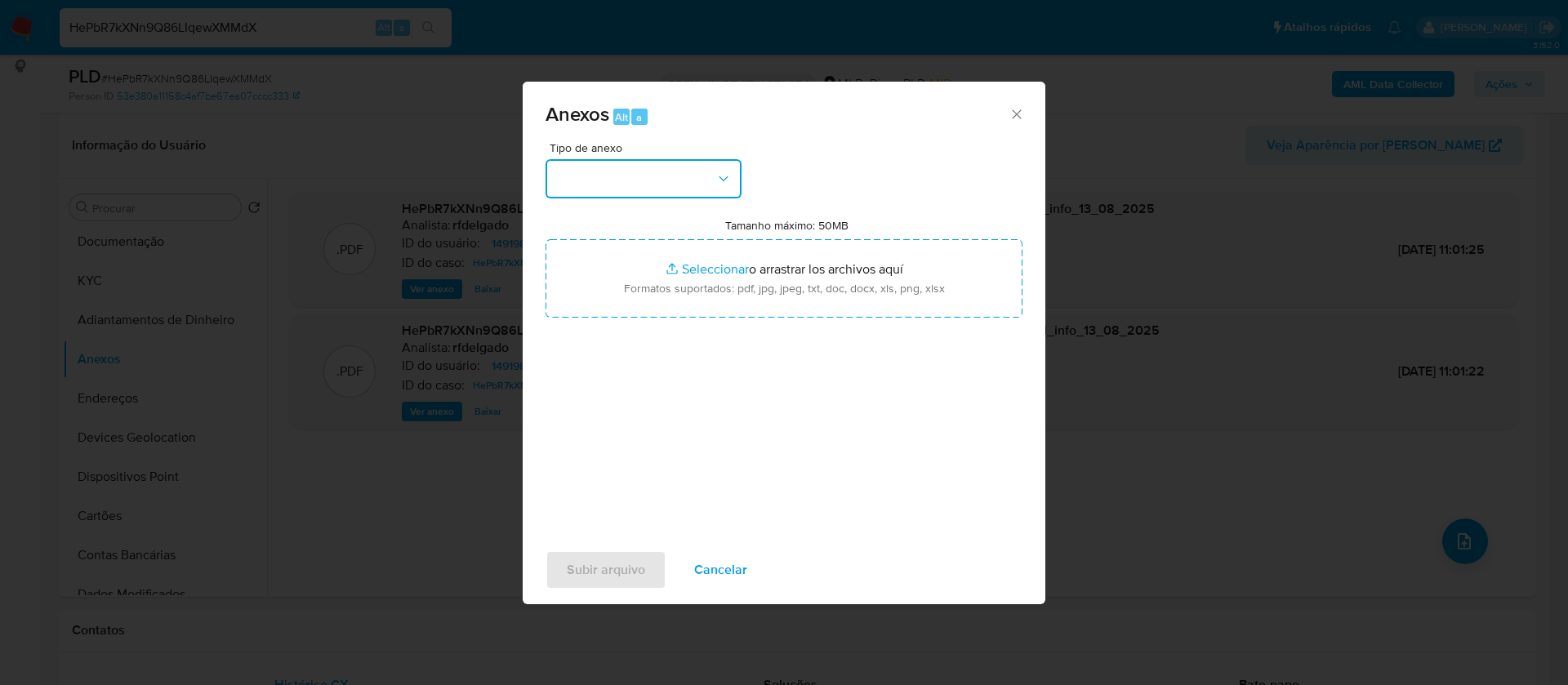
click at [665, 168] on button "button" at bounding box center [644, 179] width 196 height 39
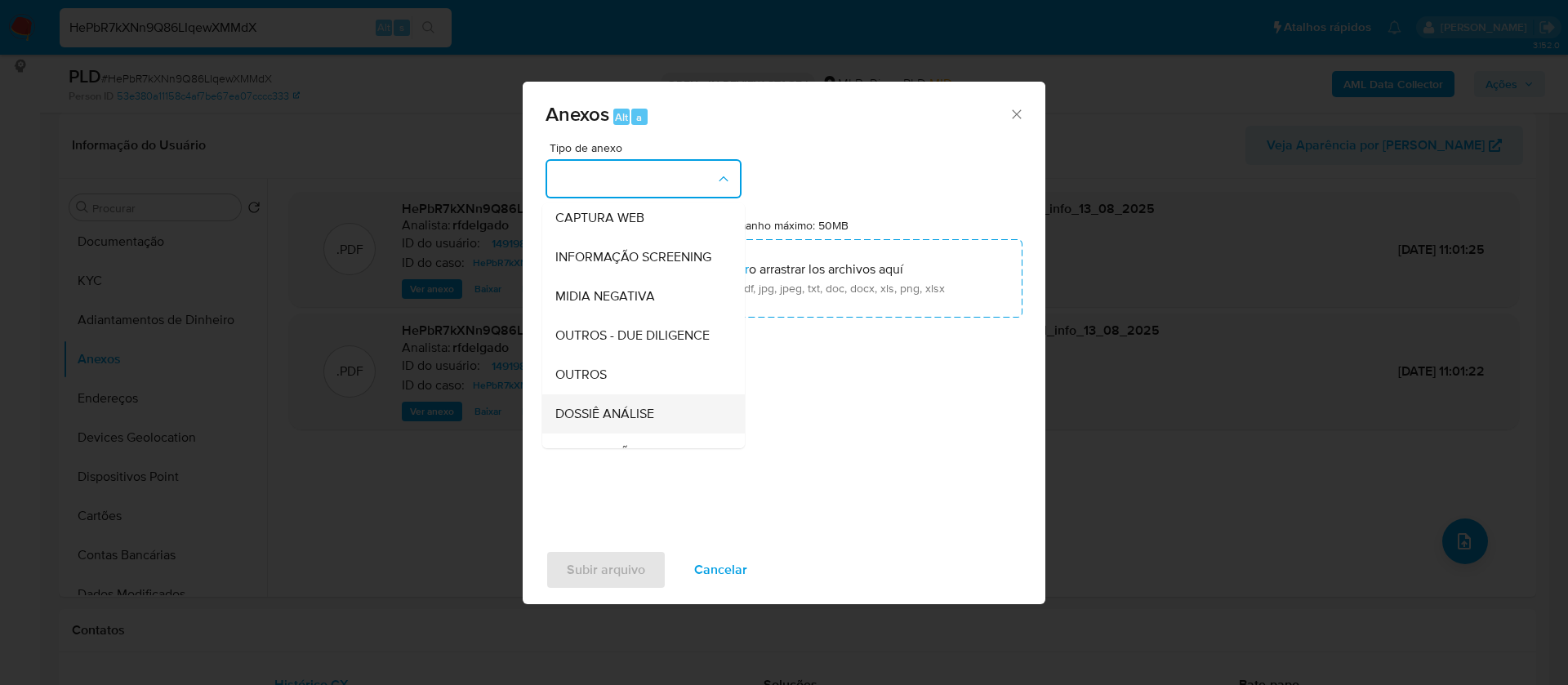
click at [659, 434] on div "DOSSIÊ ANÁLISE" at bounding box center [638, 414] width 166 height 39
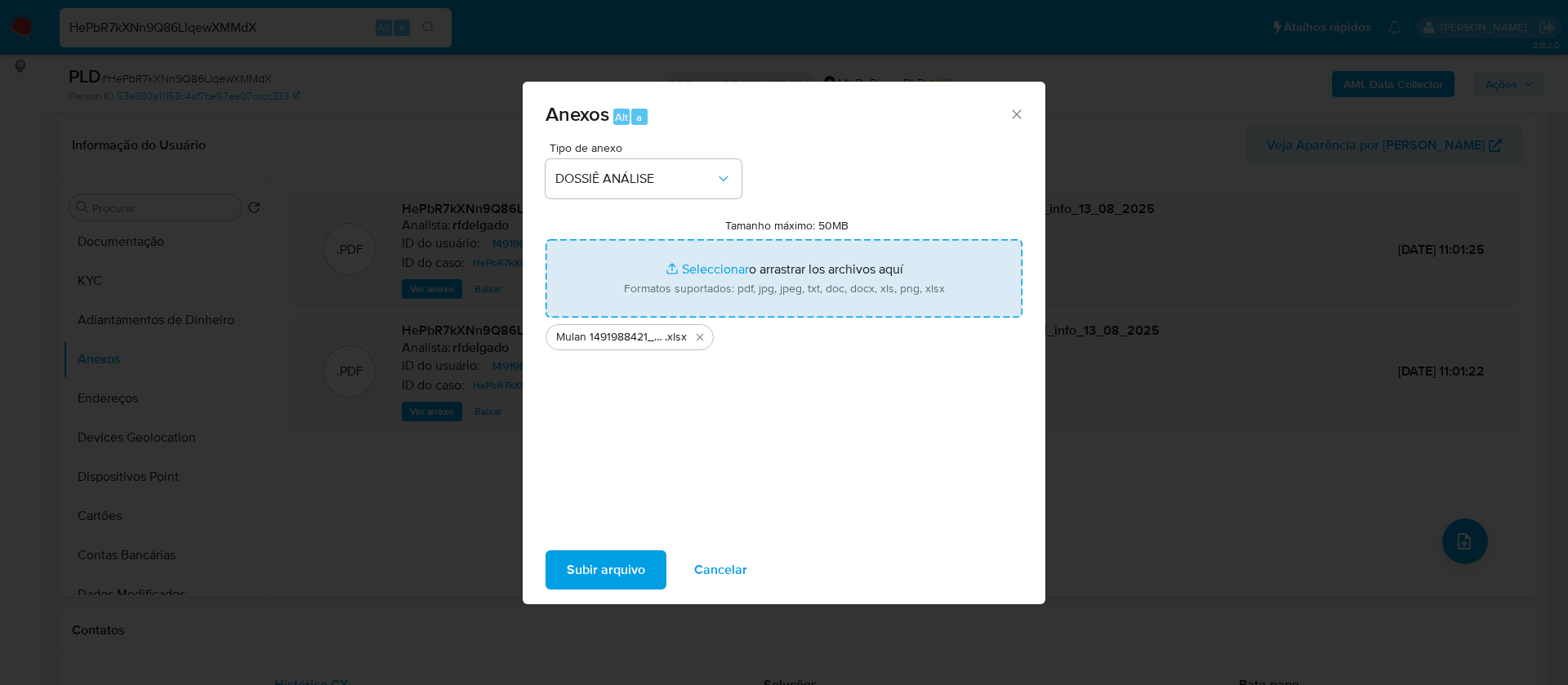
type input "C:\fakepath\SAR - - CPF 05243865877 - ALCIDES MARQUES.pdf"
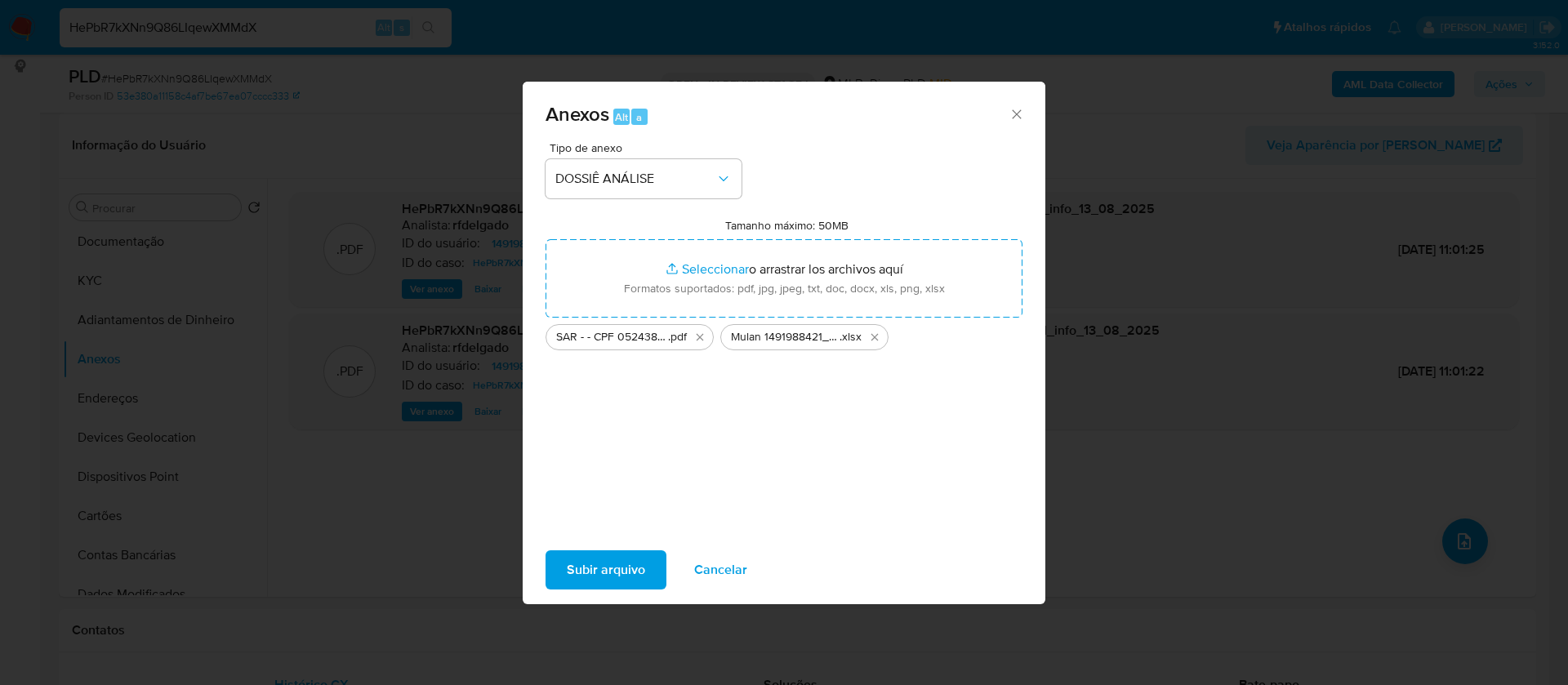
click at [634, 563] on span "Subir arquivo" at bounding box center [606, 570] width 79 height 36
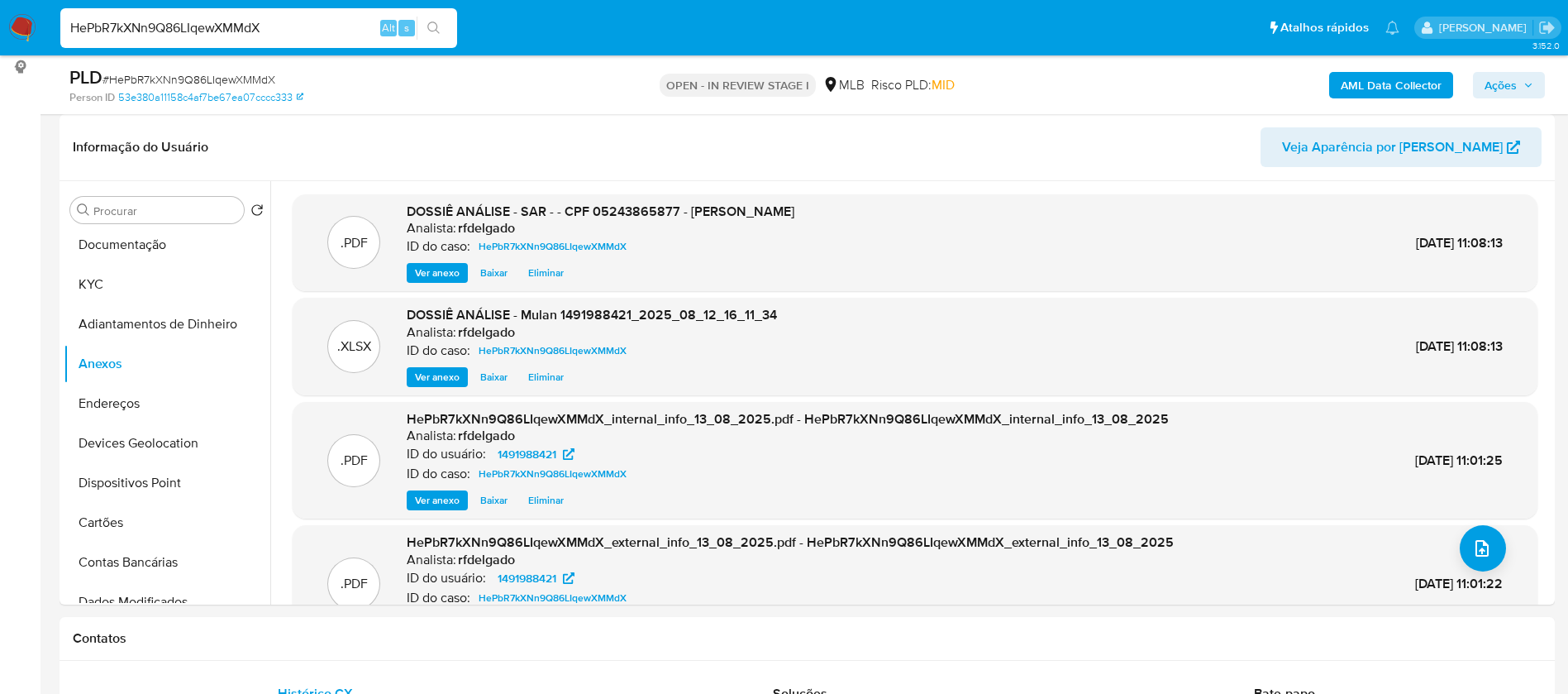
click at [1530, 81] on icon "button" at bounding box center [1528, 85] width 10 height 10
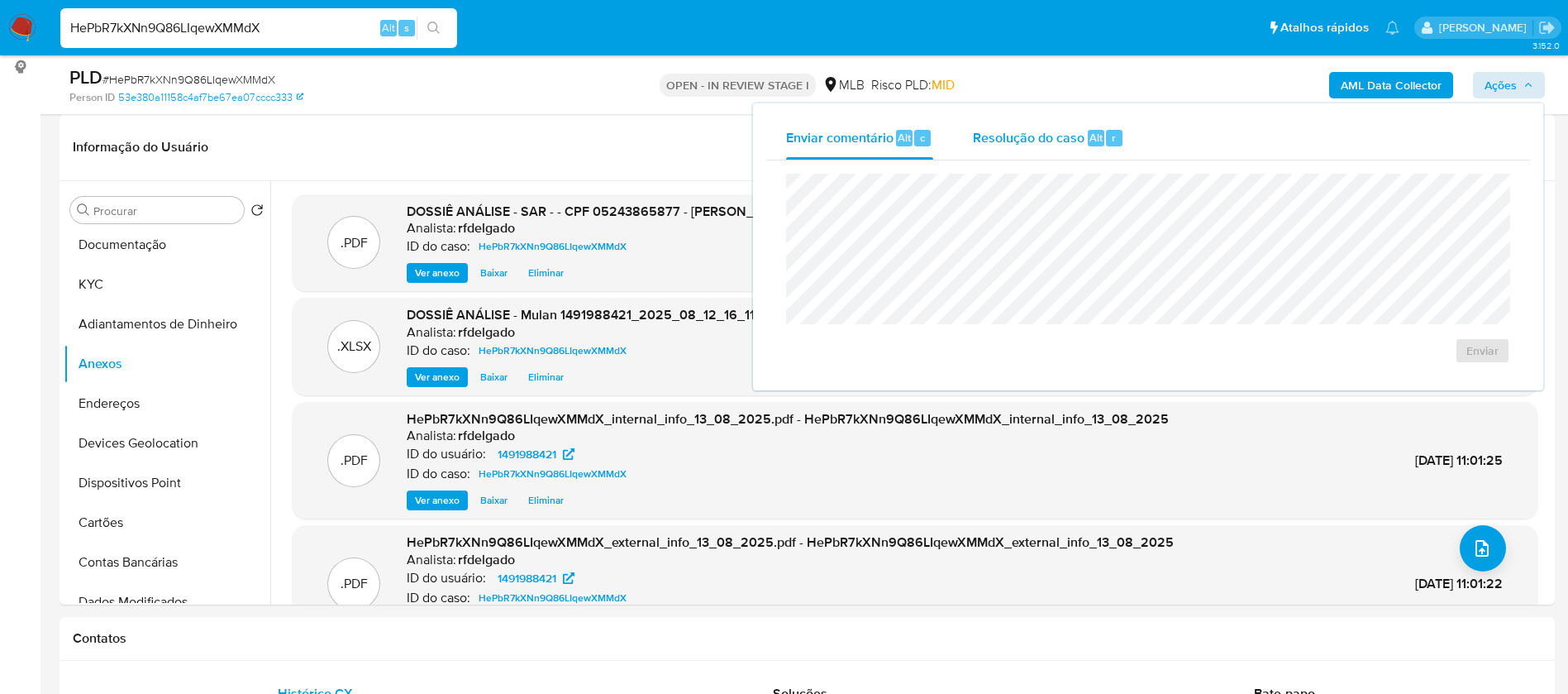
click at [1010, 140] on span "Resolução do caso" at bounding box center [1028, 136] width 112 height 19
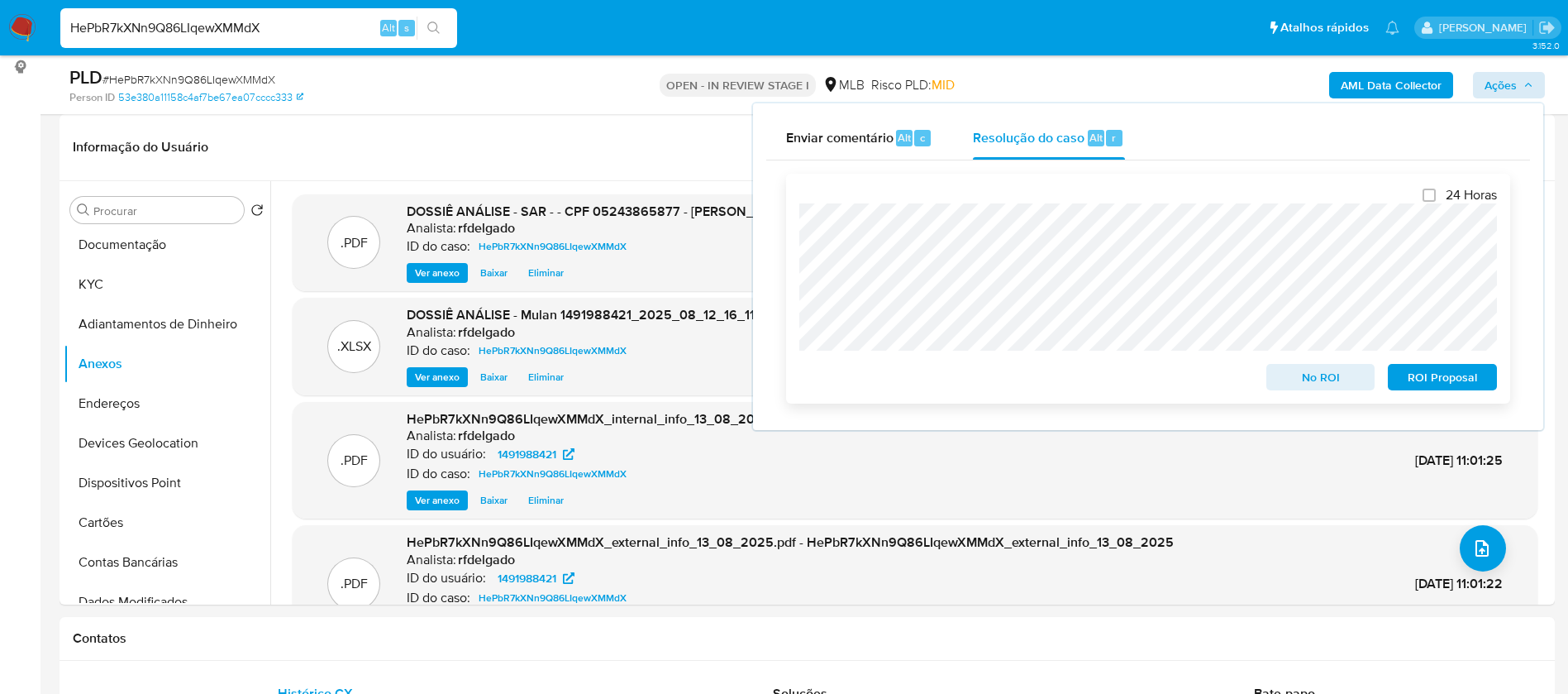
click at [1439, 377] on span "ROI Proposal" at bounding box center [1442, 377] width 86 height 23
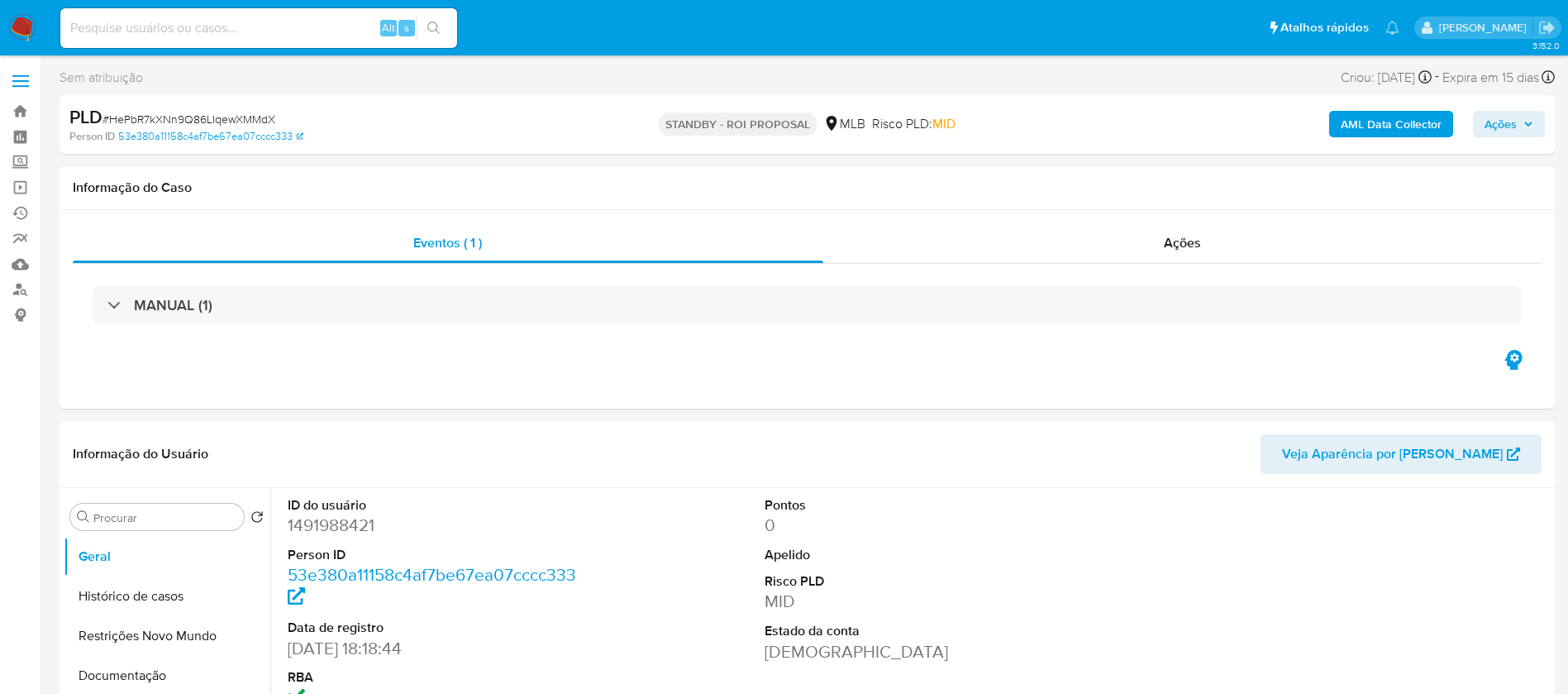
select select "10"
click at [337, 22] on input at bounding box center [258, 28] width 397 height 21
paste input "djbQHUHto80Lq9W2kd1I8u9G"
type input "djbQHUHto80Lq9W2kd1I8u9G"
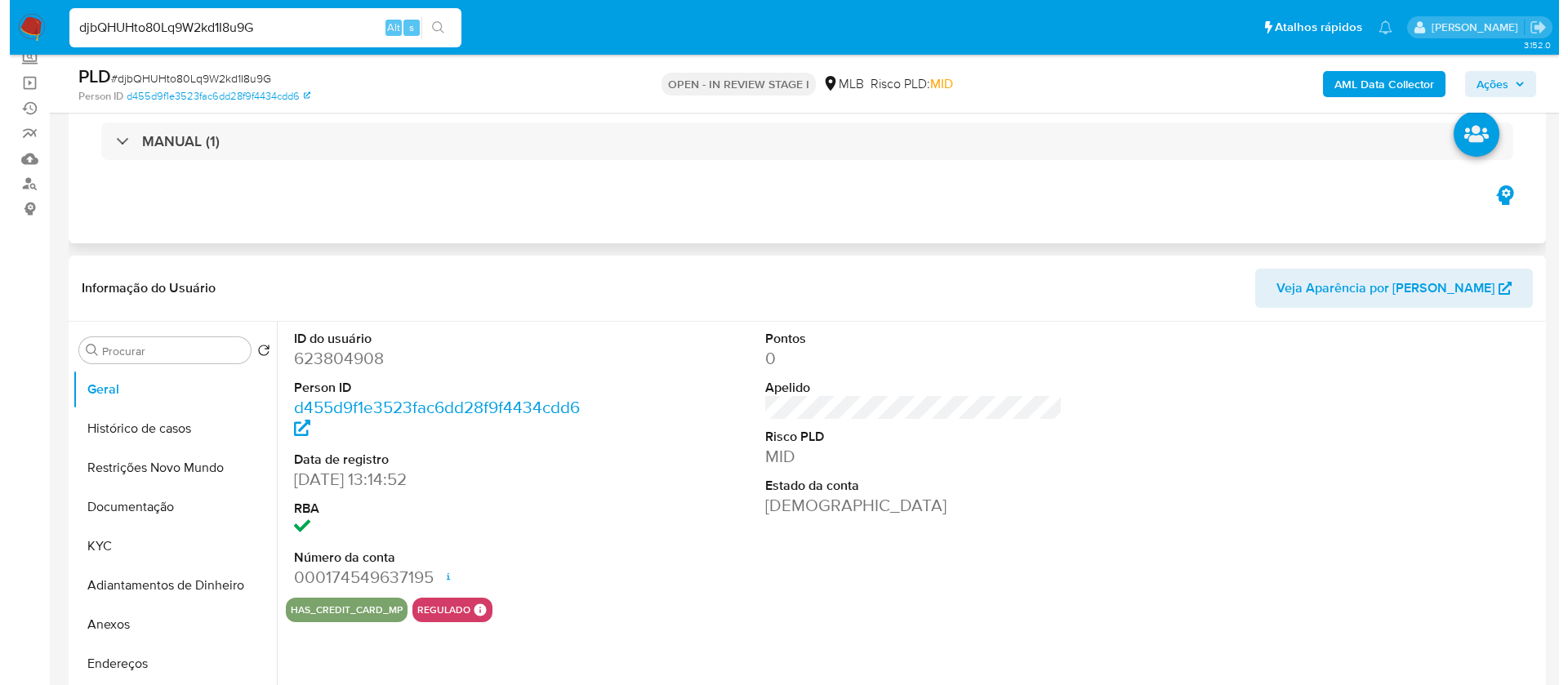
scroll to position [245, 0]
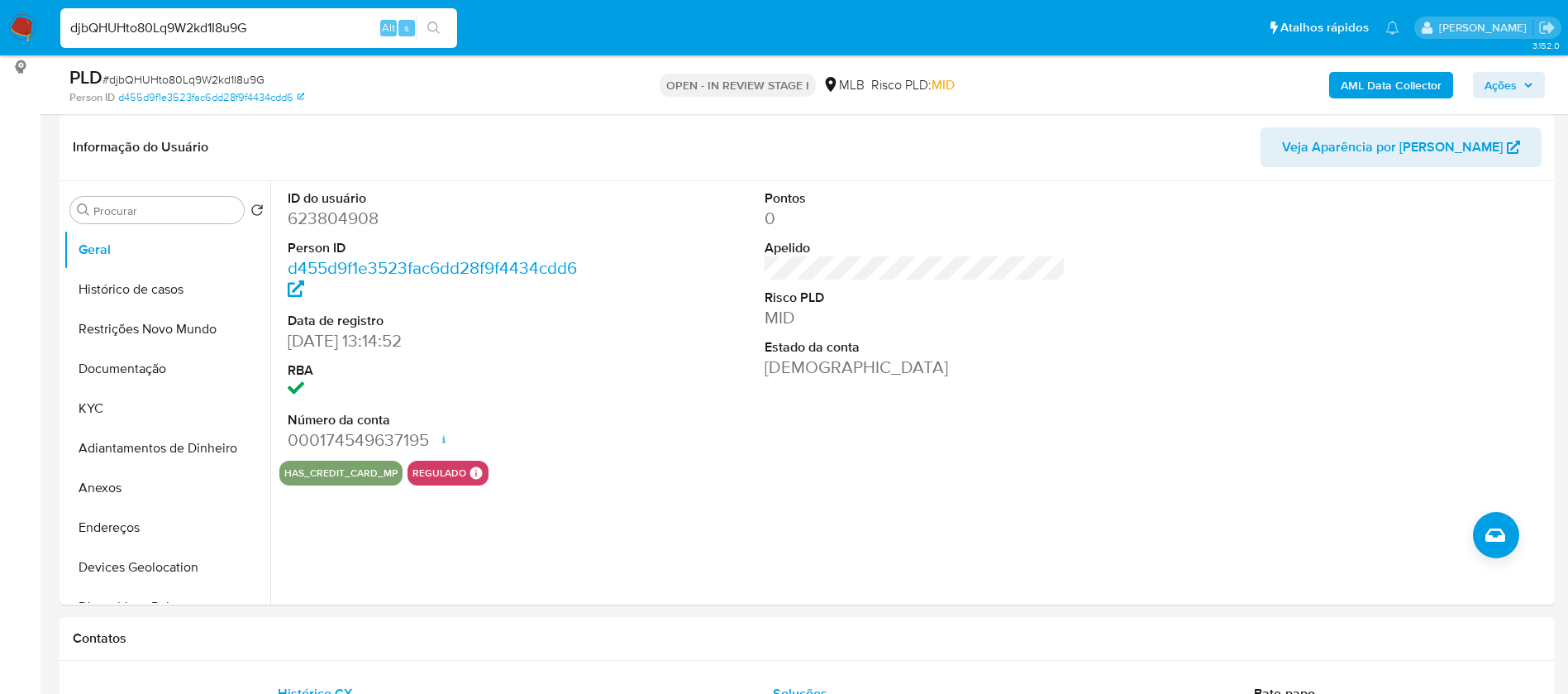
select select "10"
click at [98, 411] on button "KYC" at bounding box center [160, 408] width 194 height 40
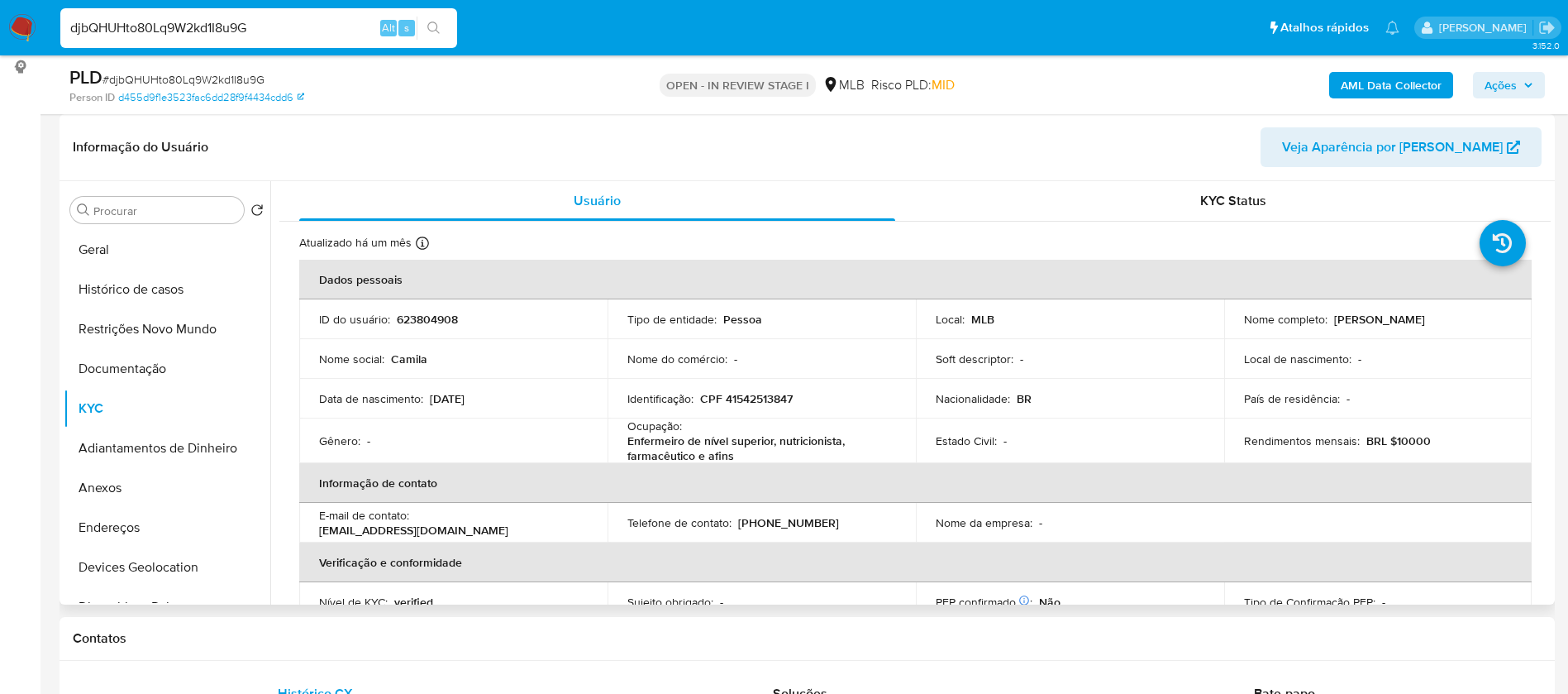
click at [425, 314] on p "623804908" at bounding box center [427, 319] width 61 height 15
copy p "623804908"
click at [165, 372] on button "Documentação" at bounding box center [160, 368] width 194 height 40
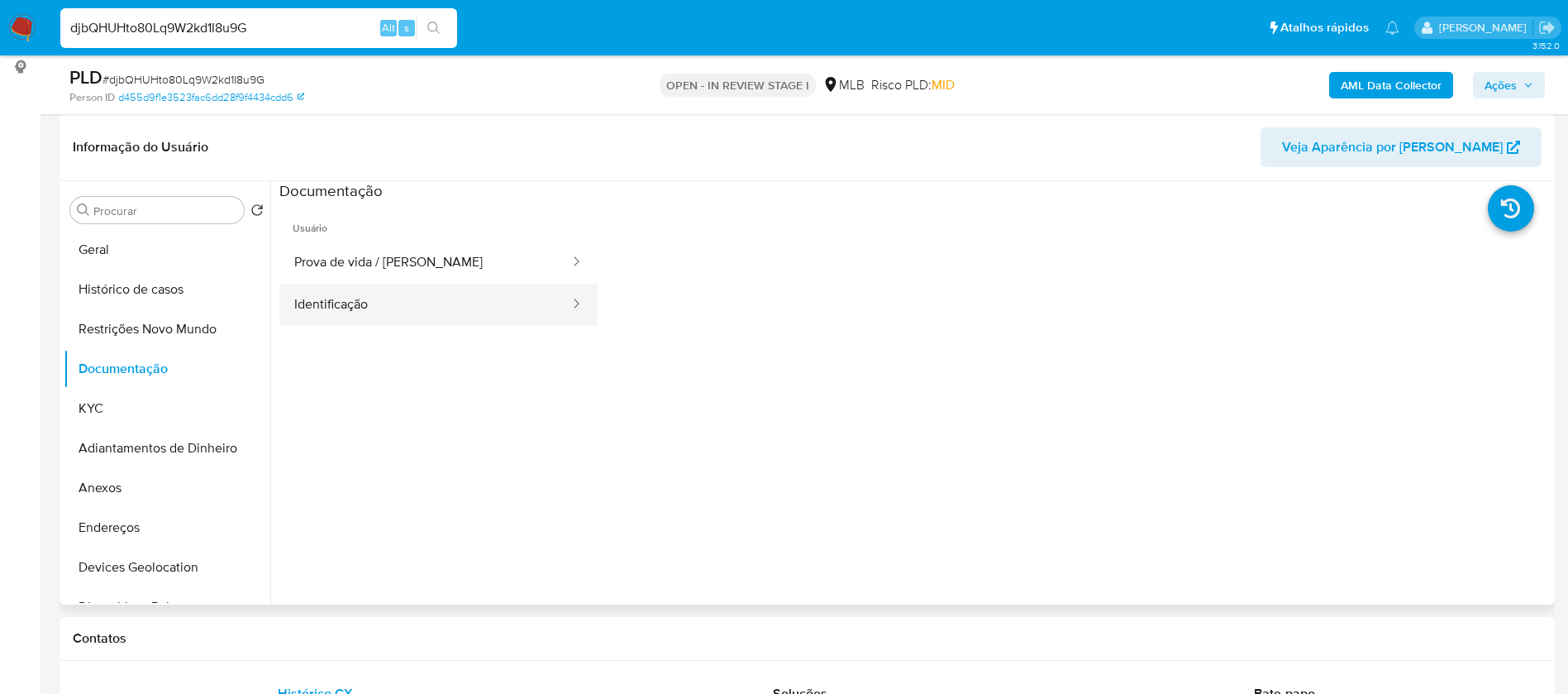
click at [417, 309] on button "Identificação" at bounding box center [425, 305] width 292 height 42
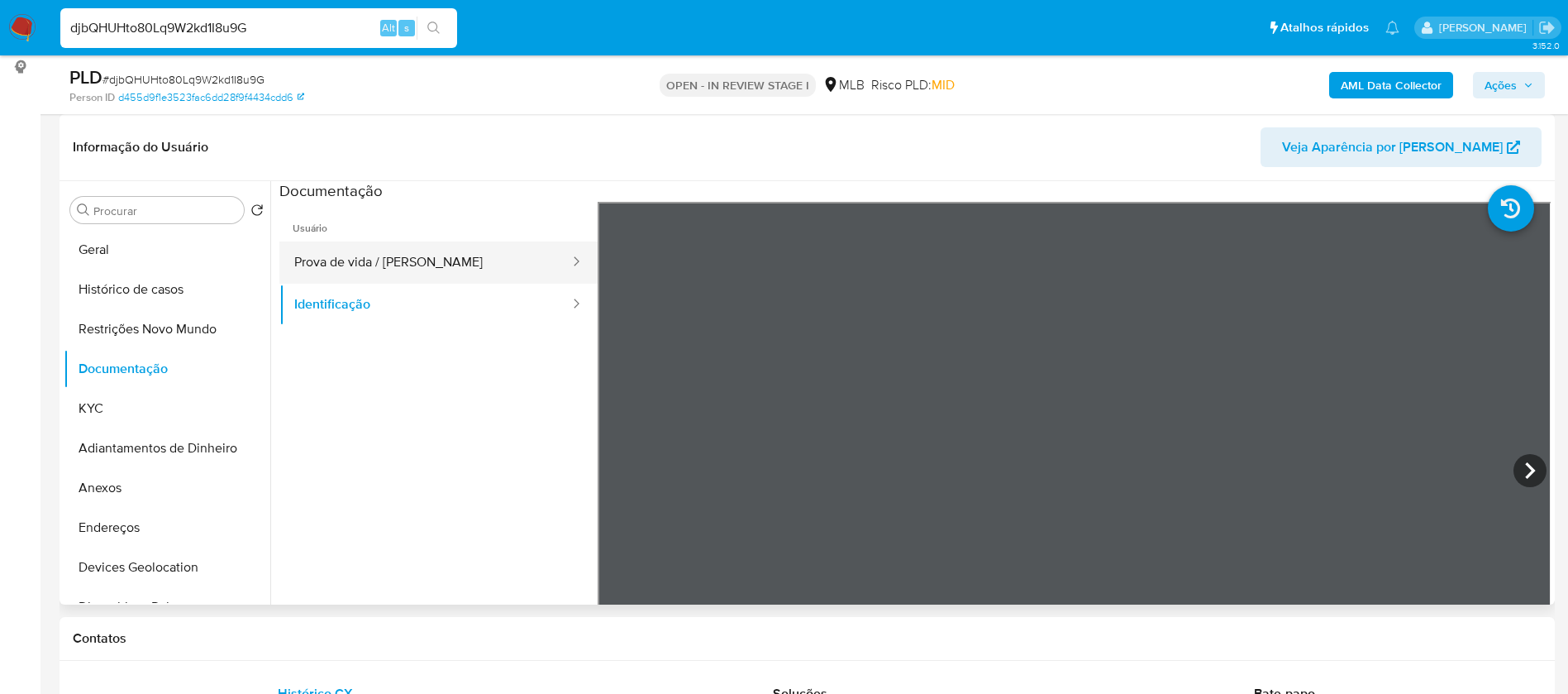
click at [430, 256] on button "Prova de vida / [PERSON_NAME]" at bounding box center [425, 262] width 292 height 42
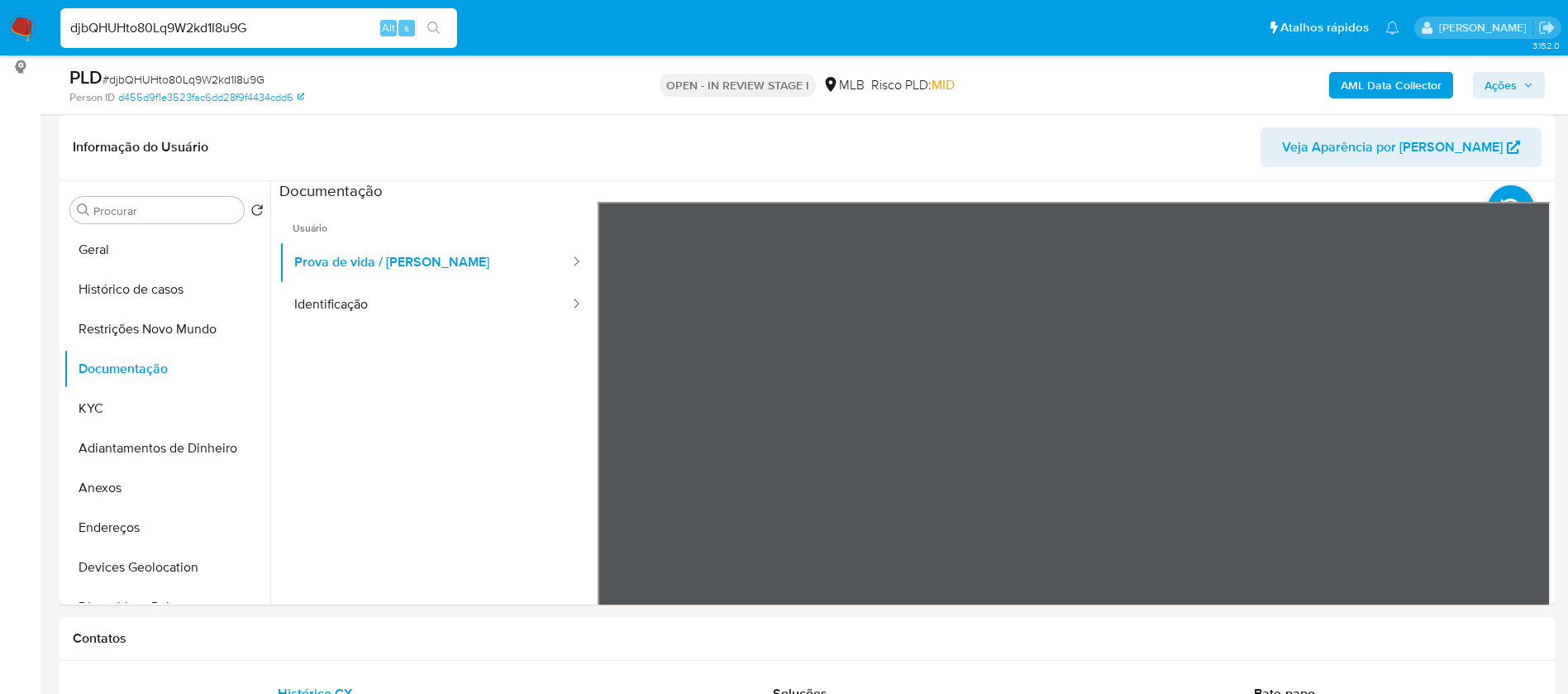
click at [1379, 89] on b "AML Data Collector" at bounding box center [1390, 85] width 101 height 26
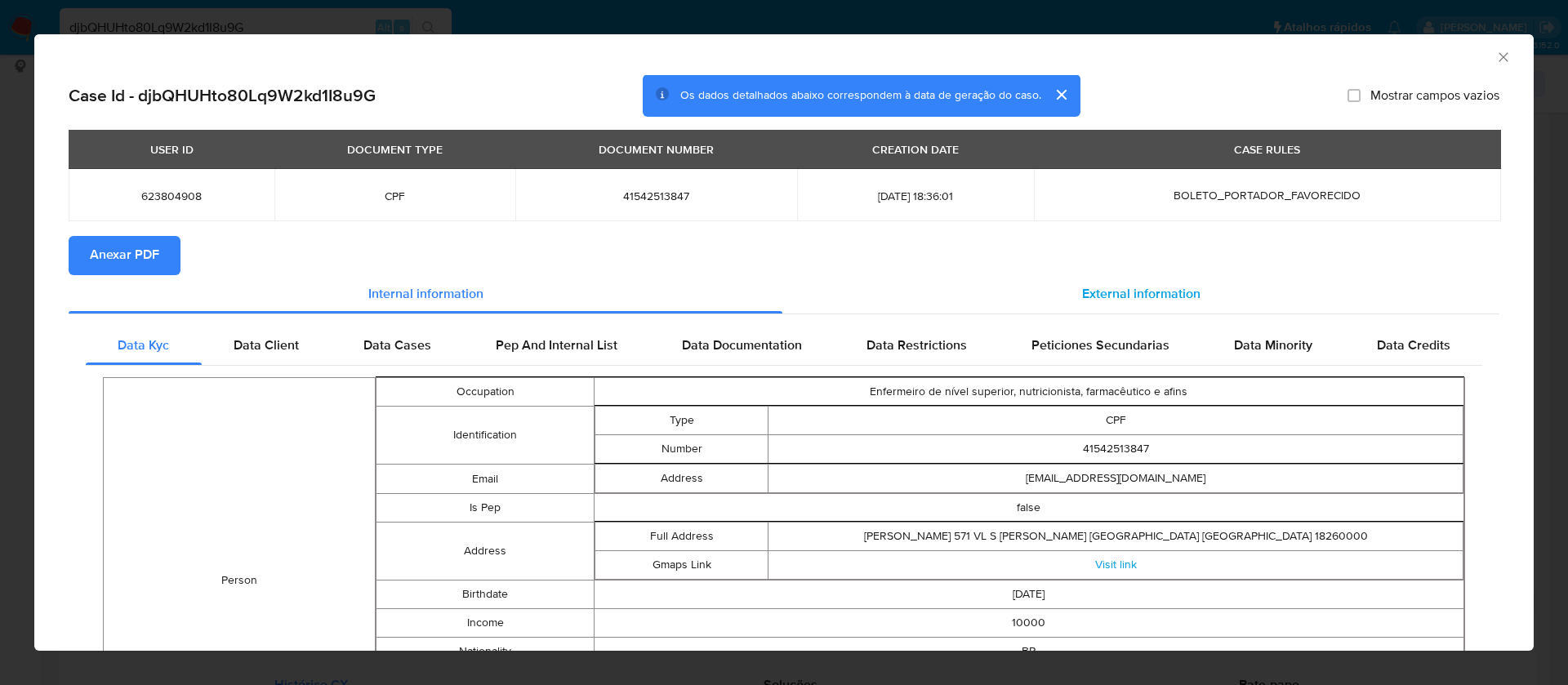
click at [1087, 285] on span "External information" at bounding box center [1142, 294] width 119 height 18
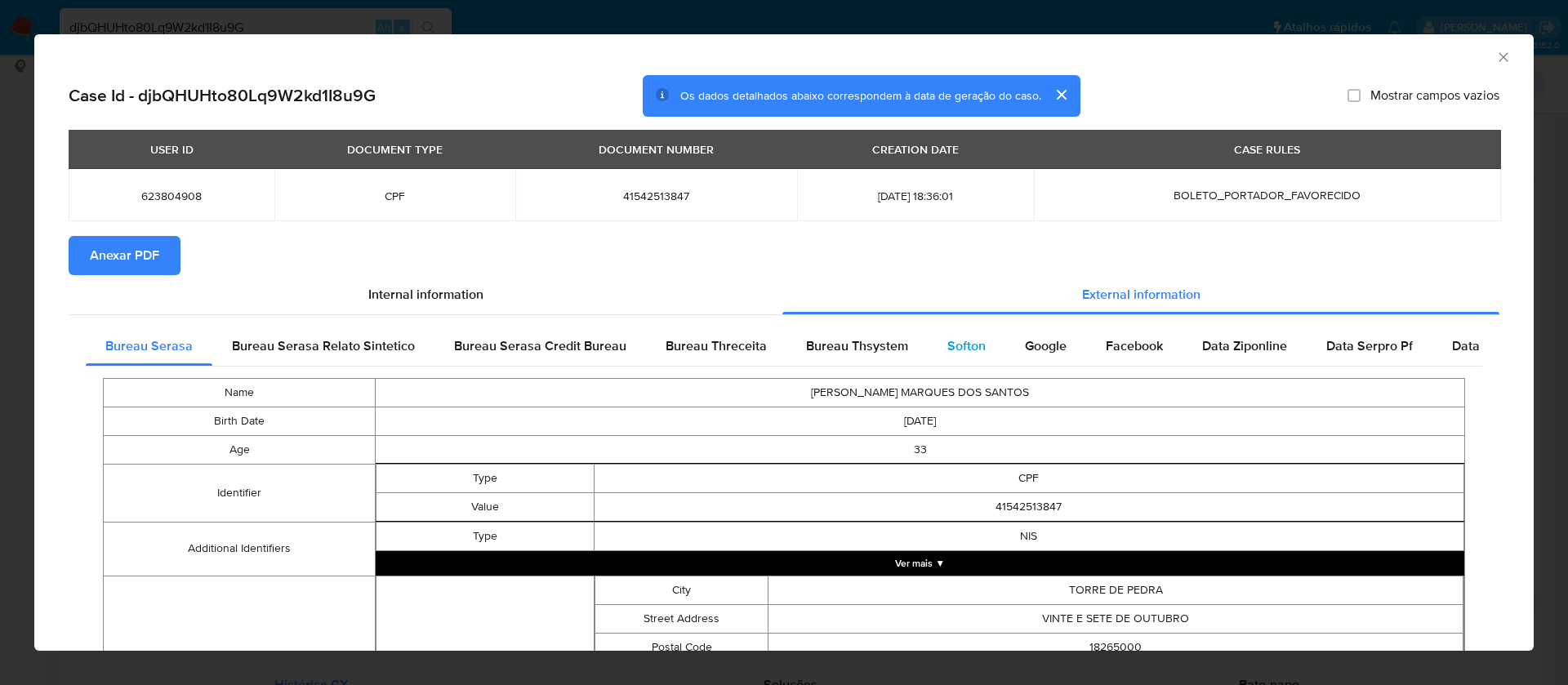
click at [949, 341] on span "Softon" at bounding box center [966, 346] width 38 height 18
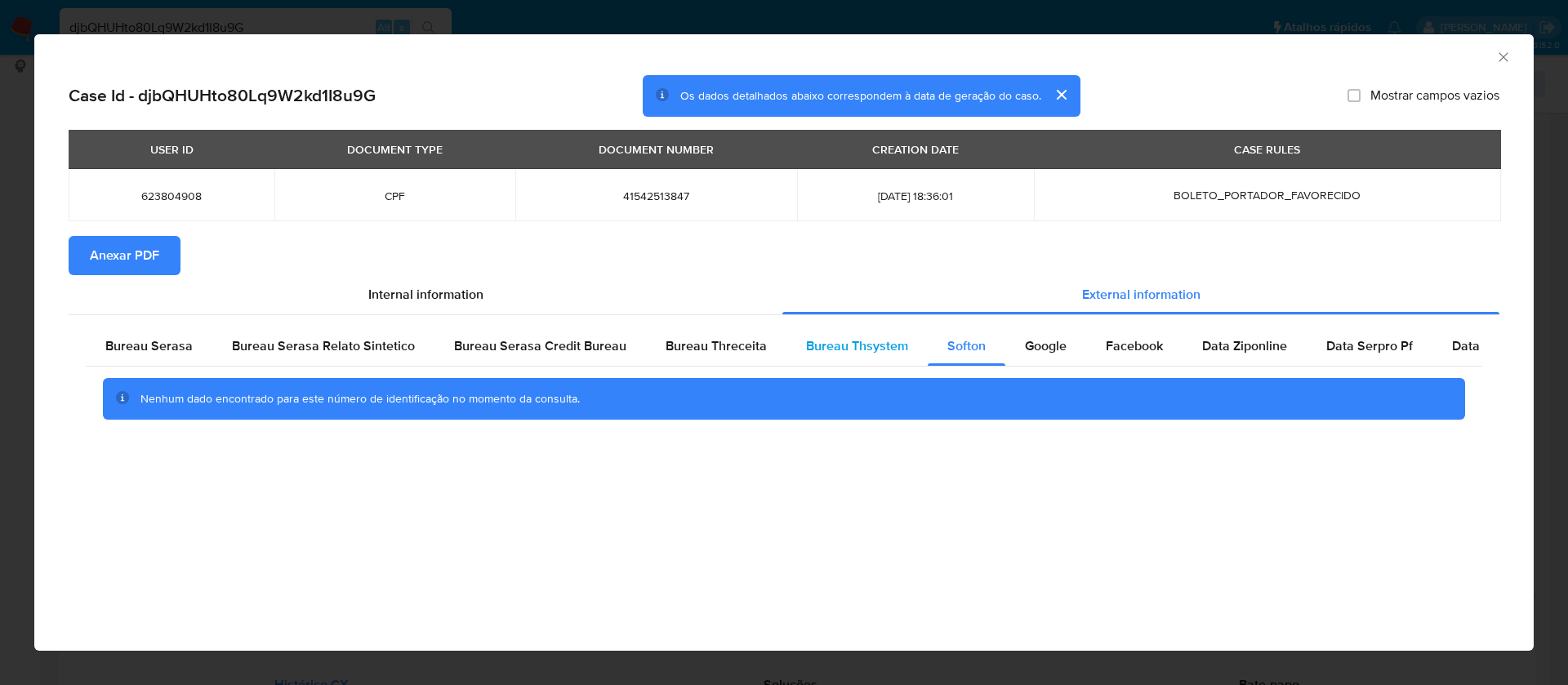
click at [868, 338] on span "Bureau Thsystem" at bounding box center [857, 346] width 102 height 18
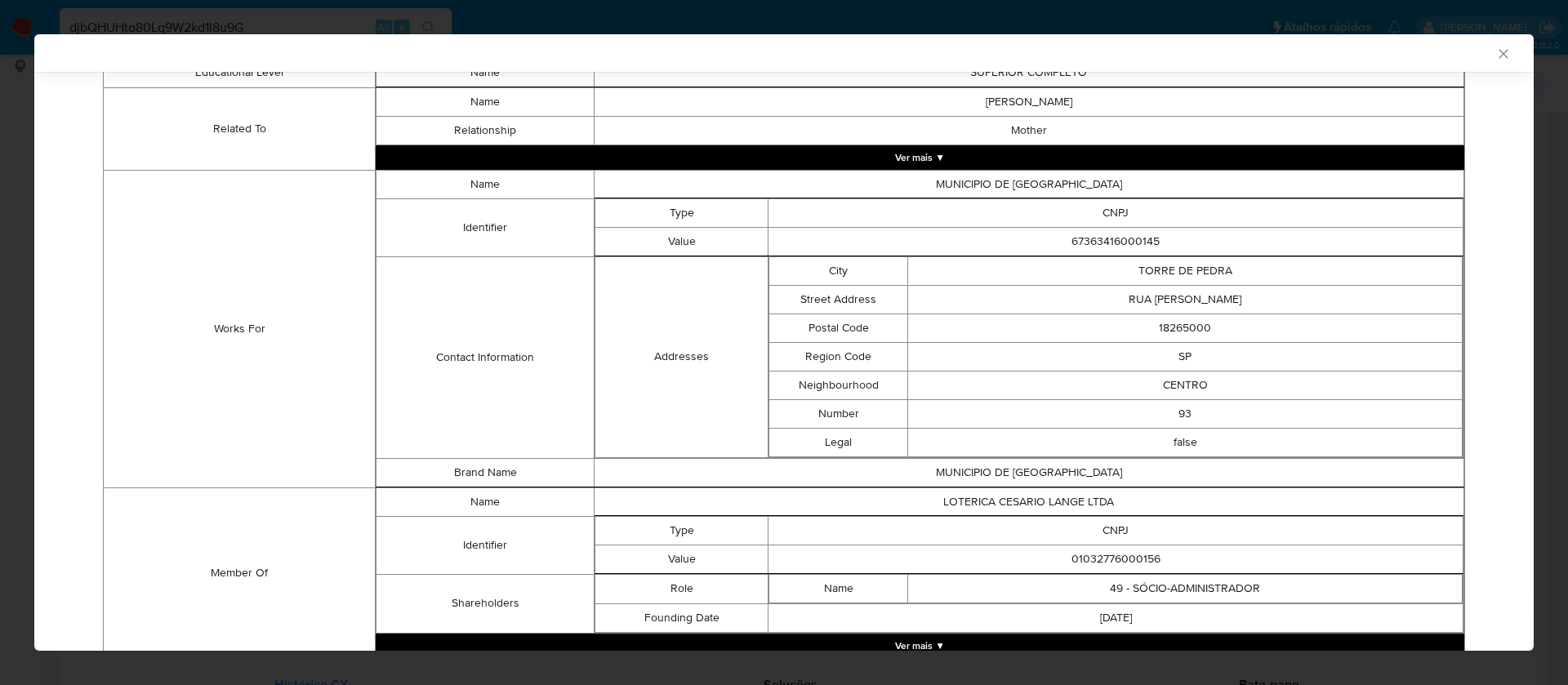
scroll to position [1041, 0]
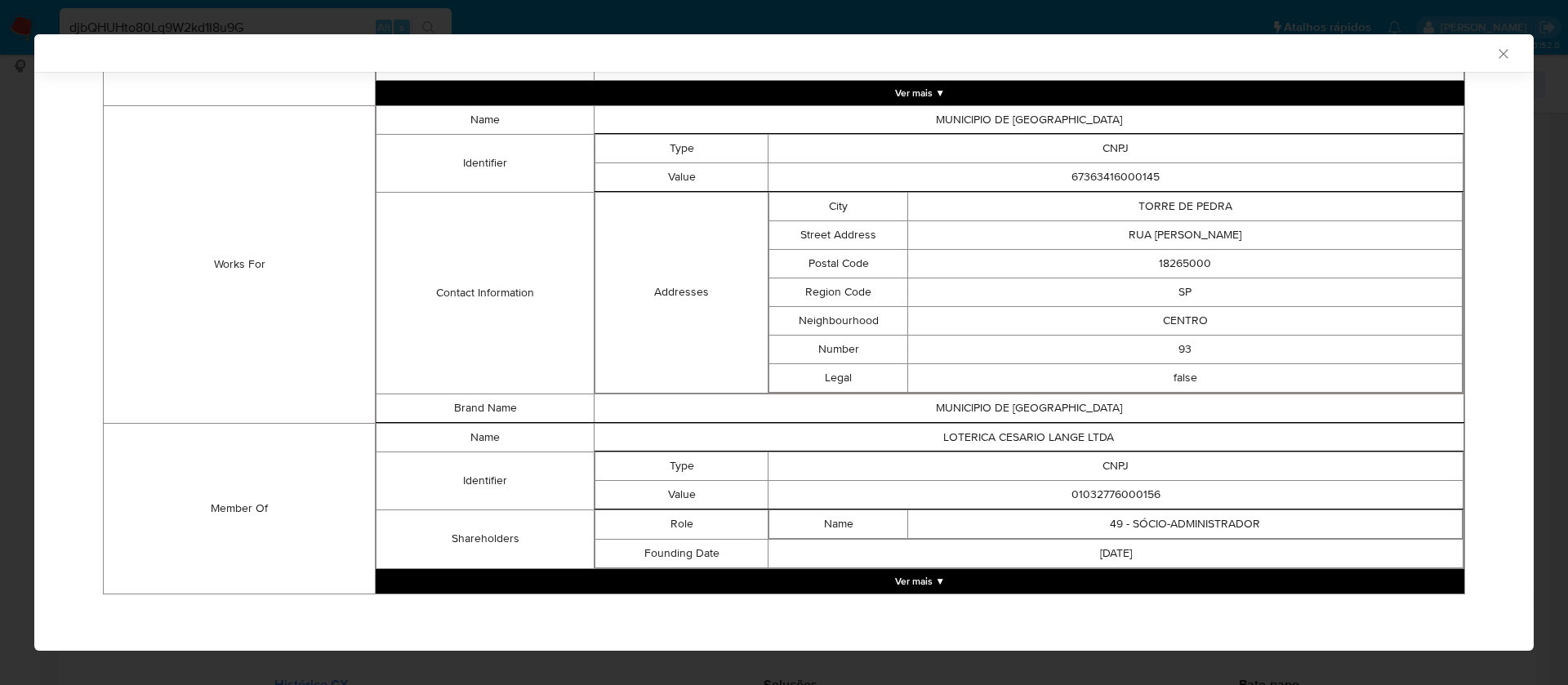
click at [1117, 499] on td "01032776000156" at bounding box center [1116, 495] width 695 height 28
copy td "01032776000156"
click at [1042, 440] on td "LOTERICA CESARIO LANGE LTDA" at bounding box center [1028, 437] width 870 height 28
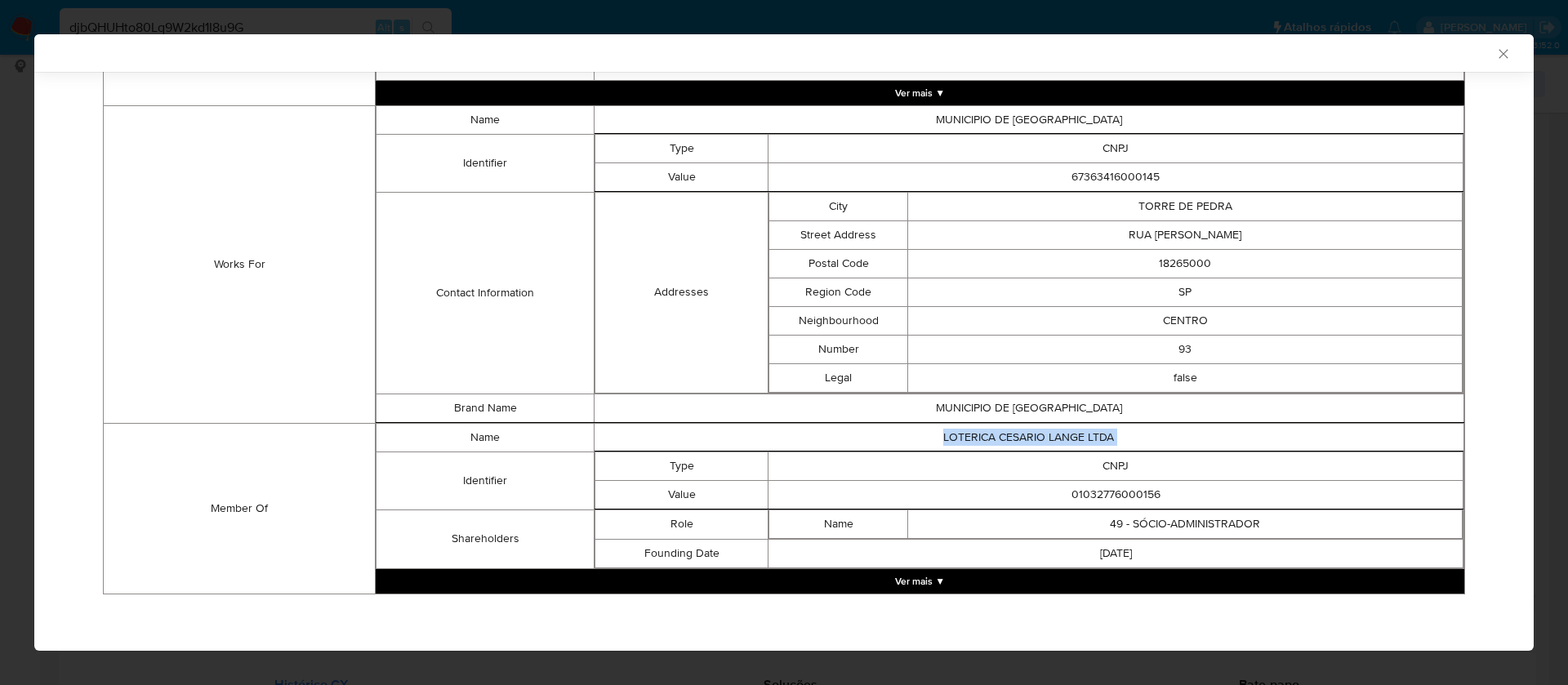
click at [1042, 439] on td "LOTERICA CESARIO LANGE LTDA" at bounding box center [1028, 437] width 870 height 28
copy td "LOTERICA CESARIO LANGE LTDA"
click at [1111, 500] on td "01032776000156" at bounding box center [1116, 495] width 695 height 28
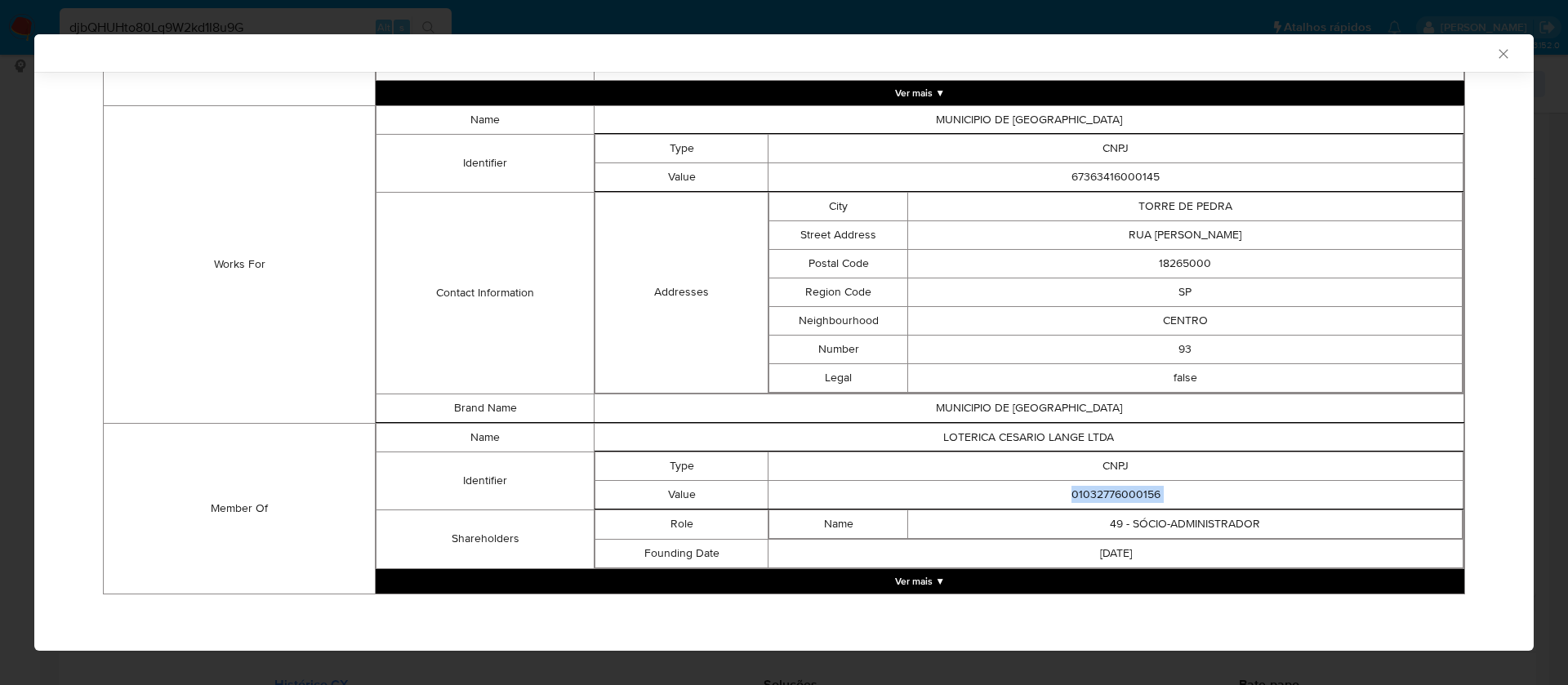
copy td "01032776000156"
click at [914, 574] on button "Ver mais ▼" at bounding box center [919, 581] width 1088 height 24
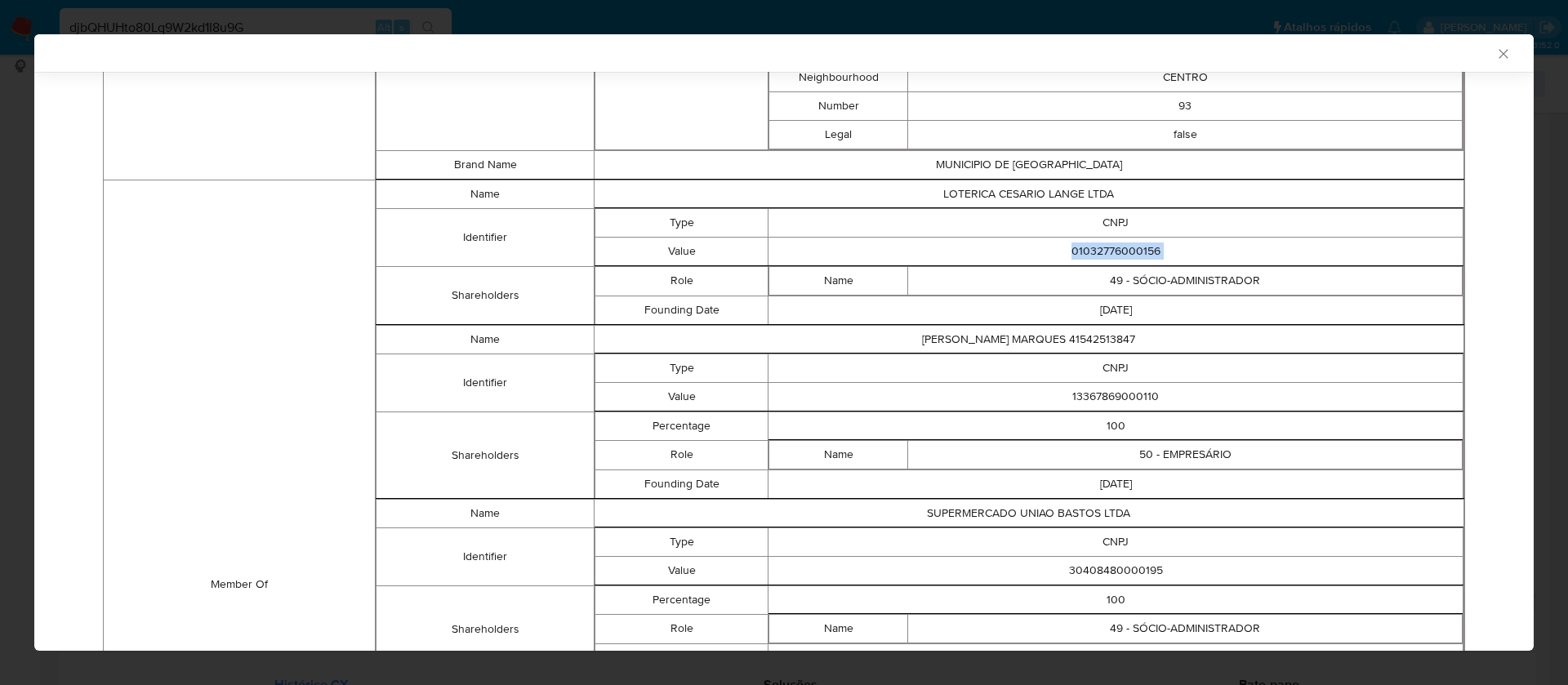
scroll to position [1286, 0]
click at [1096, 393] on td "13367869000110" at bounding box center [1116, 394] width 695 height 28
copy td "13367869000110"
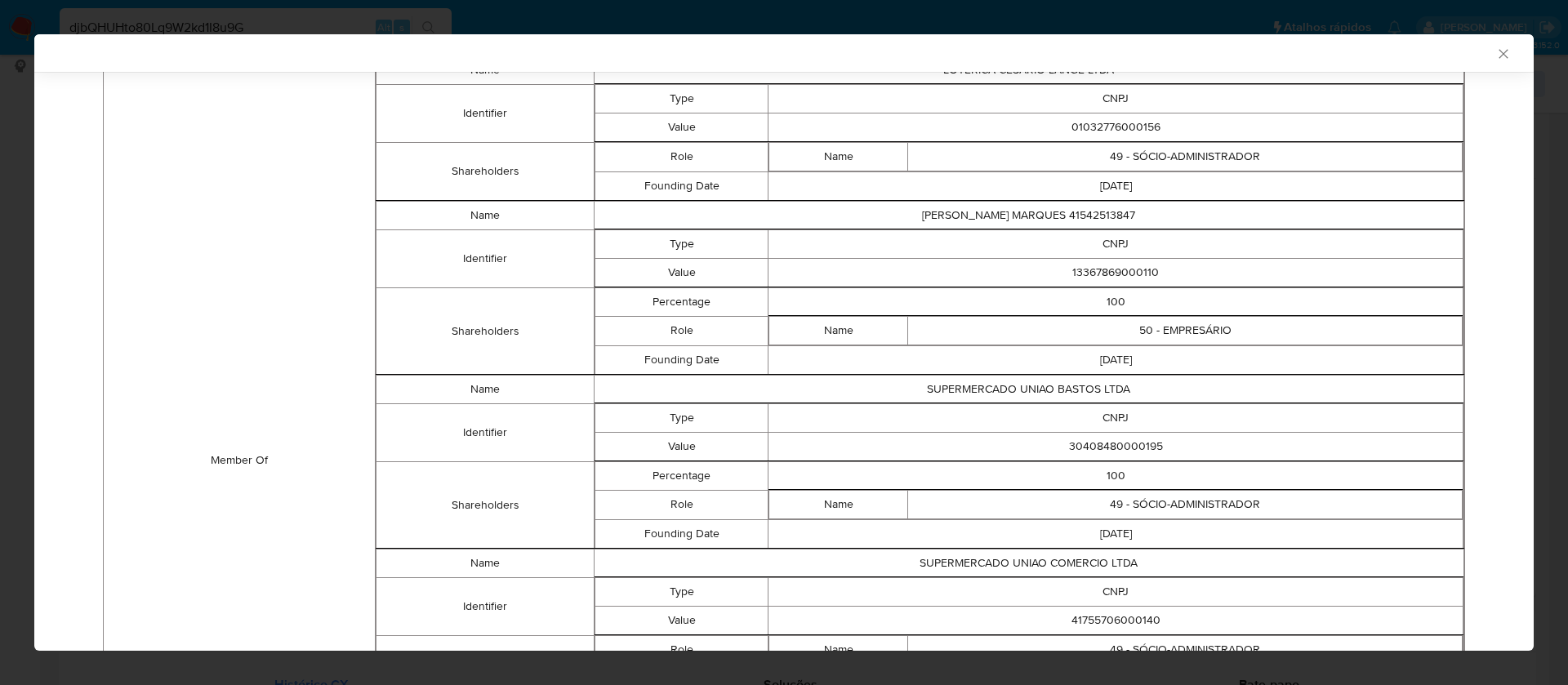
click at [1132, 446] on td "30408480000195" at bounding box center [1116, 446] width 695 height 28
copy td "30408480000195"
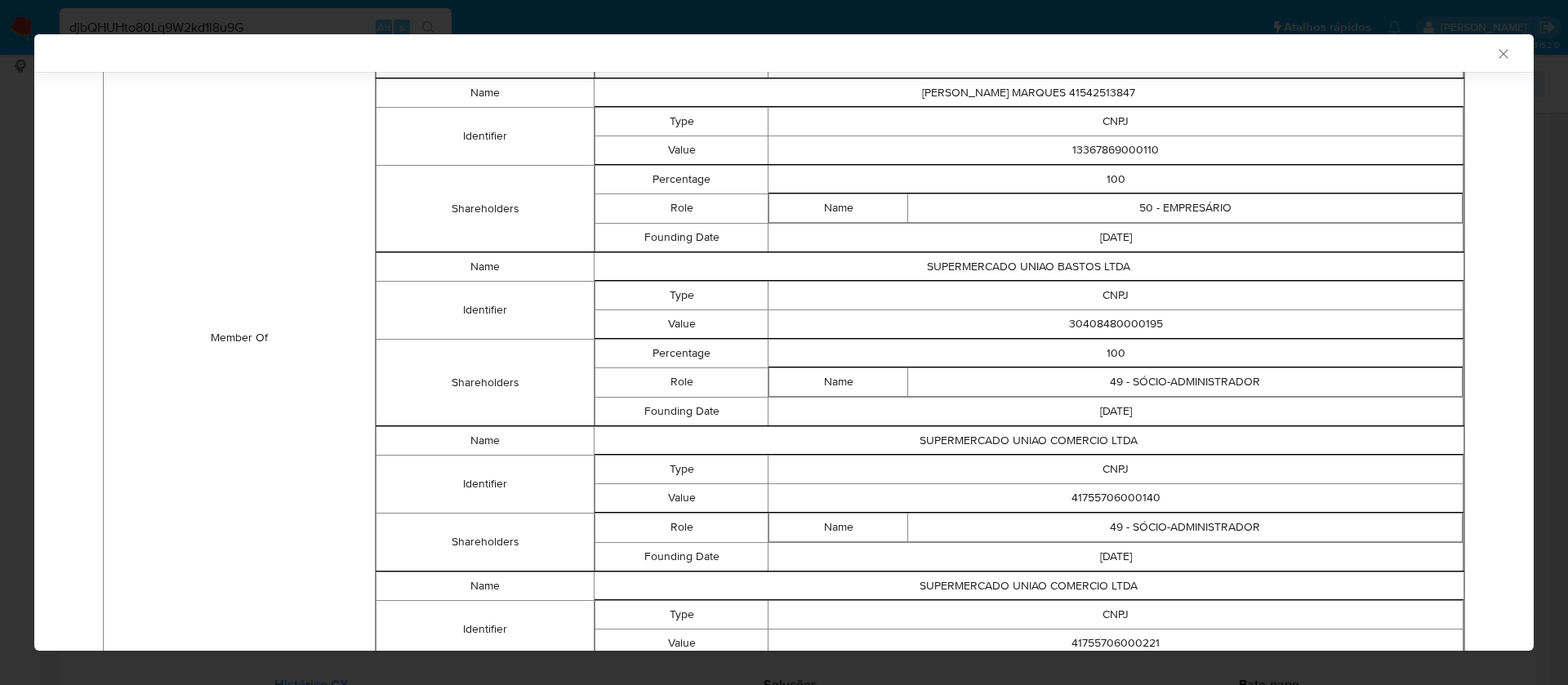
click at [1117, 498] on td "41755706000140" at bounding box center [1116, 497] width 695 height 28
copy td "41755706000140"
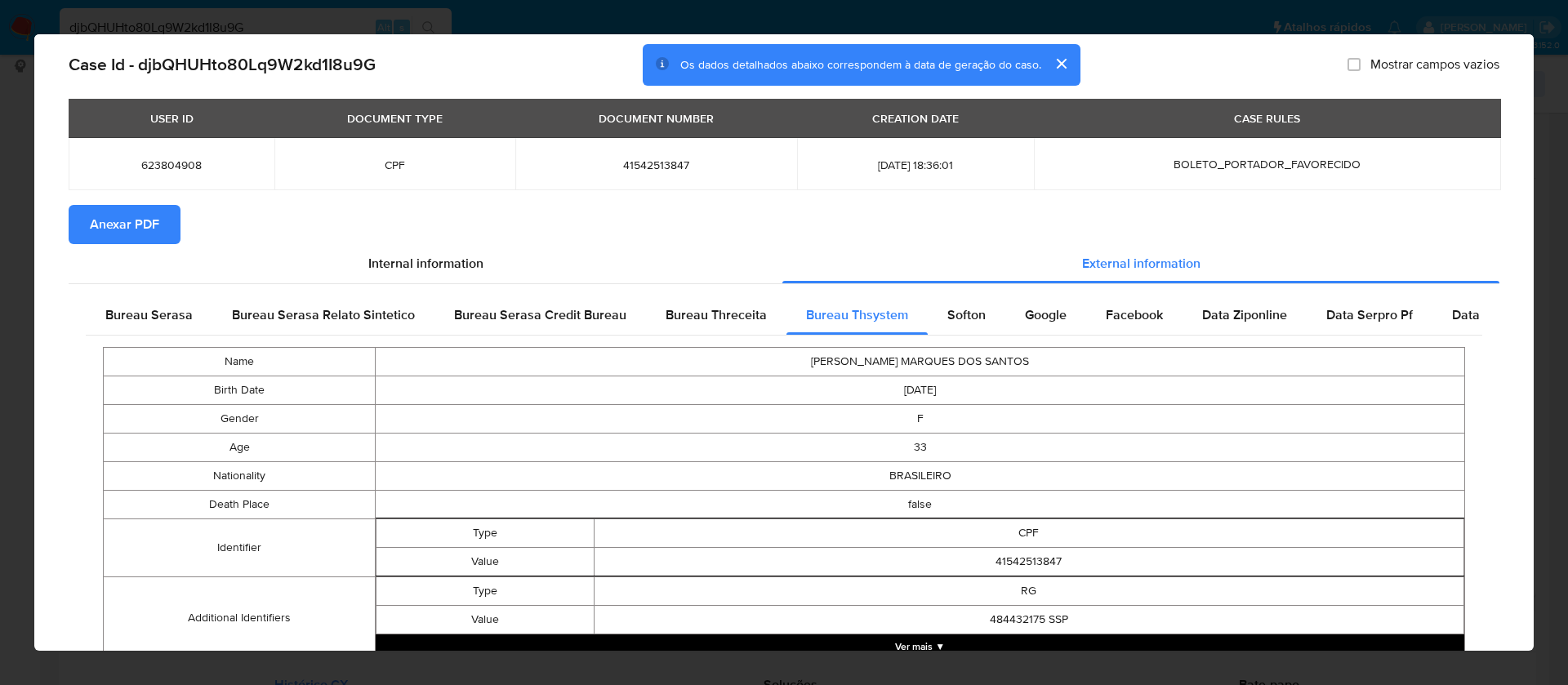
scroll to position [0, 0]
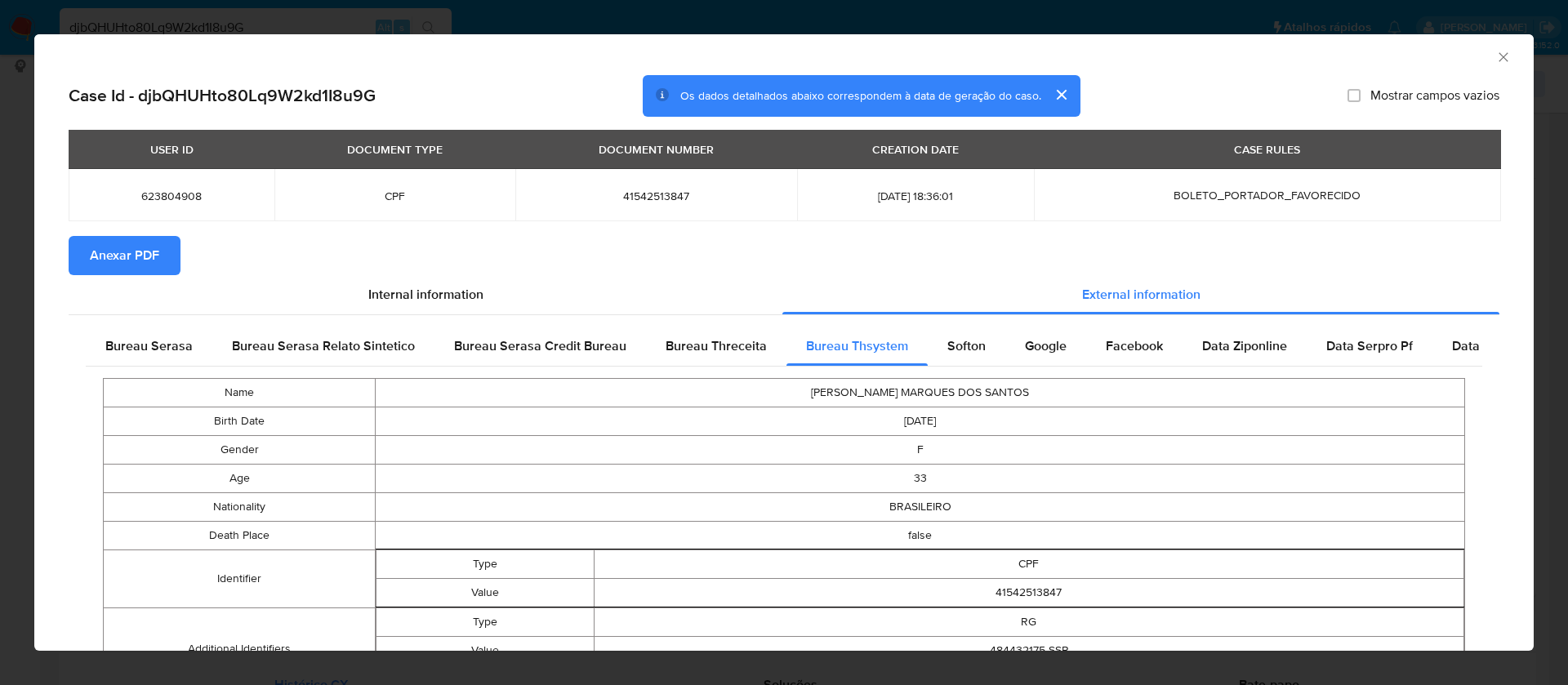
click at [1371, 97] on span "Mostrar campos vazios" at bounding box center [1435, 96] width 129 height 17
click at [1361, 97] on input "Mostrar campos vazios" at bounding box center [1354, 96] width 13 height 13
checkbox input "true"
click at [125, 257] on span "Anexar PDF" at bounding box center [124, 255] width 69 height 36
click at [1495, 55] on icon "Fechar a janela" at bounding box center [1504, 58] width 17 height 17
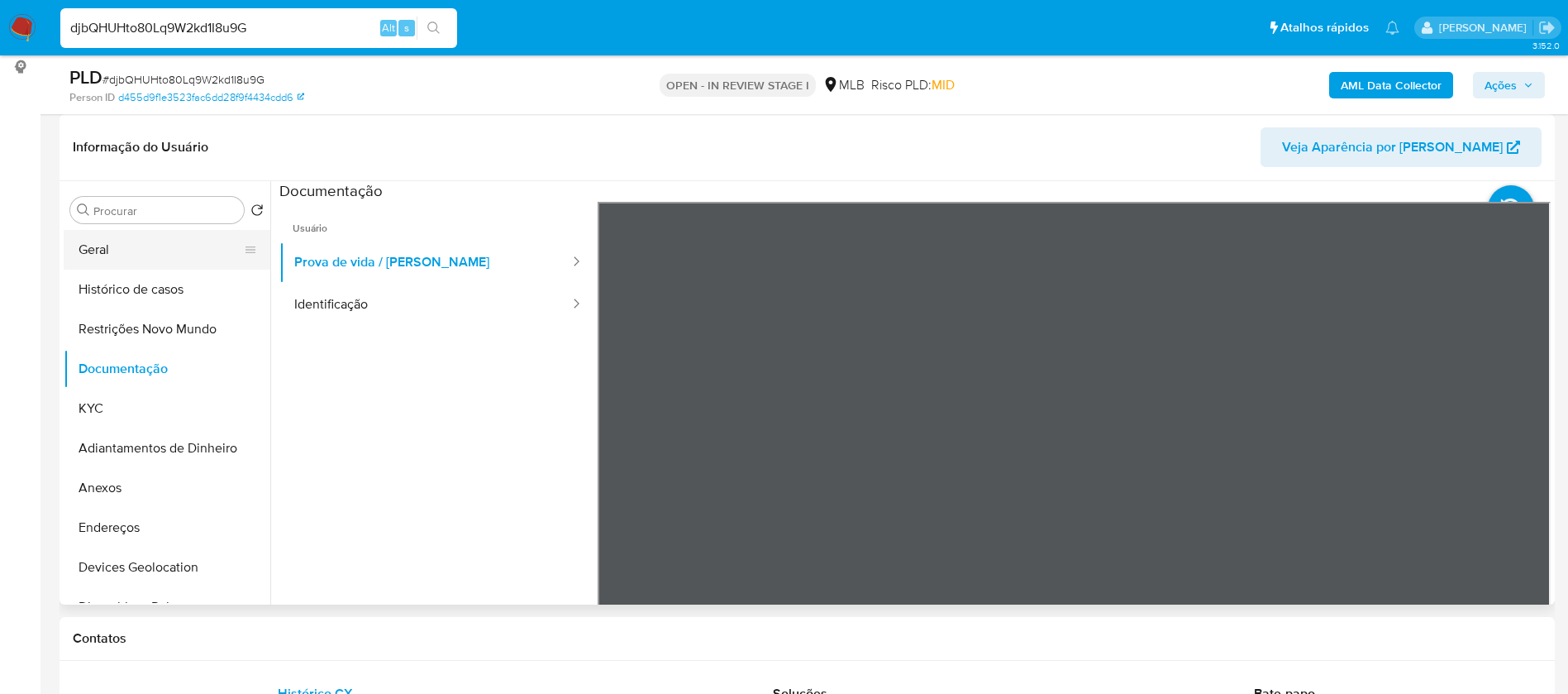
click at [179, 256] on button "Geral" at bounding box center [160, 250] width 194 height 40
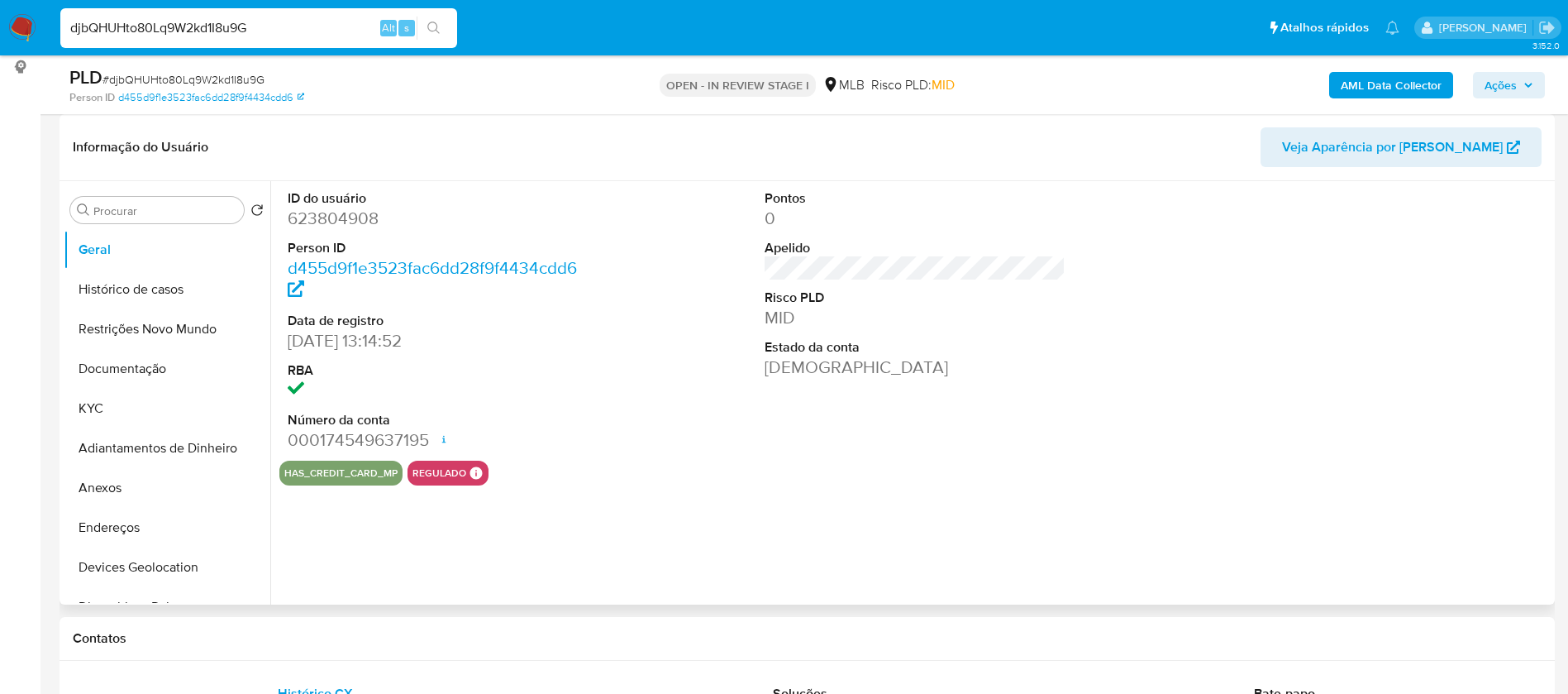
click at [356, 218] on dd "623804908" at bounding box center [438, 218] width 302 height 23
copy dd "623804908"
click at [1402, 85] on b "AML Data Collector" at bounding box center [1390, 85] width 101 height 26
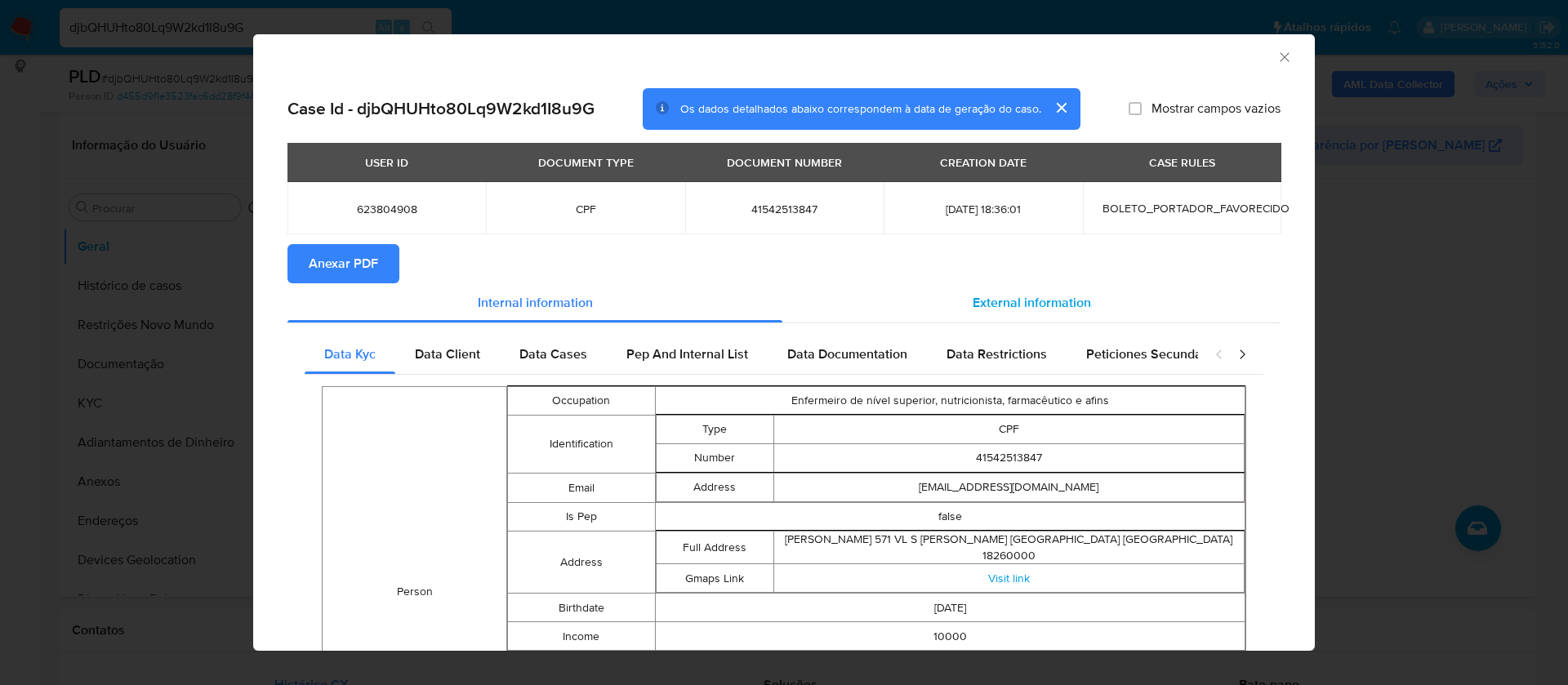
click at [1052, 297] on span "External information" at bounding box center [1032, 302] width 119 height 18
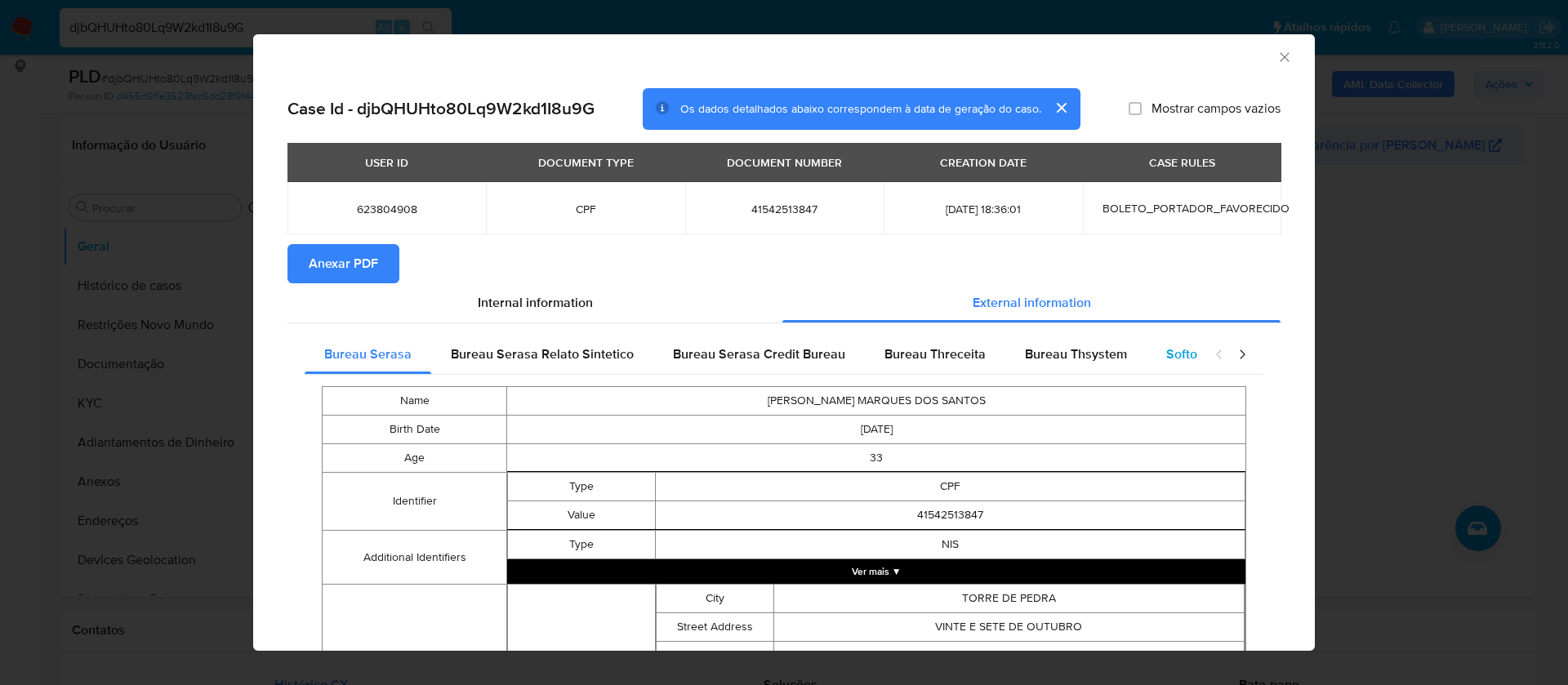
click at [1171, 346] on span "Softon" at bounding box center [1185, 353] width 38 height 18
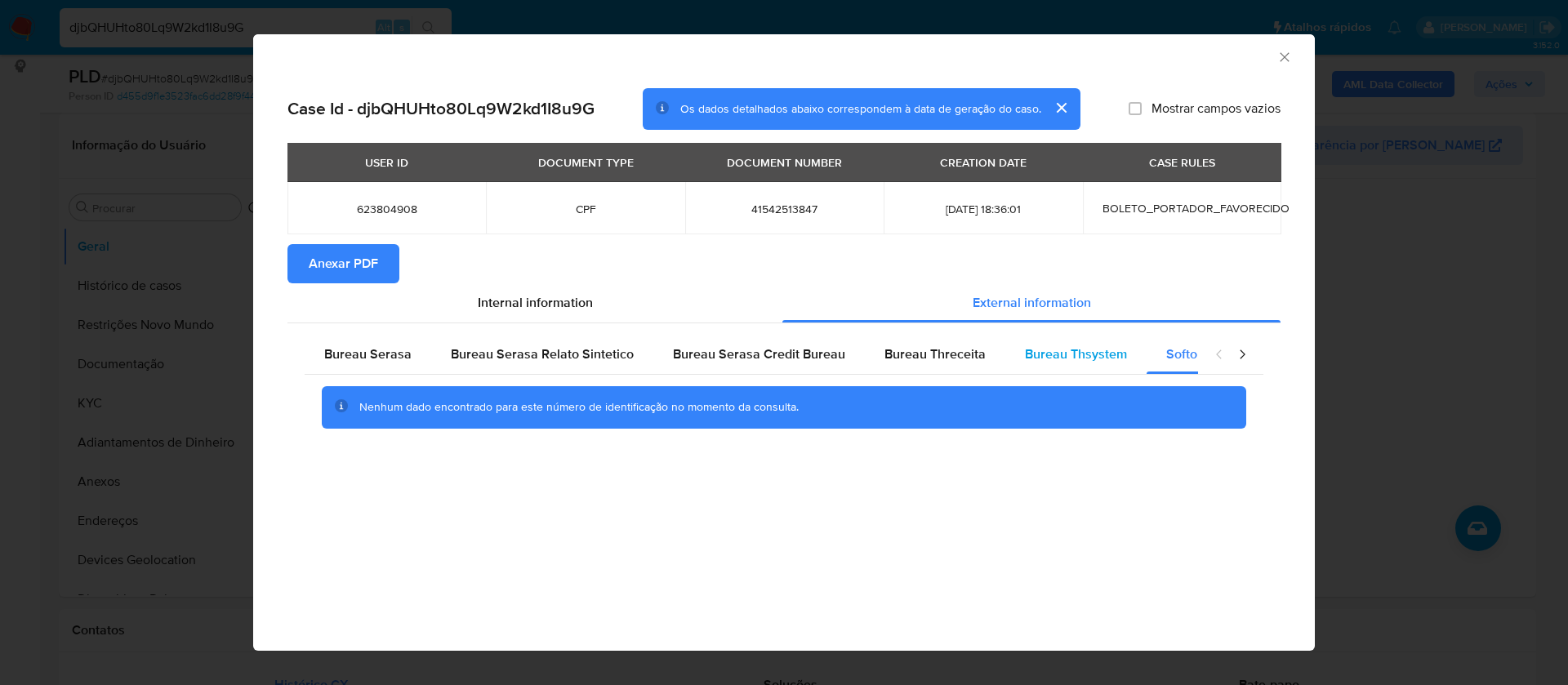
click at [1082, 346] on span "Bureau Thsystem" at bounding box center [1076, 353] width 102 height 18
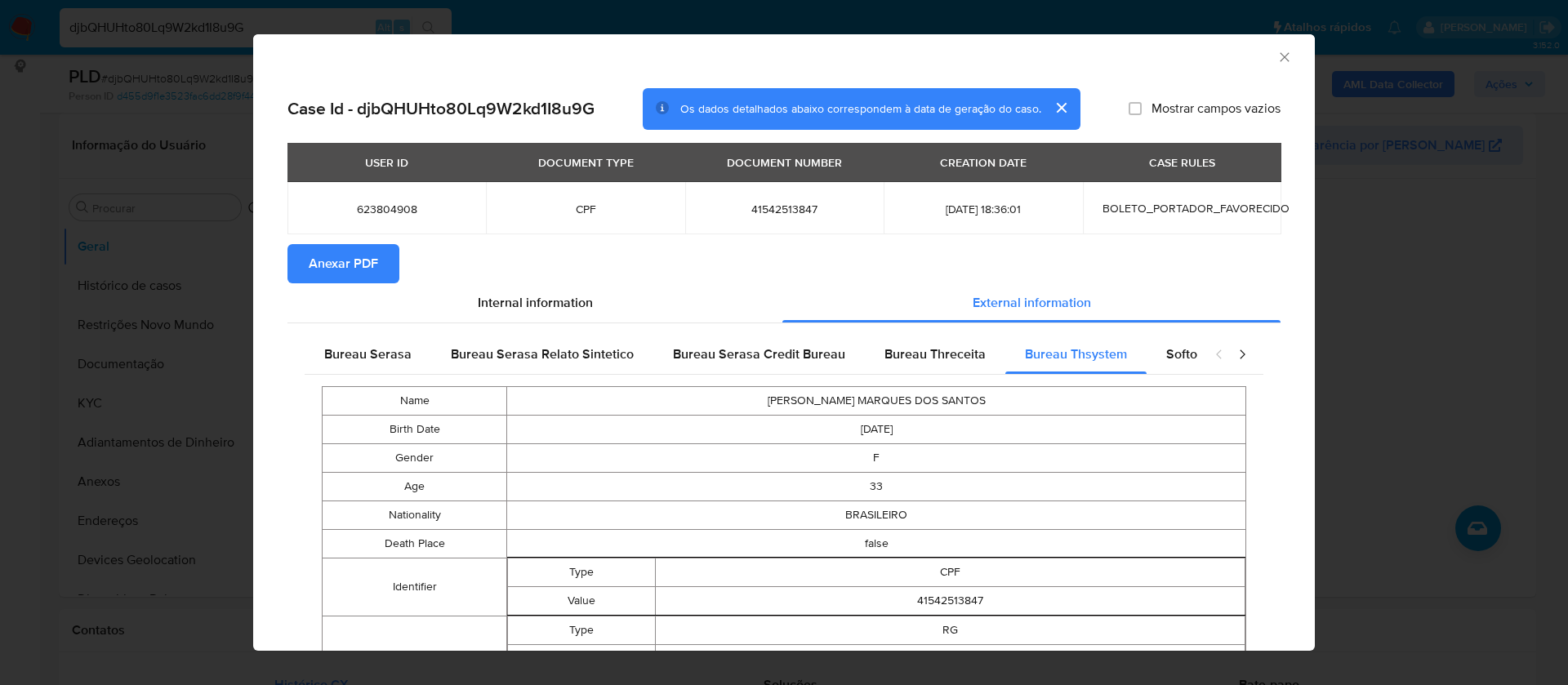
click at [1276, 59] on icon "Fechar a janela" at bounding box center [1285, 58] width 17 height 17
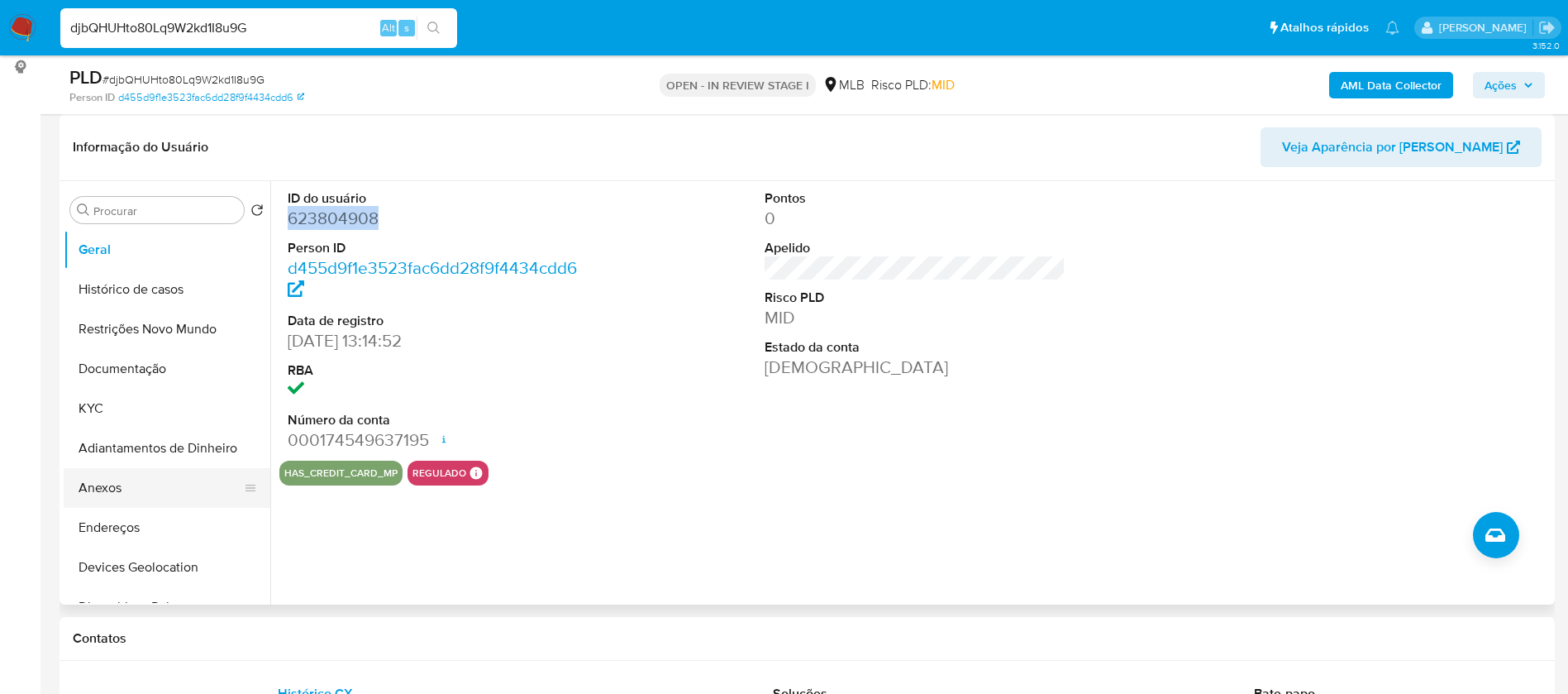
click at [137, 498] on button "Anexos" at bounding box center [160, 487] width 194 height 40
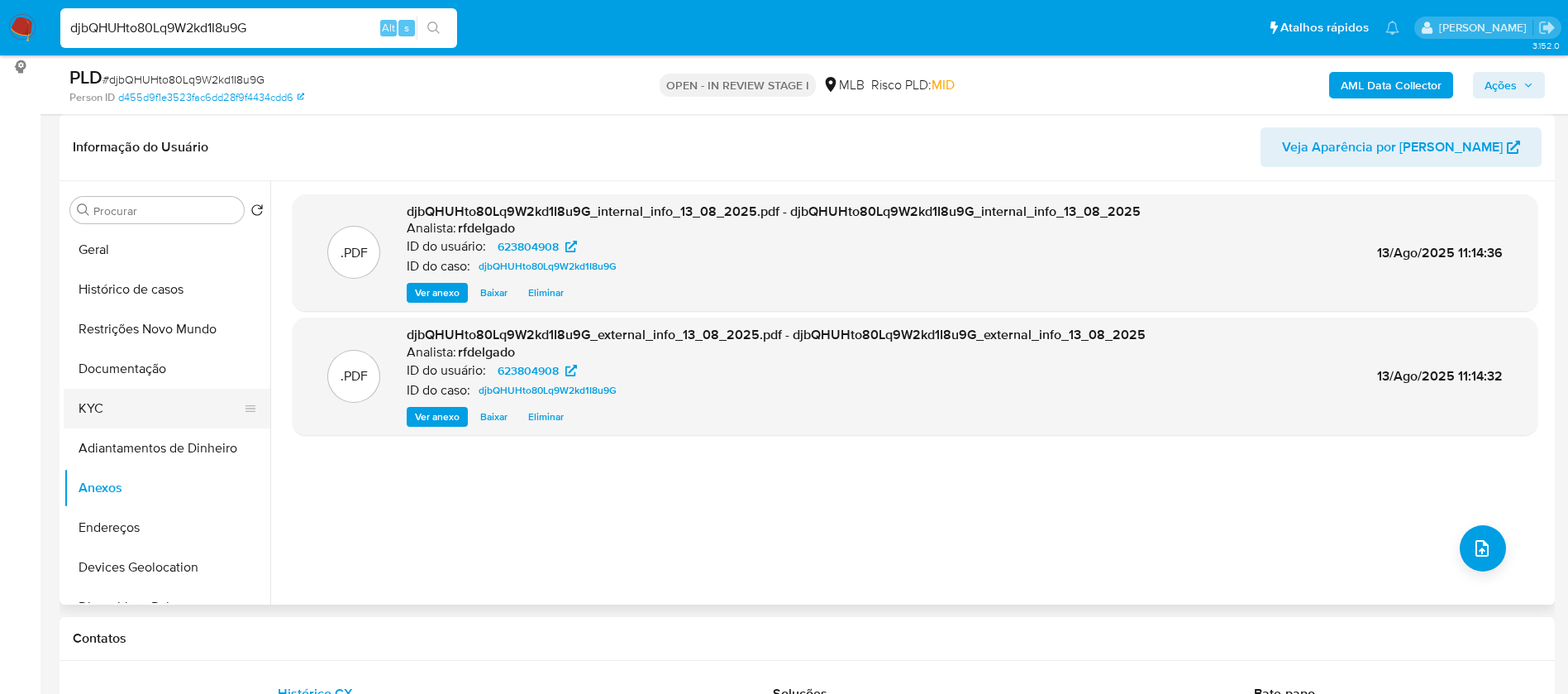
click at [122, 392] on button "KYC" at bounding box center [160, 408] width 194 height 40
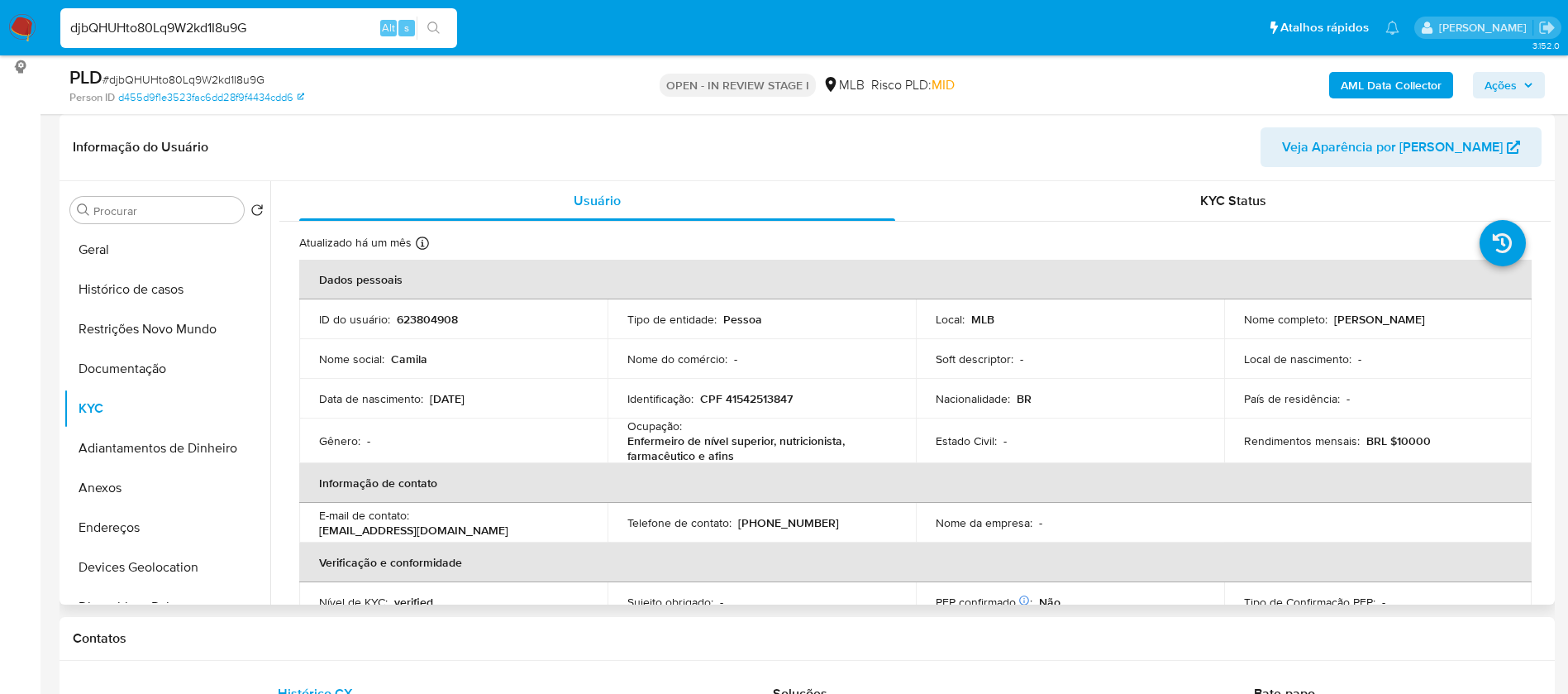
drag, startPoint x: 1425, startPoint y: 320, endPoint x: 1236, endPoint y: 325, distance: 189.1
click at [1236, 325] on td "Nome completo : [PERSON_NAME]" at bounding box center [1378, 319] width 308 height 40
copy p "[PERSON_NAME]"
click at [448, 318] on p "623804908" at bounding box center [427, 319] width 61 height 15
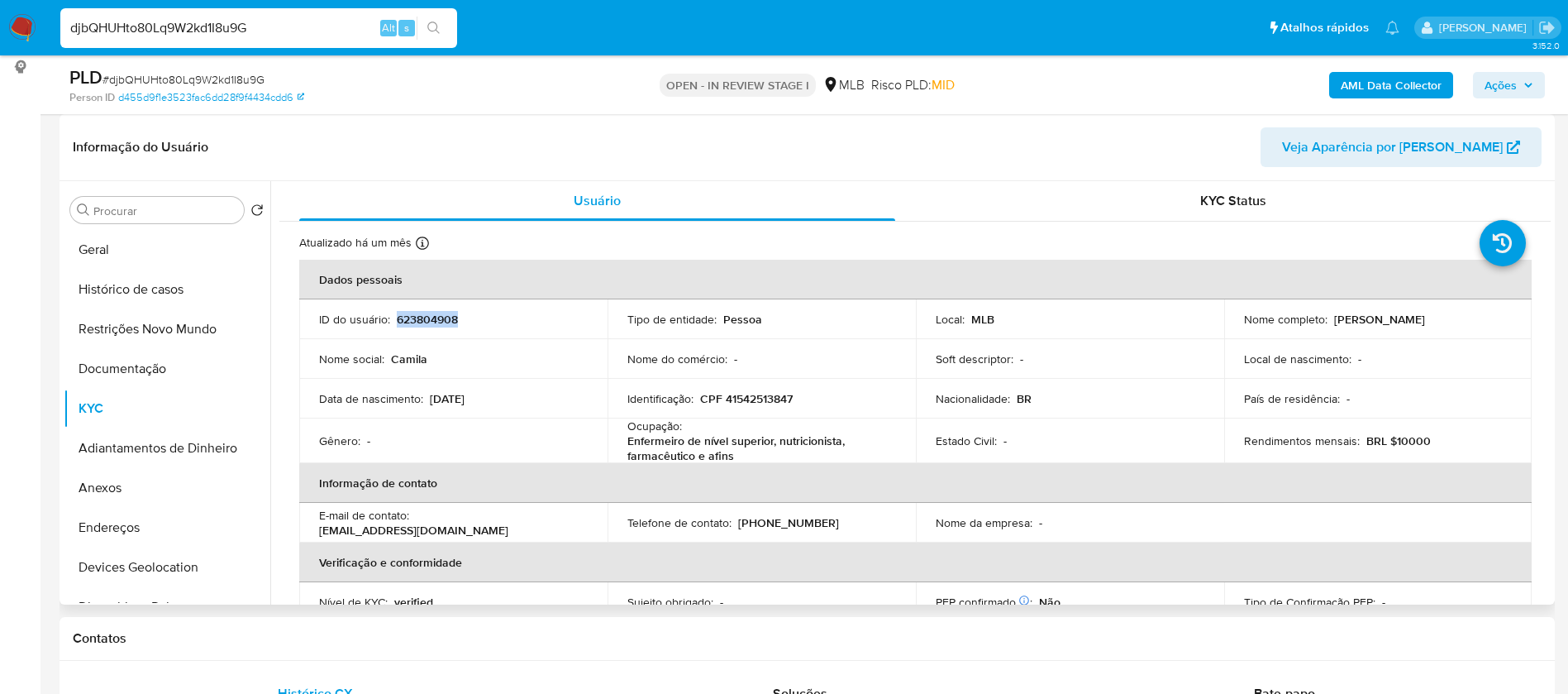
copy p "623804908"
click at [114, 262] on button "Geral" at bounding box center [160, 250] width 194 height 40
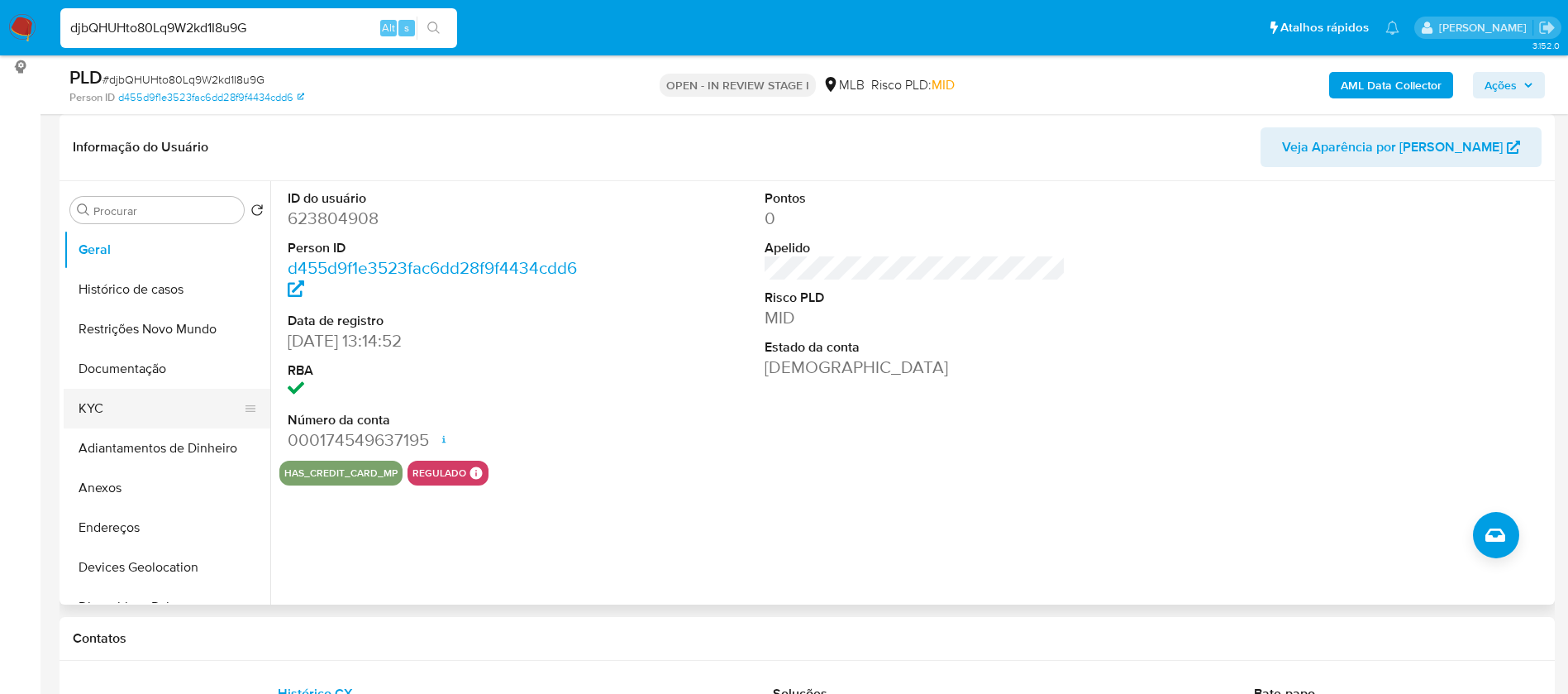
click at [126, 399] on button "KYC" at bounding box center [160, 408] width 194 height 40
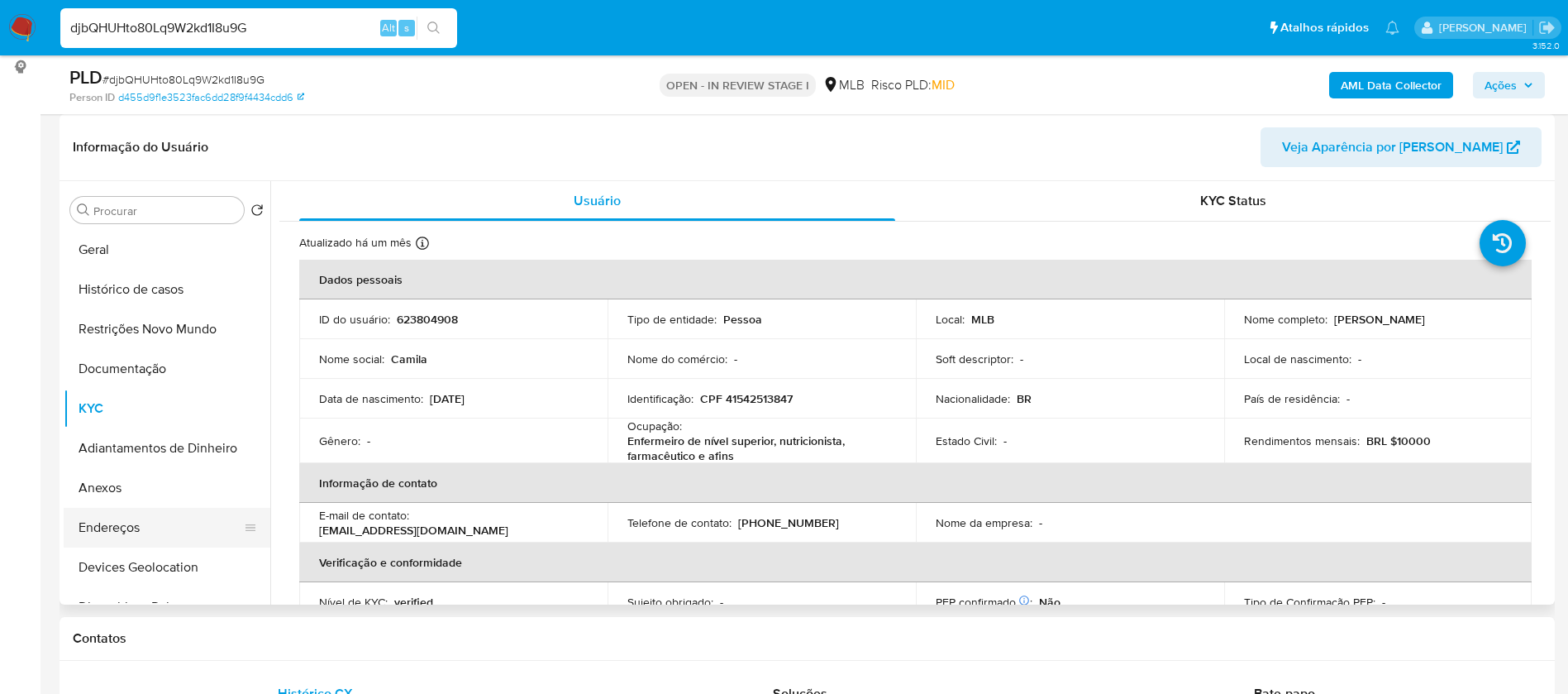
click at [135, 523] on button "Endereços" at bounding box center [160, 527] width 194 height 40
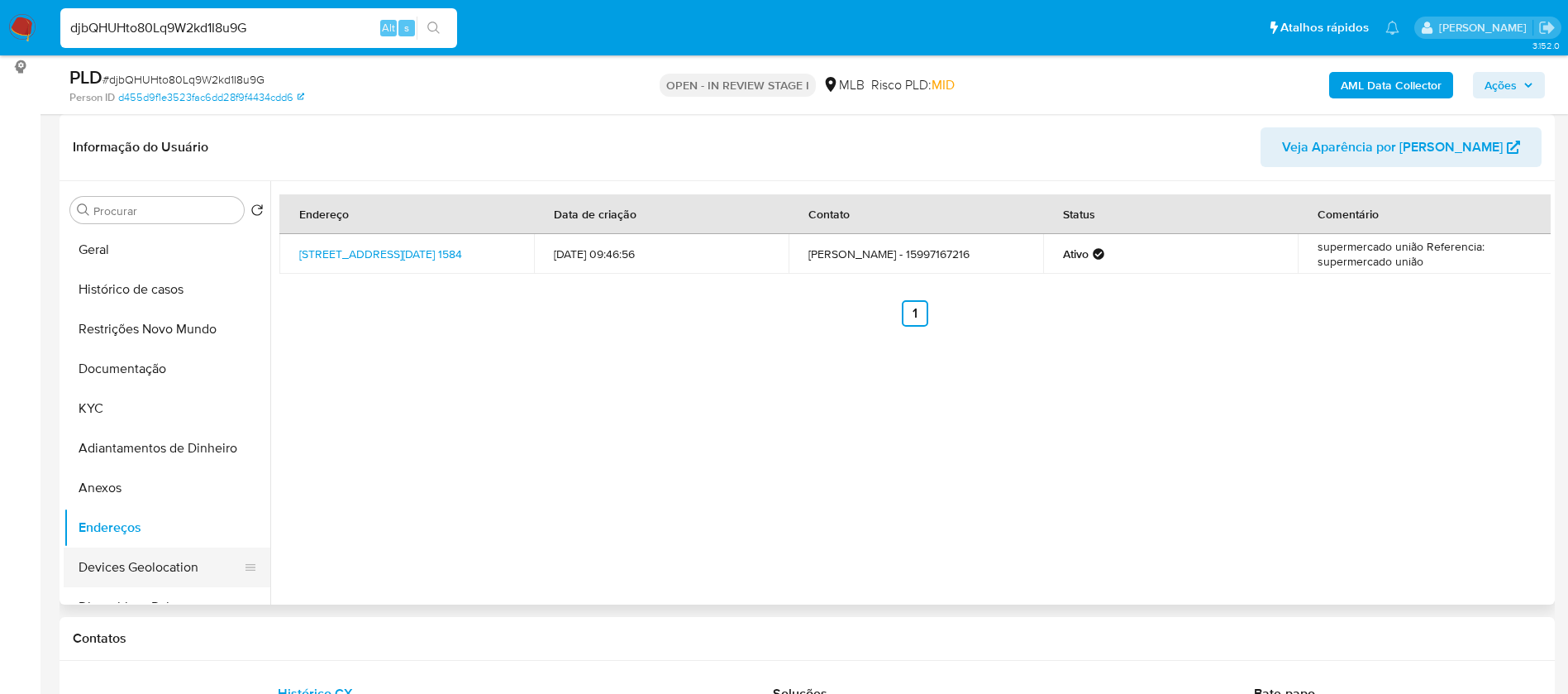
click at [162, 570] on button "Devices Geolocation" at bounding box center [160, 567] width 194 height 40
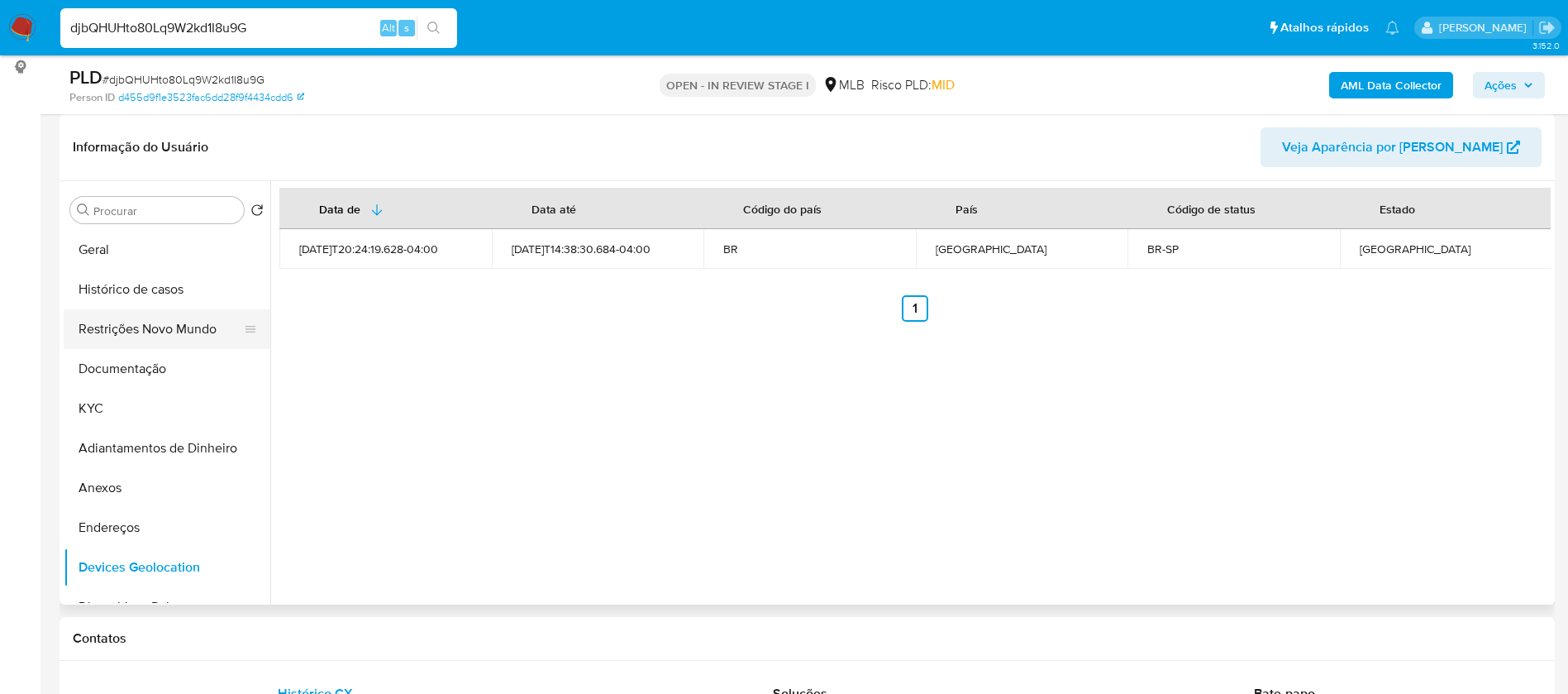
click at [182, 342] on button "Restrições Novo Mundo" at bounding box center [160, 328] width 194 height 40
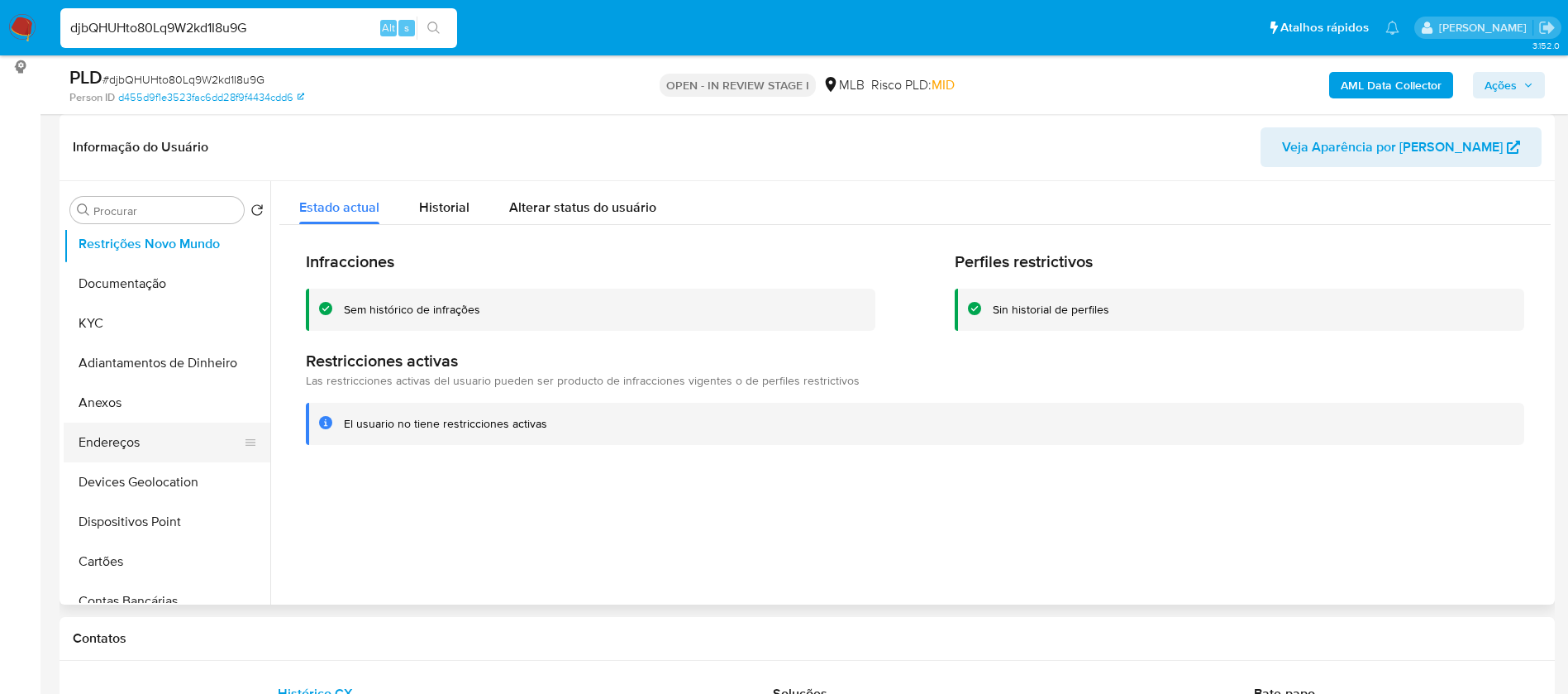
scroll to position [124, 0]
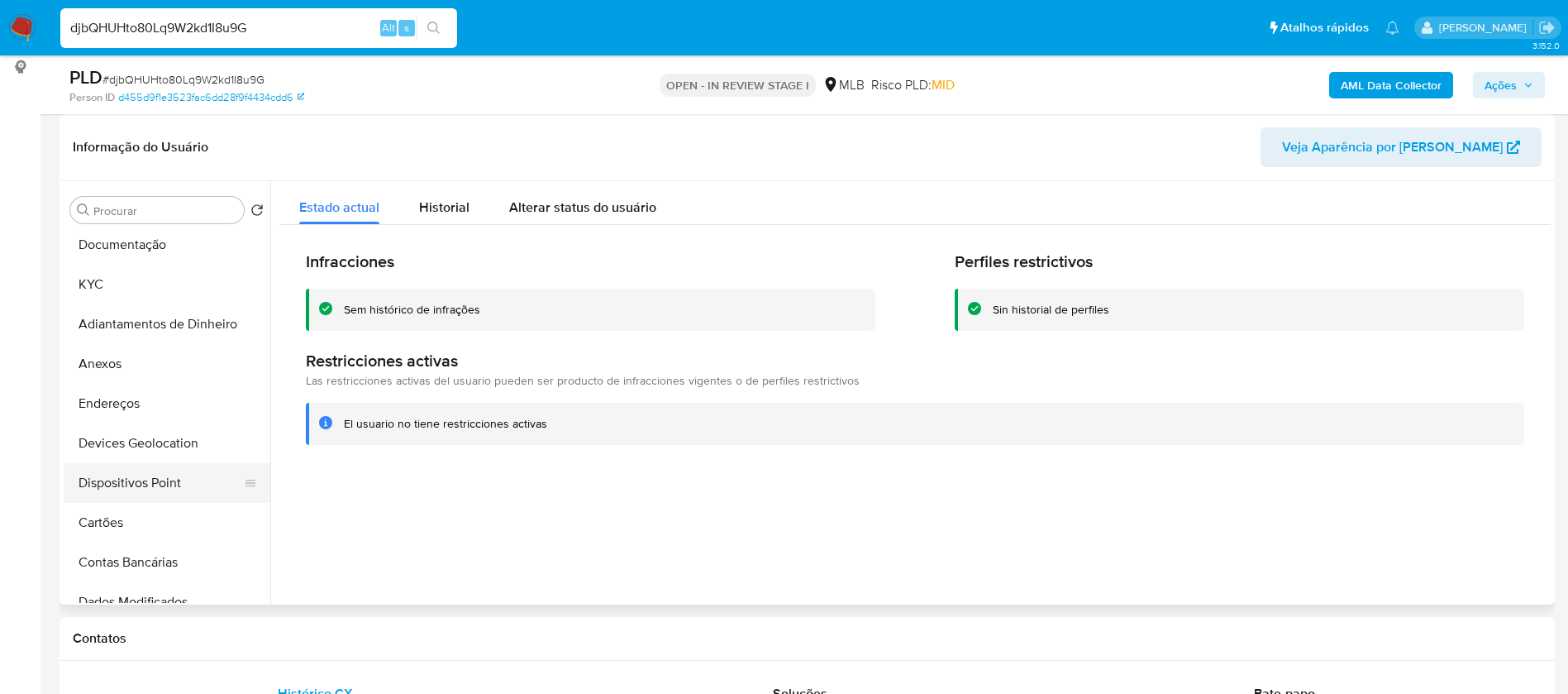
click at [171, 482] on button "Dispositivos Point" at bounding box center [160, 482] width 194 height 40
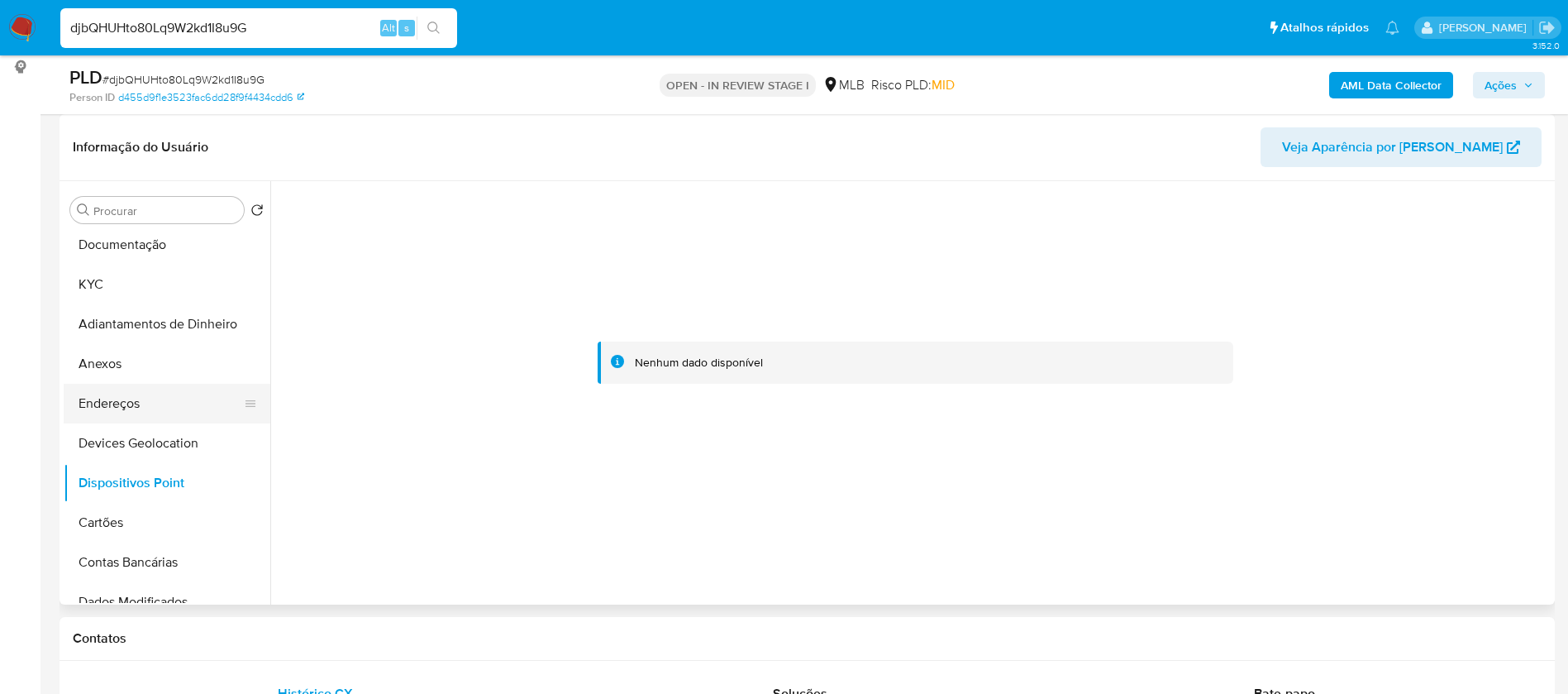
drag, startPoint x: 152, startPoint y: 405, endPoint x: 166, endPoint y: 400, distance: 14.9
click at [153, 405] on button "Endereços" at bounding box center [160, 403] width 194 height 40
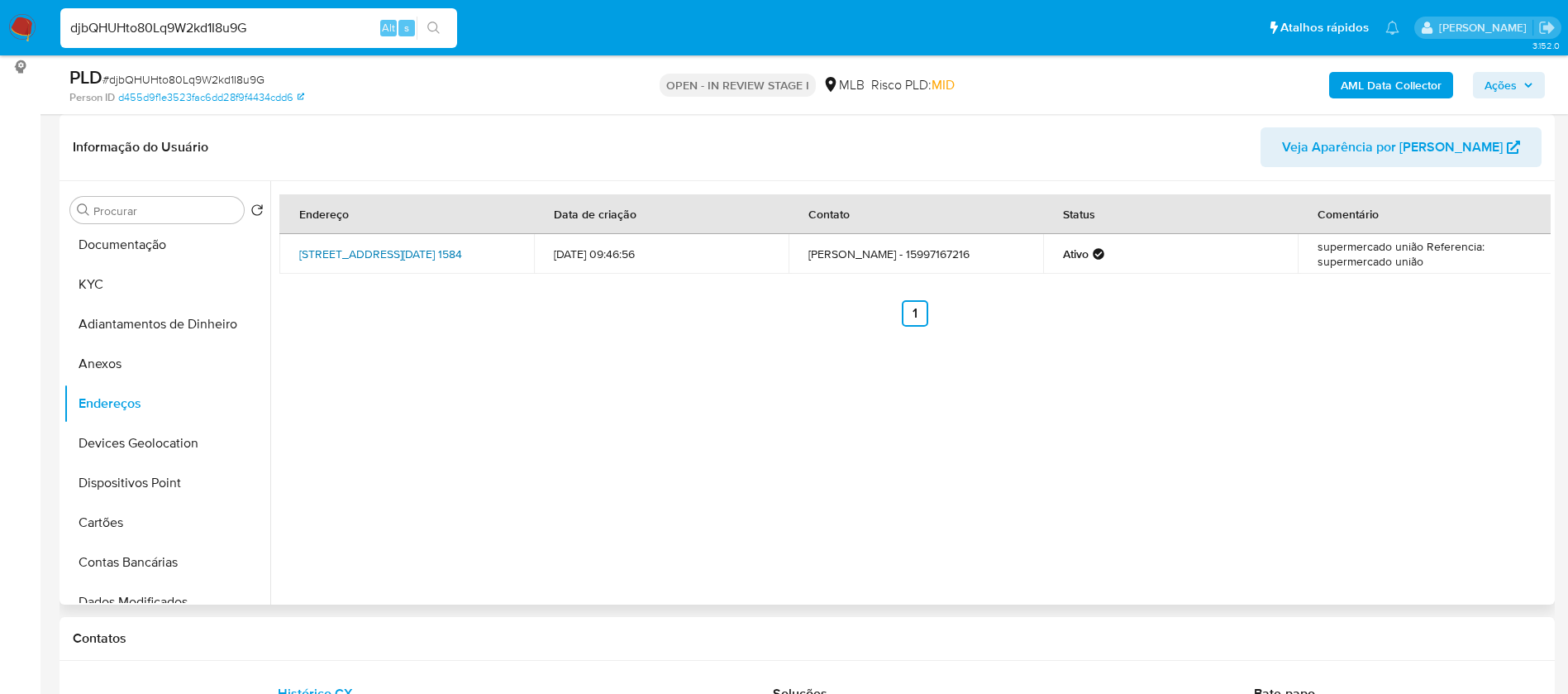
click at [426, 251] on link "[STREET_ADDRESS][DATE] 1584" at bounding box center [381, 254] width 162 height 17
click at [792, 389] on div "Endereço Data de criação Contato Status Comentário [STREET_ADDRESS][DATE][PERSO…" at bounding box center [911, 393] width 1280 height 423
